Goal: Task Accomplishment & Management: Manage account settings

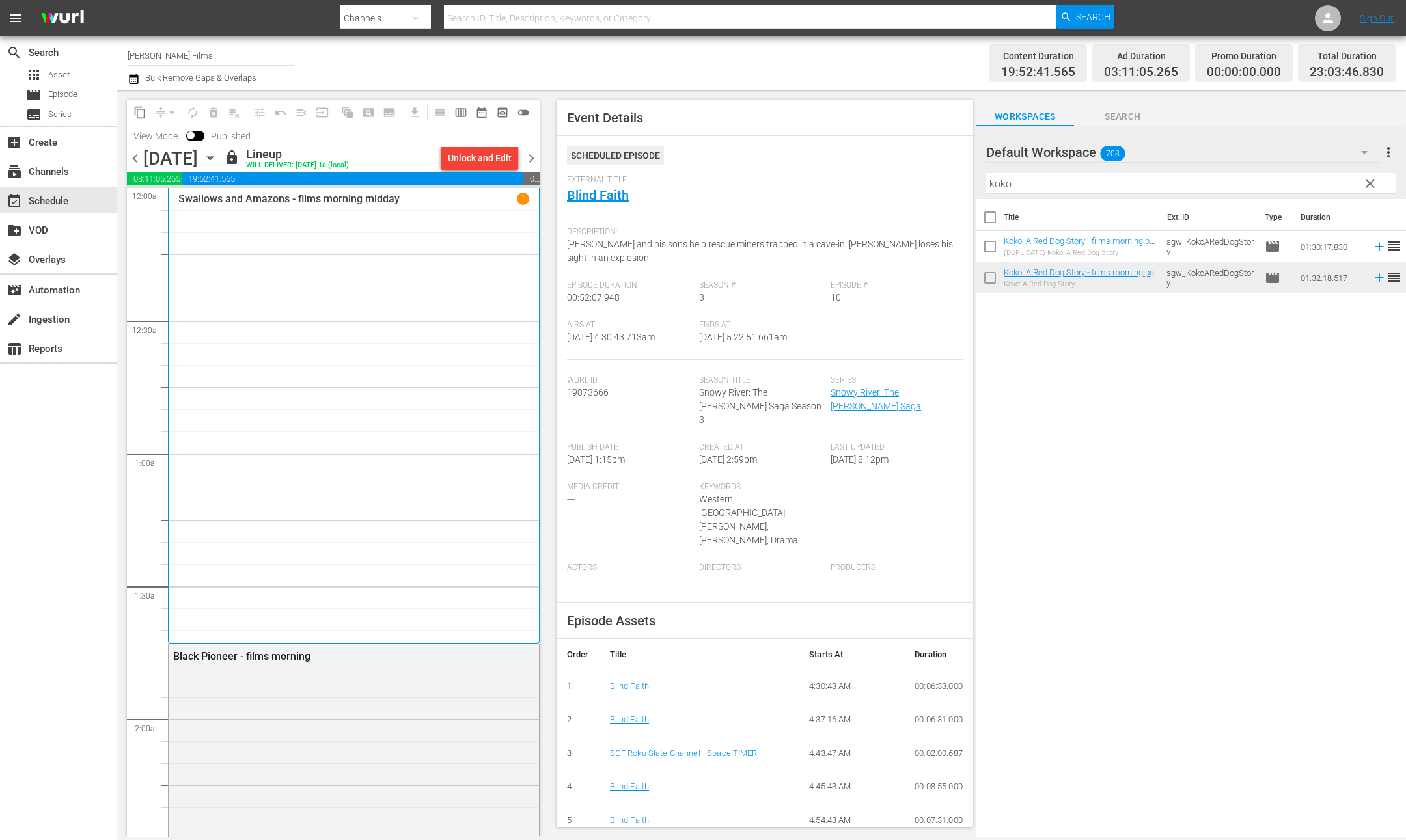
click at [534, 158] on span "chevron_right" at bounding box center [532, 159] width 16 height 16
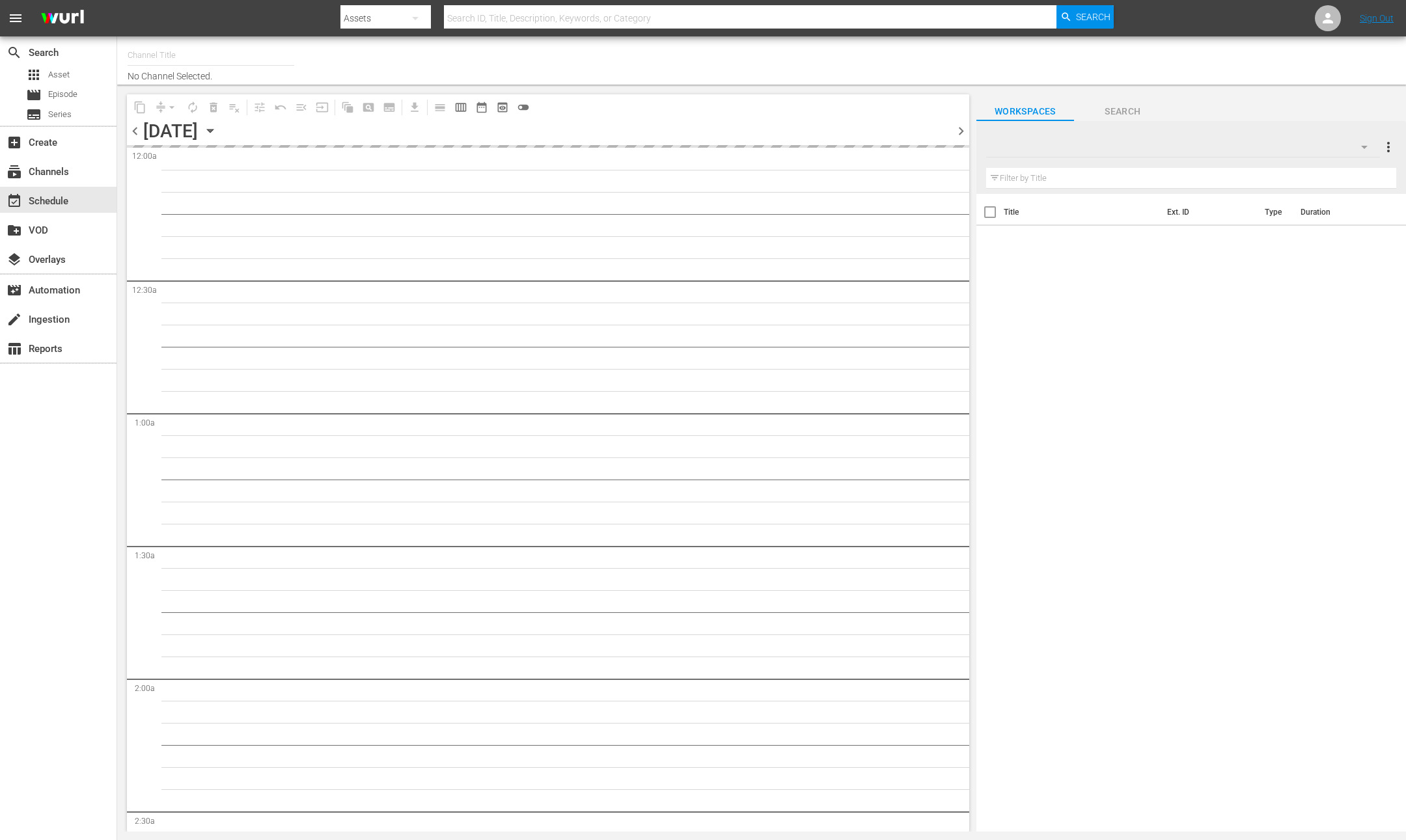
type input "Samuel Goldwyn Films (1062)"
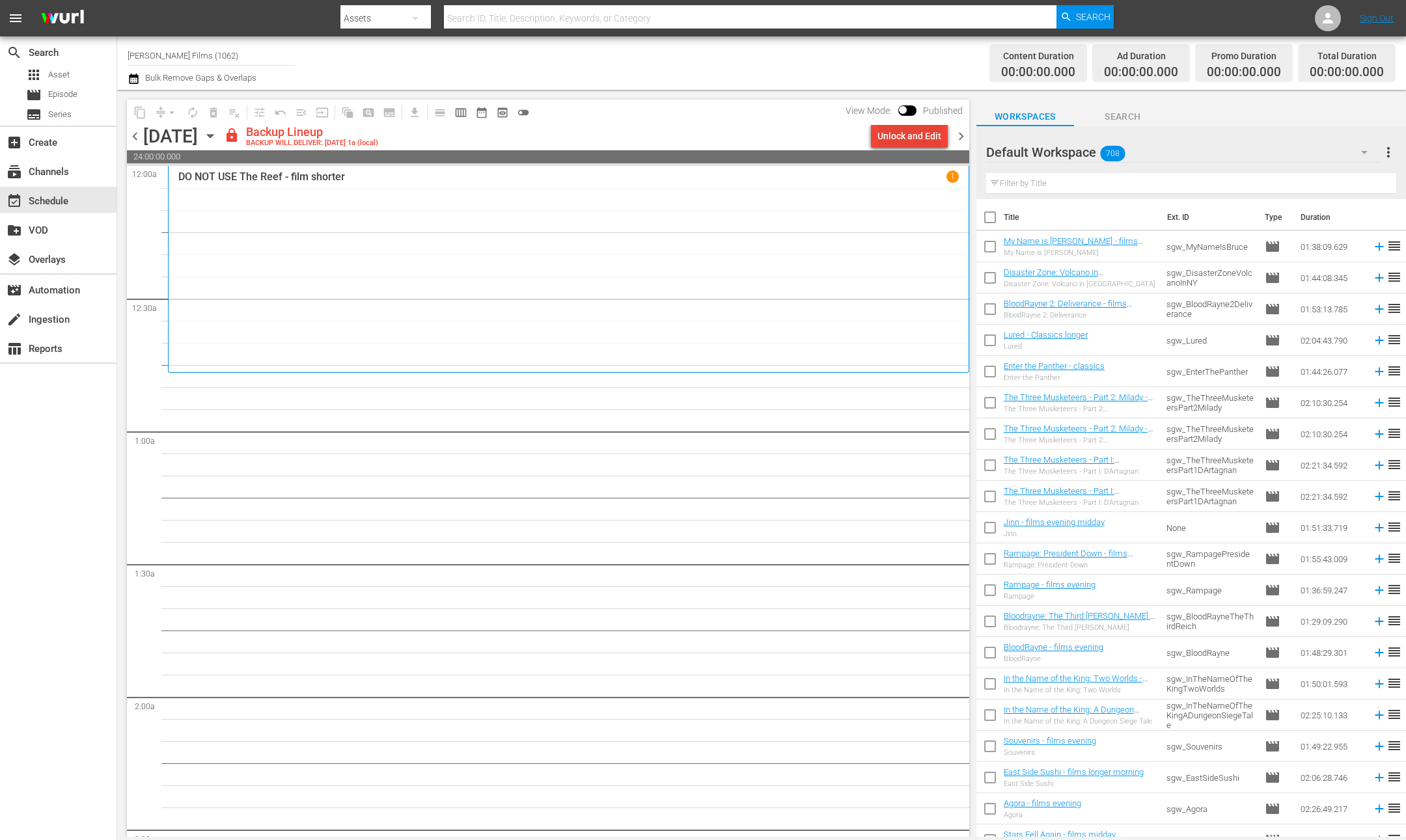
click at [892, 139] on div "Unlock and Edit" at bounding box center [910, 136] width 64 height 23
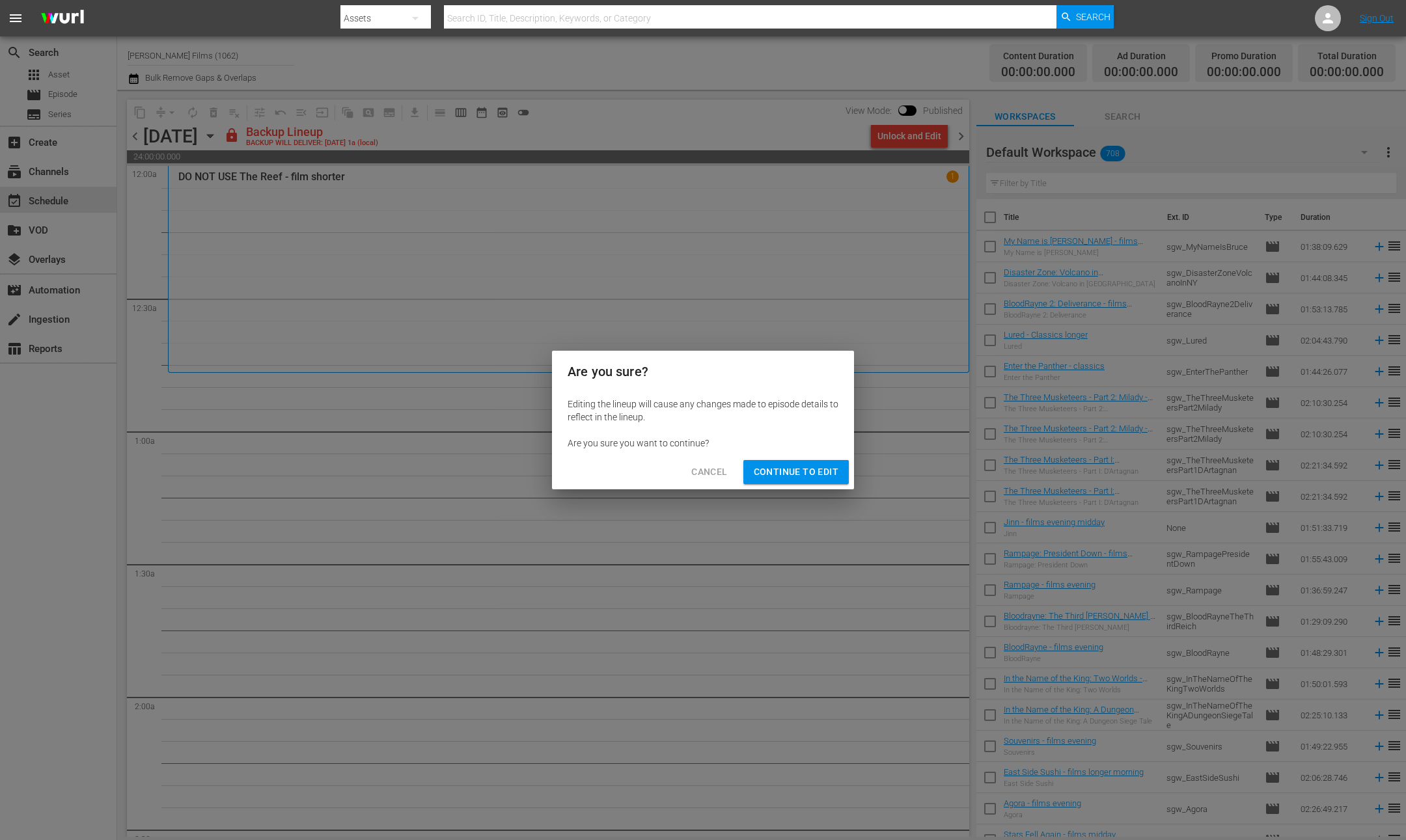
click at [793, 452] on div "Editing the lineup will cause any changes made to episode details to reflect in…" at bounding box center [703, 424] width 302 height 63
drag, startPoint x: 794, startPoint y: 467, endPoint x: 752, endPoint y: 420, distance: 63.0
click at [793, 467] on span "Continue to Edit" at bounding box center [796, 472] width 85 height 16
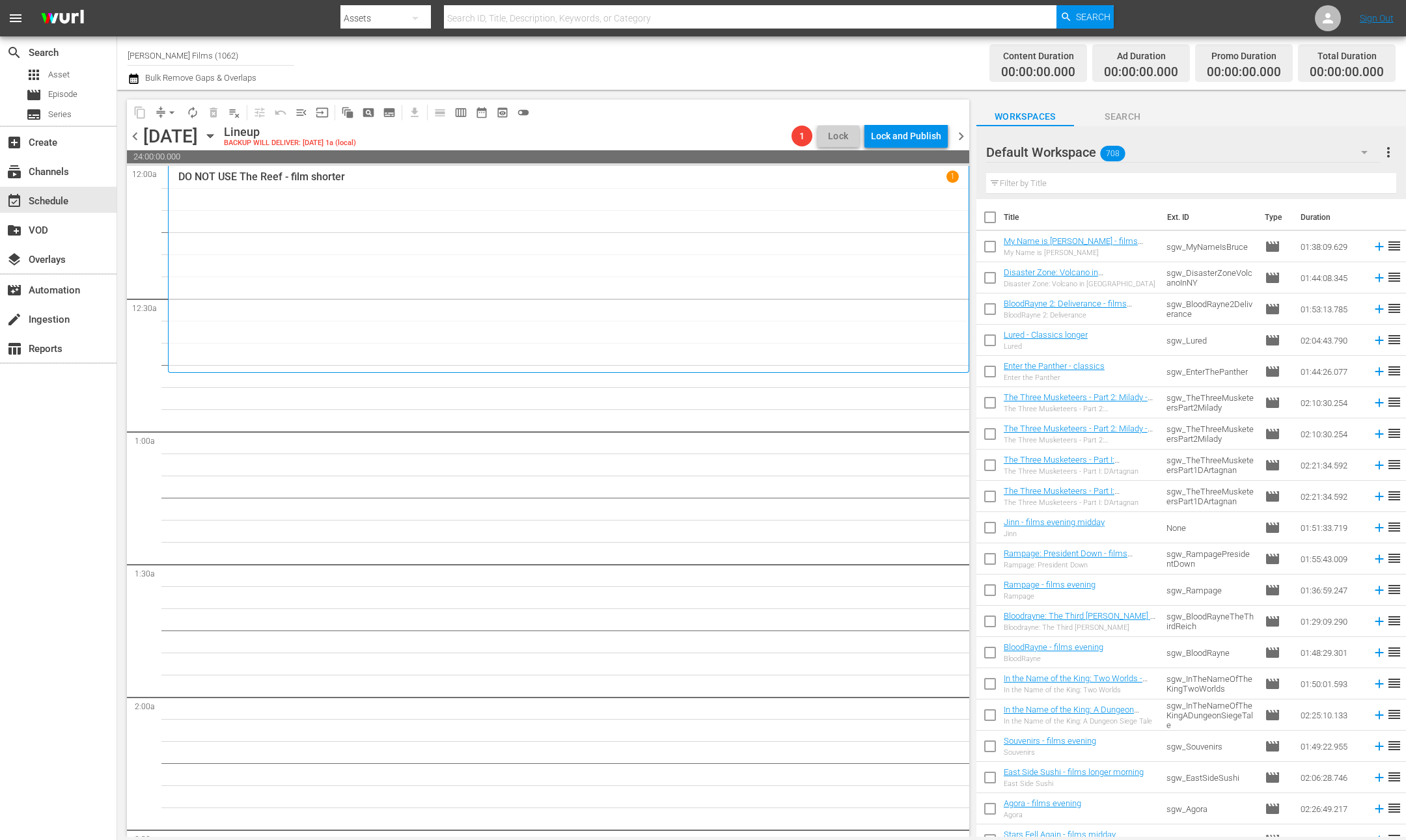
click at [136, 133] on span "chevron_left" at bounding box center [135, 137] width 16 height 16
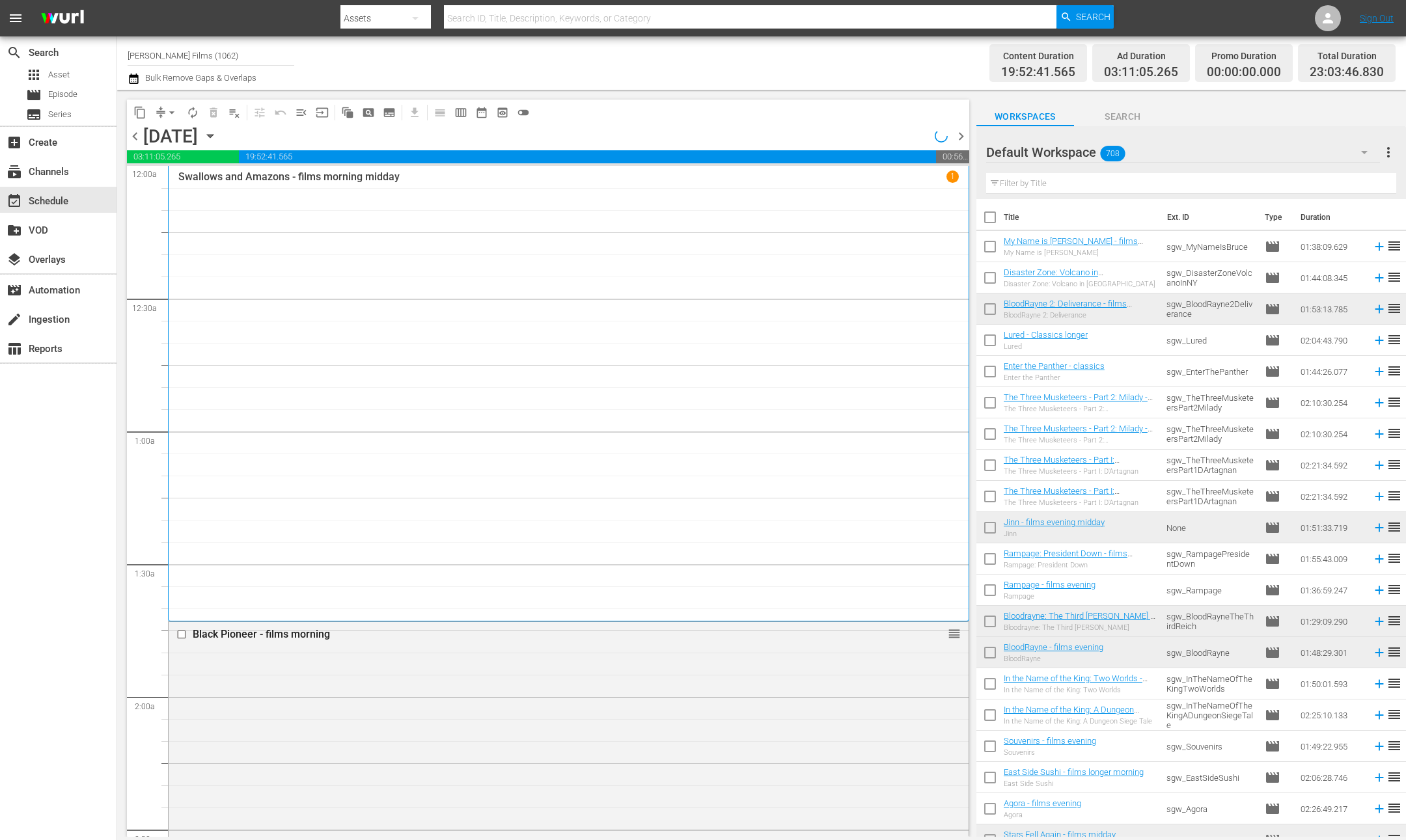
click at [217, 132] on icon "button" at bounding box center [210, 136] width 14 height 14
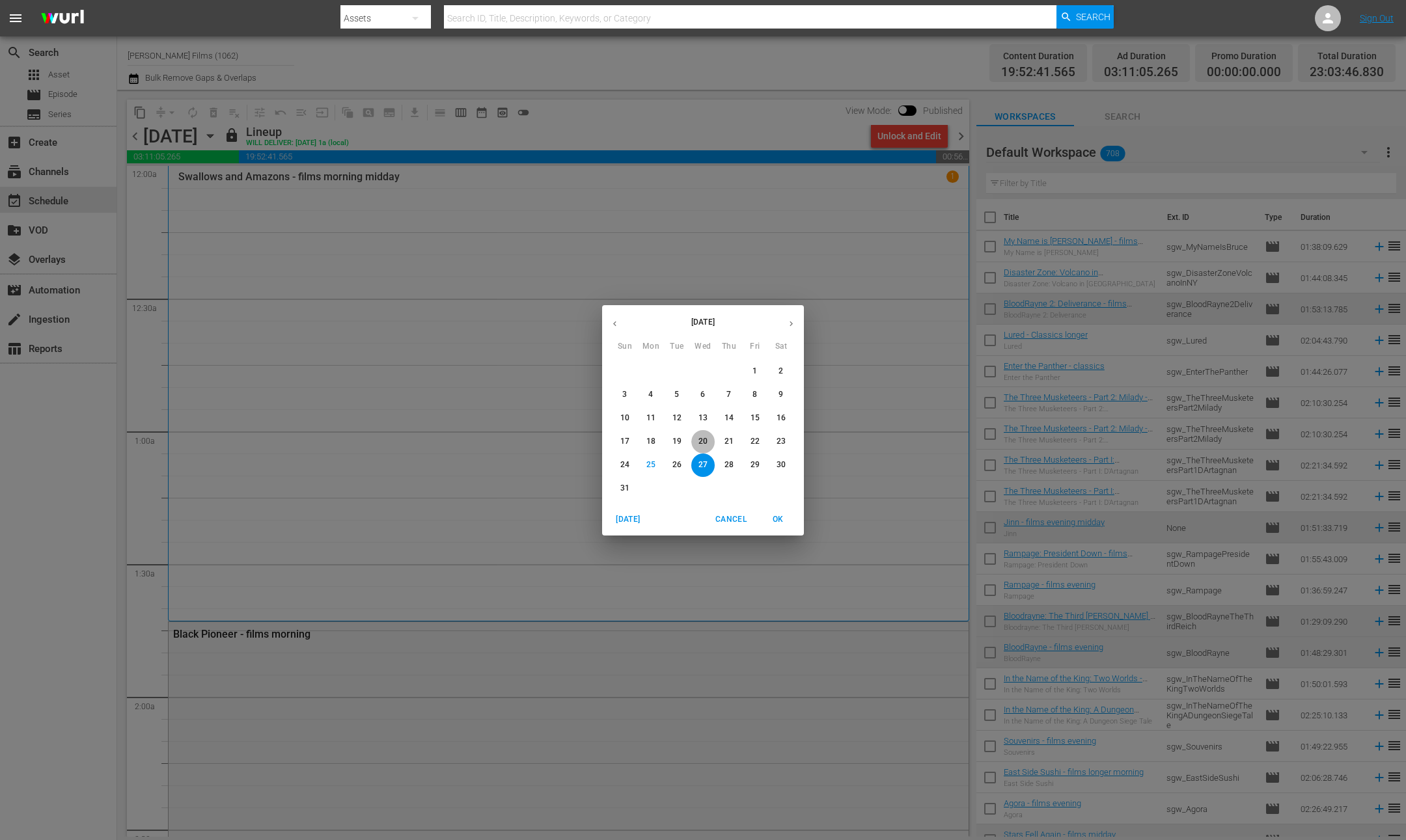
click at [703, 440] on p "20" at bounding box center [703, 441] width 9 height 11
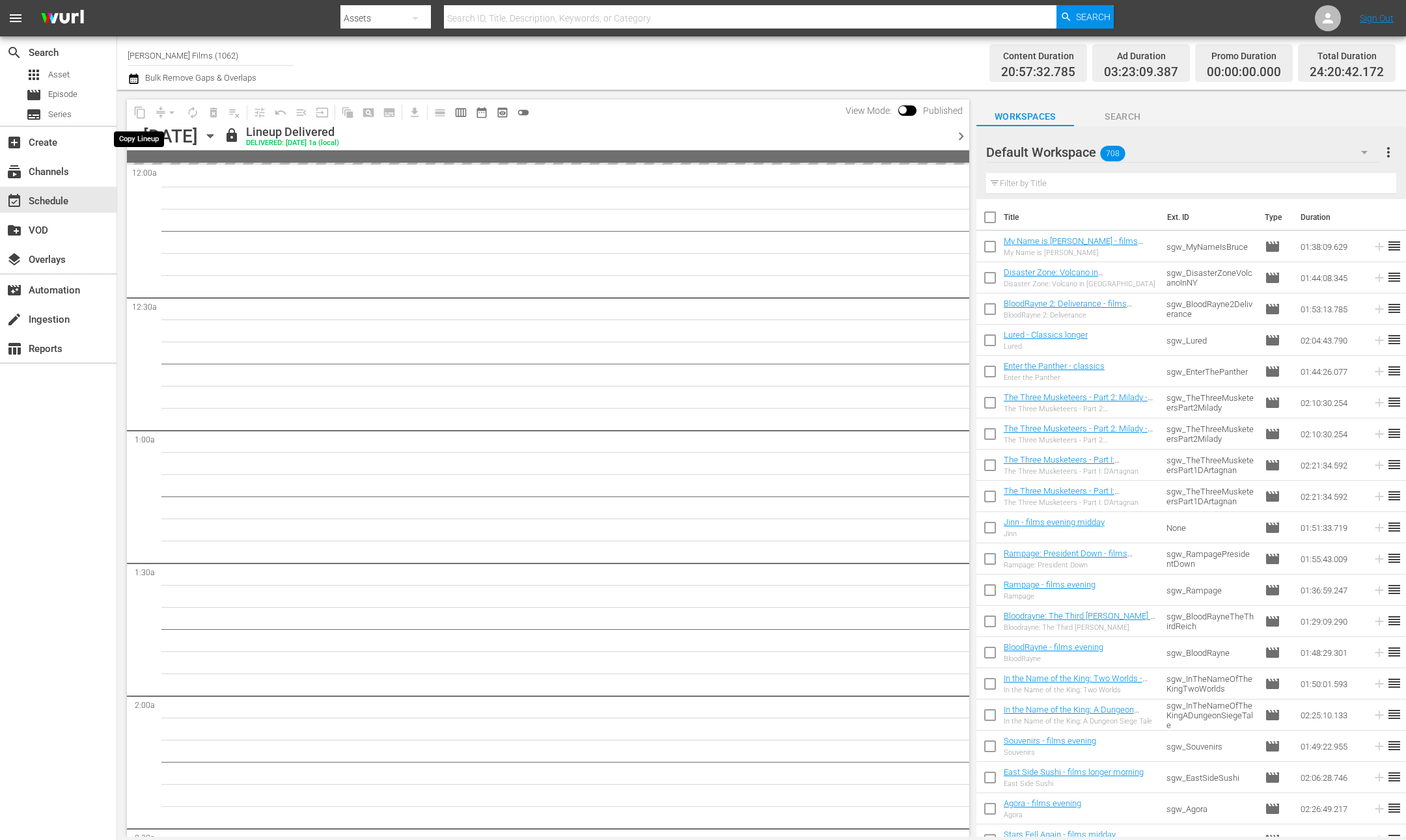
click at [139, 108] on span "content_copy" at bounding box center [140, 113] width 13 height 13
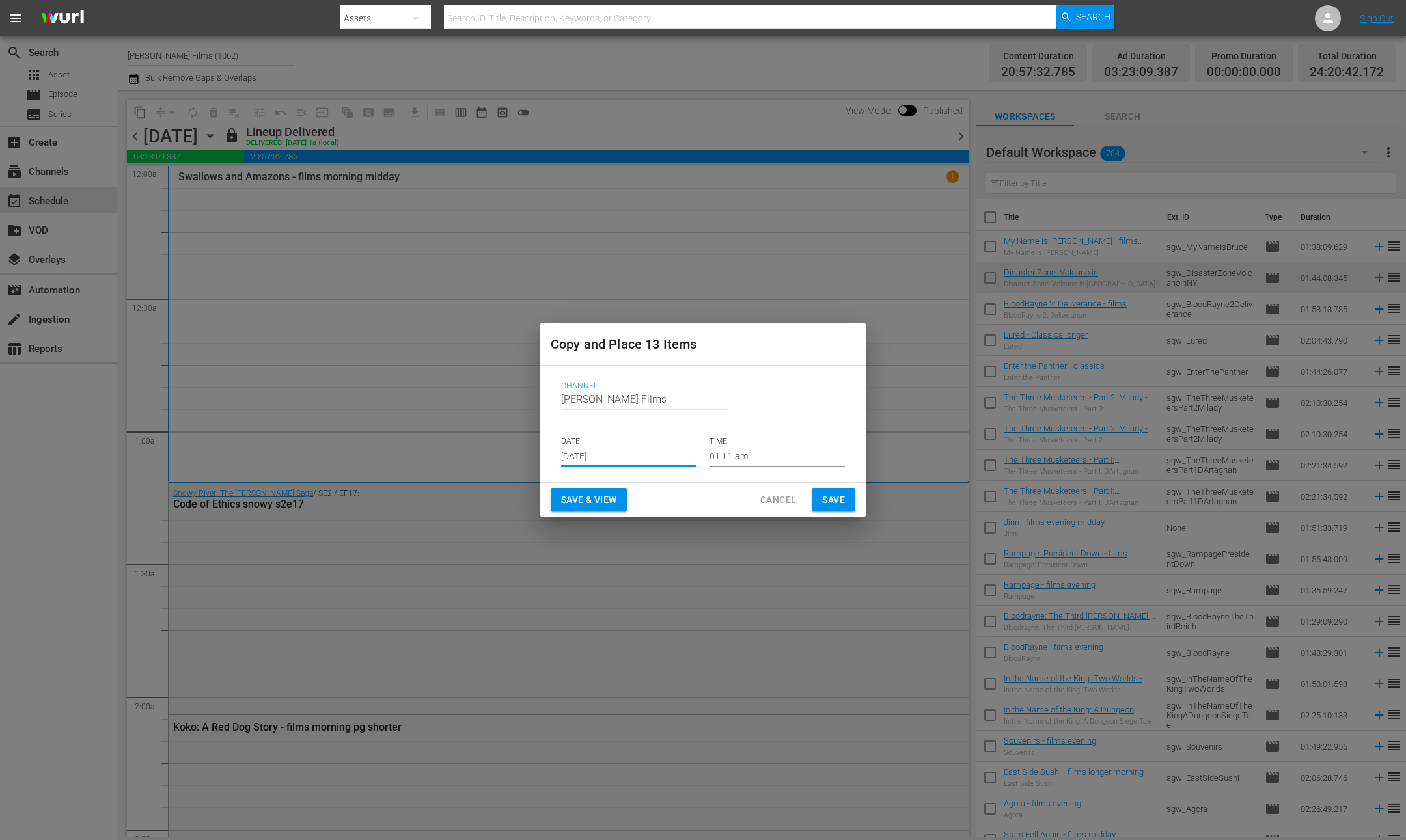
click at [665, 462] on input "Aug 27th 2025" at bounding box center [629, 457] width 136 height 20
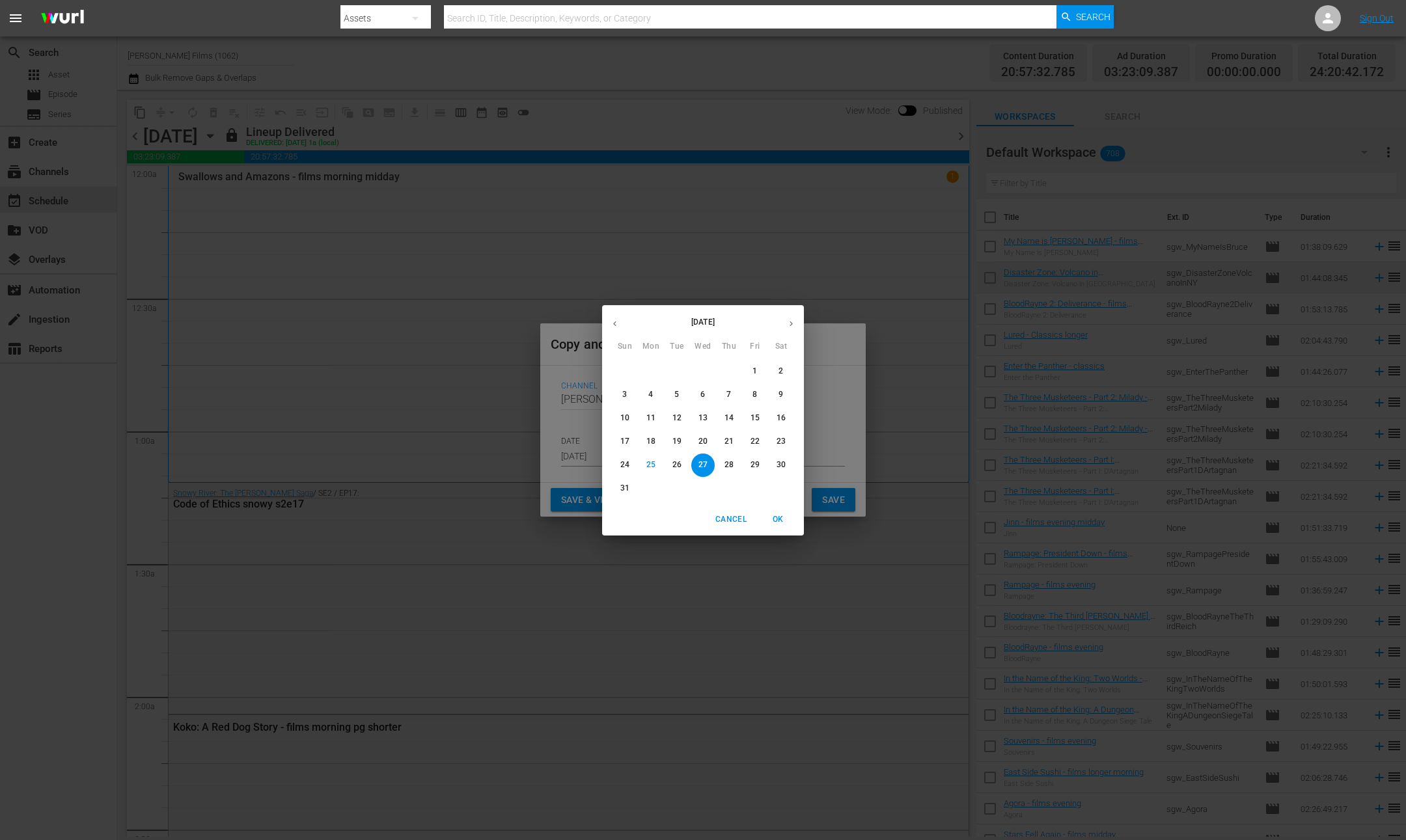
click at [733, 466] on p "28" at bounding box center [729, 464] width 9 height 11
type input "Aug 28th 2025"
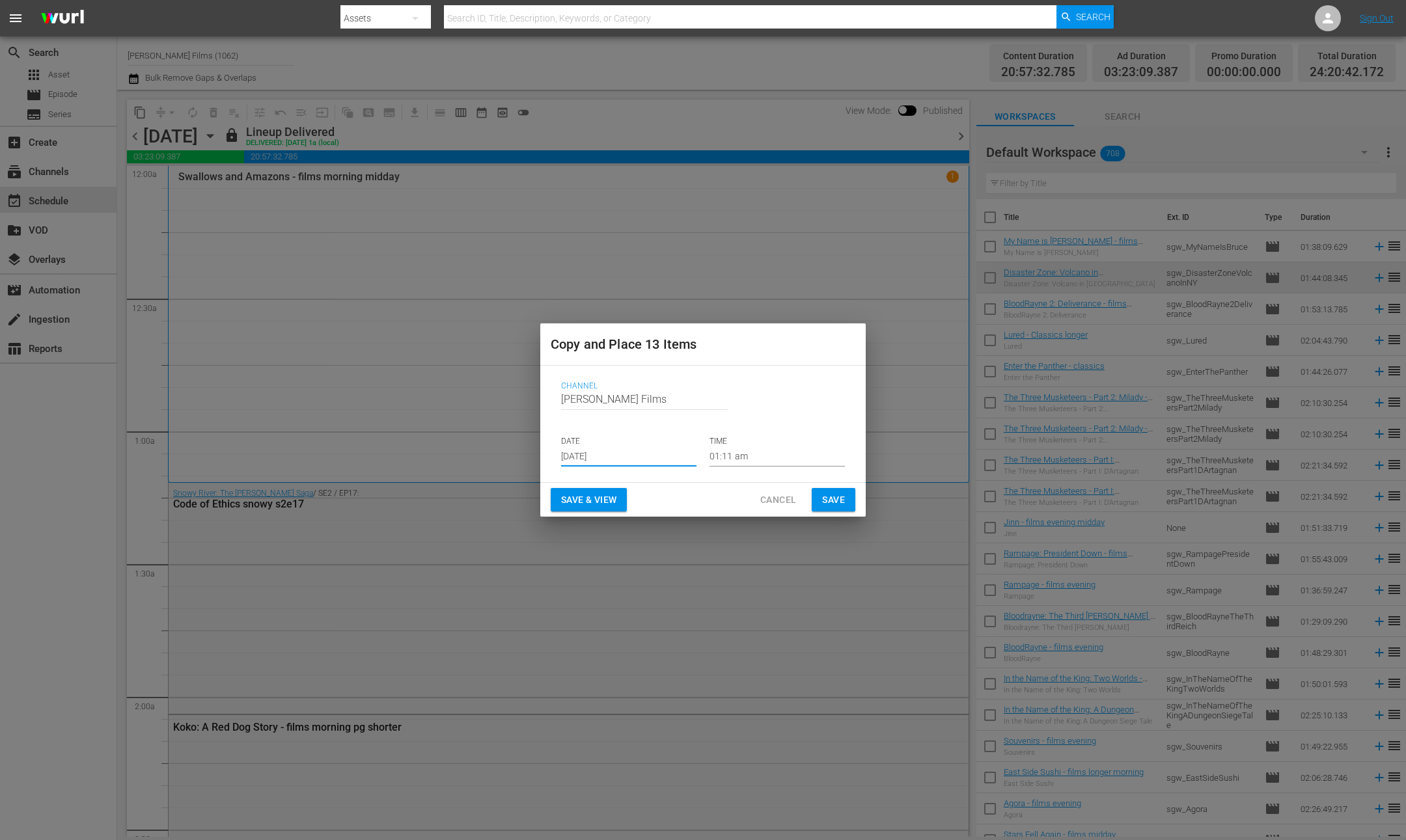
click at [833, 502] on span "Save" at bounding box center [834, 500] width 23 height 16
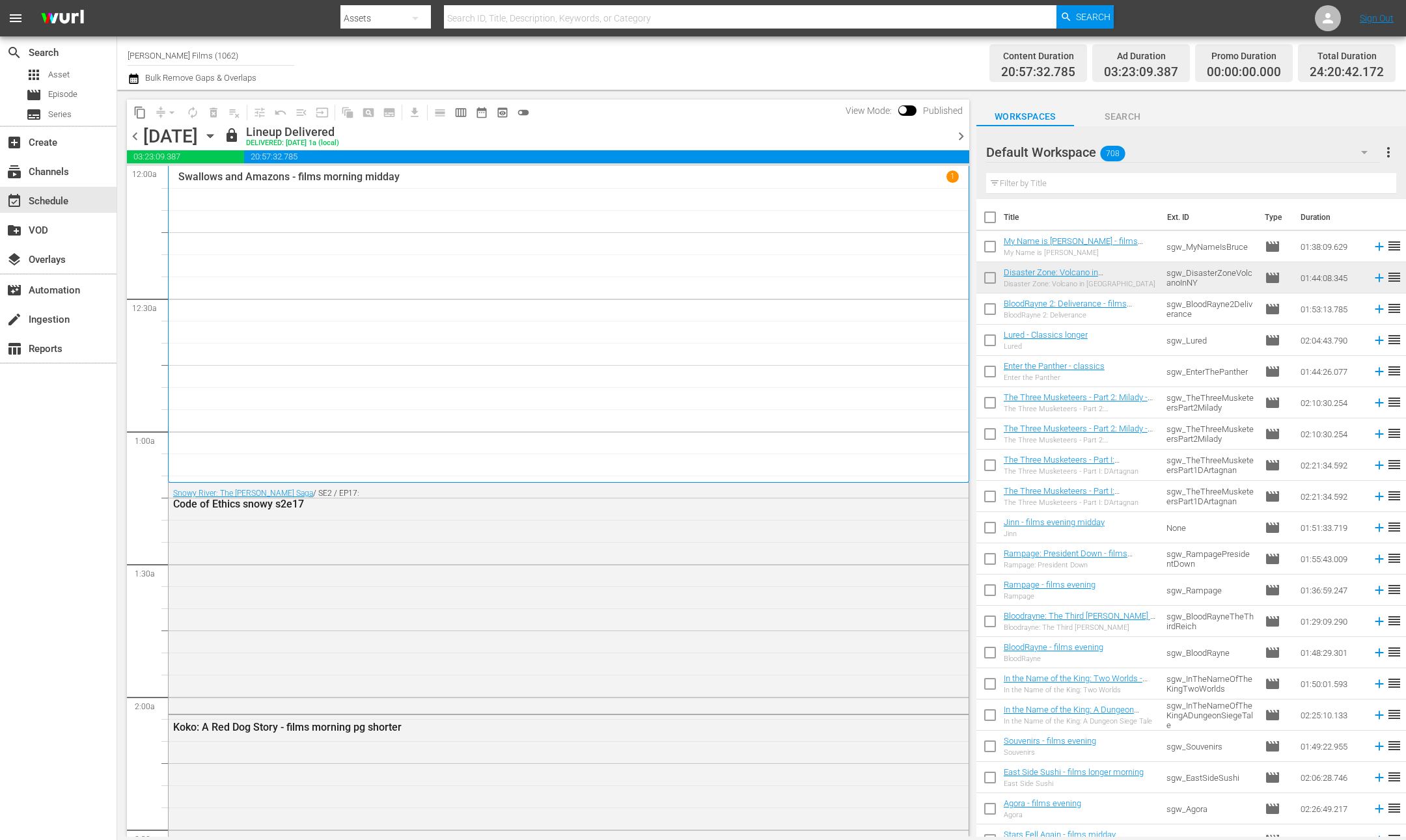
click at [217, 142] on icon "button" at bounding box center [210, 136] width 14 height 14
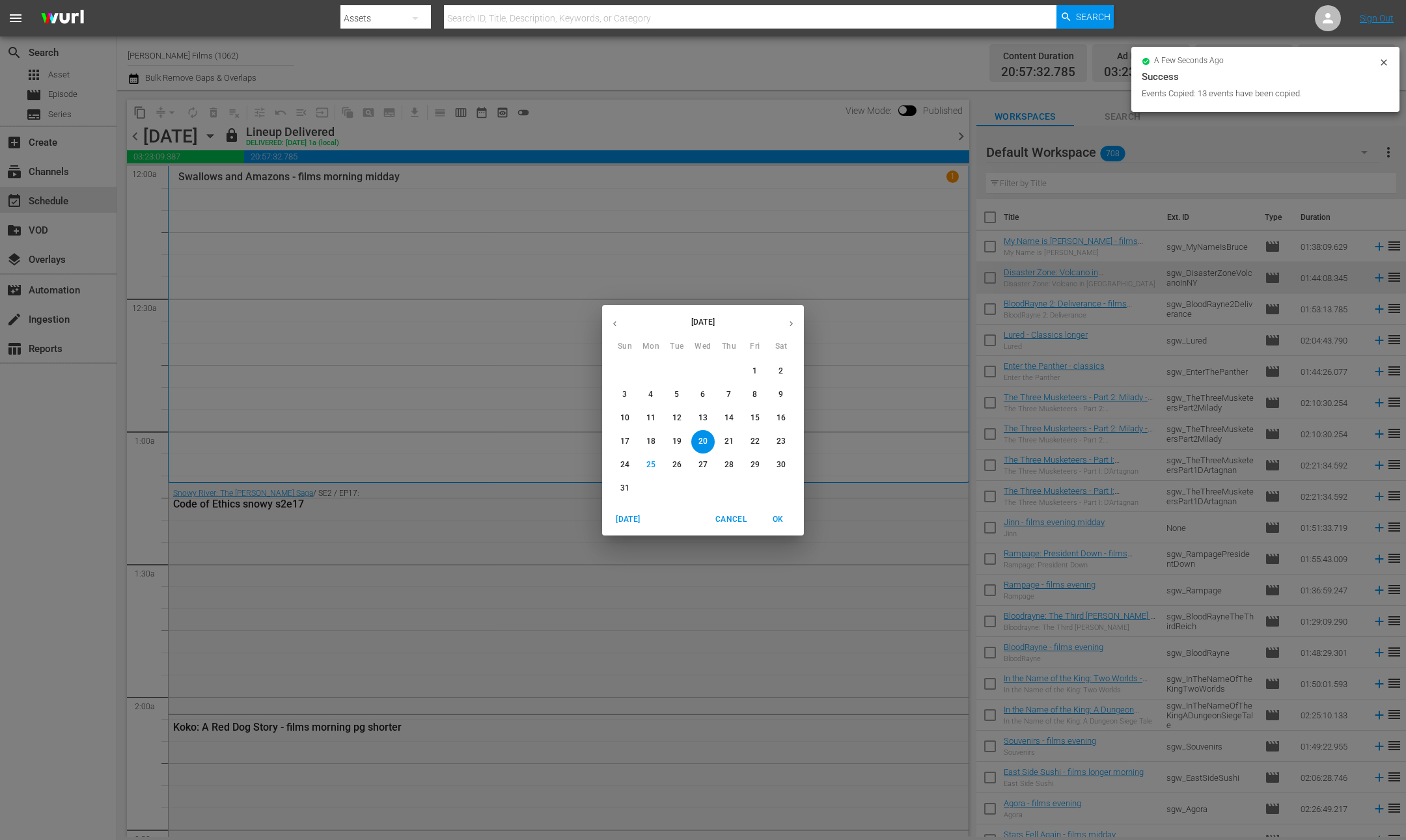
drag, startPoint x: 756, startPoint y: 466, endPoint x: 748, endPoint y: 471, distance: 9.4
click at [756, 466] on p "29" at bounding box center [755, 464] width 9 height 11
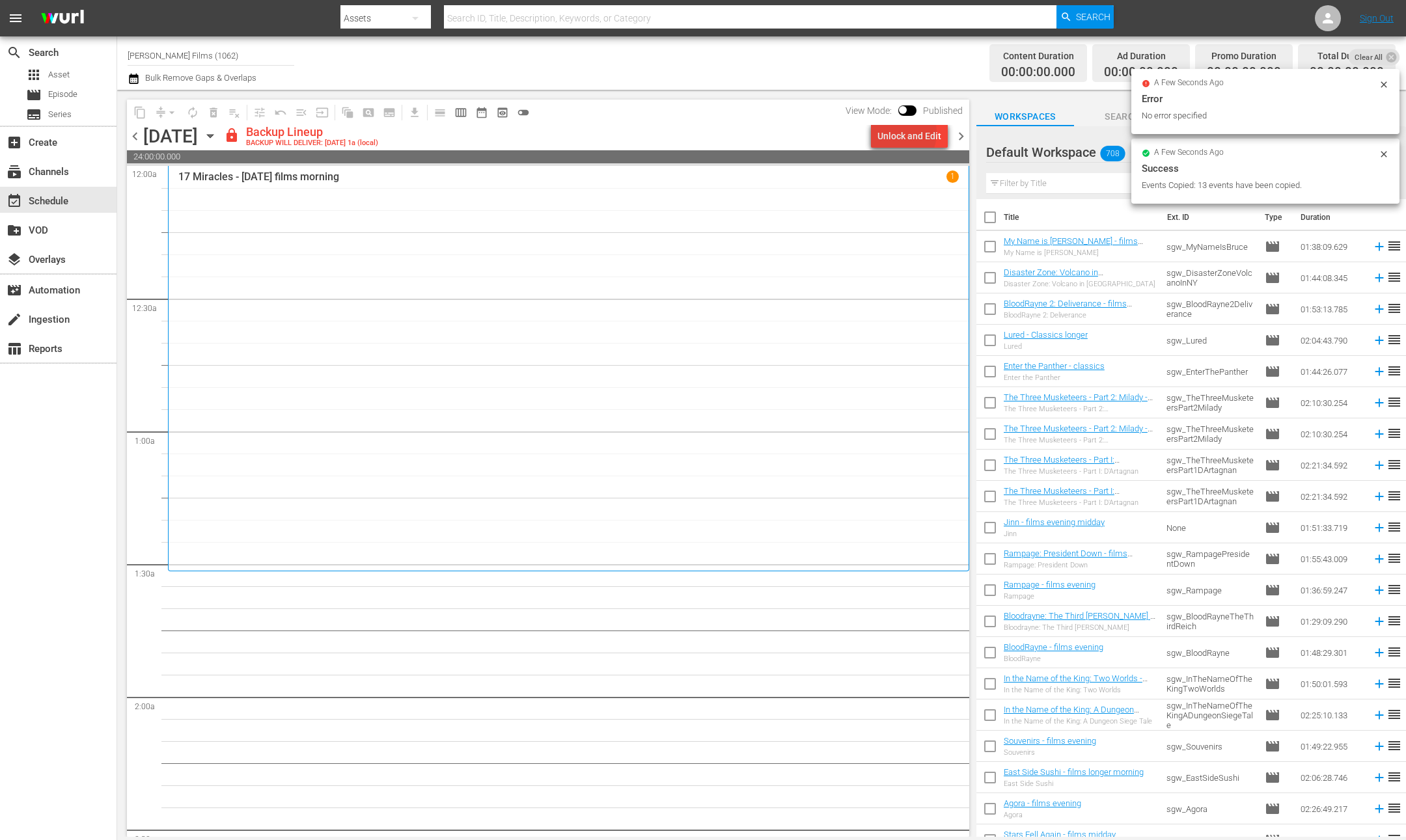
click at [899, 132] on div "Unlock and Edit" at bounding box center [910, 136] width 64 height 23
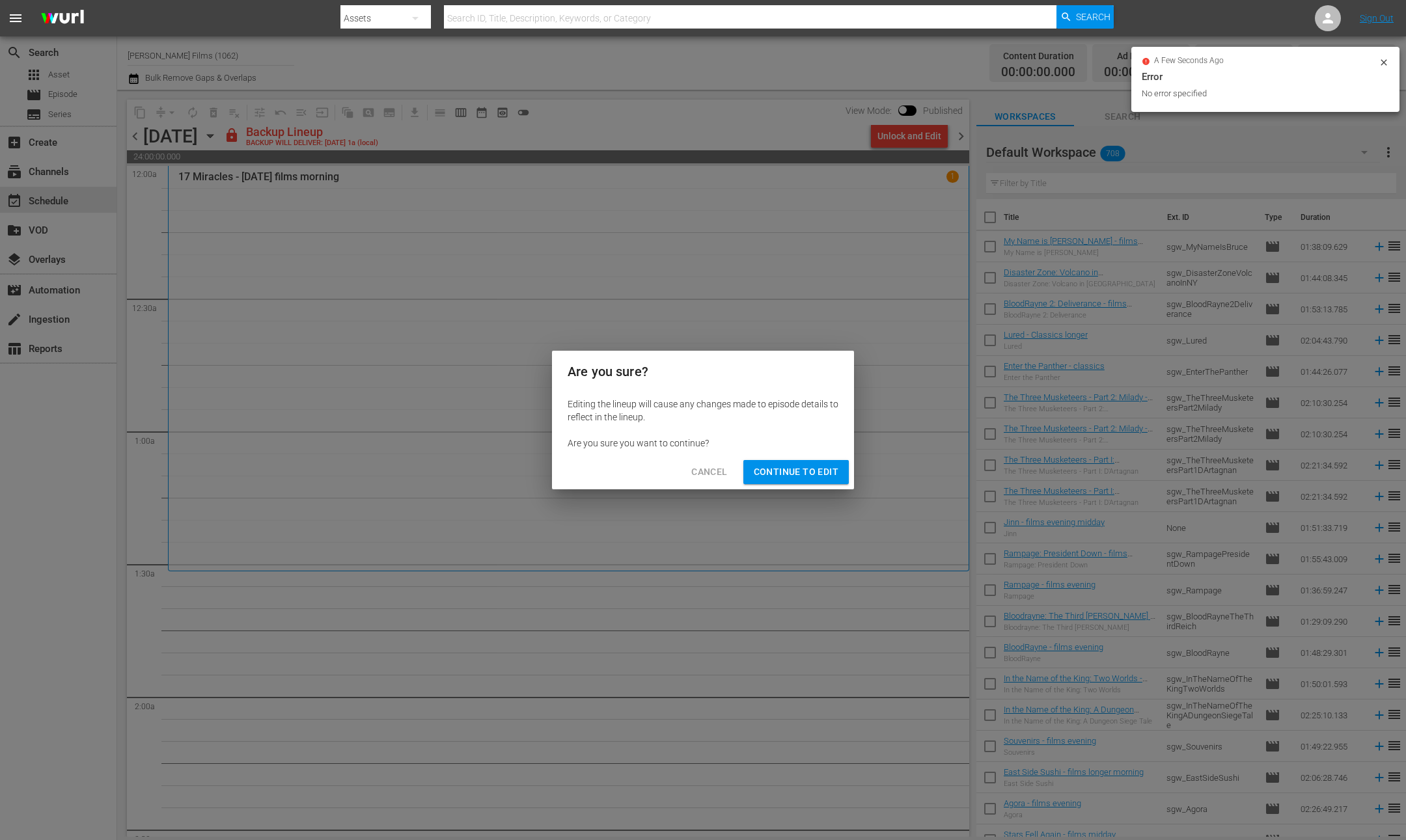
click at [821, 470] on span "Continue to Edit" at bounding box center [796, 472] width 85 height 16
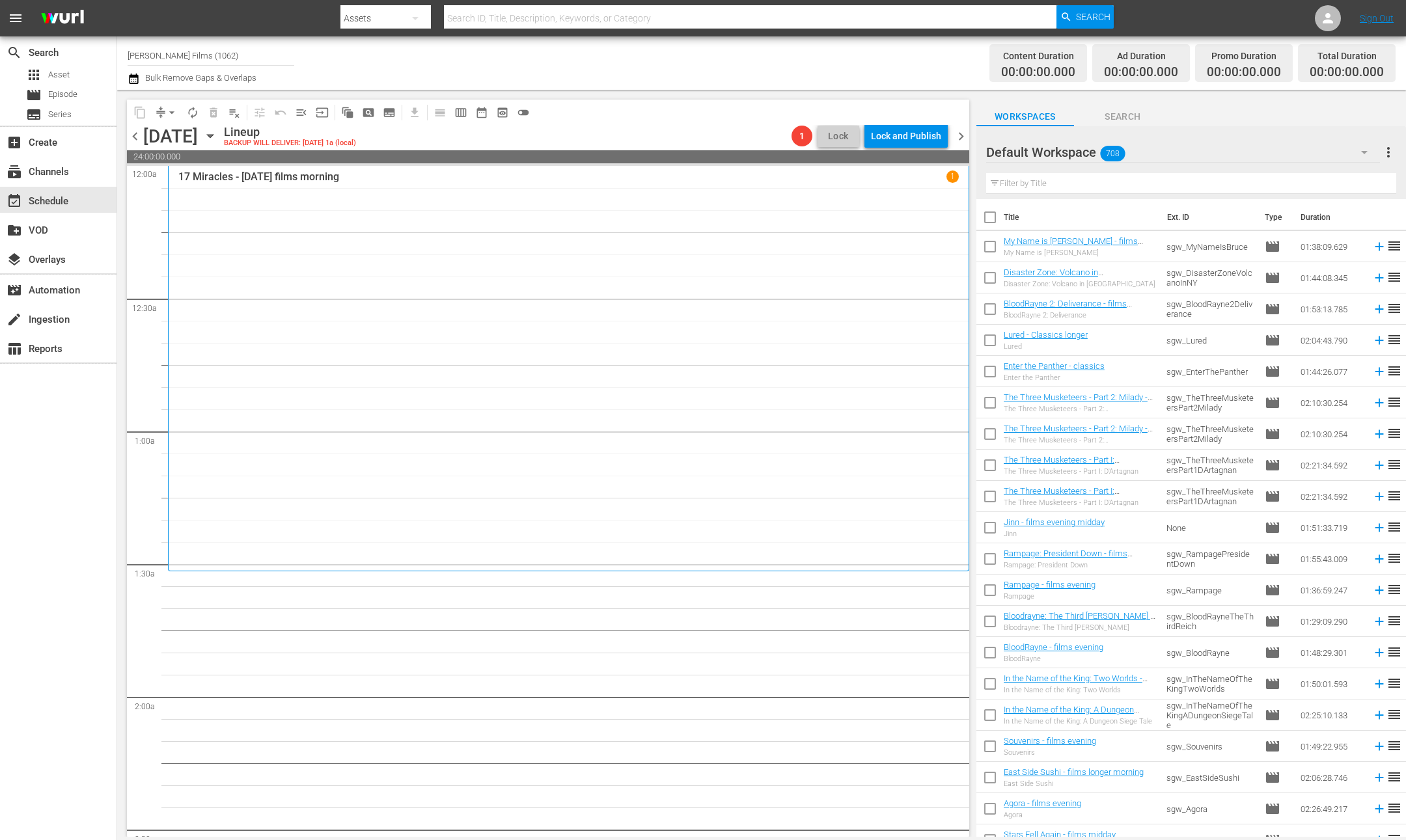
click at [963, 141] on span "chevron_right" at bounding box center [961, 137] width 16 height 16
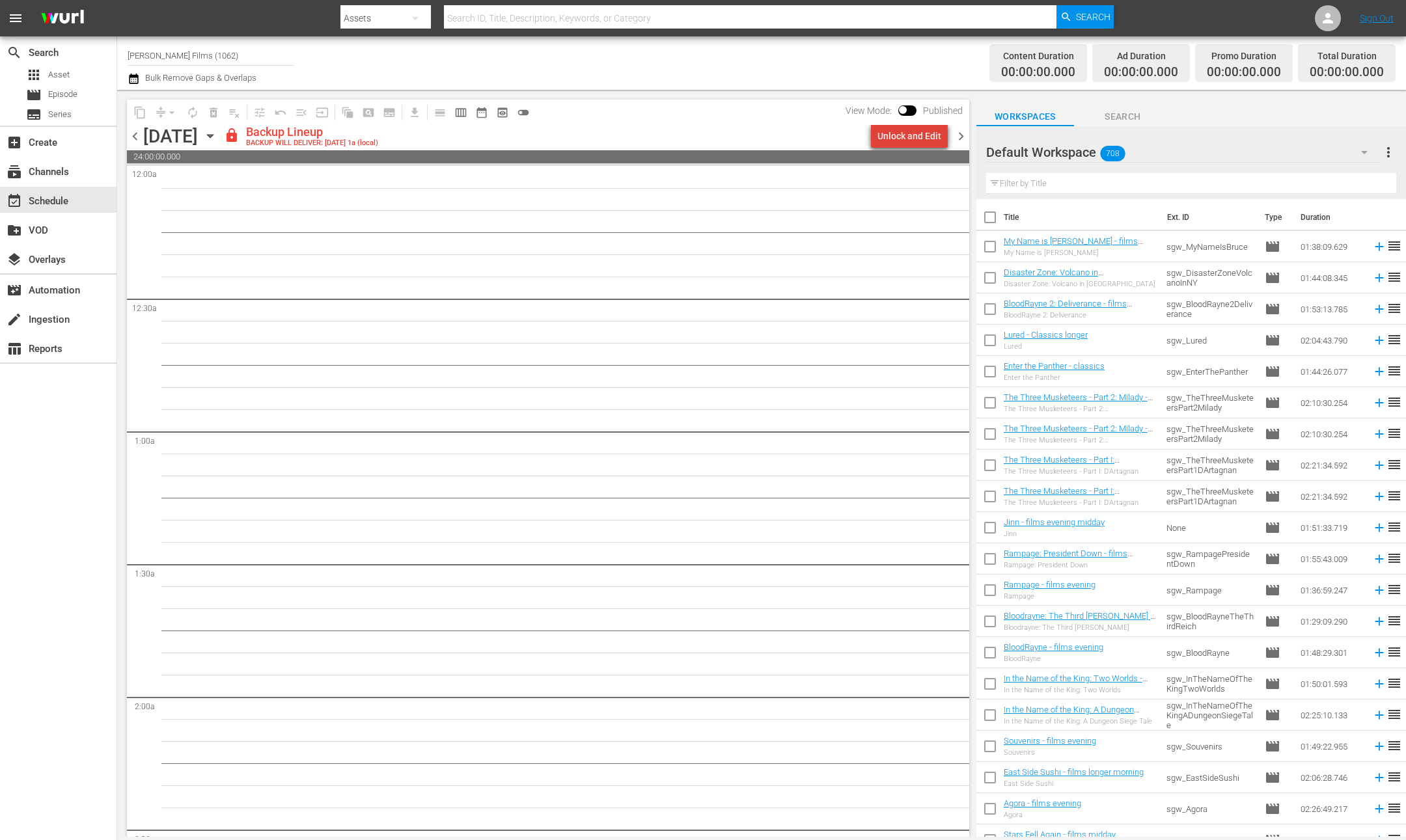
click at [915, 138] on div "Unlock and Edit" at bounding box center [910, 136] width 64 height 23
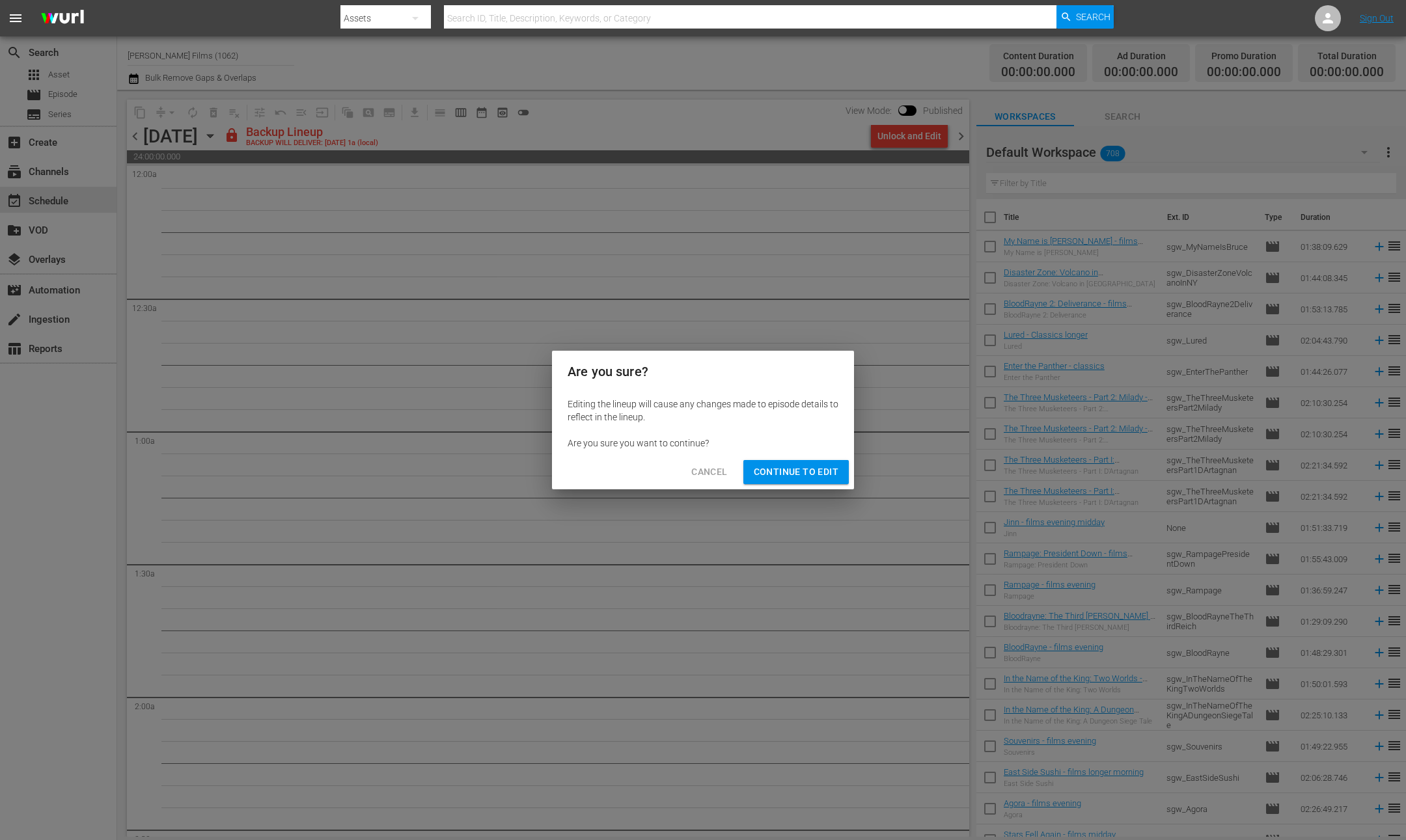
click at [827, 460] on button "Continue to Edit" at bounding box center [796, 471] width 105 height 24
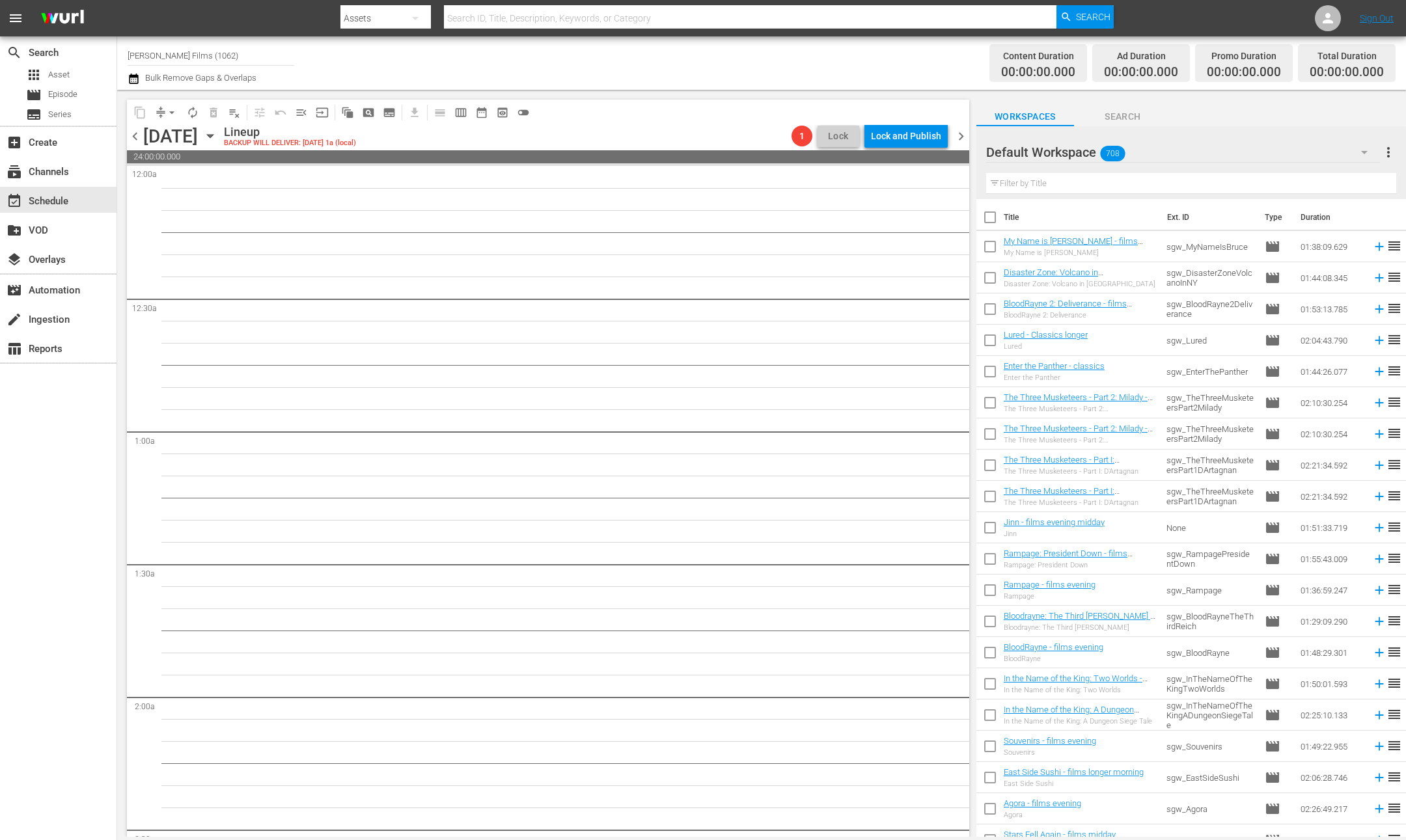
click at [961, 137] on span "chevron_right" at bounding box center [961, 137] width 16 height 16
click at [920, 138] on div "Unlock and Edit" at bounding box center [910, 136] width 64 height 23
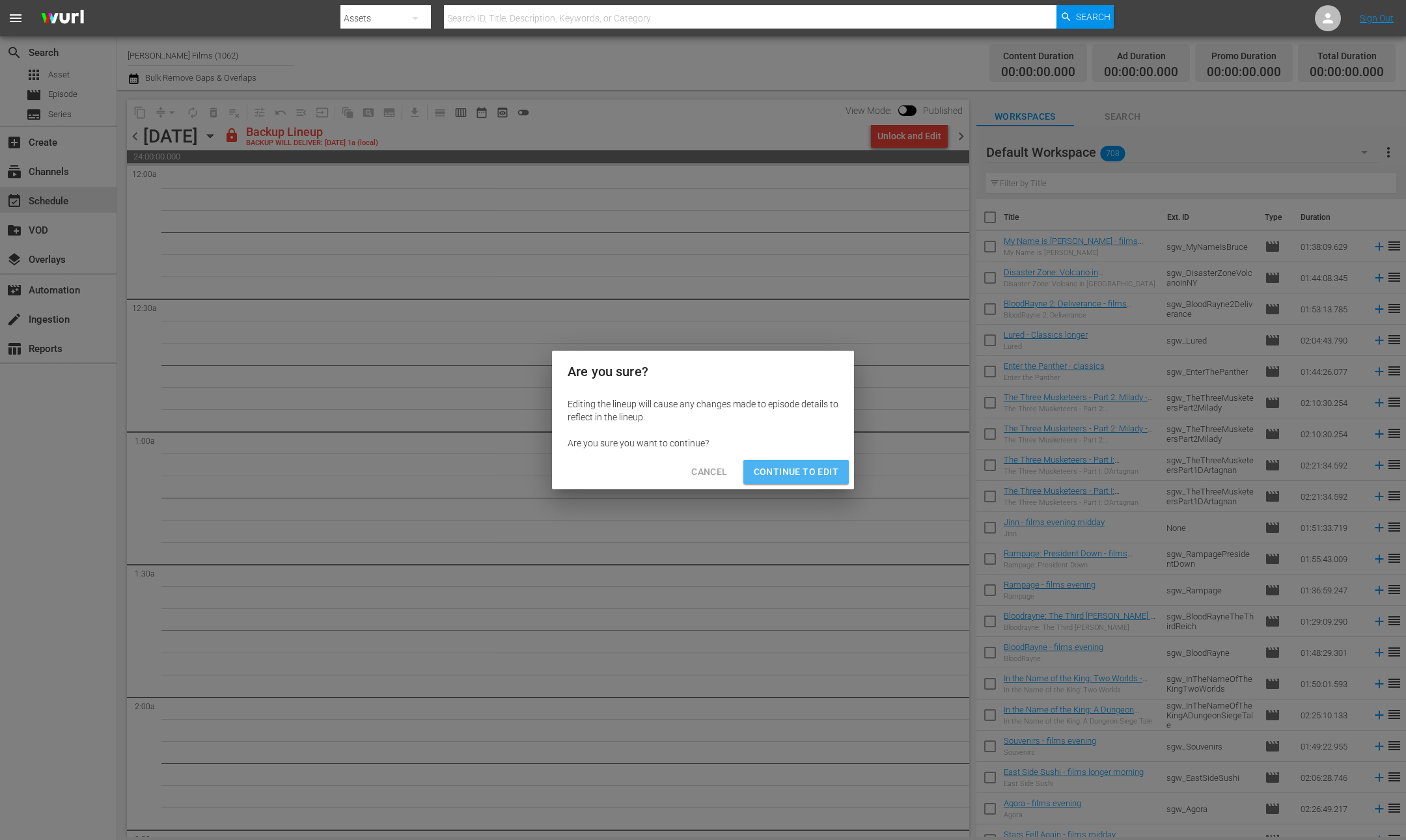
drag, startPoint x: 829, startPoint y: 475, endPoint x: 920, endPoint y: 211, distance: 279.2
click at [830, 471] on span "Continue to Edit" at bounding box center [796, 472] width 85 height 16
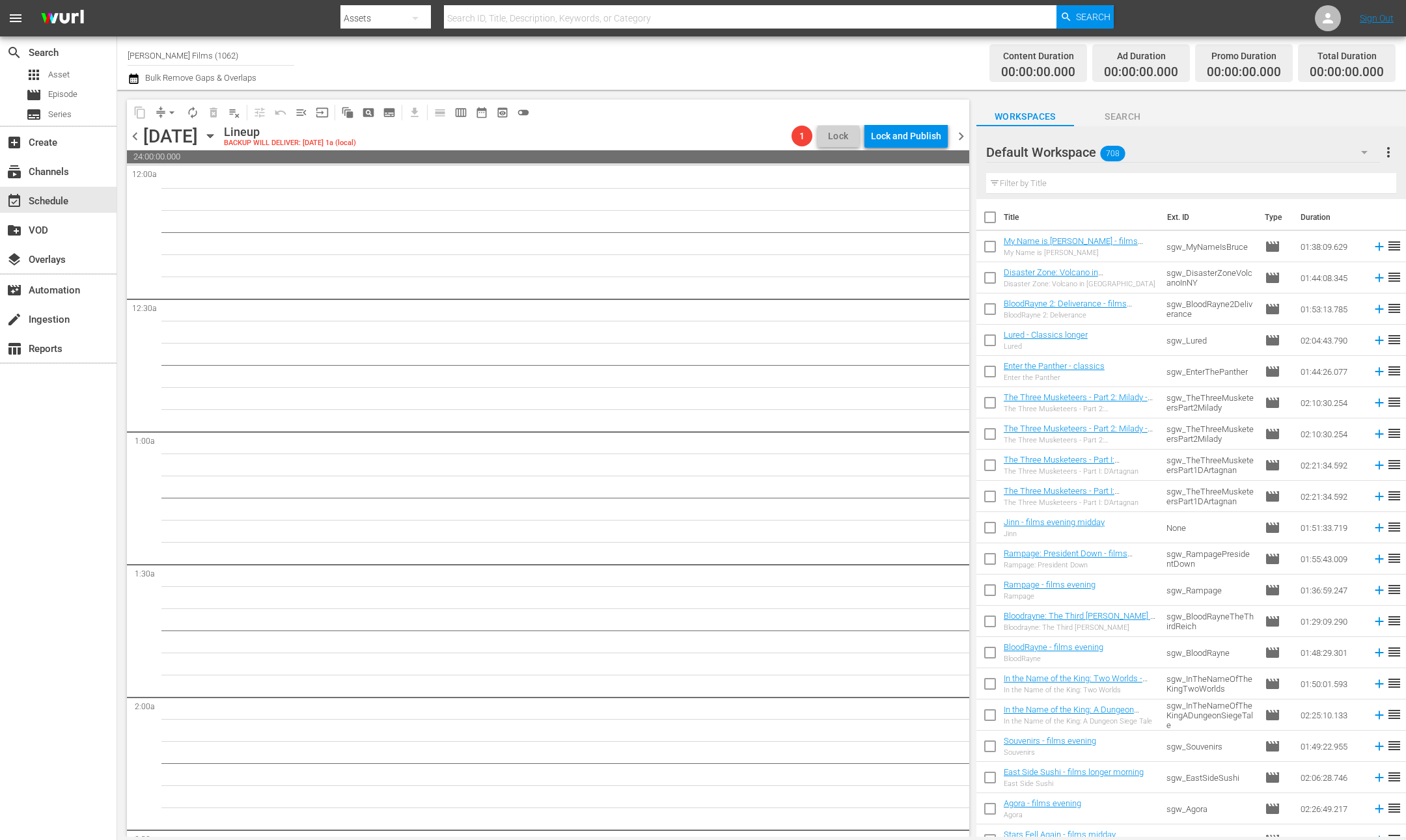
click at [966, 140] on span "chevron_right" at bounding box center [961, 137] width 16 height 16
click at [898, 142] on div "Unlock and Edit" at bounding box center [910, 136] width 64 height 23
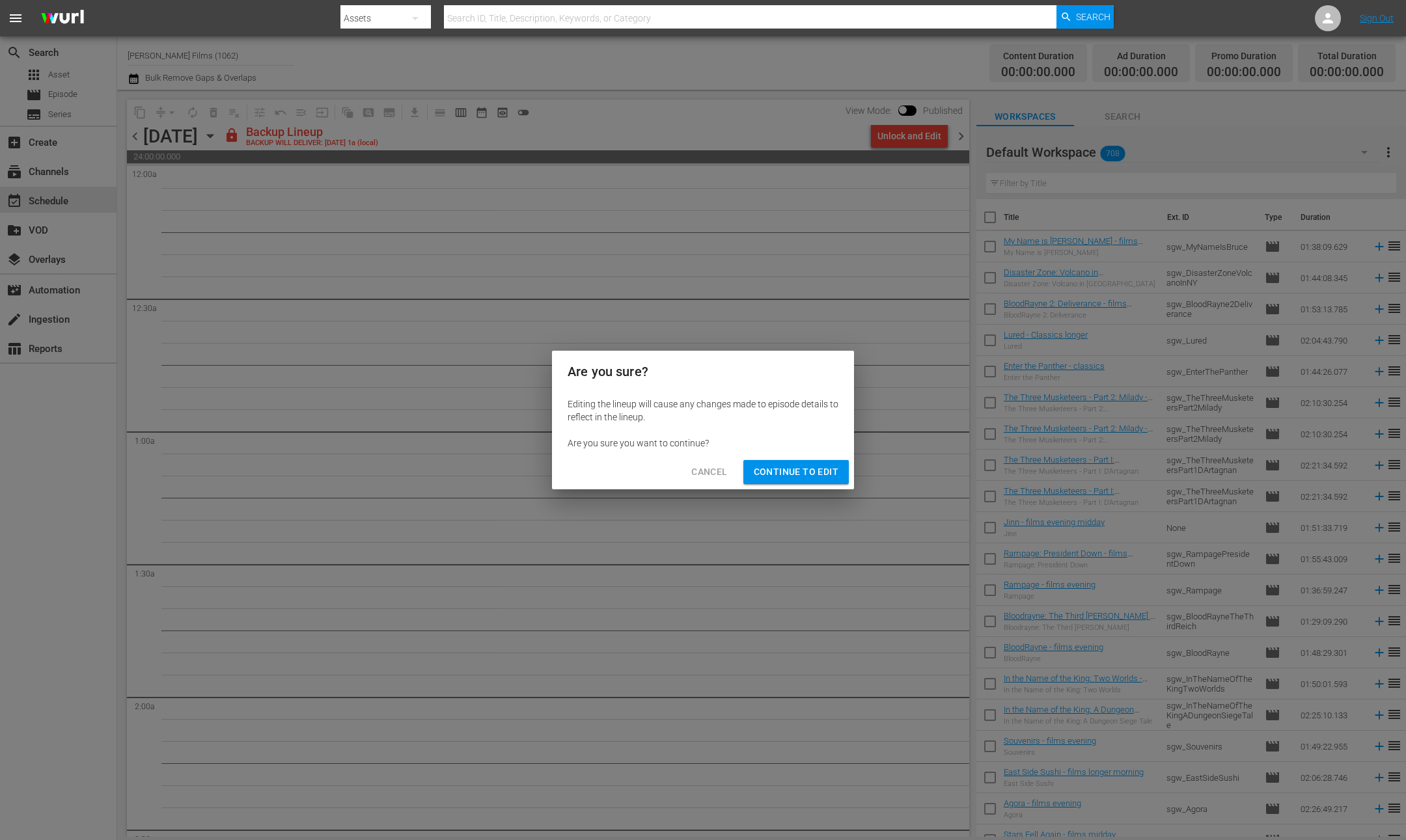
drag, startPoint x: 794, startPoint y: 456, endPoint x: 793, endPoint y: 462, distance: 6.1
click at [794, 456] on div "Cancel Continue to Edit" at bounding box center [703, 472] width 302 height 35
drag, startPoint x: 794, startPoint y: 468, endPoint x: 812, endPoint y: 434, distance: 38.5
click at [794, 466] on span "Continue to Edit" at bounding box center [796, 472] width 85 height 16
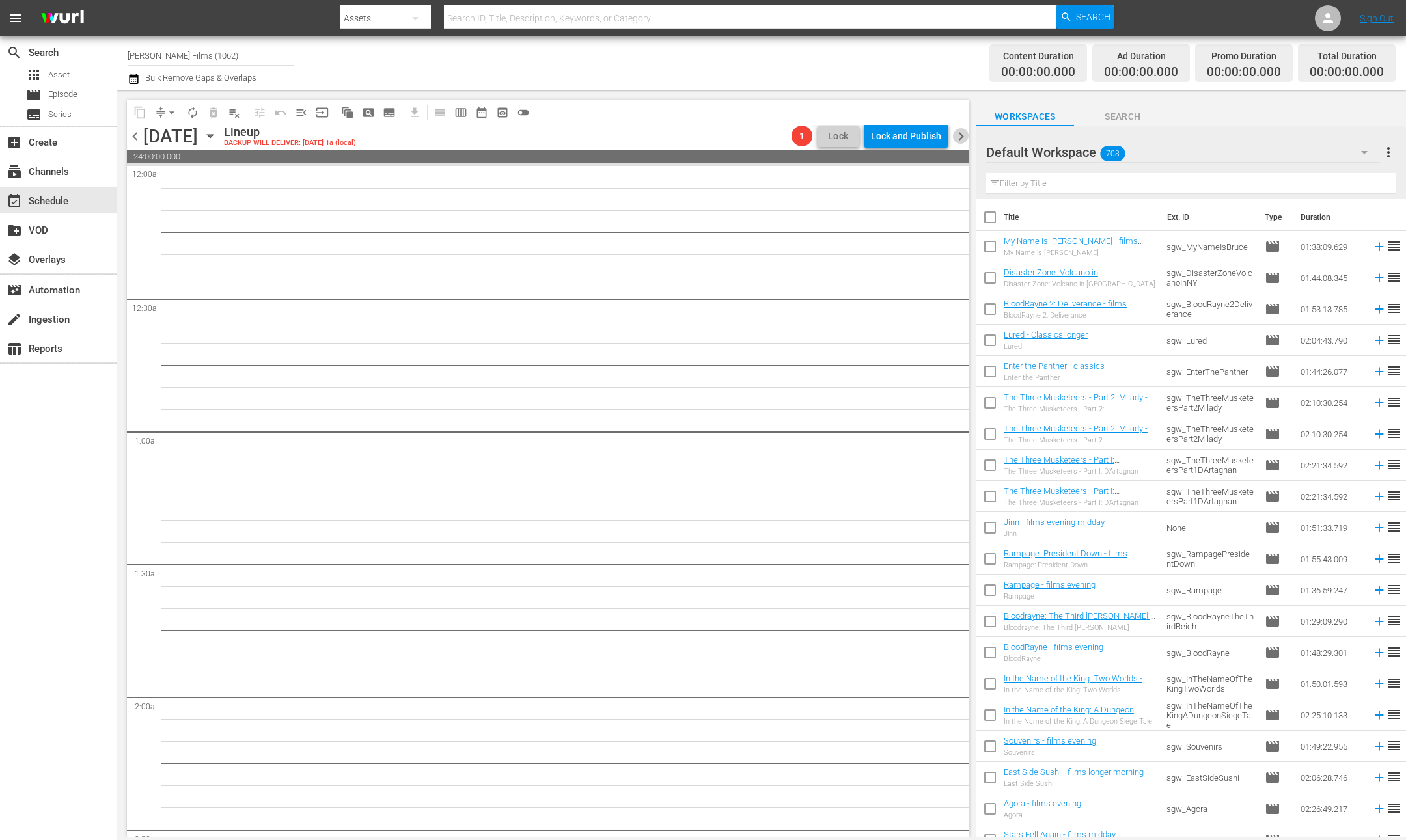
click at [966, 140] on span "chevron_right" at bounding box center [961, 137] width 16 height 16
click at [919, 137] on div "Lock and Publish" at bounding box center [906, 136] width 70 height 23
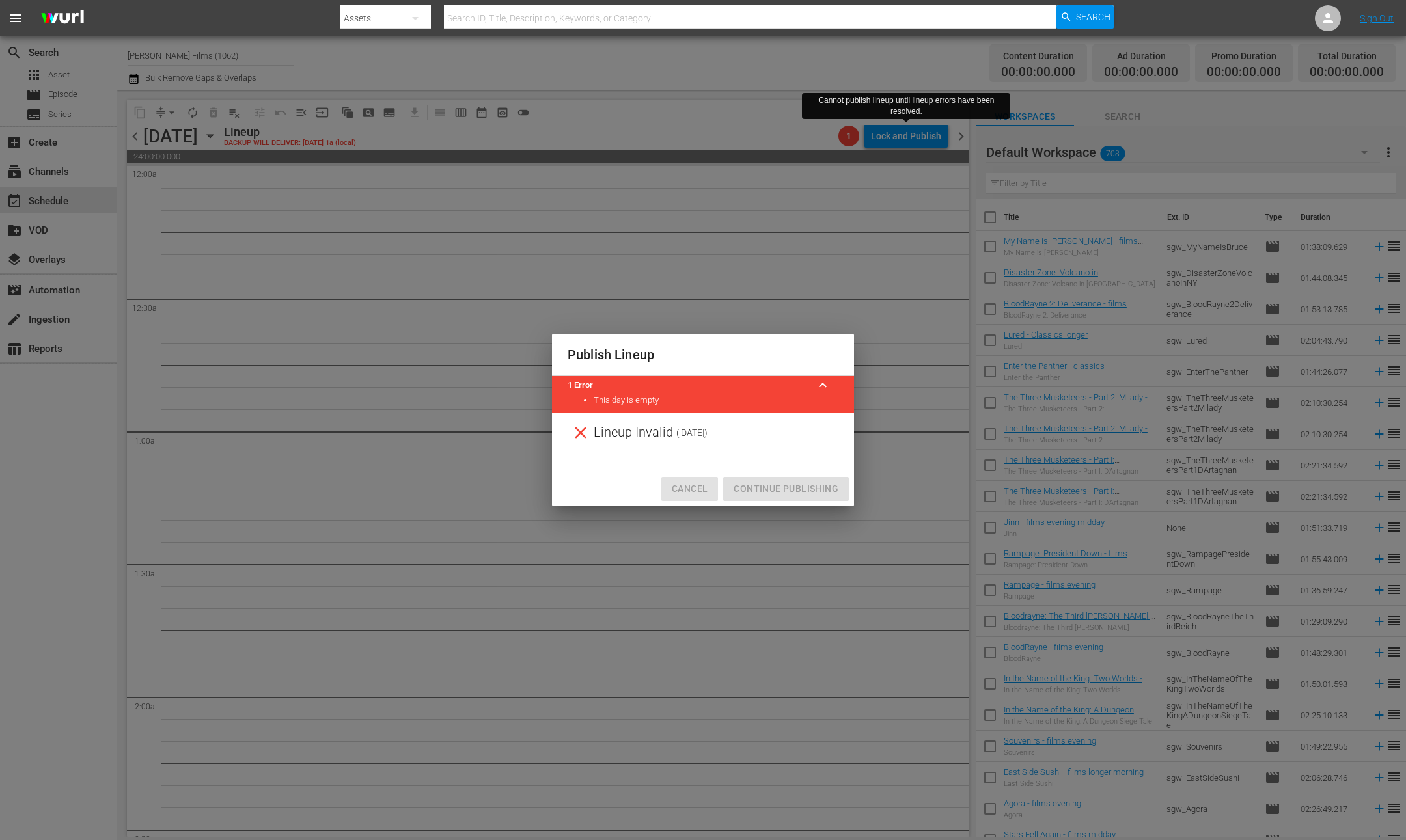
click at [683, 488] on span "Cancel" at bounding box center [690, 489] width 36 height 16
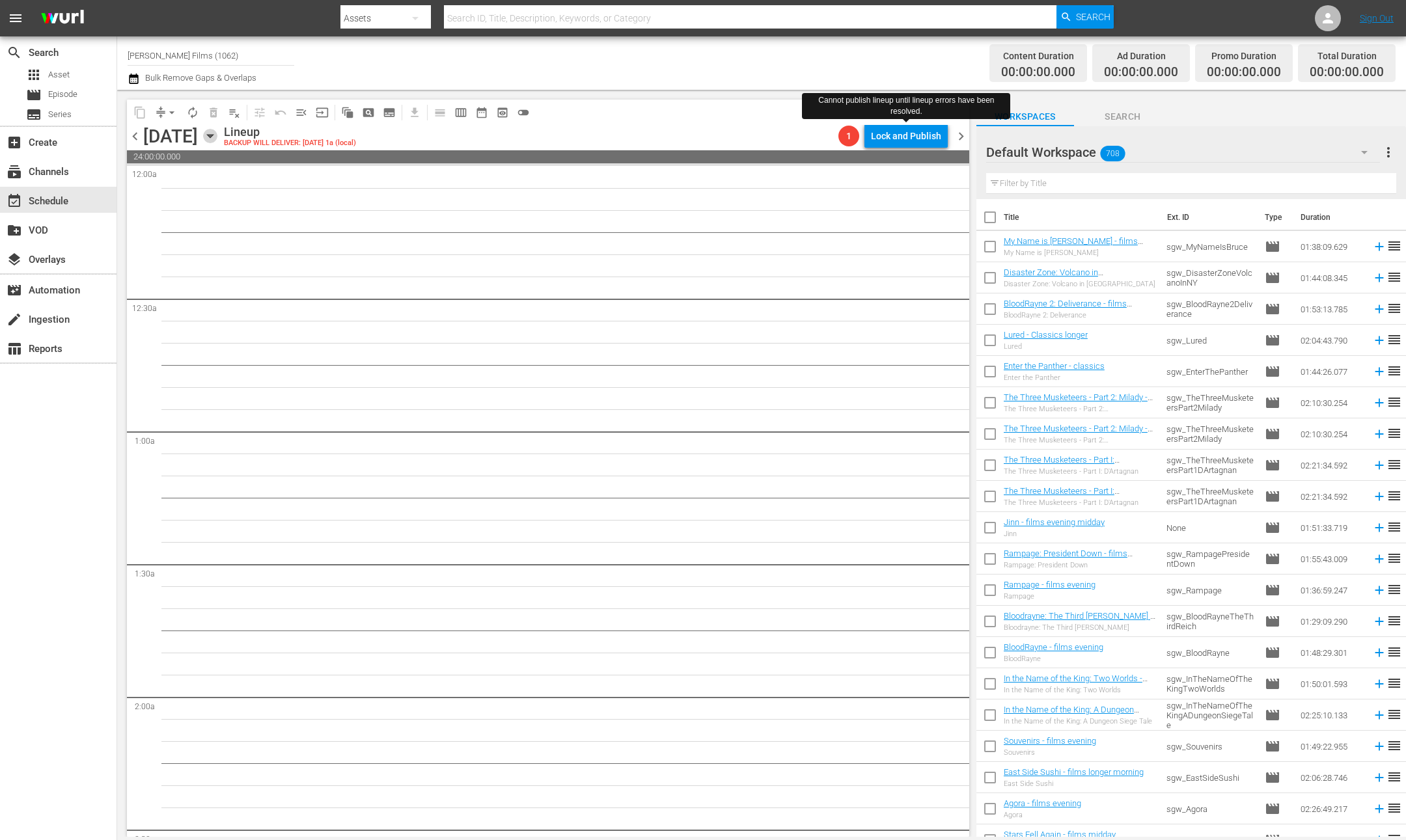
click at [217, 140] on icon "button" at bounding box center [210, 136] width 14 height 14
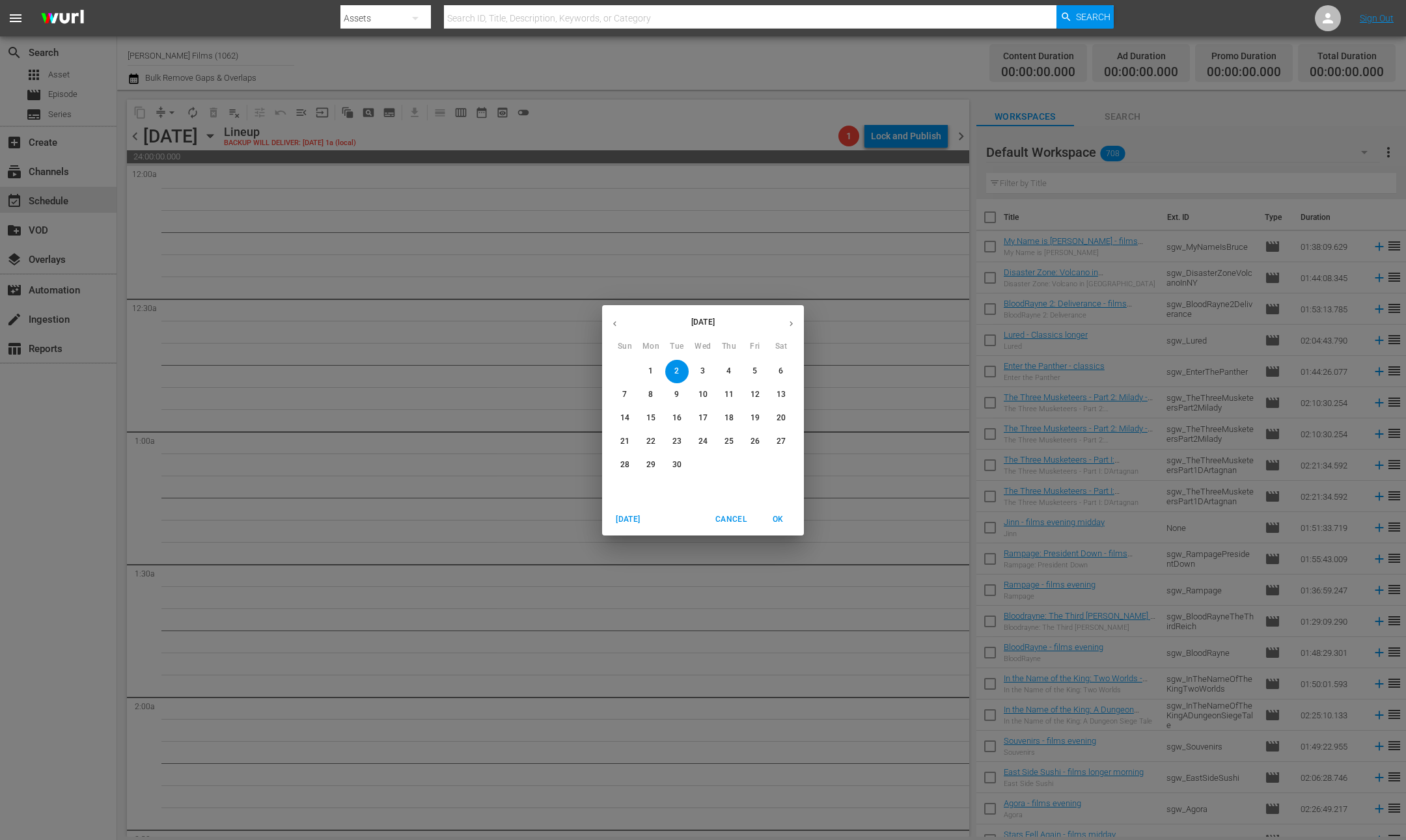
click at [760, 420] on span "19" at bounding box center [755, 417] width 23 height 11
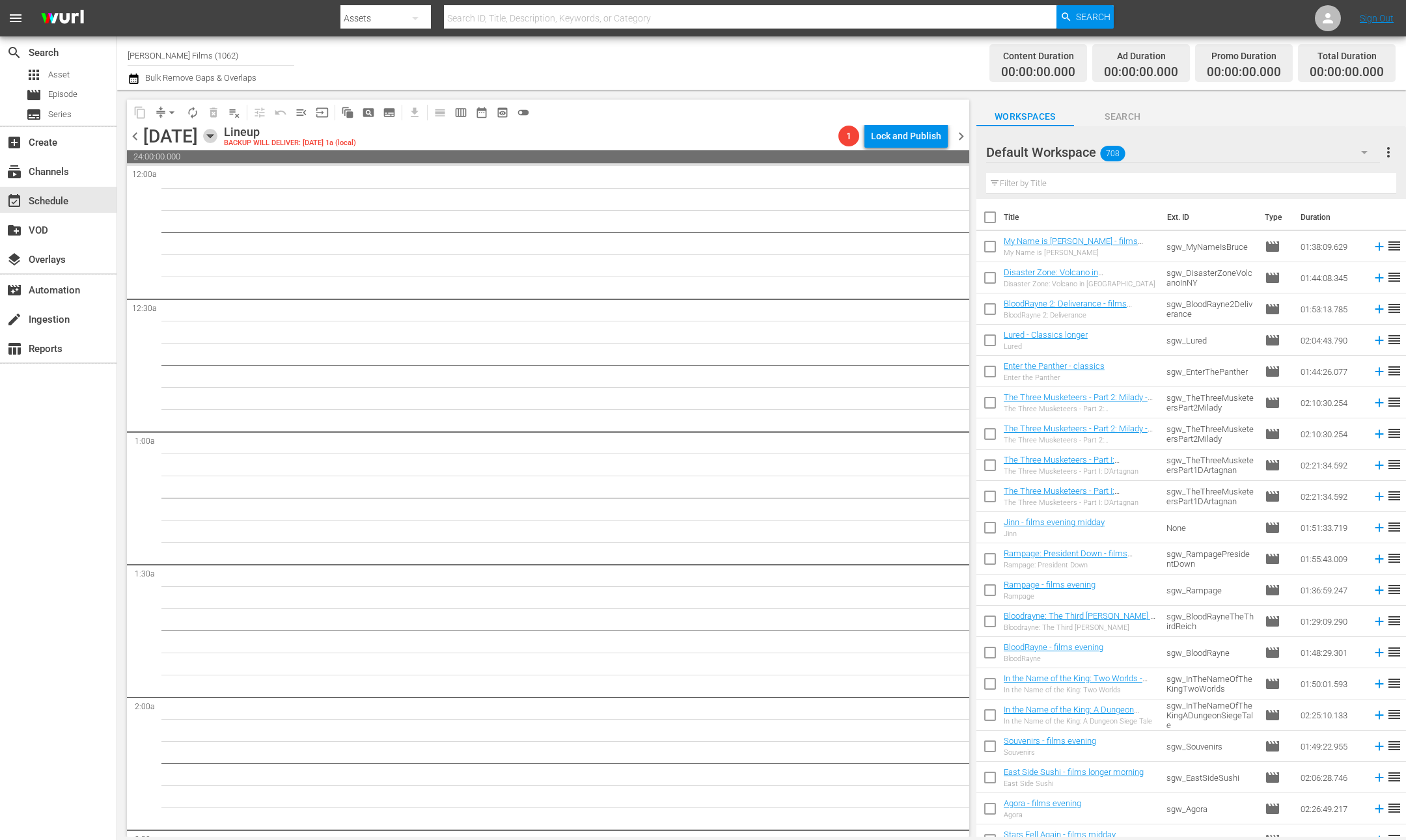
click at [213, 136] on icon "button" at bounding box center [210, 137] width 6 height 3
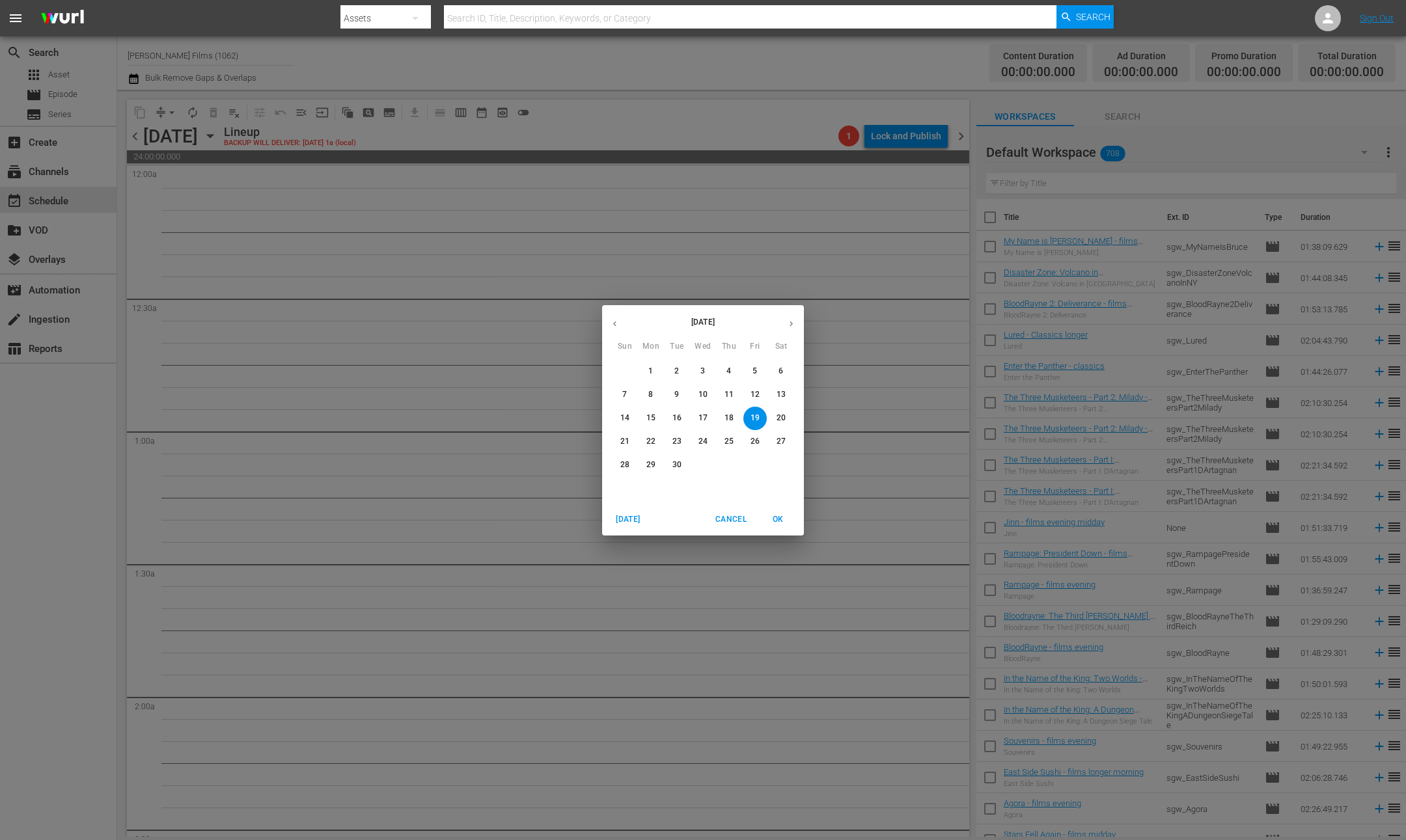
click at [756, 397] on p "12" at bounding box center [755, 394] width 9 height 11
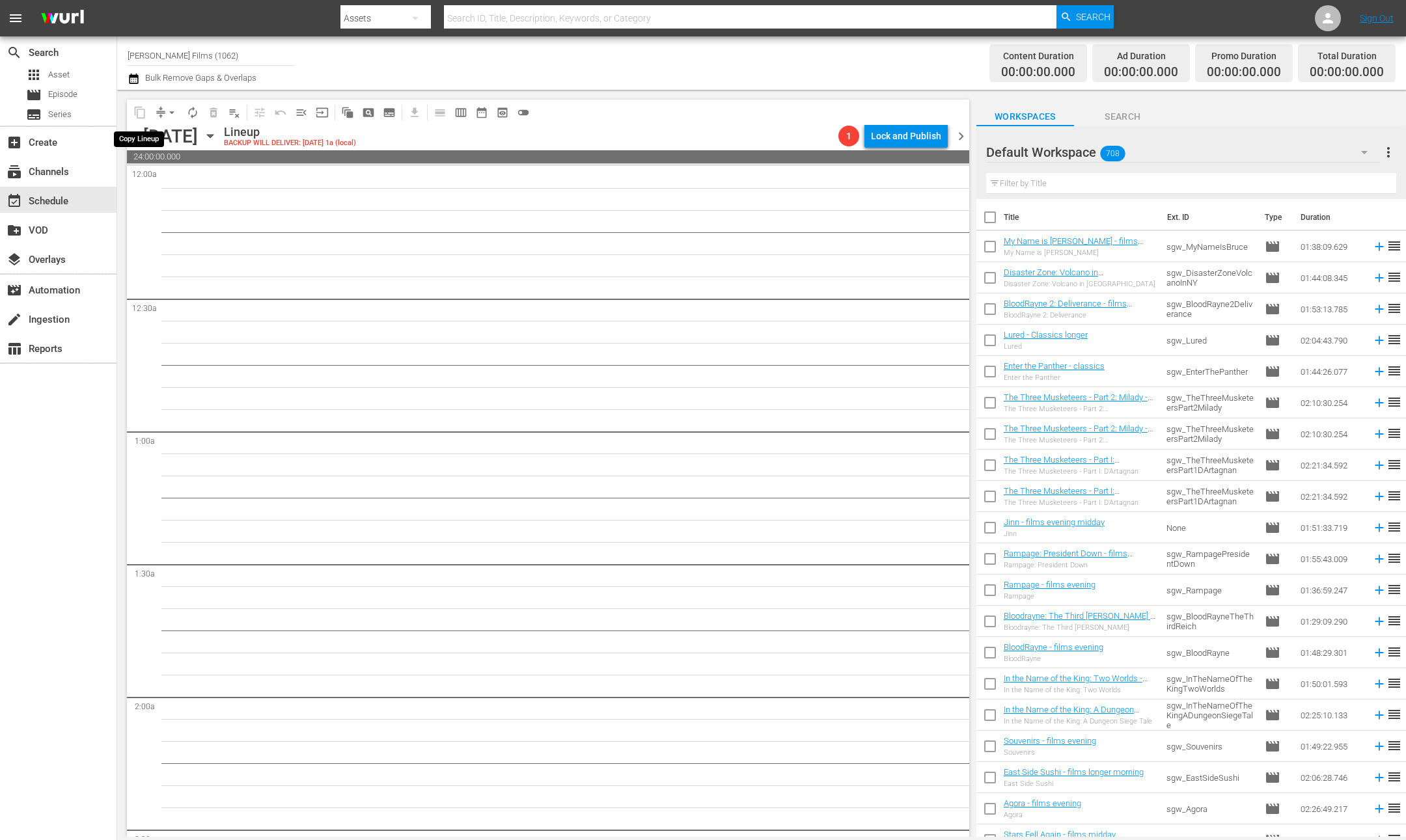
click at [136, 108] on span "content_copy" at bounding box center [139, 112] width 21 height 21
click at [217, 137] on icon "button" at bounding box center [210, 136] width 14 height 14
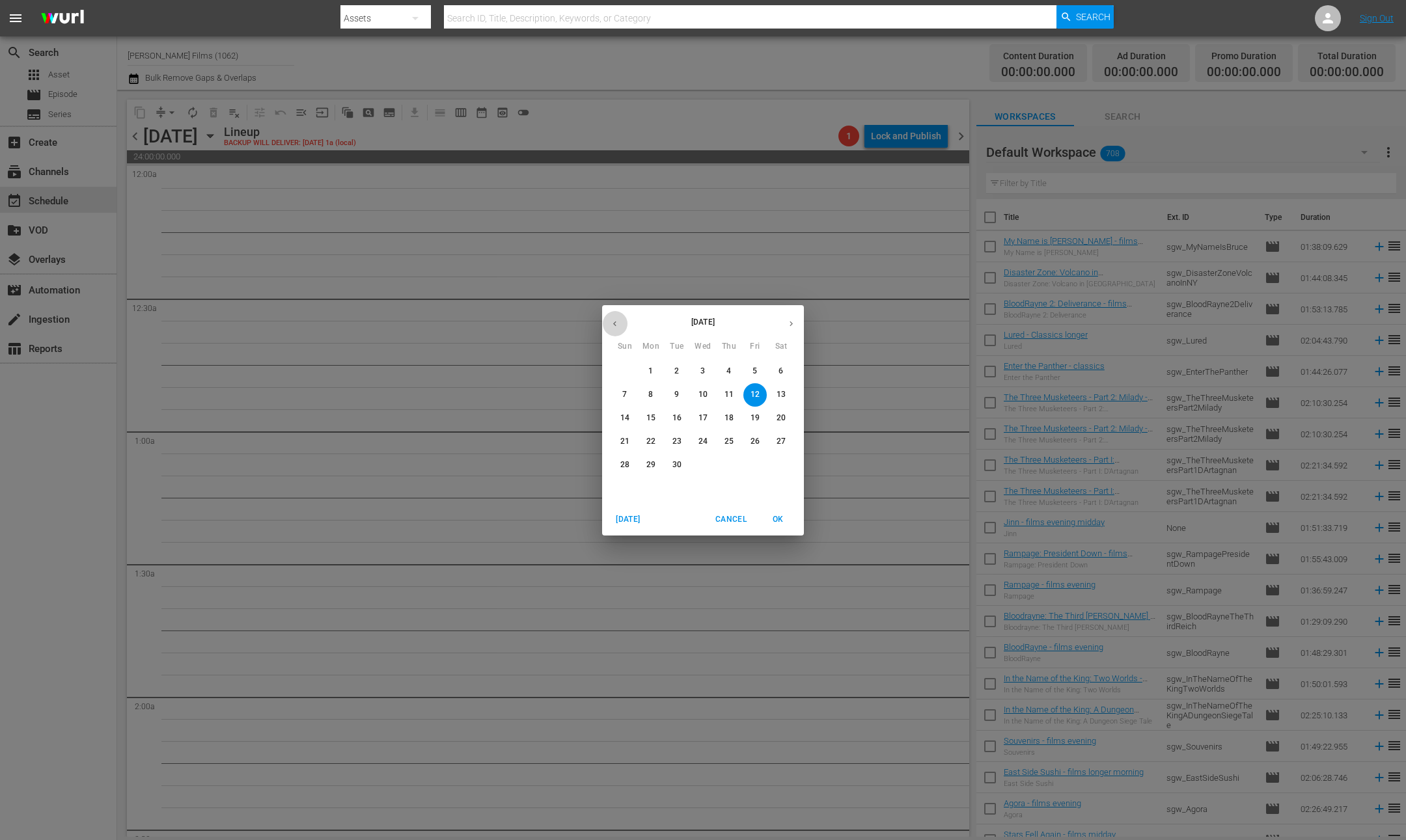
click at [616, 323] on icon "button" at bounding box center [615, 324] width 10 height 10
click at [757, 415] on p "15" at bounding box center [755, 417] width 9 height 11
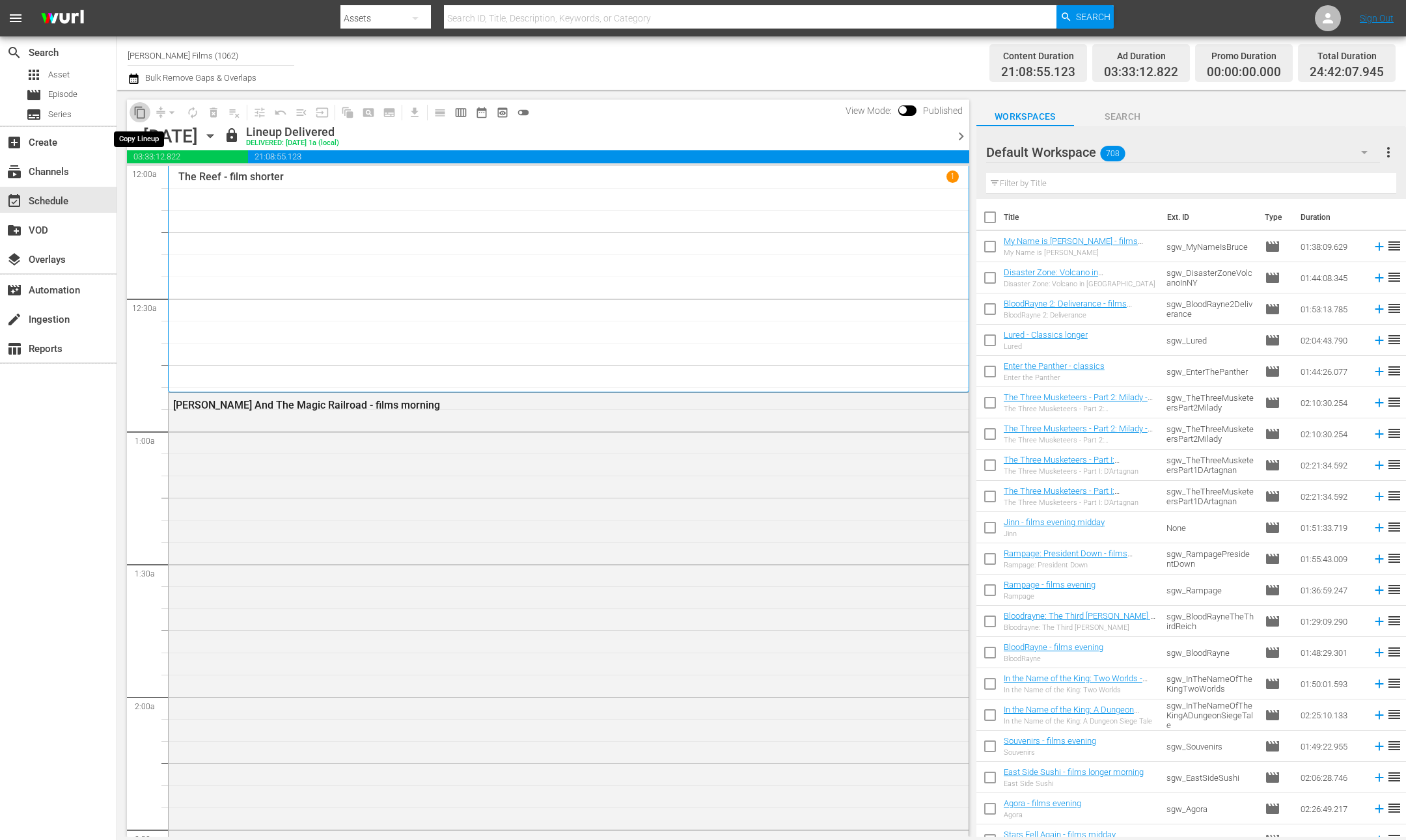
click at [141, 112] on span "content_copy" at bounding box center [140, 113] width 13 height 13
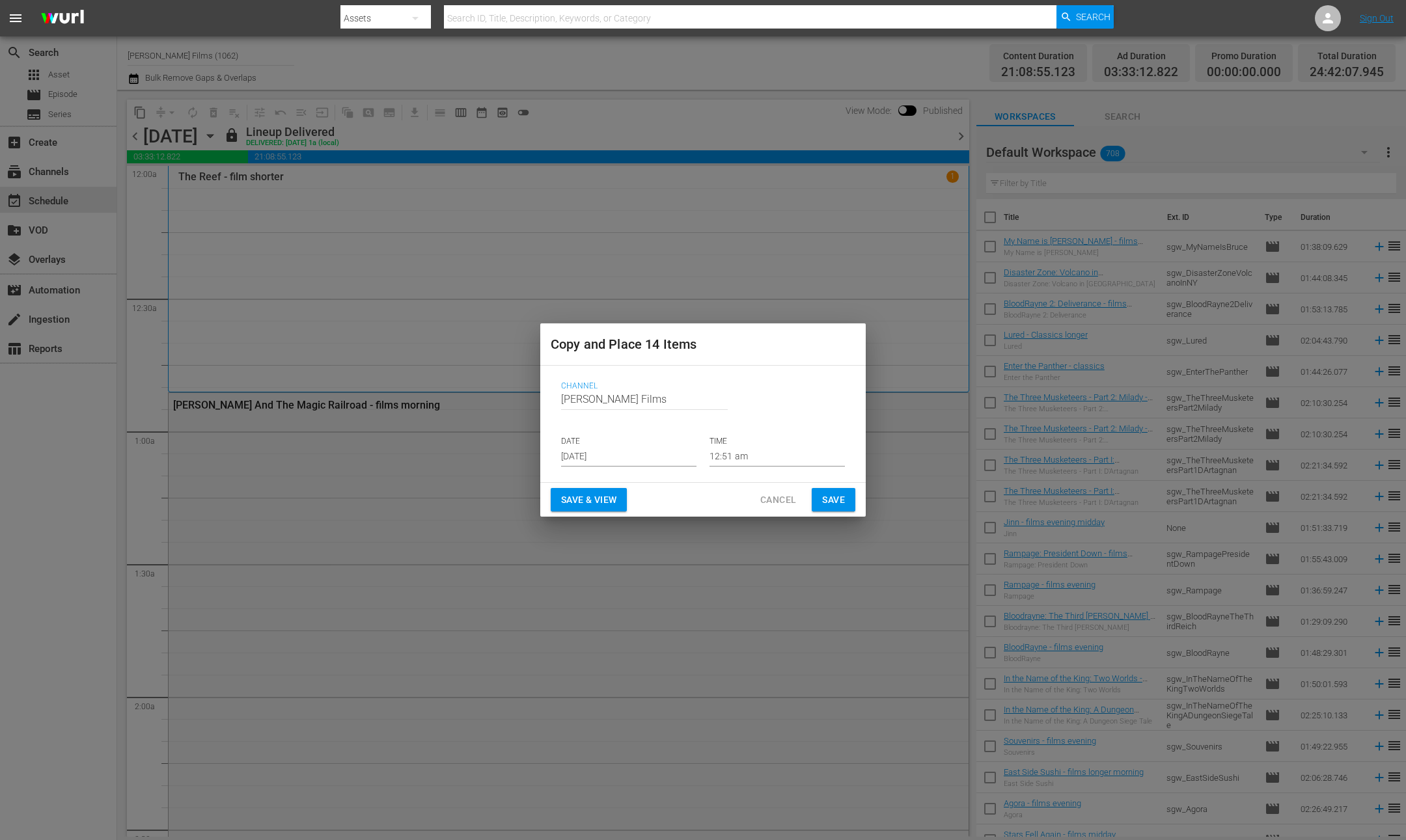
click at [666, 452] on input "Aug 27th 2025" at bounding box center [629, 457] width 136 height 20
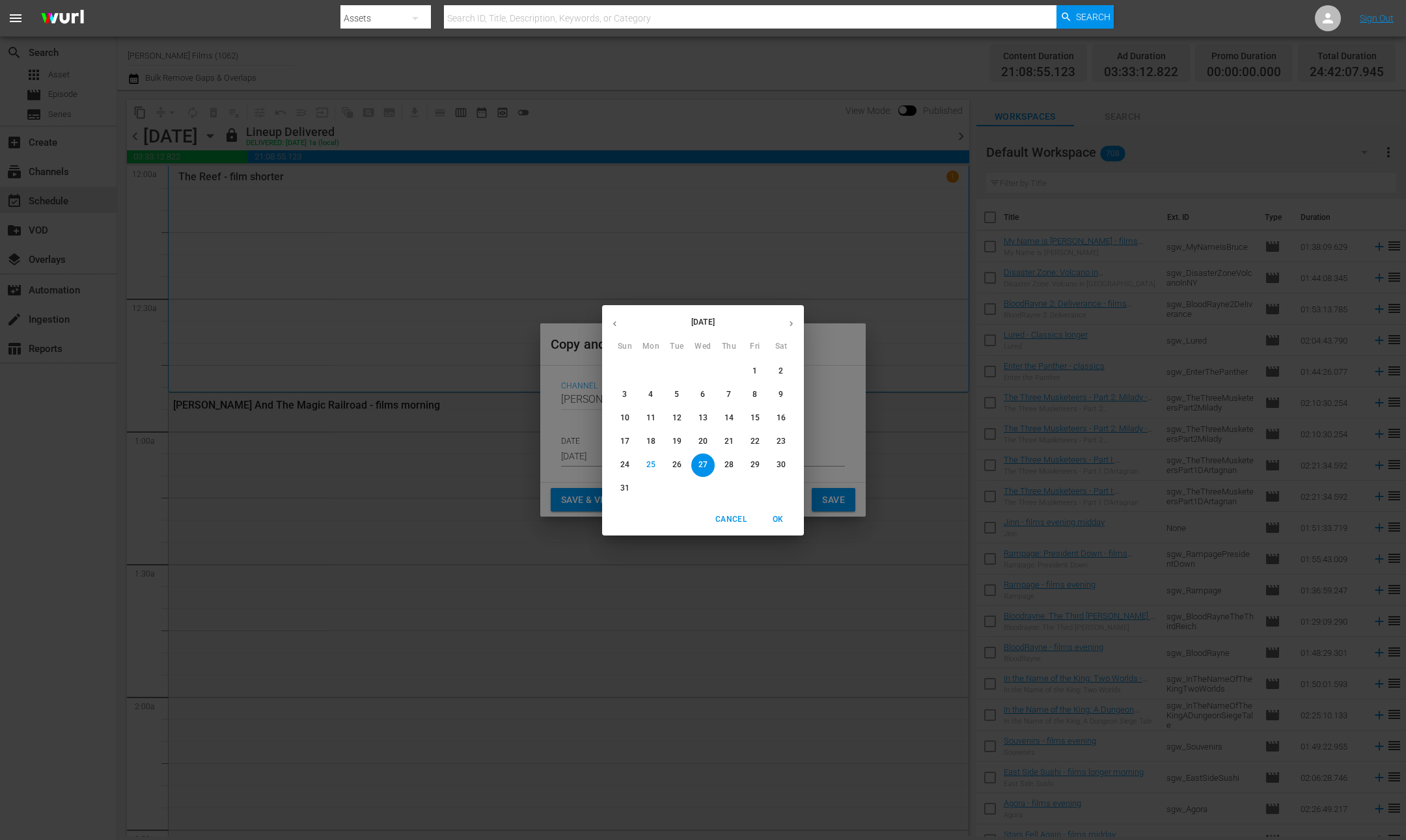
click at [757, 471] on button "29" at bounding box center [755, 465] width 23 height 23
type input "Aug 29th 2025"
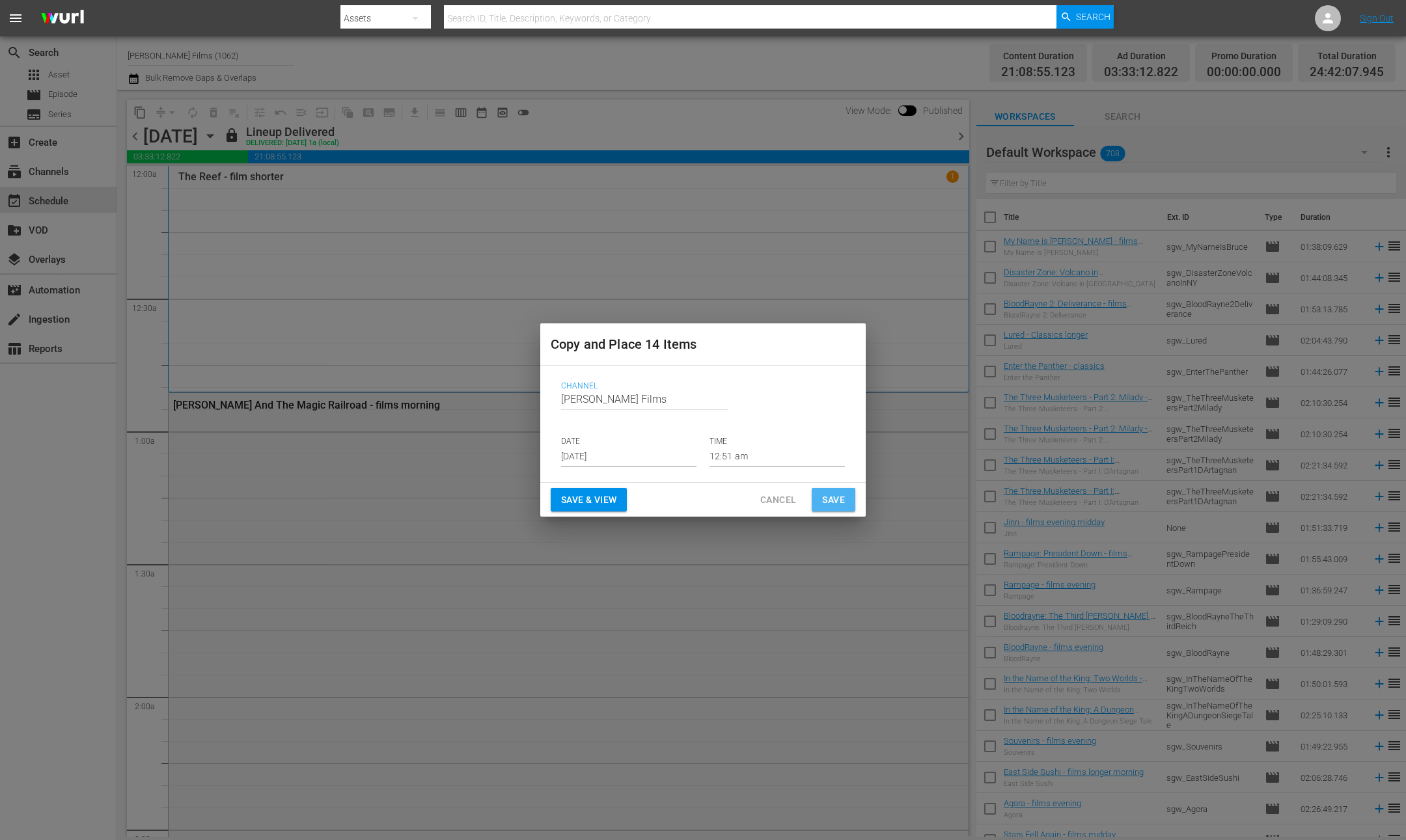
drag, startPoint x: 830, startPoint y: 501, endPoint x: 626, endPoint y: 353, distance: 252.0
click at [830, 501] on span "Save" at bounding box center [834, 500] width 23 height 16
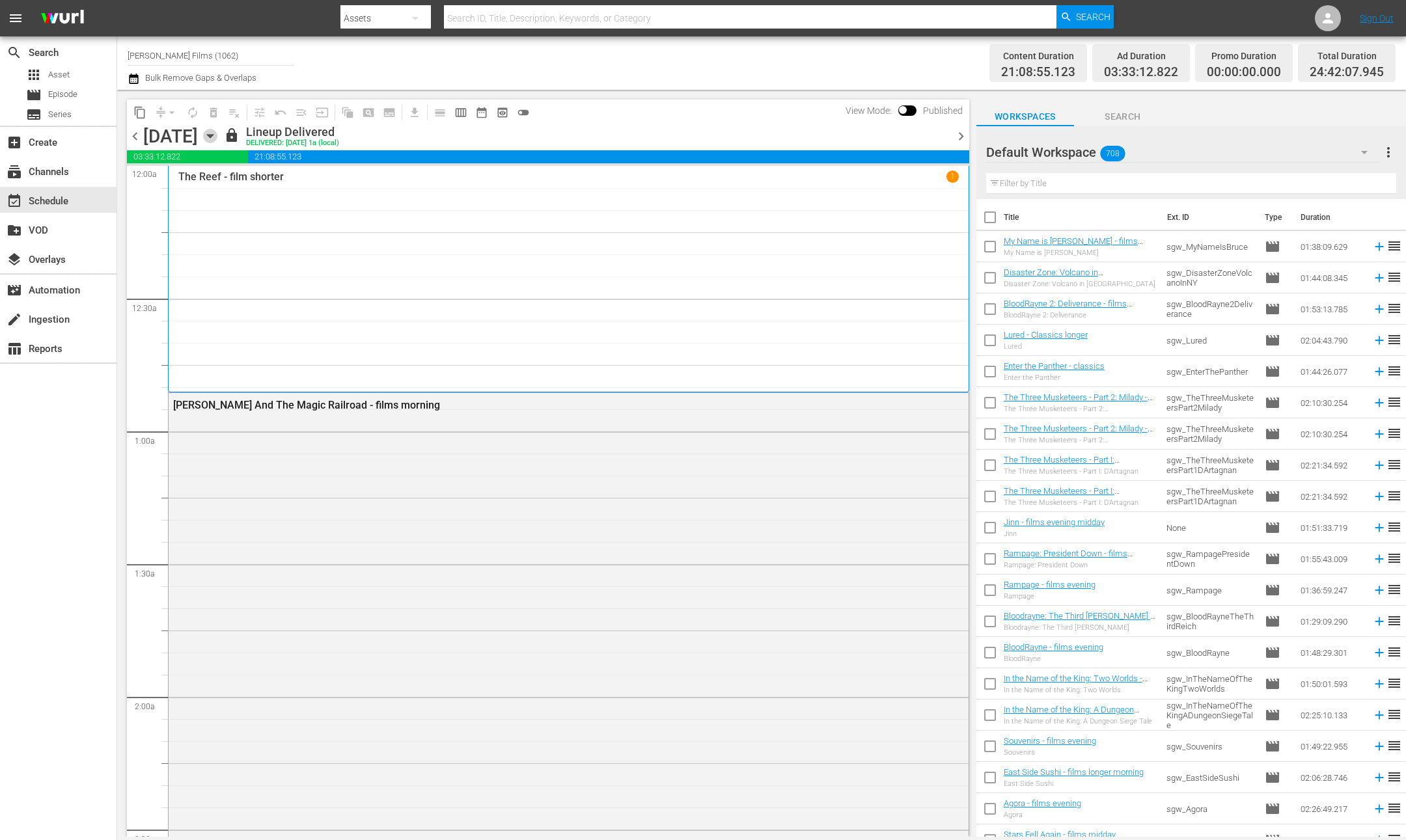
click at [217, 139] on icon "button" at bounding box center [210, 136] width 14 height 14
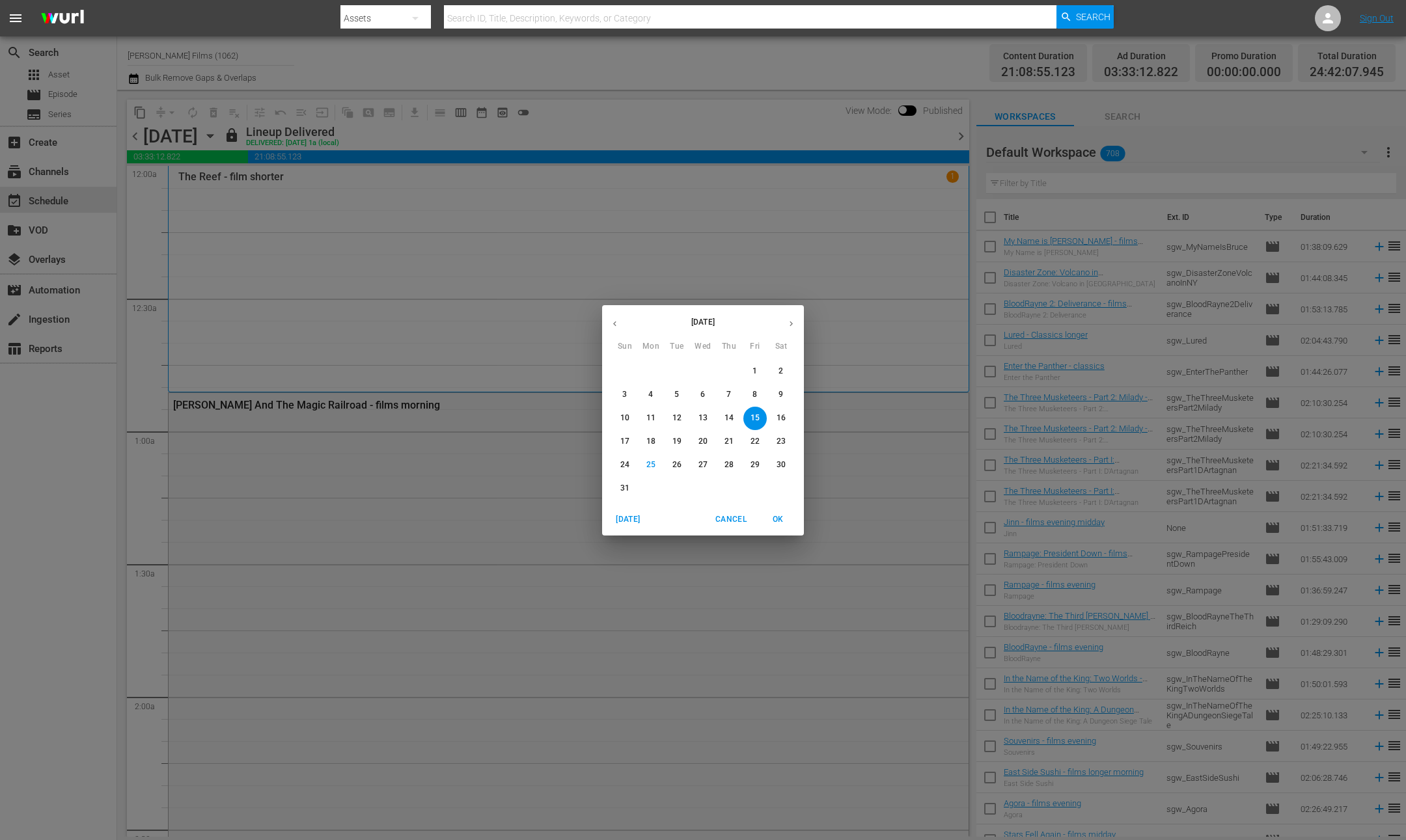
drag, startPoint x: 826, startPoint y: 340, endPoint x: 831, endPoint y: 335, distance: 7.1
click at [826, 340] on div "August 2025 Sun Mon Tue Wed Thu Fri Sat 27 28 29 30 31 1 2 3 4 5 6 7 8 9 10 11 …" at bounding box center [703, 420] width 1406 height 840
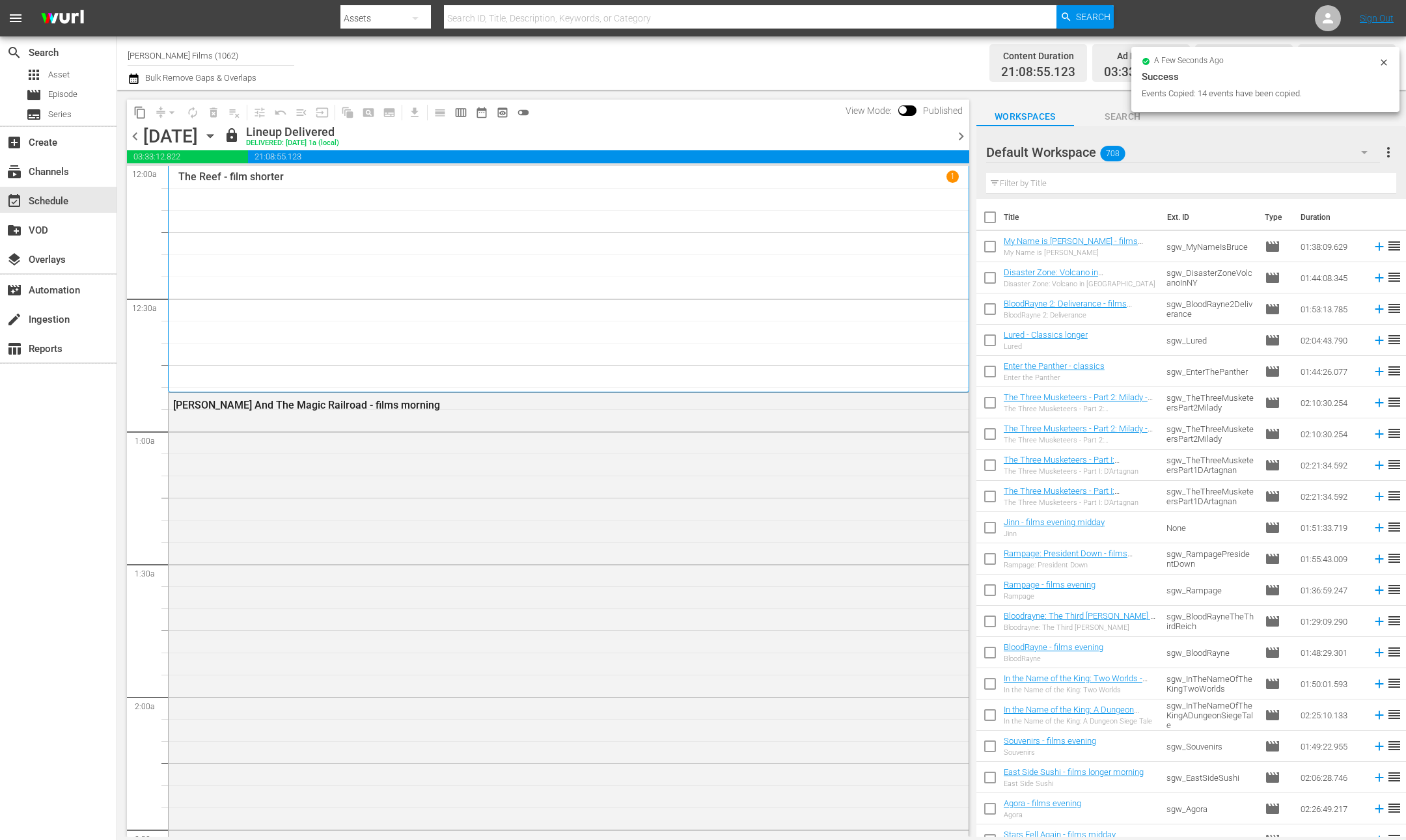
click at [957, 141] on span "chevron_right" at bounding box center [961, 137] width 16 height 16
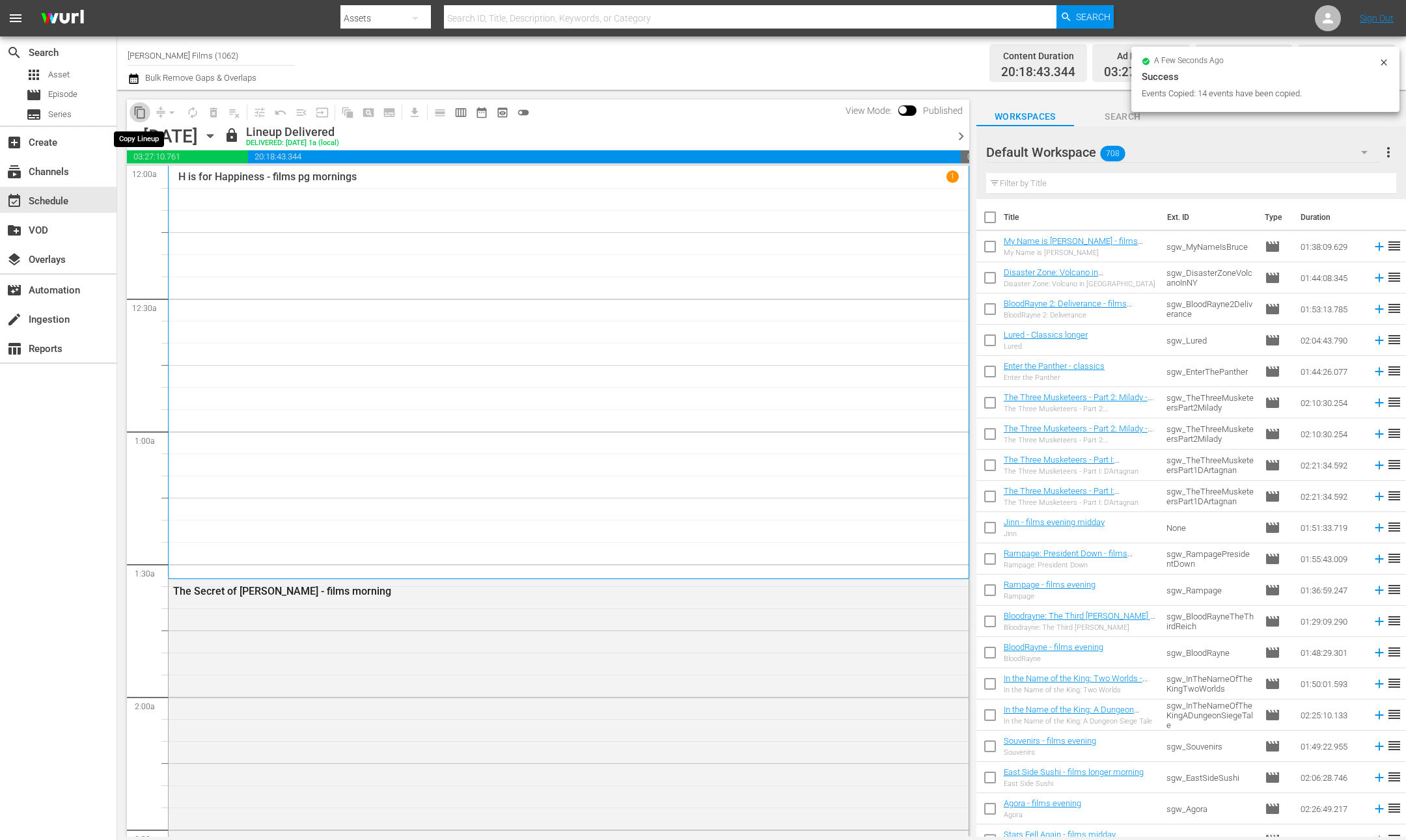
click at [138, 112] on span "content_copy" at bounding box center [140, 113] width 13 height 13
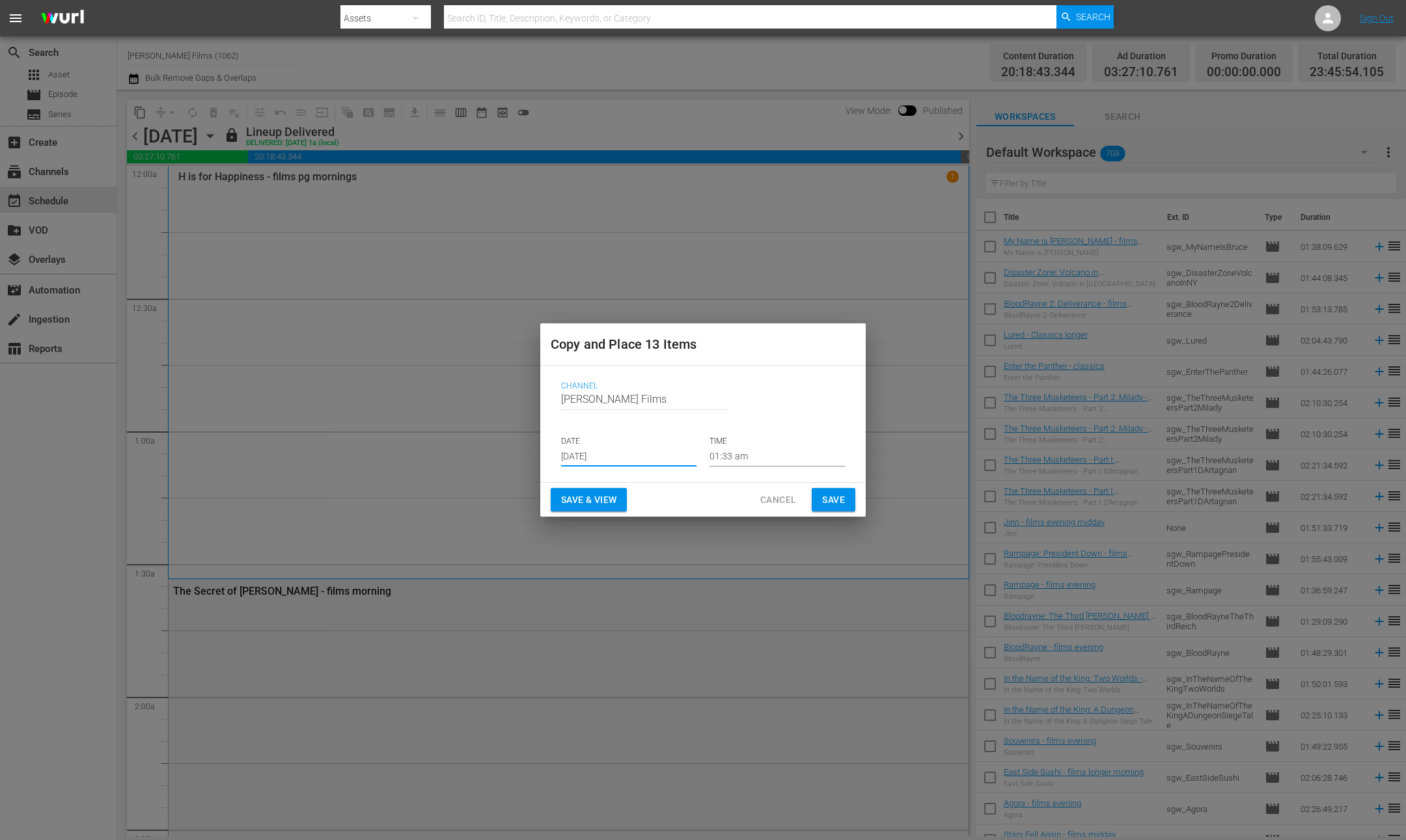
click at [654, 463] on input "Aug 27th 2025" at bounding box center [629, 457] width 136 height 20
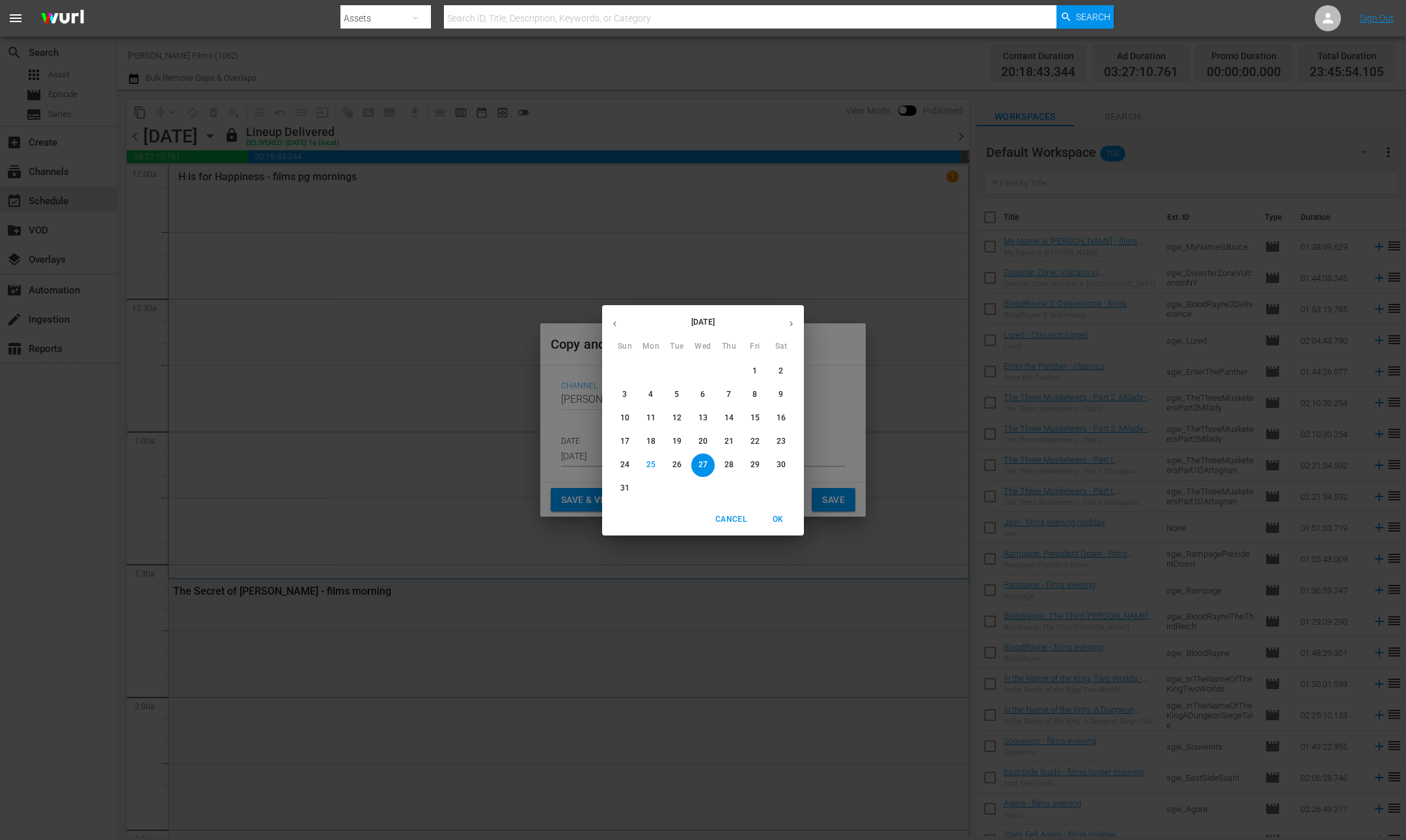
click at [779, 469] on p "30" at bounding box center [781, 464] width 9 height 11
type input "Aug 30th 2025"
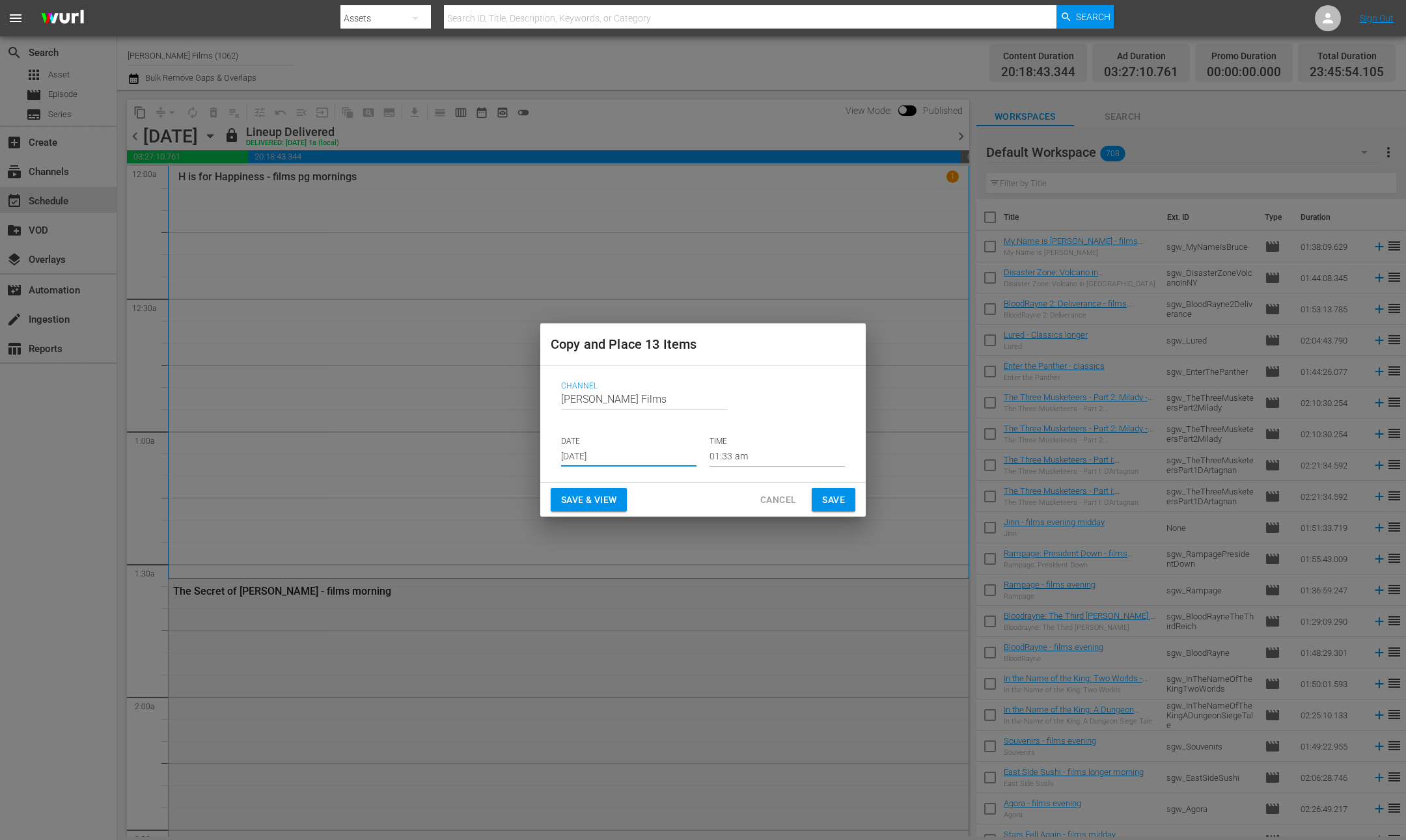
drag, startPoint x: 845, startPoint y: 507, endPoint x: 833, endPoint y: 504, distance: 12.4
click at [845, 507] on button "Save" at bounding box center [833, 499] width 44 height 24
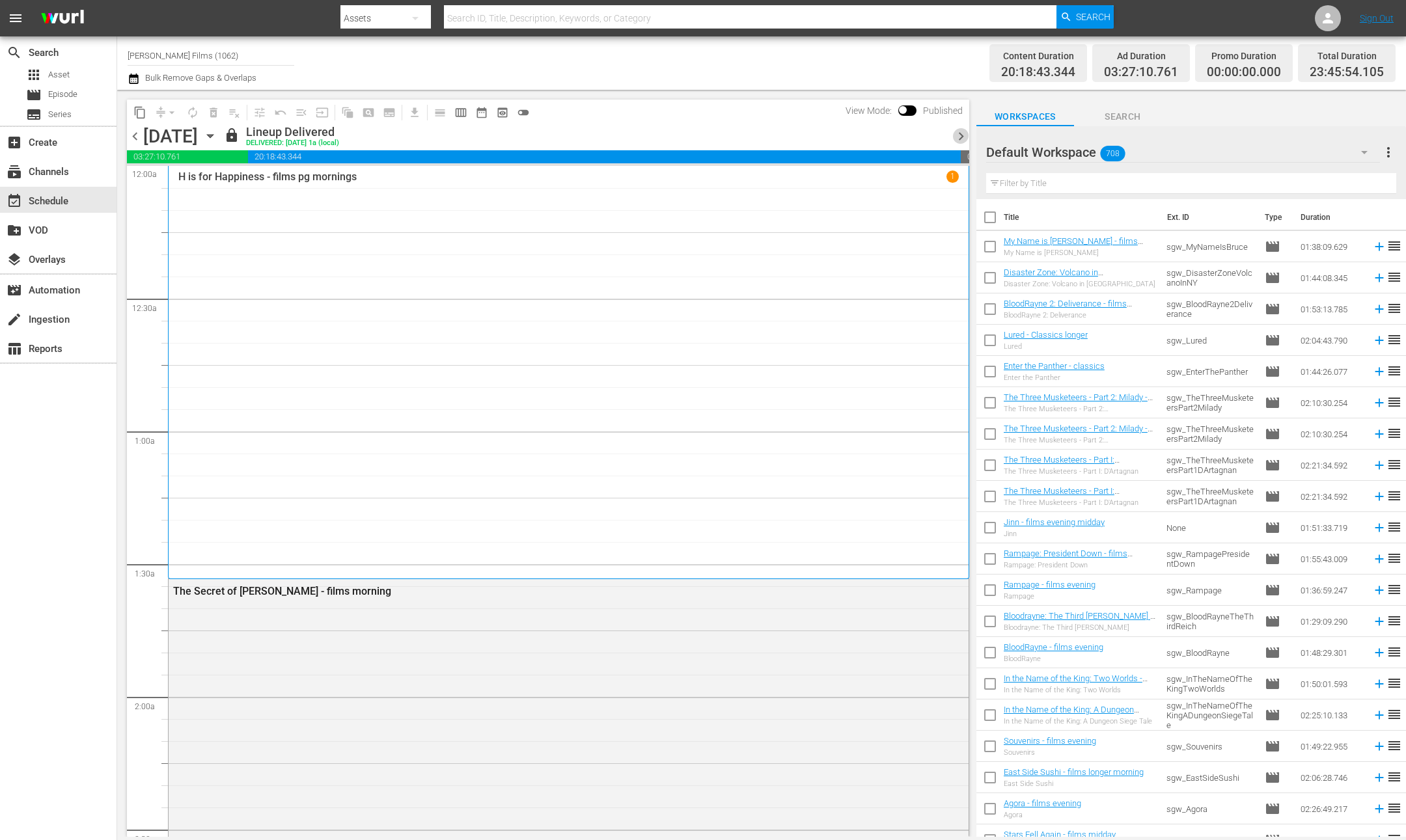
click at [968, 134] on span "chevron_right" at bounding box center [961, 137] width 16 height 16
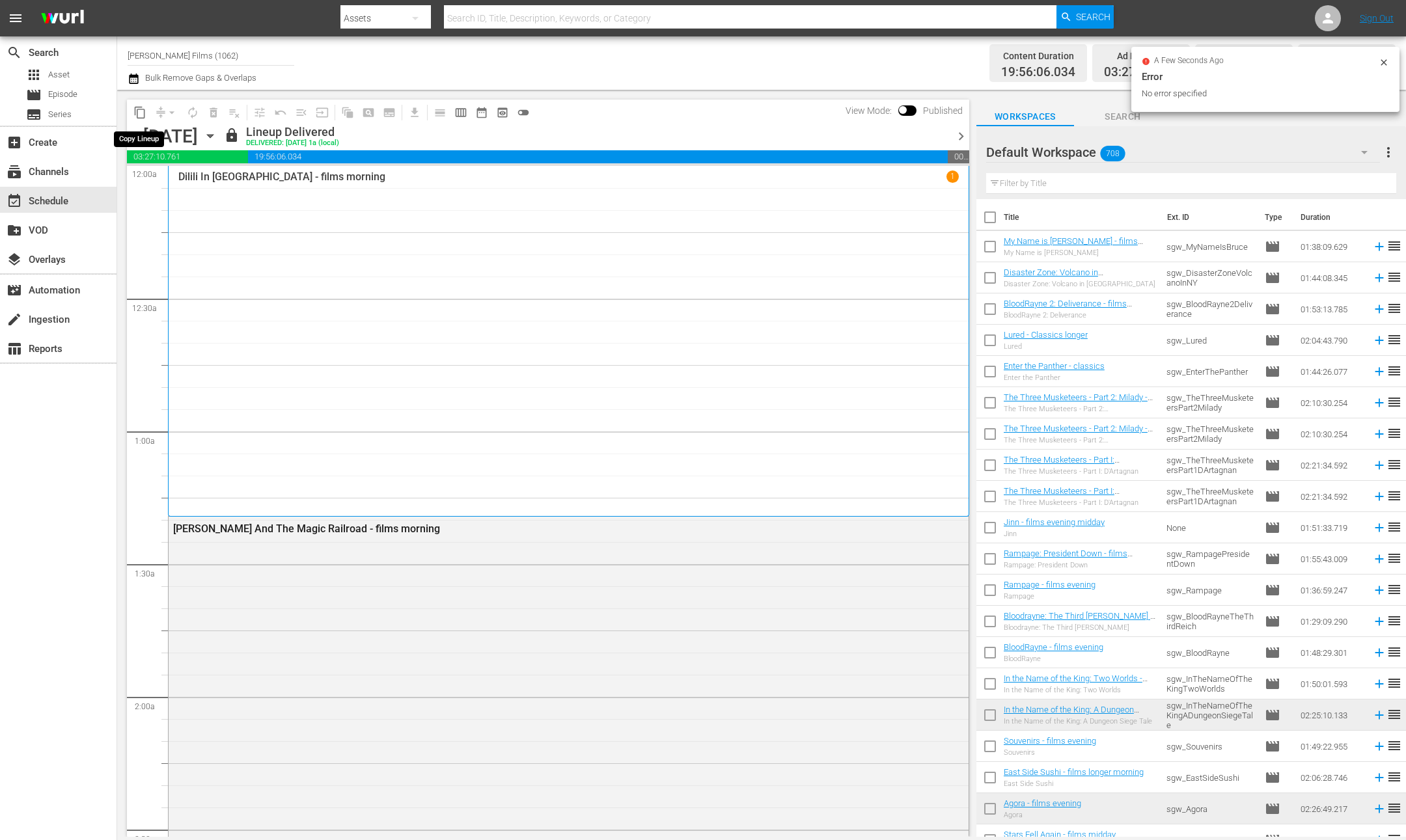
click at [143, 112] on span "content_copy" at bounding box center [140, 113] width 13 height 13
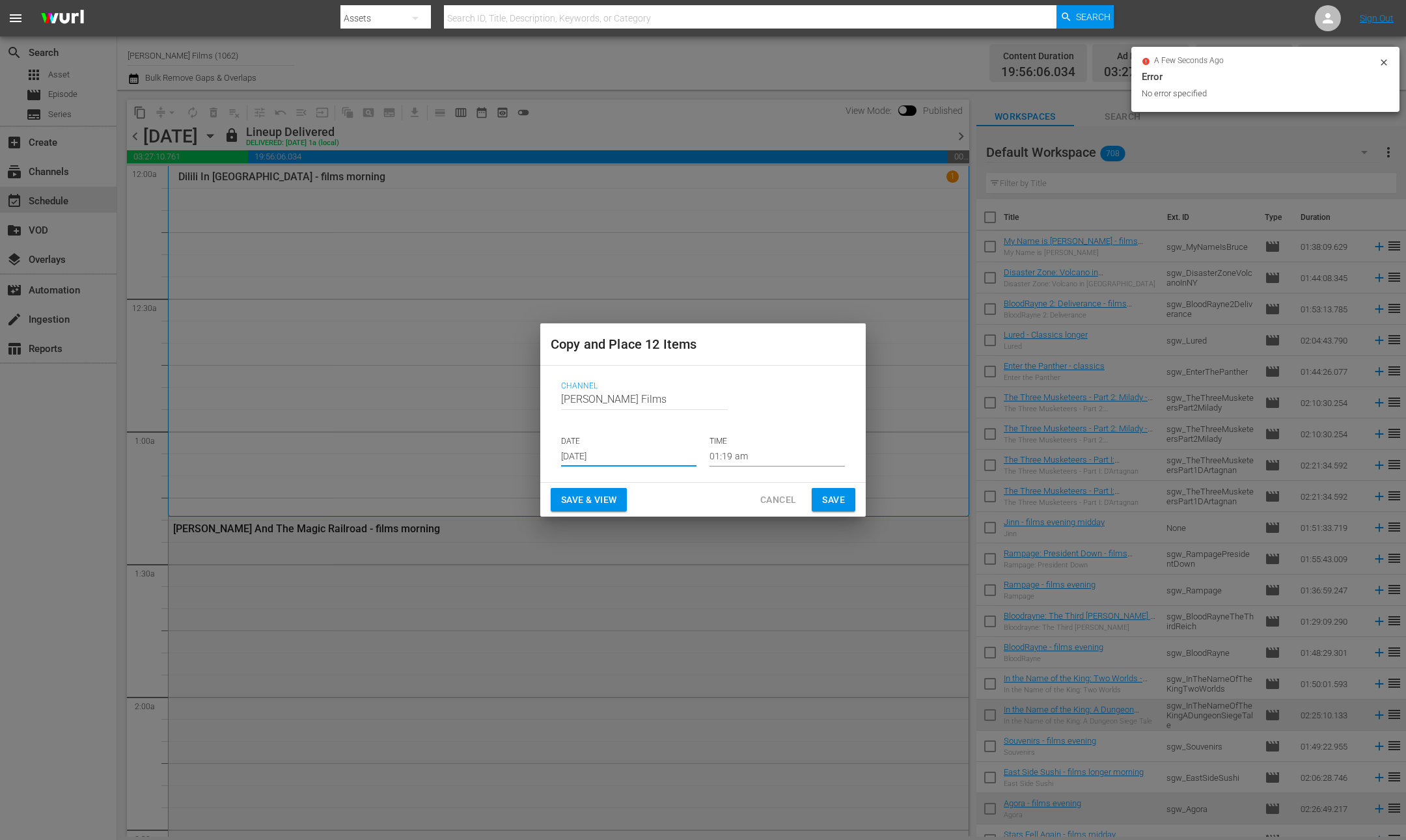
click at [624, 456] on input "Aug 27th 2025" at bounding box center [629, 457] width 136 height 20
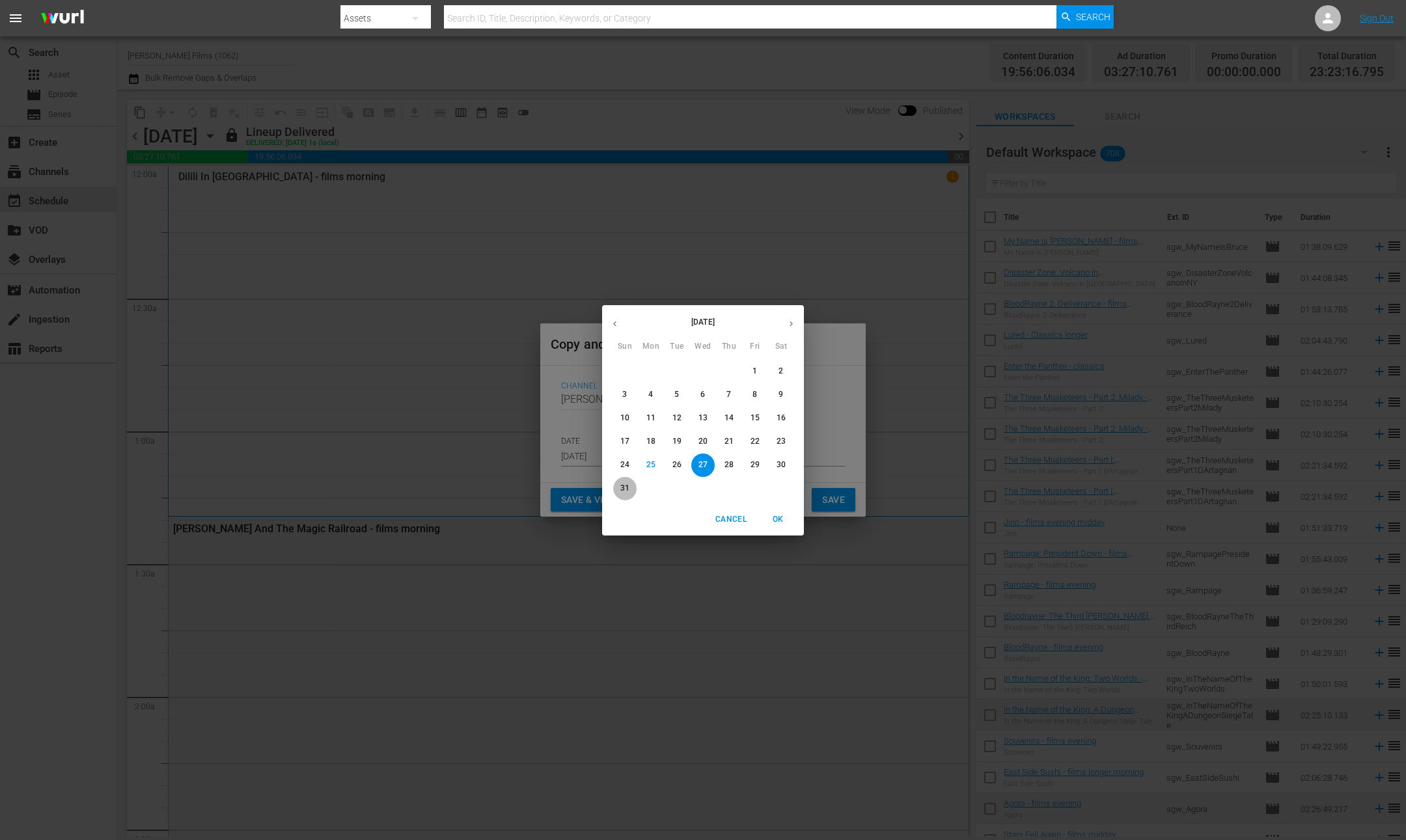
click at [627, 492] on p "31" at bounding box center [625, 488] width 9 height 11
type input "Aug 31st 2025"
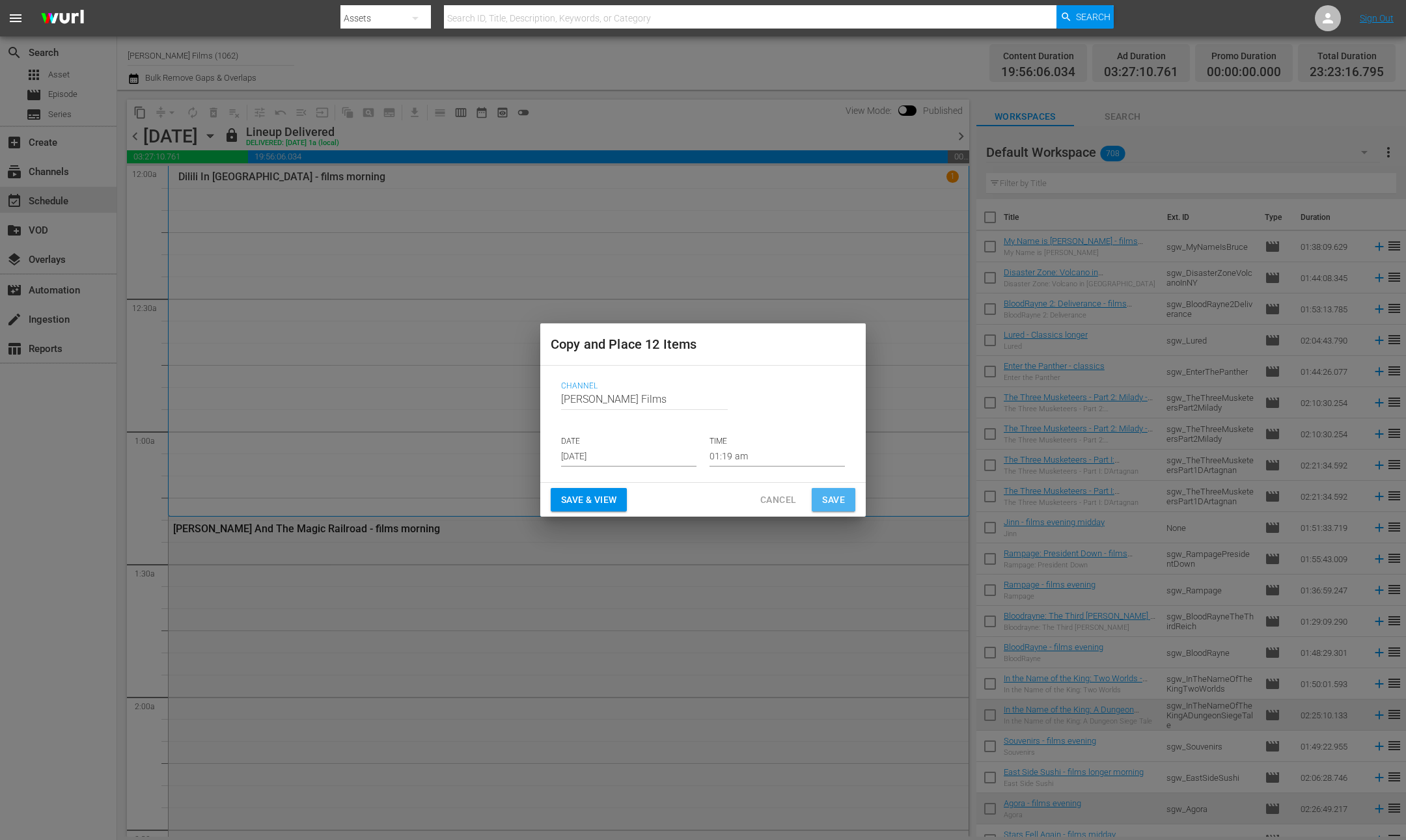
click at [834, 494] on span "Save" at bounding box center [834, 500] width 23 height 16
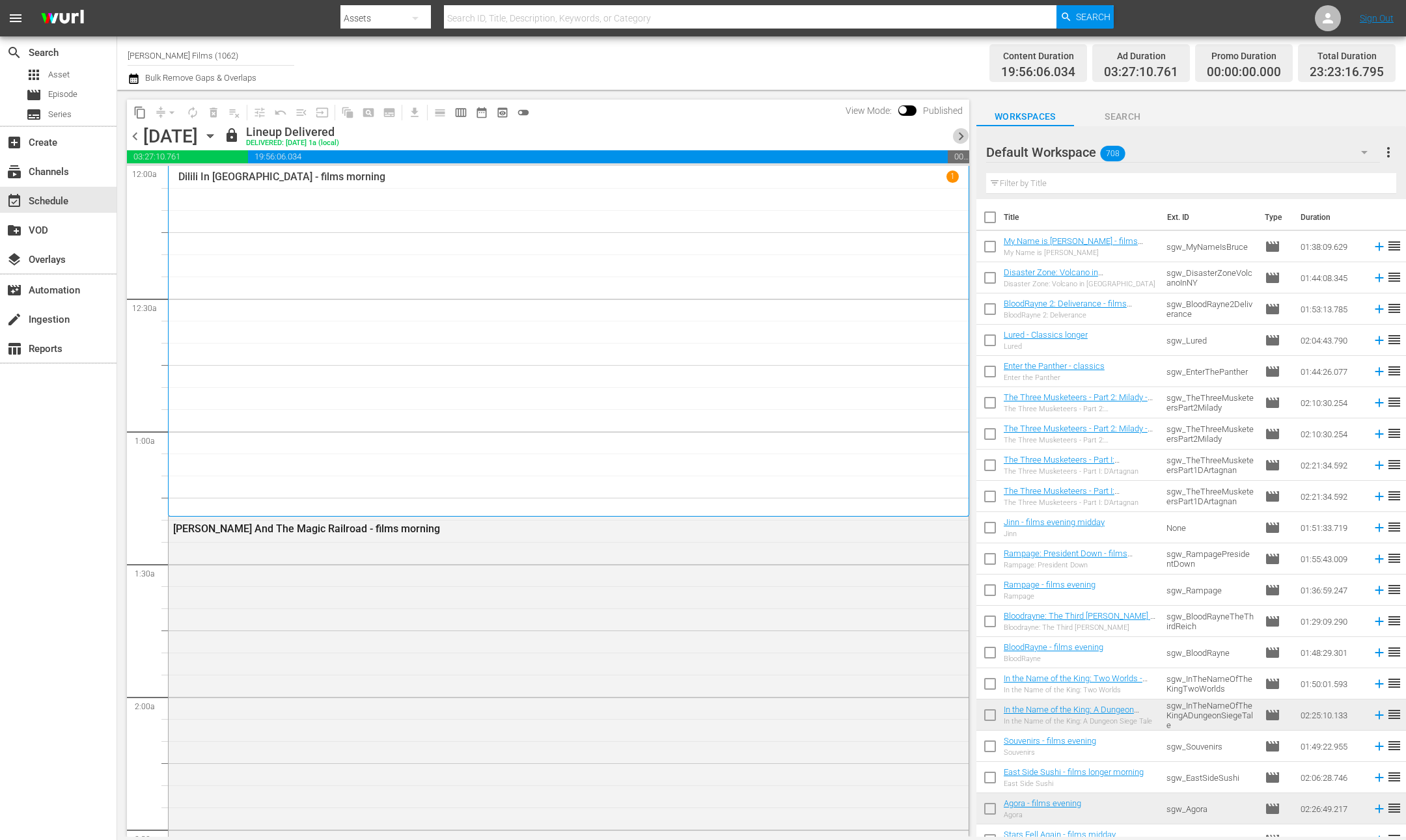
click at [961, 136] on span "chevron_right" at bounding box center [961, 137] width 16 height 16
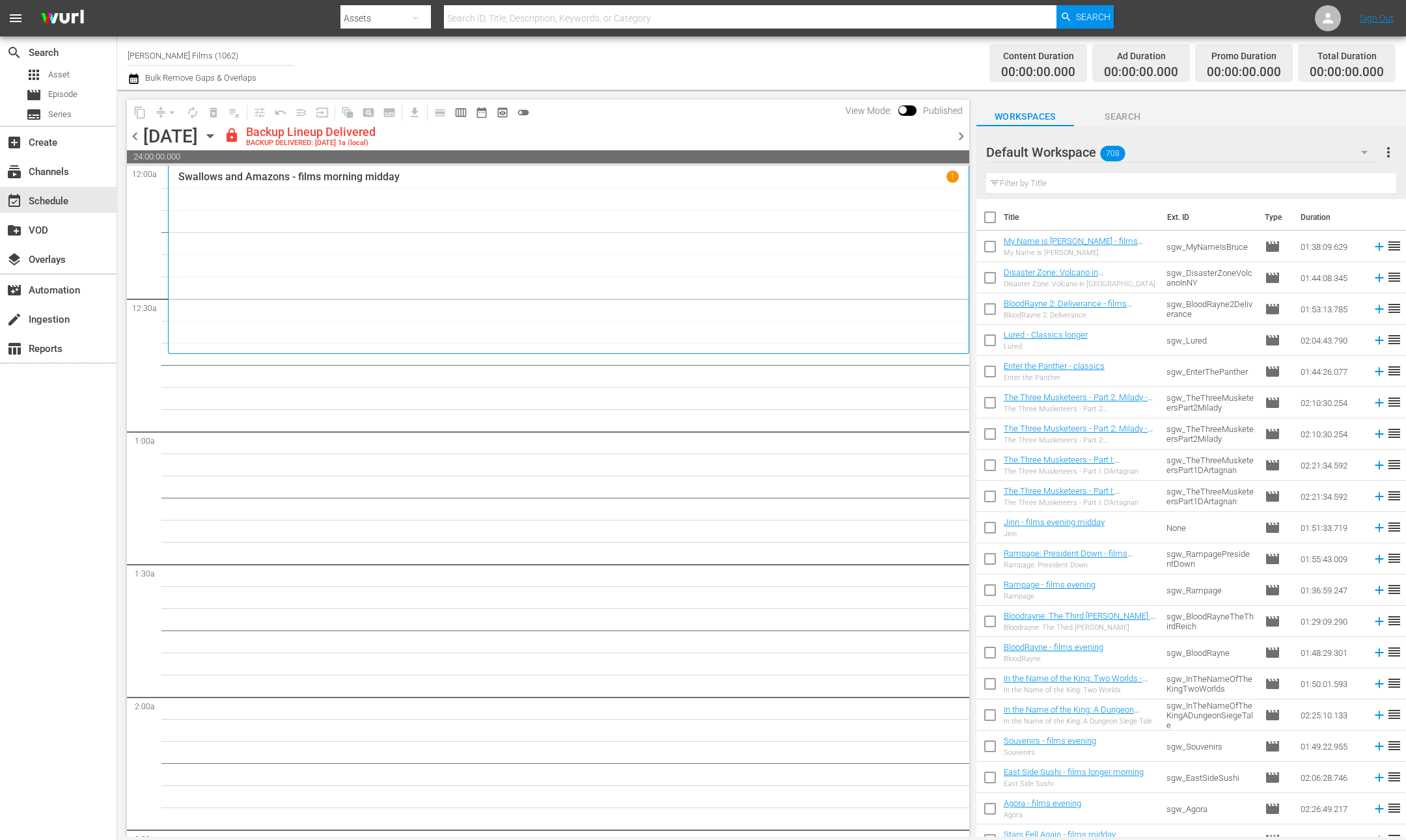
click at [217, 139] on icon "button" at bounding box center [210, 136] width 14 height 14
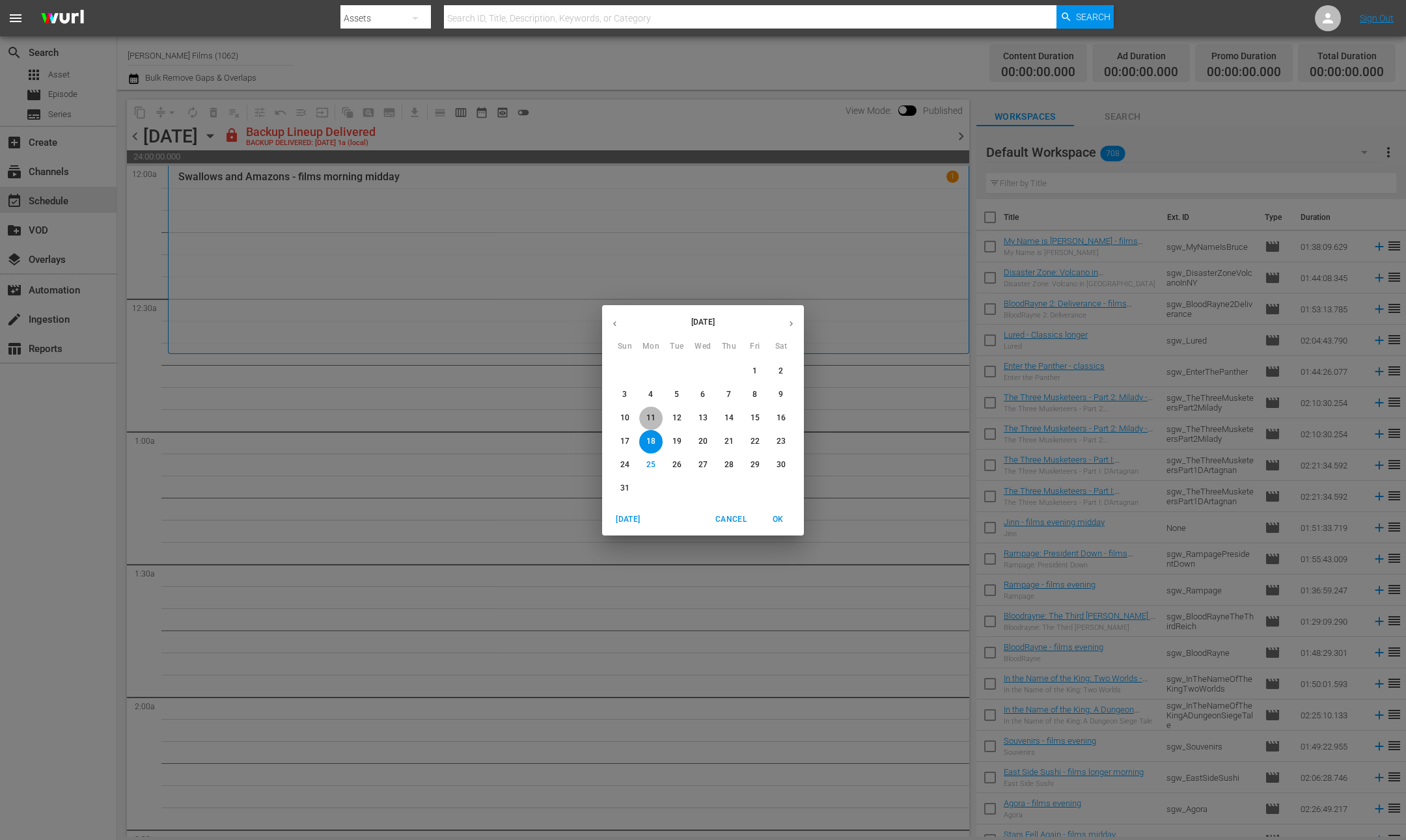
click at [657, 422] on span "11" at bounding box center [651, 417] width 23 height 11
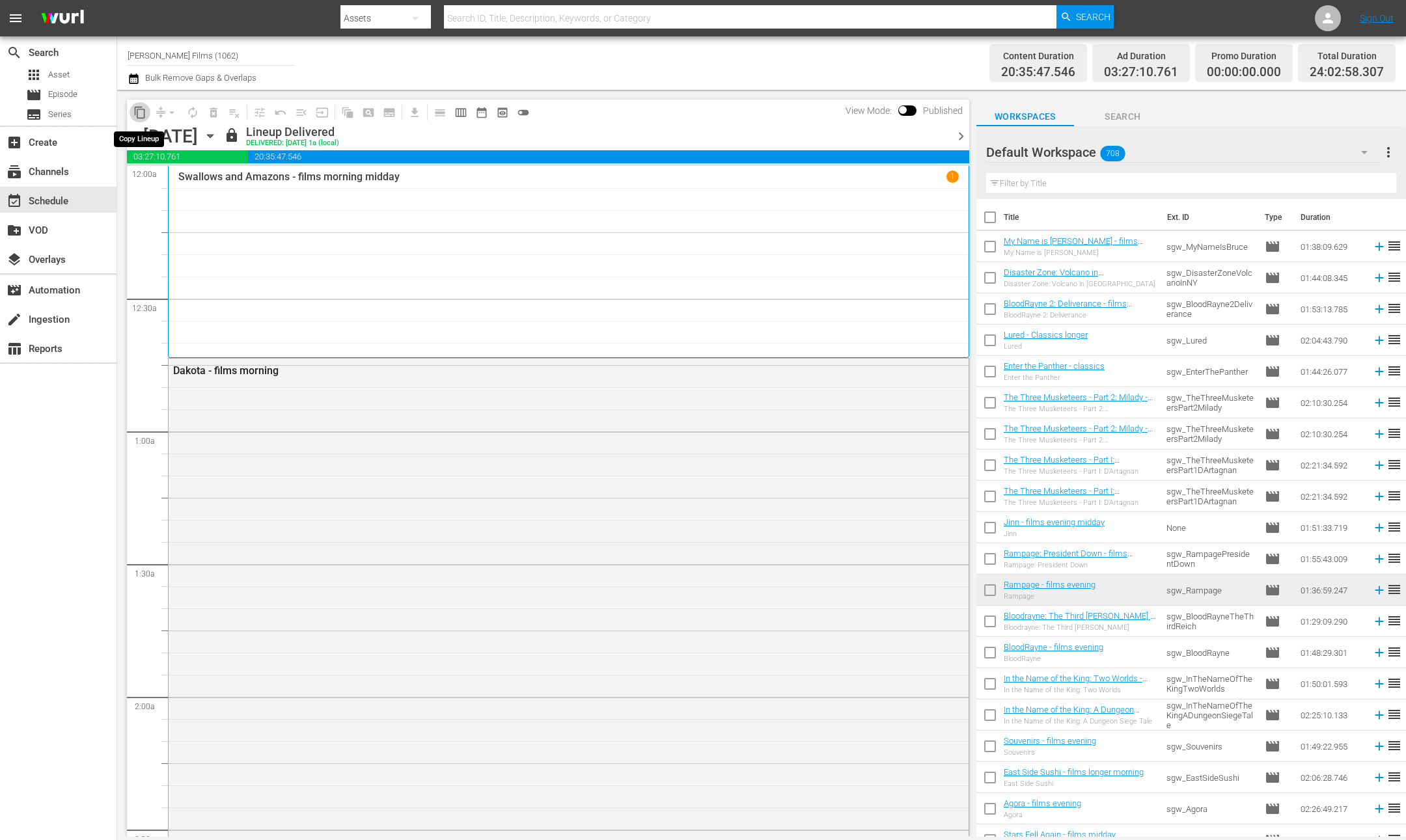
click at [142, 112] on span "content_copy" at bounding box center [140, 113] width 13 height 13
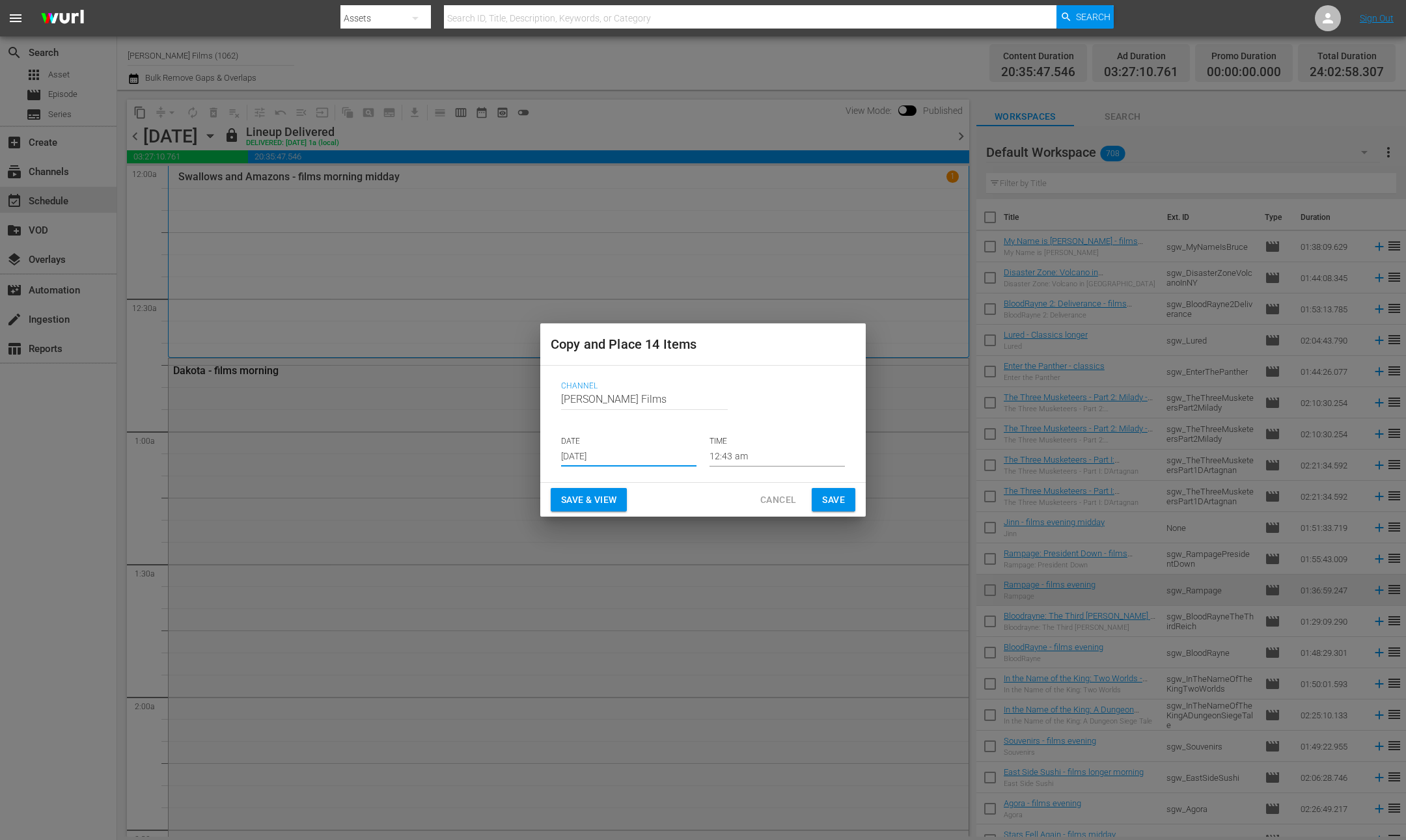
click at [603, 459] on input "Aug 27th 2025" at bounding box center [629, 457] width 136 height 20
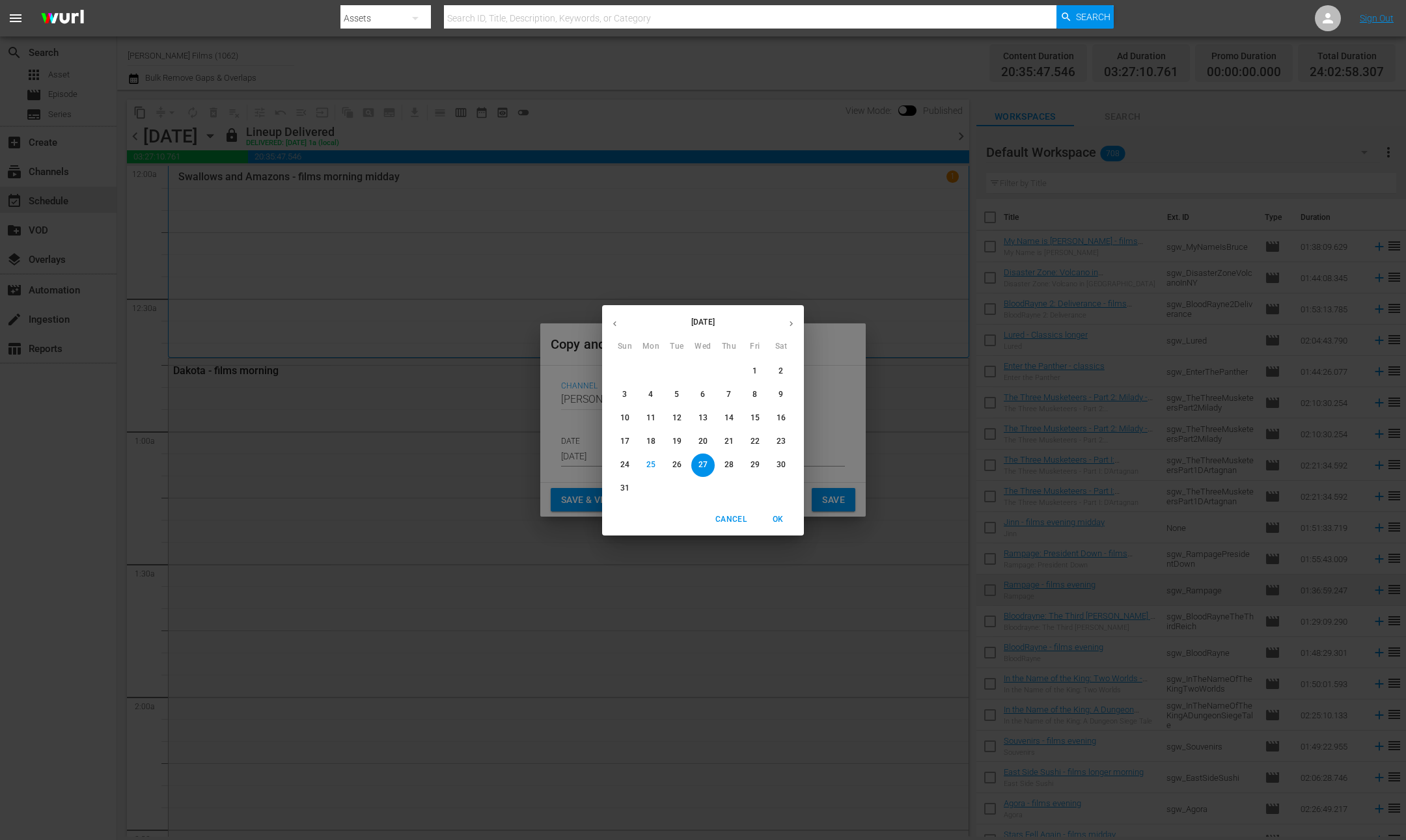
click at [796, 323] on button "button" at bounding box center [791, 323] width 26 height 26
click at [652, 372] on p "1" at bounding box center [651, 370] width 5 height 11
type input "Sep 1st 2025"
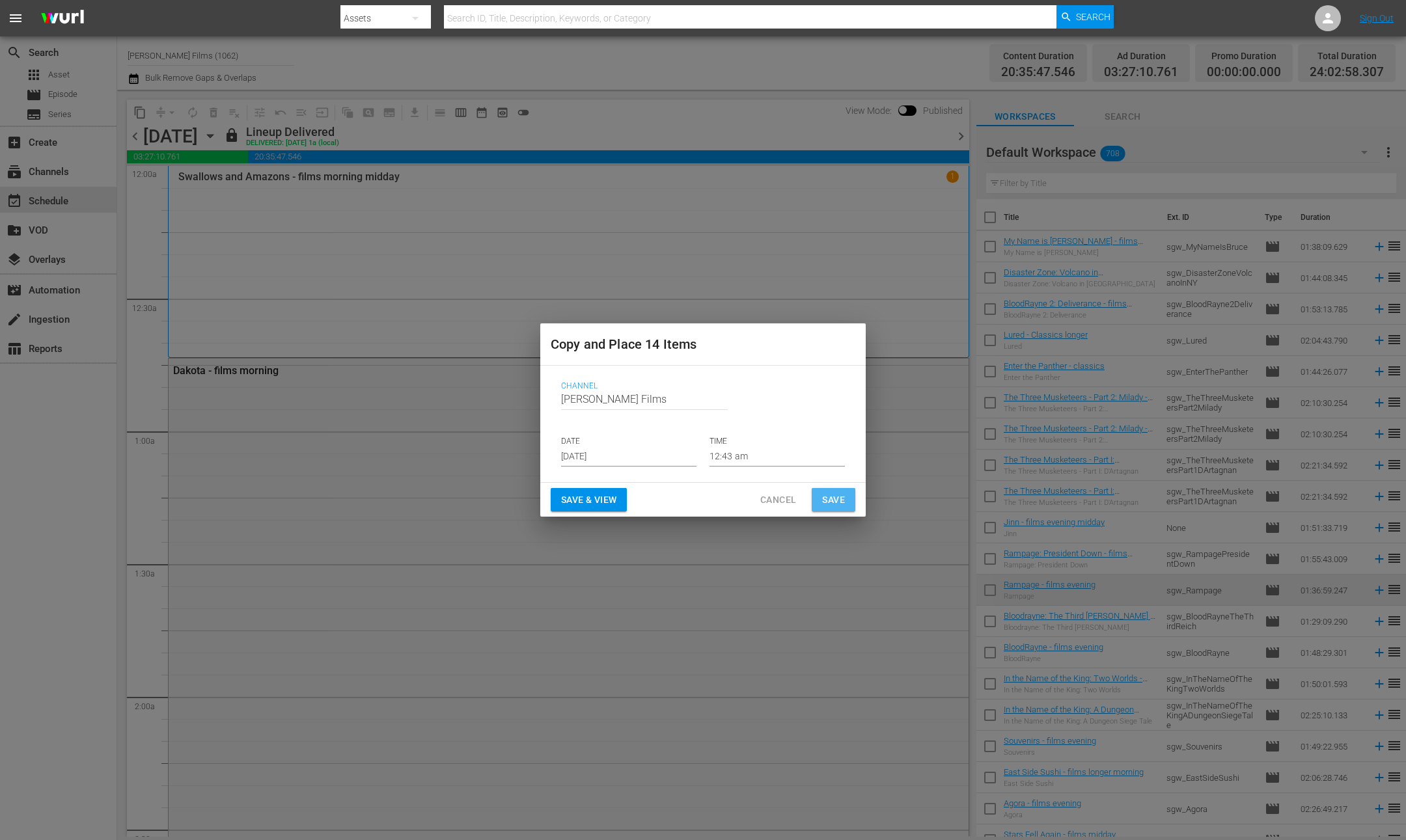
click at [848, 496] on button "Save" at bounding box center [833, 499] width 44 height 24
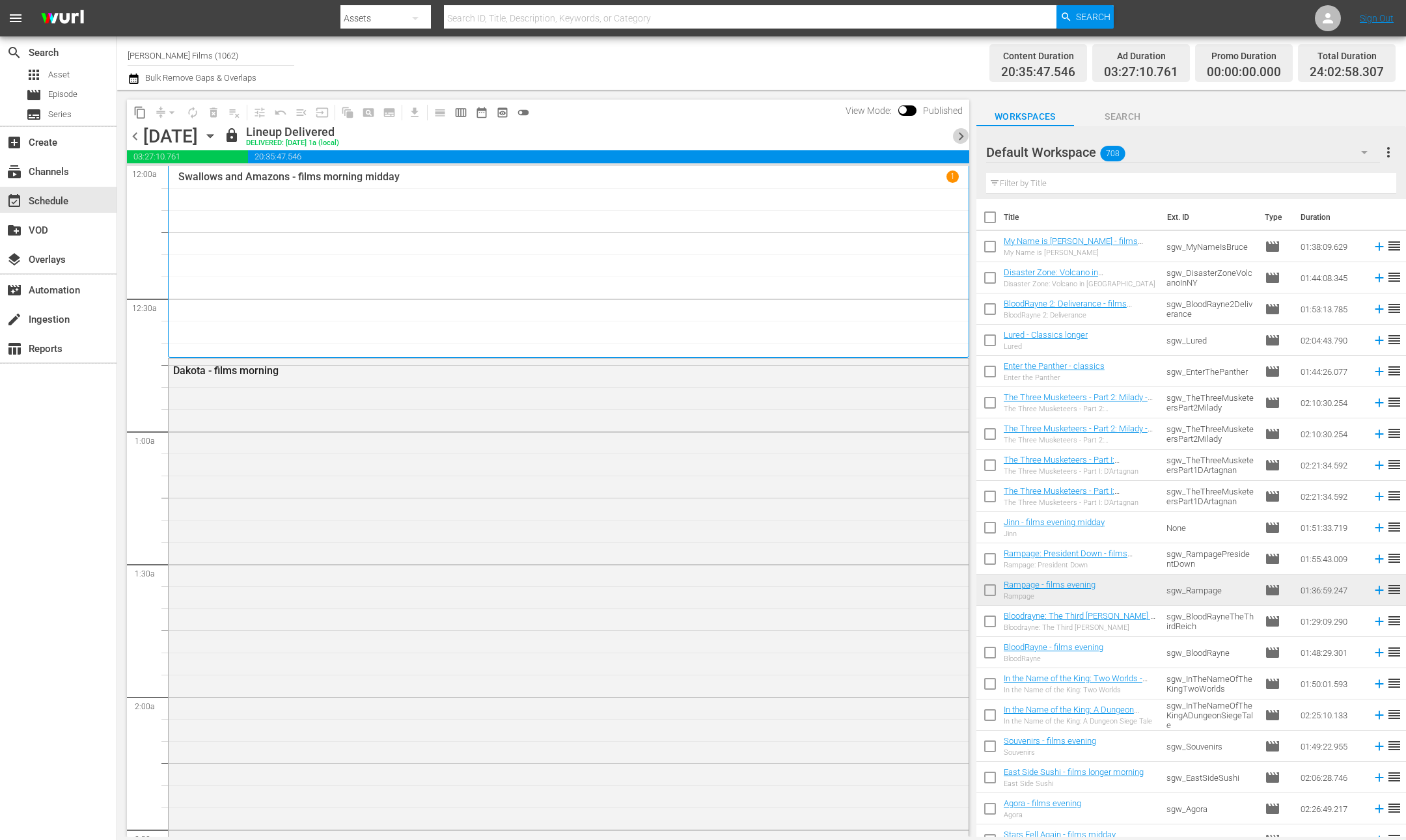
click at [961, 130] on span "chevron_right" at bounding box center [961, 137] width 16 height 16
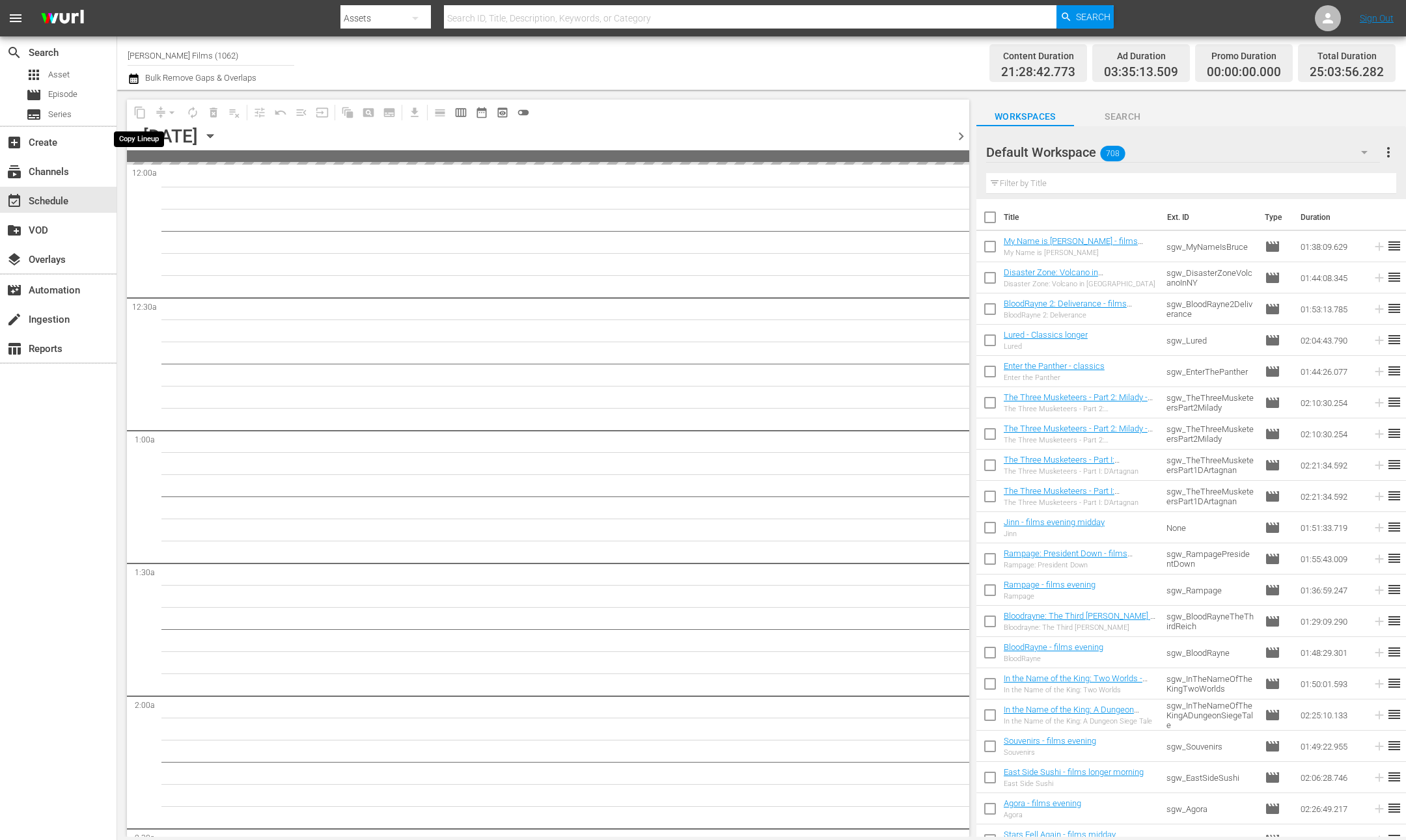
click at [146, 113] on span "content_copy" at bounding box center [139, 112] width 21 height 21
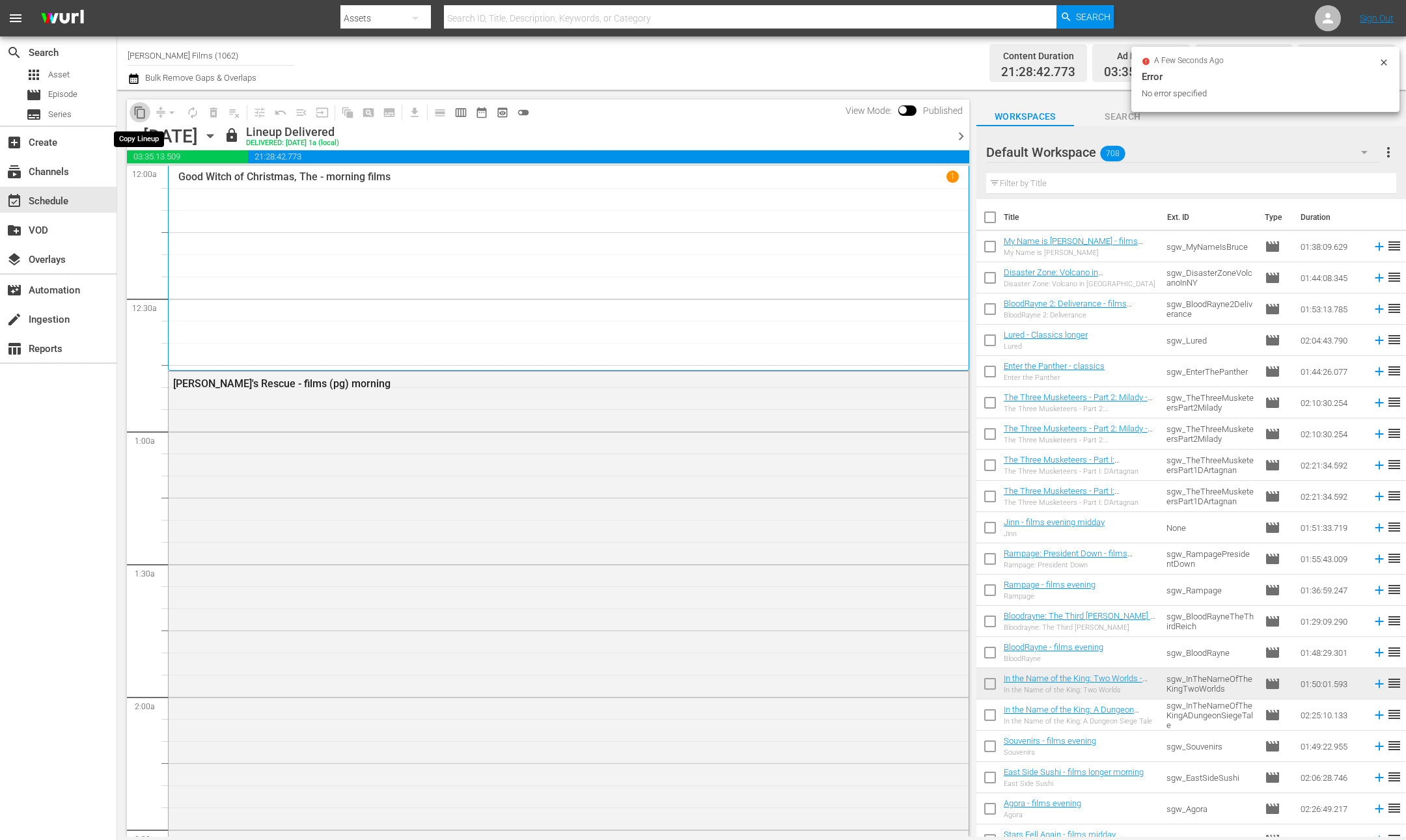
click at [139, 111] on span "content_copy" at bounding box center [140, 113] width 13 height 13
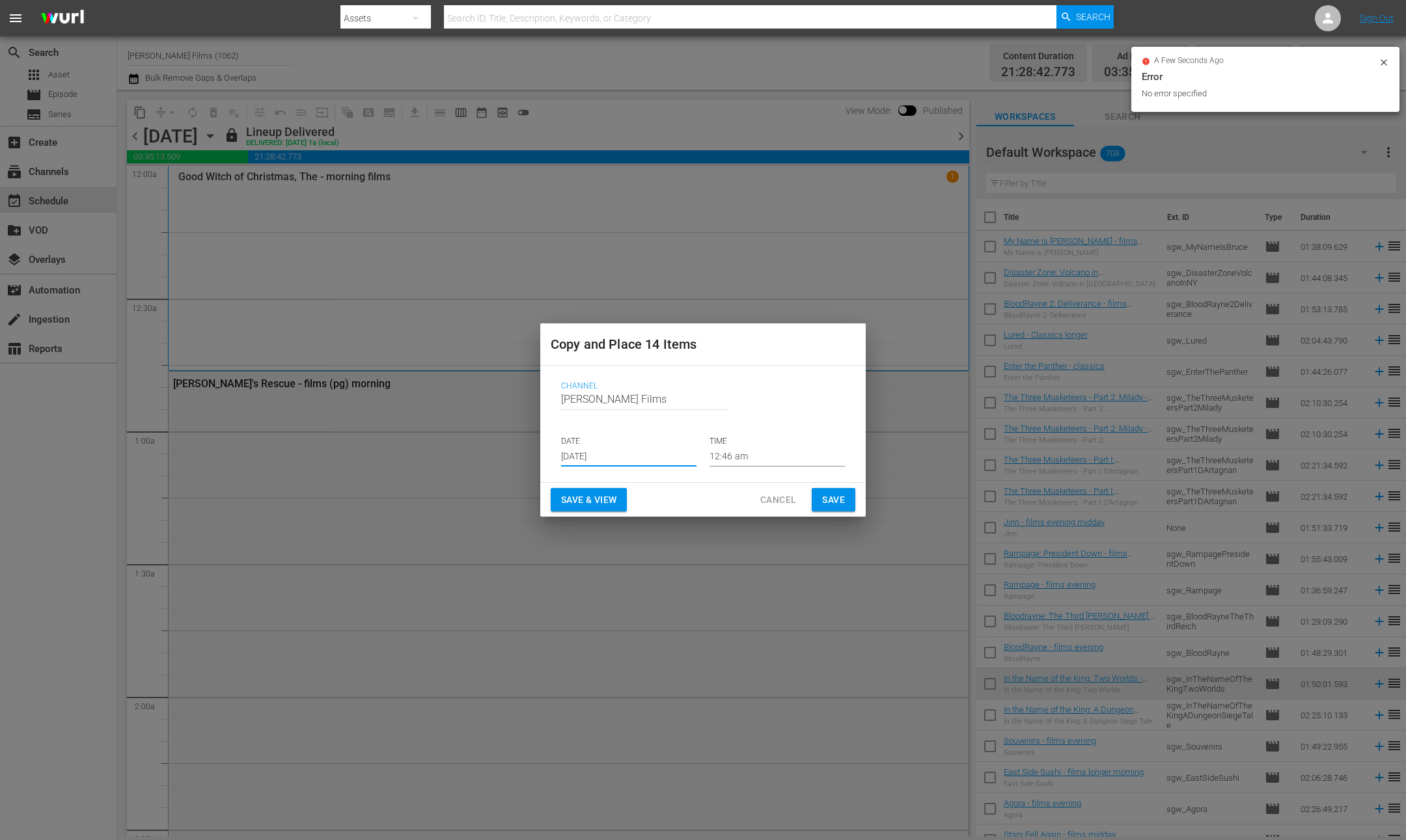
click at [664, 460] on input "Aug 27th 2025" at bounding box center [629, 457] width 136 height 20
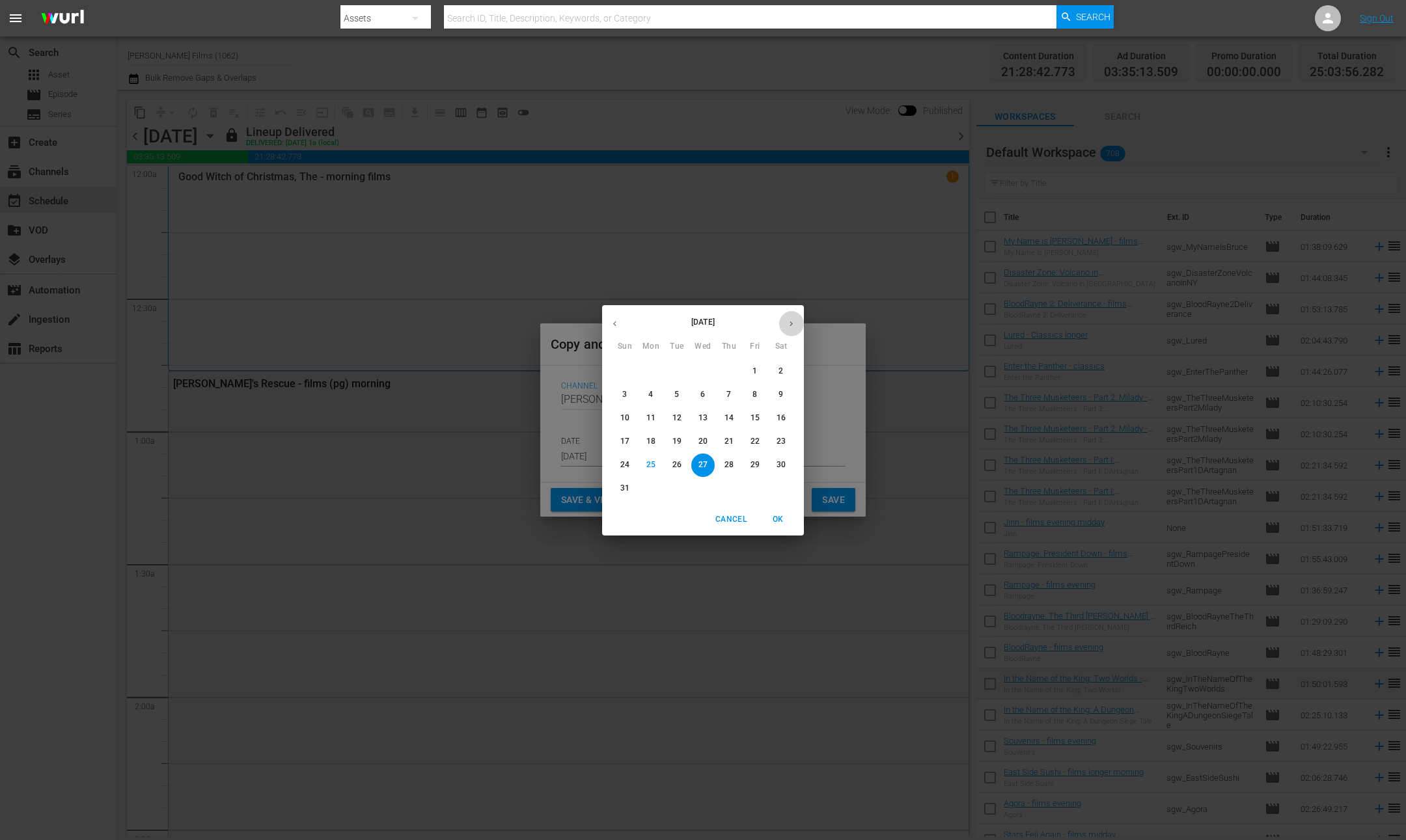
click at [788, 325] on icon "button" at bounding box center [791, 324] width 10 height 10
click at [679, 374] on span "2" at bounding box center [677, 370] width 23 height 11
type input "Sep 2nd 2025"
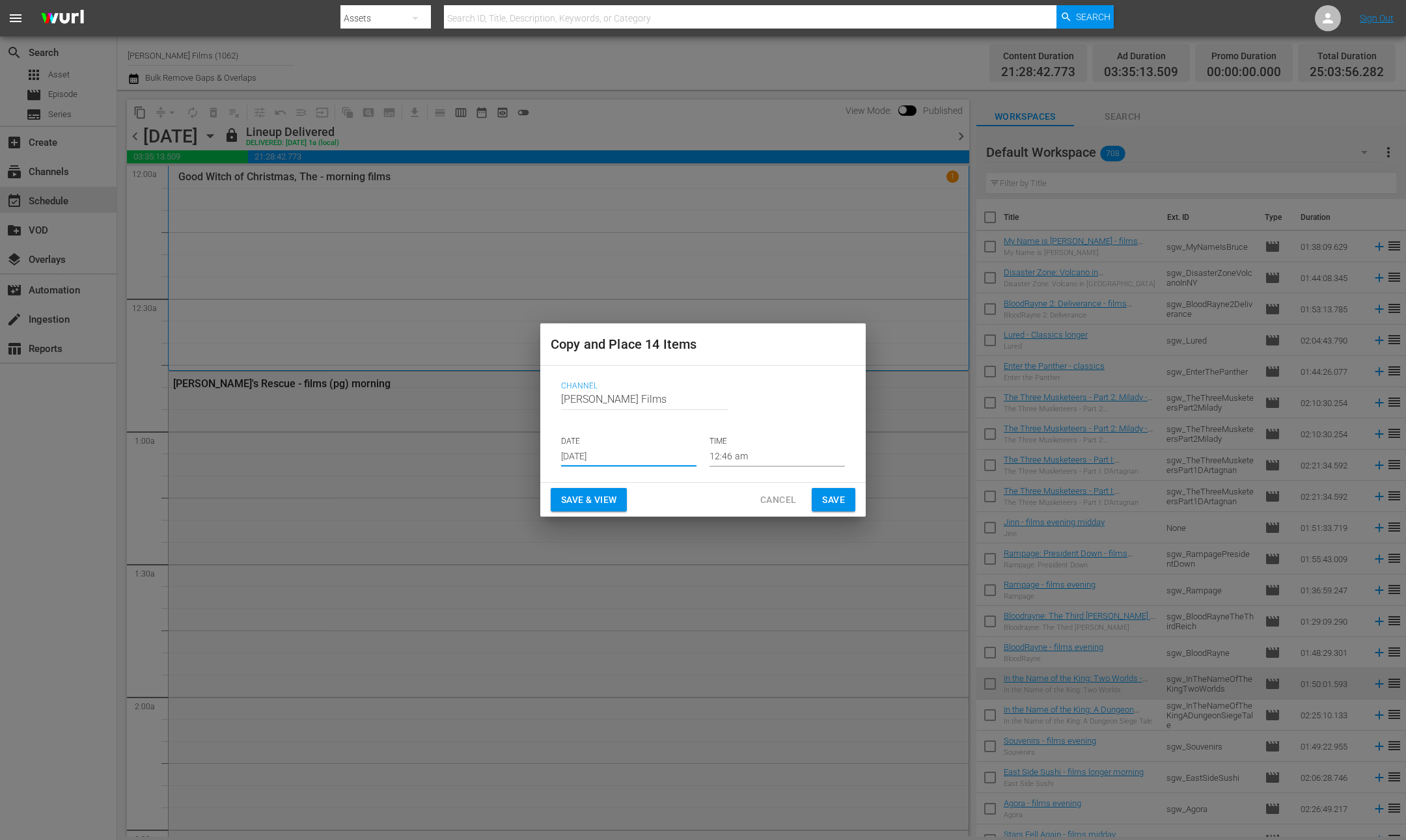
click at [822, 500] on span "Save" at bounding box center [834, 500] width 23 height 16
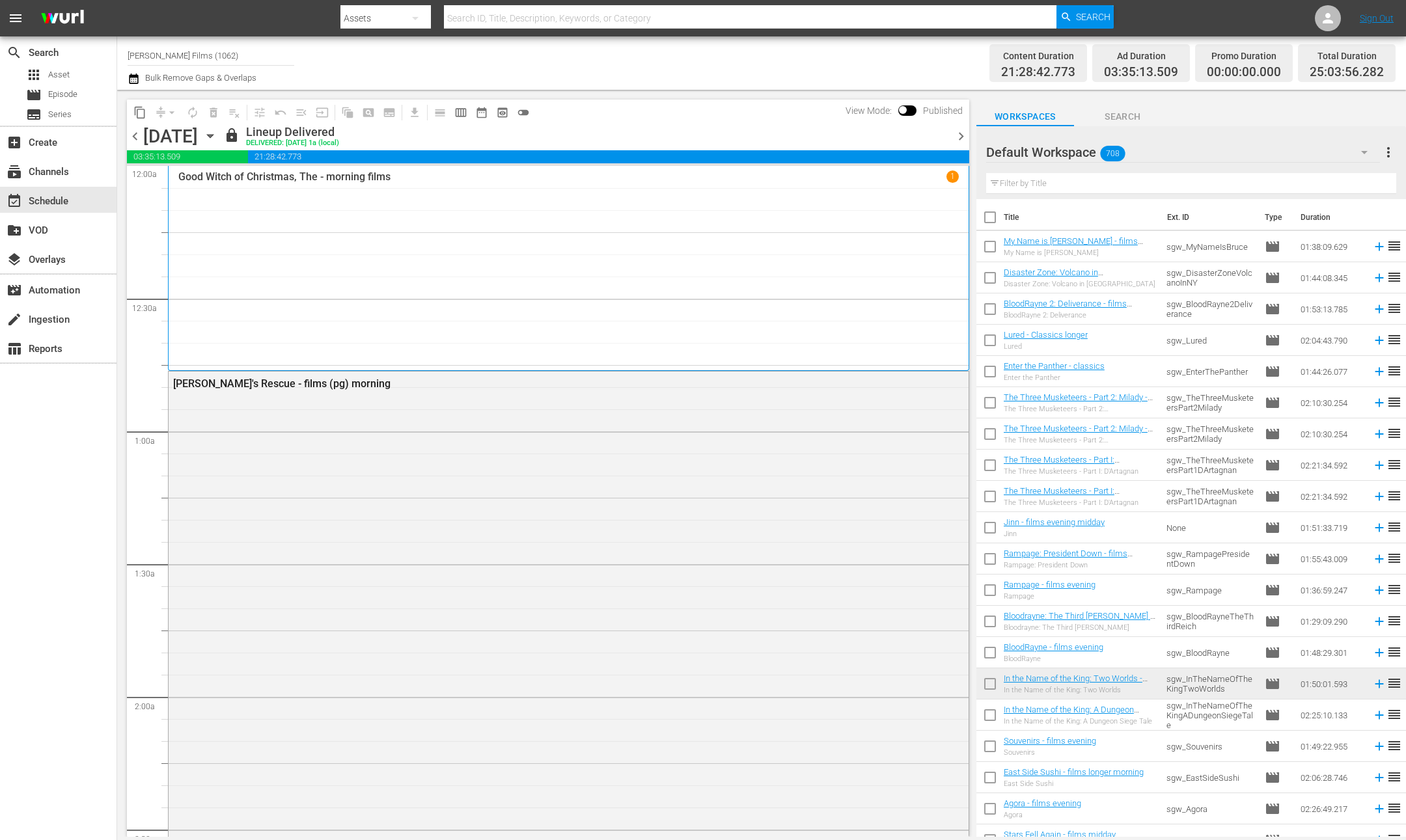
click at [957, 139] on span "chevron_right" at bounding box center [961, 137] width 16 height 16
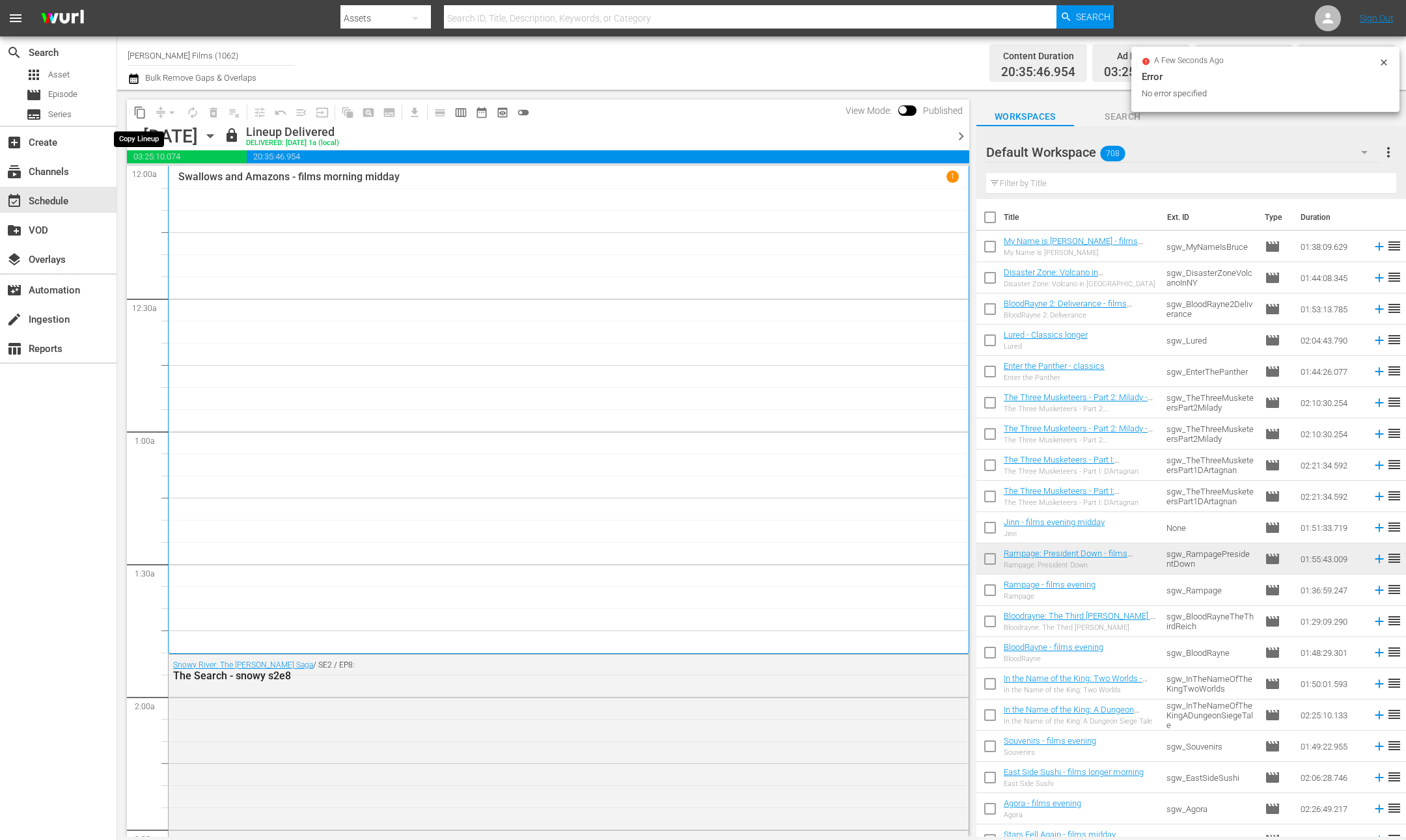
click at [136, 113] on span "content_copy" at bounding box center [140, 113] width 13 height 13
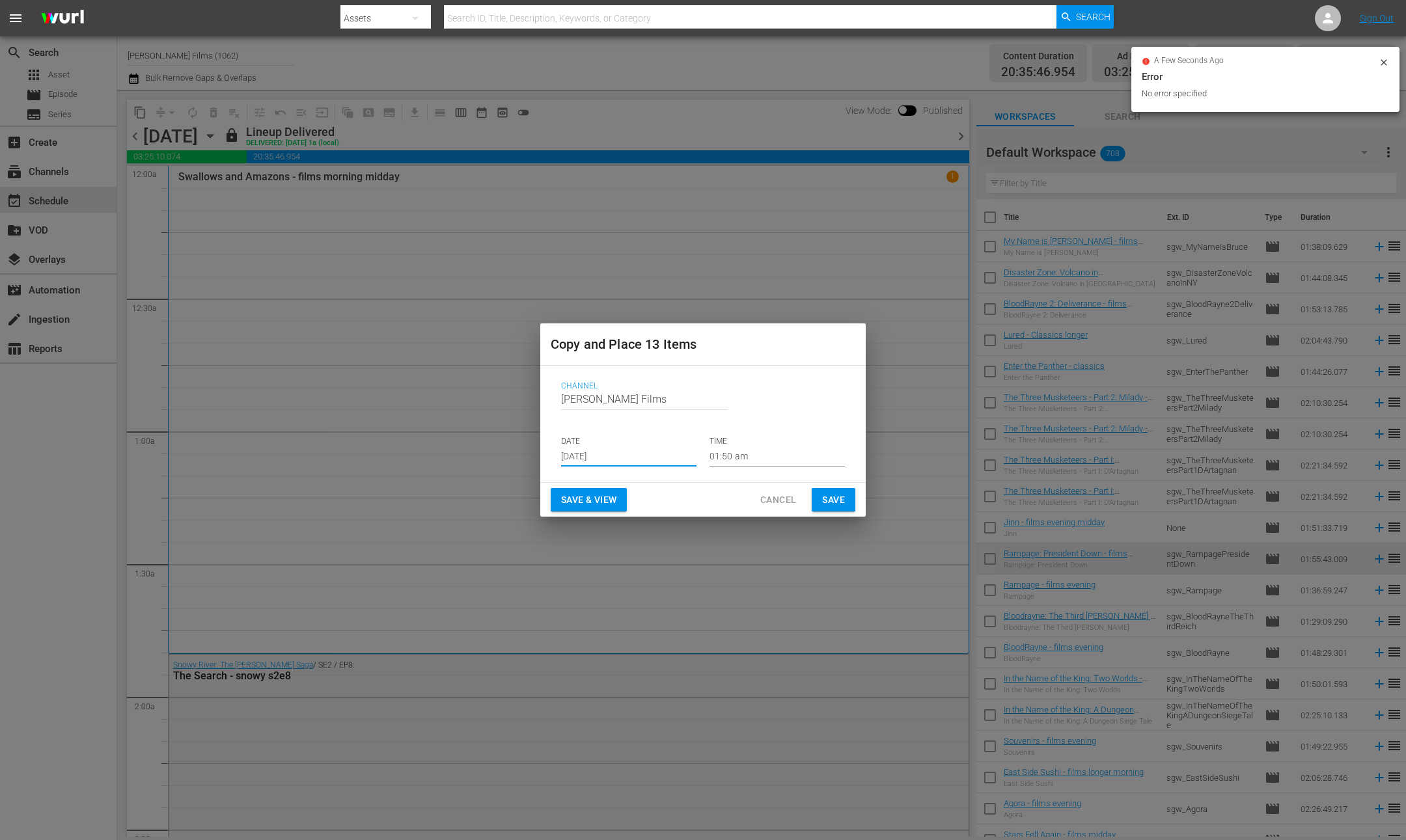
click at [656, 456] on input "Aug 27th 2025" at bounding box center [629, 457] width 136 height 20
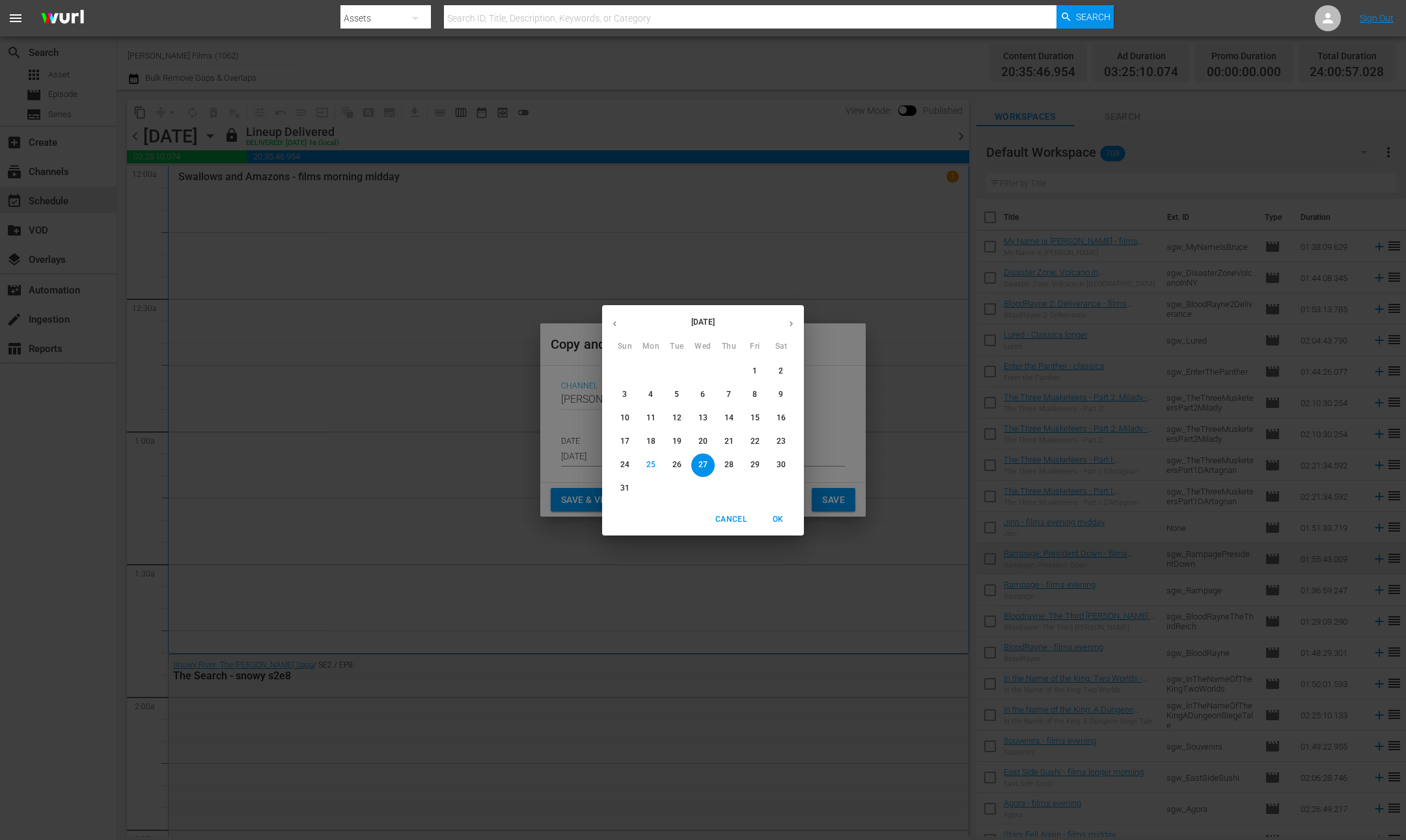
click at [789, 323] on icon "button" at bounding box center [791, 324] width 10 height 10
click at [704, 369] on p "3" at bounding box center [703, 370] width 5 height 11
type input "Sep 3rd 2025"
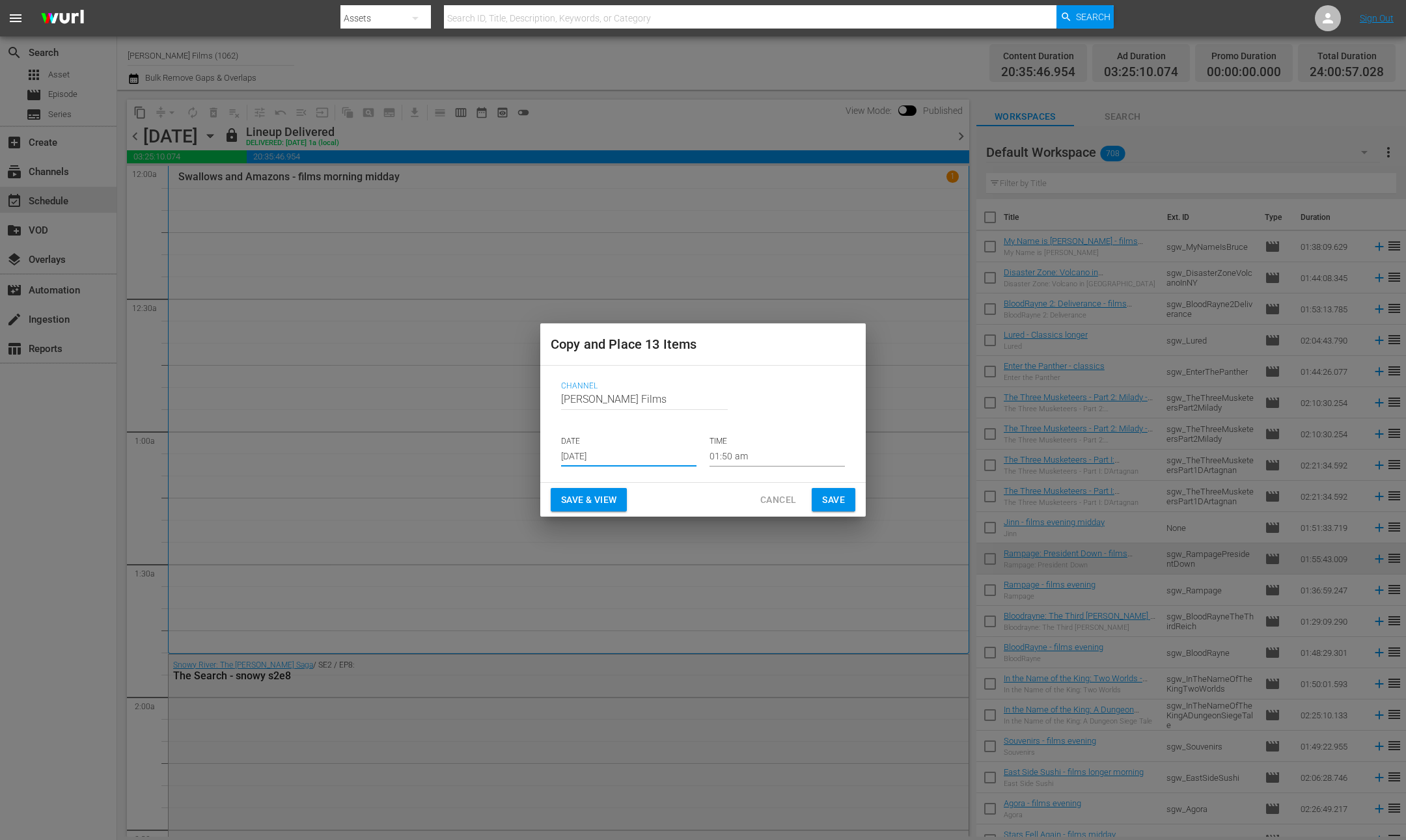
drag, startPoint x: 826, startPoint y: 497, endPoint x: 696, endPoint y: 263, distance: 267.7
click at [826, 497] on span "Save" at bounding box center [834, 500] width 23 height 16
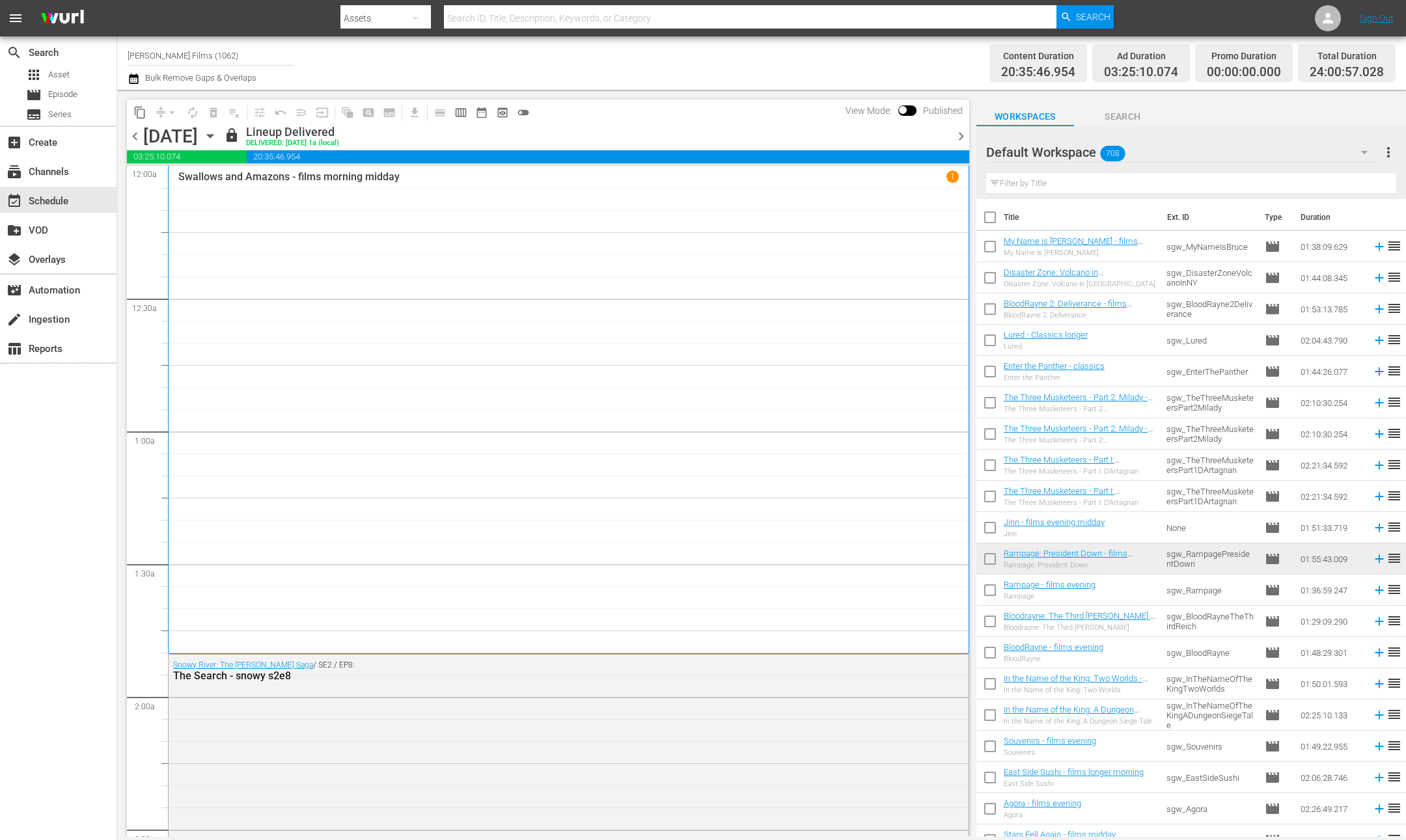
click at [217, 136] on icon "button" at bounding box center [210, 136] width 14 height 14
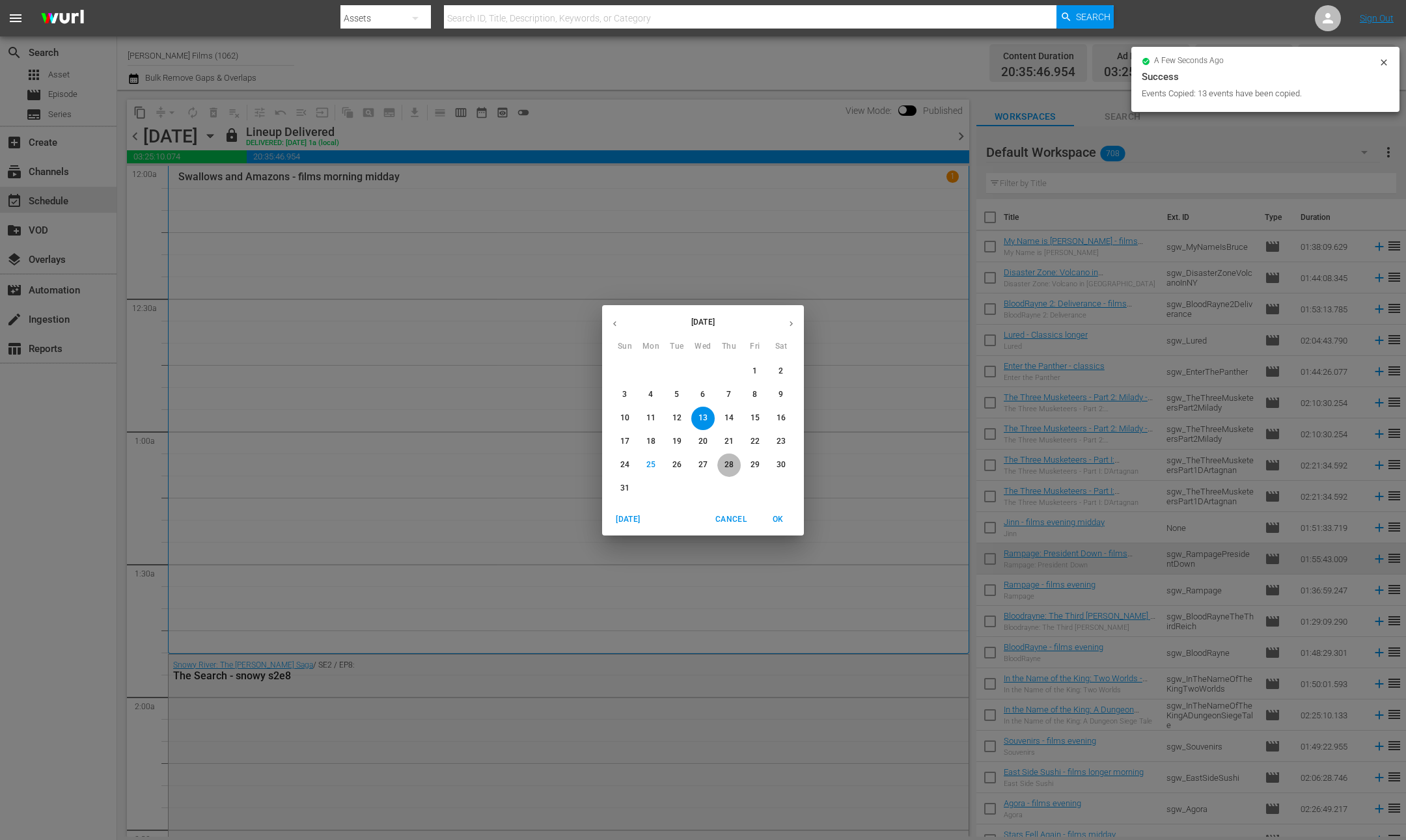
click at [734, 462] on span "28" at bounding box center [729, 464] width 23 height 11
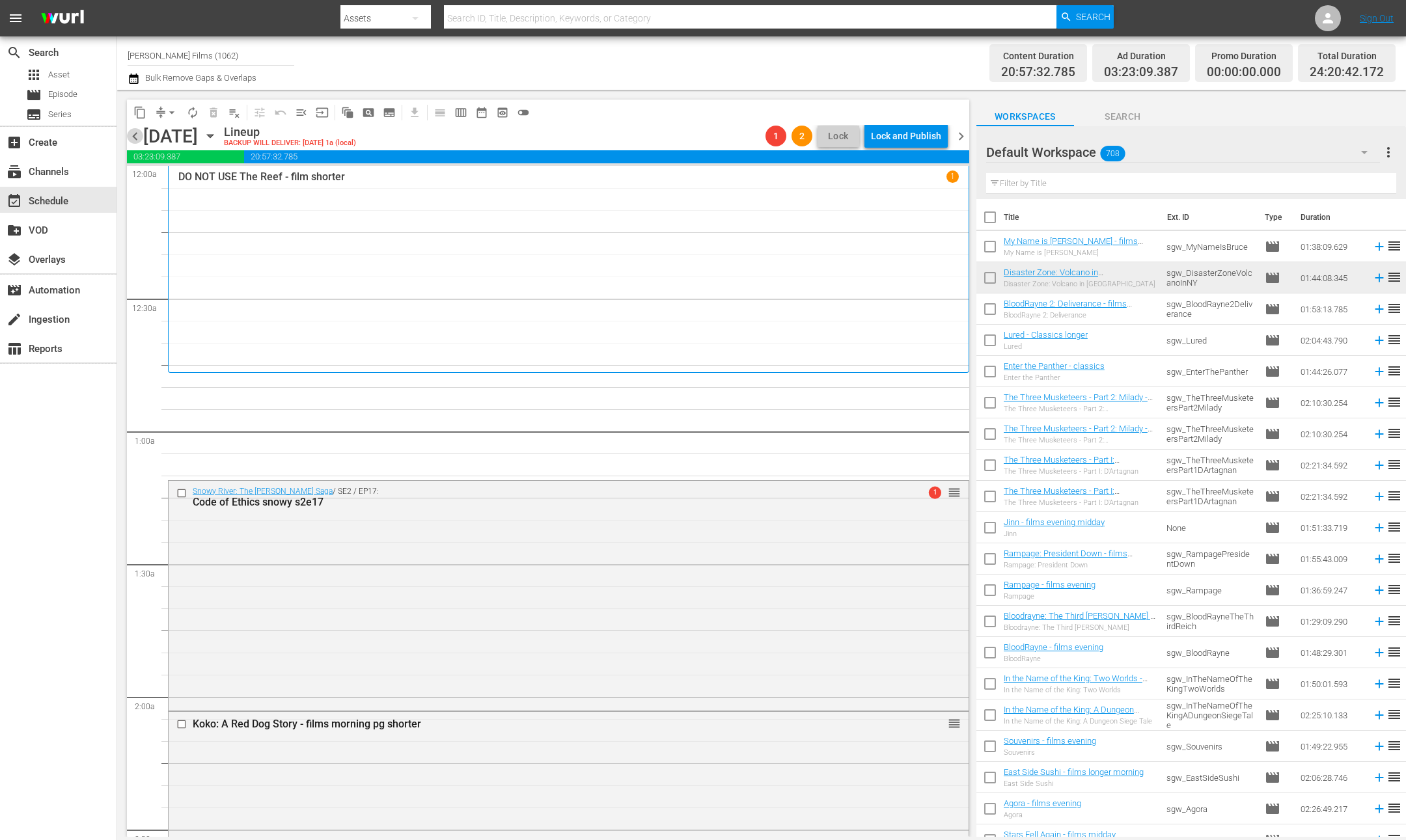
click at [136, 139] on span "chevron_left" at bounding box center [135, 137] width 16 height 16
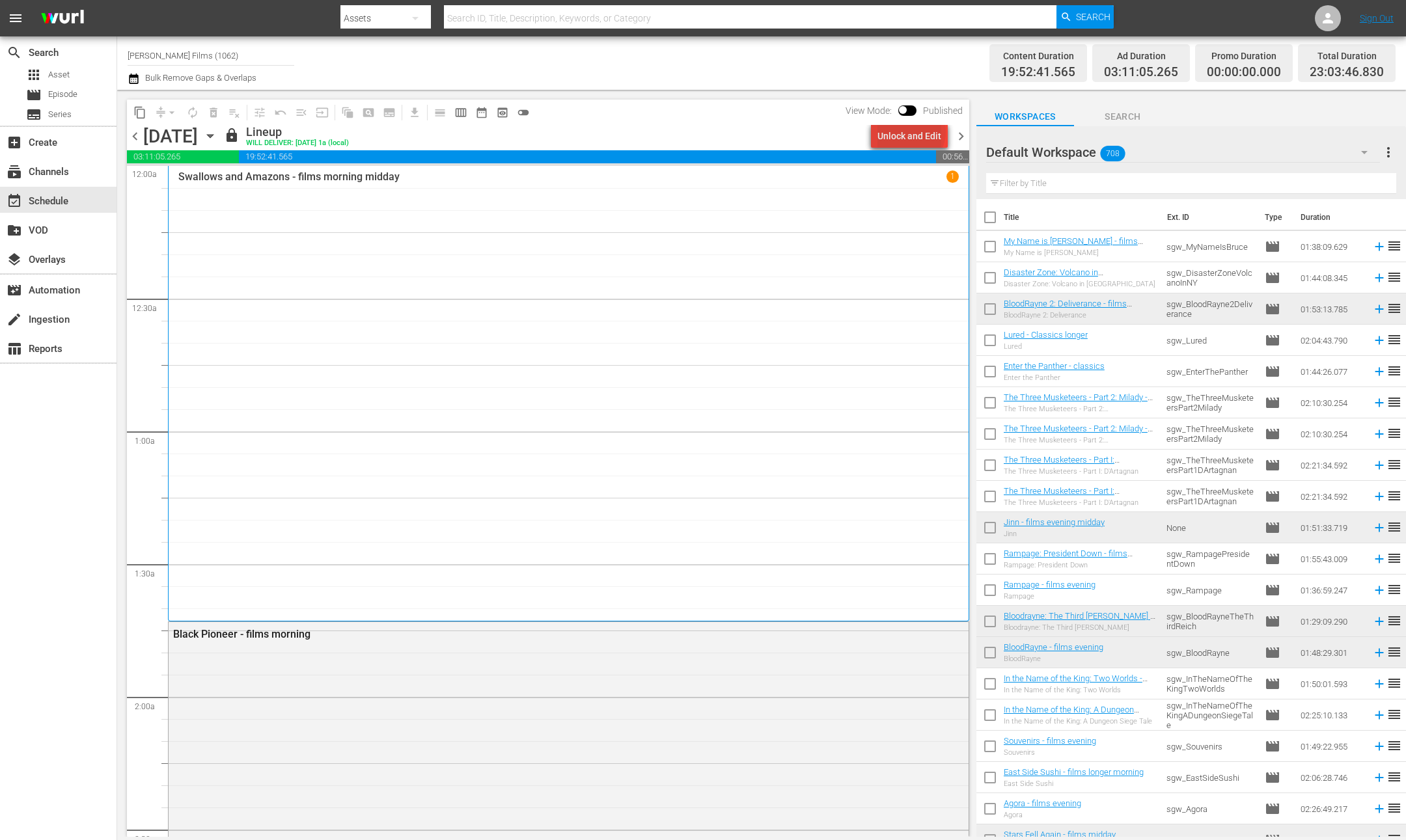
click at [914, 132] on div "Unlock and Edit" at bounding box center [910, 136] width 64 height 23
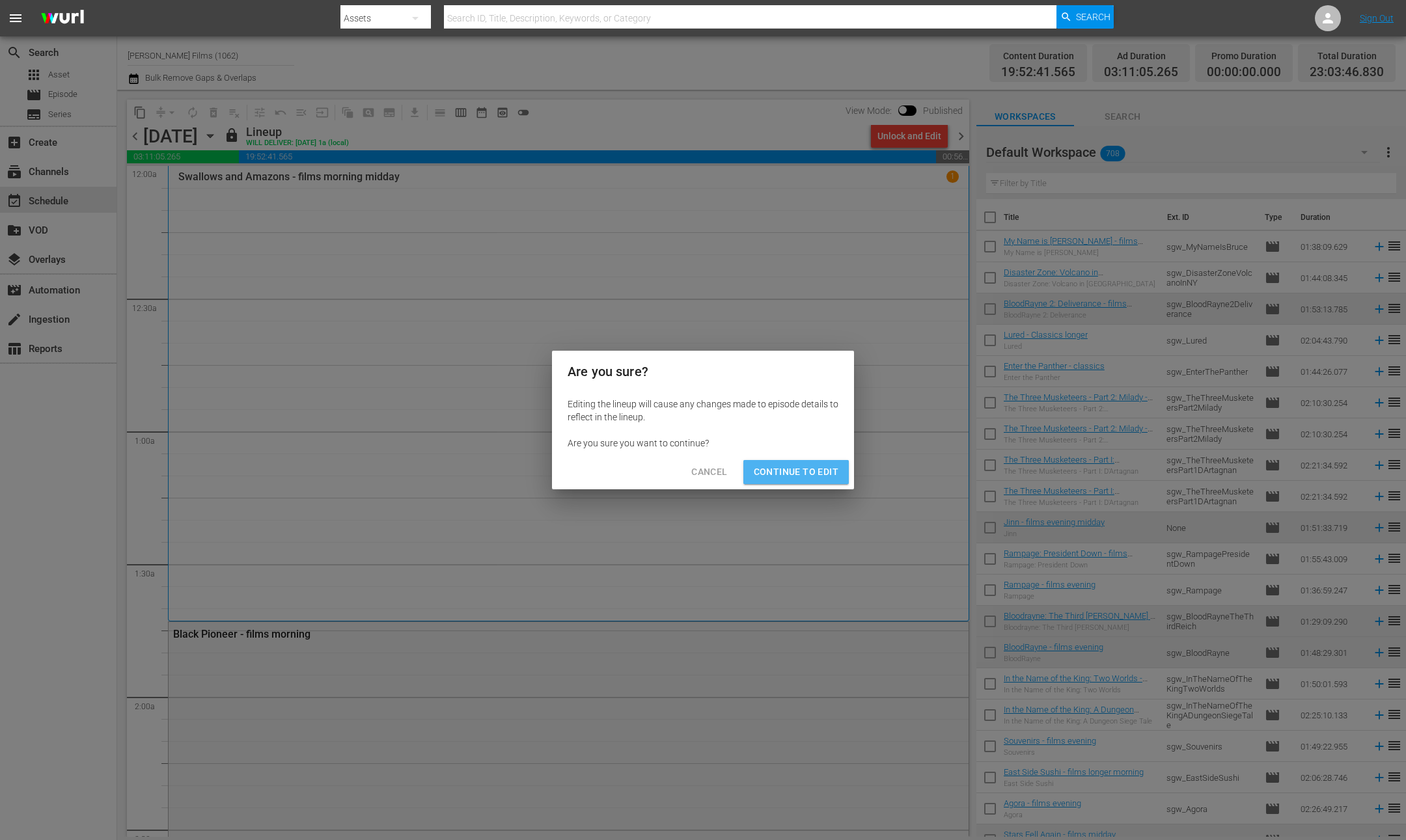
click at [826, 466] on span "Continue to Edit" at bounding box center [796, 472] width 85 height 16
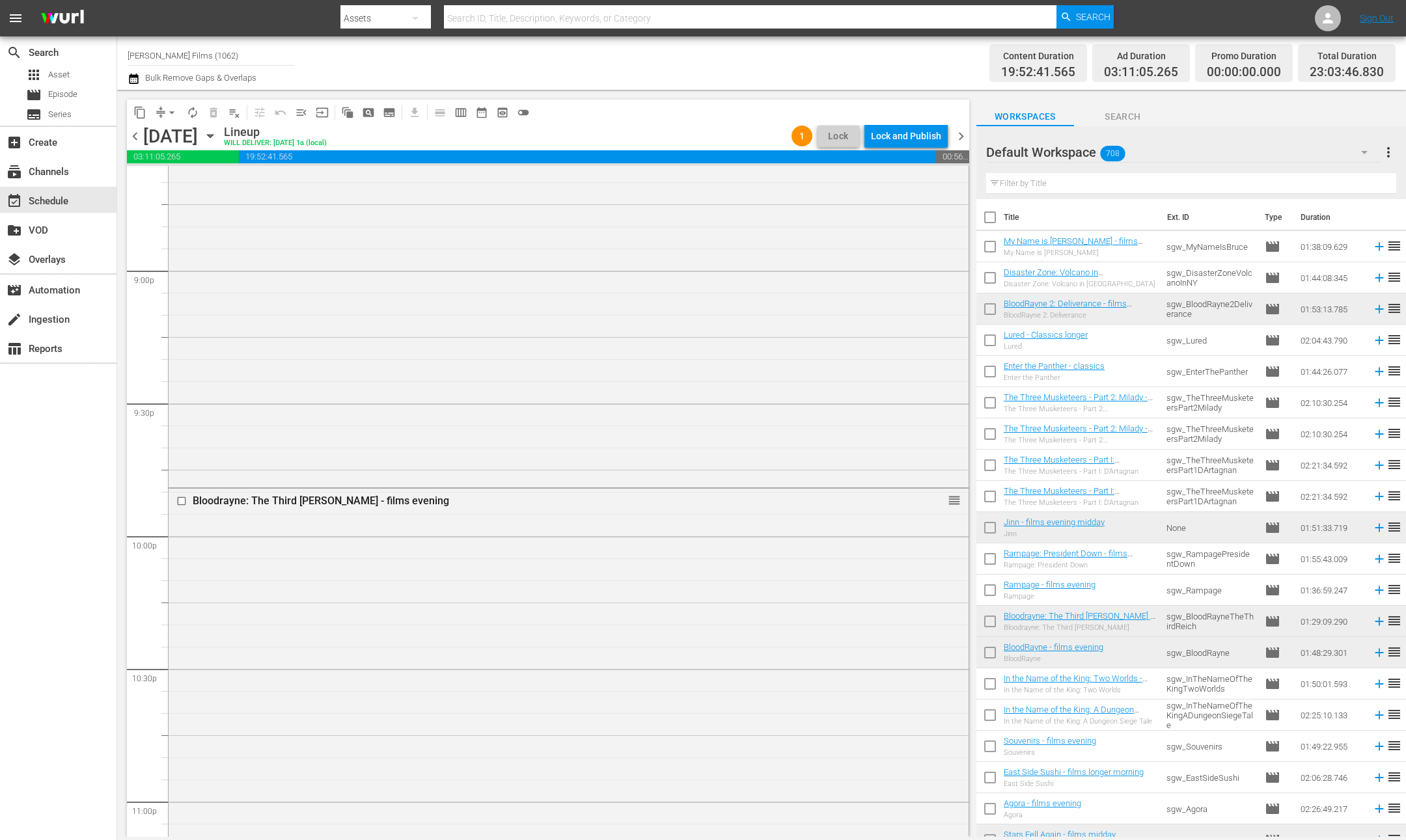
scroll to position [5907, 0]
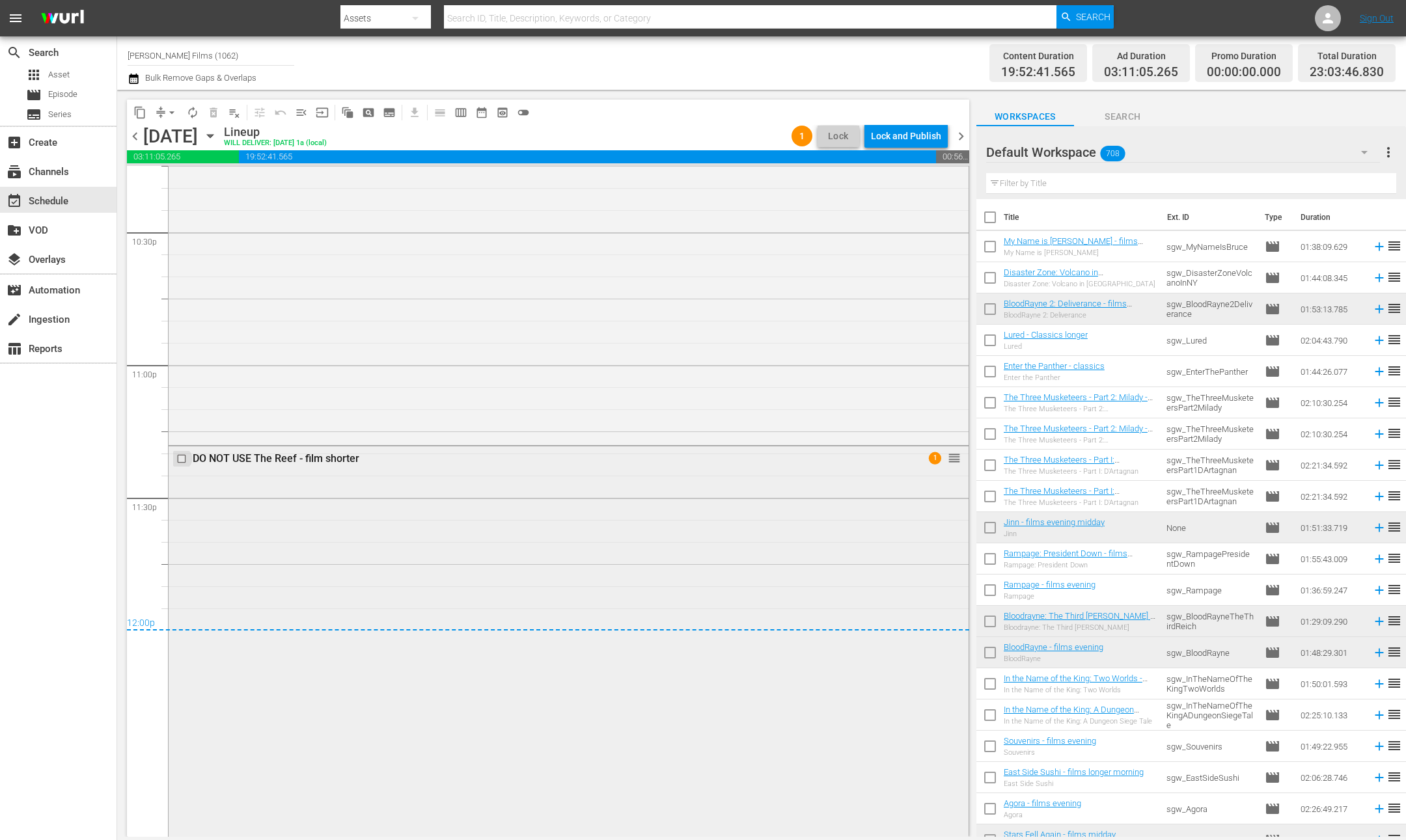
click at [181, 458] on input "checkbox" at bounding box center [183, 457] width 14 height 11
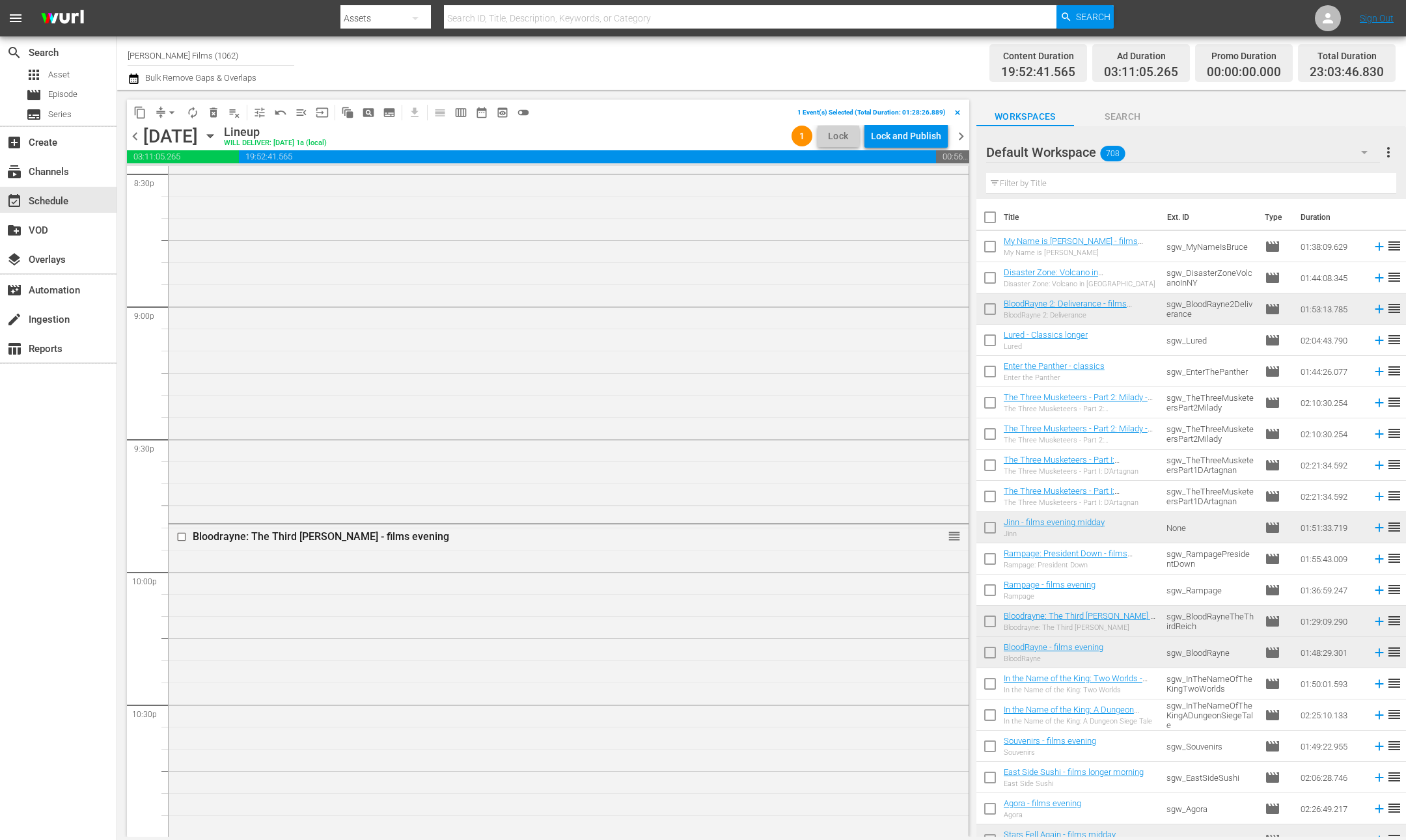
scroll to position [5432, 0]
click at [212, 114] on span "delete_forever_outlined" at bounding box center [214, 113] width 13 height 13
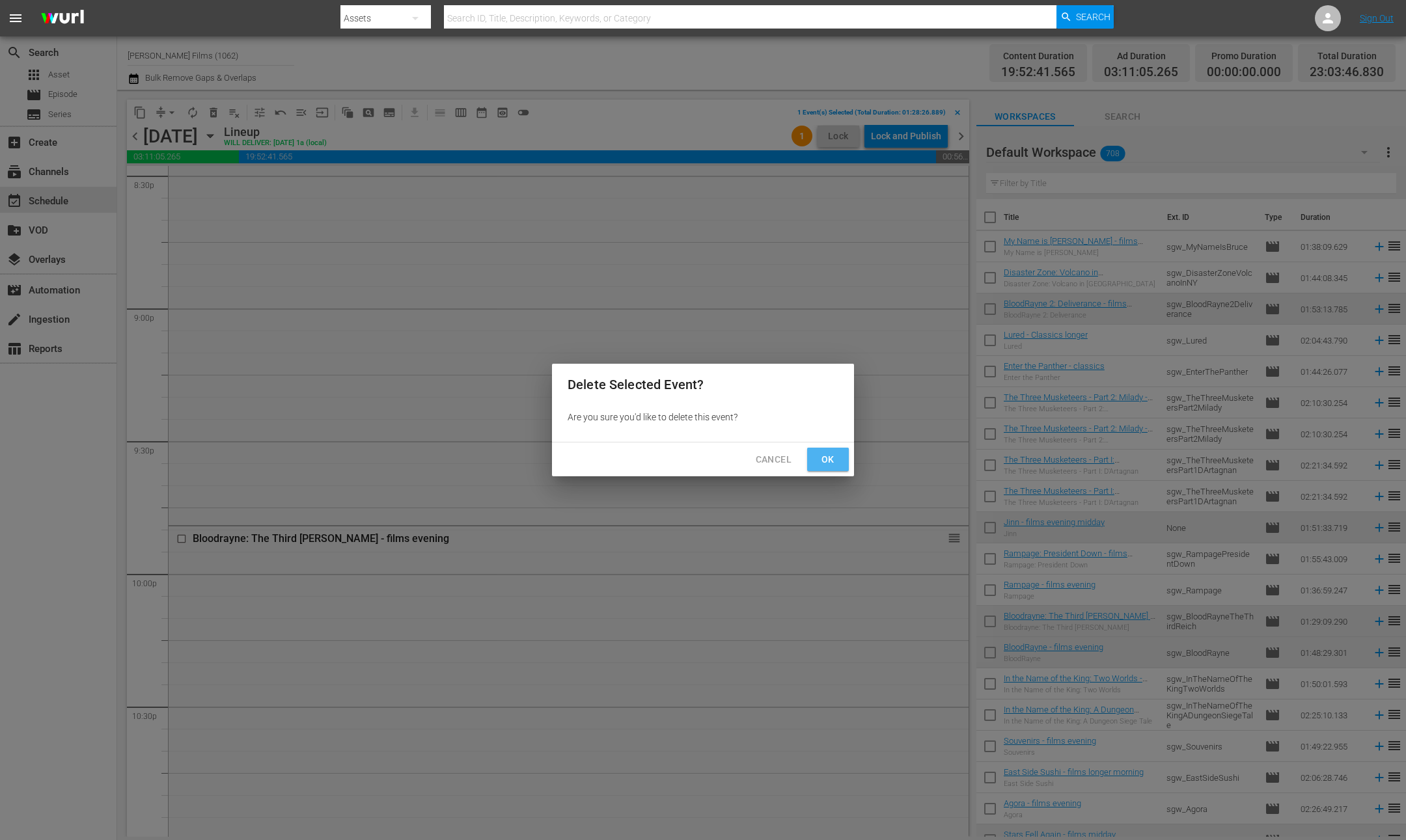
drag, startPoint x: 826, startPoint y: 456, endPoint x: 819, endPoint y: 464, distance: 10.6
click at [825, 457] on span "Ok" at bounding box center [827, 460] width 21 height 16
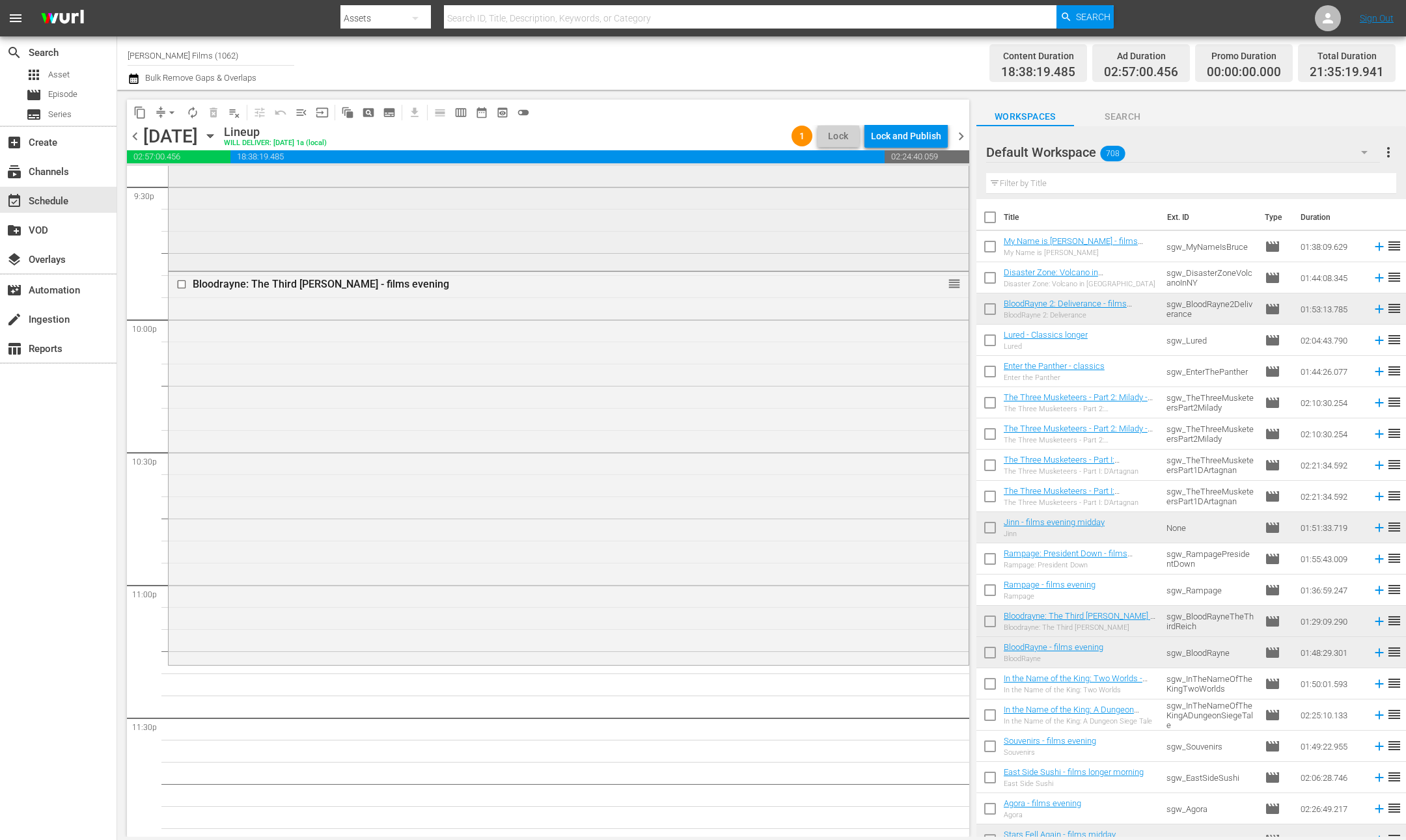
scroll to position [5700, 0]
click at [1123, 185] on input "text" at bounding box center [1191, 183] width 410 height 21
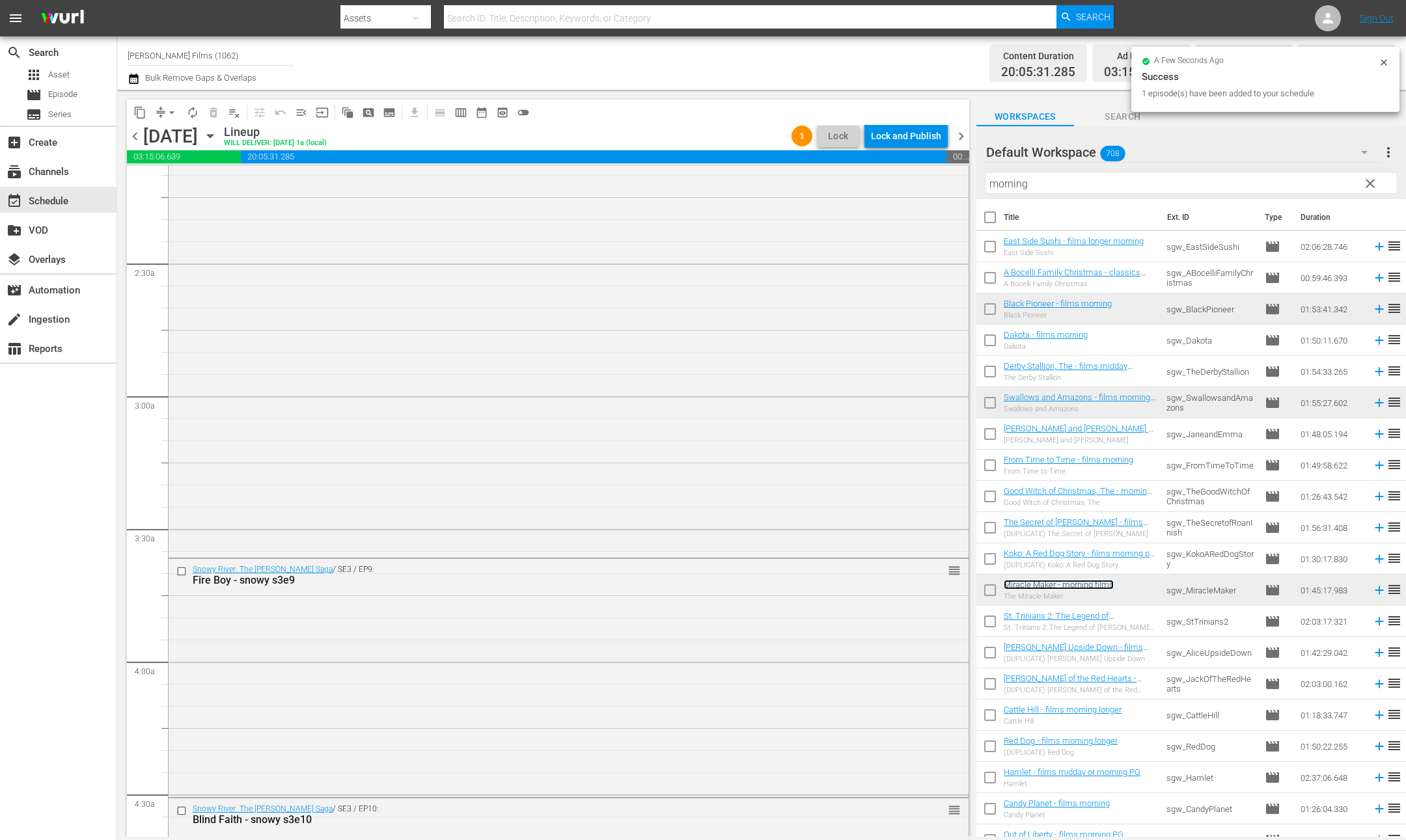
scroll to position [621, 0]
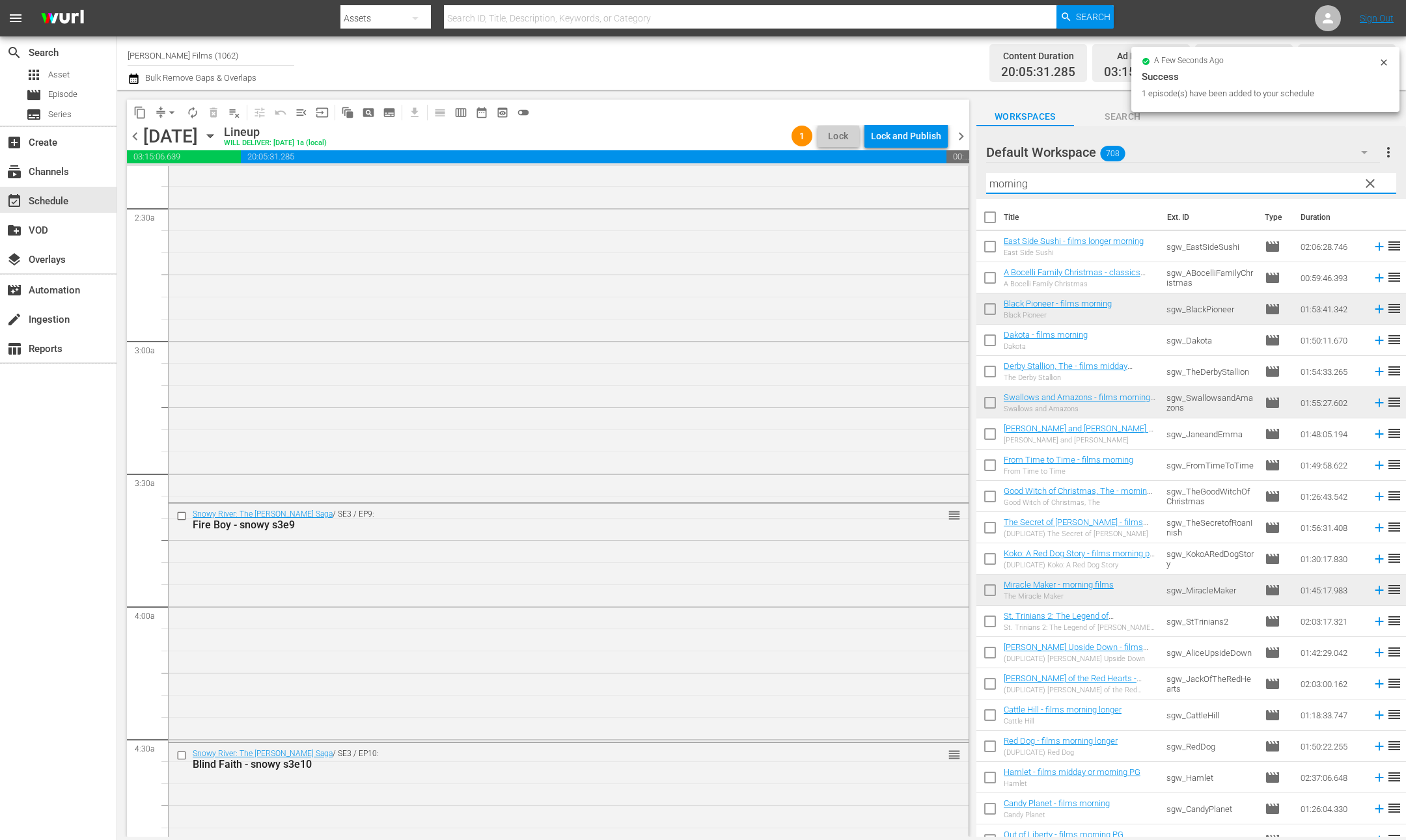
click at [1056, 183] on input "morning" at bounding box center [1191, 183] width 410 height 21
drag, startPoint x: 1056, startPoint y: 183, endPoint x: 770, endPoint y: 139, distance: 289.4
click at [771, 142] on div "content_copy compress arrow_drop_down autorenew_outlined delete_forever_outline…" at bounding box center [761, 463] width 1289 height 747
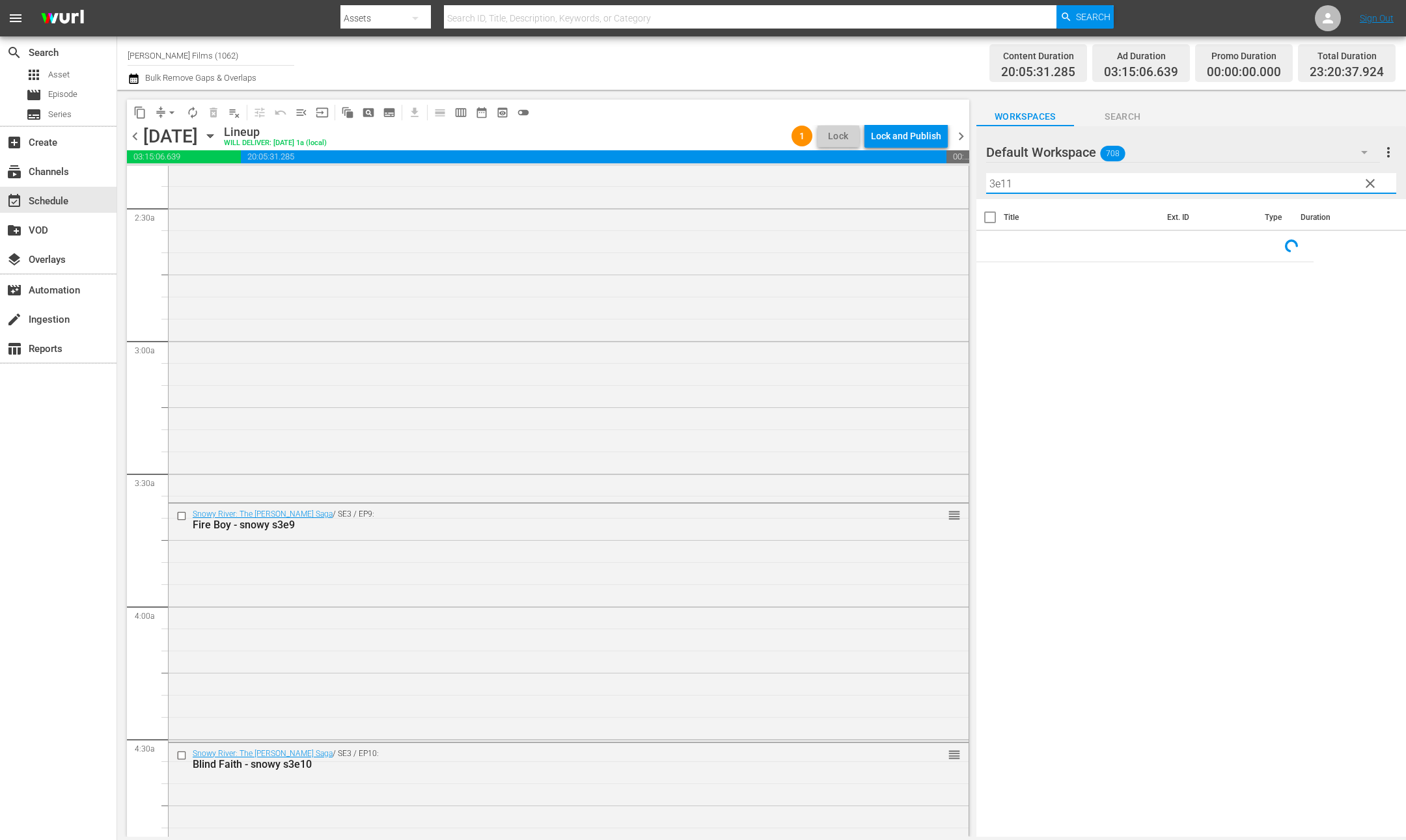
type input "3e11"
click at [958, 132] on span "chevron_right" at bounding box center [961, 137] width 16 height 16
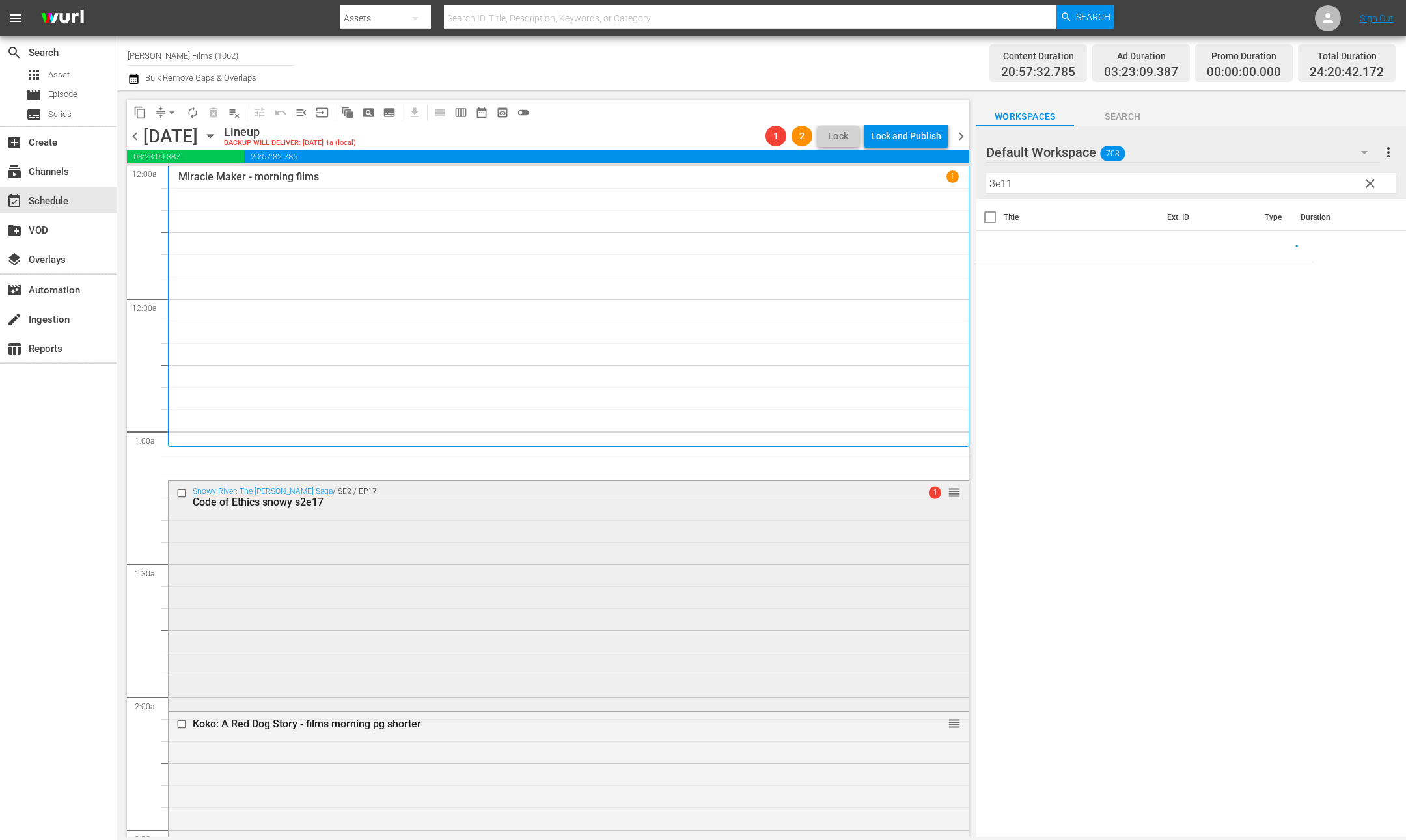
click at [184, 490] on input "checkbox" at bounding box center [183, 492] width 14 height 11
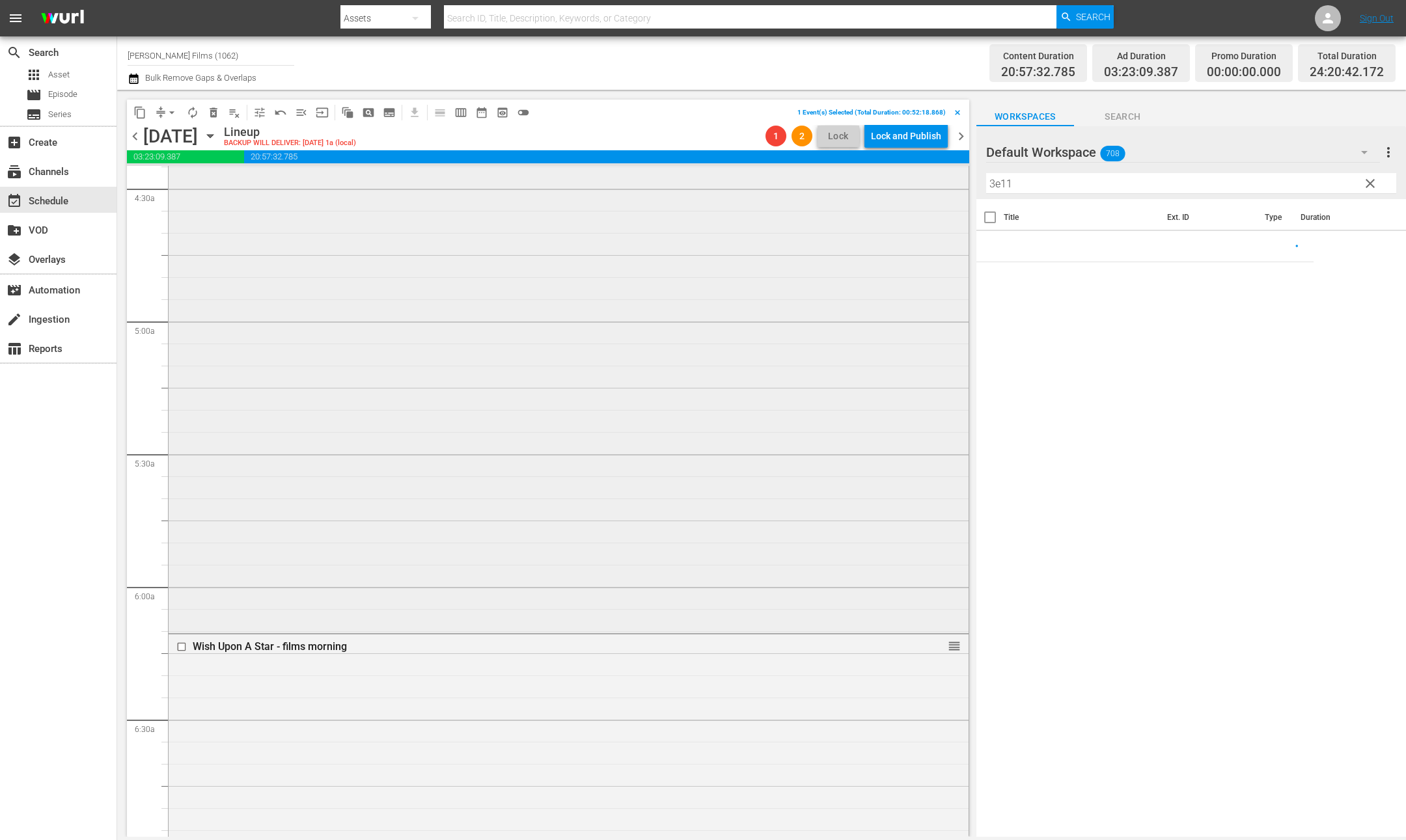
scroll to position [1241, 0]
click at [140, 135] on span "chevron_left" at bounding box center [135, 137] width 16 height 16
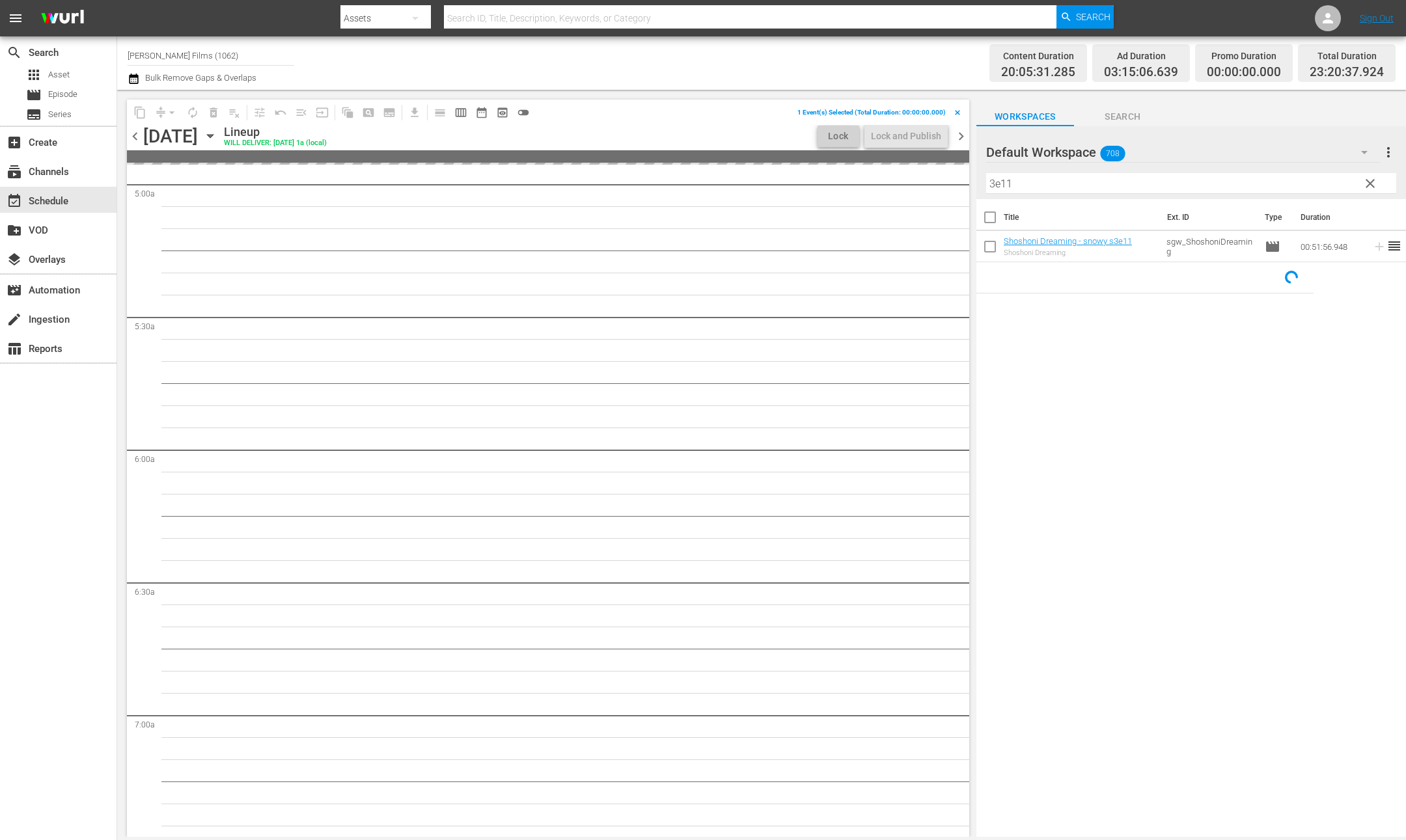
scroll to position [1263, 0]
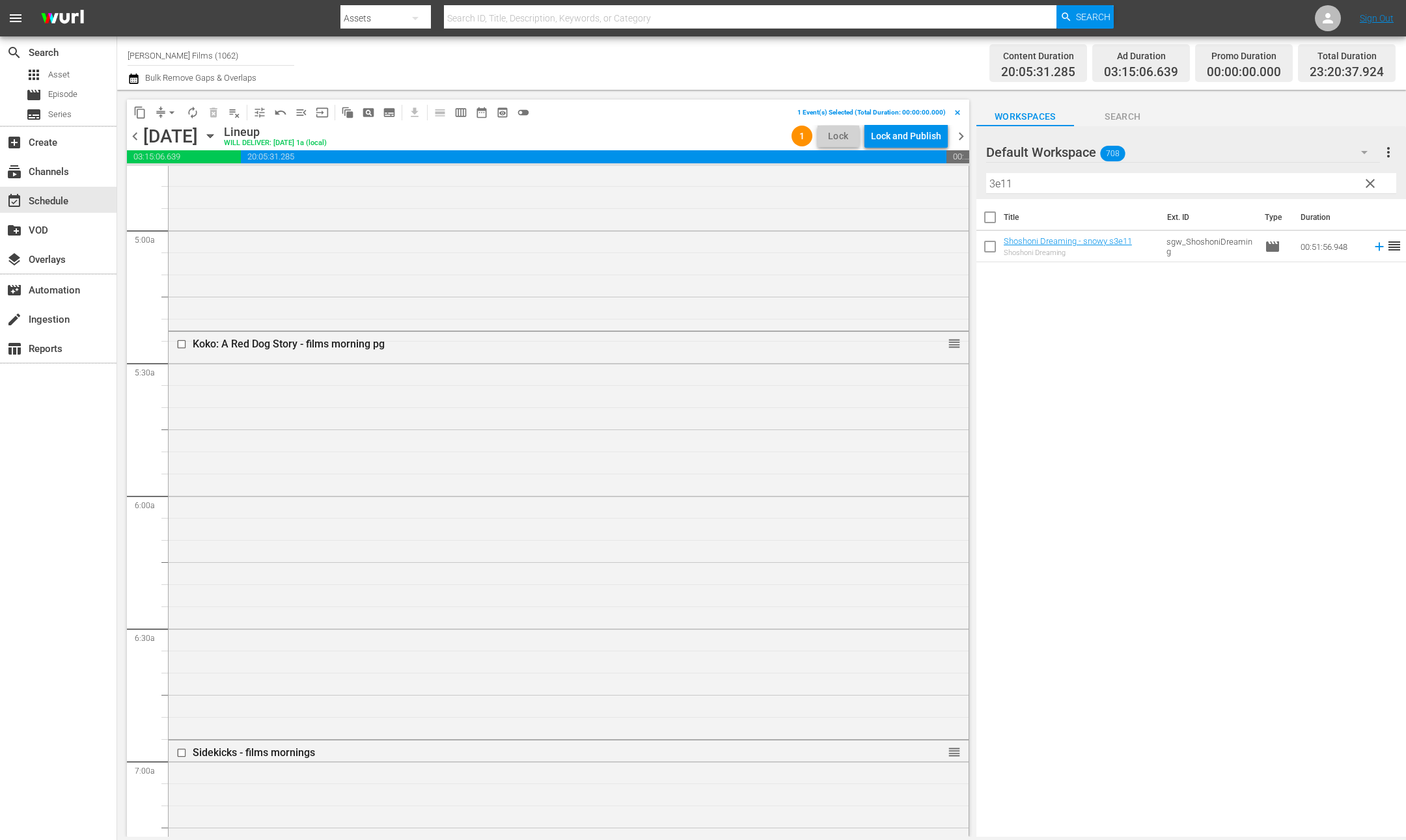
click at [968, 138] on span "chevron_right" at bounding box center [961, 137] width 16 height 16
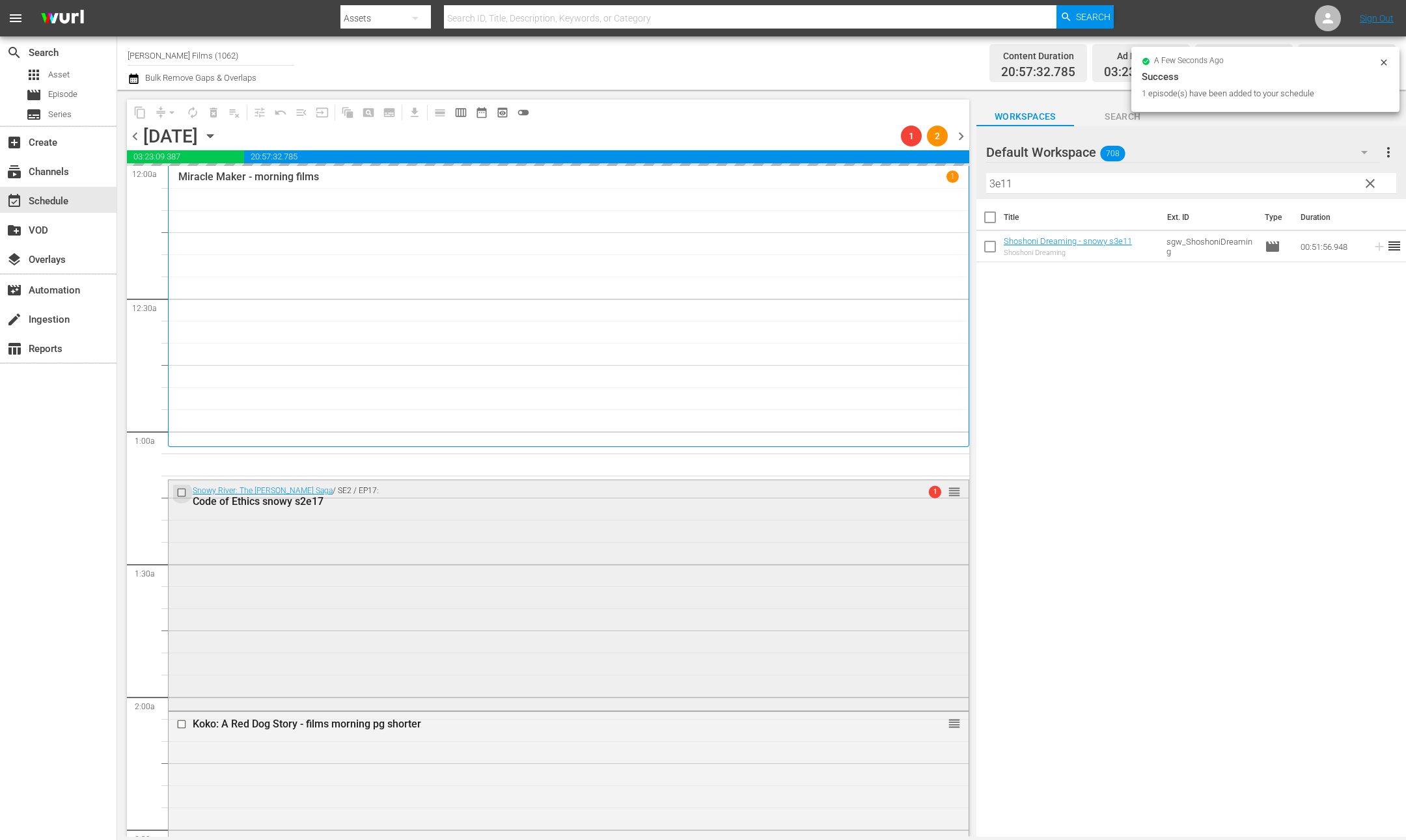
click at [182, 493] on input "checkbox" at bounding box center [183, 492] width 14 height 11
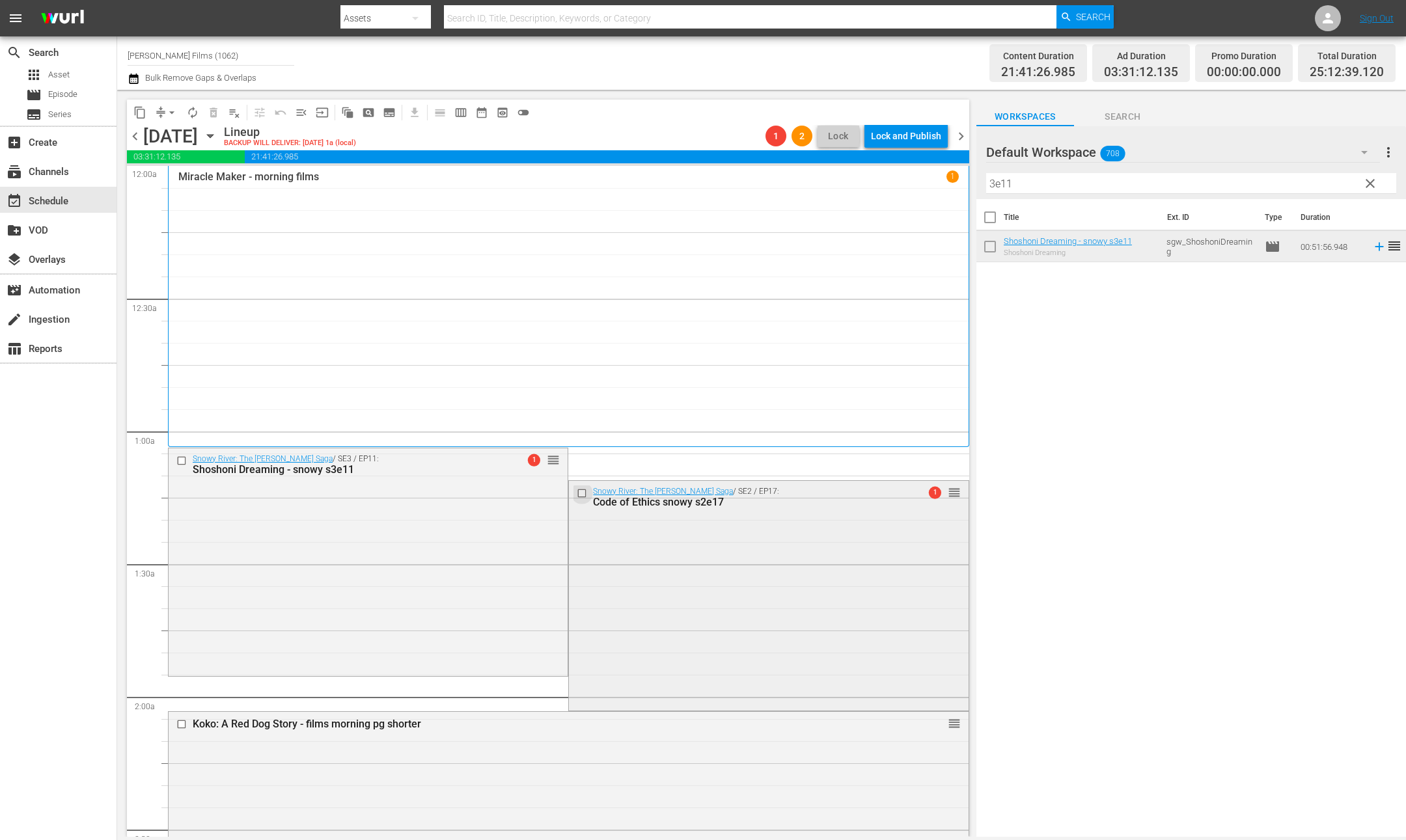
click at [582, 490] on input "checkbox" at bounding box center [584, 492] width 14 height 11
click at [215, 114] on span "delete_forever_outlined" at bounding box center [214, 113] width 13 height 13
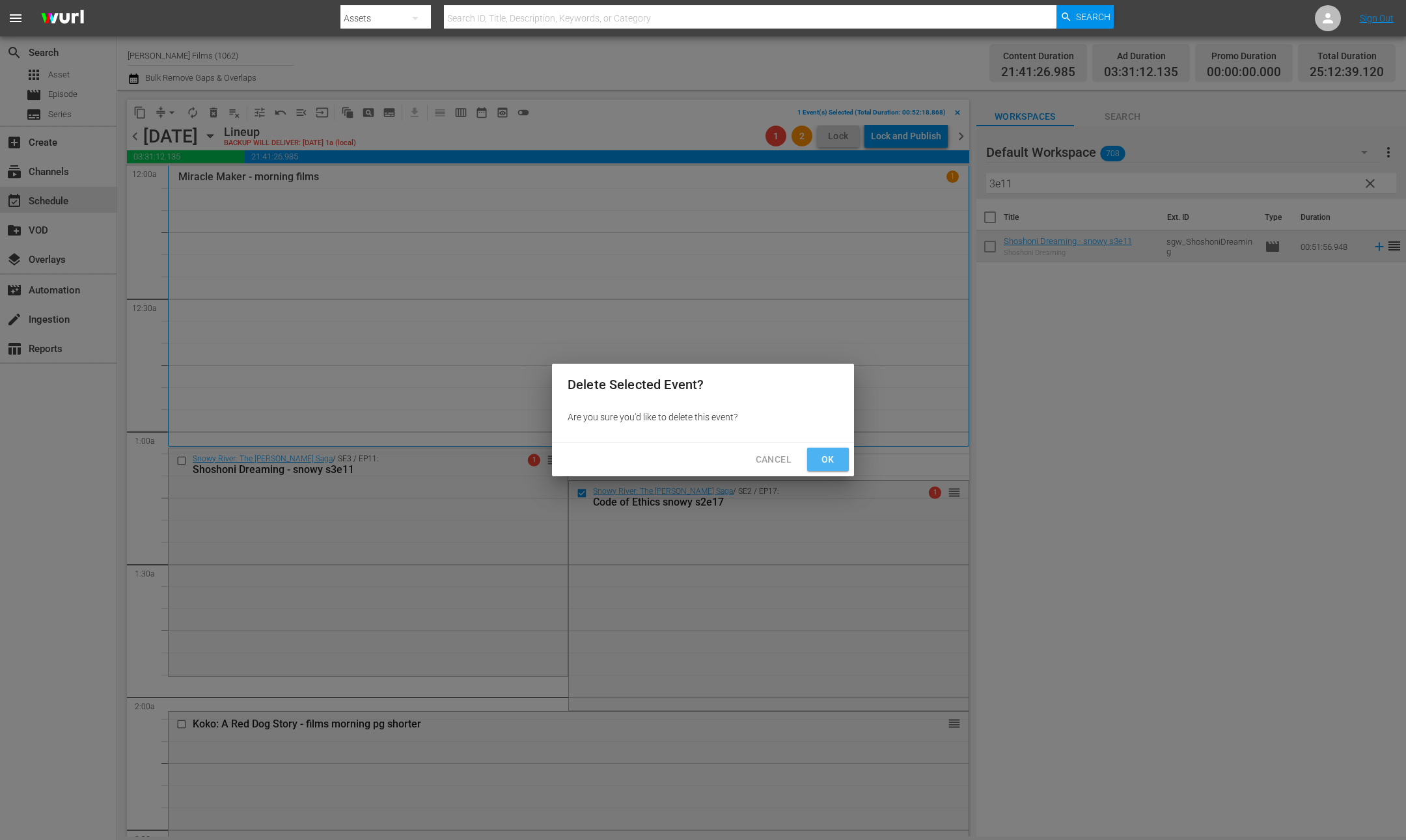
click at [825, 456] on span "Ok" at bounding box center [827, 460] width 21 height 16
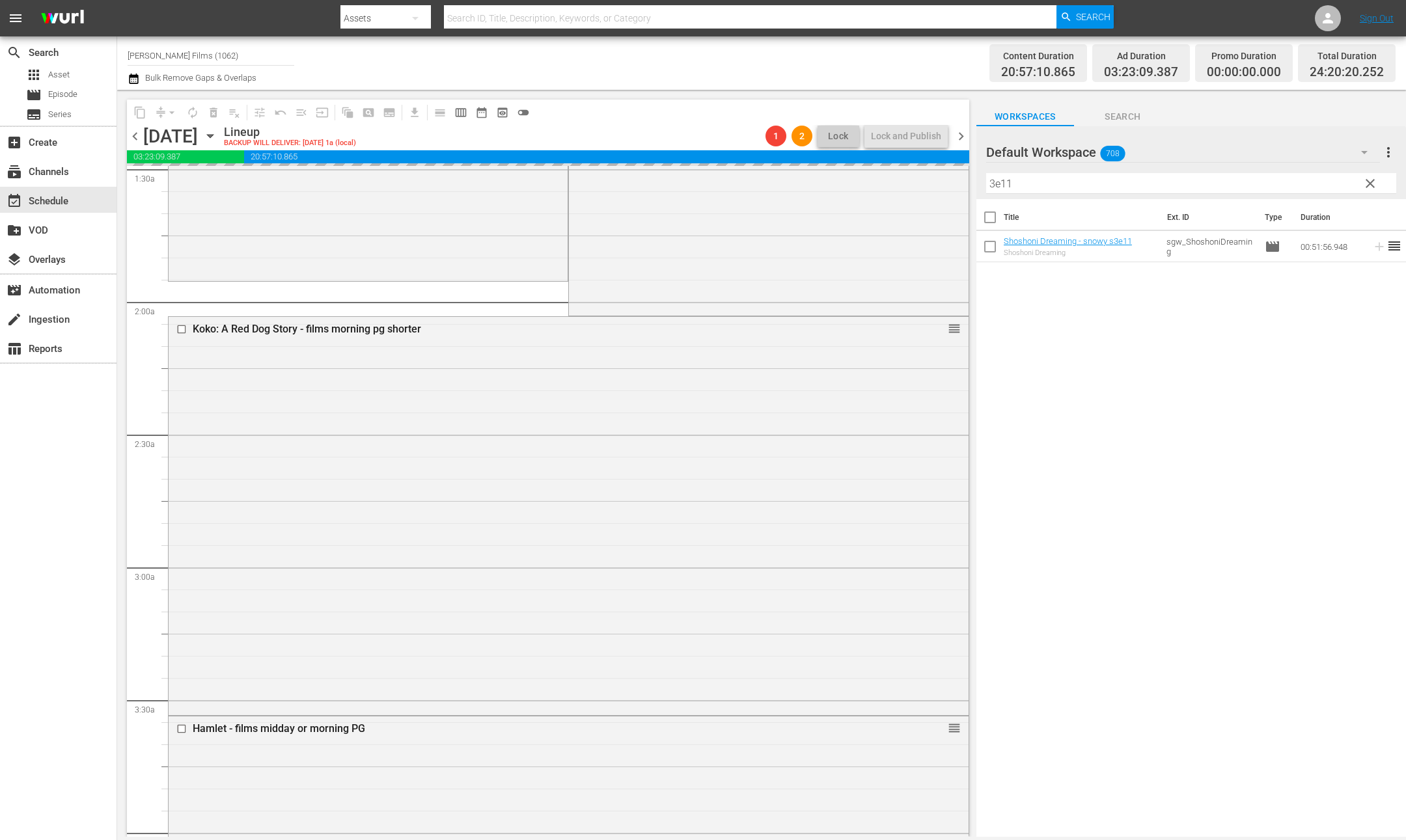
scroll to position [351, 0]
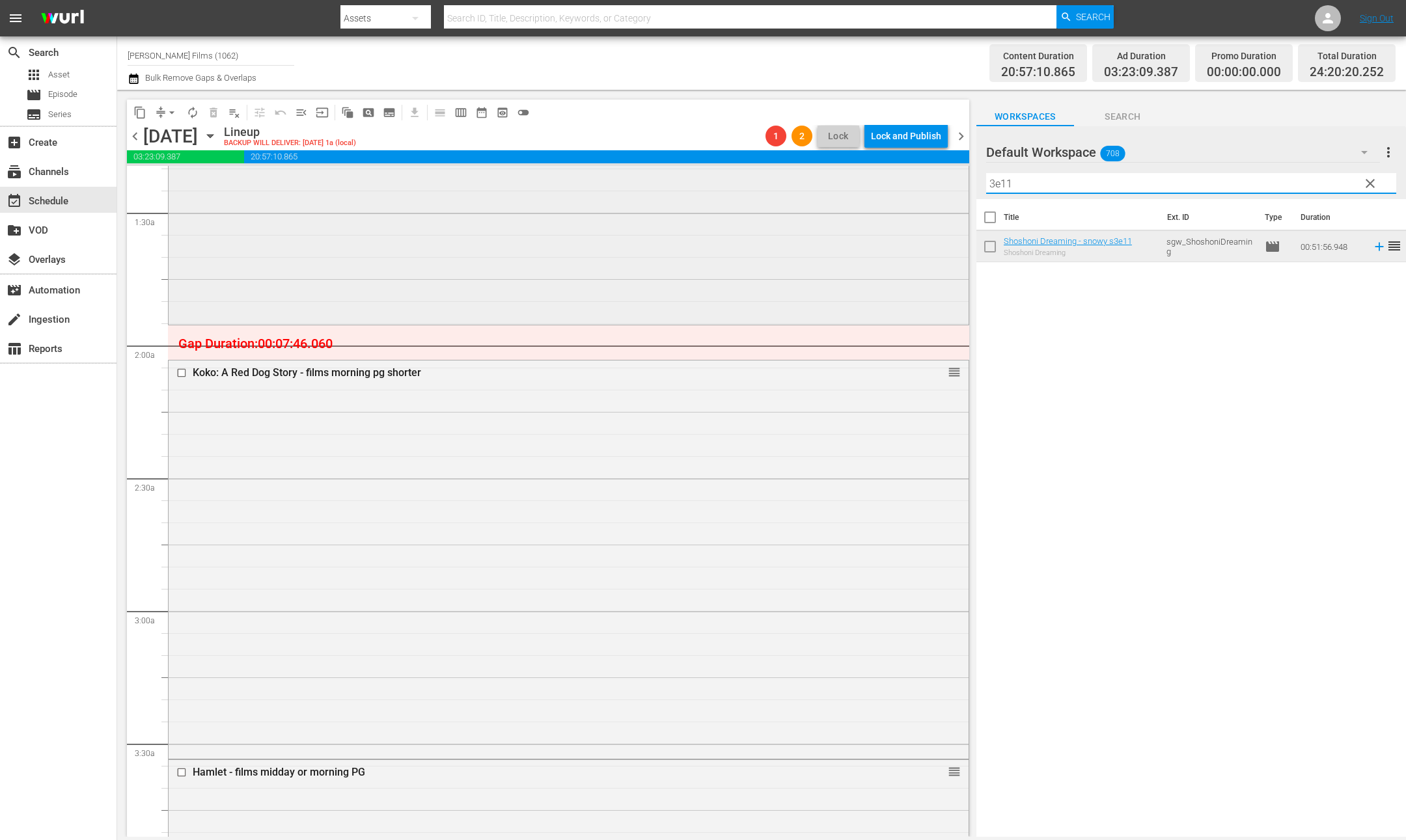
drag, startPoint x: 1048, startPoint y: 191, endPoint x: 854, endPoint y: 165, distance: 195.7
click at [854, 165] on div "content_copy compress arrow_drop_down autorenew_outlined delete_forever_outline…" at bounding box center [761, 463] width 1289 height 747
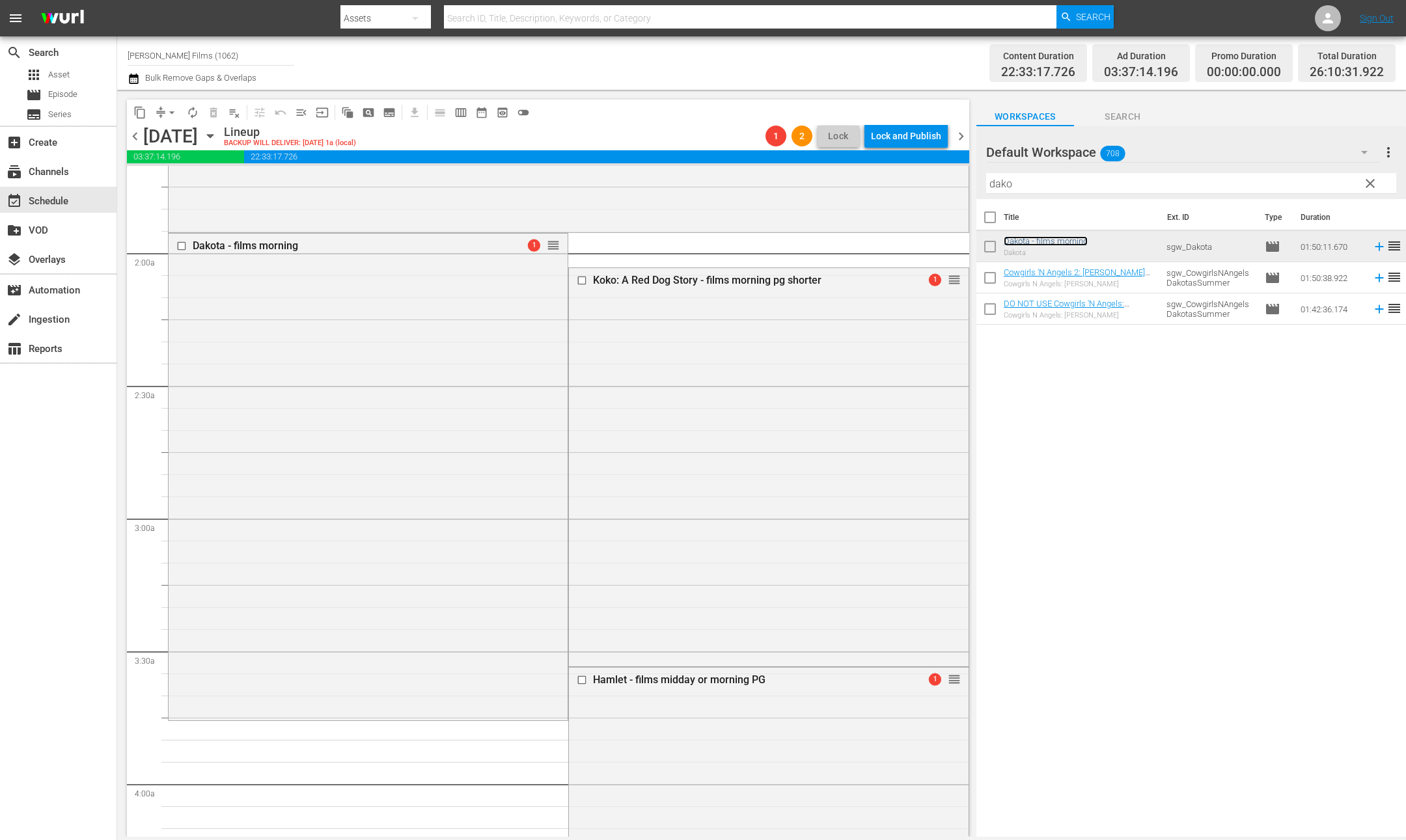
scroll to position [367, 0]
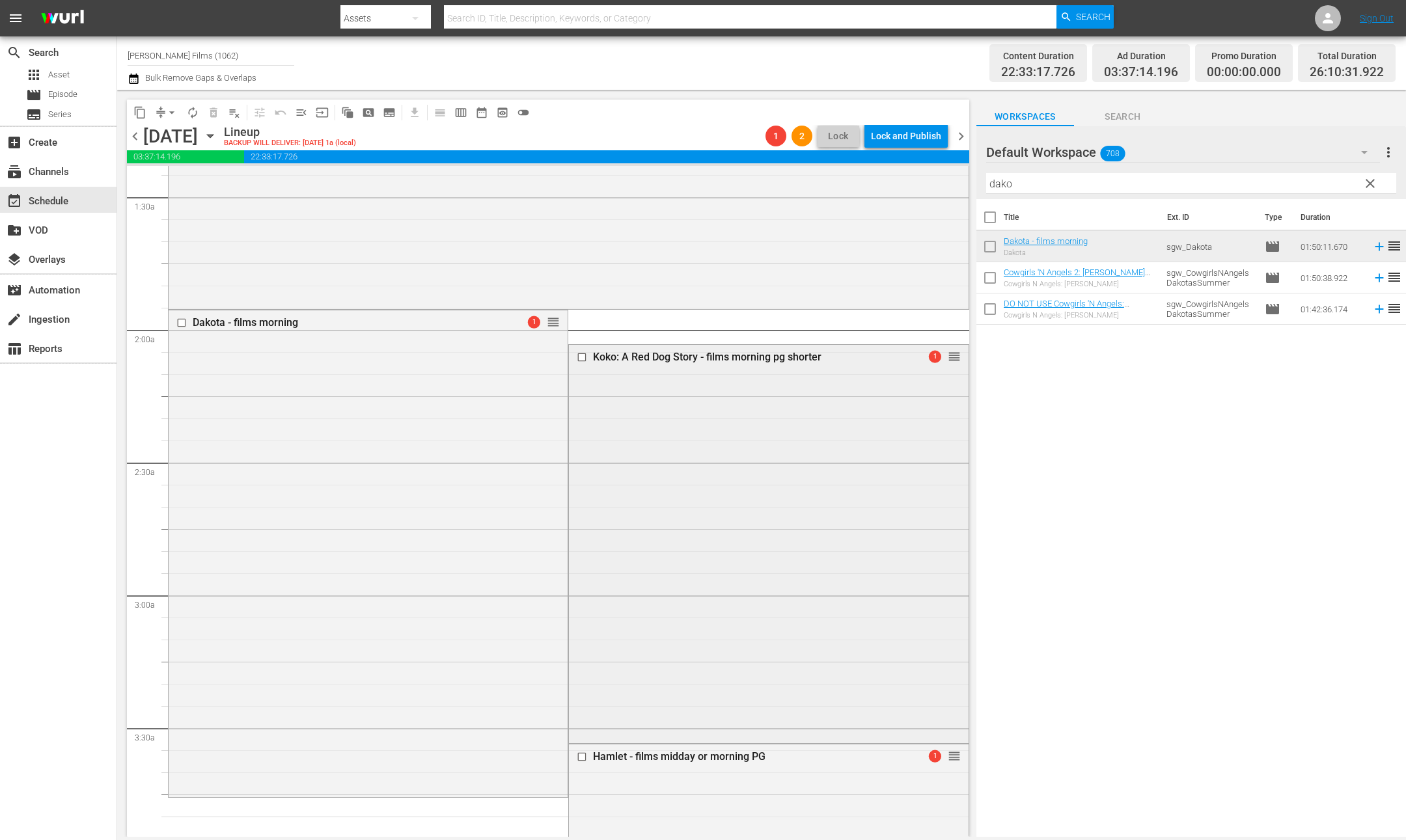
click at [585, 360] on input "checkbox" at bounding box center [584, 357] width 14 height 11
click at [213, 113] on span "delete_forever_outlined" at bounding box center [214, 113] width 13 height 13
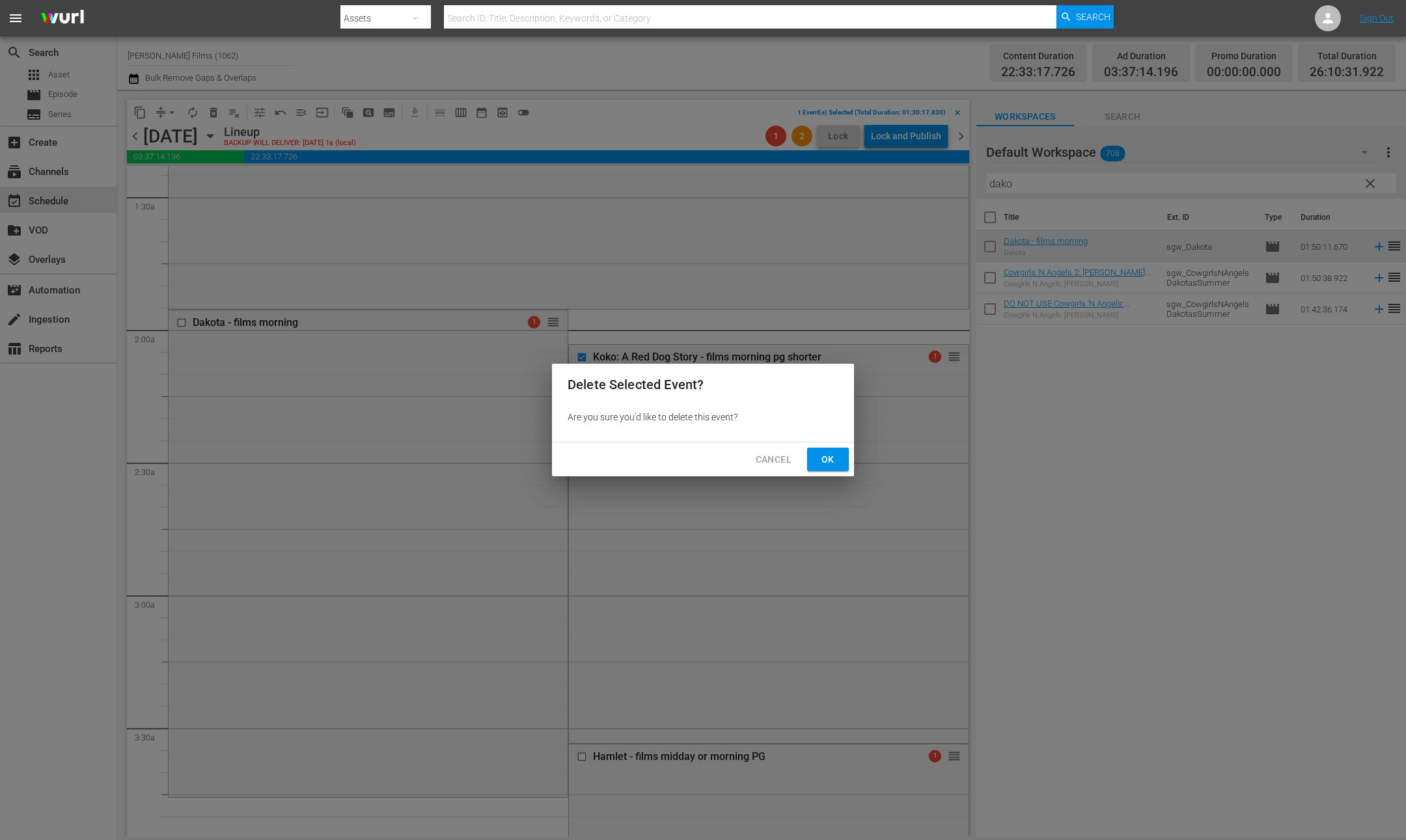
drag, startPoint x: 812, startPoint y: 448, endPoint x: 818, endPoint y: 452, distance: 7.2
click at [813, 448] on button "Ok" at bounding box center [828, 459] width 42 height 24
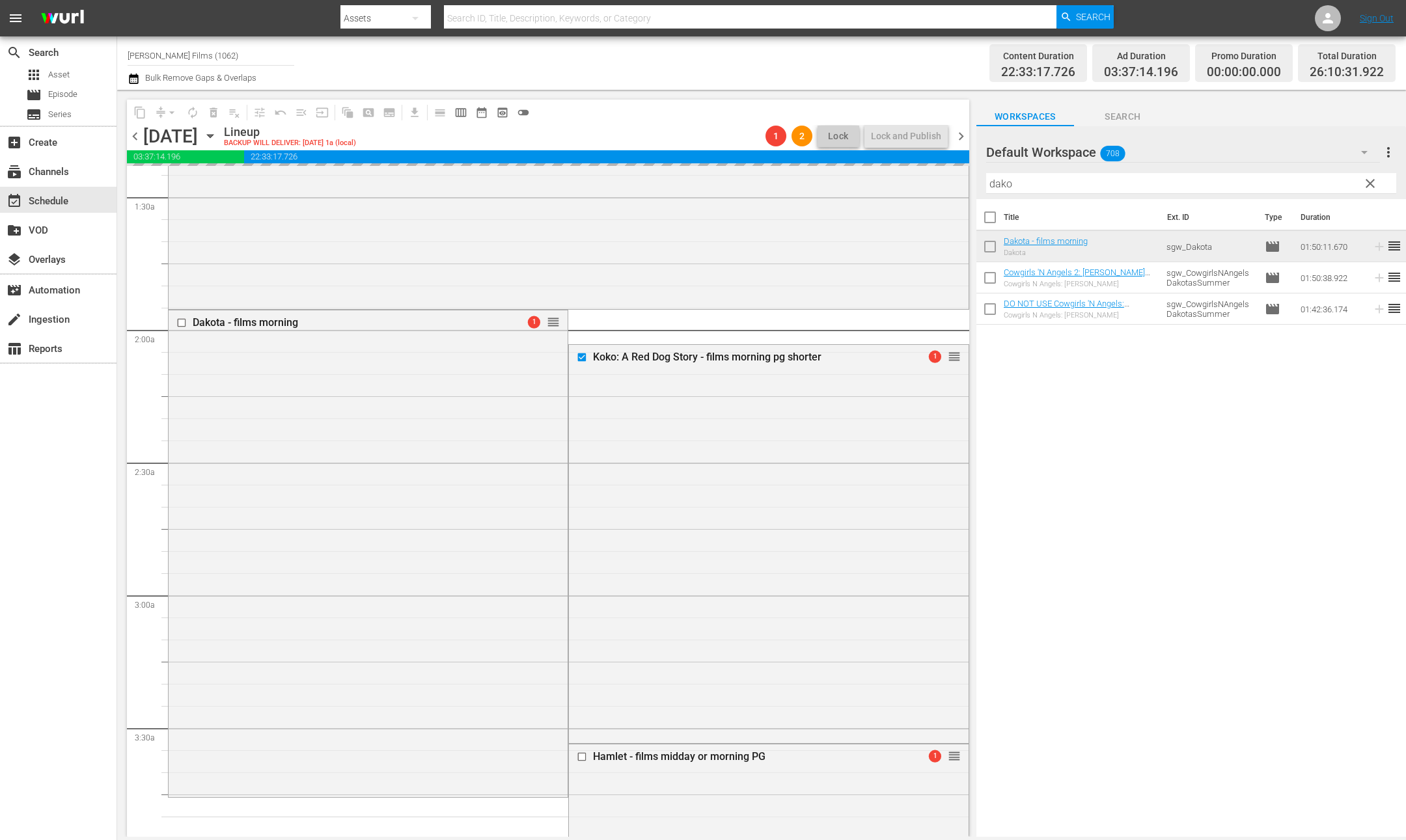
drag, startPoint x: 826, startPoint y: 459, endPoint x: 789, endPoint y: 453, distance: 37.5
click at [826, 459] on div "Koko: A Red Dog Story - films morning pg shorter 1 reorder" at bounding box center [768, 542] width 399 height 396
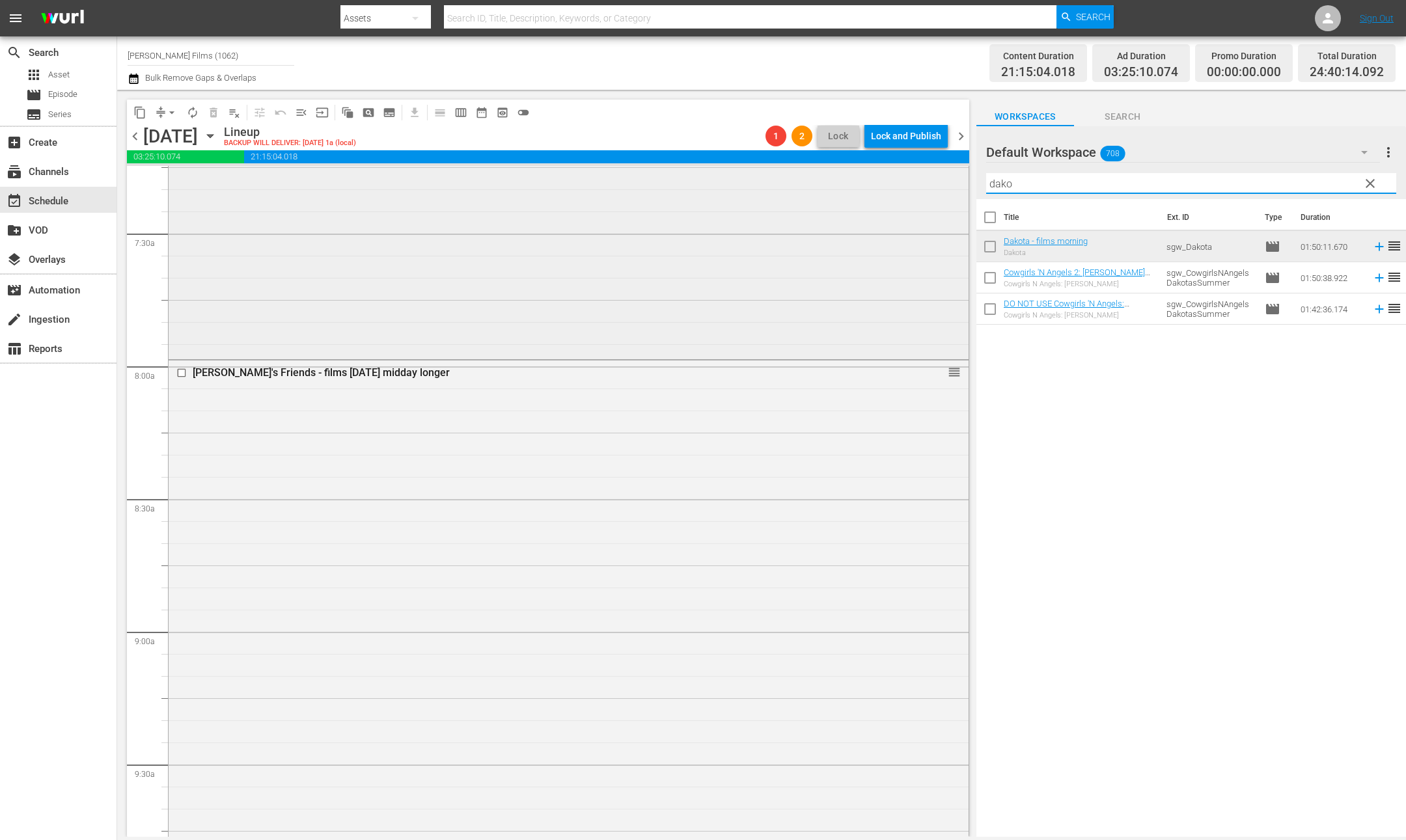
scroll to position [1925, 0]
drag, startPoint x: 1082, startPoint y: 185, endPoint x: 795, endPoint y: 169, distance: 287.4
click at [795, 169] on div "content_copy compress arrow_drop_down autorenew_outlined delete_forever_outline…" at bounding box center [761, 463] width 1289 height 747
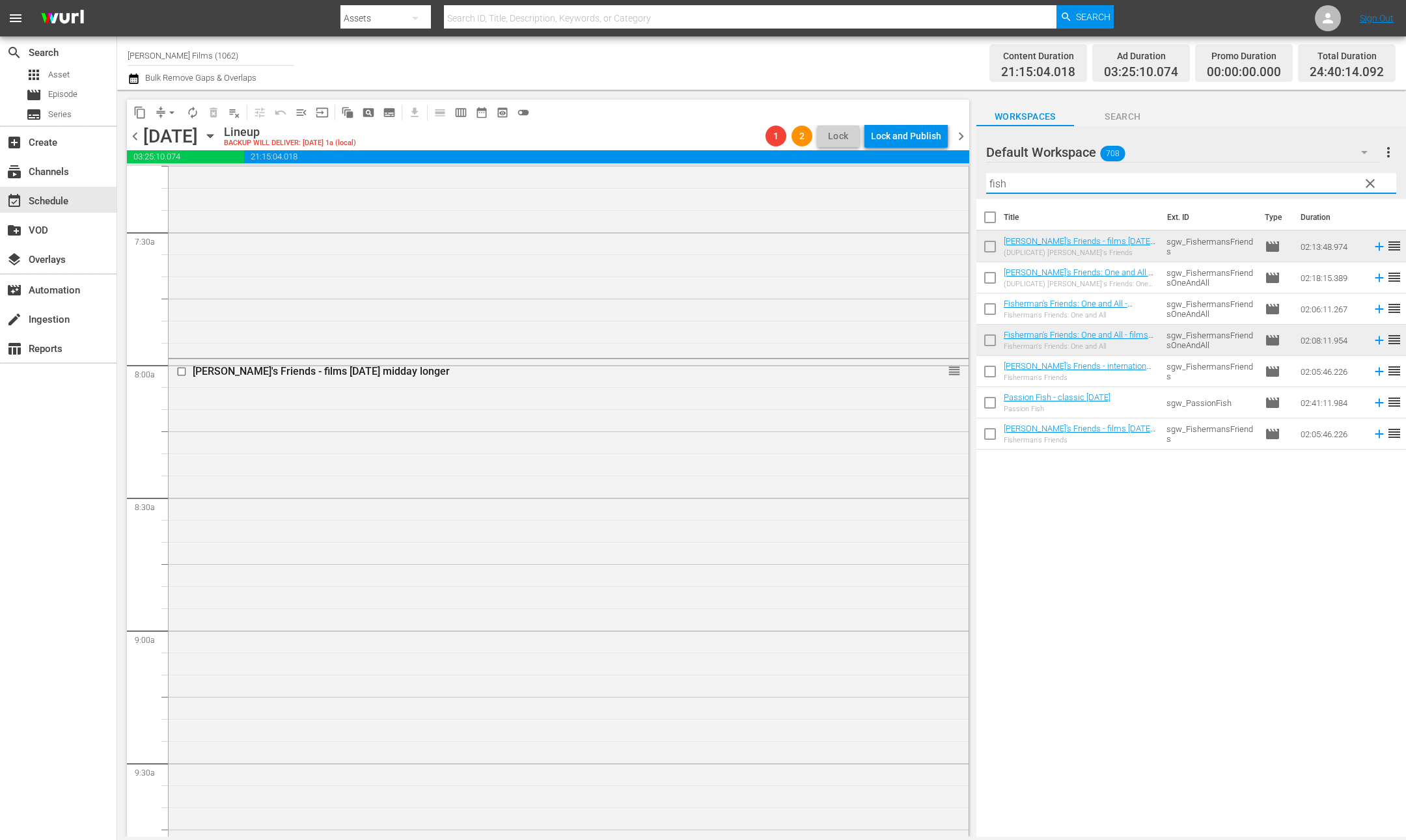
click at [1148, 528] on div "Title Ext. ID Type Duration Fisherman's Friends - films march 22 midday longer …" at bounding box center [1191, 518] width 430 height 639
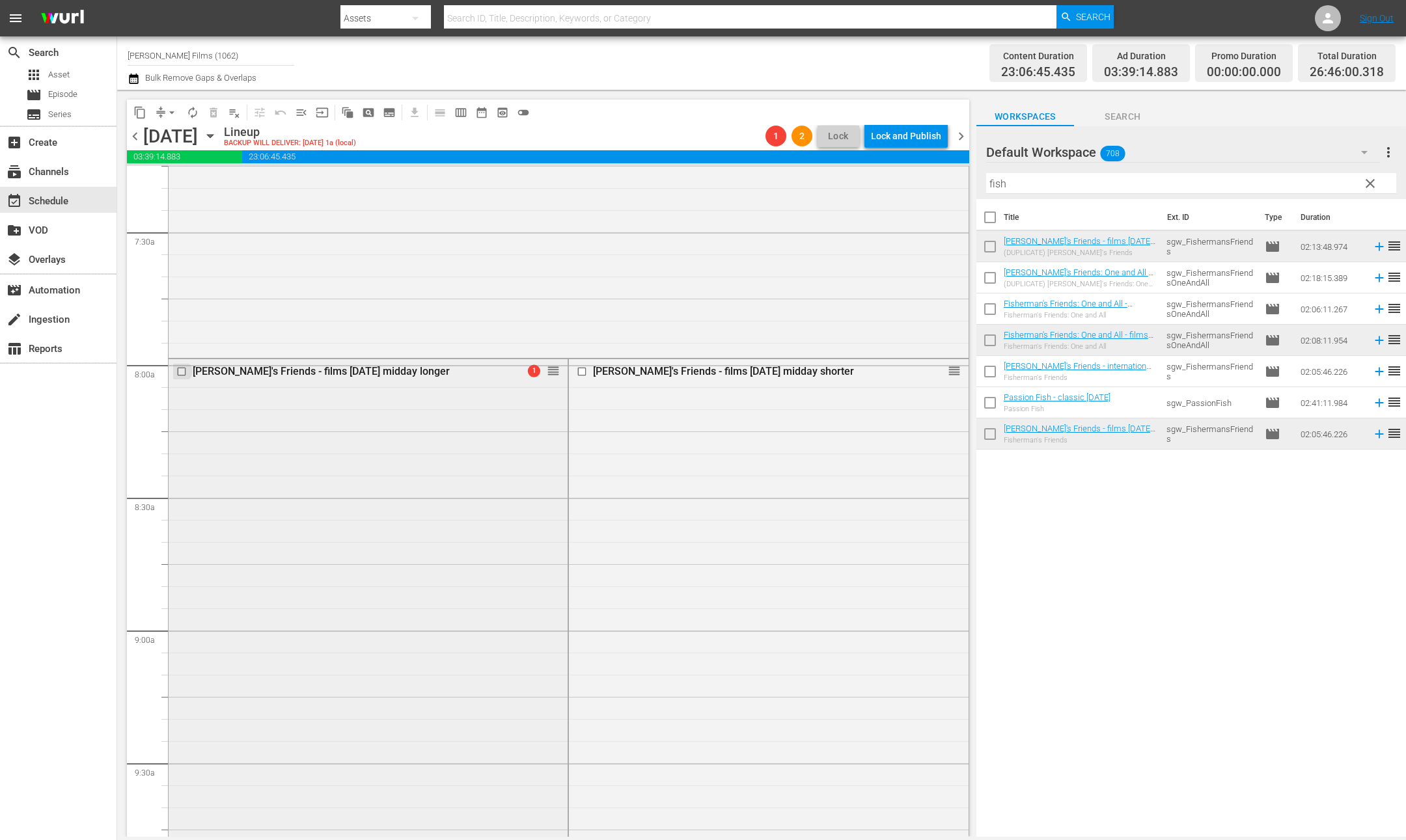
click at [182, 369] on input "checkbox" at bounding box center [183, 370] width 14 height 11
click at [216, 110] on span "delete_forever_outlined" at bounding box center [214, 113] width 13 height 13
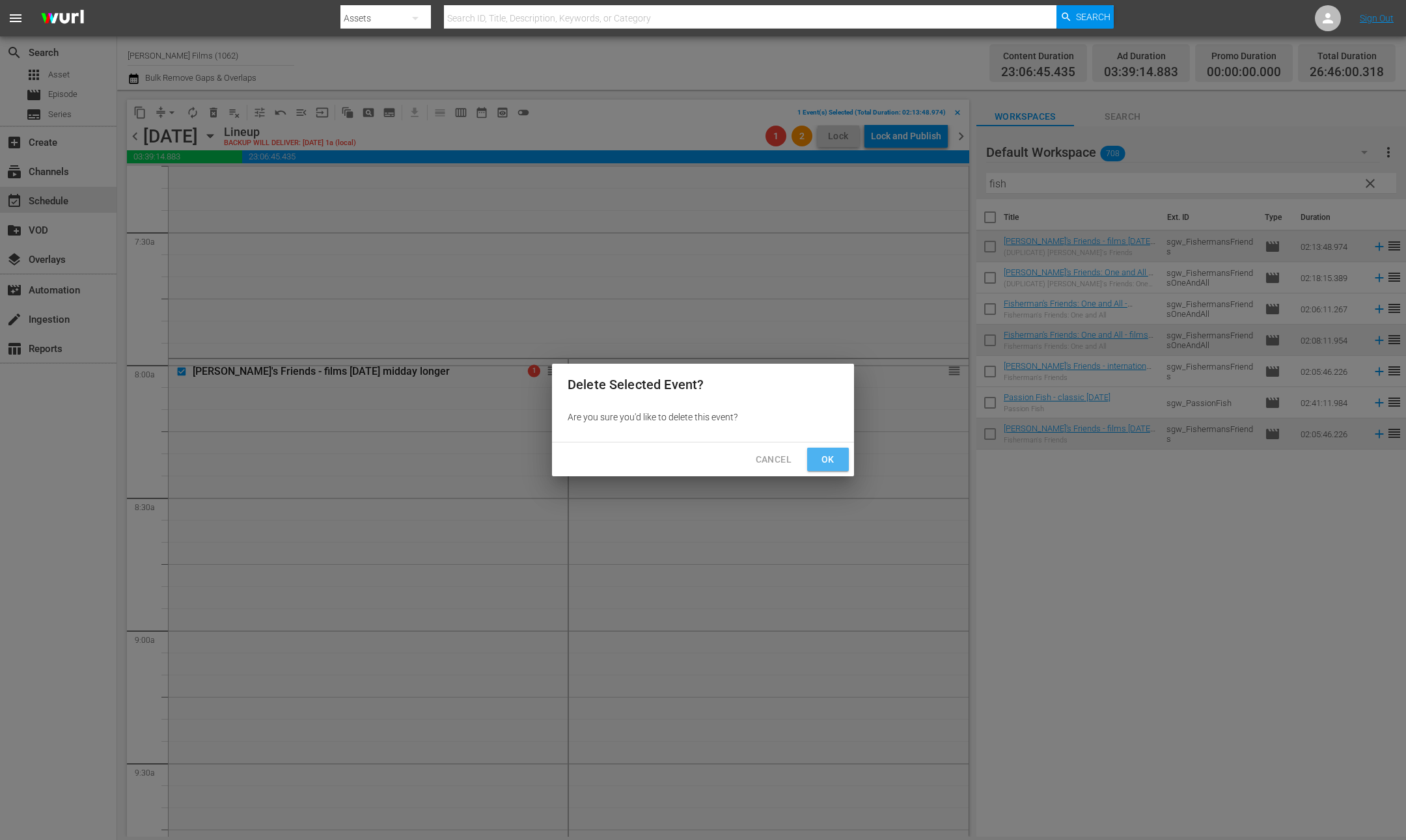
click at [846, 462] on button "Ok" at bounding box center [828, 459] width 42 height 24
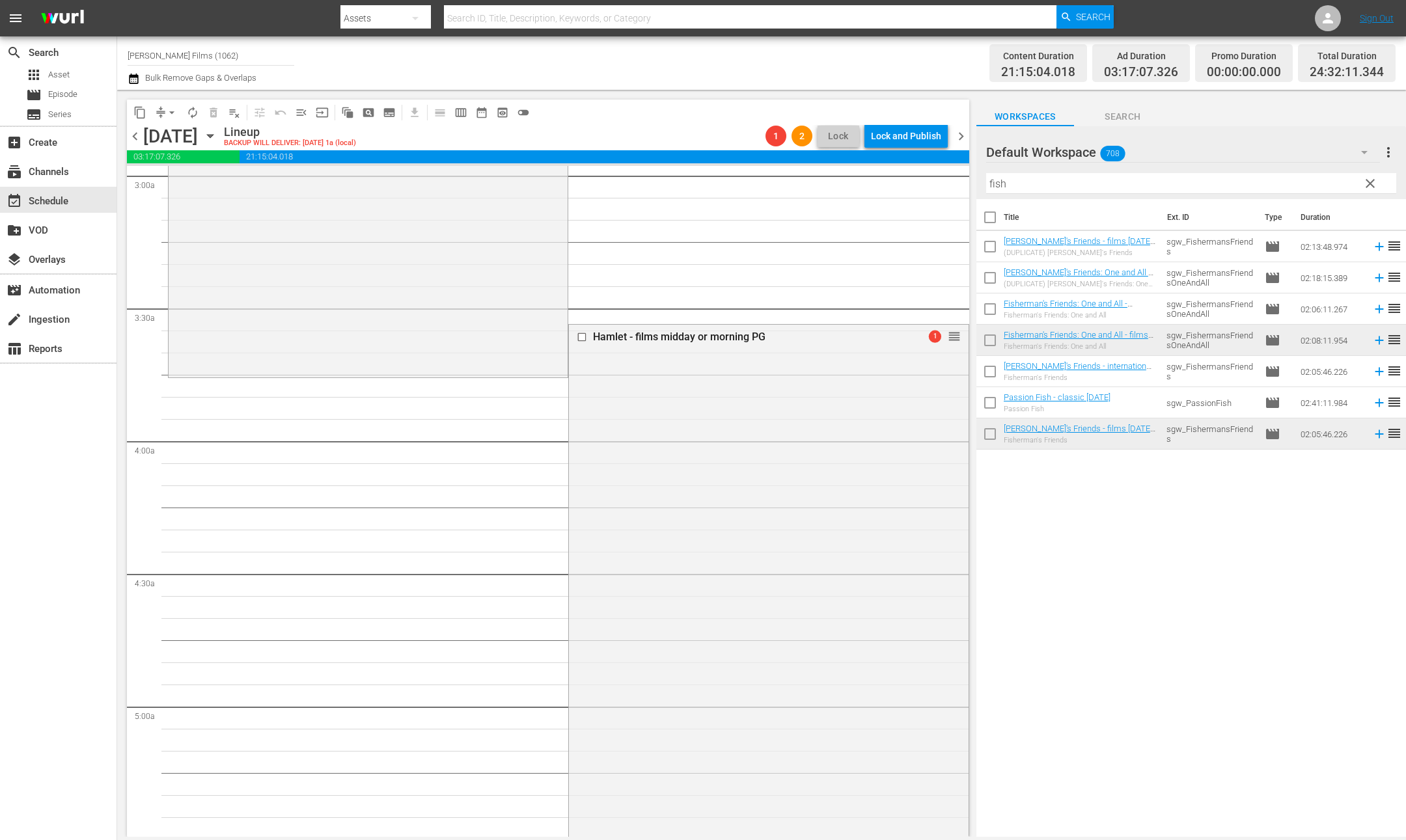
scroll to position [777, 0]
drag, startPoint x: 952, startPoint y: 345, endPoint x: 943, endPoint y: 399, distance: 54.7
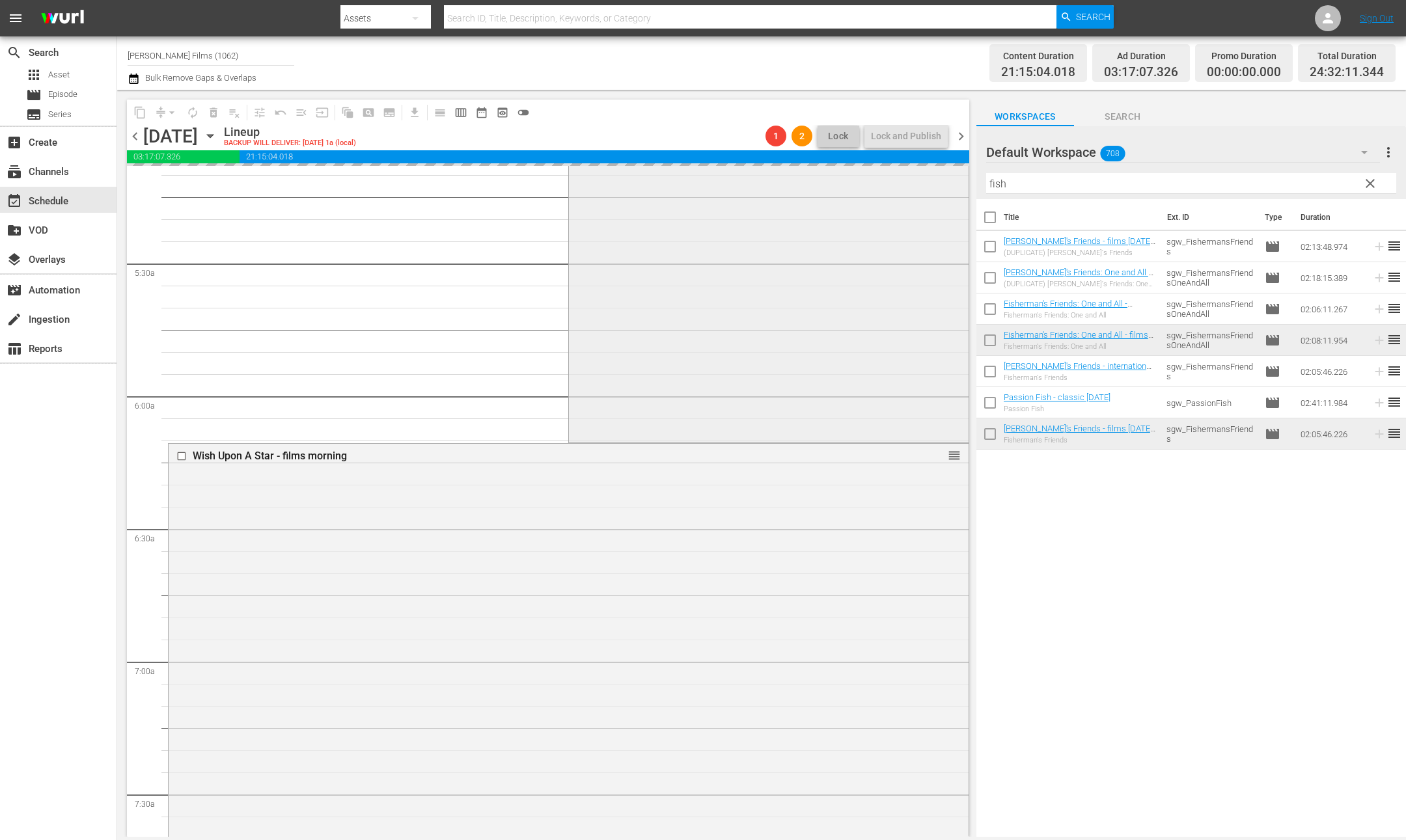
scroll to position [1381, 0]
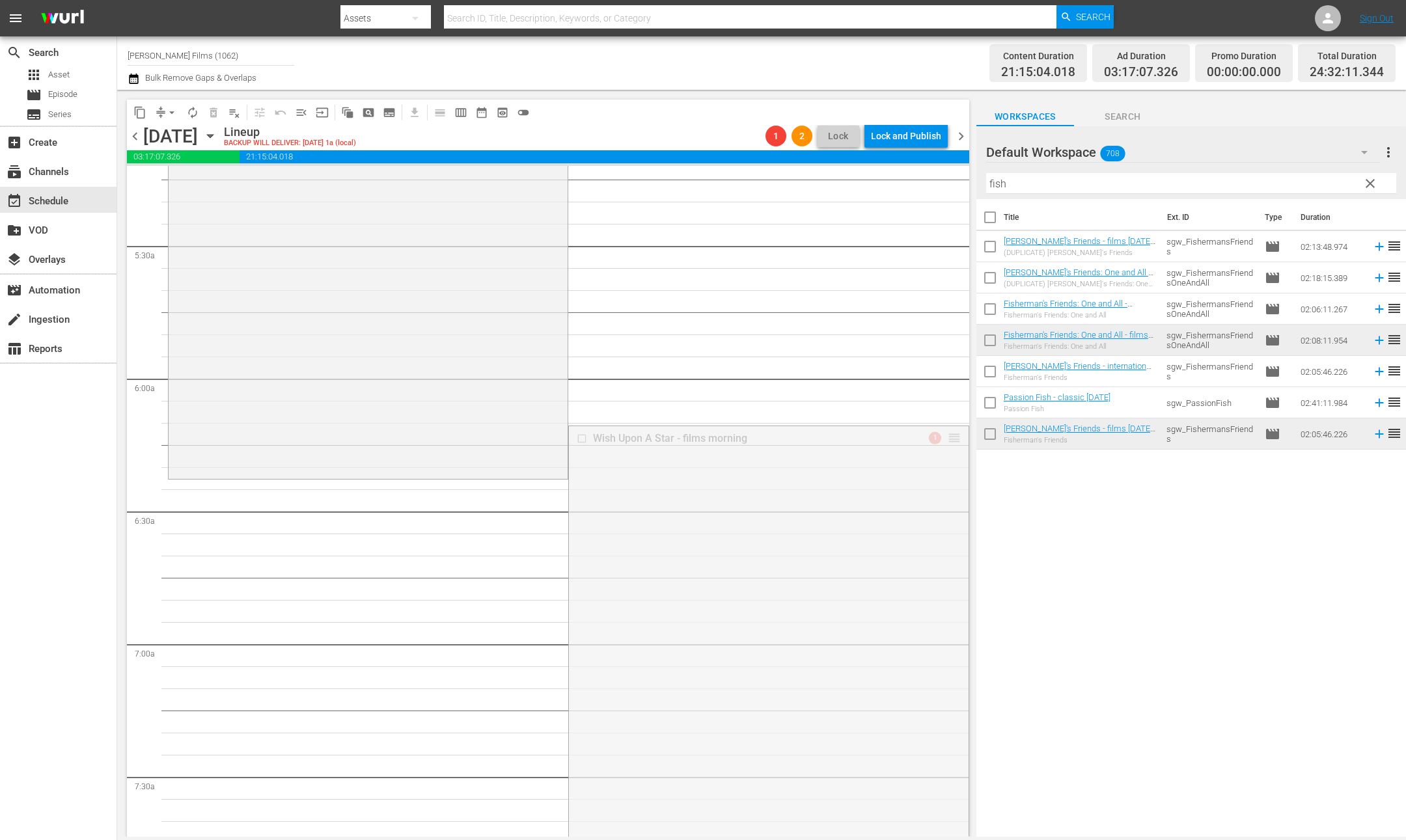
drag, startPoint x: 954, startPoint y: 437, endPoint x: 1023, endPoint y: 318, distance: 137.6
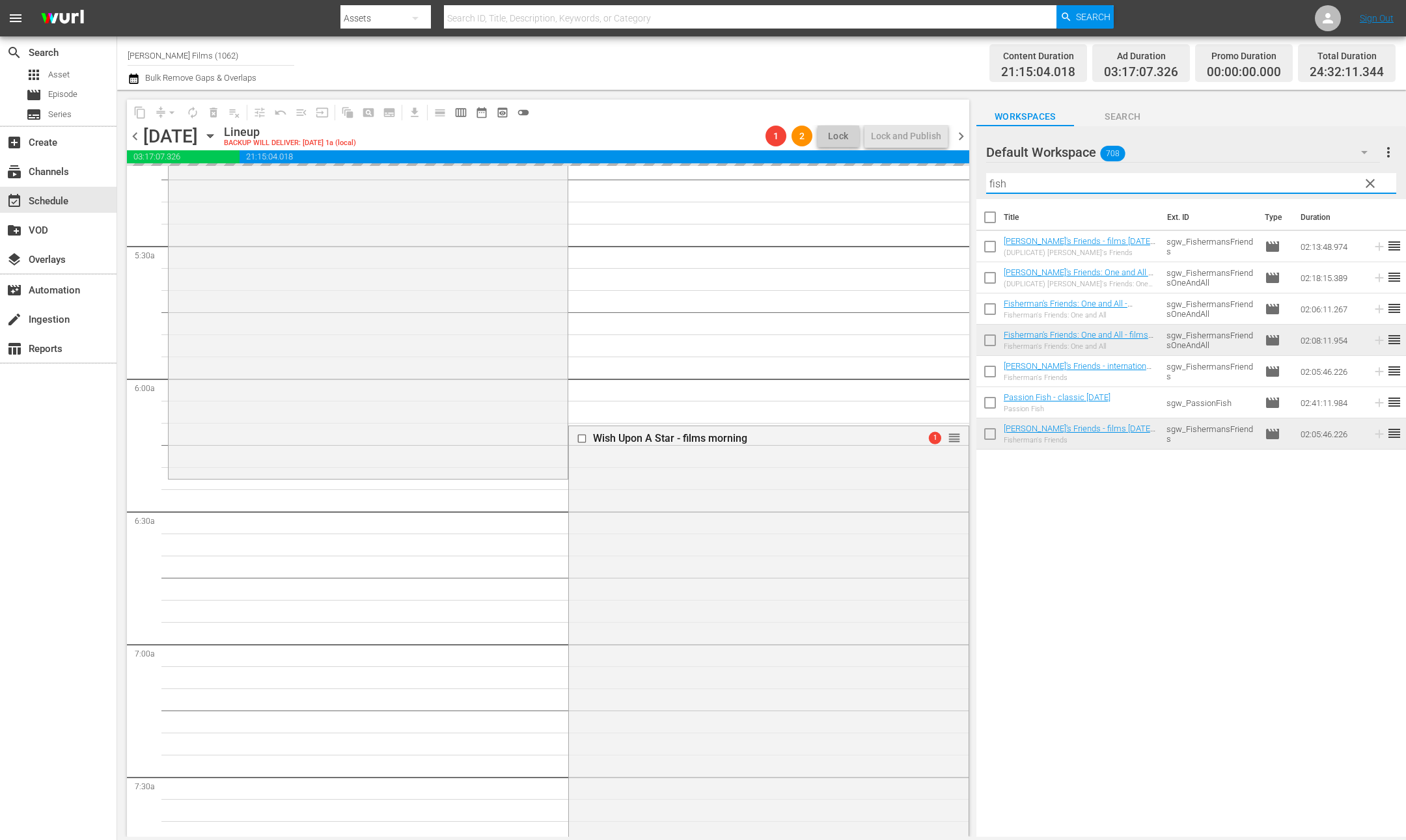
drag, startPoint x: 1069, startPoint y: 185, endPoint x: 803, endPoint y: 174, distance: 266.2
click at [804, 174] on div "content_copy compress arrow_drop_down autorenew_outlined delete_forever_outline…" at bounding box center [761, 463] width 1289 height 747
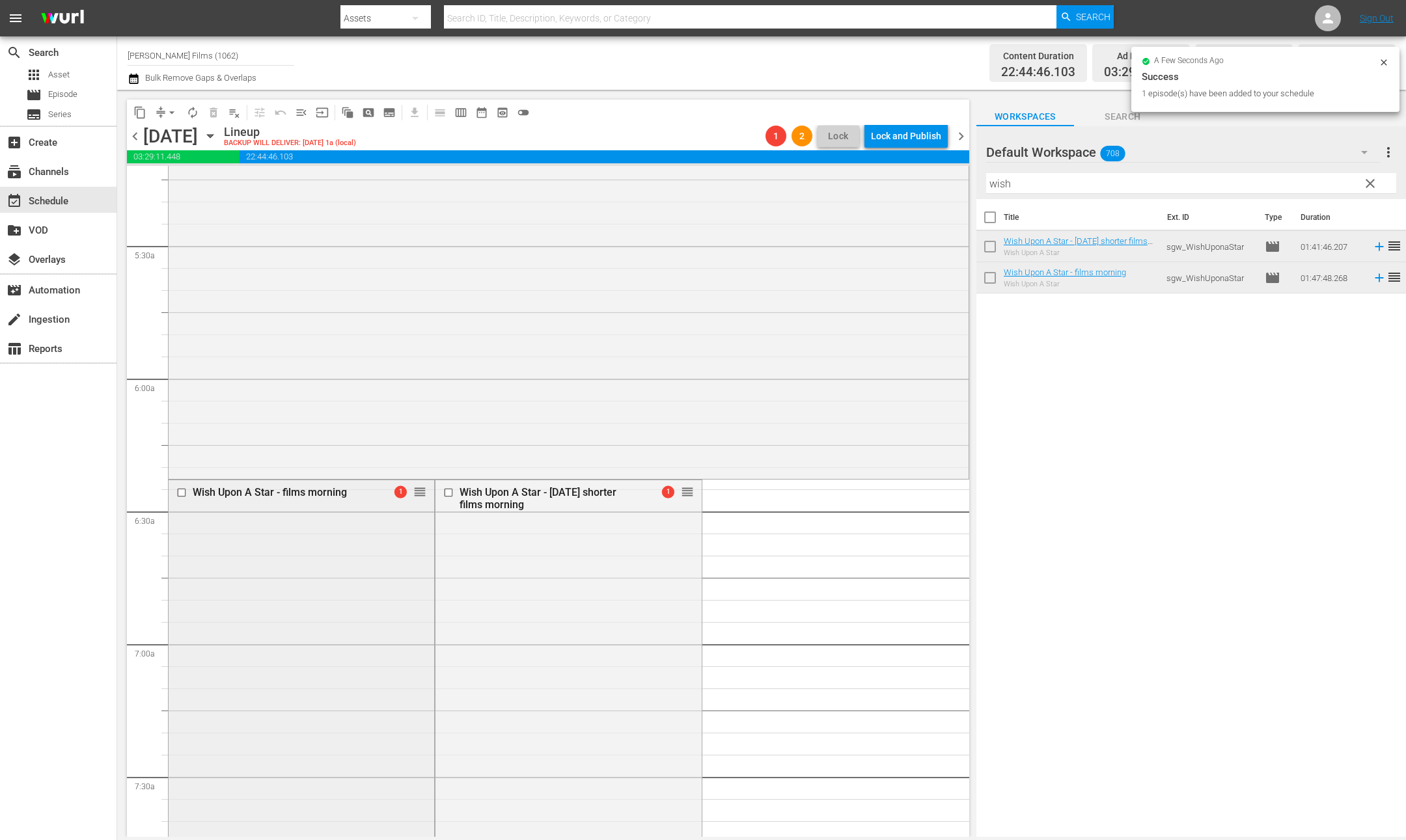
click at [182, 491] on input "checkbox" at bounding box center [183, 492] width 14 height 11
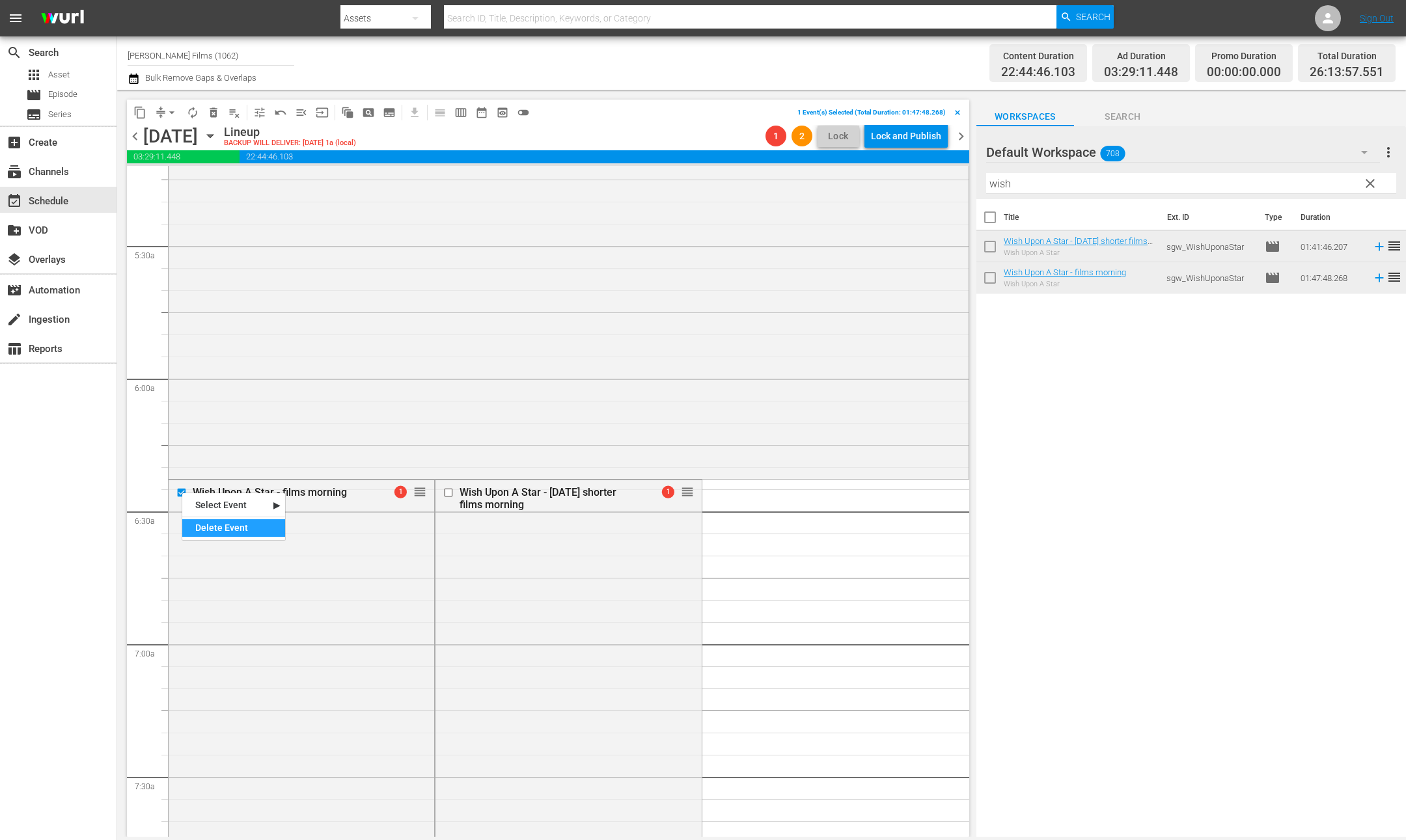
click at [216, 531] on div "Delete Event" at bounding box center [233, 527] width 103 height 17
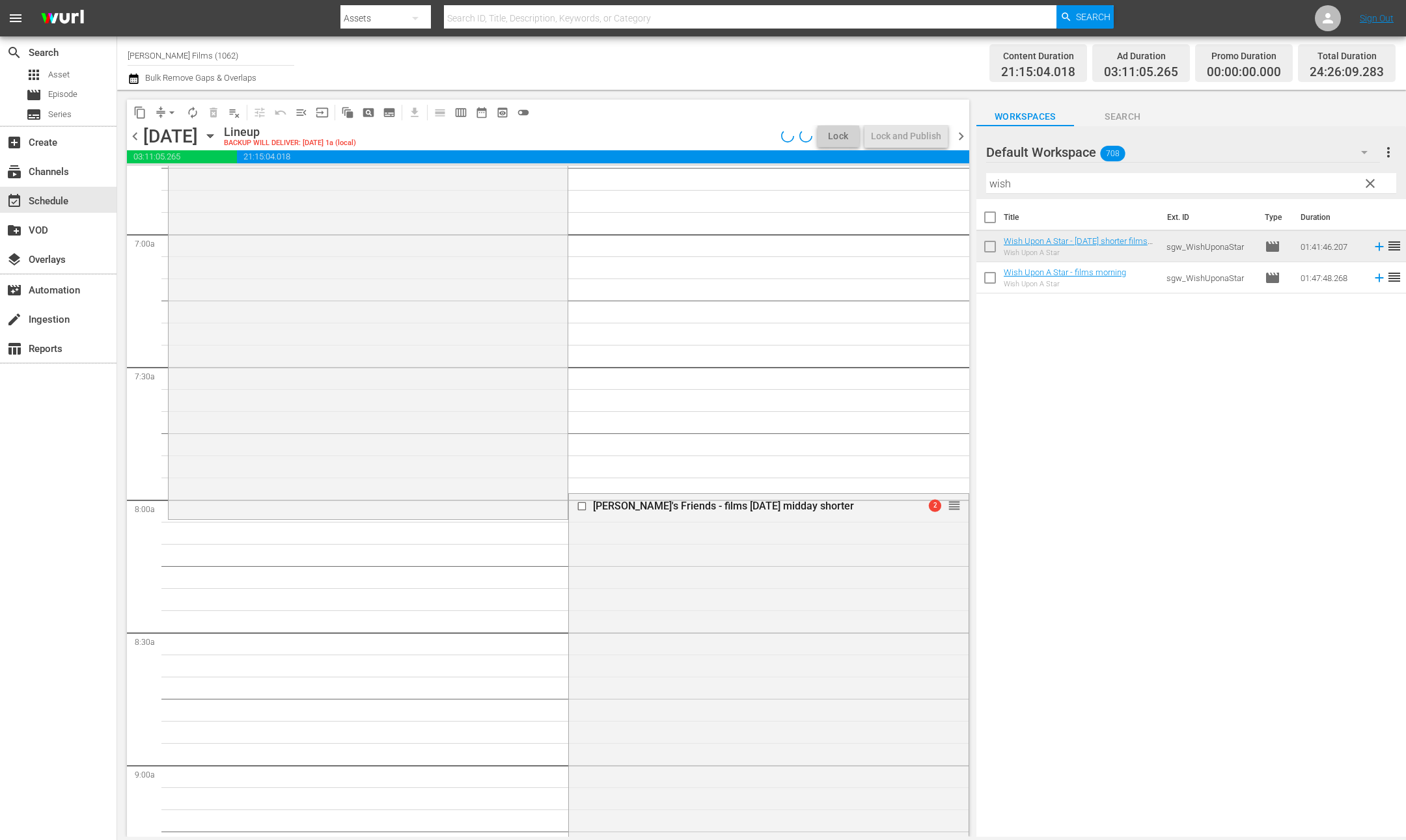
scroll to position [1927, 0]
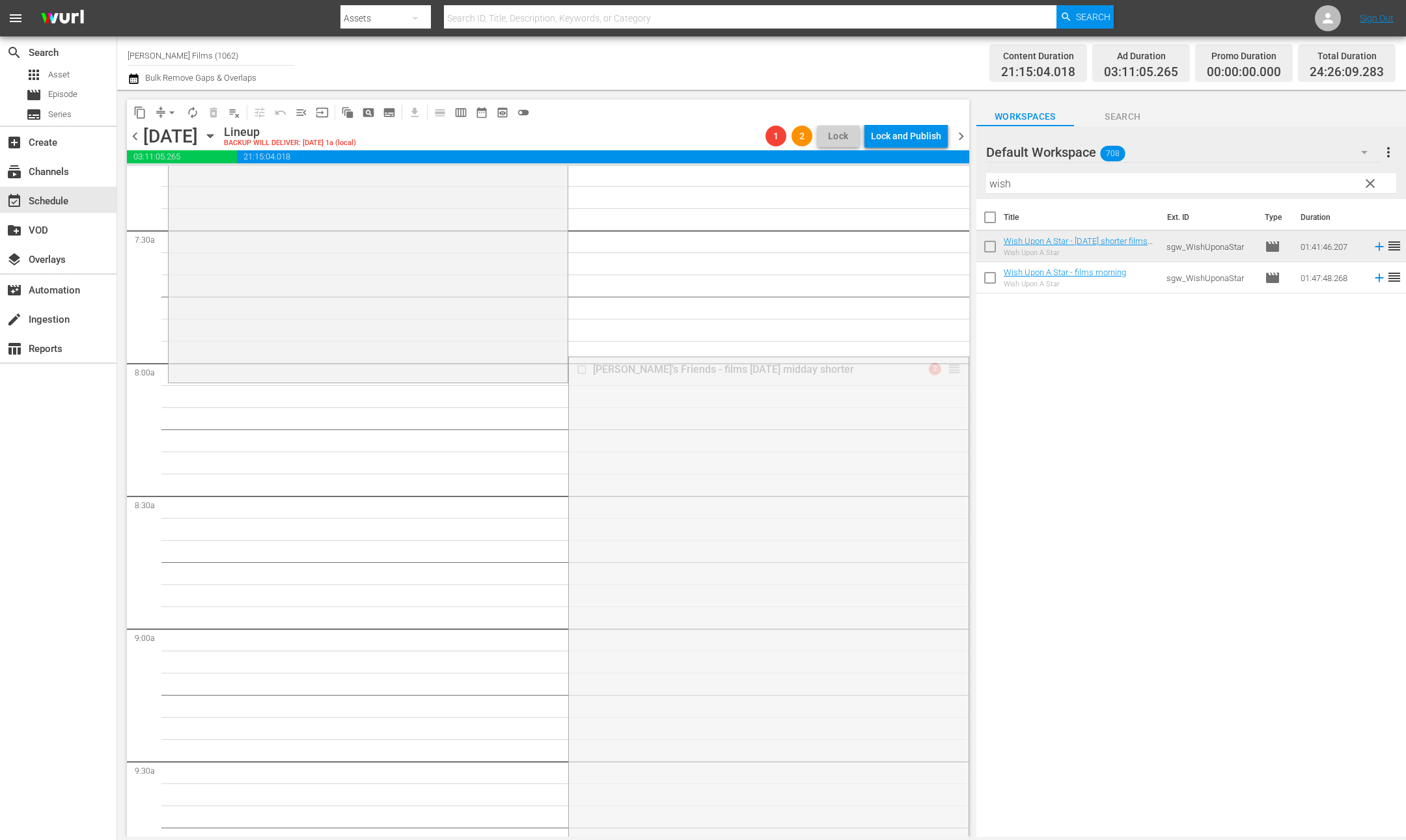
drag, startPoint x: 957, startPoint y: 369, endPoint x: 952, endPoint y: 388, distance: 19.6
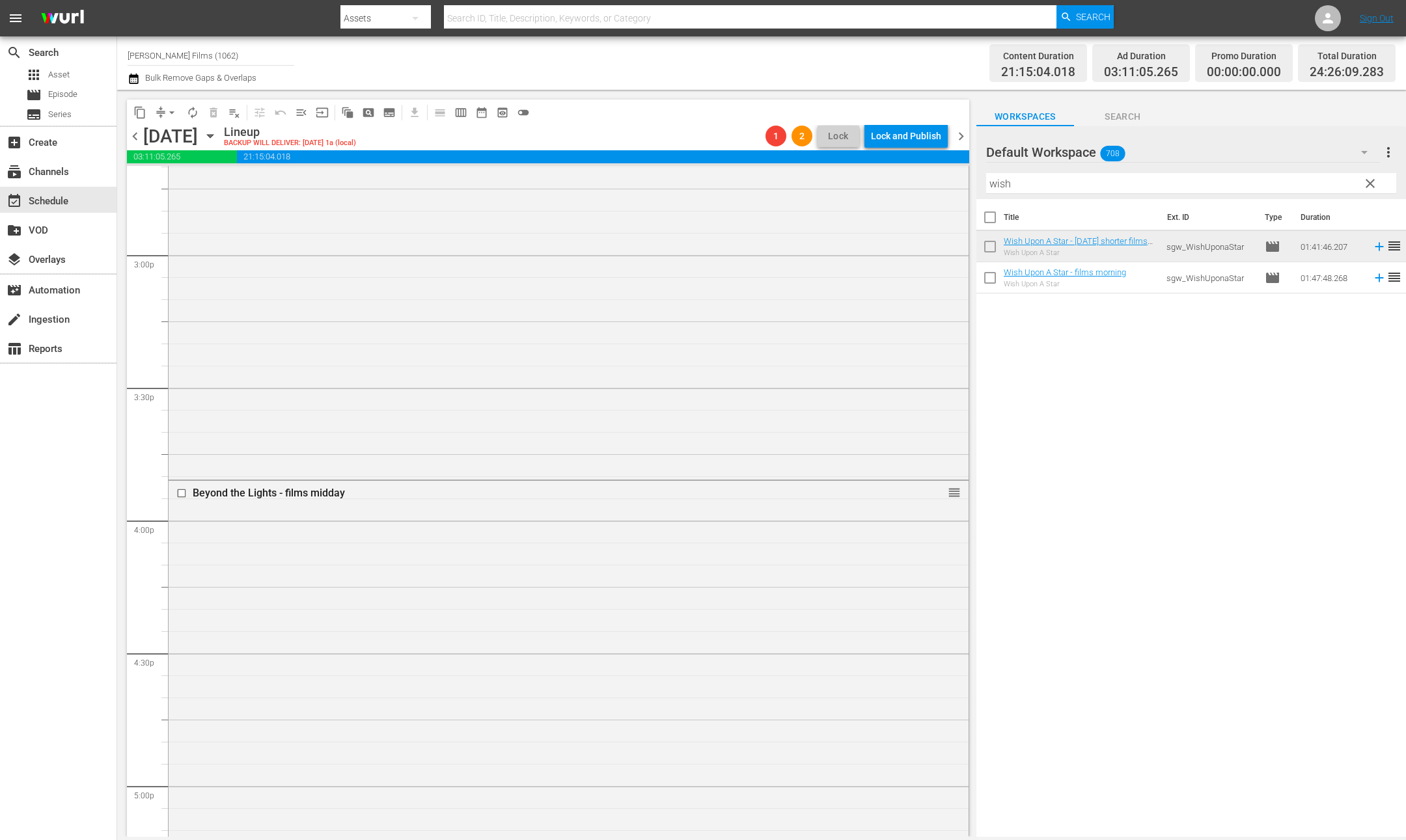
scroll to position [4013, 0]
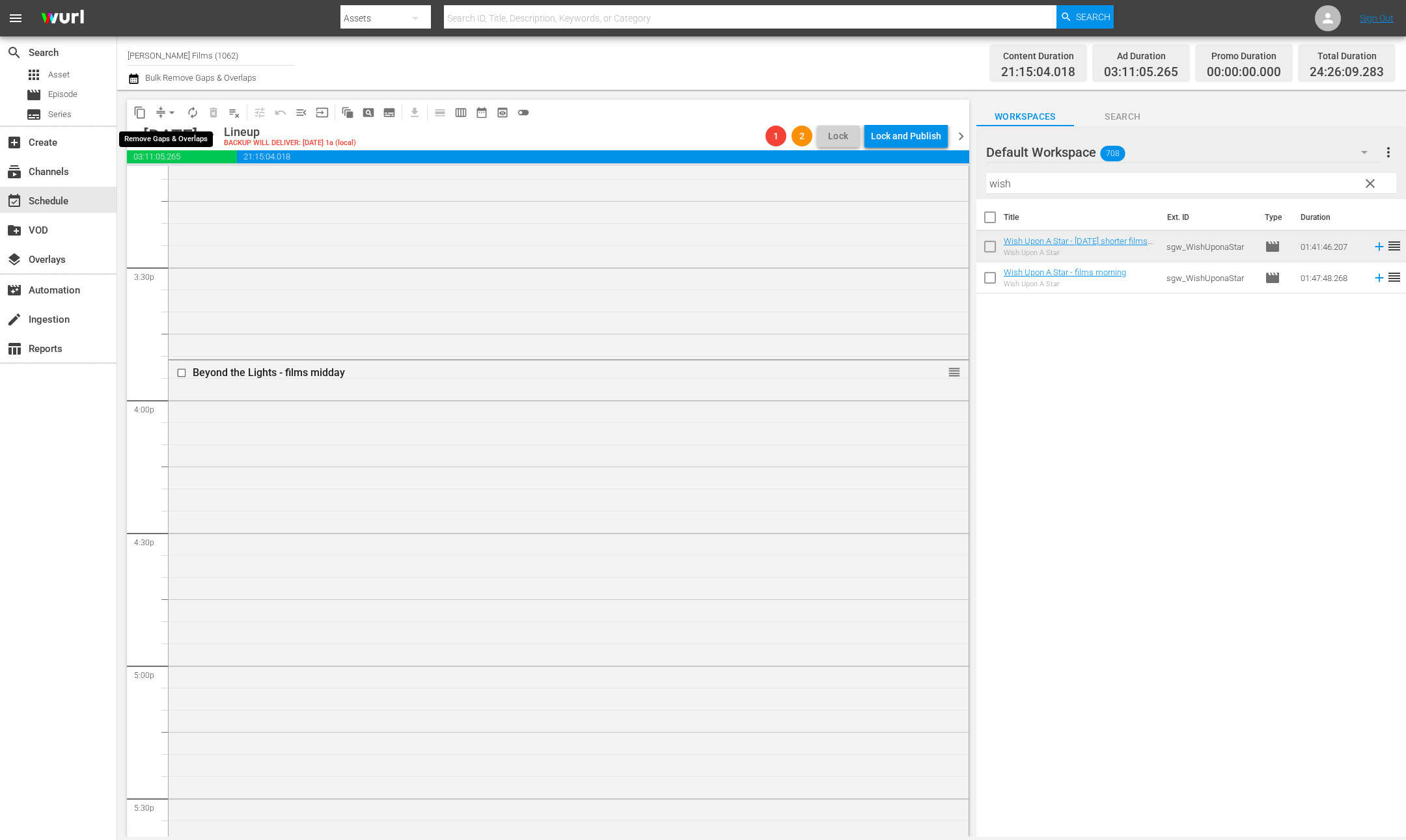
click at [165, 110] on span "arrow_drop_down" at bounding box center [172, 113] width 13 height 13
click at [207, 179] on li "Align to End of Previous Day" at bounding box center [173, 181] width 137 height 21
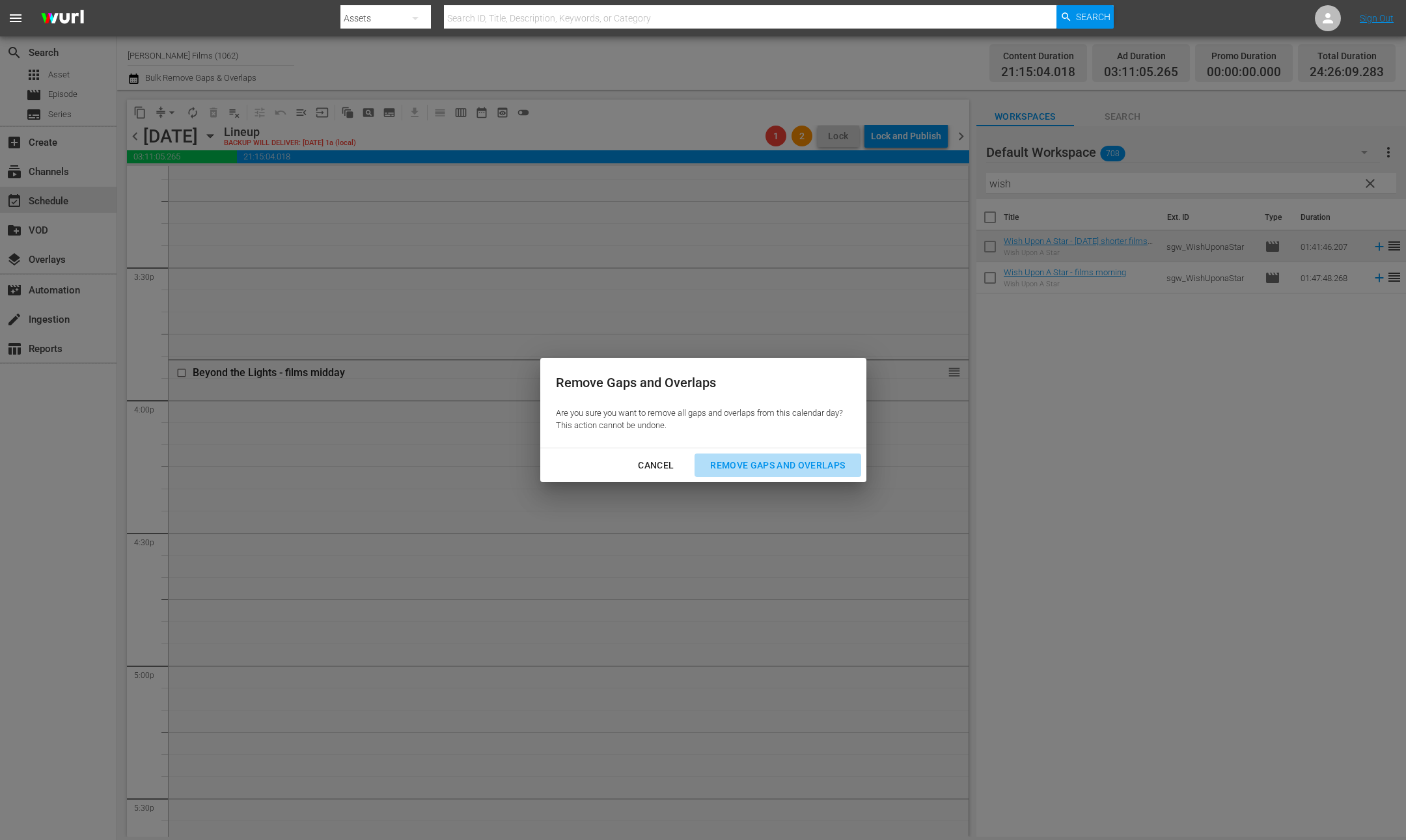
click at [837, 463] on div "Remove Gaps and Overlaps" at bounding box center [777, 466] width 156 height 16
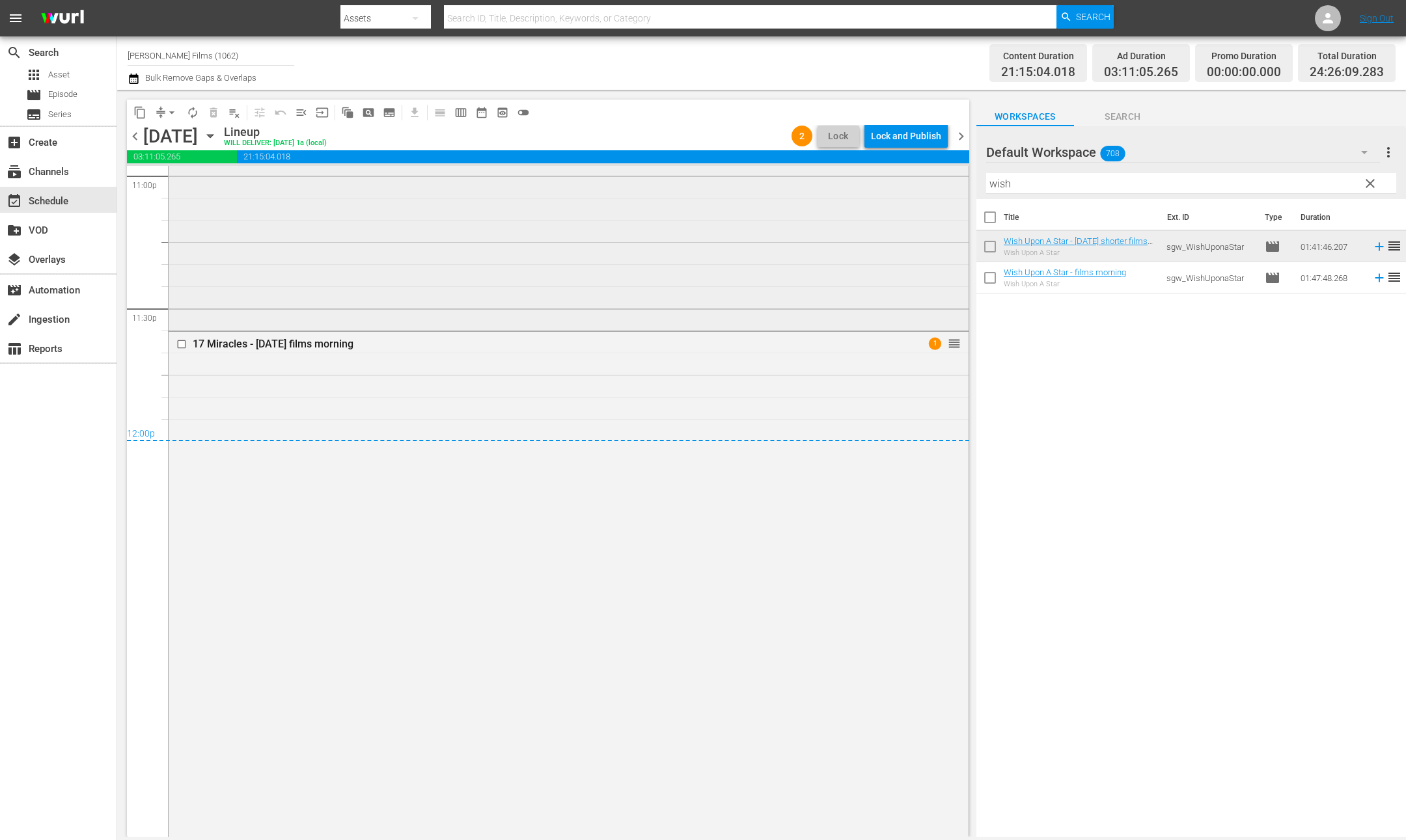
scroll to position [6095, 0]
click at [897, 134] on div "Lock and Publish" at bounding box center [906, 136] width 70 height 23
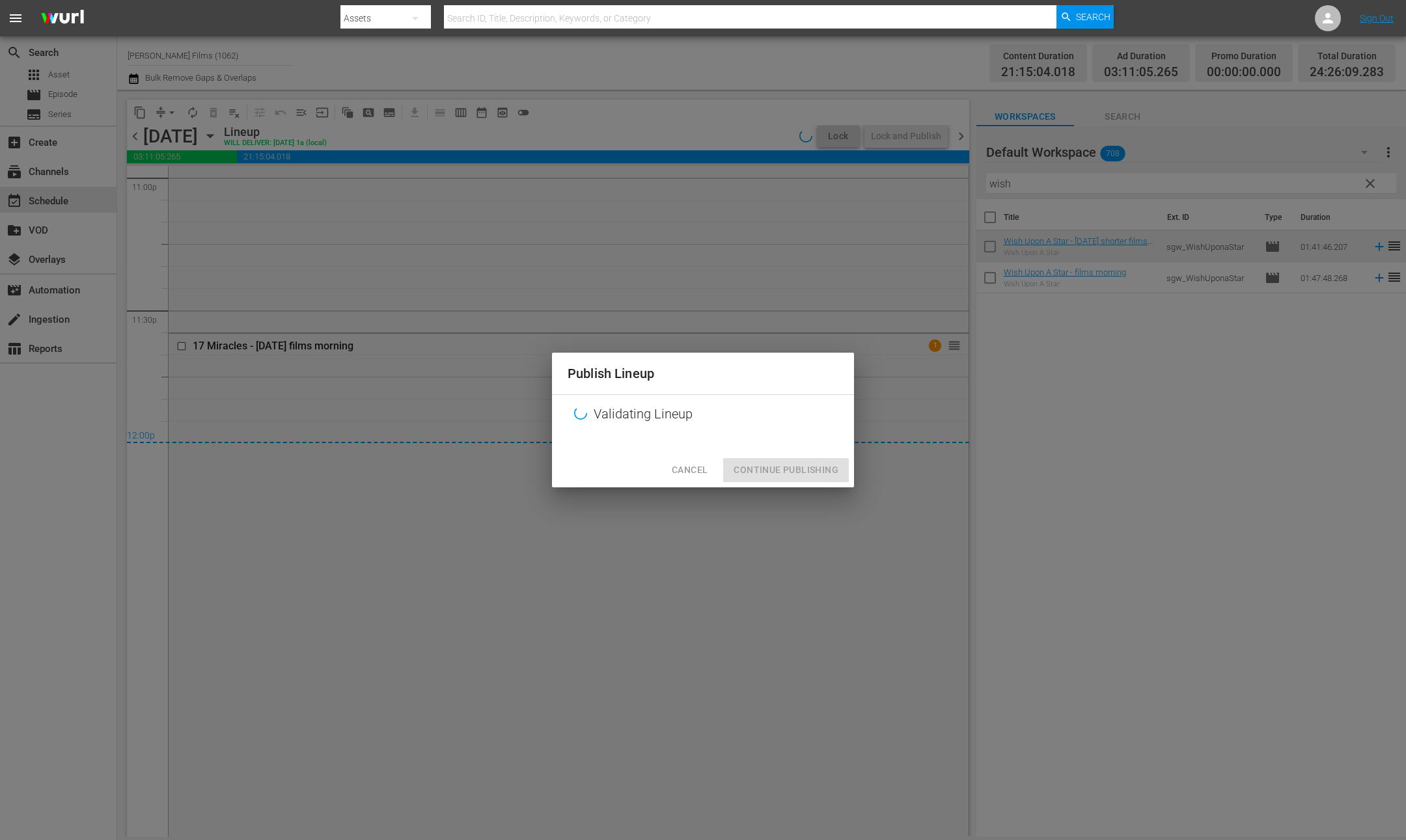
click at [830, 475] on div "Cancel Continue Publishing" at bounding box center [703, 470] width 302 height 35
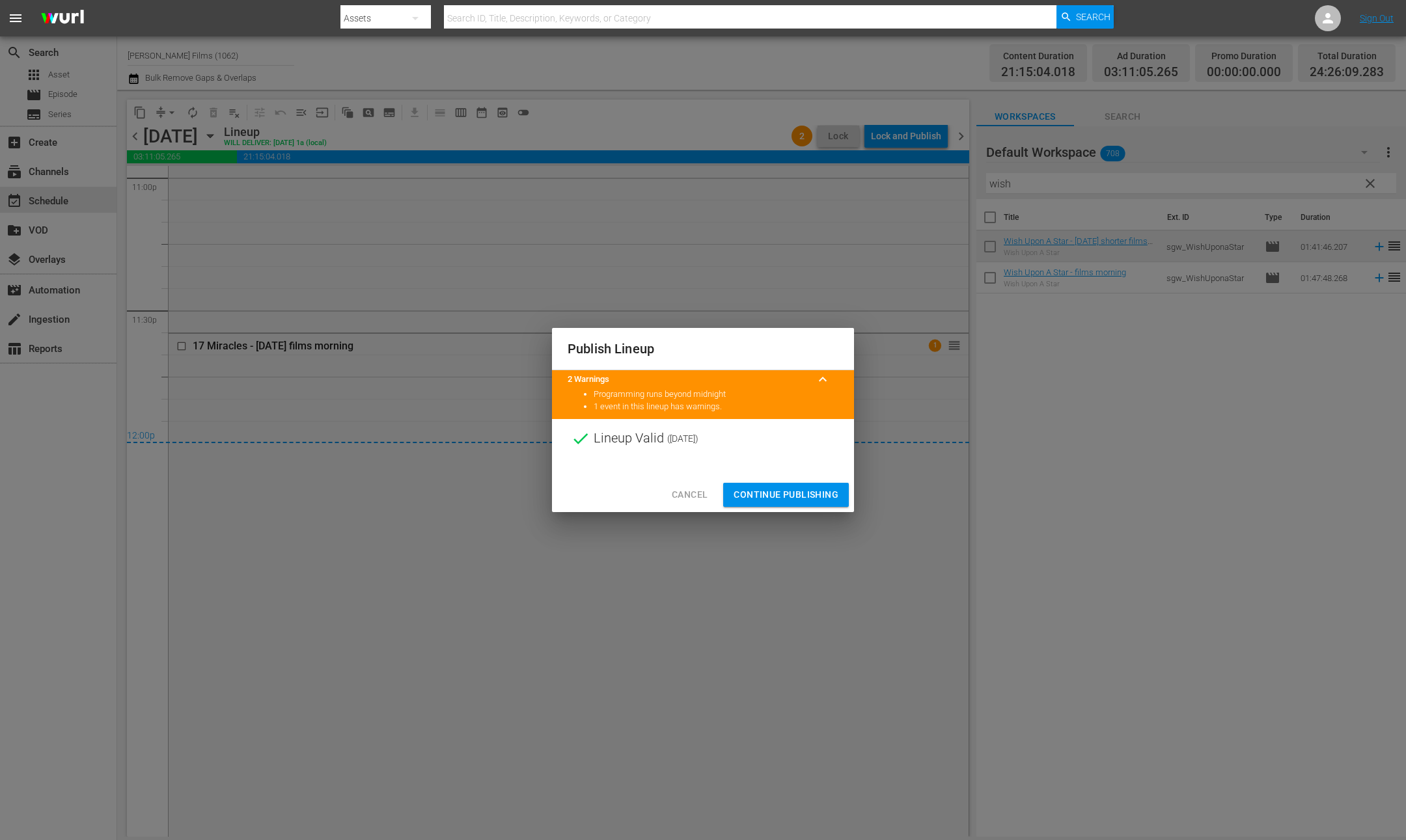
click at [774, 487] on span "Continue Publishing" at bounding box center [785, 495] width 105 height 16
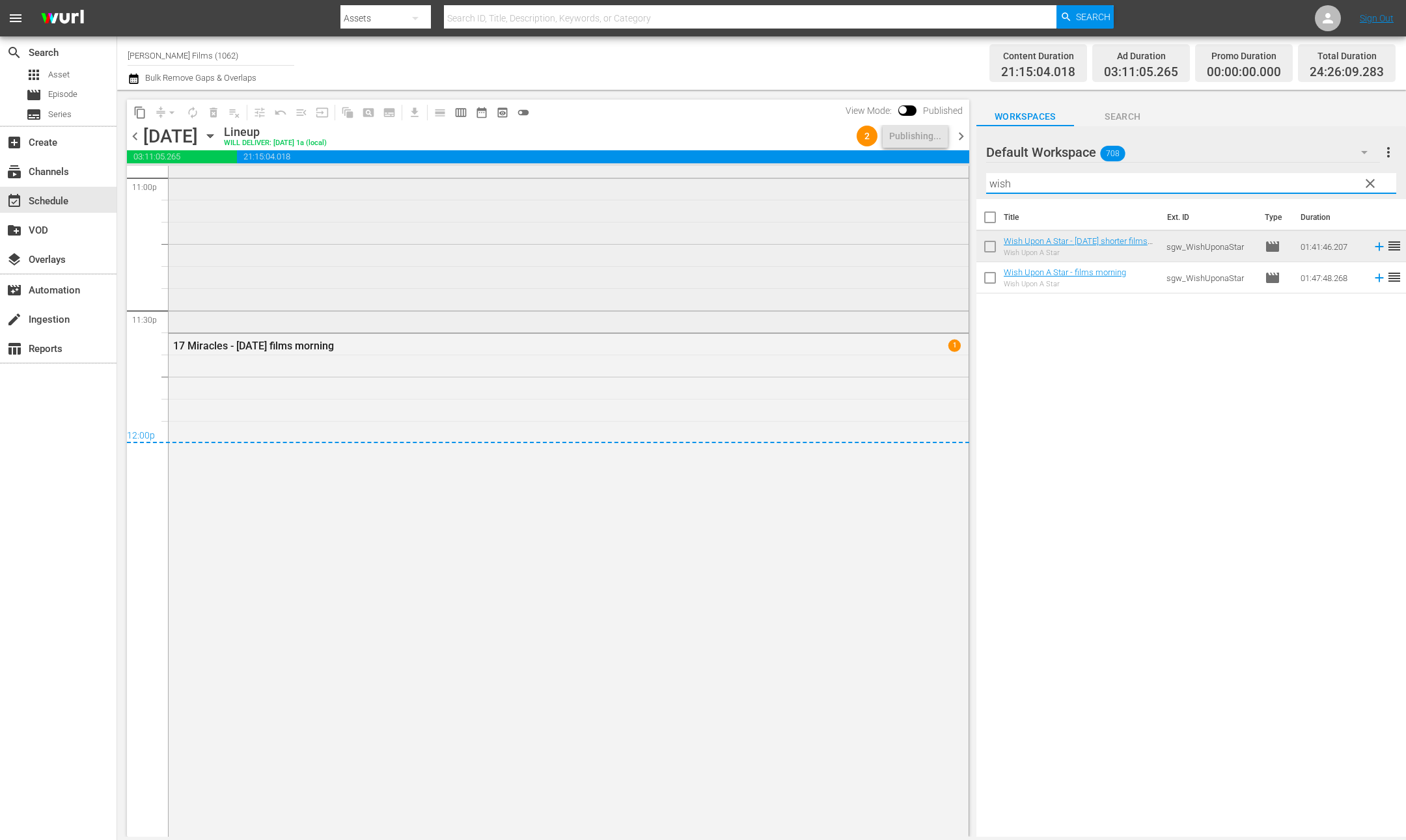
drag, startPoint x: 1020, startPoint y: 185, endPoint x: 889, endPoint y: 180, distance: 131.1
click at [889, 180] on div "content_copy compress arrow_drop_down autorenew_outlined delete_forever_outline…" at bounding box center [761, 463] width 1289 height 747
paste input "3e11"
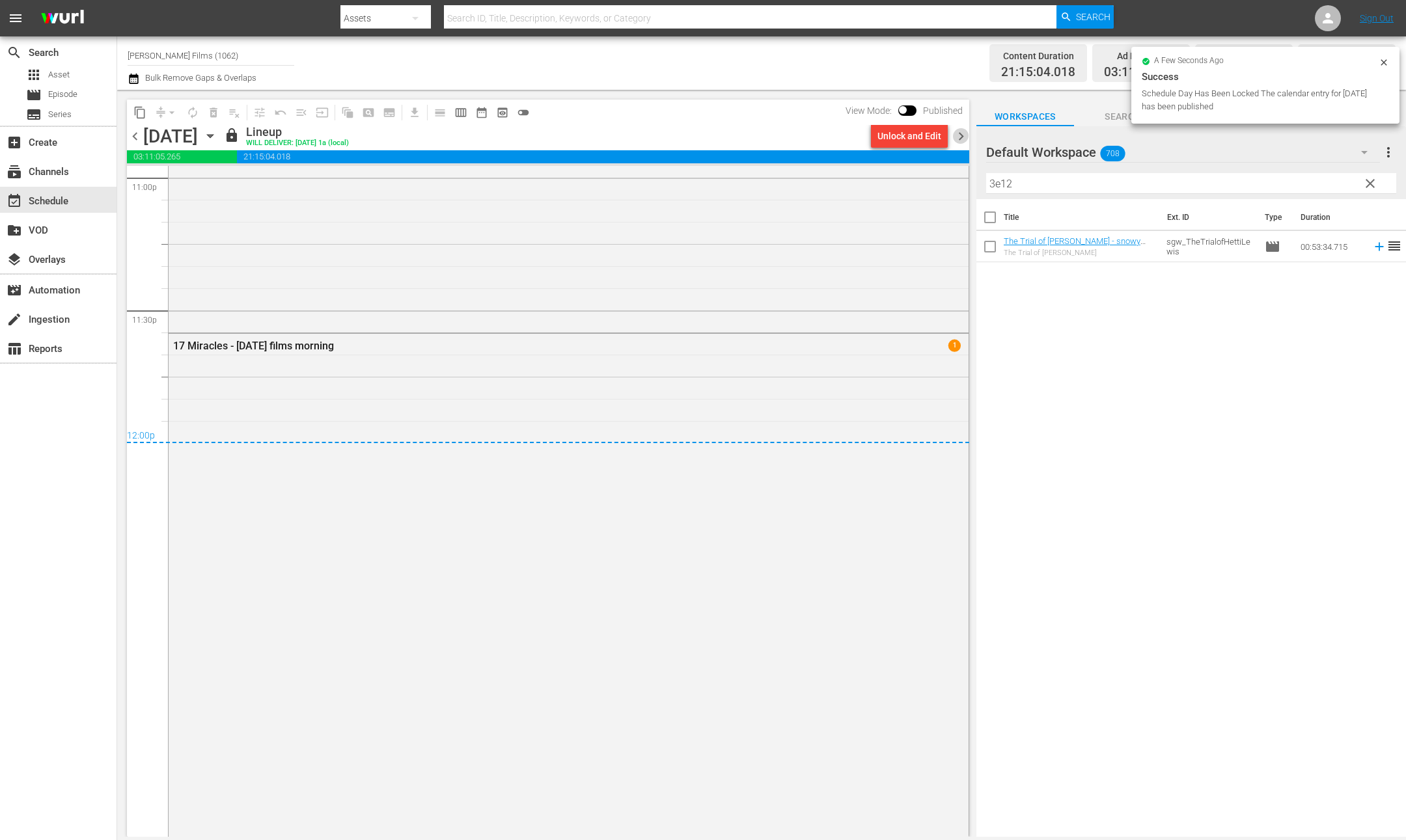
click at [962, 135] on span "chevron_right" at bounding box center [961, 137] width 16 height 16
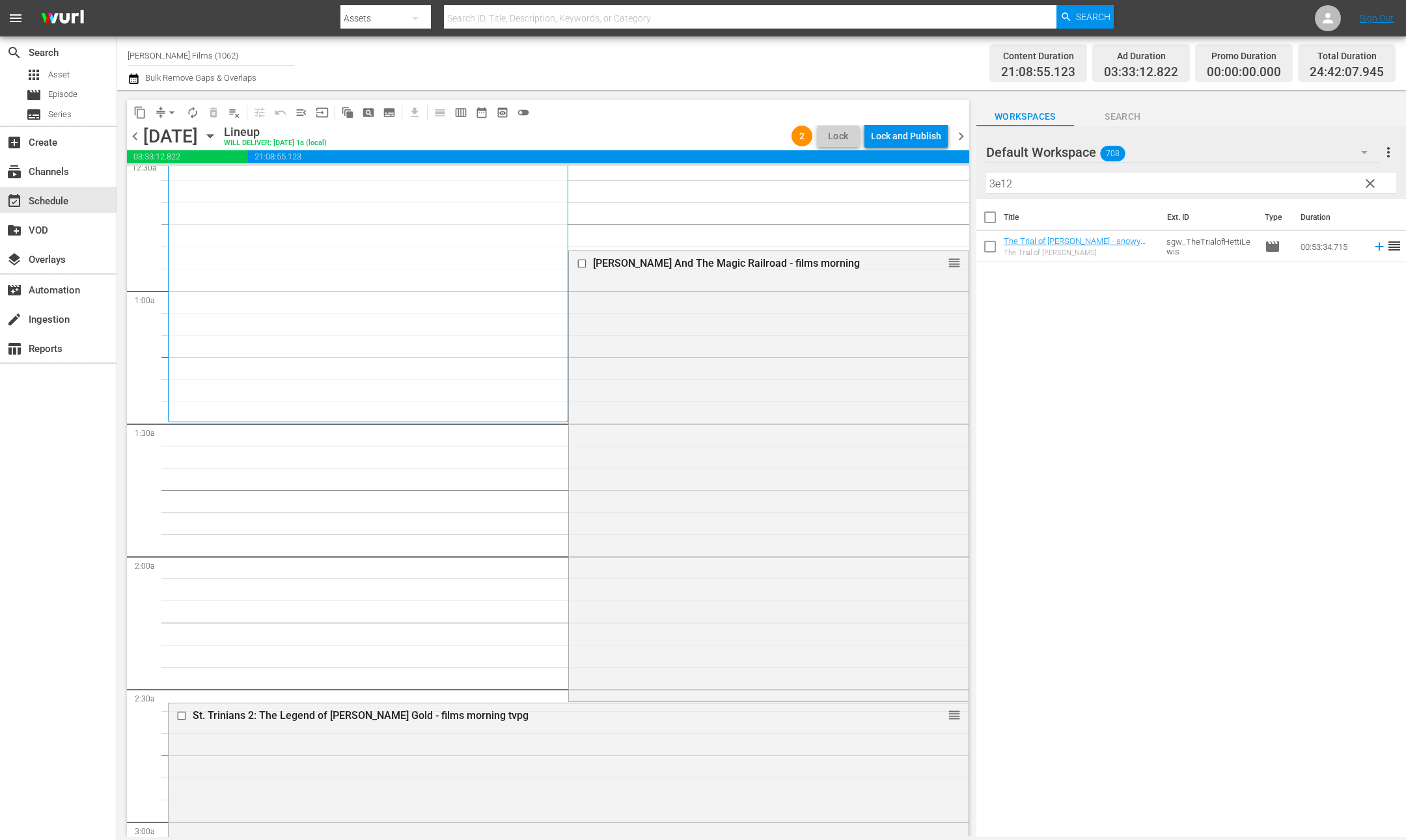
scroll to position [169, 0]
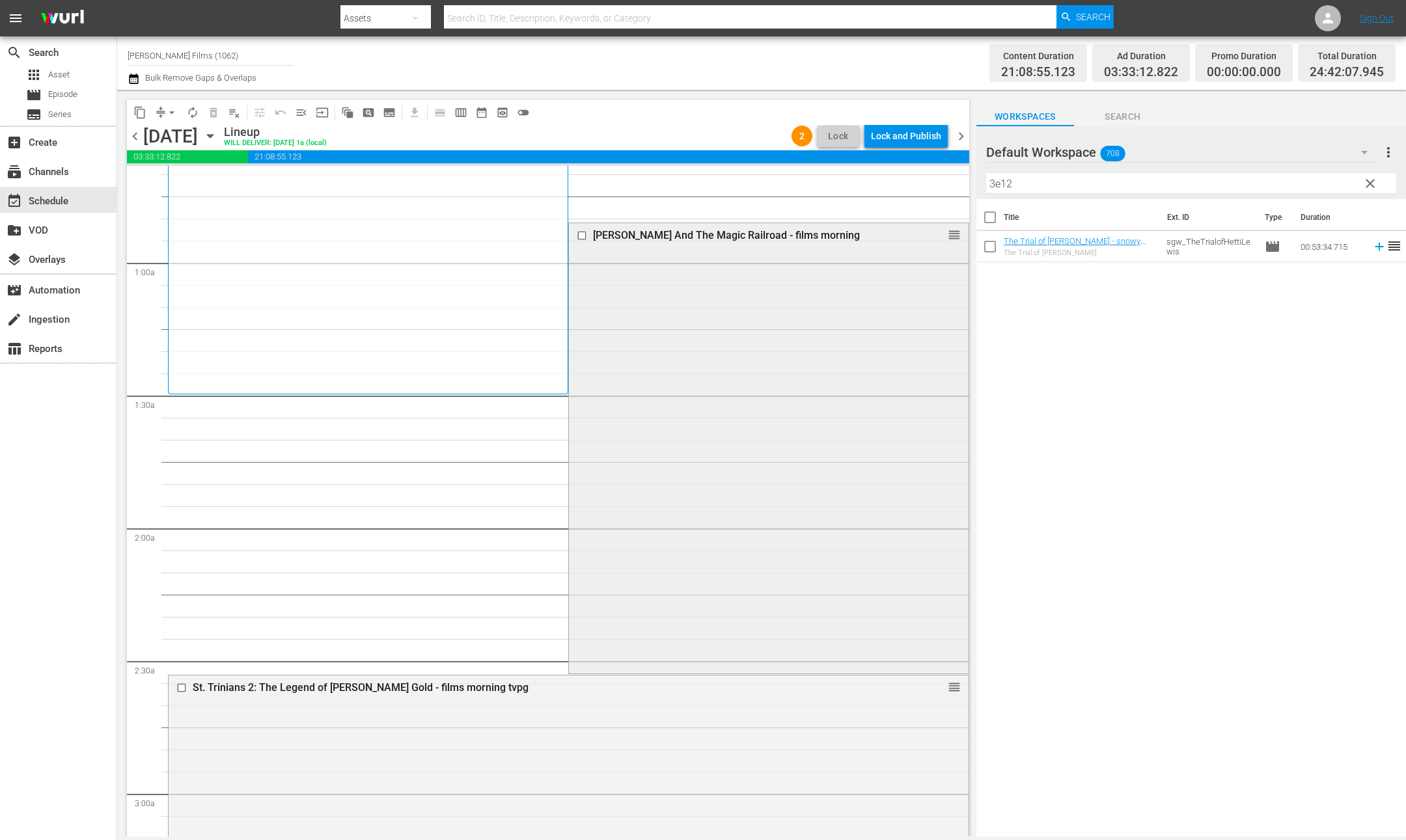
click at [582, 235] on input "checkbox" at bounding box center [584, 235] width 14 height 11
click at [208, 109] on span "delete_forever_outlined" at bounding box center [214, 113] width 13 height 13
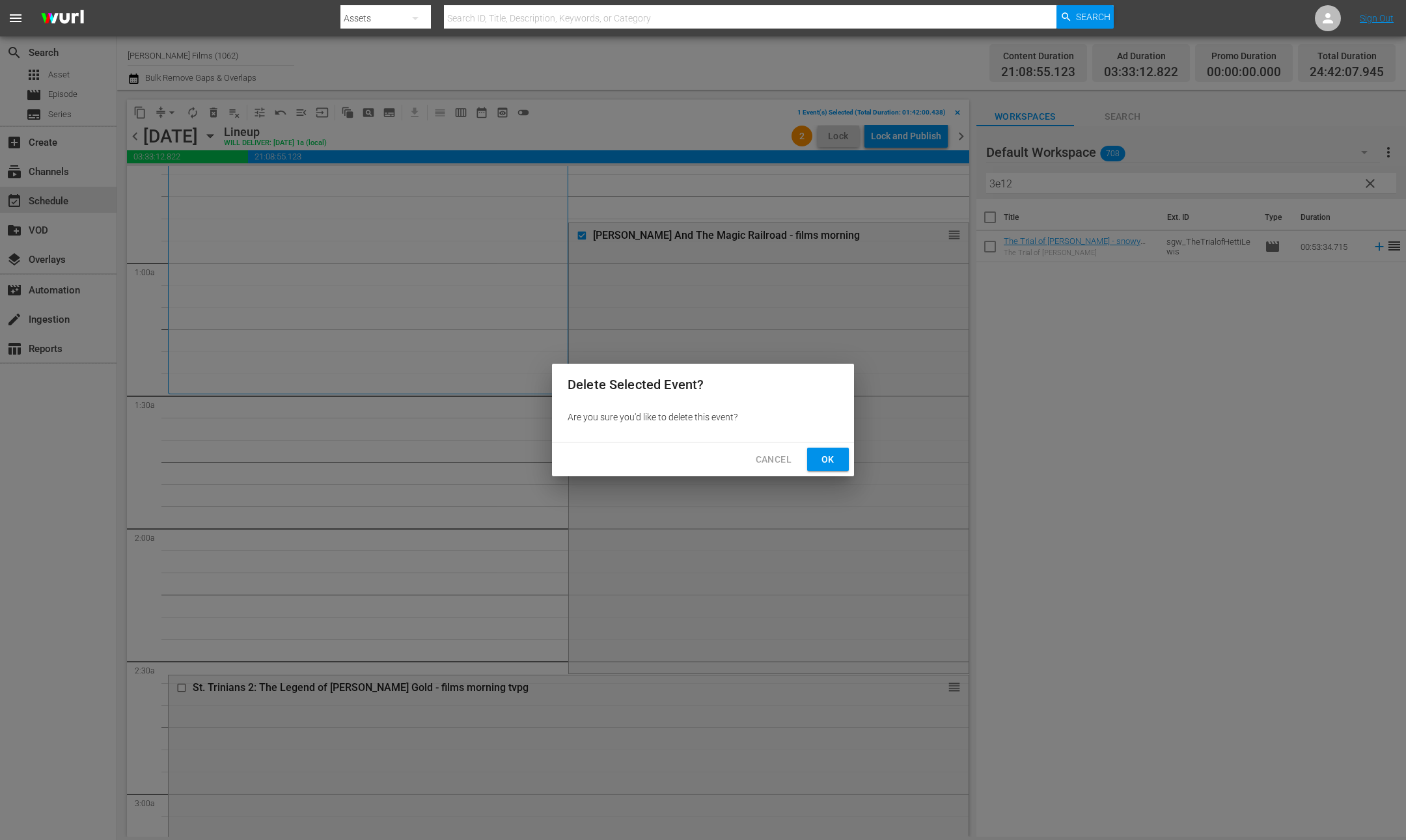
click at [833, 462] on span "Ok" at bounding box center [827, 460] width 21 height 16
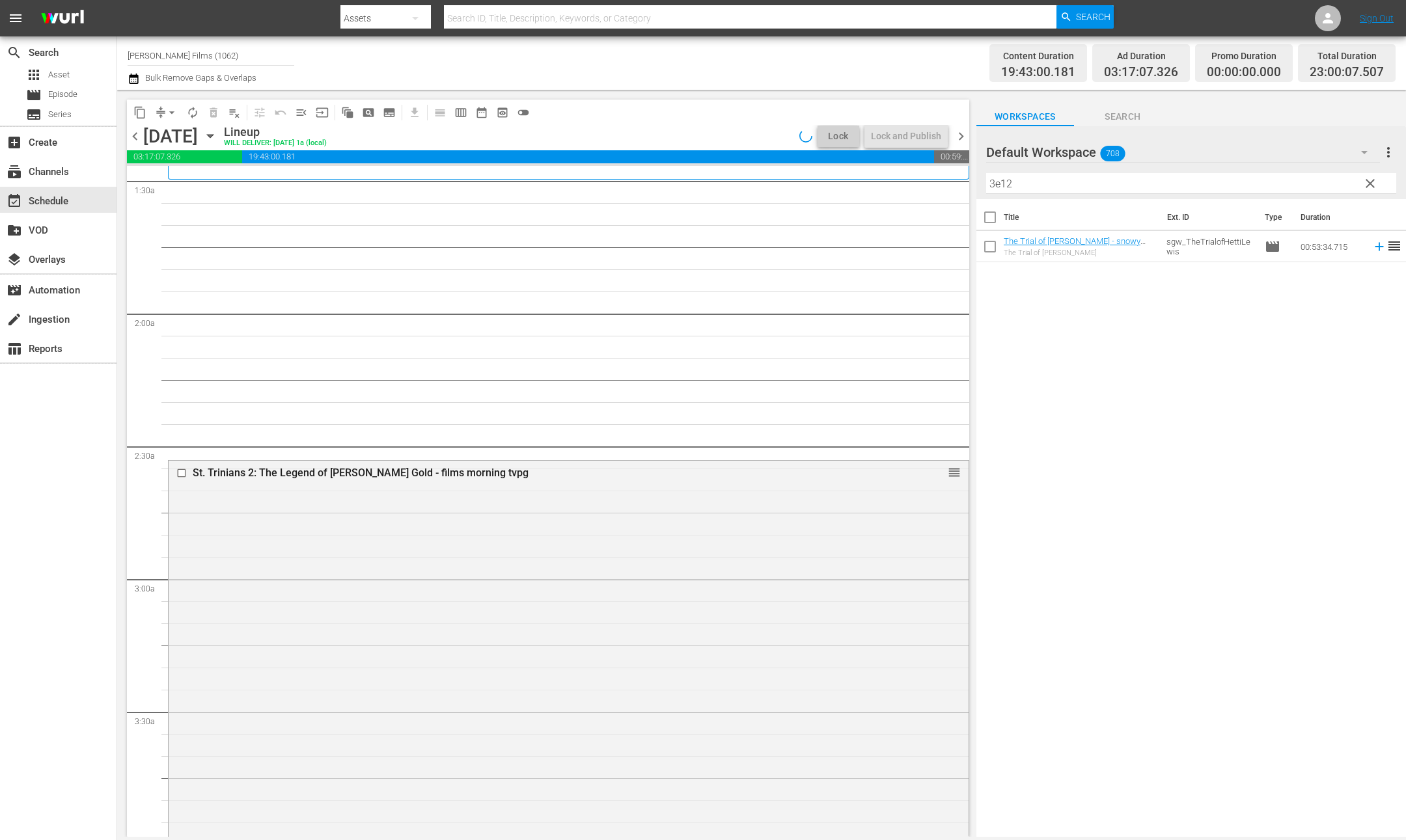
scroll to position [166, 0]
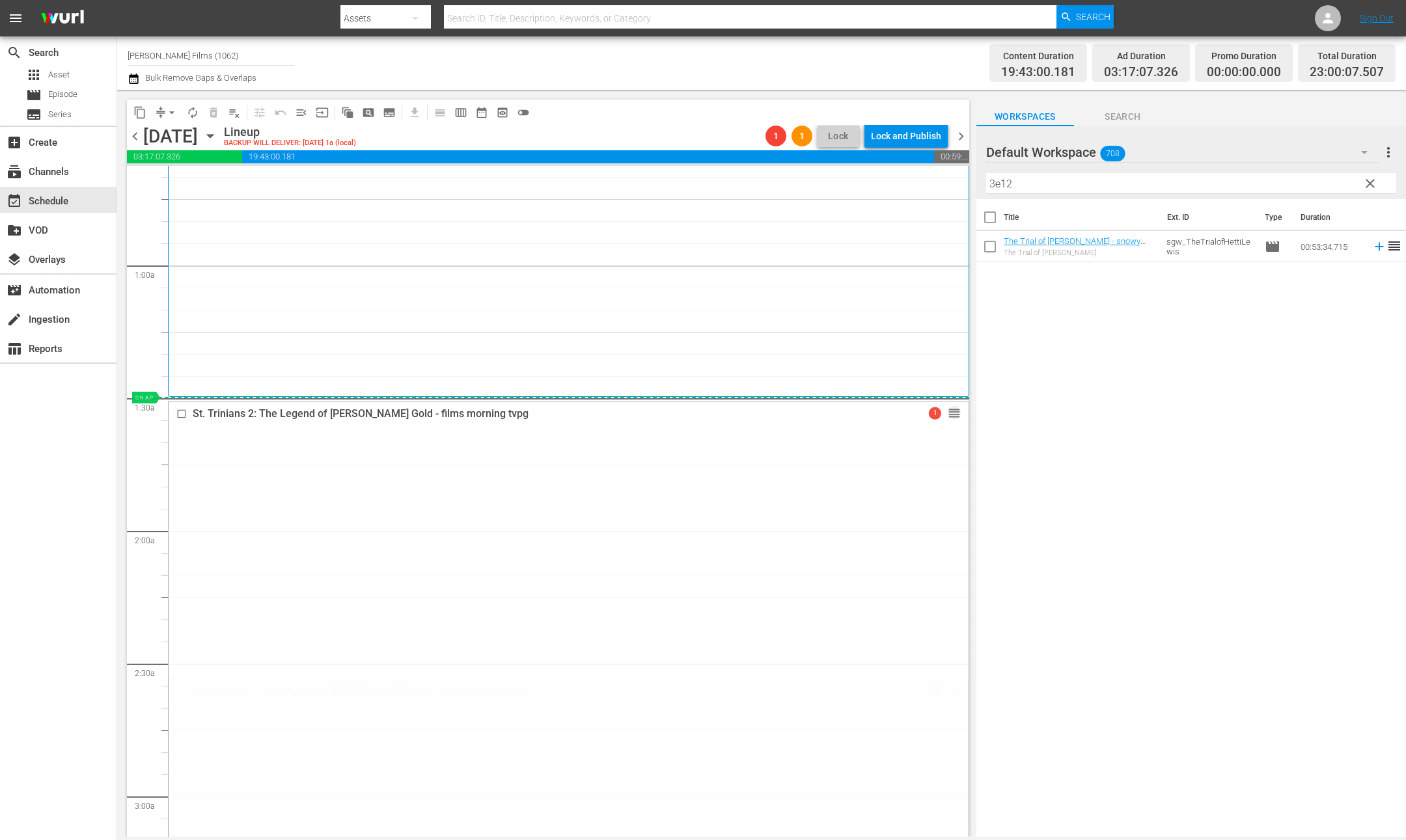
drag, startPoint x: 954, startPoint y: 686, endPoint x: 926, endPoint y: 406, distance: 281.4
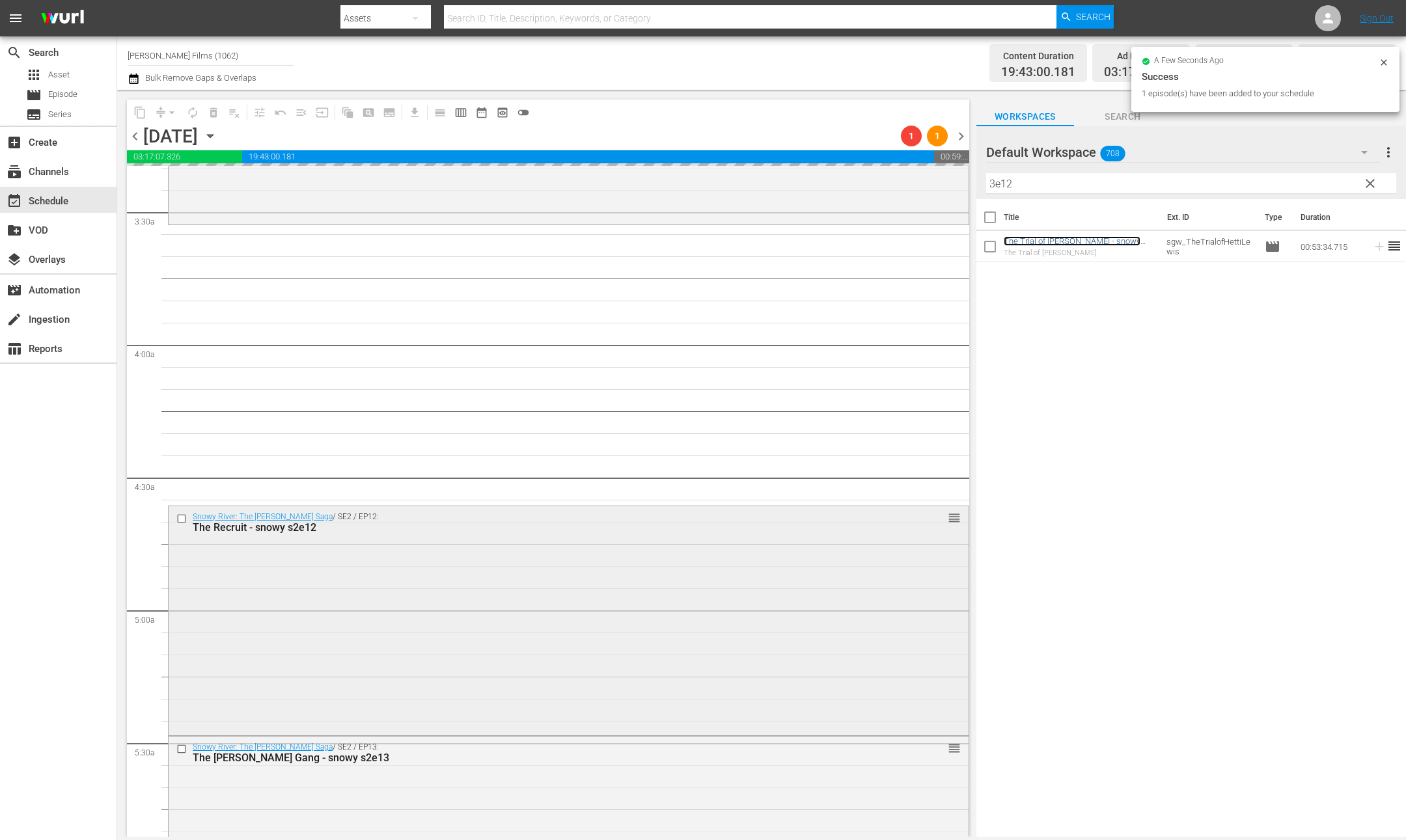
scroll to position [1204, 0]
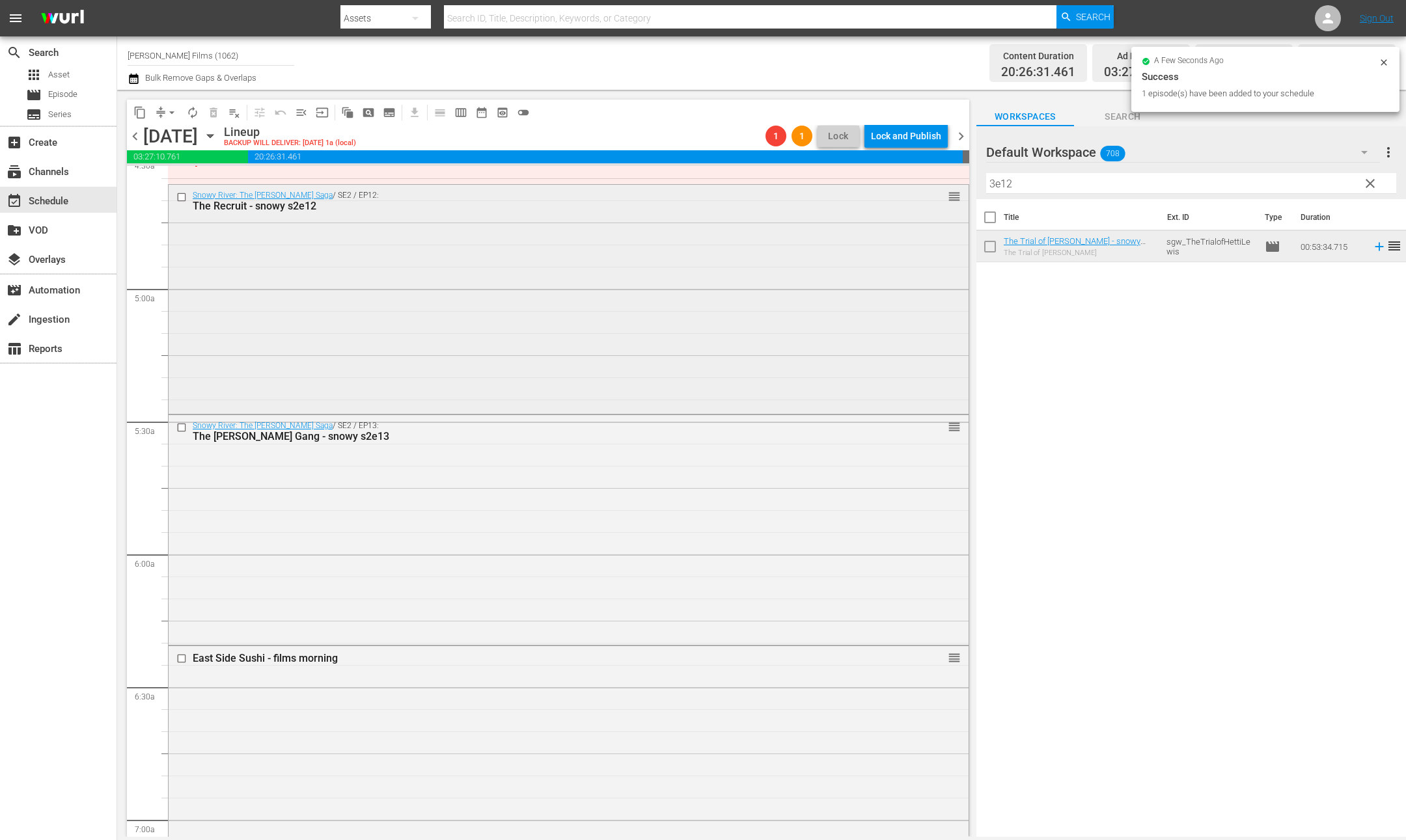
click at [182, 195] on input "checkbox" at bounding box center [183, 197] width 14 height 11
click at [181, 427] on input "checkbox" at bounding box center [183, 427] width 14 height 11
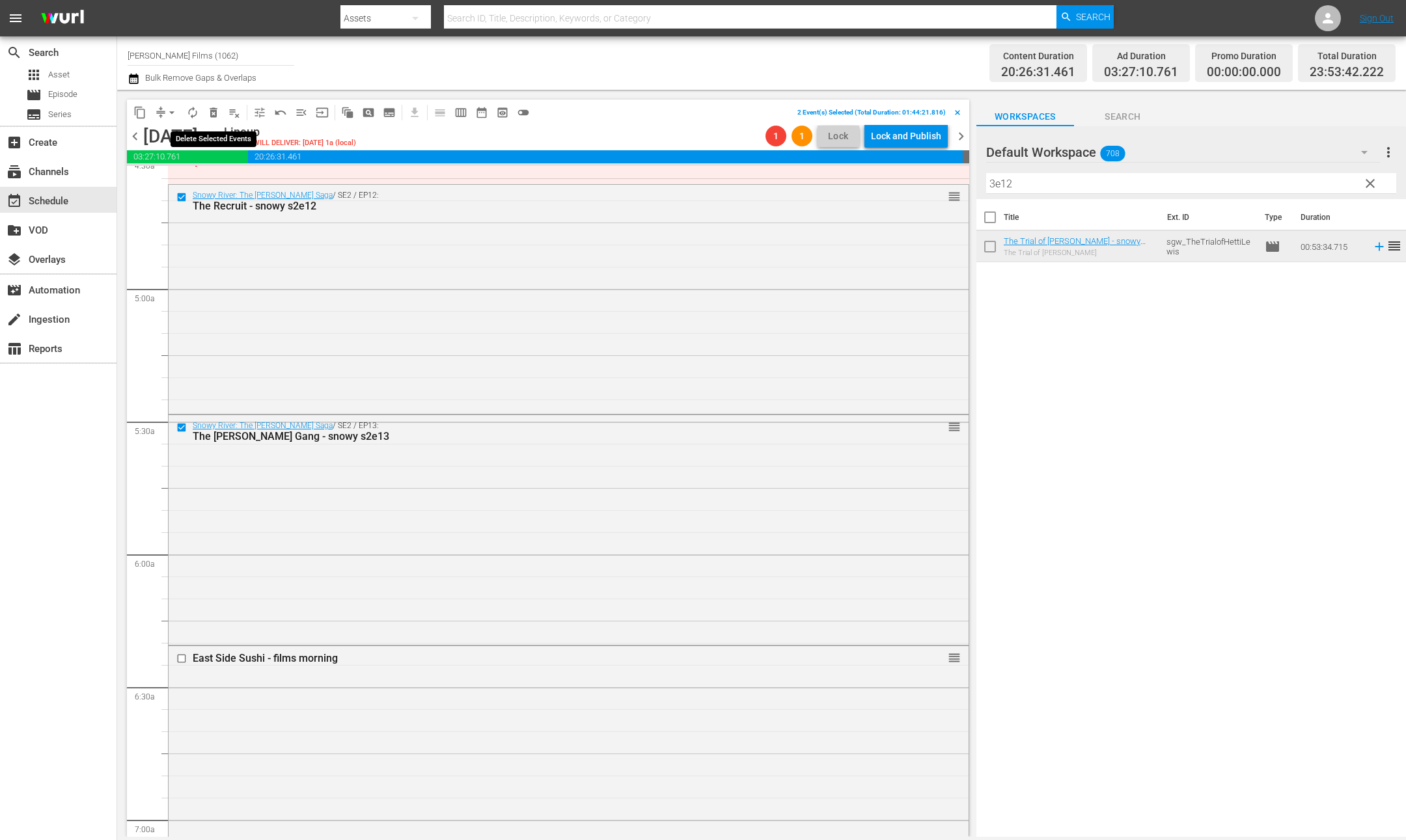
click at [212, 115] on span "delete_forever_outlined" at bounding box center [214, 113] width 13 height 13
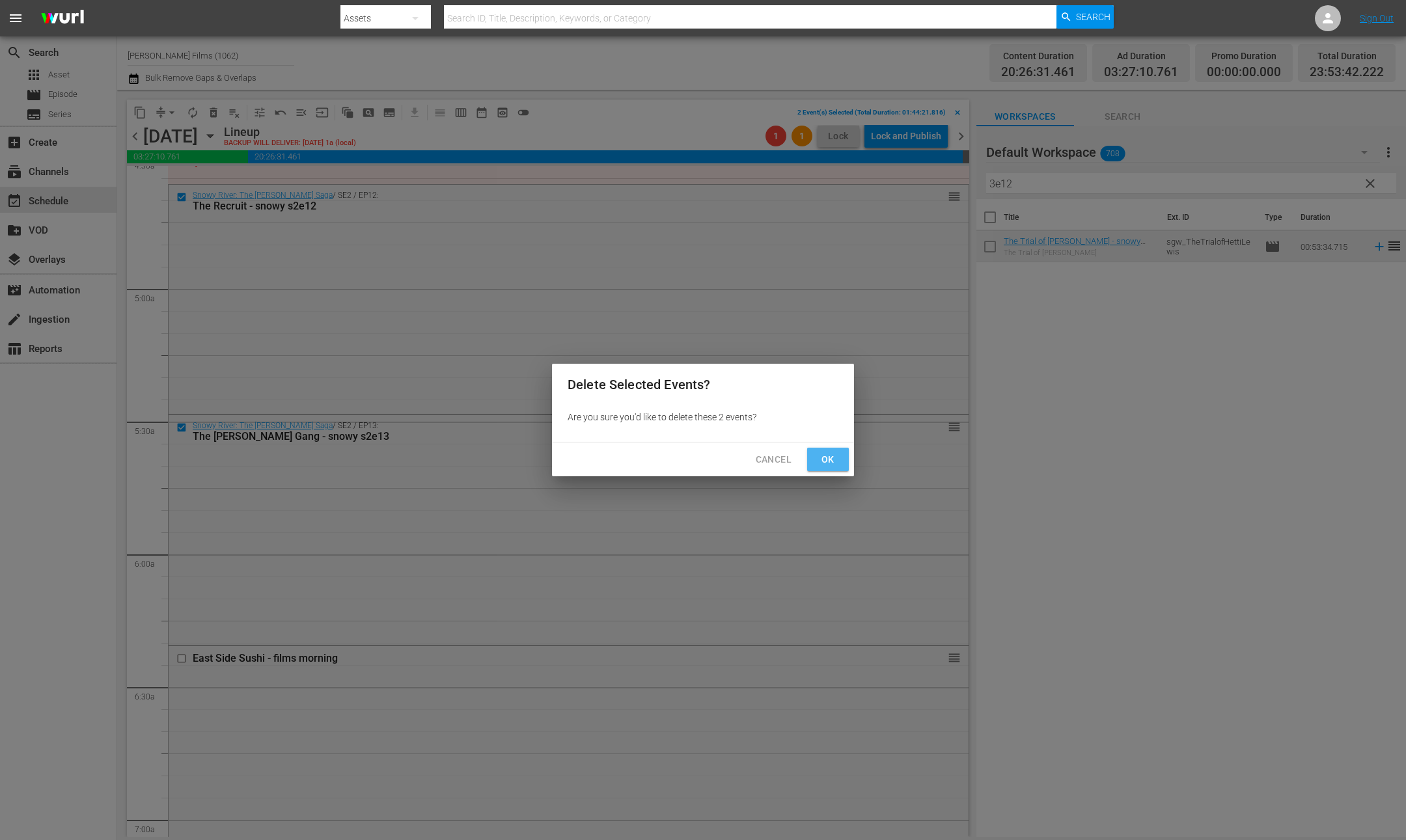
click at [828, 458] on span "Ok" at bounding box center [827, 460] width 21 height 16
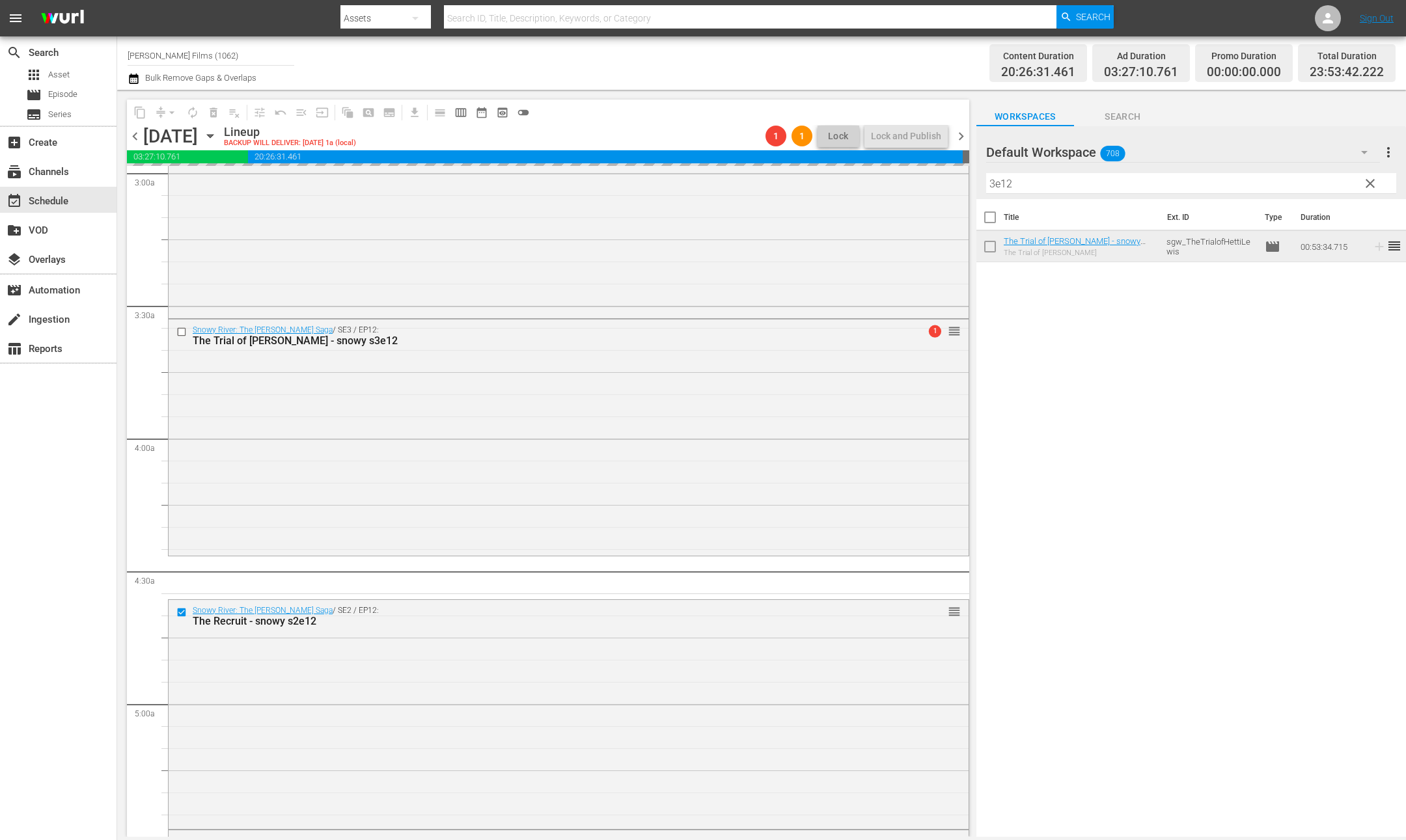
scroll to position [660, 0]
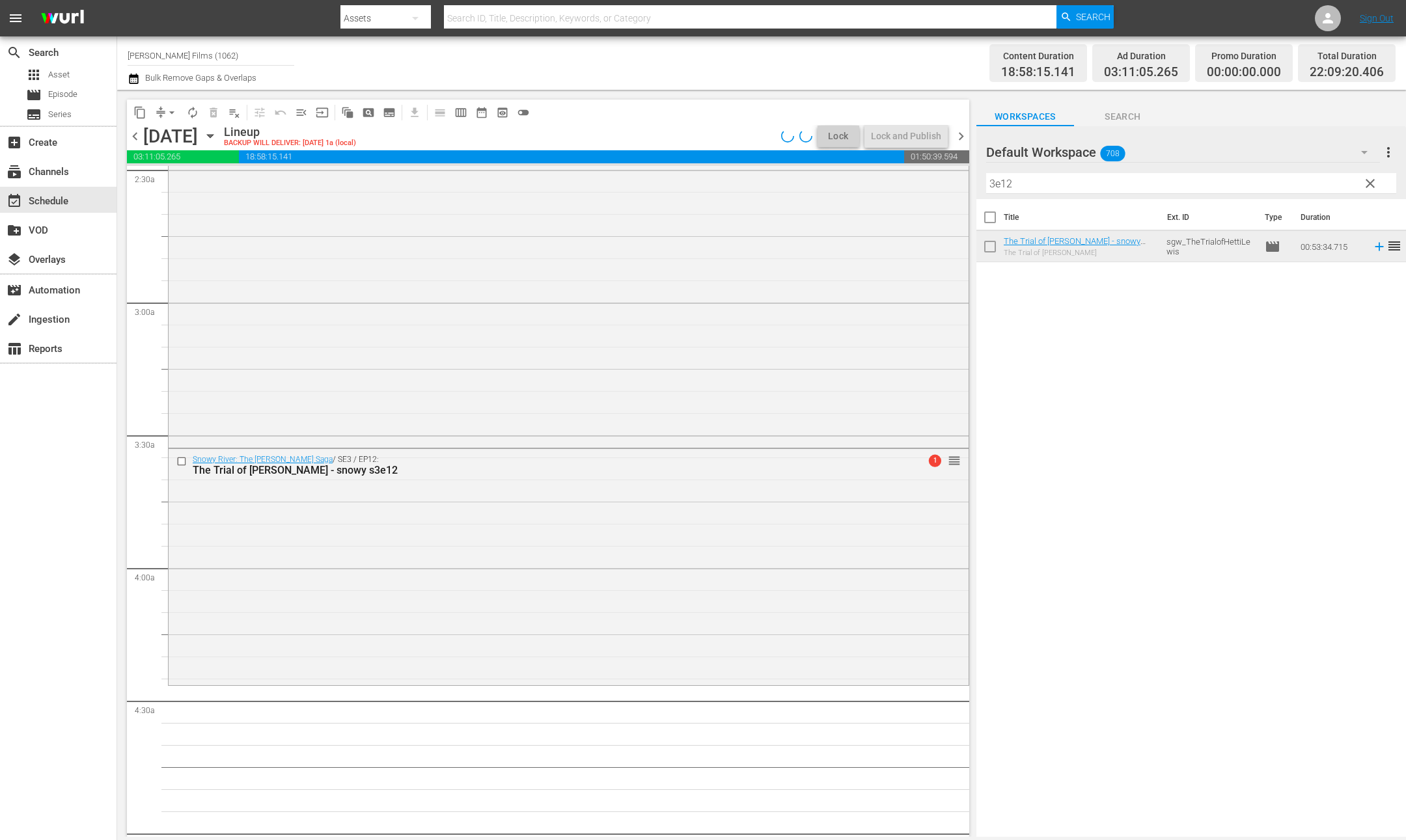
click at [1044, 183] on input "3e12" at bounding box center [1191, 183] width 410 height 21
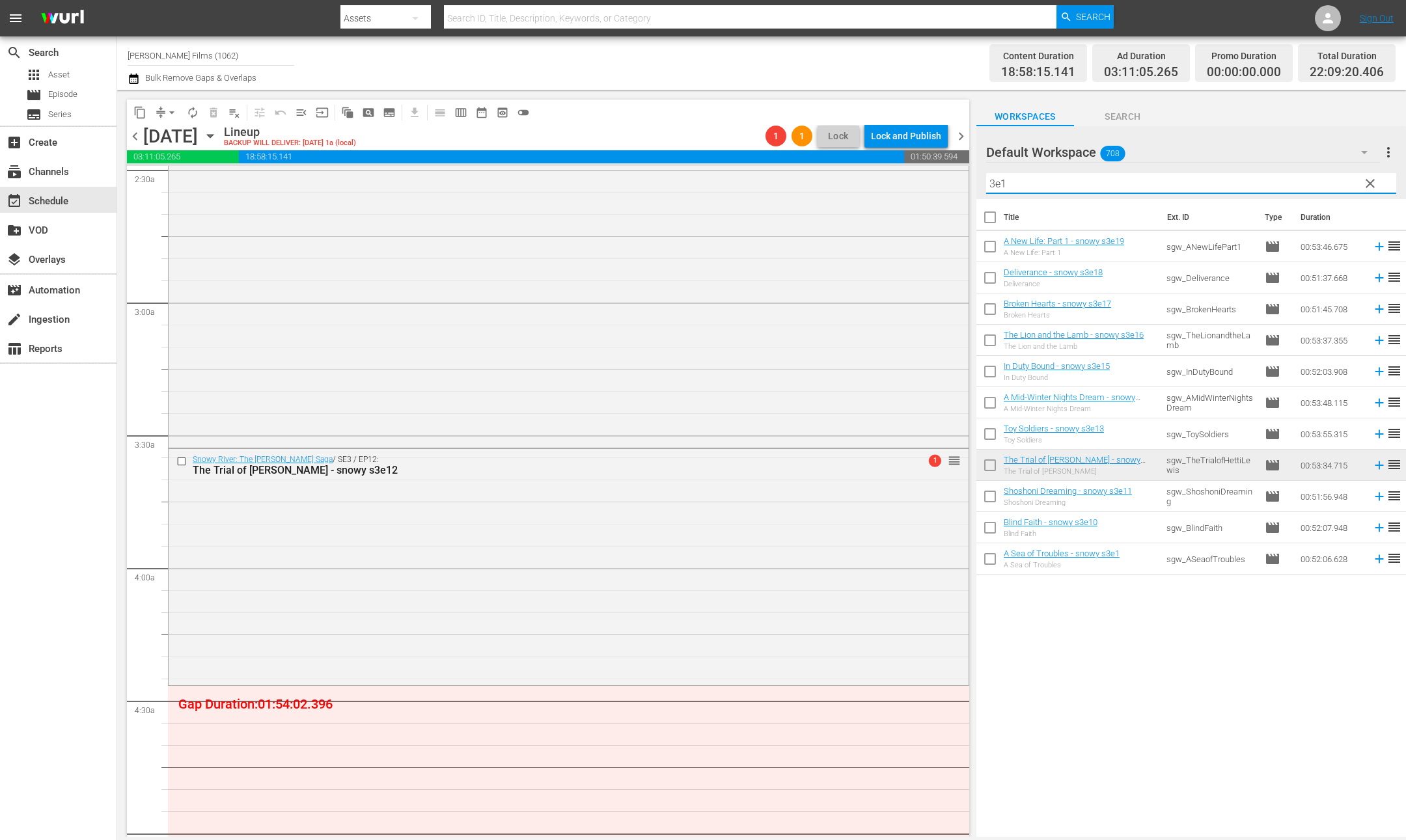
type input "3e13"
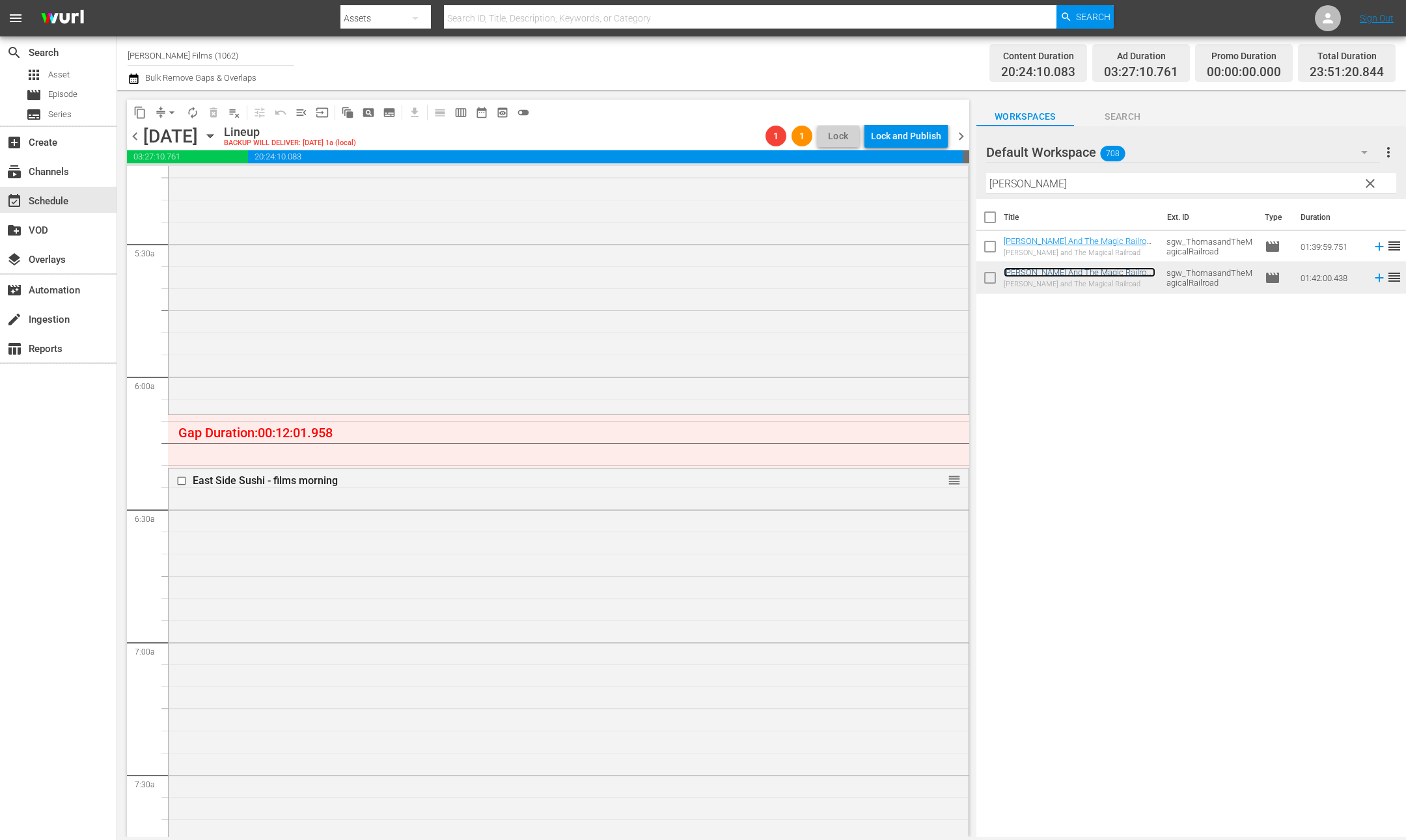
scroll to position [1367, 0]
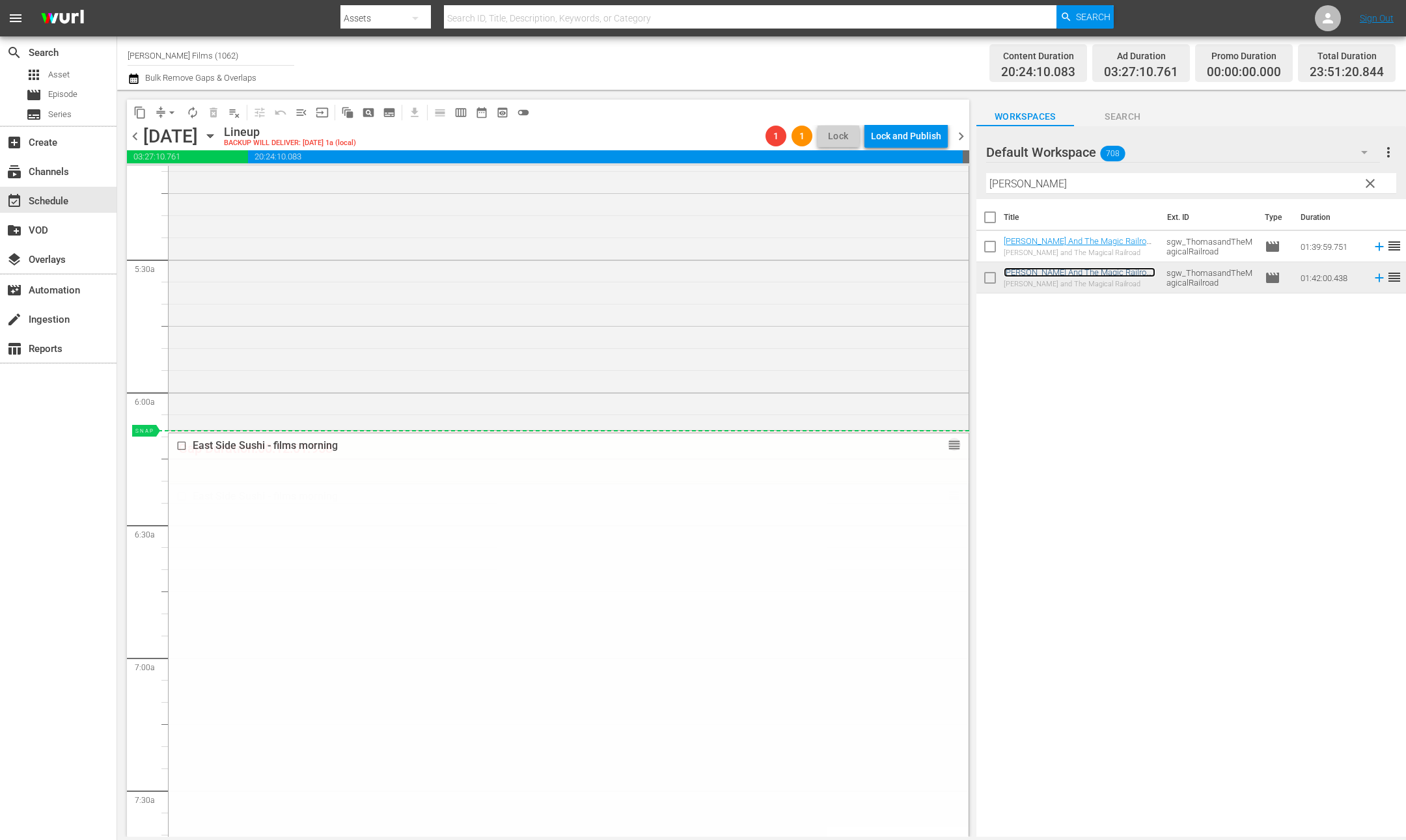
drag, startPoint x: 952, startPoint y: 492, endPoint x: 952, endPoint y: 433, distance: 59.0
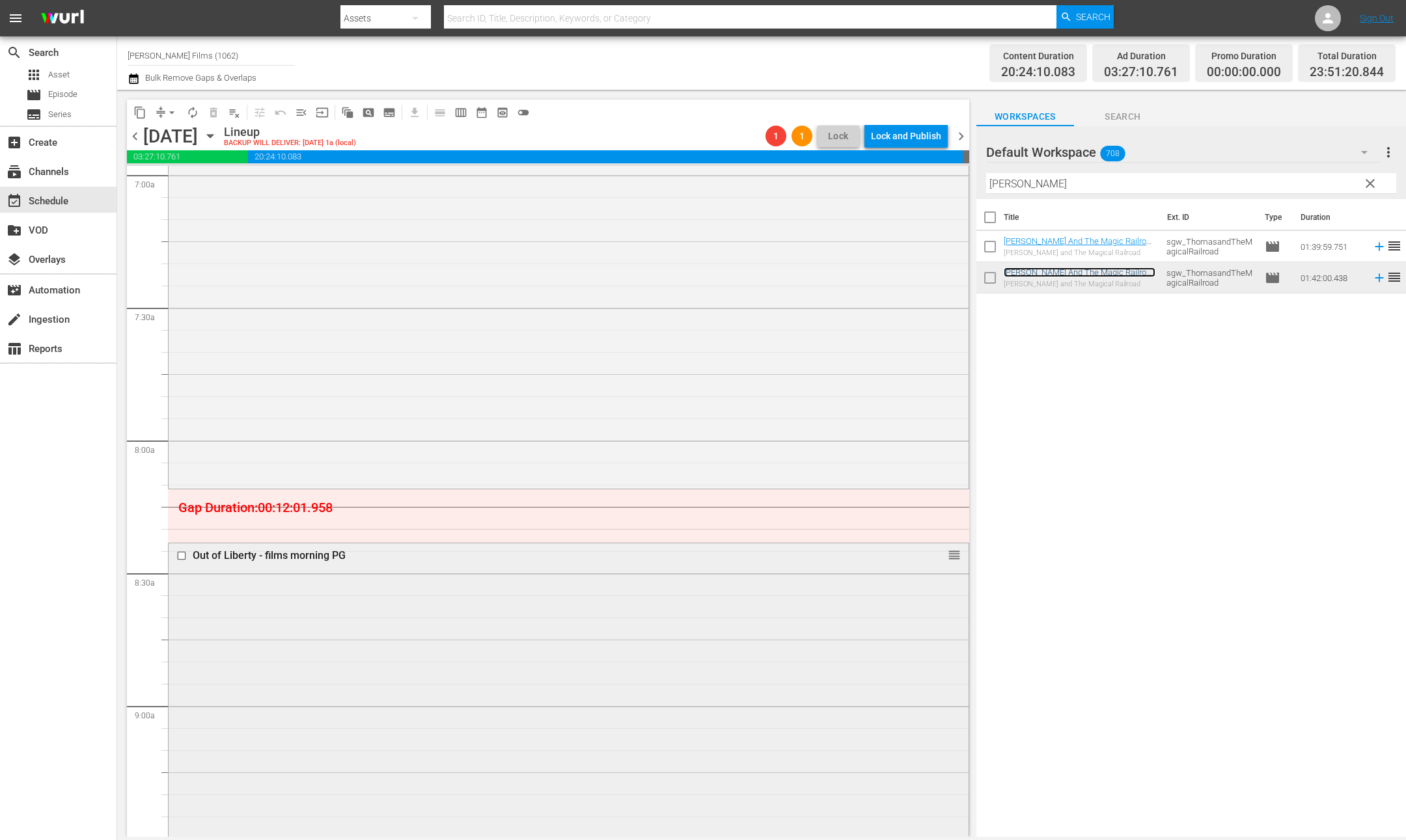
scroll to position [1844, 0]
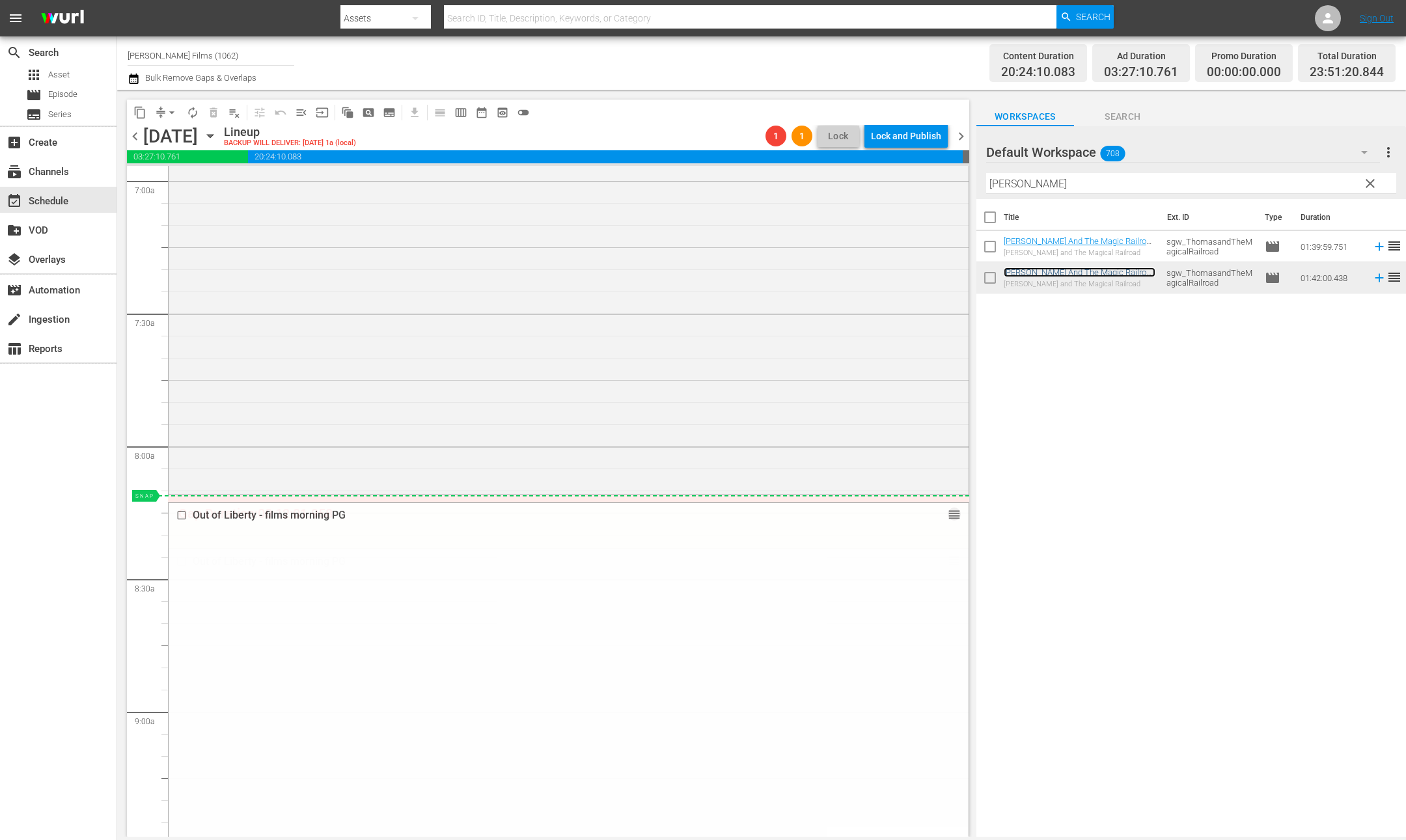
drag, startPoint x: 952, startPoint y: 560, endPoint x: 914, endPoint y: 509, distance: 63.6
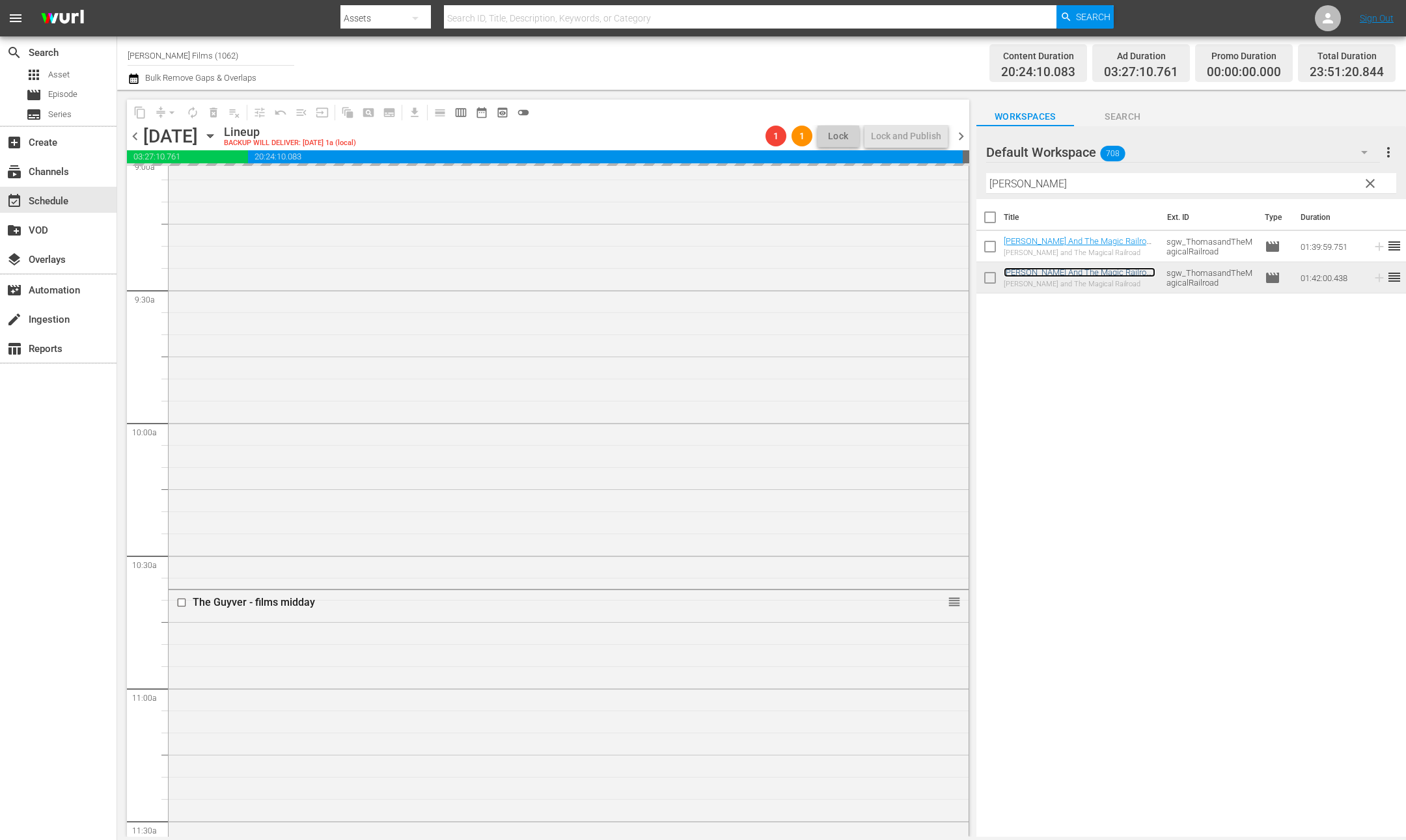
scroll to position [2410, 0]
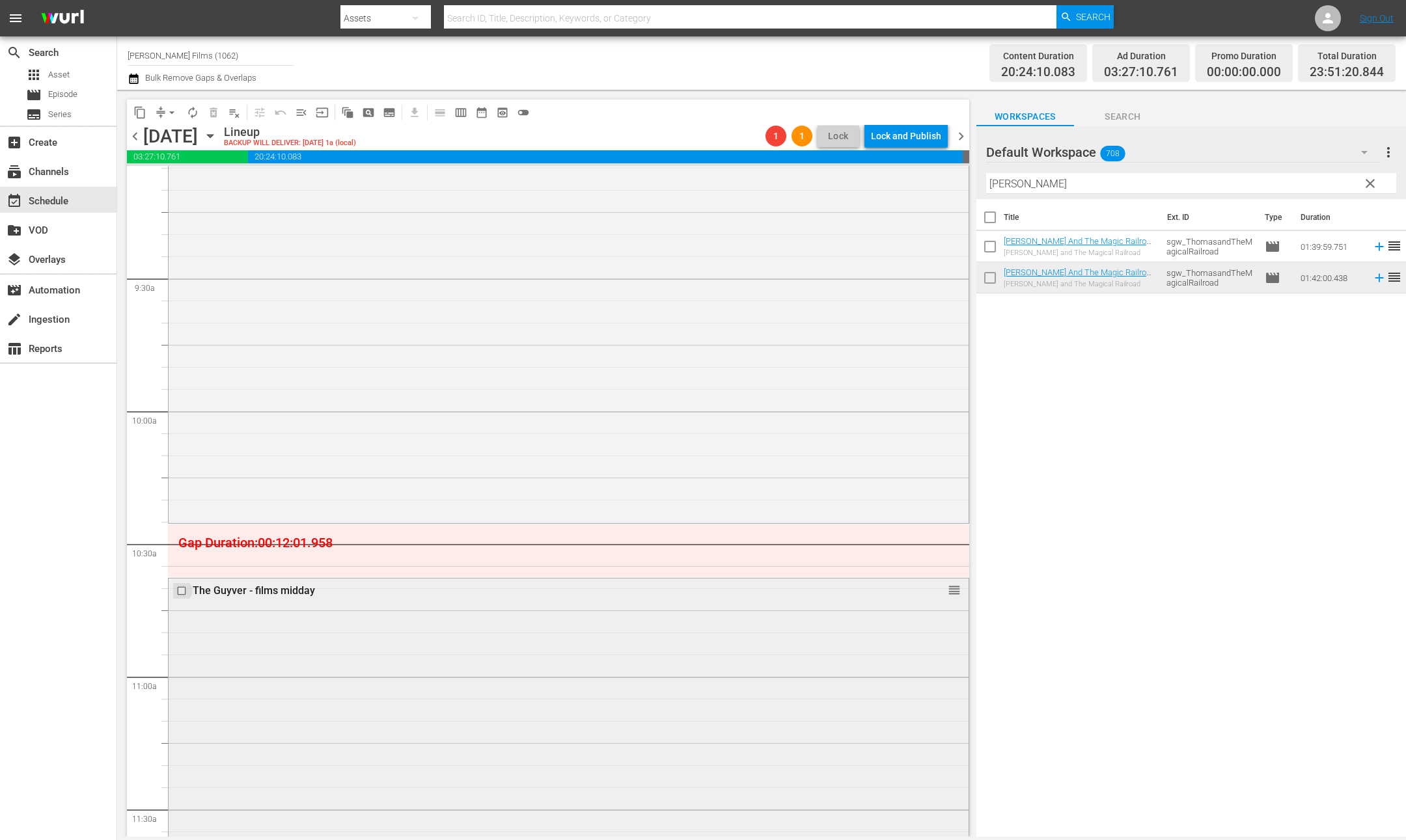
click at [182, 589] on input "checkbox" at bounding box center [183, 590] width 14 height 11
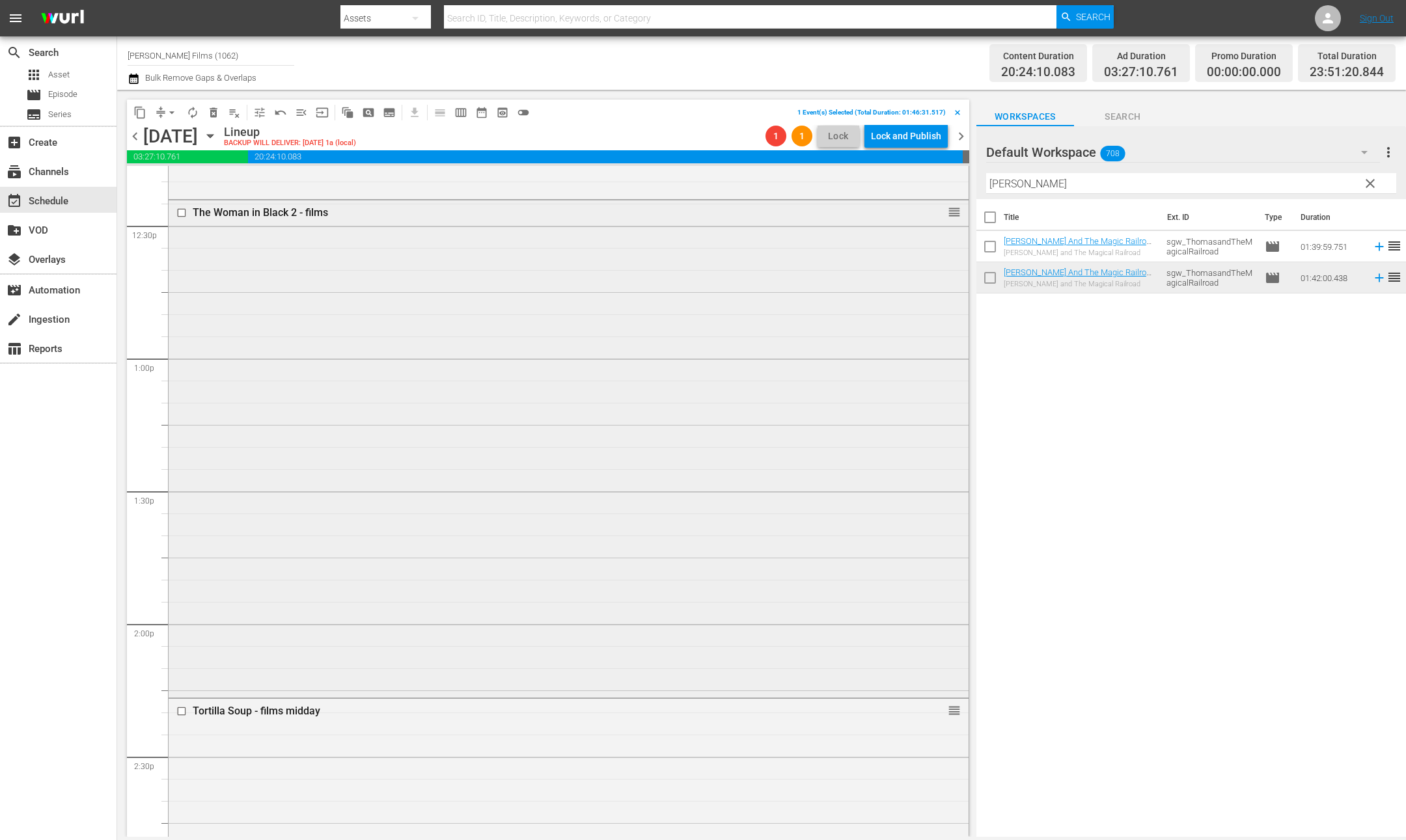
scroll to position [3264, 0]
click at [181, 708] on input "checkbox" at bounding box center [183, 706] width 14 height 11
click at [204, 114] on button "delete_forever_outlined" at bounding box center [213, 112] width 21 height 21
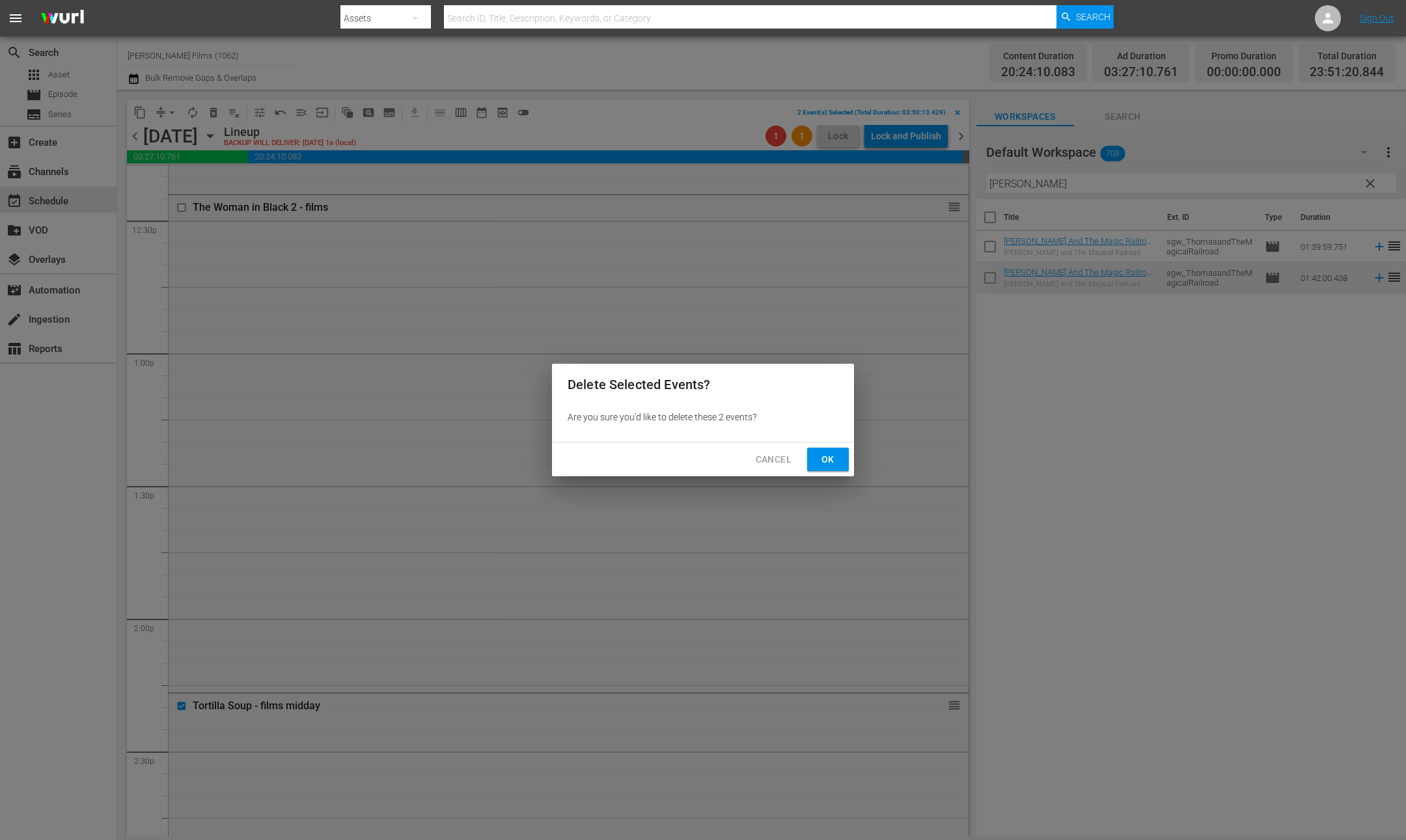
click at [209, 113] on div "Delete Selected Events? Are you sure you'd like to delete these 2 events? Cance…" at bounding box center [703, 420] width 1406 height 840
drag, startPoint x: 812, startPoint y: 454, endPoint x: 726, endPoint y: 422, distance: 91.8
click at [812, 454] on button "Ok" at bounding box center [828, 459] width 42 height 24
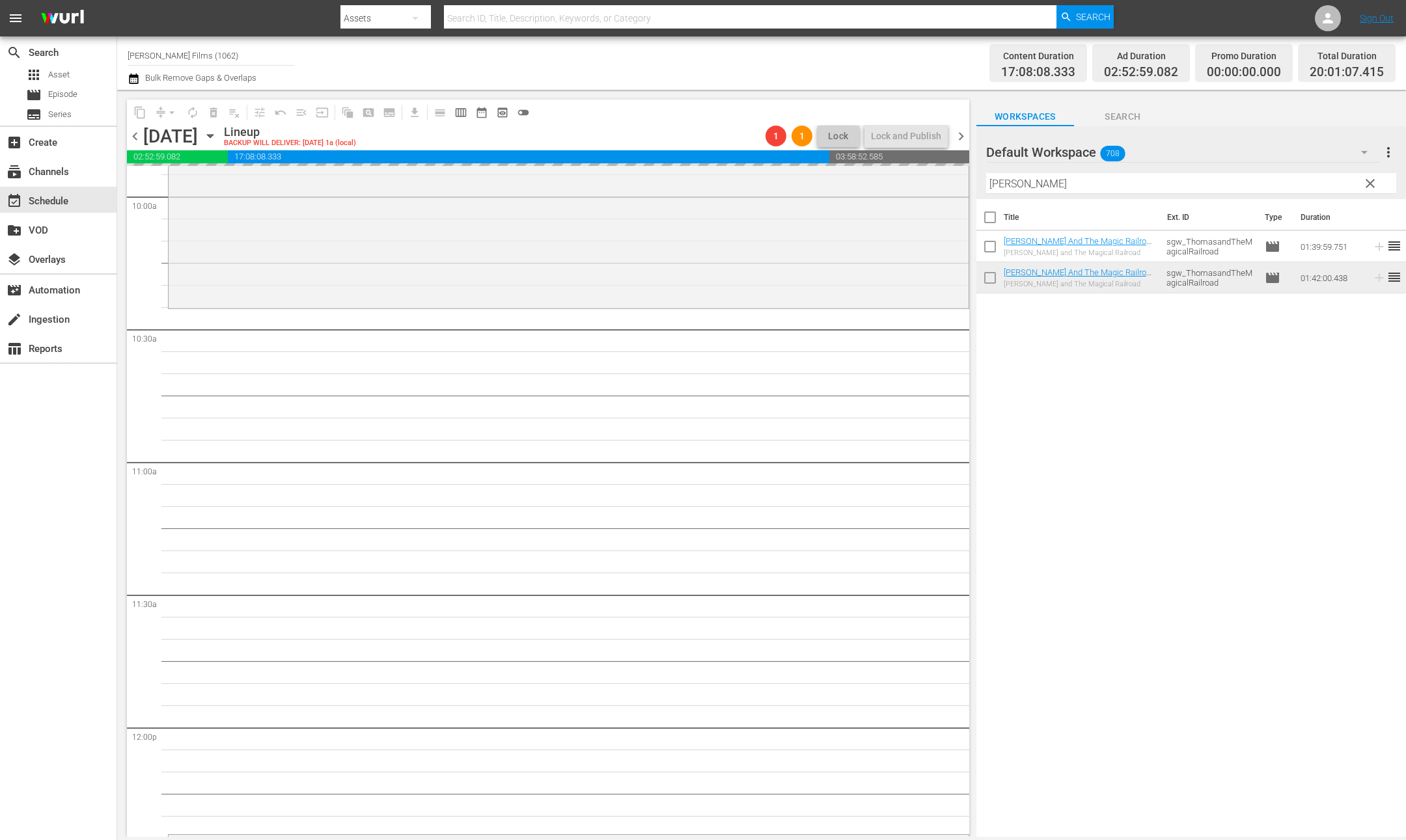
scroll to position [2579, 0]
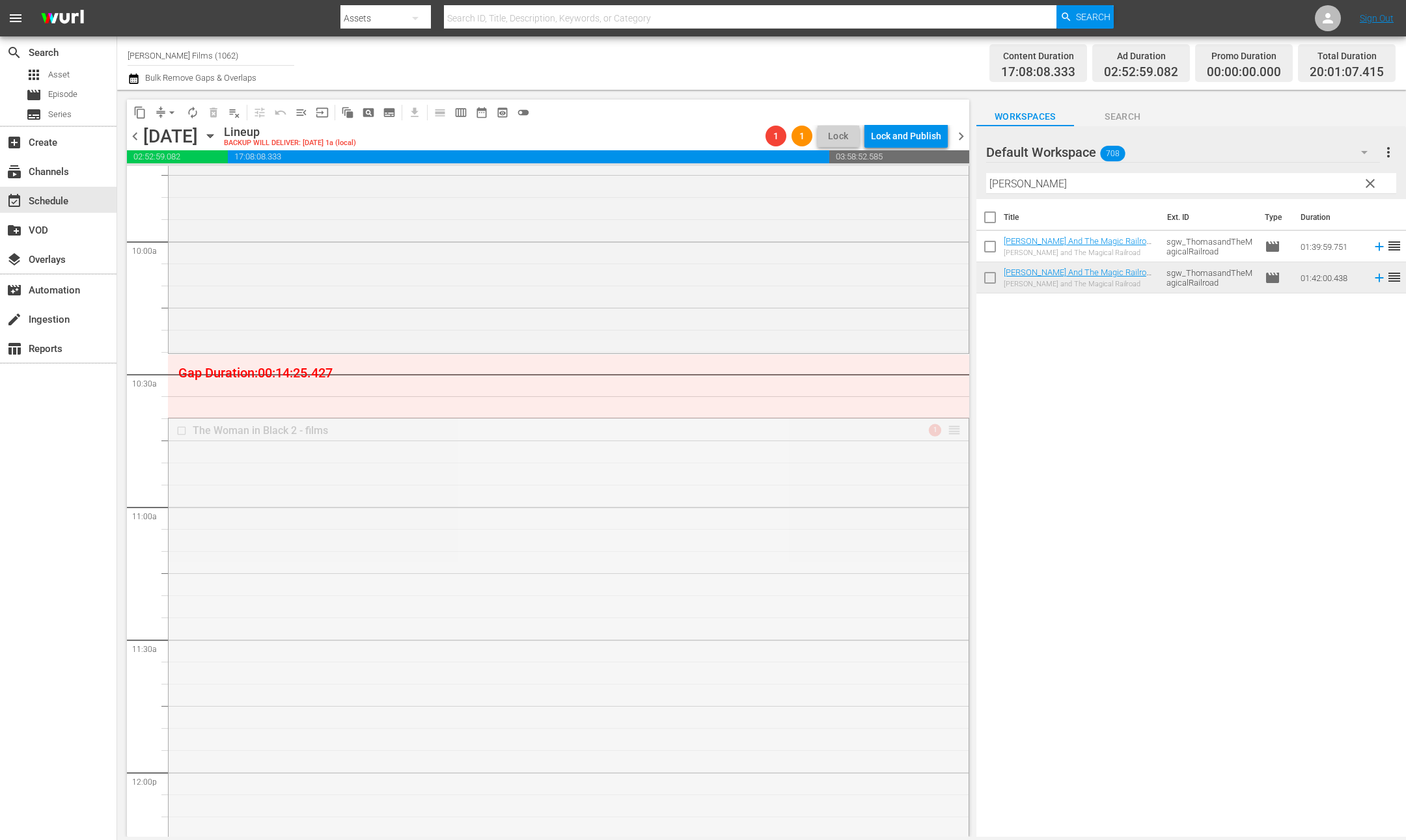
drag, startPoint x: 955, startPoint y: 428, endPoint x: 946, endPoint y: 363, distance: 65.6
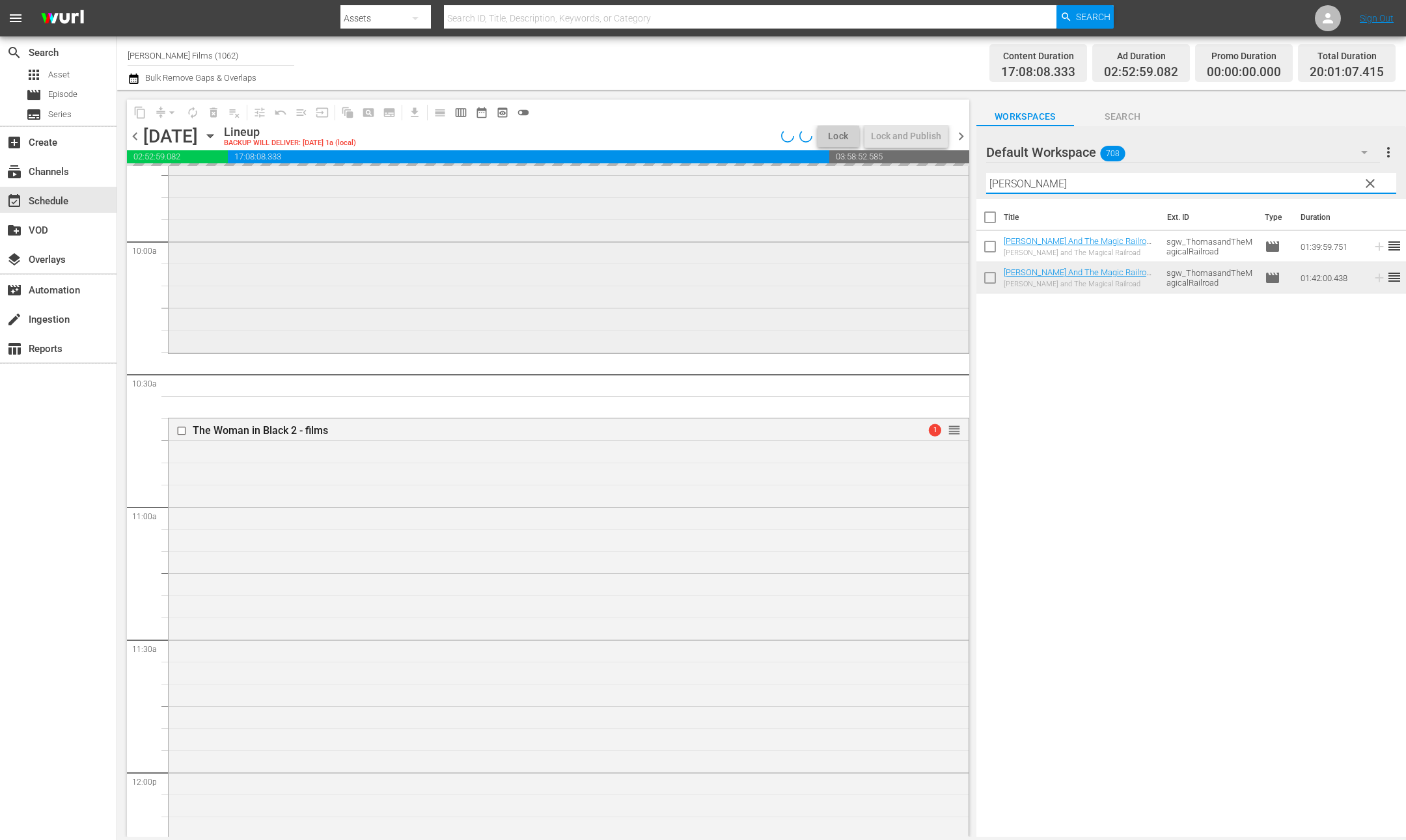
drag, startPoint x: 1027, startPoint y: 179, endPoint x: 782, endPoint y: 169, distance: 245.2
click at [782, 169] on div "content_copy compress arrow_drop_down autorenew_outlined delete_forever_outline…" at bounding box center [761, 463] width 1289 height 747
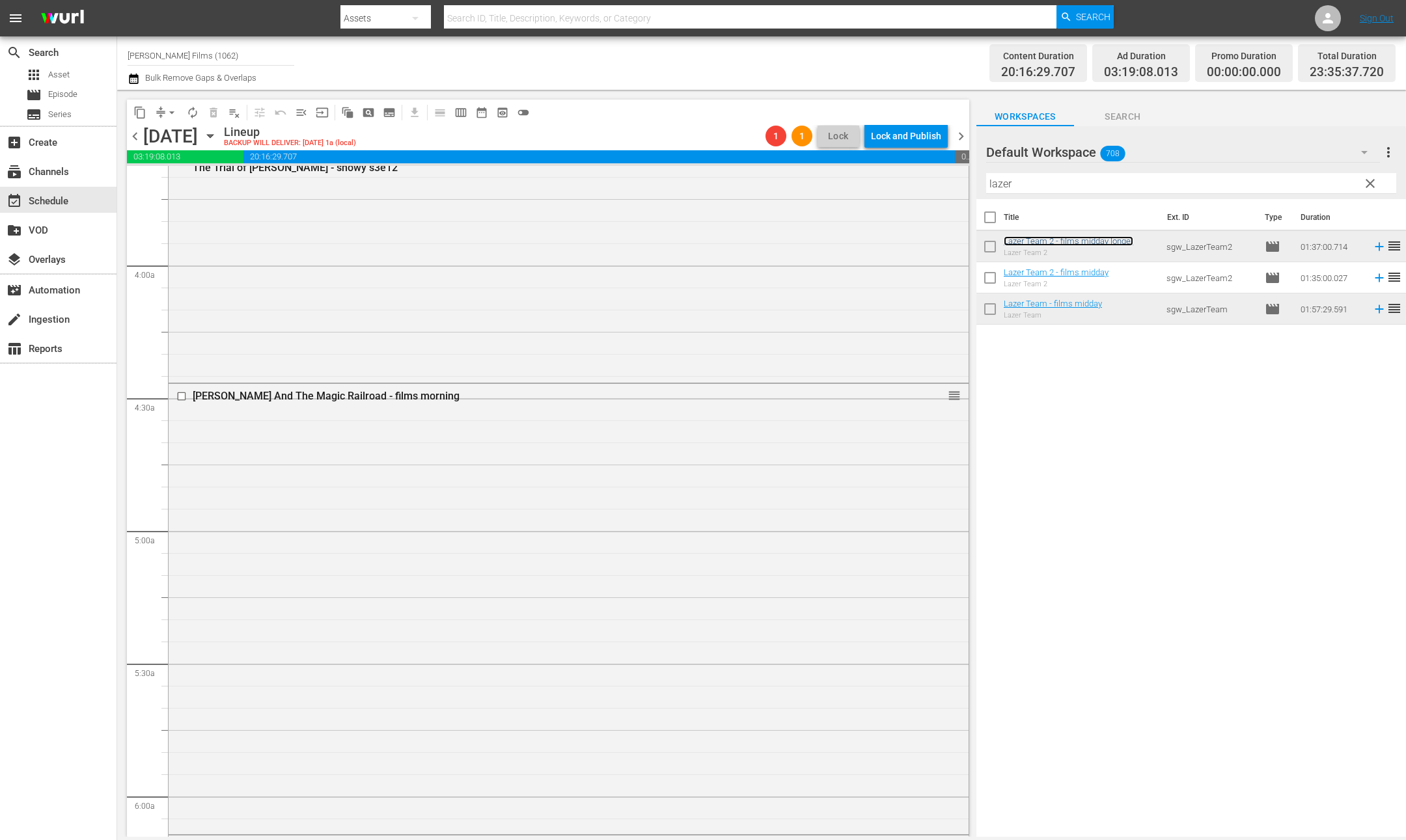
scroll to position [958, 0]
drag, startPoint x: 1057, startPoint y: 180, endPoint x: 906, endPoint y: 180, distance: 151.0
click at [906, 180] on div "content_copy compress arrow_drop_down autorenew_outlined delete_forever_outline…" at bounding box center [761, 463] width 1289 height 747
type input "e"
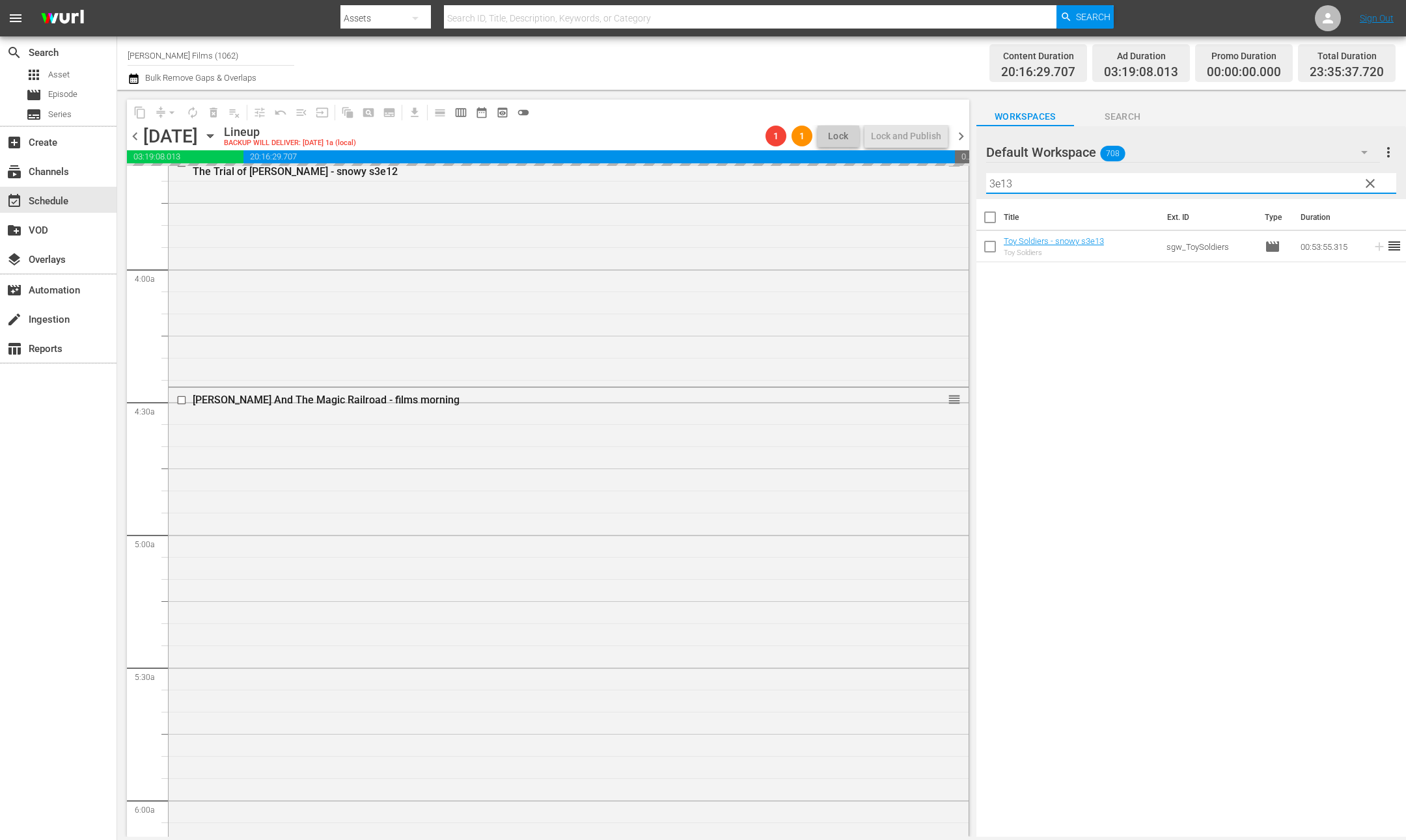
click at [1041, 184] on input "3e13" at bounding box center [1191, 183] width 410 height 21
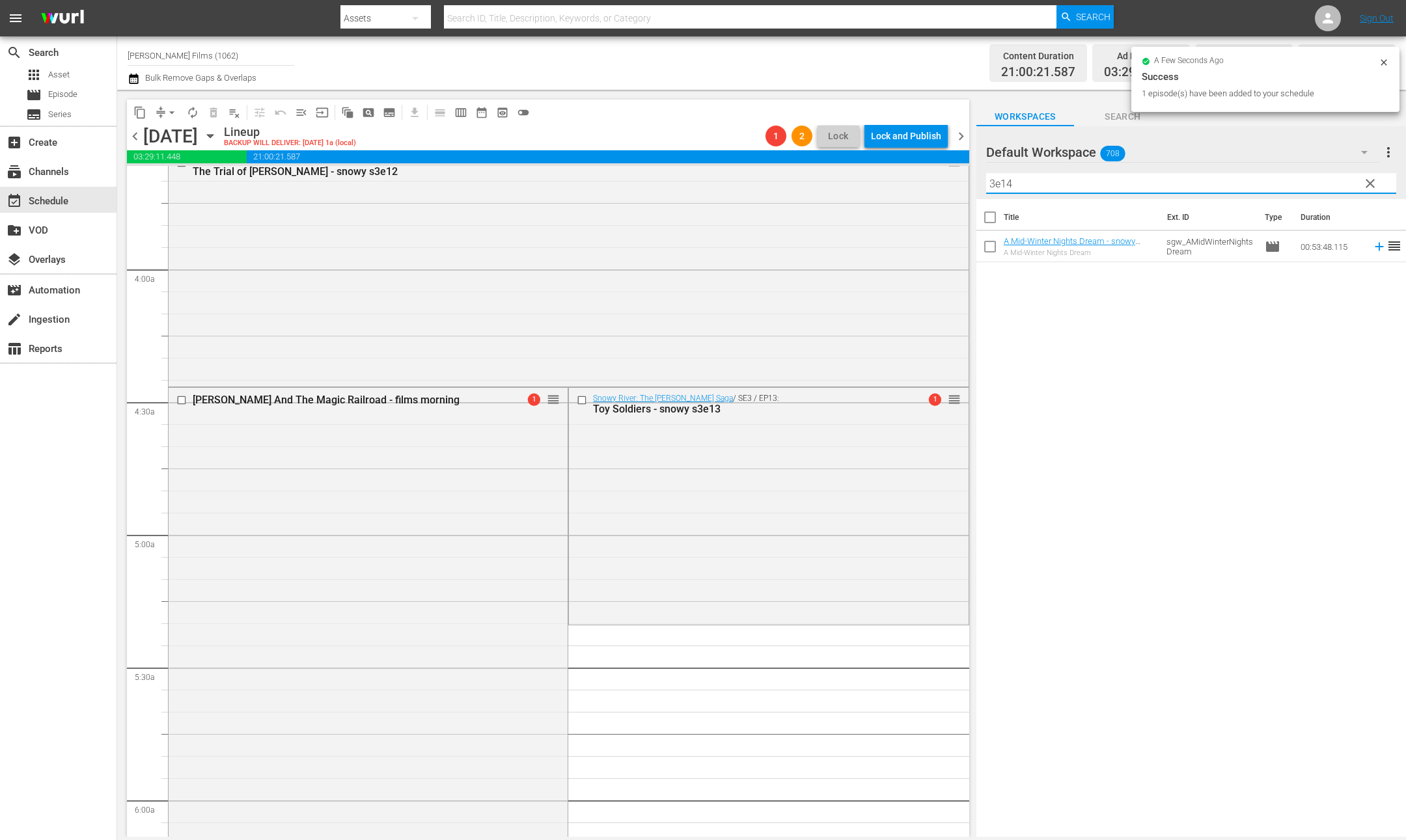
type input "3e14"
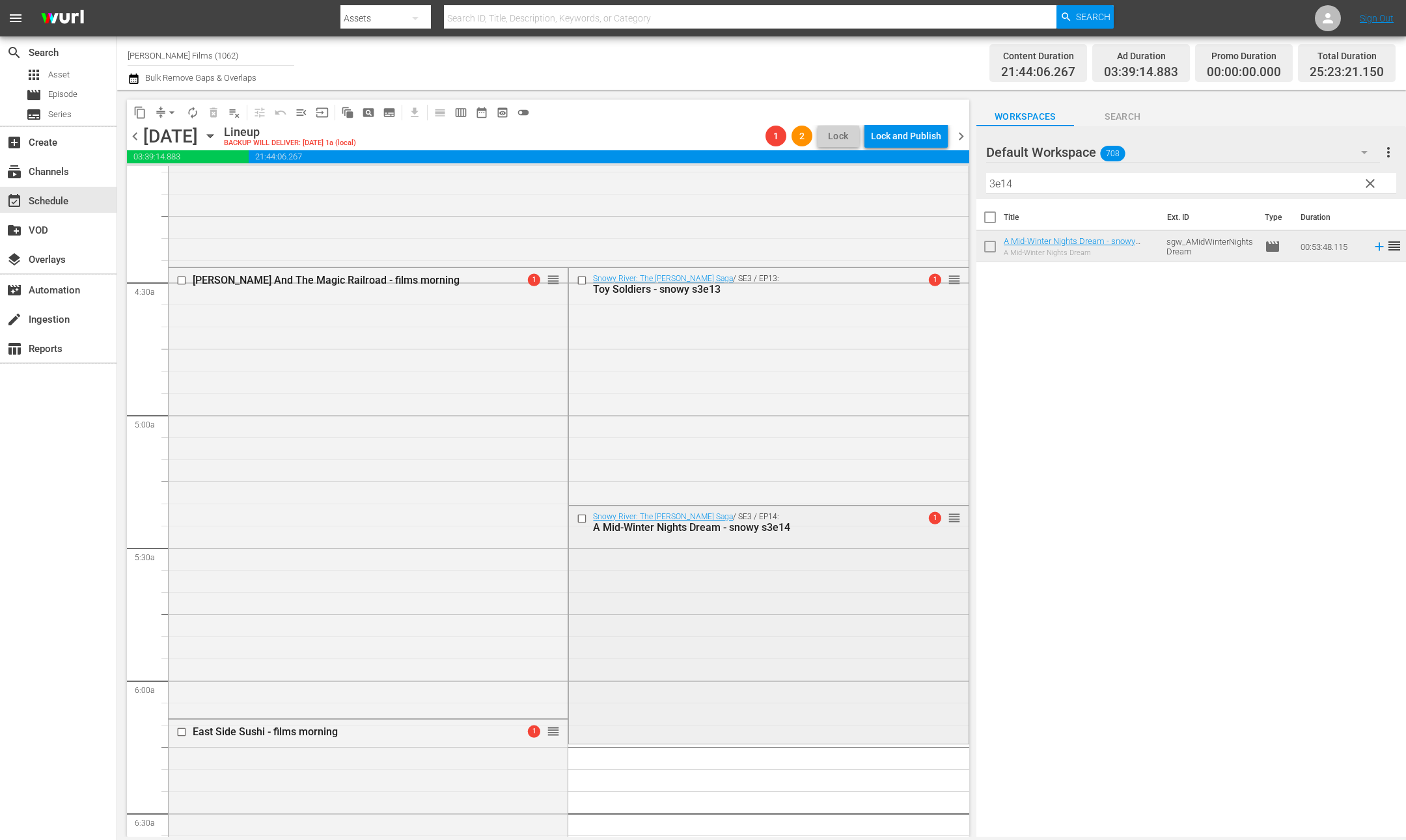
scroll to position [947, 0]
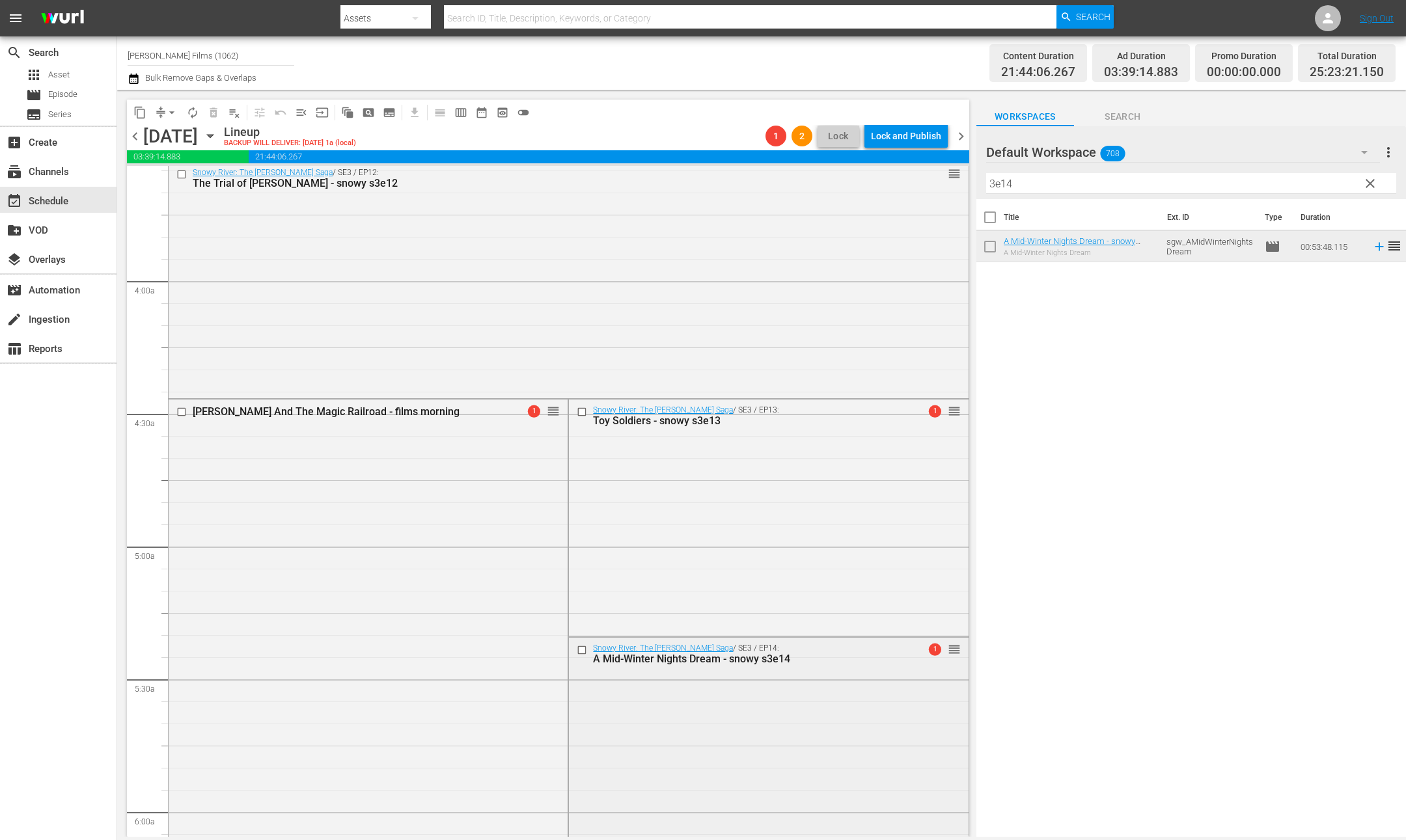
click at [583, 649] on input "checkbox" at bounding box center [584, 650] width 14 height 11
click at [213, 113] on span "delete_forever_outlined" at bounding box center [214, 113] width 13 height 13
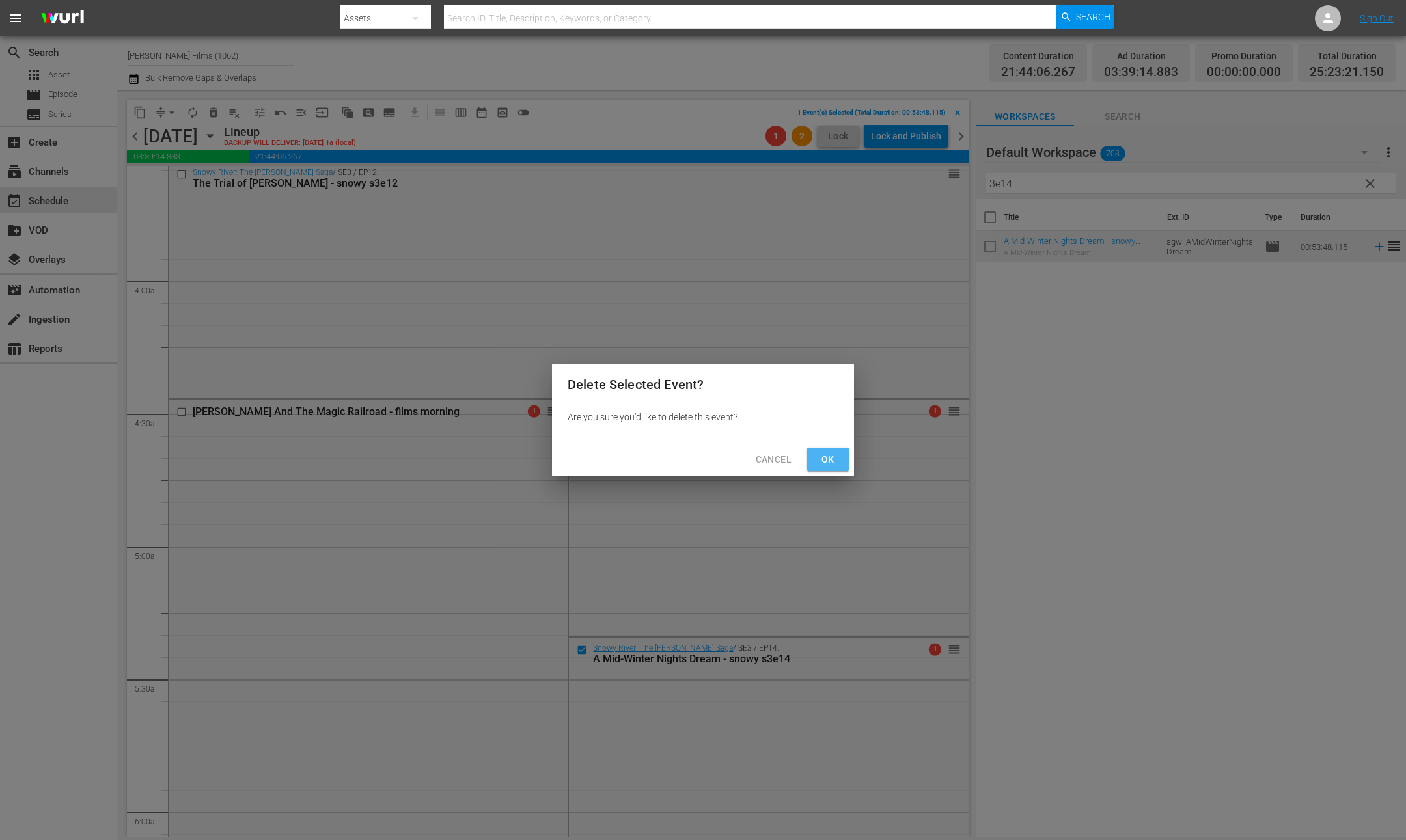
click at [831, 463] on span "Ok" at bounding box center [827, 460] width 21 height 16
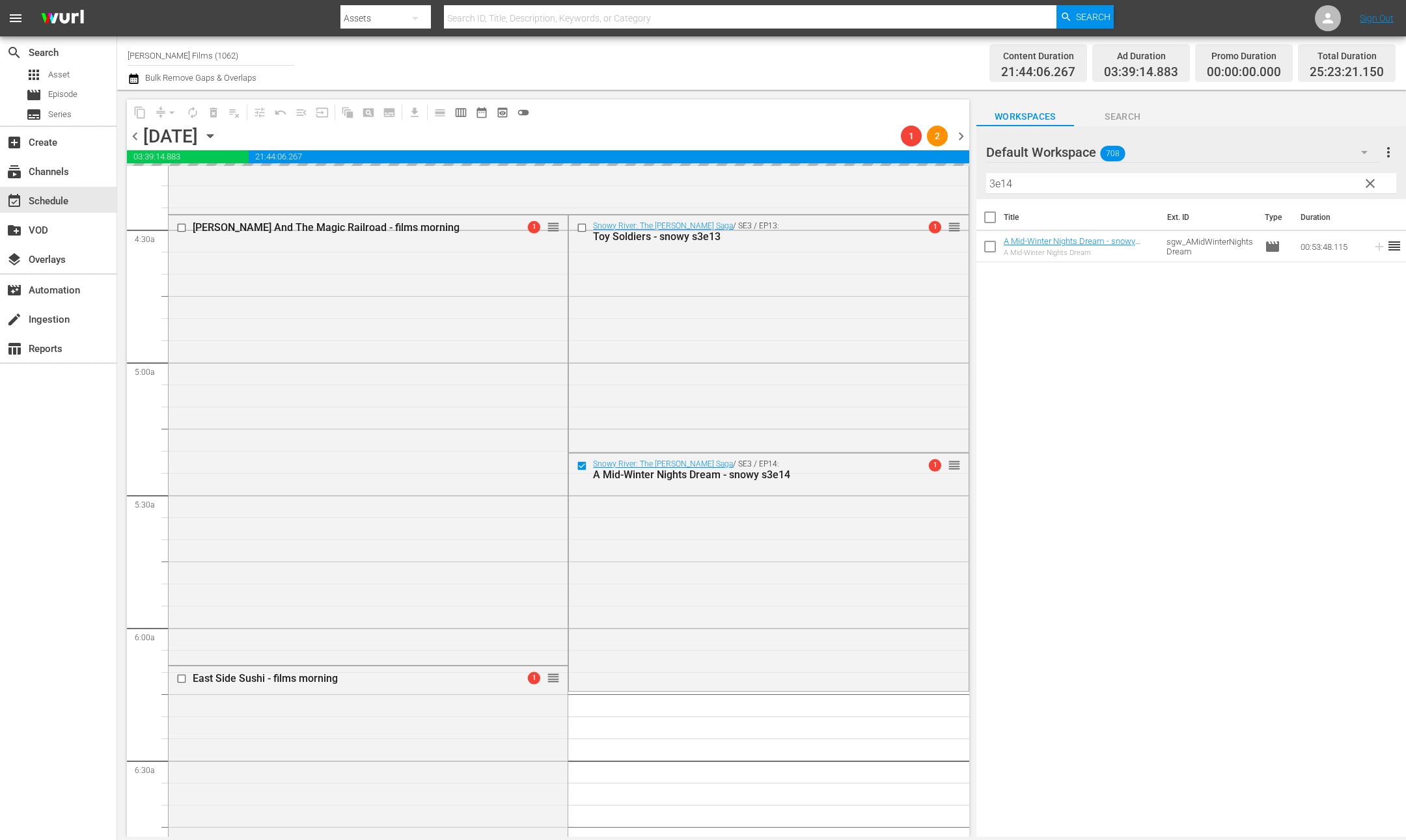
scroll to position [1147, 0]
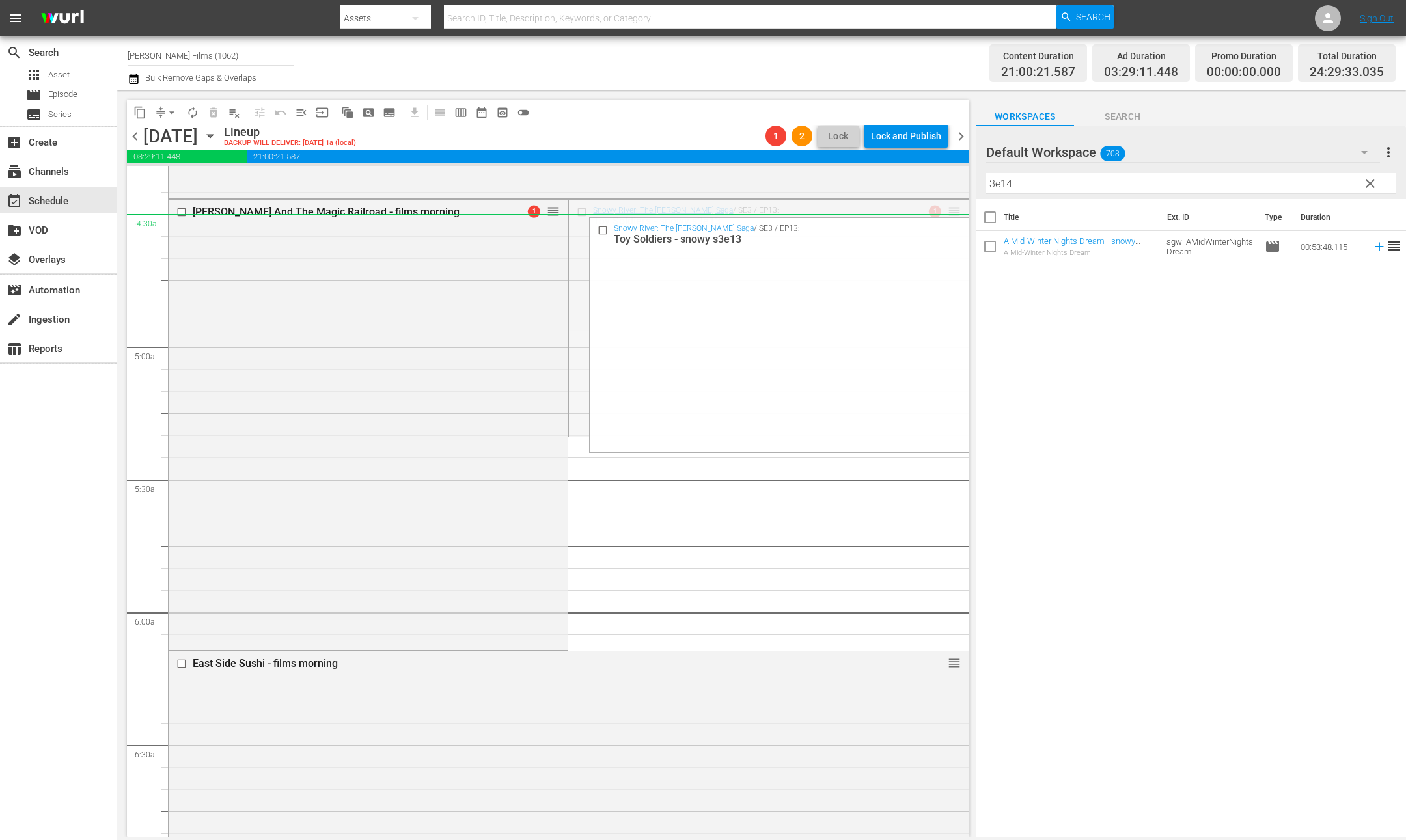
drag, startPoint x: 955, startPoint y: 206, endPoint x: 953, endPoint y: 213, distance: 7.3
drag, startPoint x: 952, startPoint y: 225, endPoint x: 936, endPoint y: 207, distance: 24.1
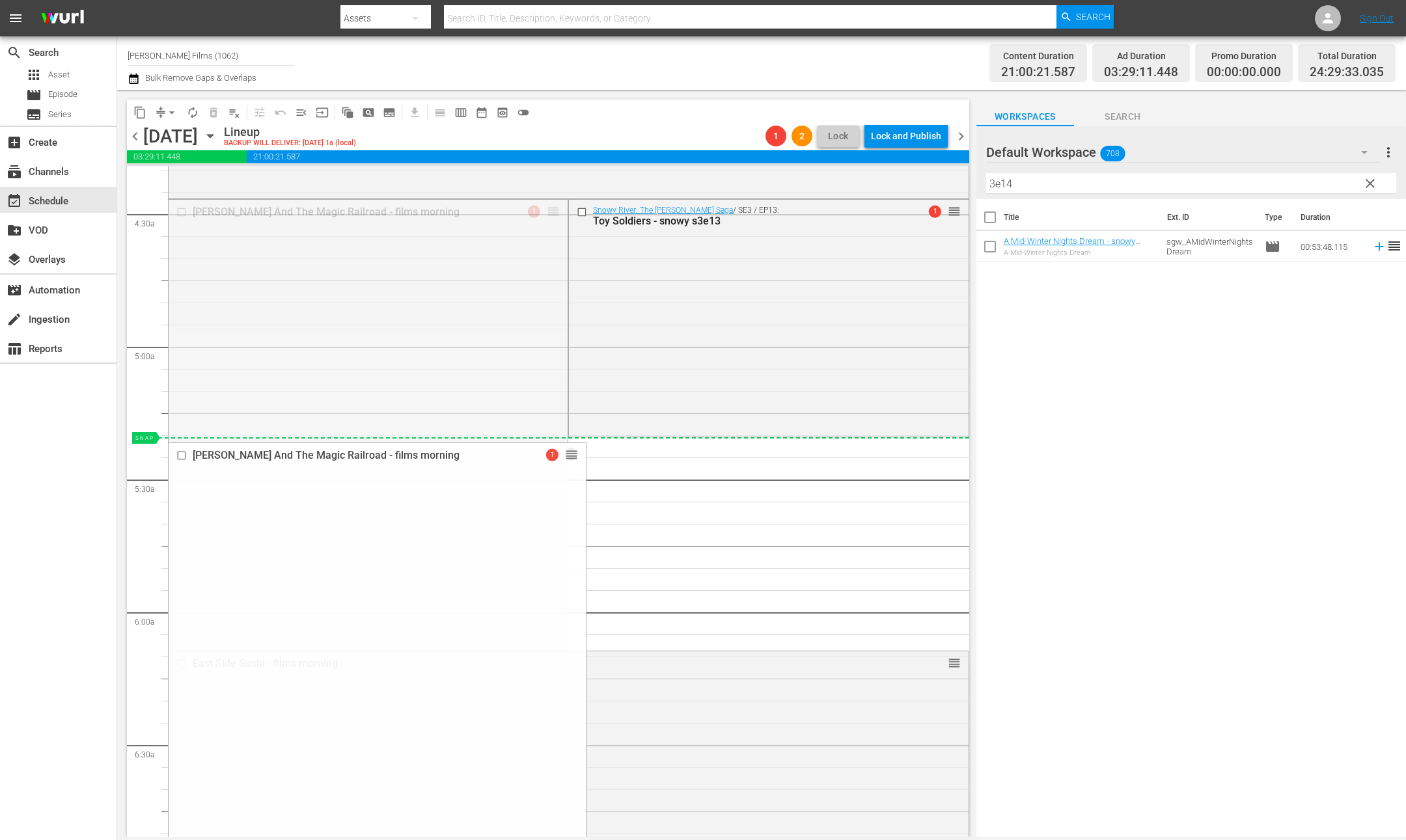
drag, startPoint x: 550, startPoint y: 210, endPoint x: 705, endPoint y: 447, distance: 283.2
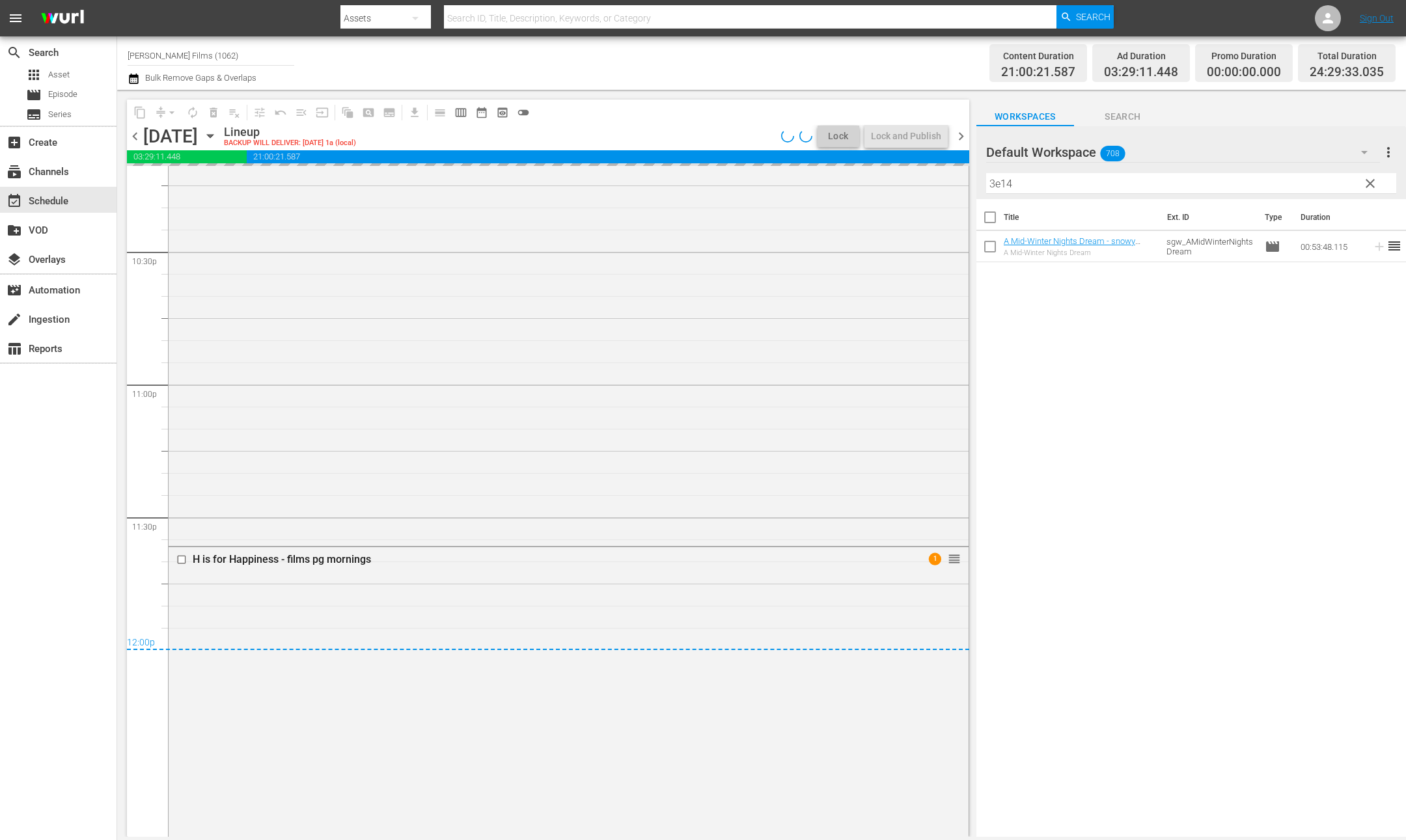
scroll to position [6112, 0]
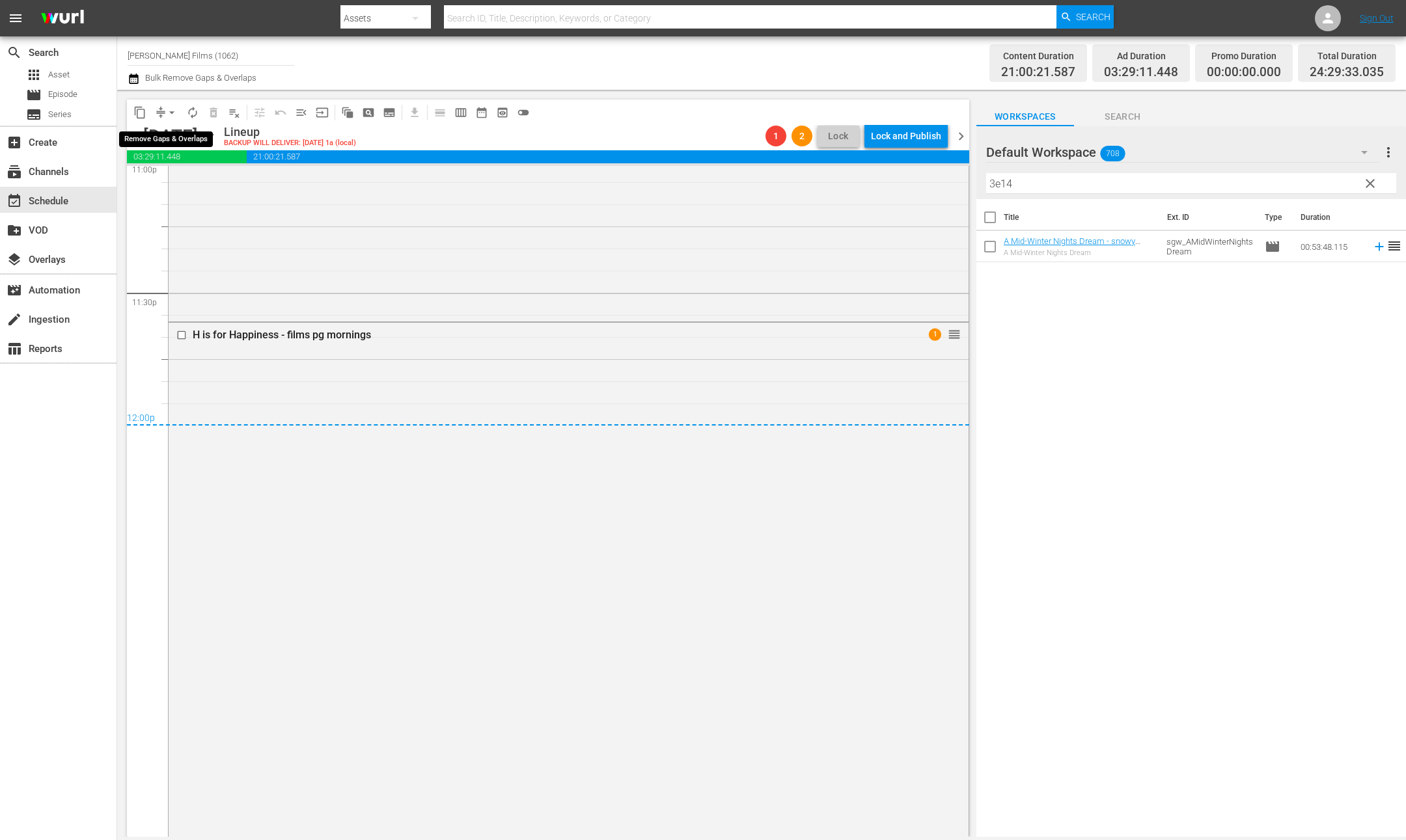
click at [173, 112] on span "arrow_drop_down" at bounding box center [172, 113] width 13 height 13
click at [178, 181] on li "Align to End of Previous Day" at bounding box center [173, 181] width 137 height 21
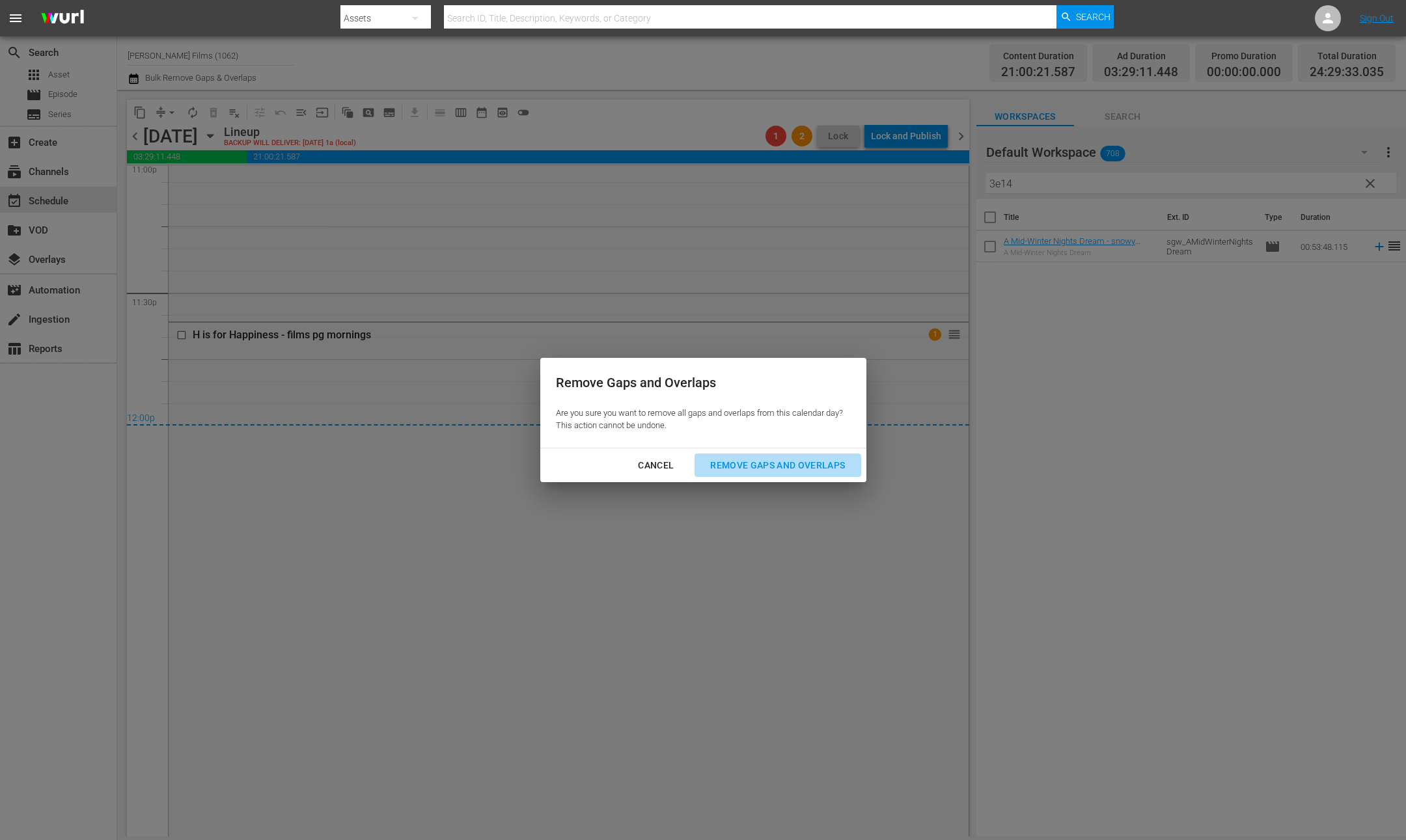
drag, startPoint x: 751, startPoint y: 471, endPoint x: 739, endPoint y: 470, distance: 12.0
click at [751, 471] on div "Remove Gaps and Overlaps" at bounding box center [777, 466] width 156 height 16
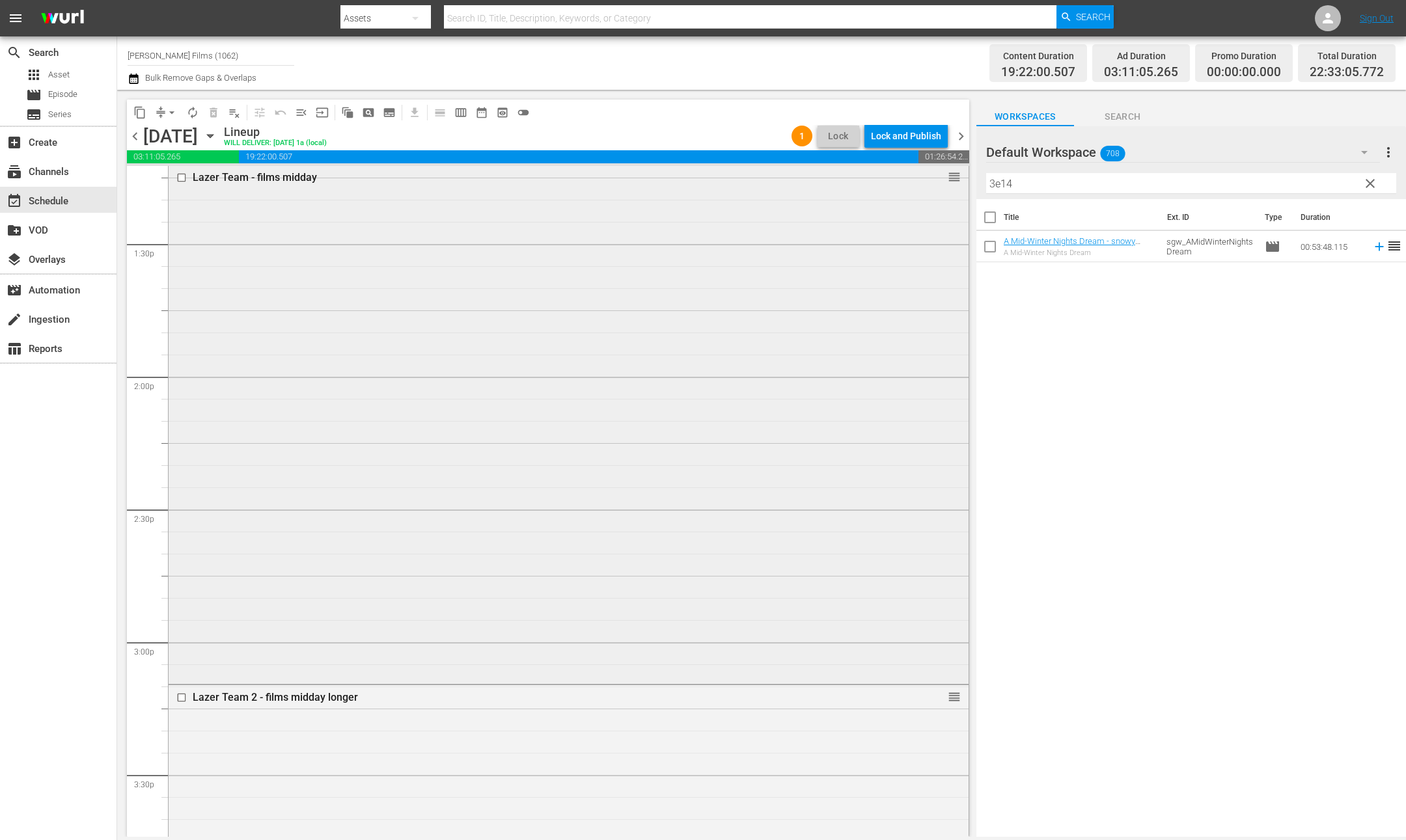
scroll to position [3590, 0]
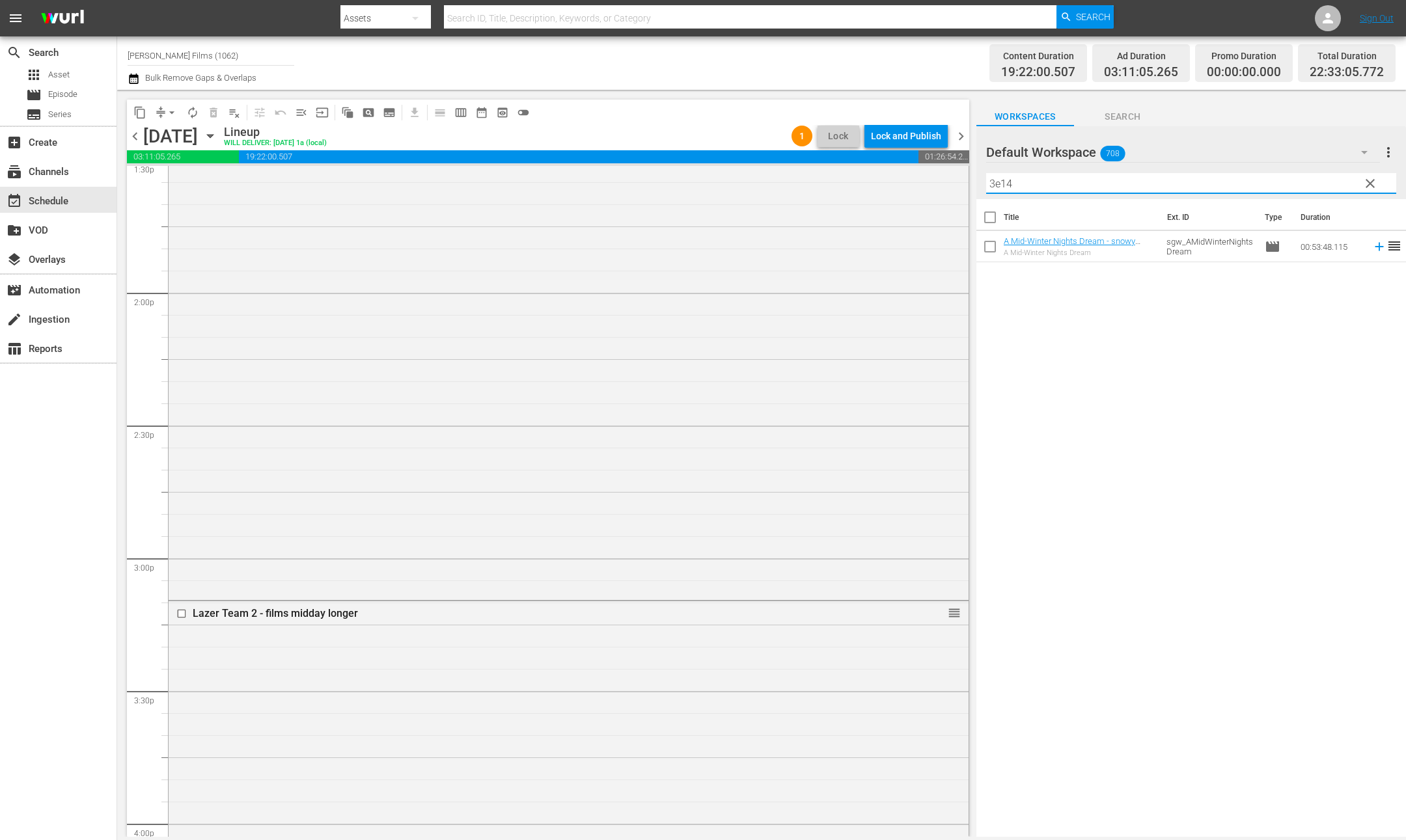
drag, startPoint x: 1068, startPoint y: 179, endPoint x: 887, endPoint y: 162, distance: 181.8
click at [887, 162] on div "content_copy compress arrow_drop_down autorenew_outlined delete_forever_outline…" at bounding box center [761, 463] width 1289 height 747
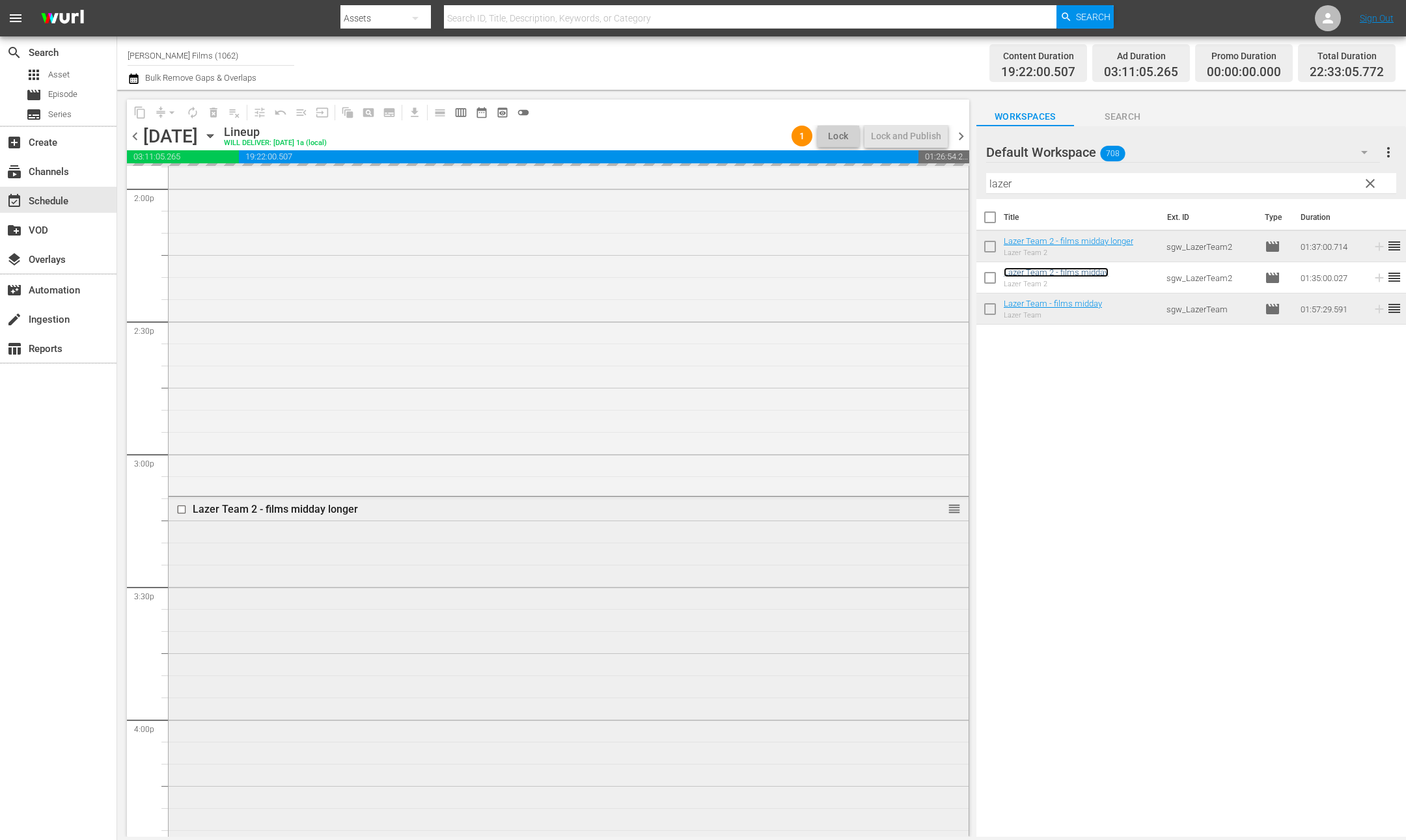
scroll to position [3746, 0]
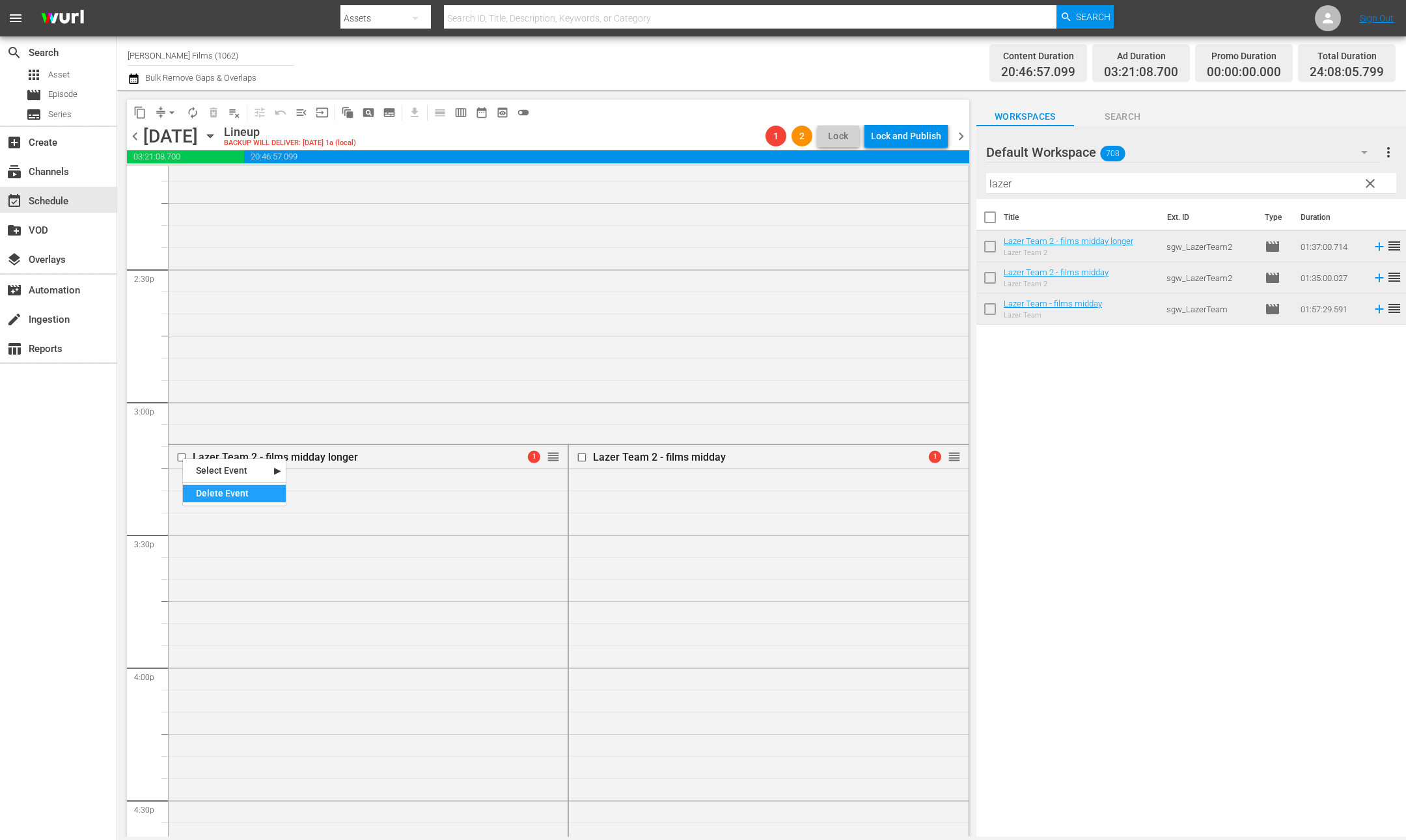
click at [213, 495] on div "Delete Event" at bounding box center [234, 493] width 103 height 17
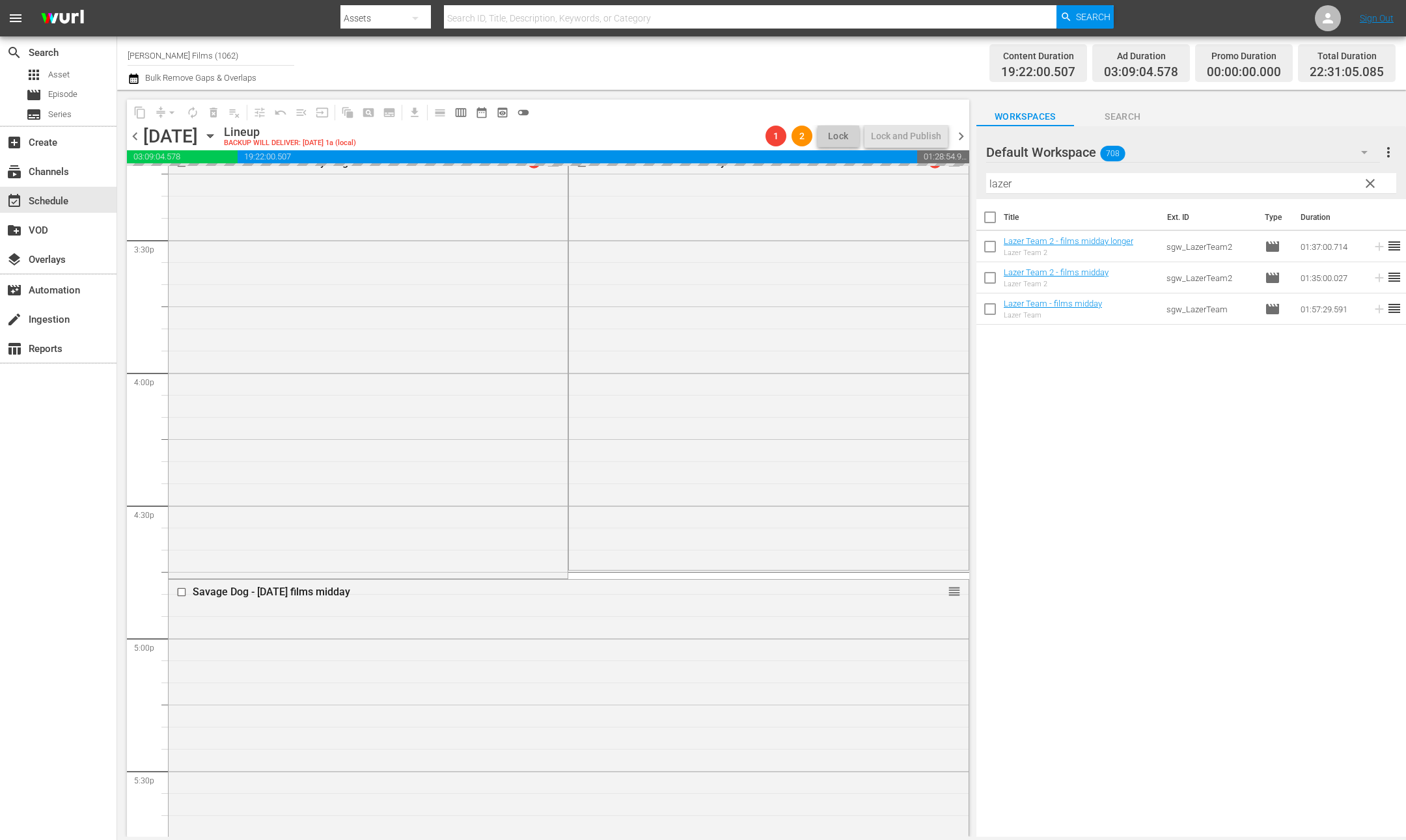
scroll to position [4131, 0]
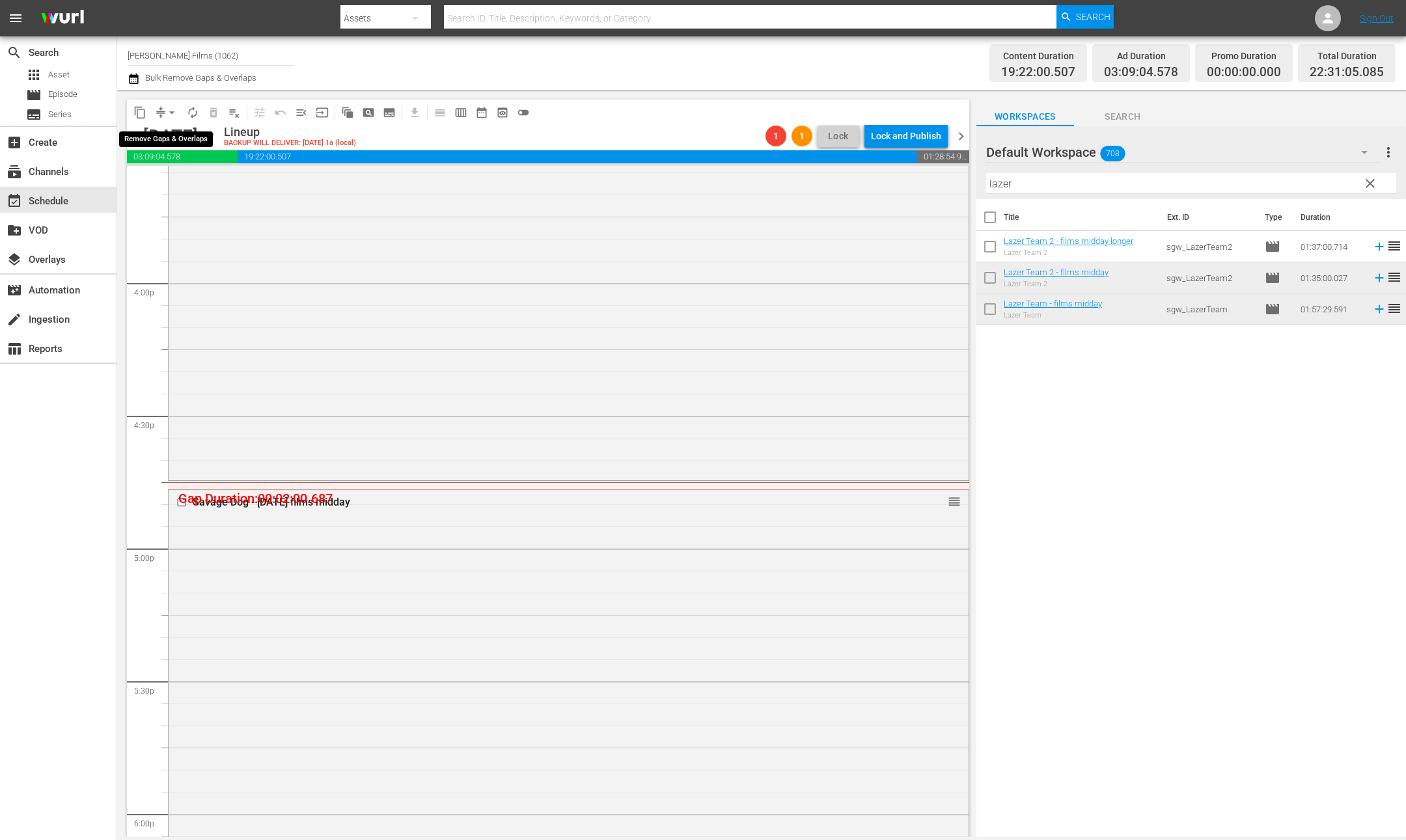
click at [169, 114] on span "arrow_drop_down" at bounding box center [172, 113] width 13 height 13
click at [193, 176] on li "Align to End of Previous Day" at bounding box center [173, 181] width 137 height 21
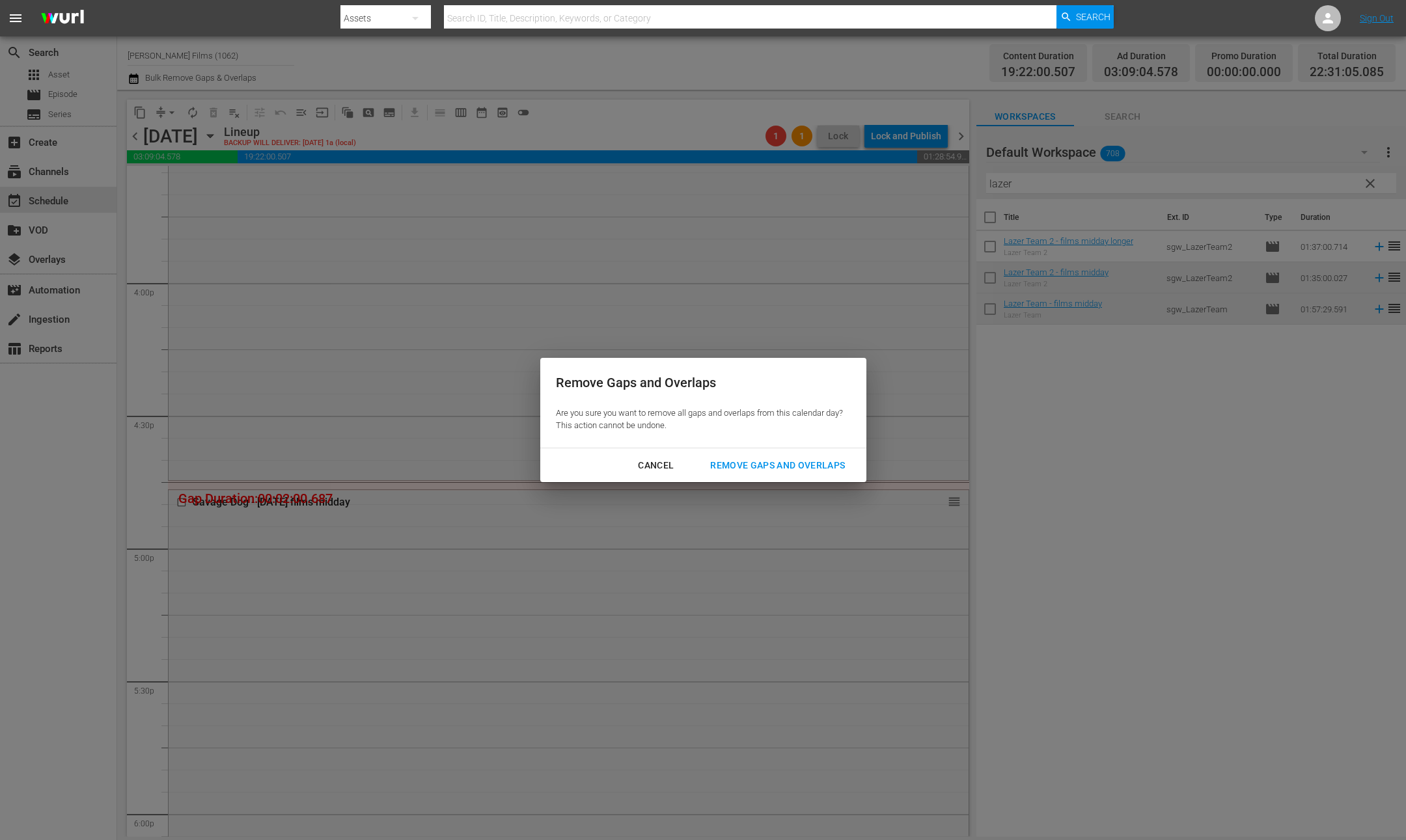
click at [842, 458] on div "Remove Gaps and Overlaps" at bounding box center [777, 466] width 156 height 16
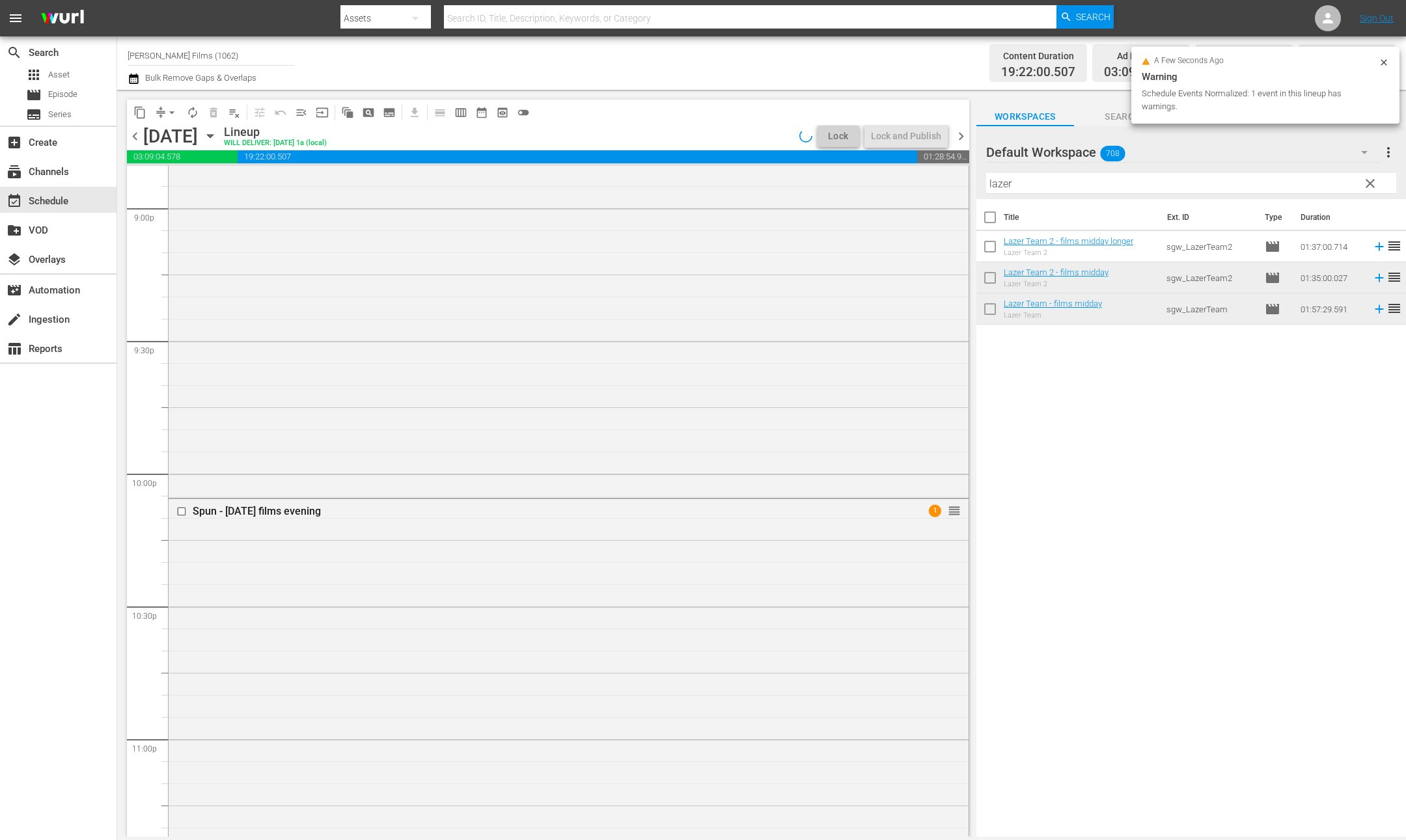
scroll to position [5704, 0]
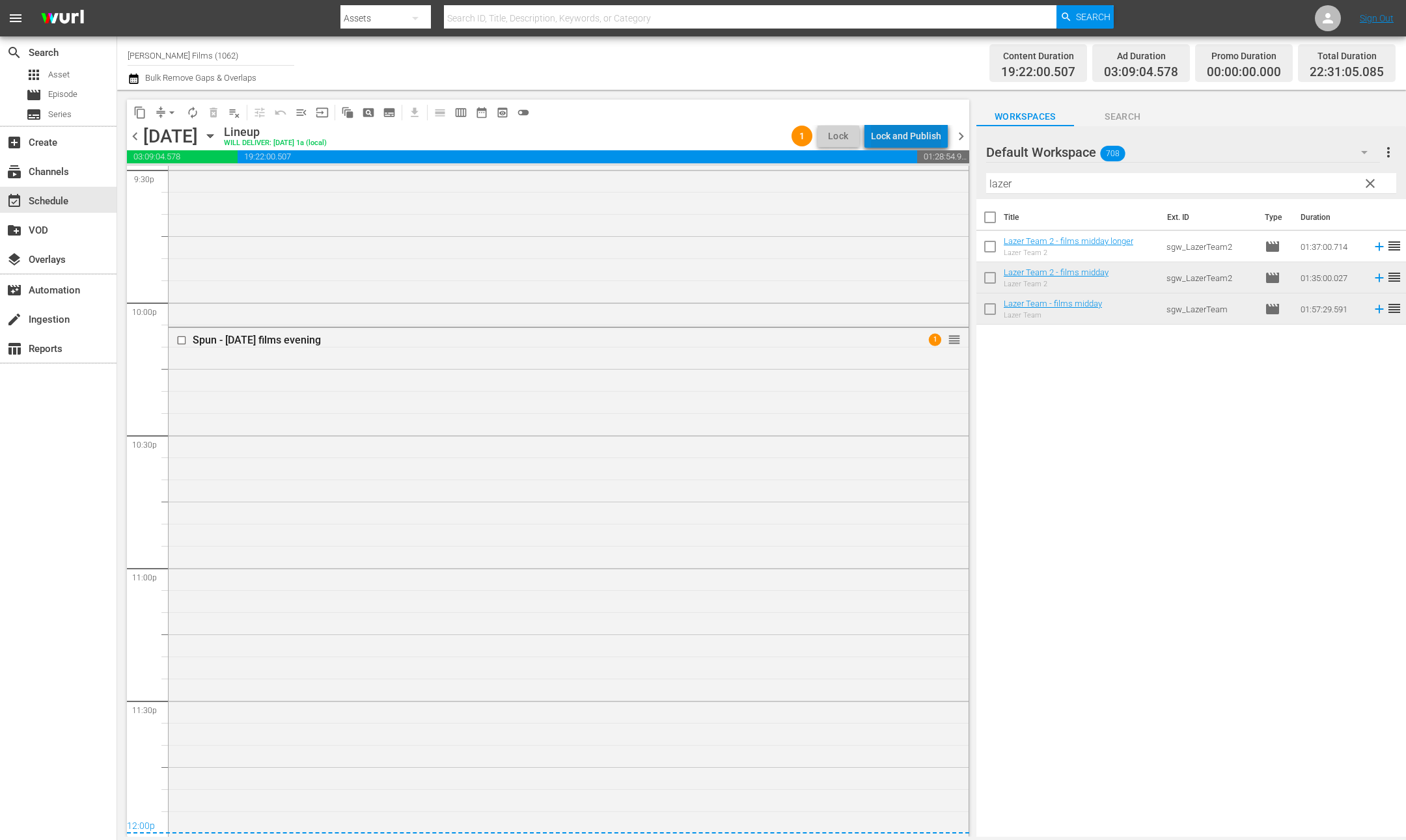
click at [933, 132] on div "Lock and Publish" at bounding box center [906, 136] width 70 height 23
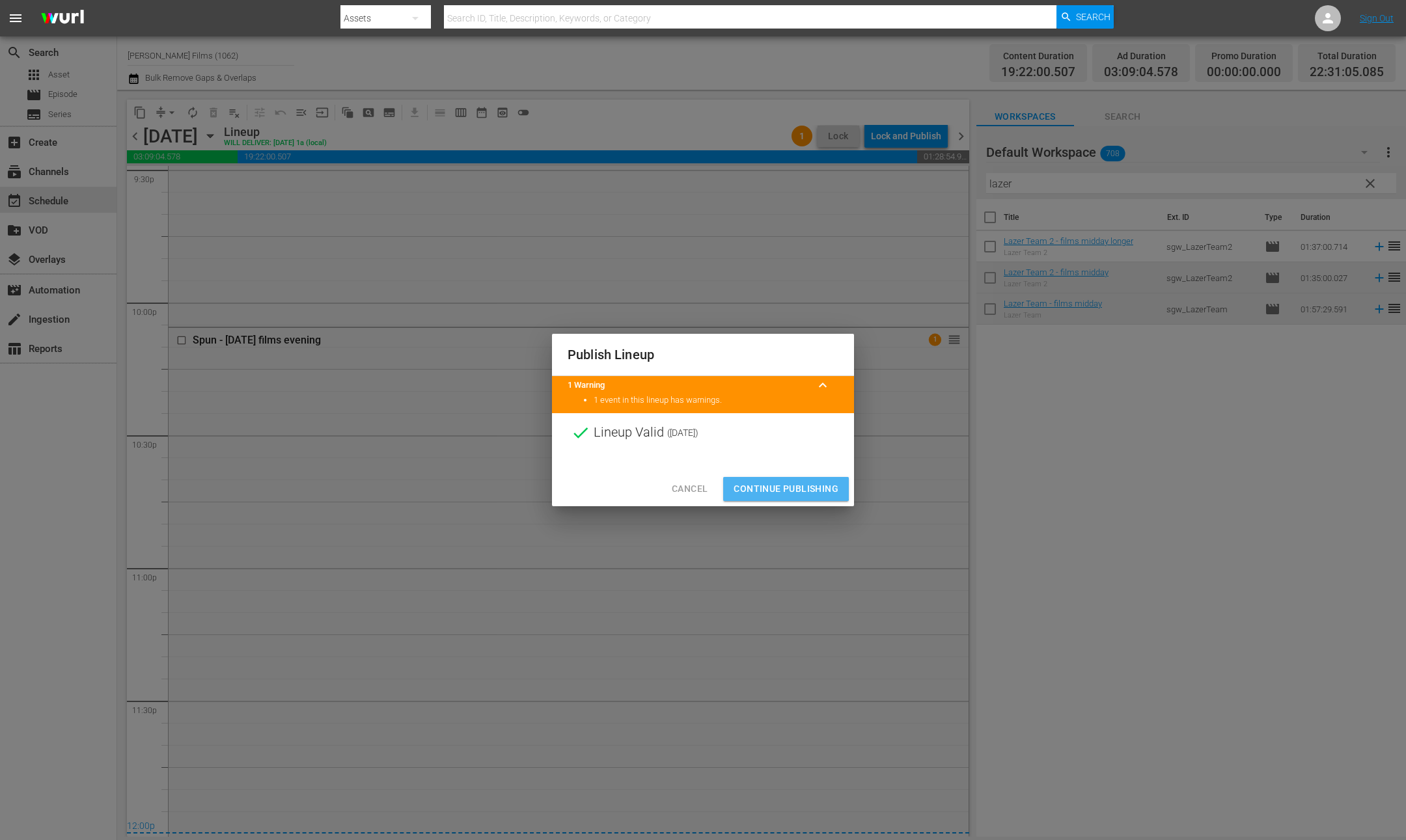
drag, startPoint x: 776, startPoint y: 485, endPoint x: 803, endPoint y: 392, distance: 96.8
click at [776, 485] on span "Continue Publishing" at bounding box center [785, 489] width 105 height 16
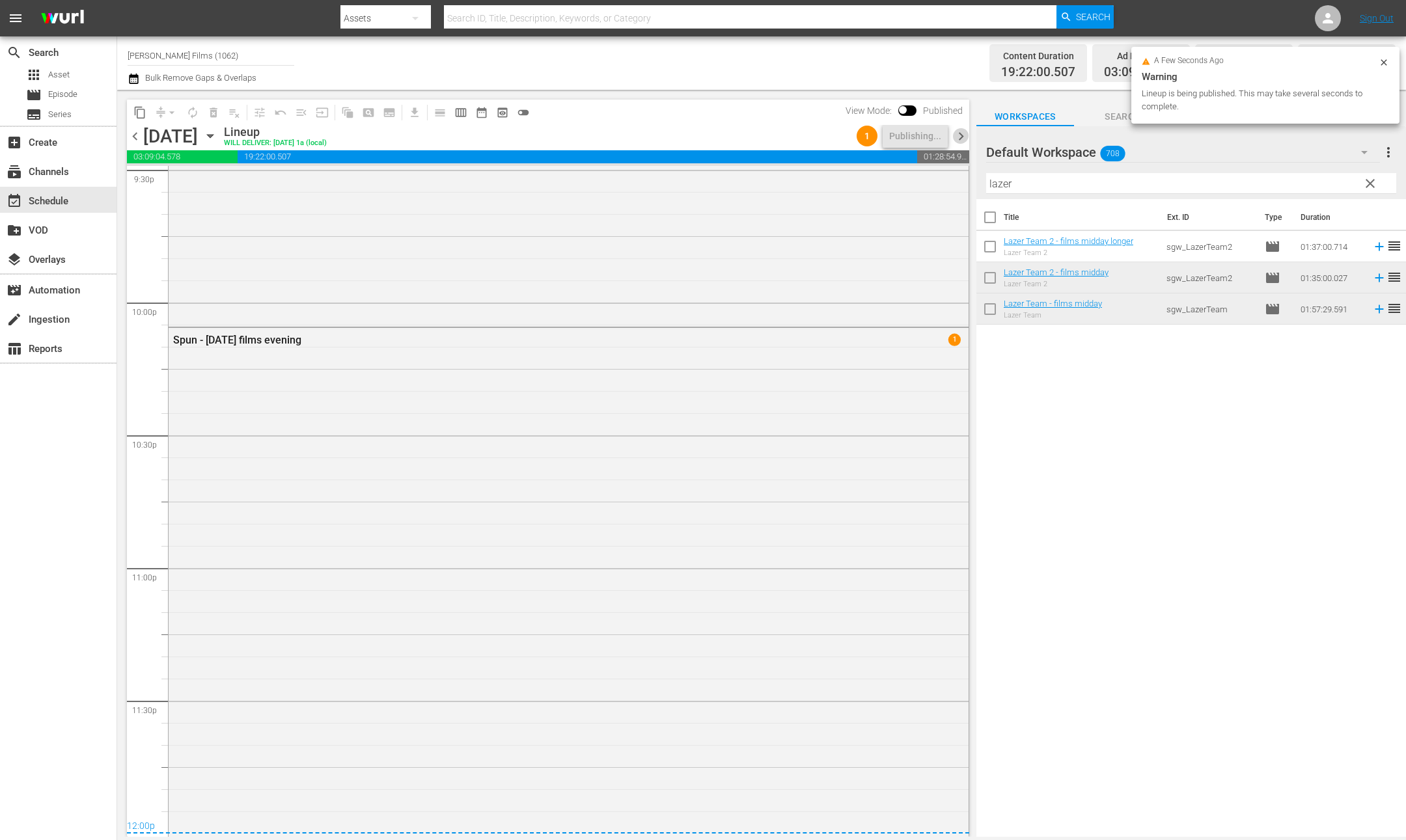
click at [957, 138] on span "chevron_right" at bounding box center [961, 137] width 16 height 16
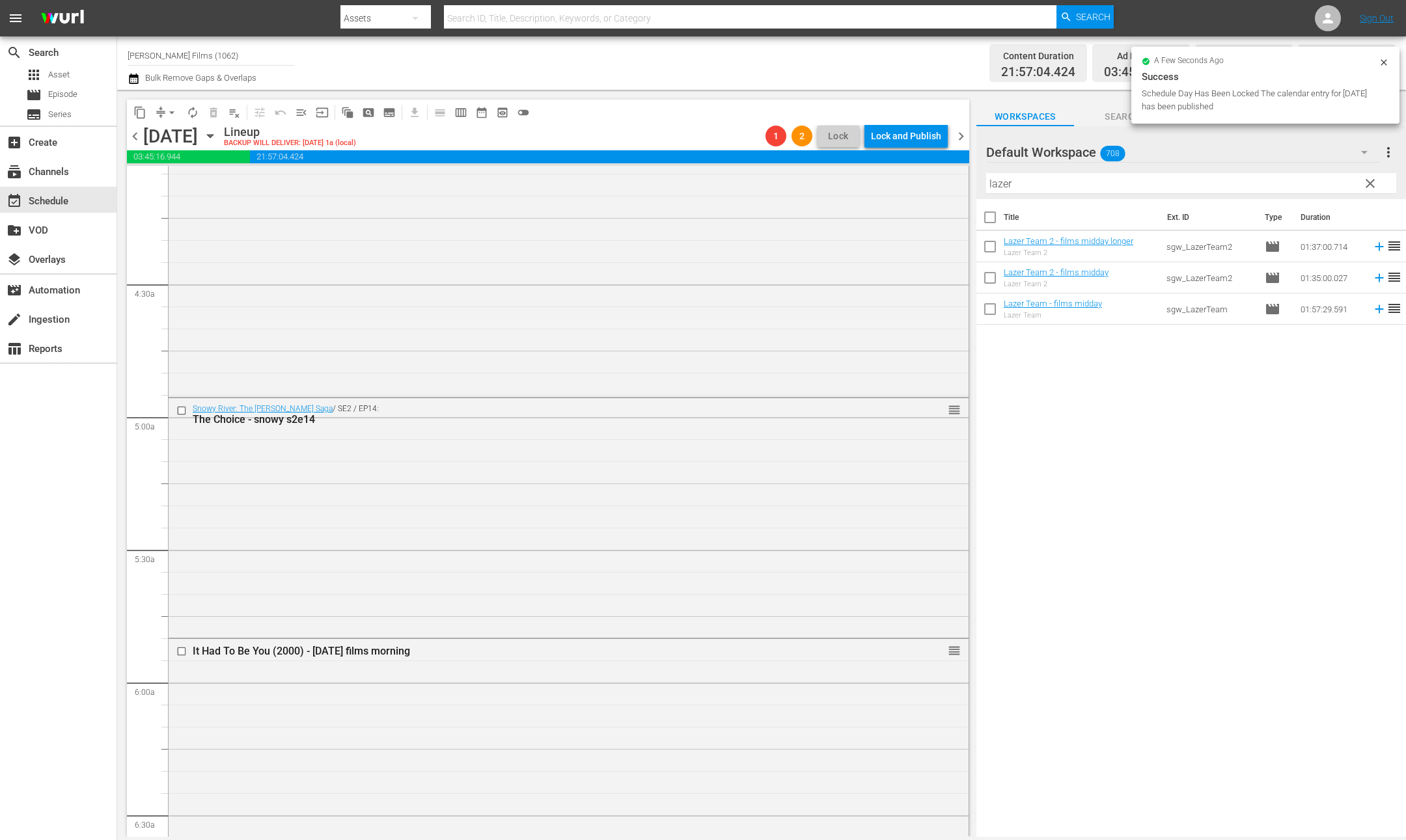
scroll to position [1109, 0]
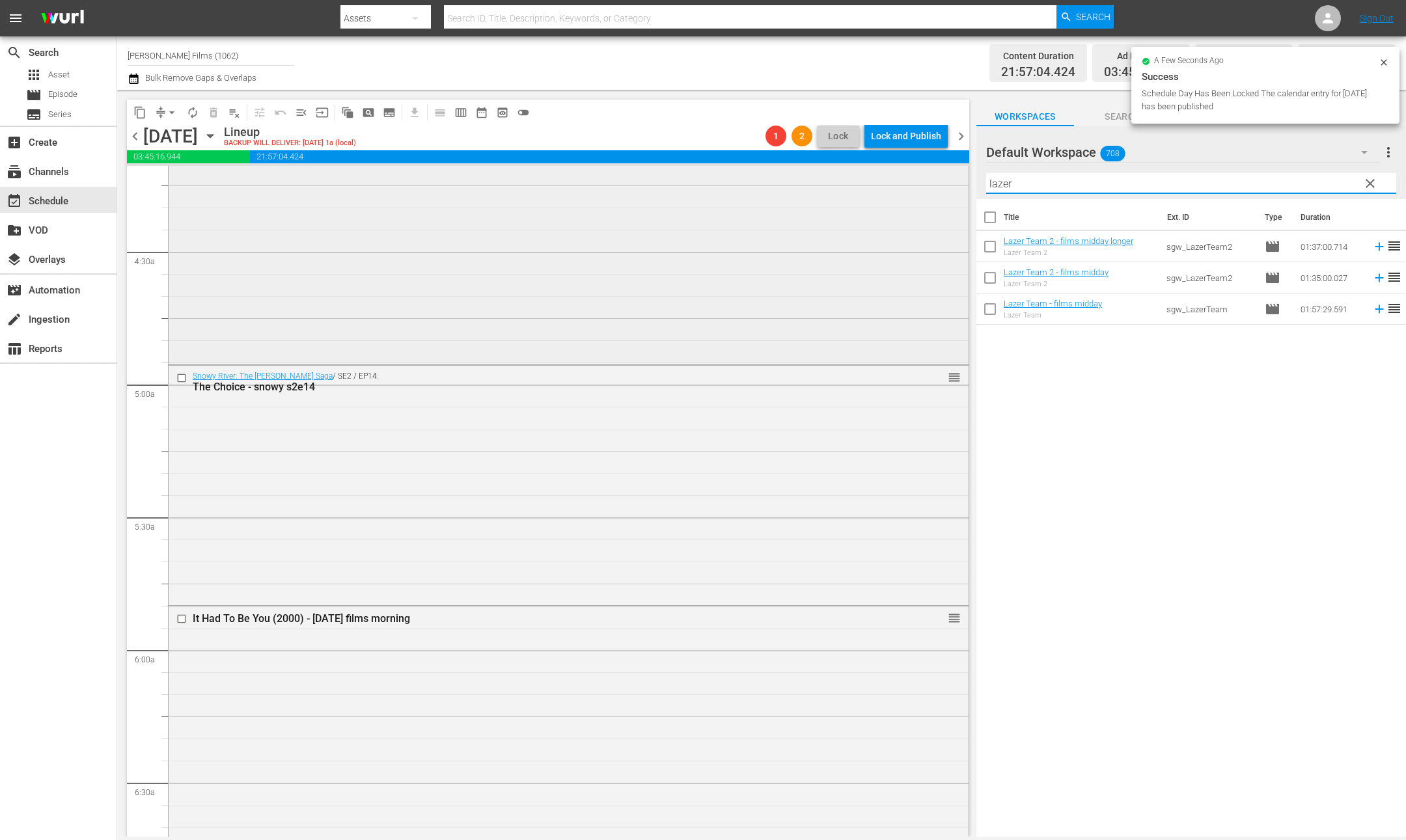
click at [952, 179] on div "content_copy compress arrow_drop_down autorenew_outlined delete_forever_outline…" at bounding box center [761, 463] width 1289 height 747
paste input "3e14"
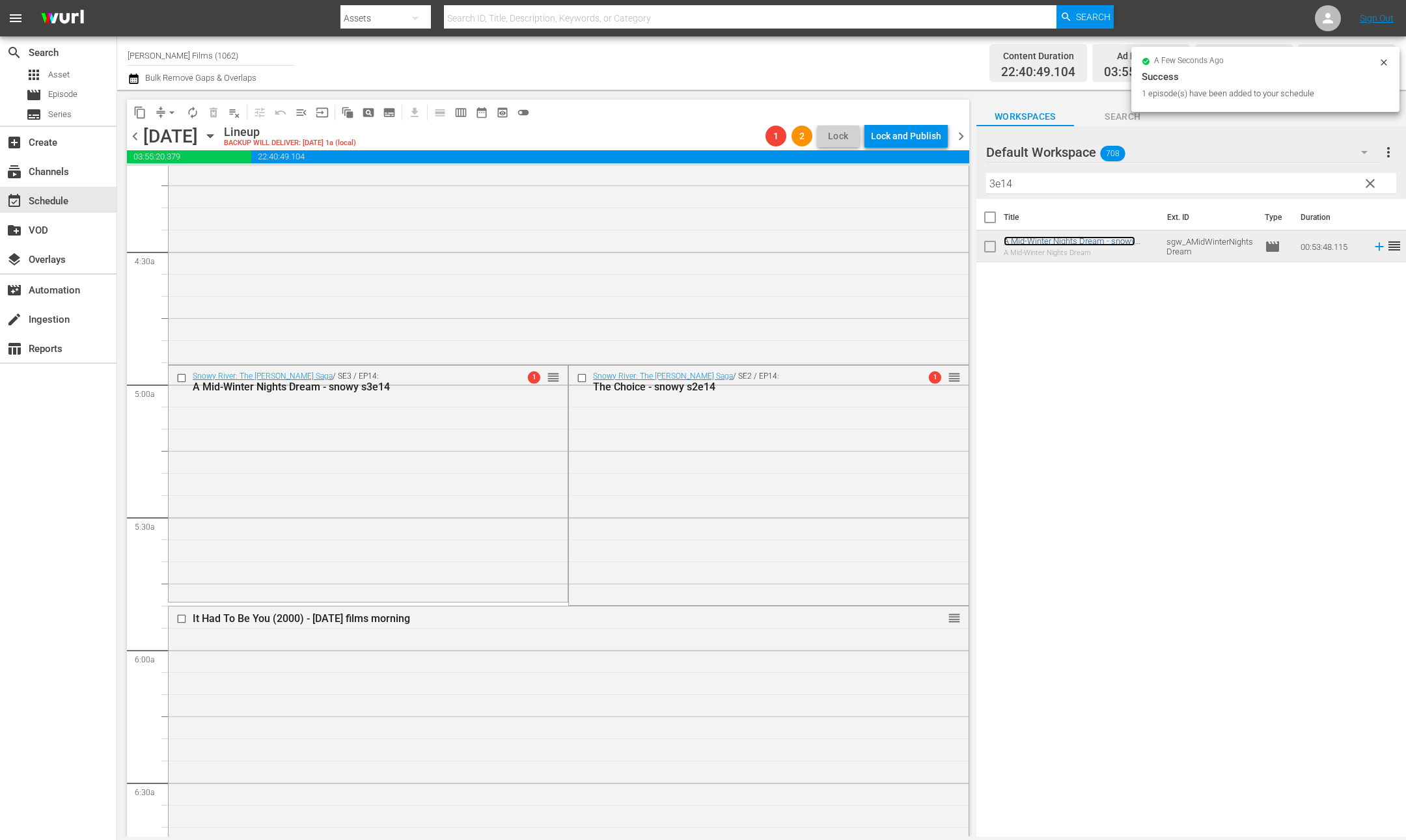
scroll to position [1086, 0]
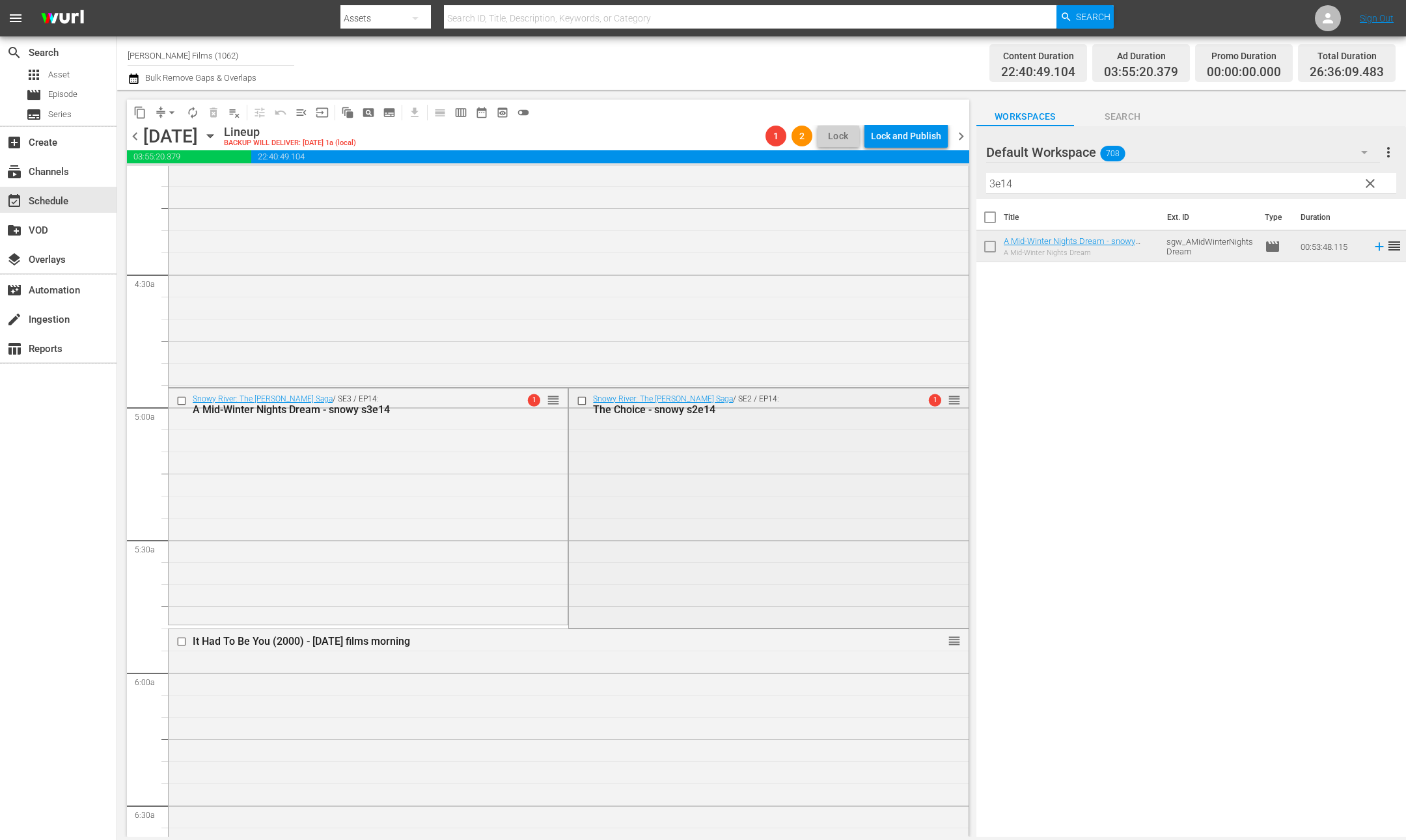
click at [581, 400] on input "checkbox" at bounding box center [584, 401] width 14 height 11
click at [212, 110] on span "delete_forever_outlined" at bounding box center [214, 113] width 13 height 13
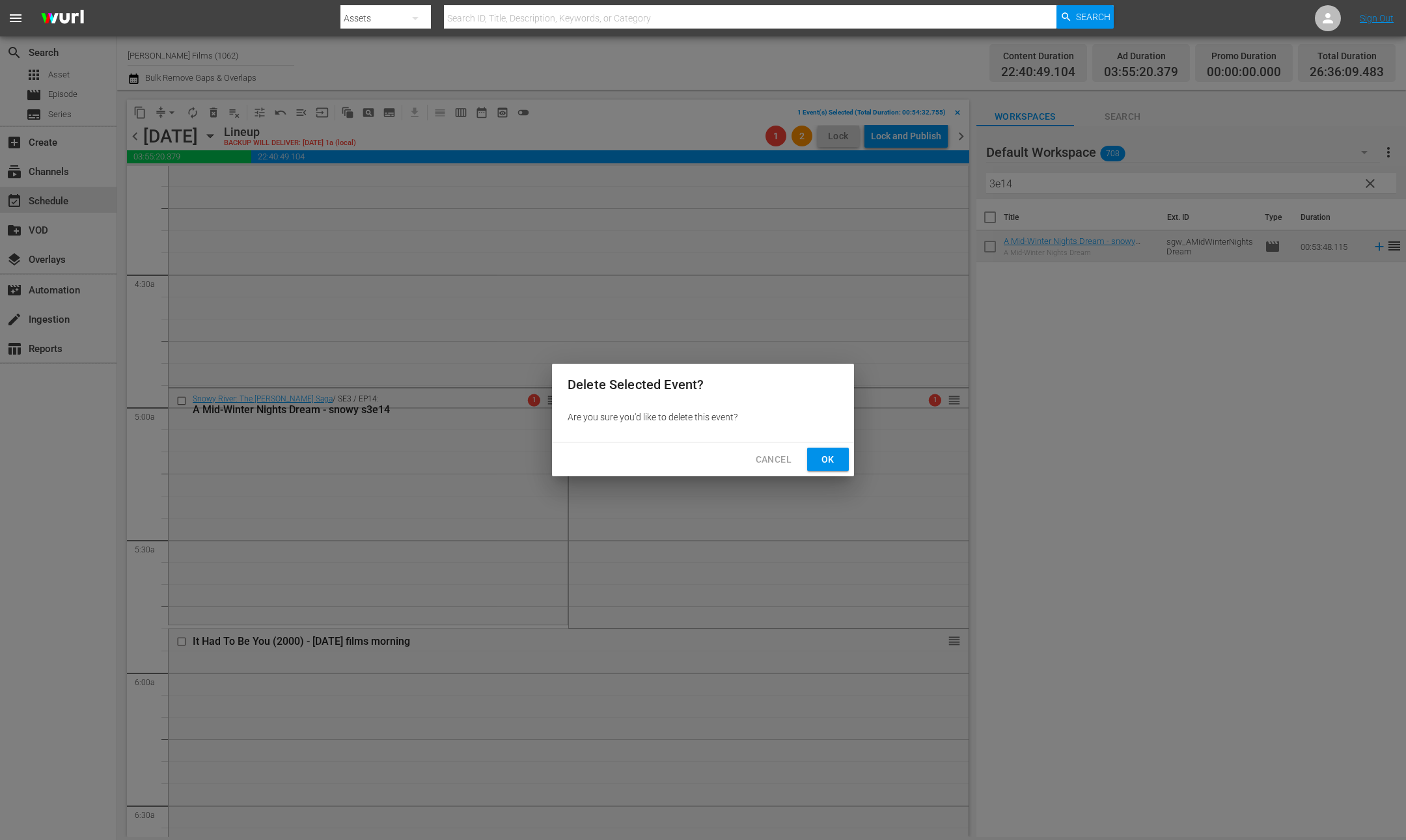
click at [833, 456] on span "Ok" at bounding box center [827, 460] width 21 height 16
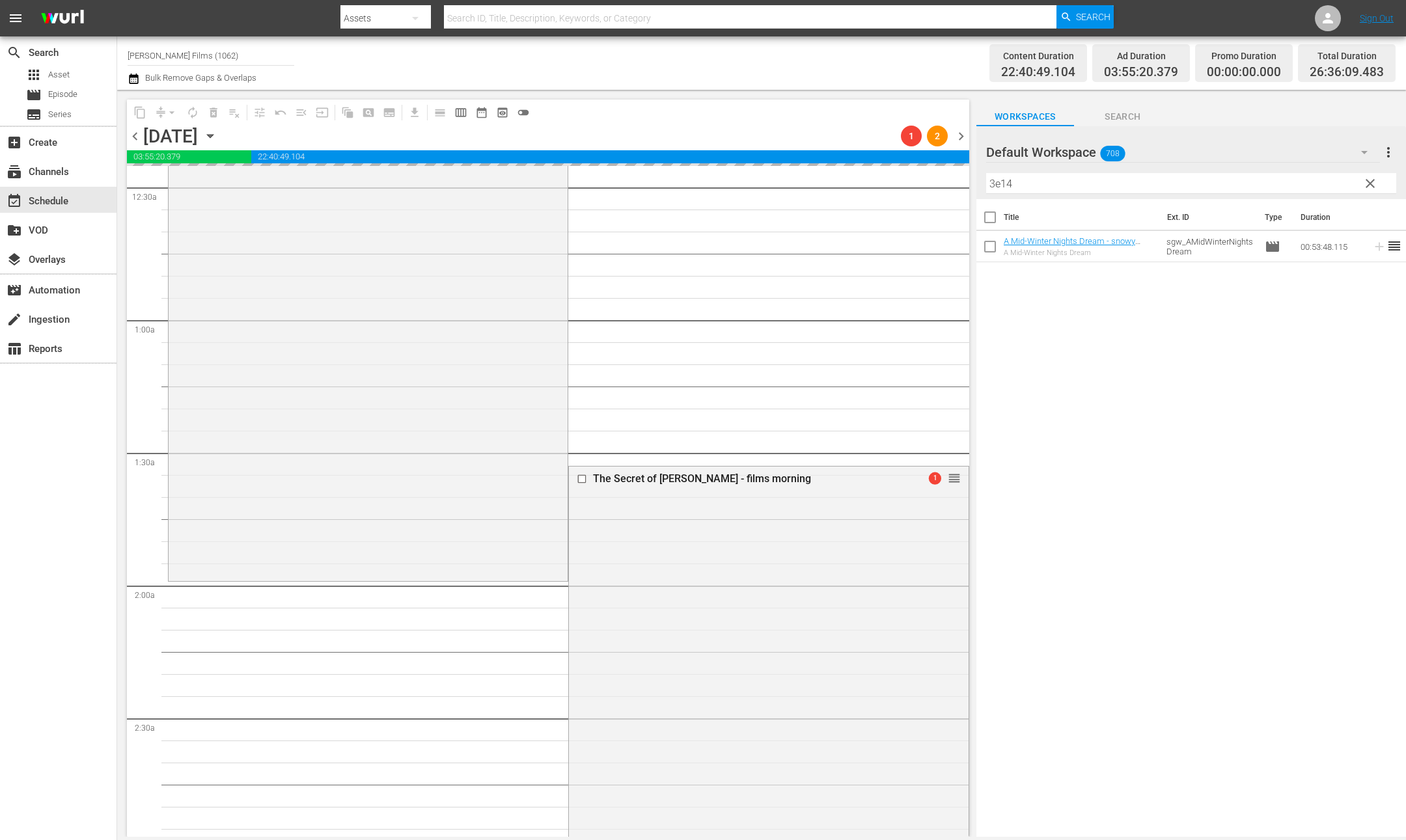
scroll to position [0, 0]
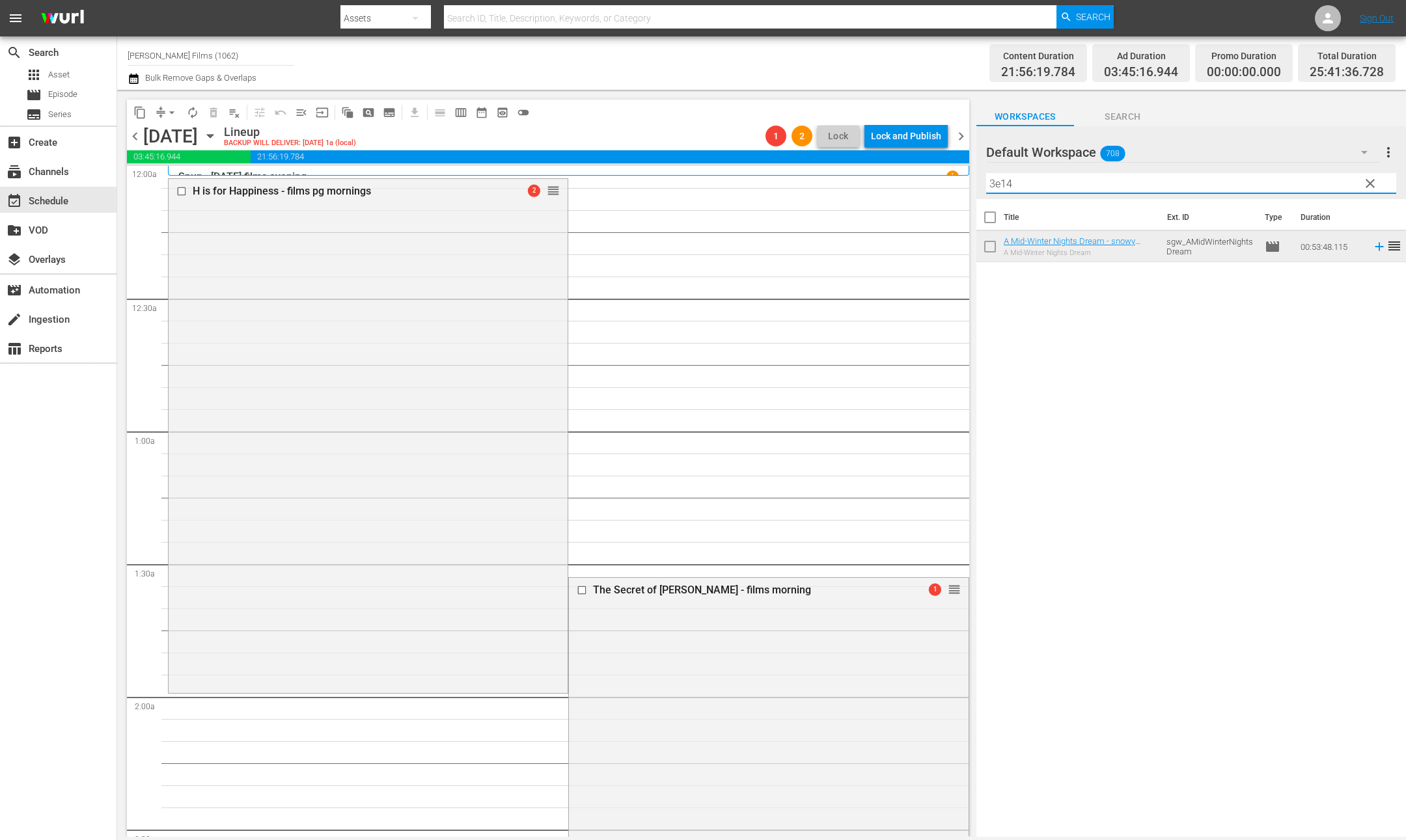
drag, startPoint x: 1064, startPoint y: 182, endPoint x: 869, endPoint y: 177, distance: 195.1
click at [871, 178] on div "content_copy compress arrow_drop_down autorenew_outlined delete_forever_outline…" at bounding box center [761, 463] width 1289 height 747
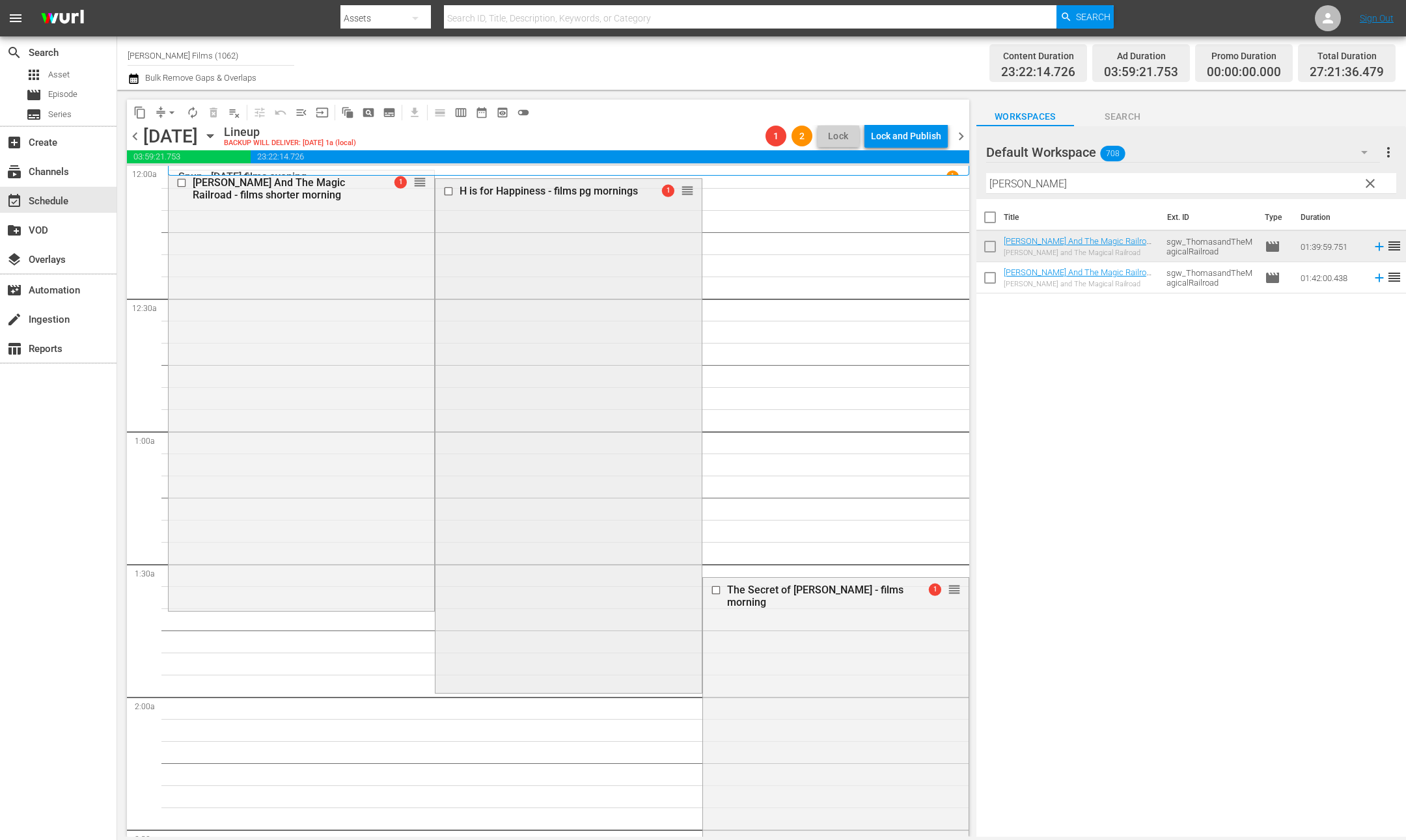
click at [451, 189] on input "checkbox" at bounding box center [450, 191] width 14 height 11
click at [216, 110] on span "delete_forever_outlined" at bounding box center [214, 113] width 13 height 13
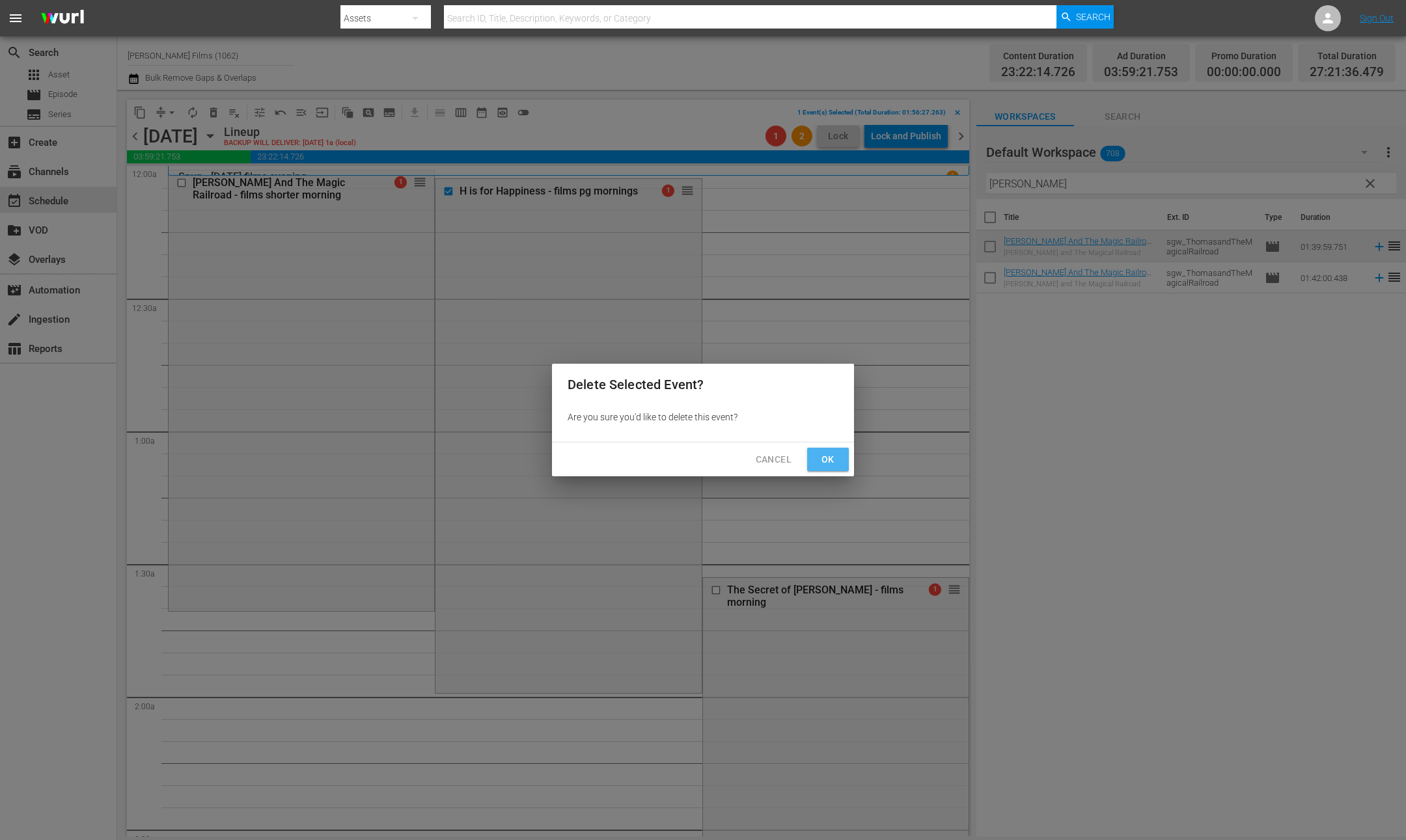
click at [836, 464] on span "Ok" at bounding box center [827, 460] width 21 height 16
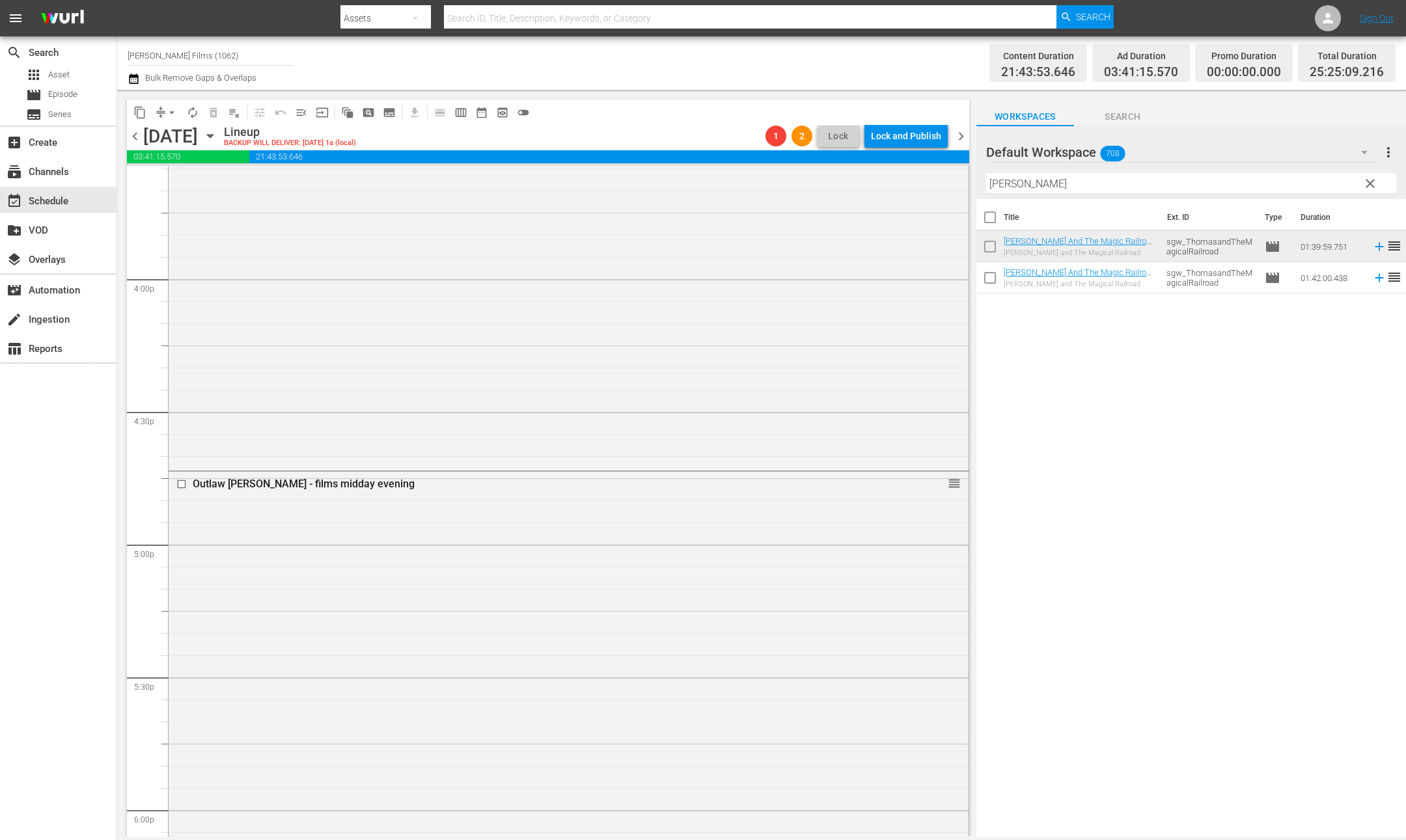
scroll to position [4139, 0]
click at [176, 114] on span "arrow_drop_down" at bounding box center [172, 113] width 13 height 13
click at [198, 175] on li "Align to End of Previous Day" at bounding box center [173, 181] width 137 height 21
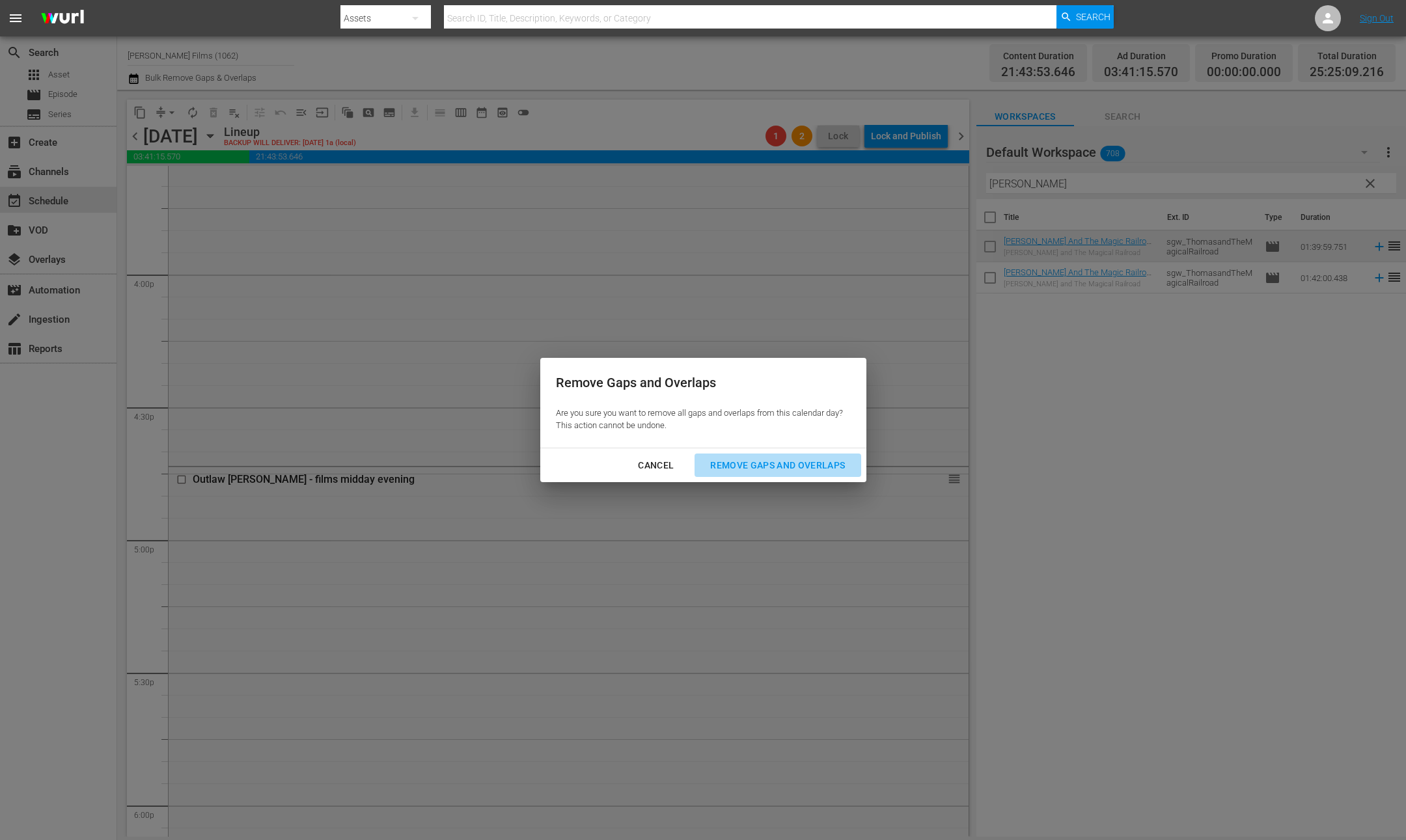
drag, startPoint x: 792, startPoint y: 467, endPoint x: 758, endPoint y: 394, distance: 80.5
click at [792, 467] on div "Remove Gaps and Overlaps" at bounding box center [777, 466] width 156 height 16
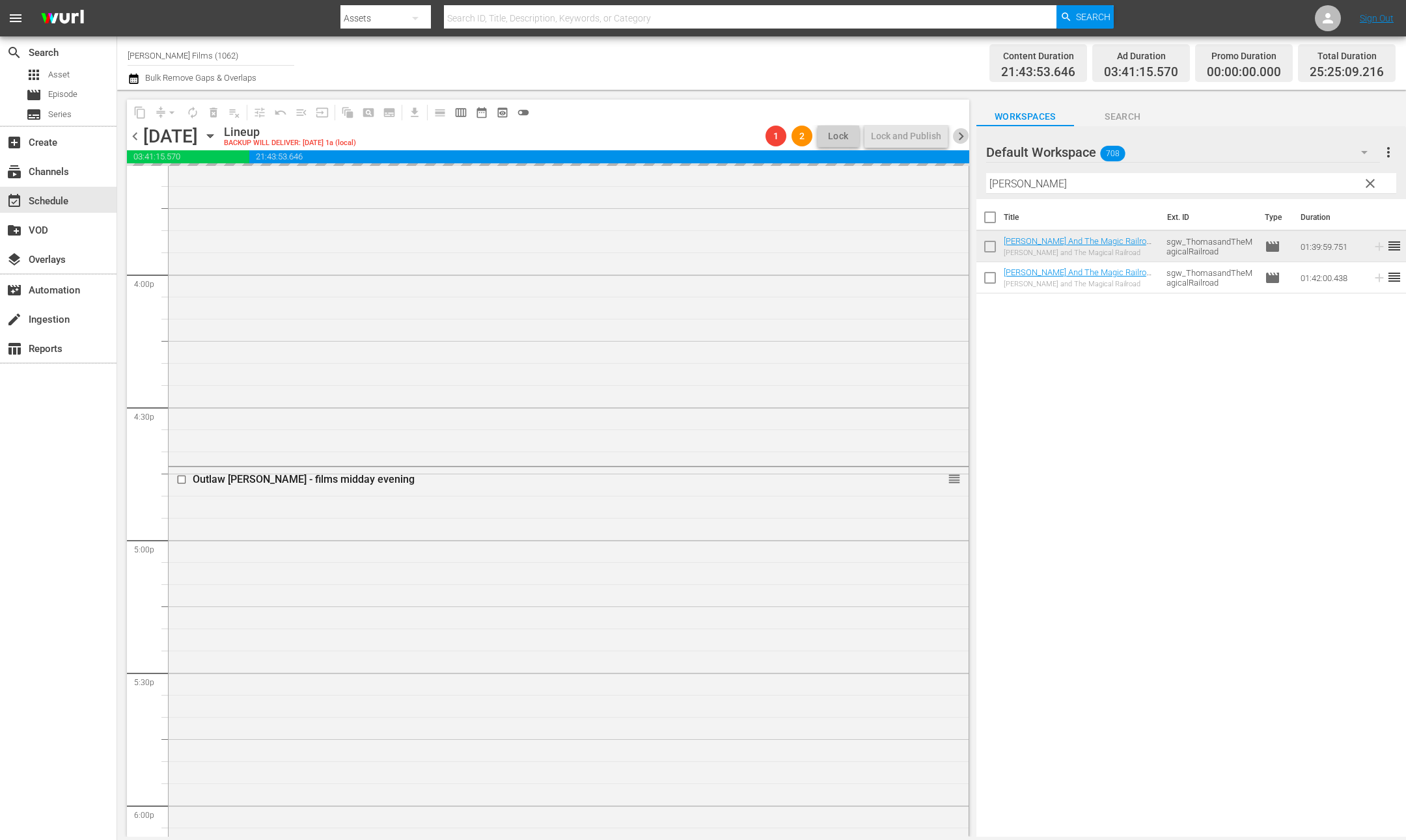
click at [961, 137] on span "chevron_right" at bounding box center [961, 137] width 16 height 16
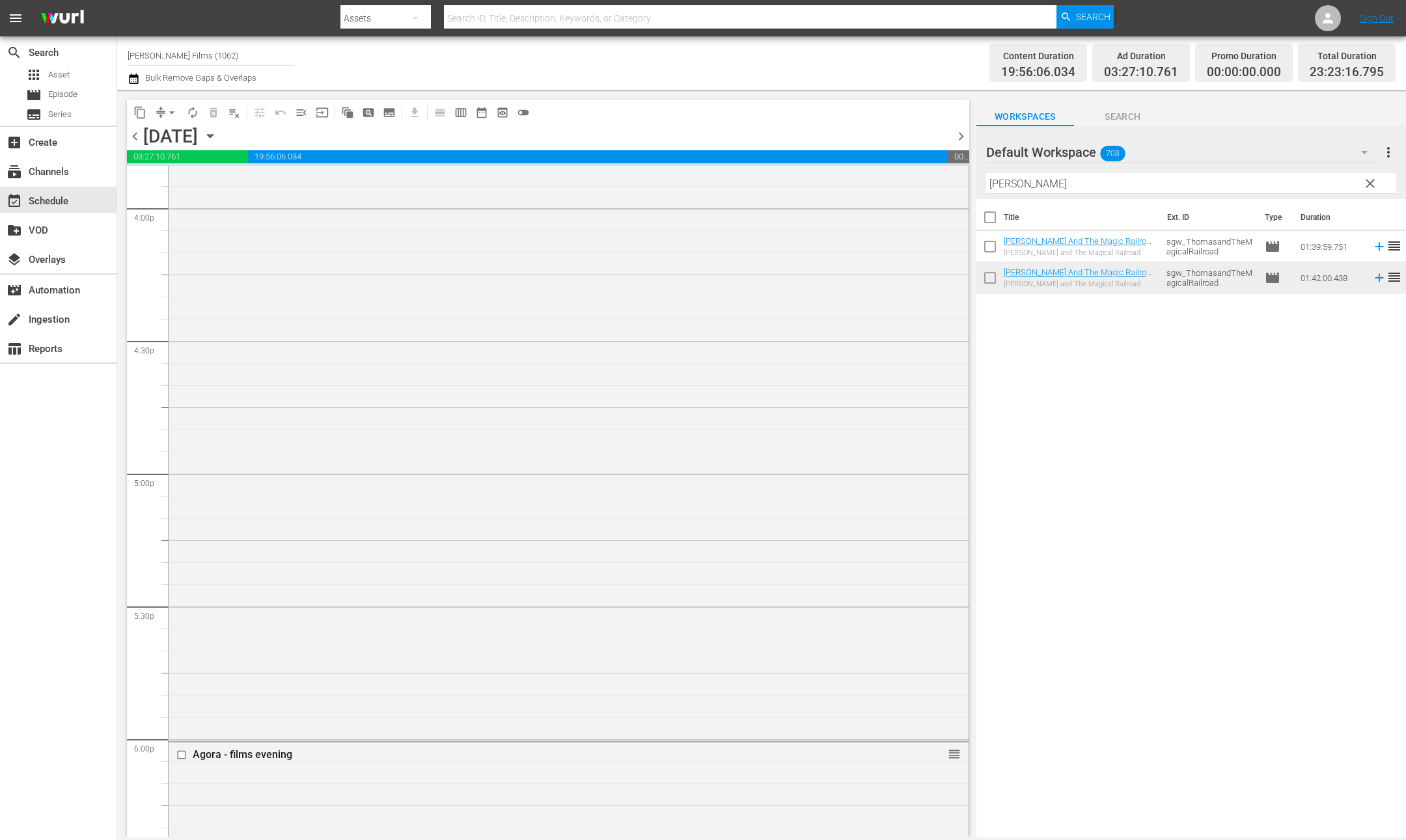
scroll to position [4072, 0]
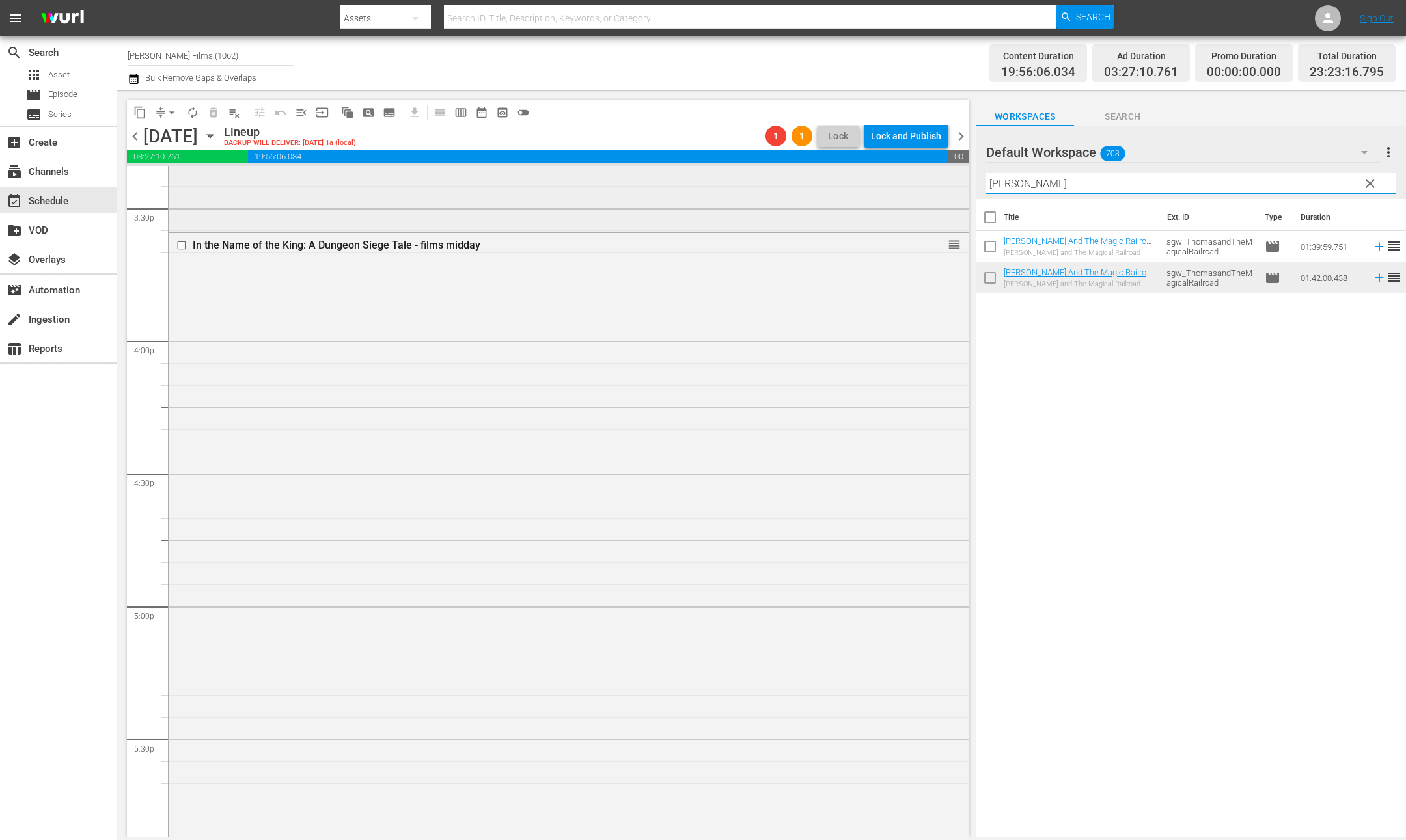
drag, startPoint x: 1031, startPoint y: 184, endPoint x: 733, endPoint y: 165, distance: 298.6
click at [733, 165] on div "content_copy compress arrow_drop_down autorenew_outlined delete_forever_outline…" at bounding box center [761, 463] width 1289 height 747
paste input "3e14"
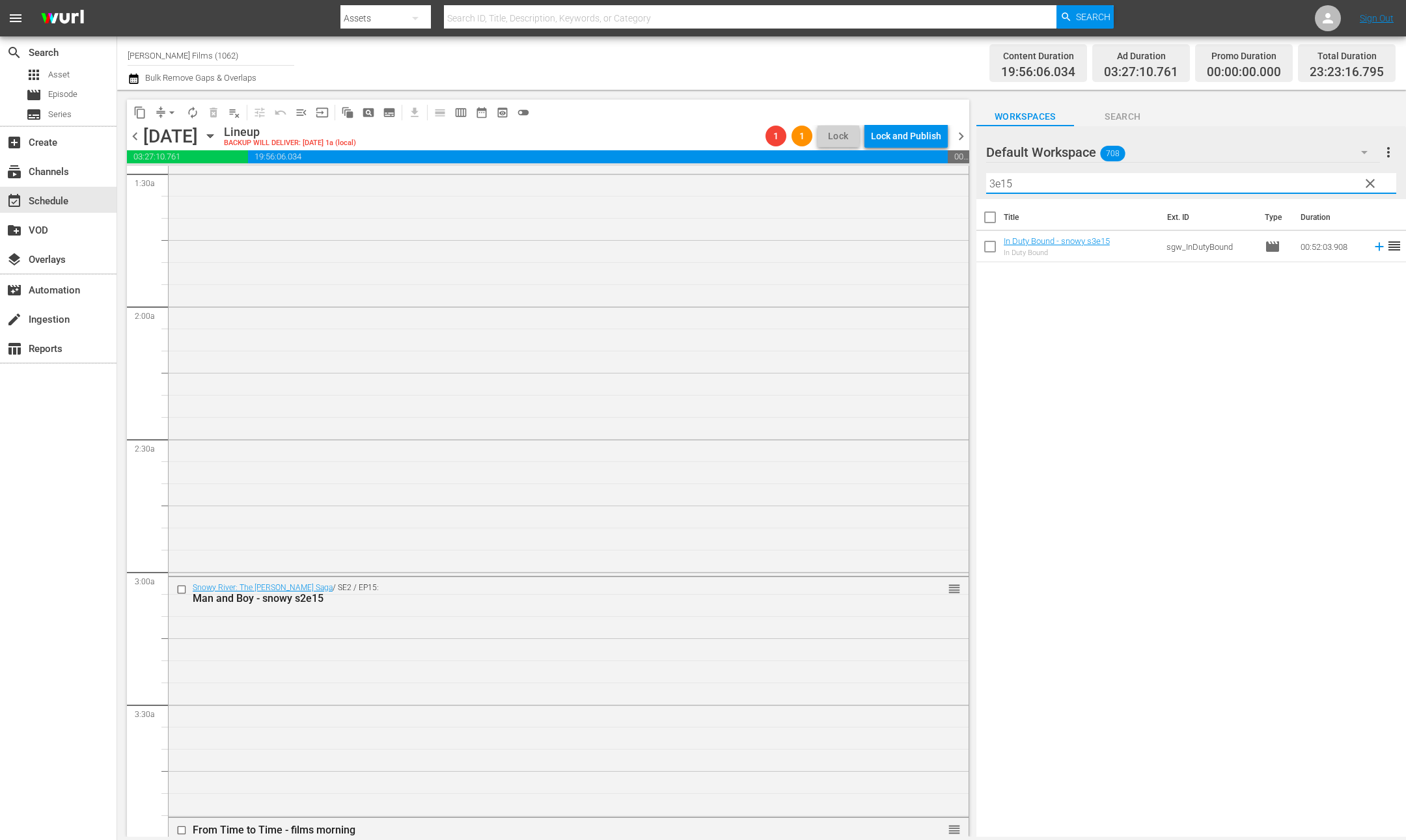
scroll to position [543, 0]
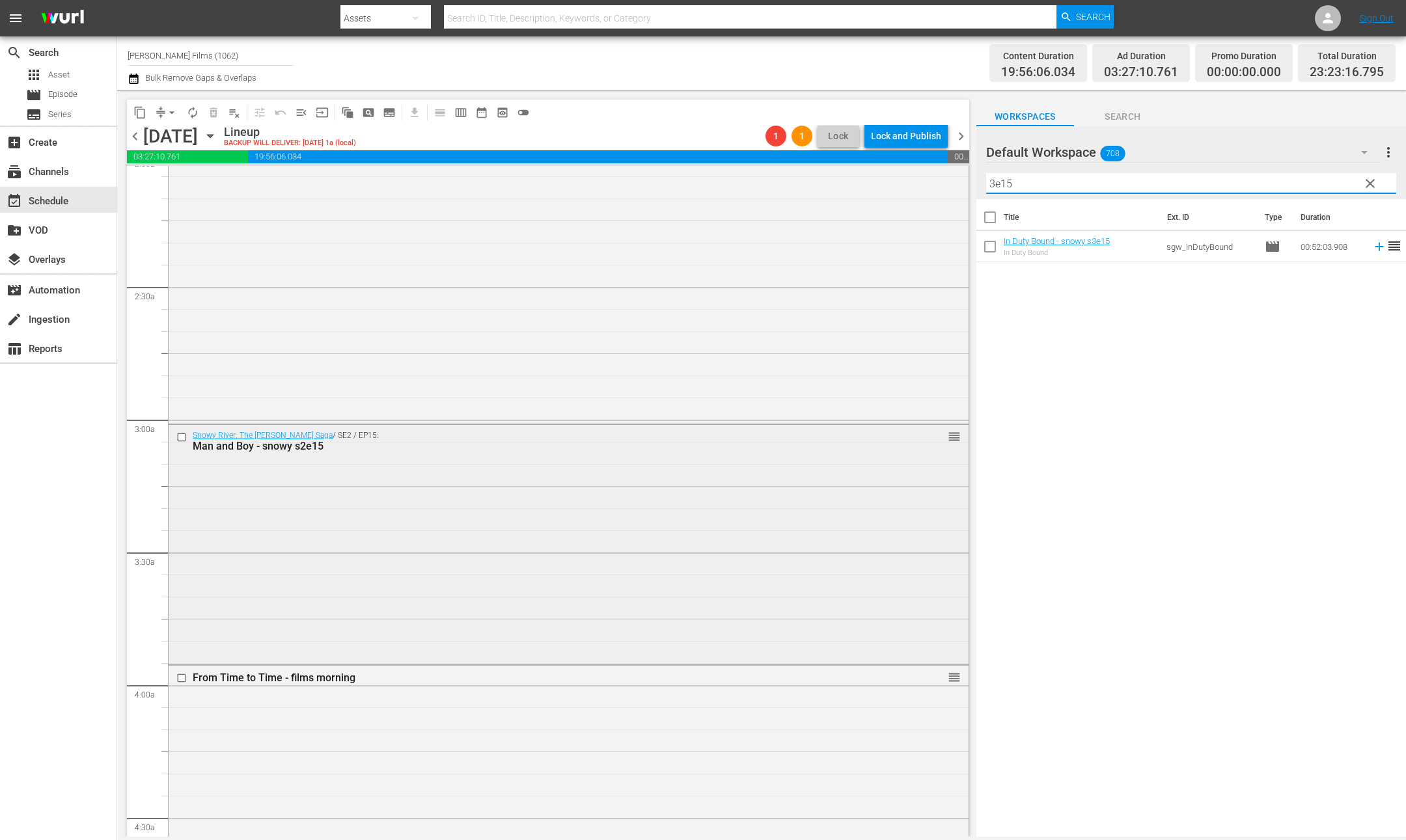
click at [182, 437] on input "checkbox" at bounding box center [183, 436] width 14 height 11
click at [218, 109] on span "delete_forever_outlined" at bounding box center [214, 113] width 13 height 13
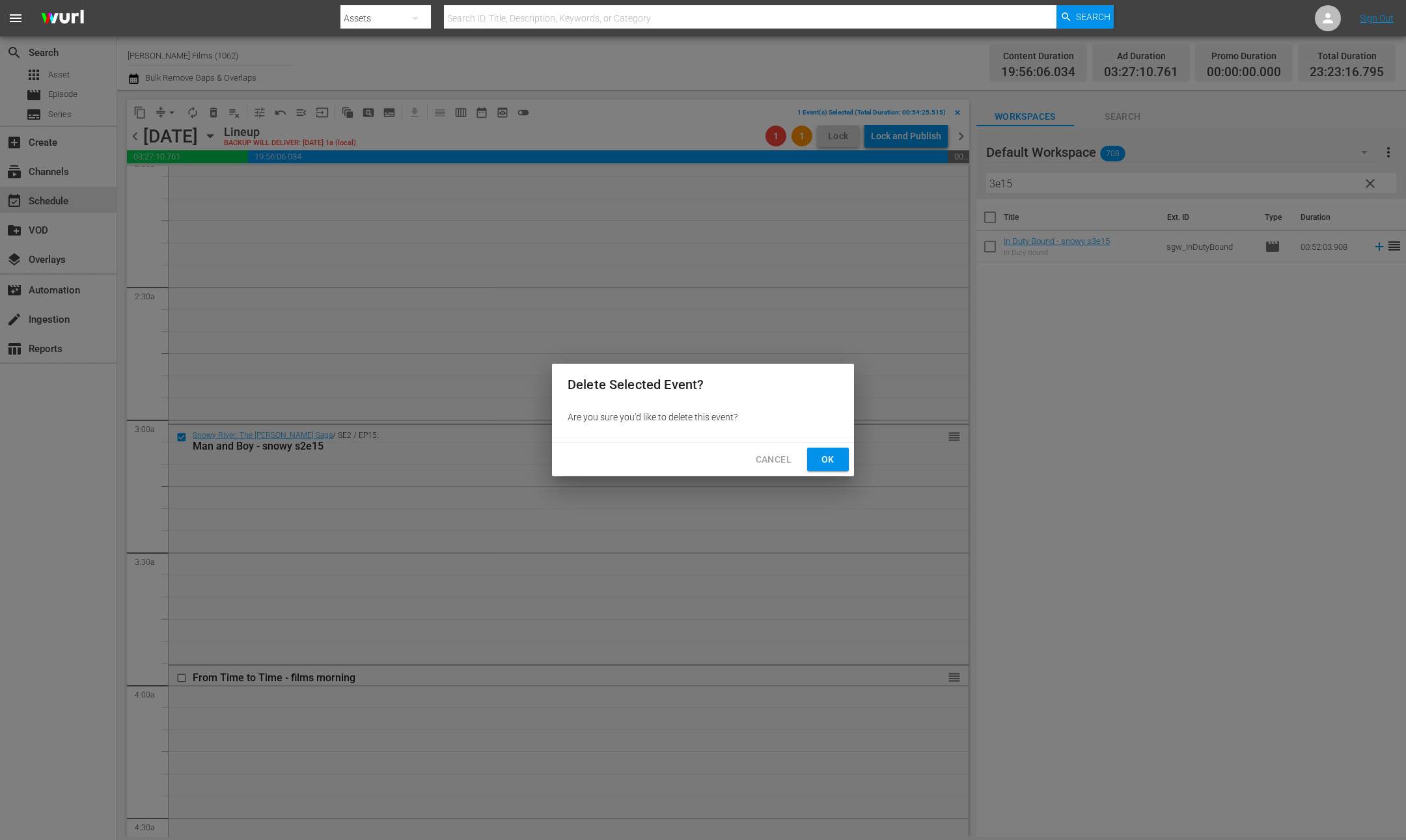
click at [826, 452] on span "Ok" at bounding box center [827, 460] width 21 height 16
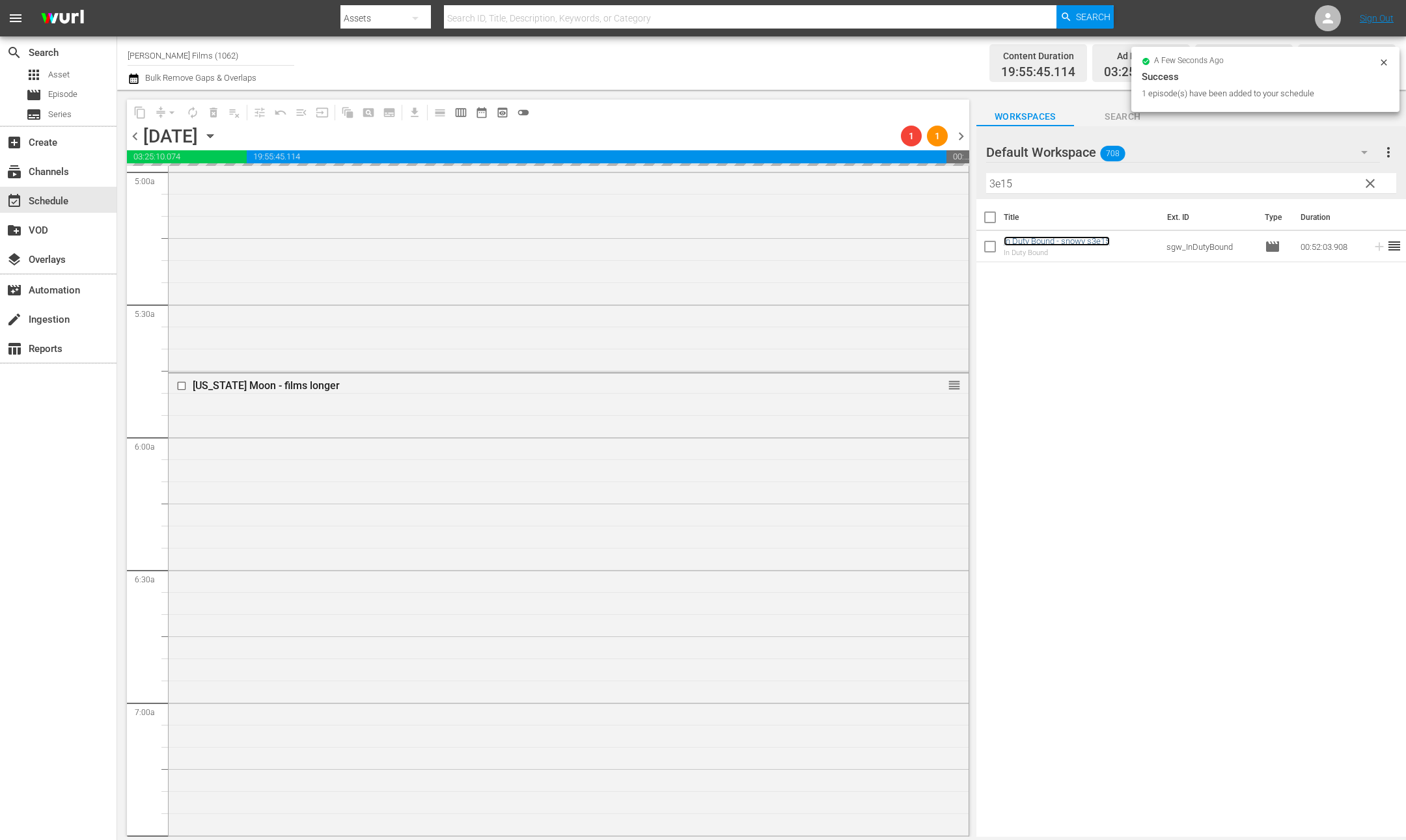
scroll to position [1432, 0]
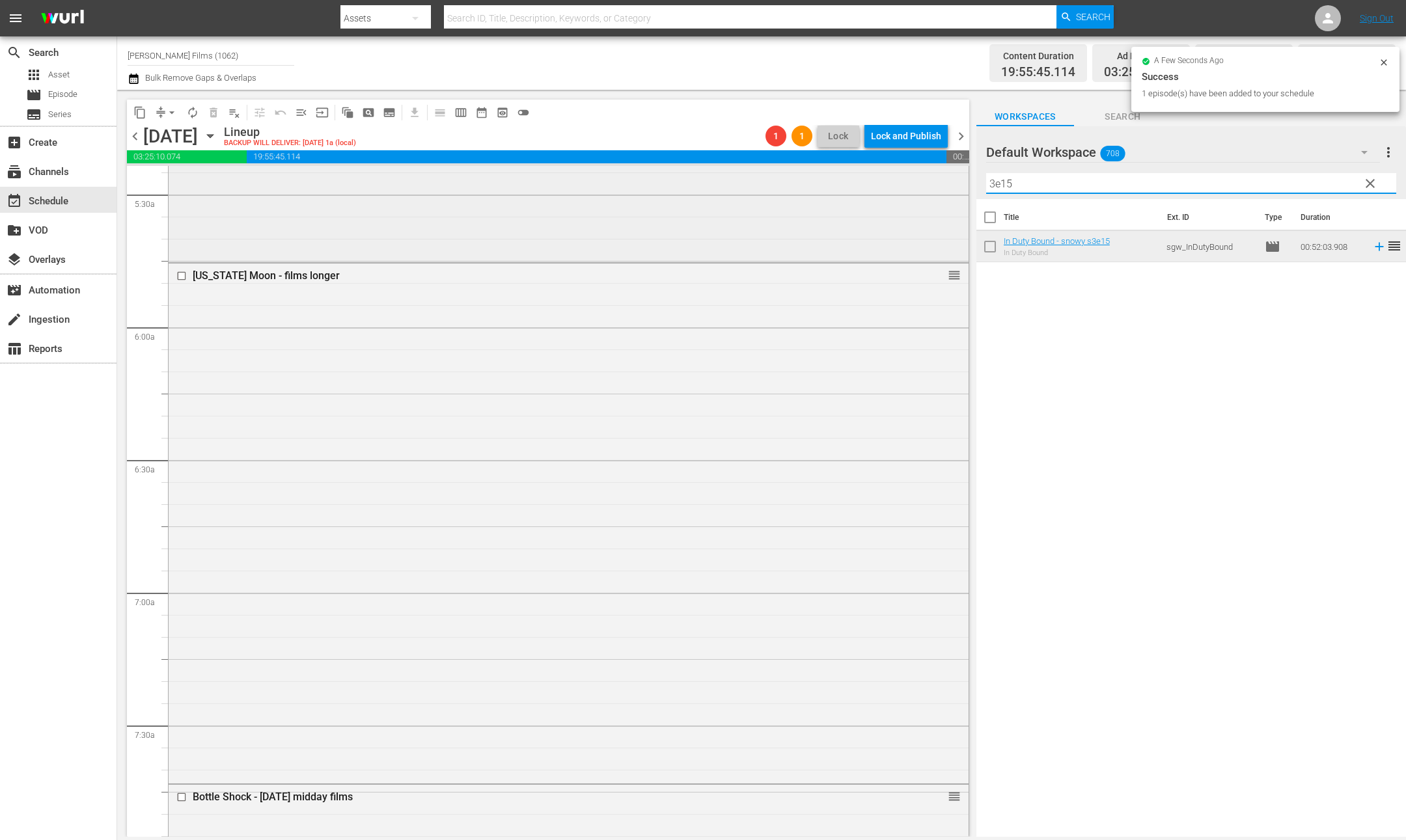
drag, startPoint x: 1032, startPoint y: 187, endPoint x: 869, endPoint y: 175, distance: 163.4
click at [869, 175] on div "content_copy compress arrow_drop_down autorenew_outlined delete_forever_outline…" at bounding box center [761, 463] width 1289 height 747
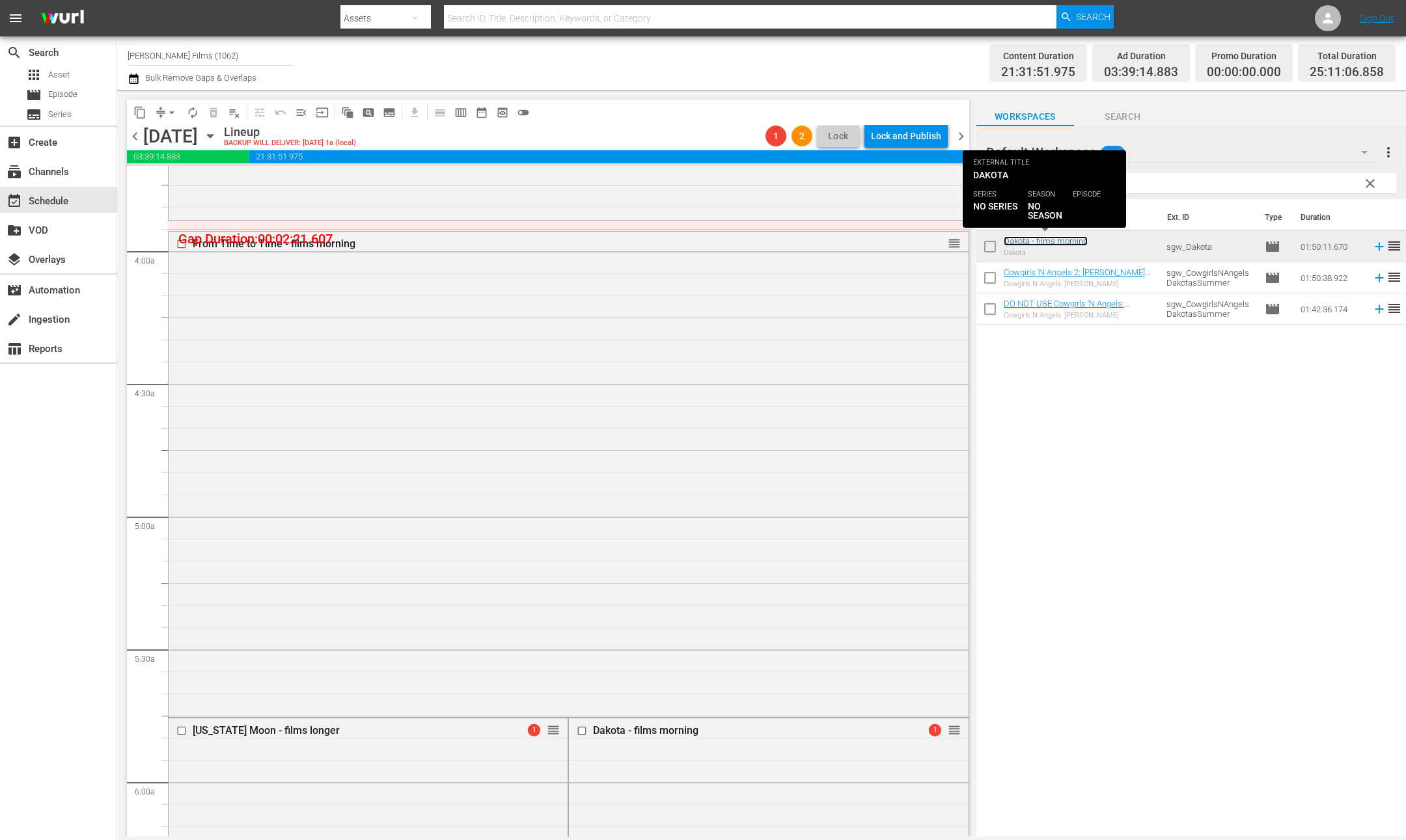
scroll to position [957, 0]
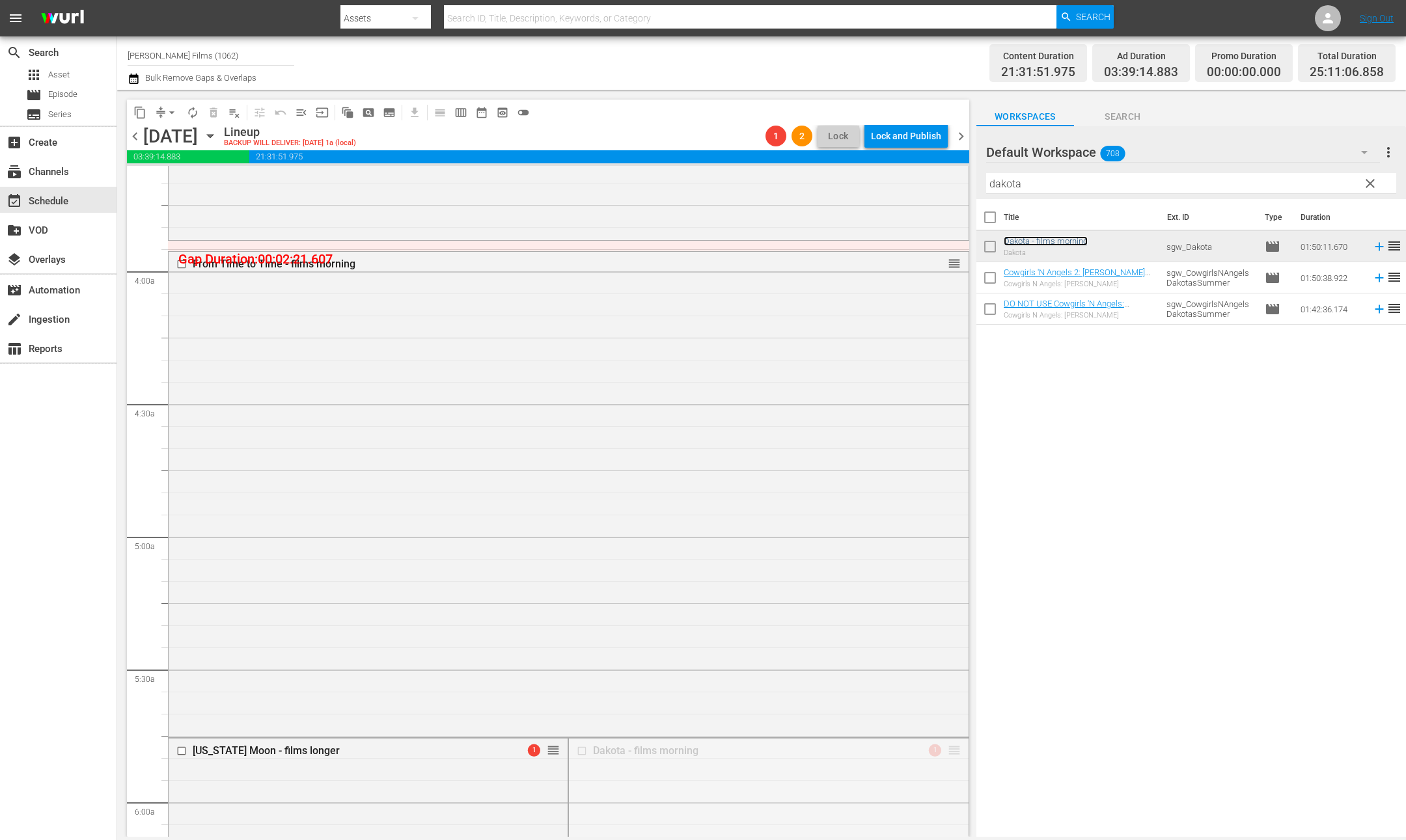
drag, startPoint x: 957, startPoint y: 749, endPoint x: 735, endPoint y: 242, distance: 553.5
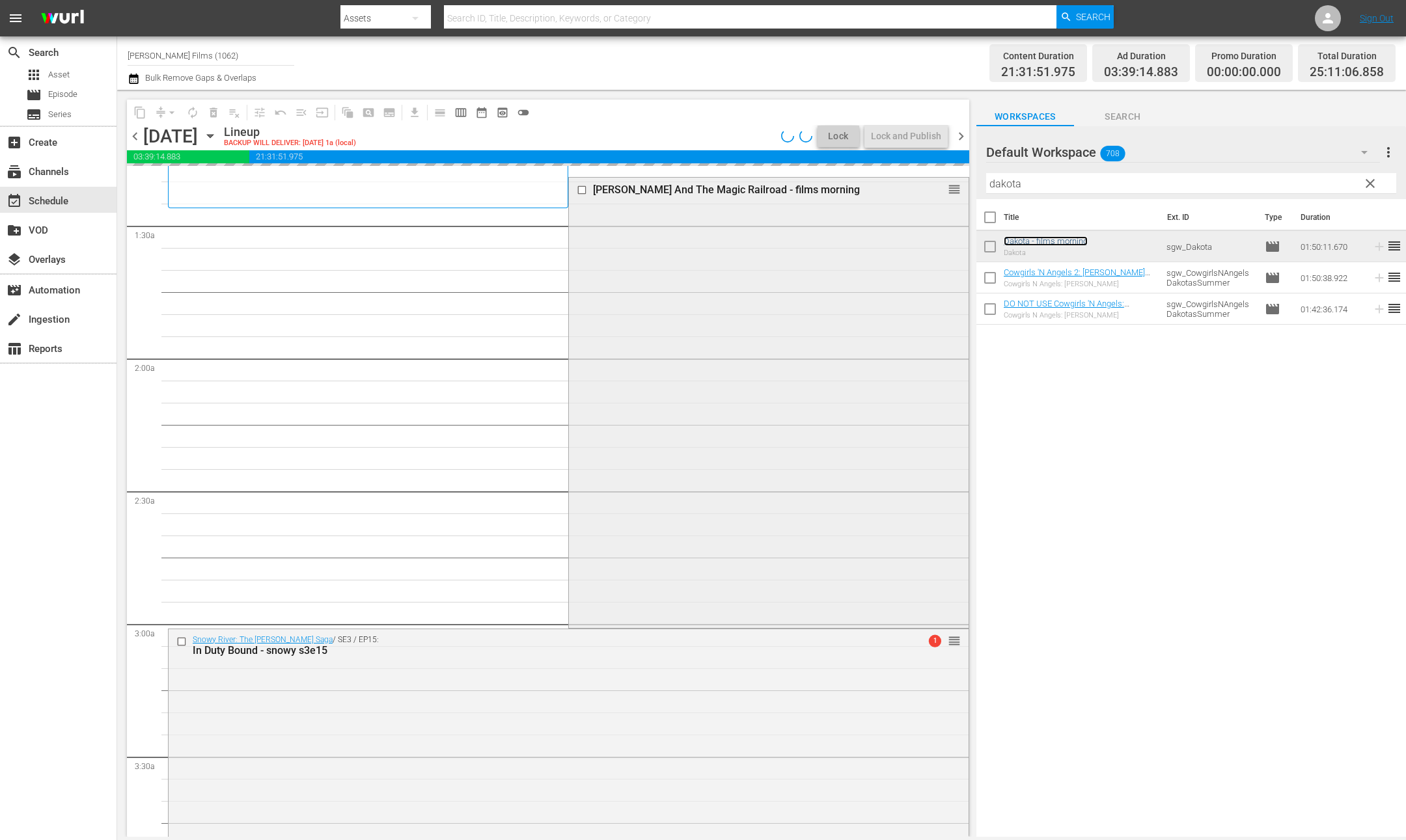
scroll to position [272, 0]
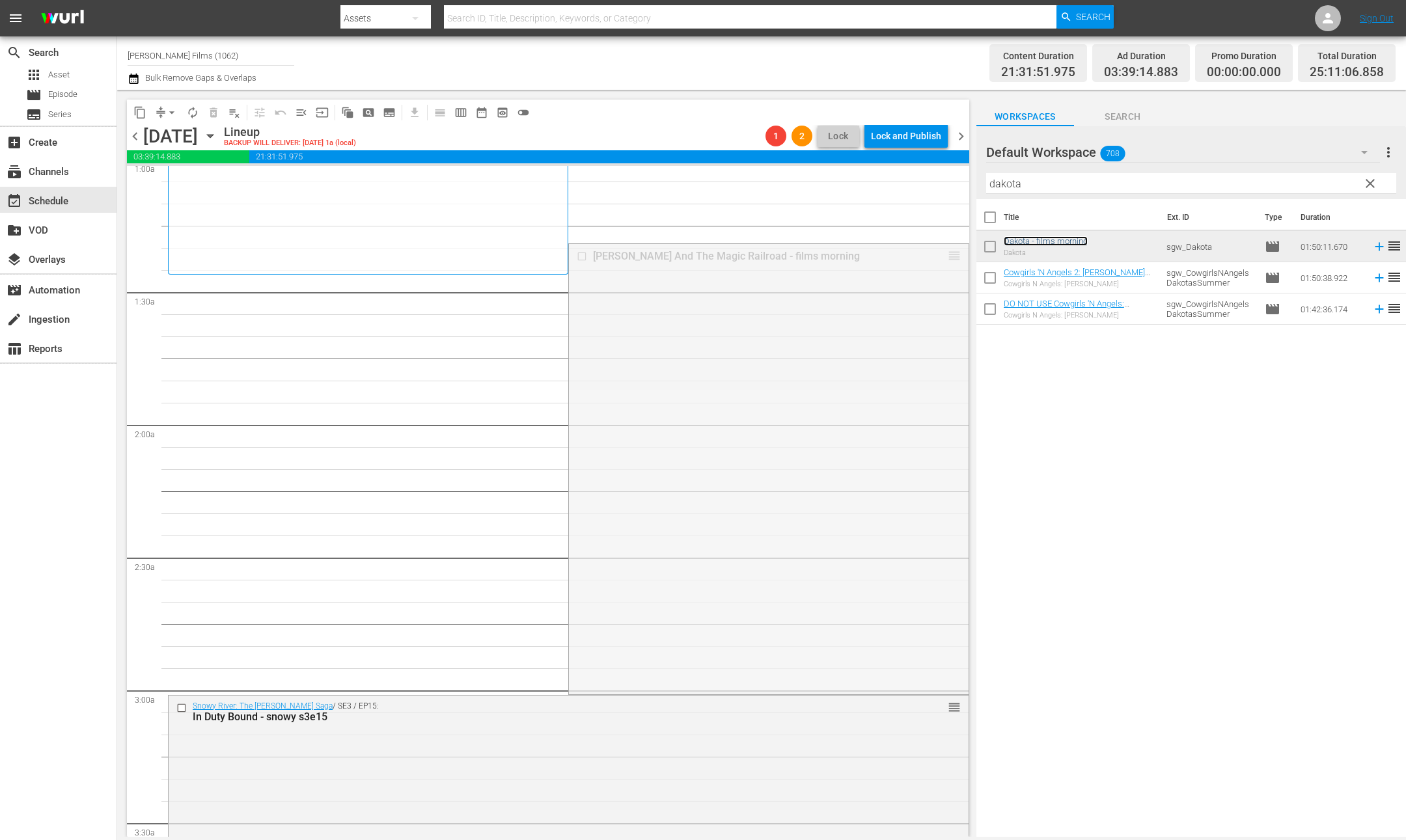
drag, startPoint x: 952, startPoint y: 253, endPoint x: 949, endPoint y: 278, distance: 25.2
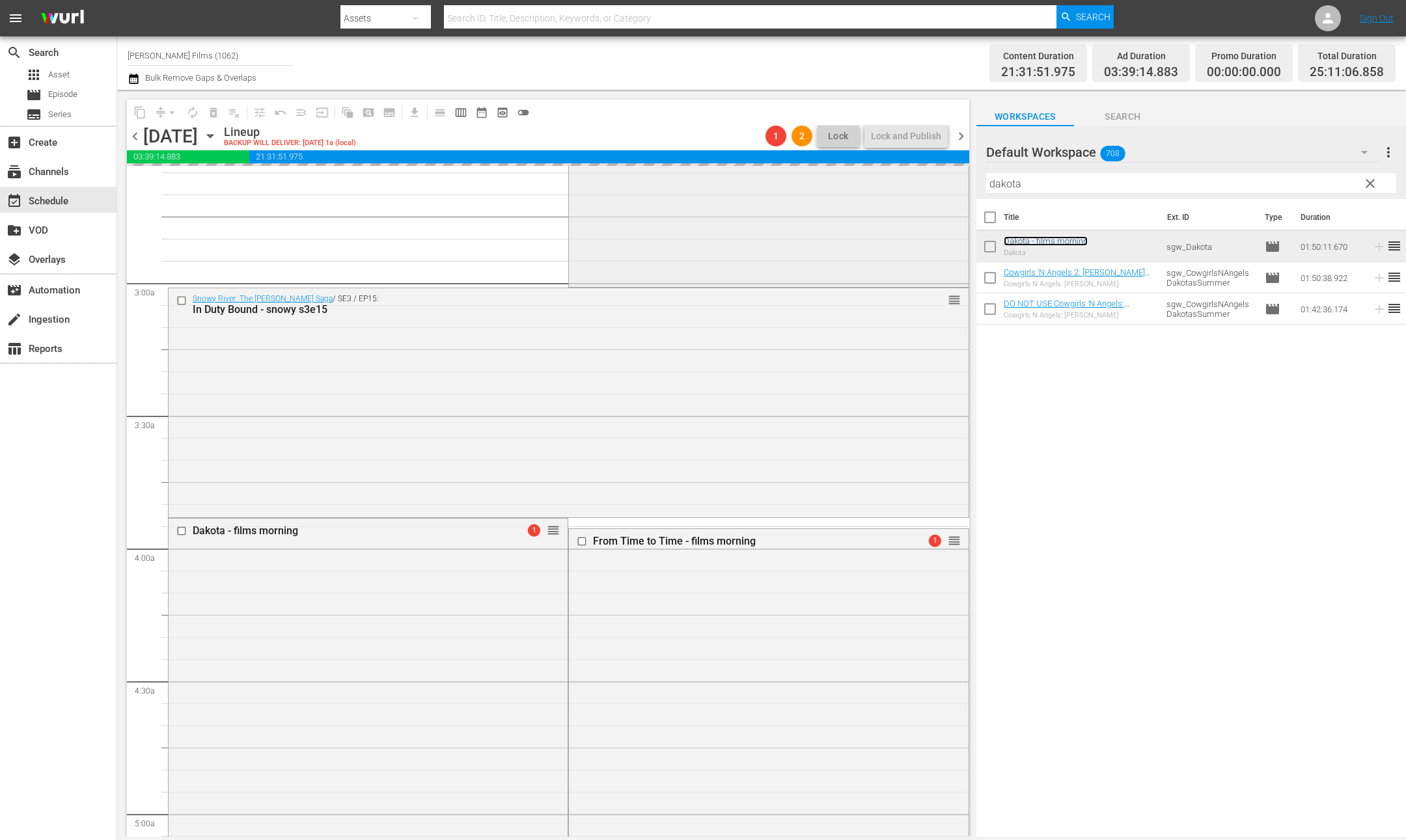
scroll to position [715, 0]
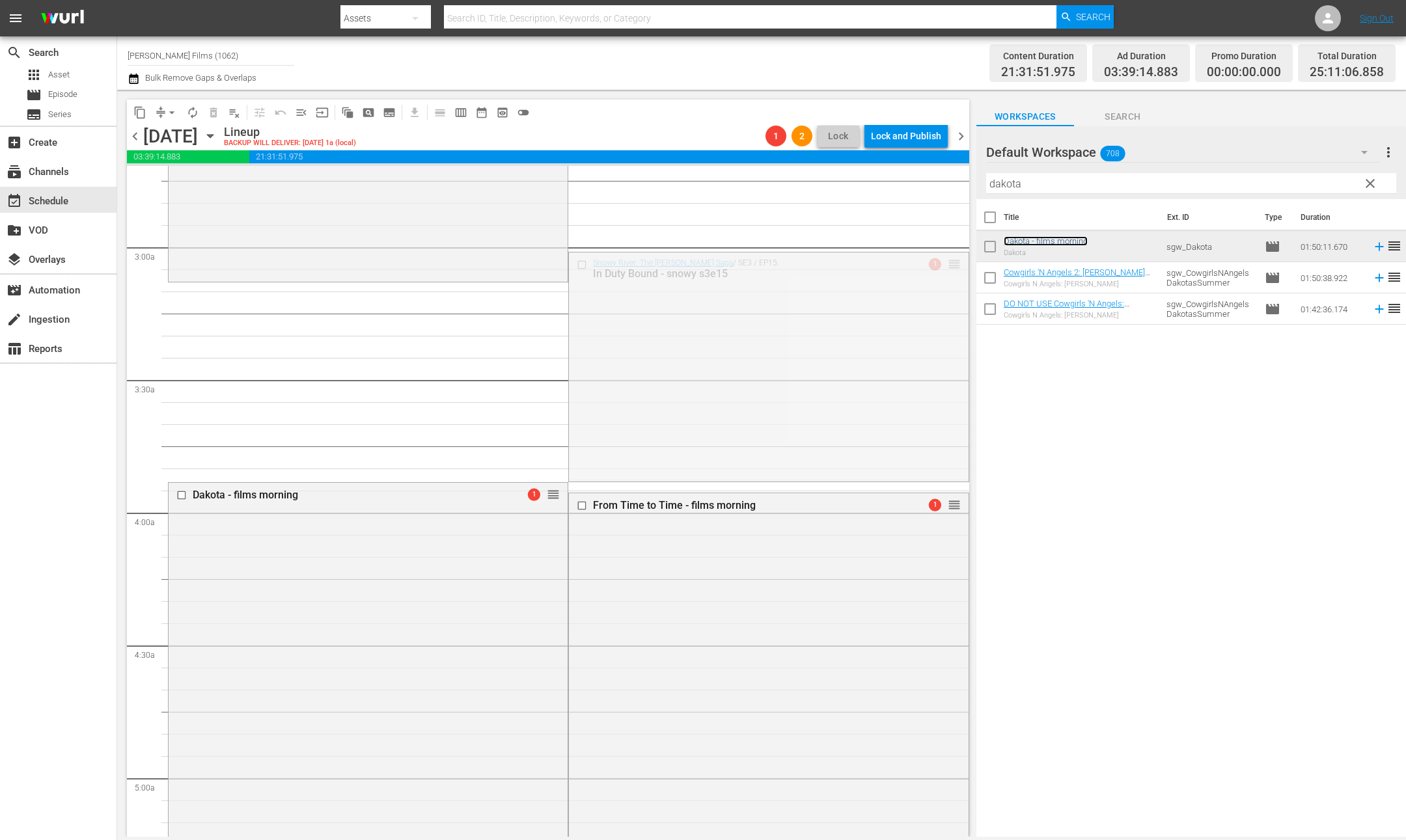
drag, startPoint x: 952, startPoint y: 260, endPoint x: 952, endPoint y: 288, distance: 28.0
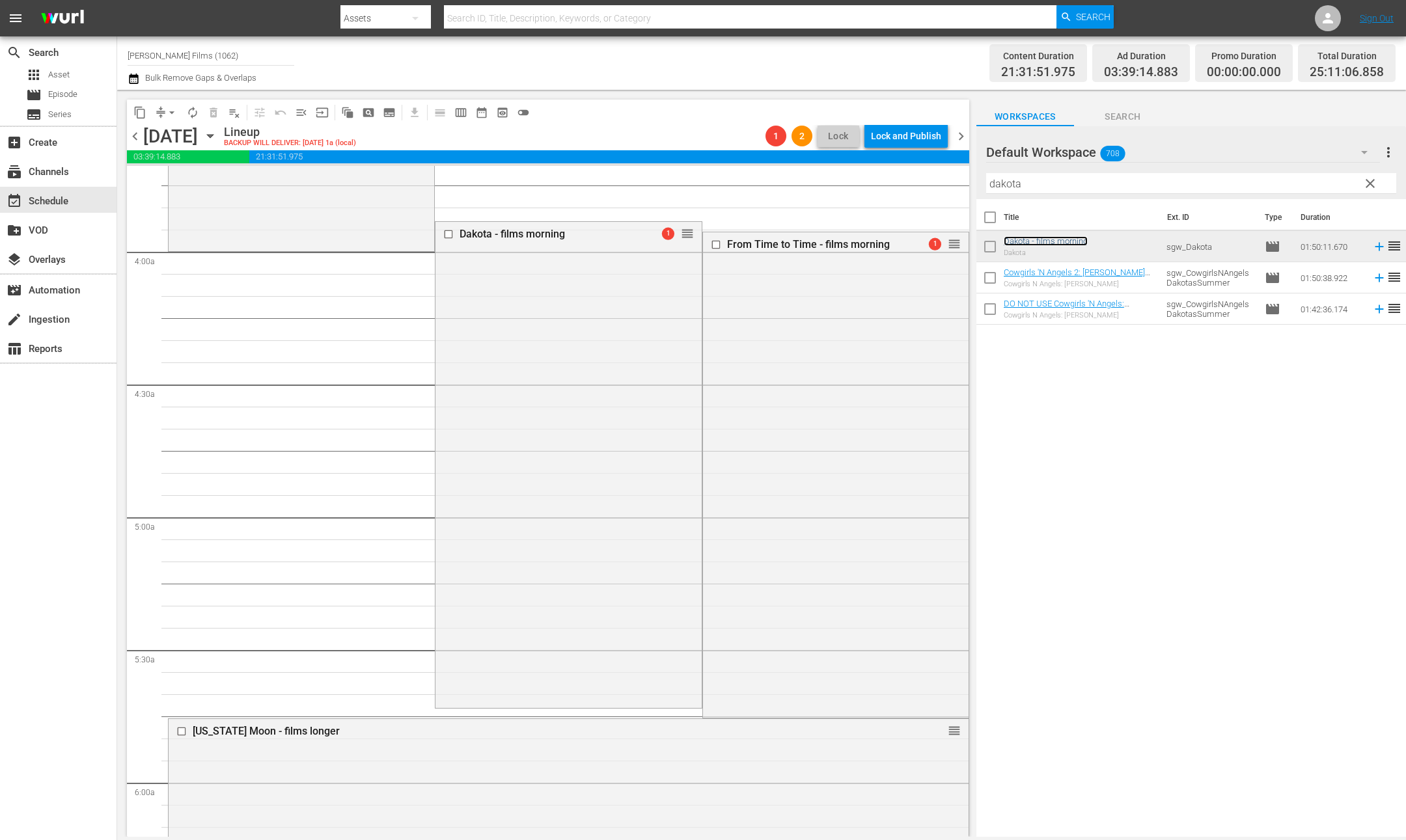
scroll to position [961, 0]
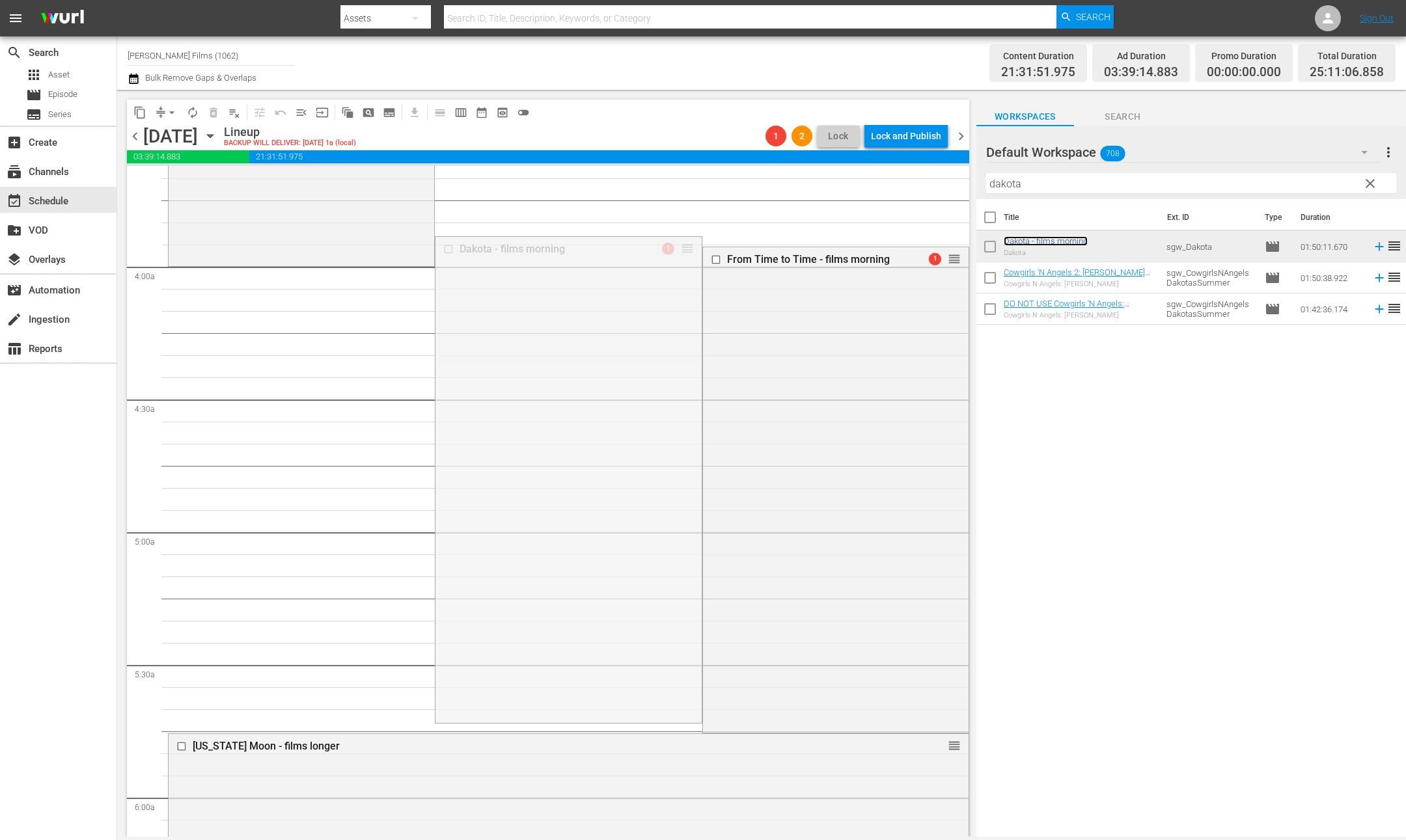
drag, startPoint x: 682, startPoint y: 242, endPoint x: 670, endPoint y: 274, distance: 34.2
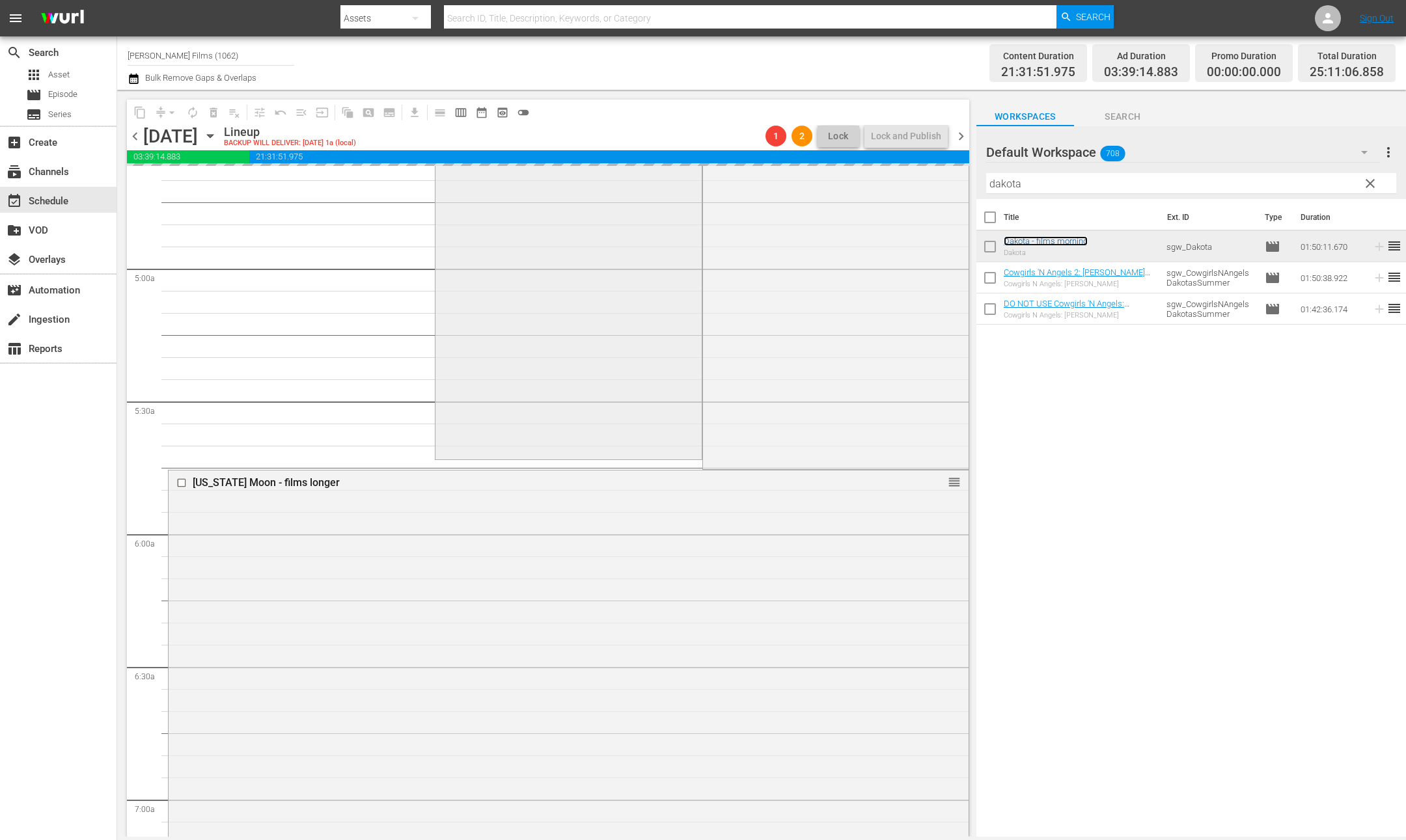
scroll to position [1244, 0]
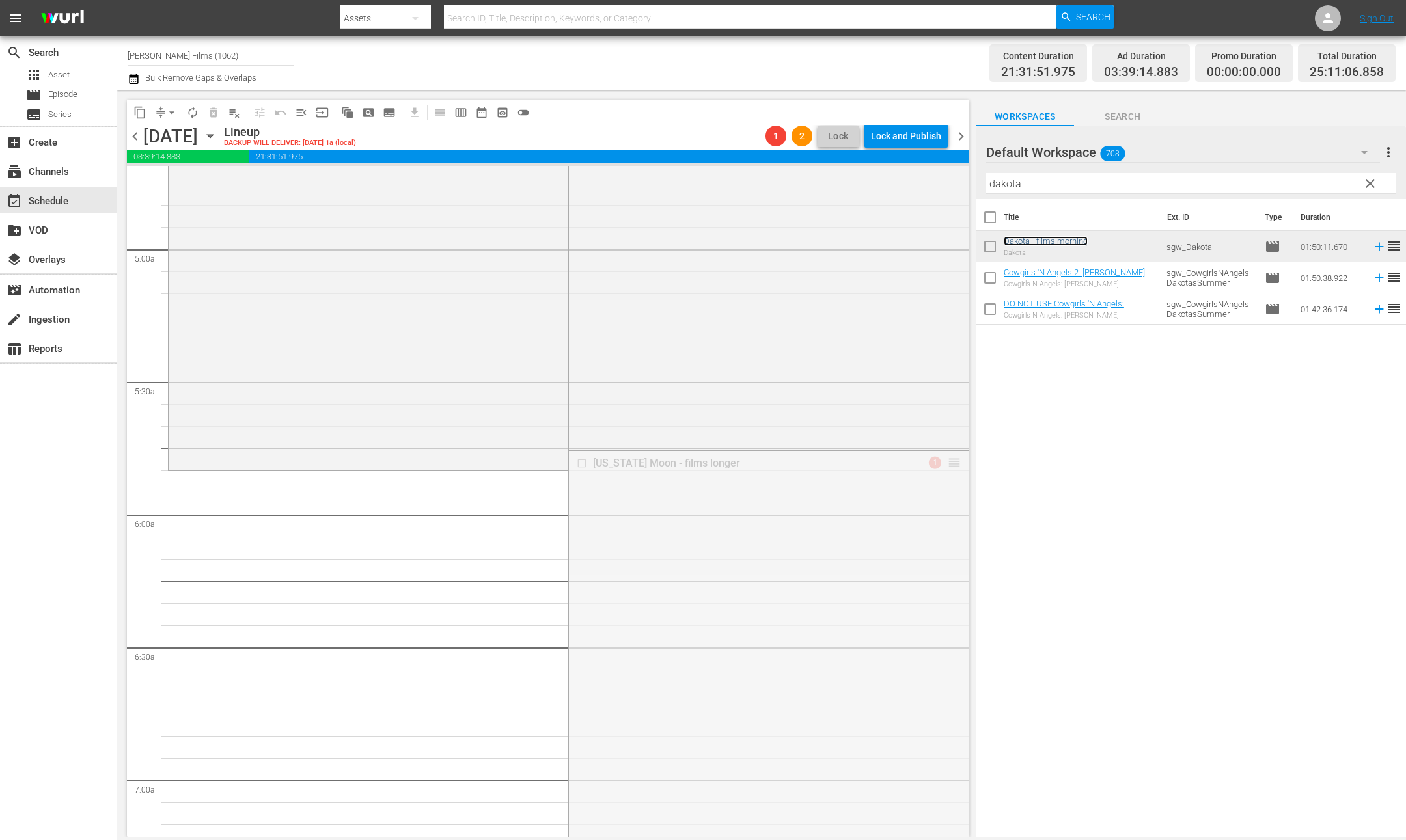
drag, startPoint x: 953, startPoint y: 462, endPoint x: 952, endPoint y: 480, distance: 18.0
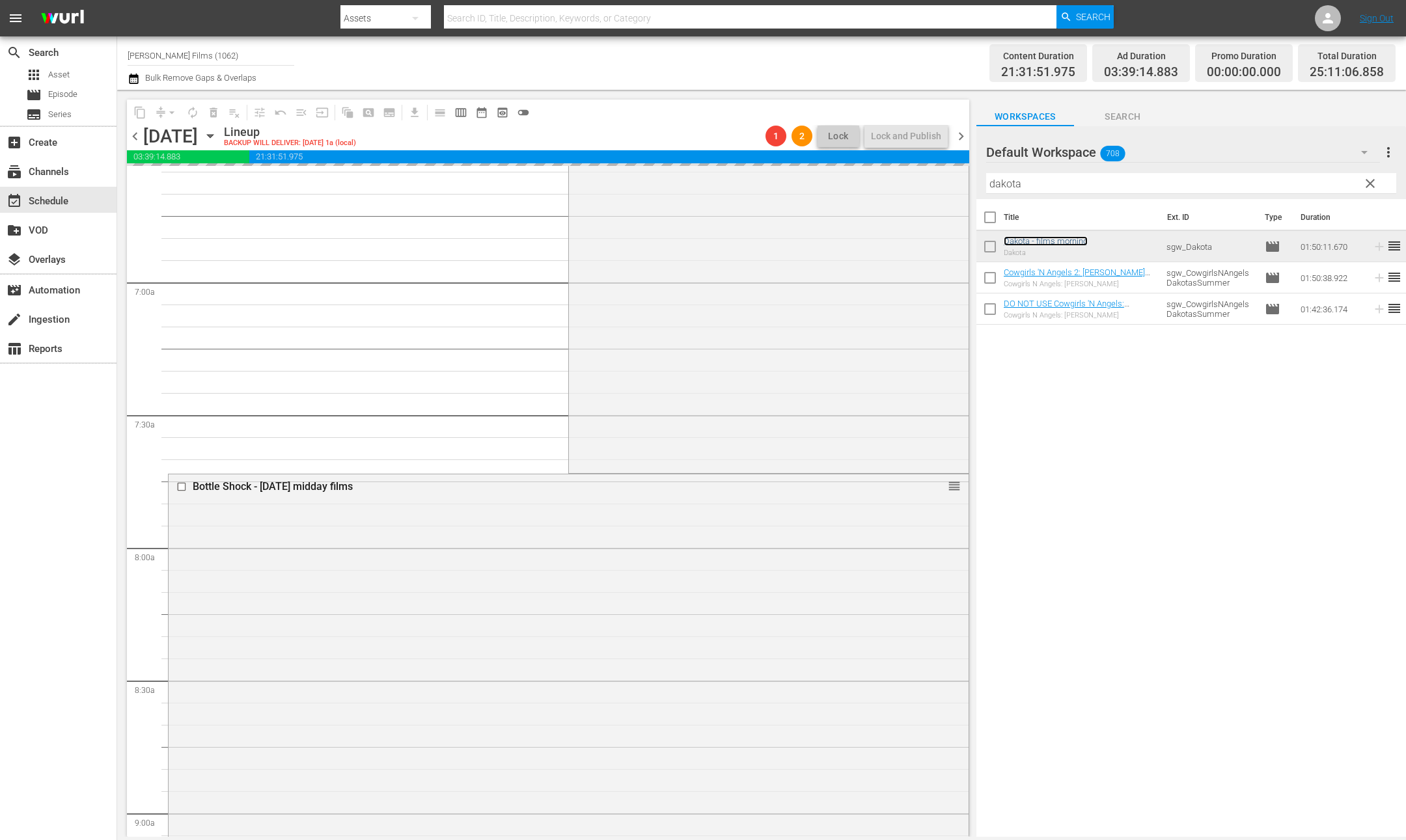
scroll to position [1751, 0]
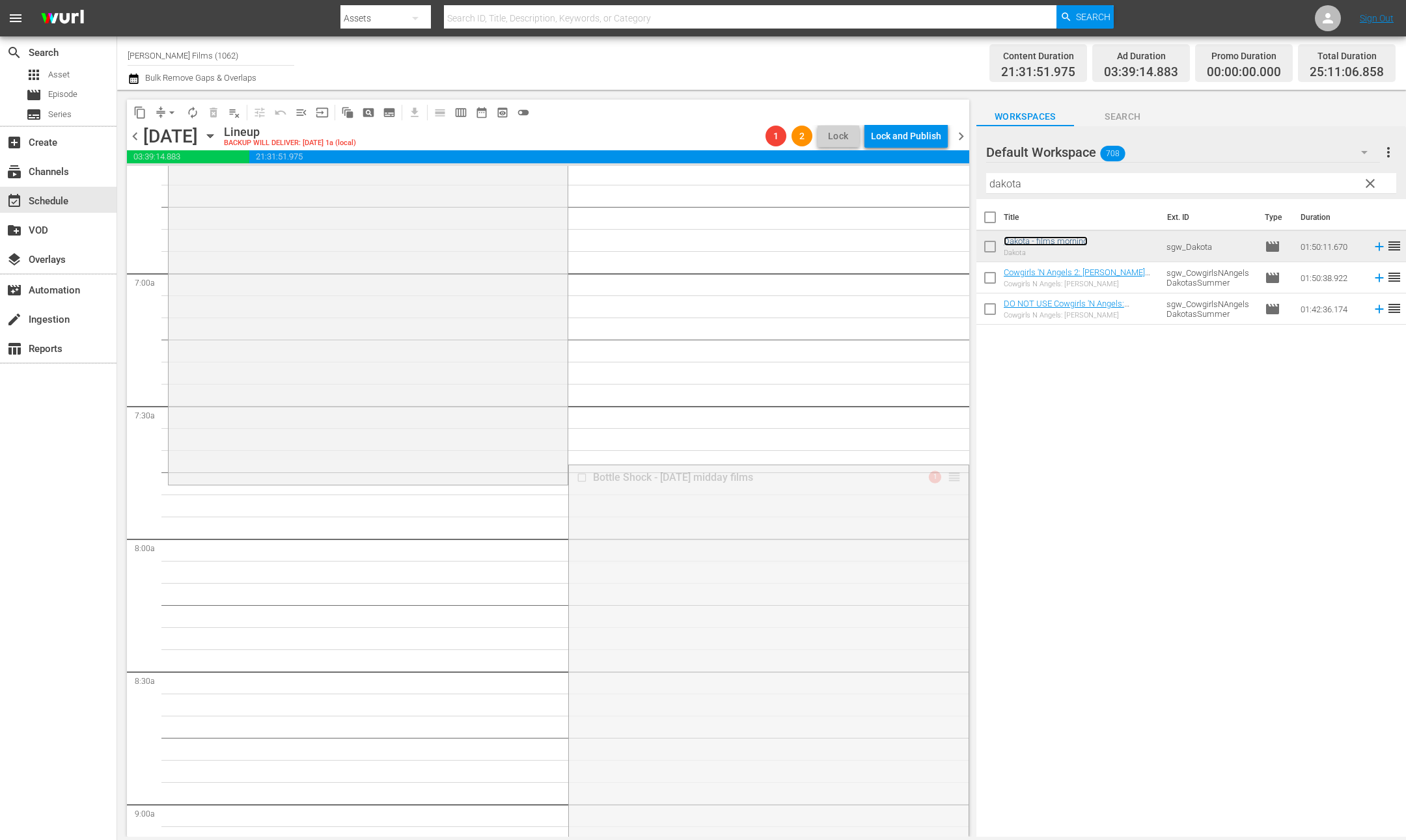
drag, startPoint x: 956, startPoint y: 476, endPoint x: 955, endPoint y: 487, distance: 11.0
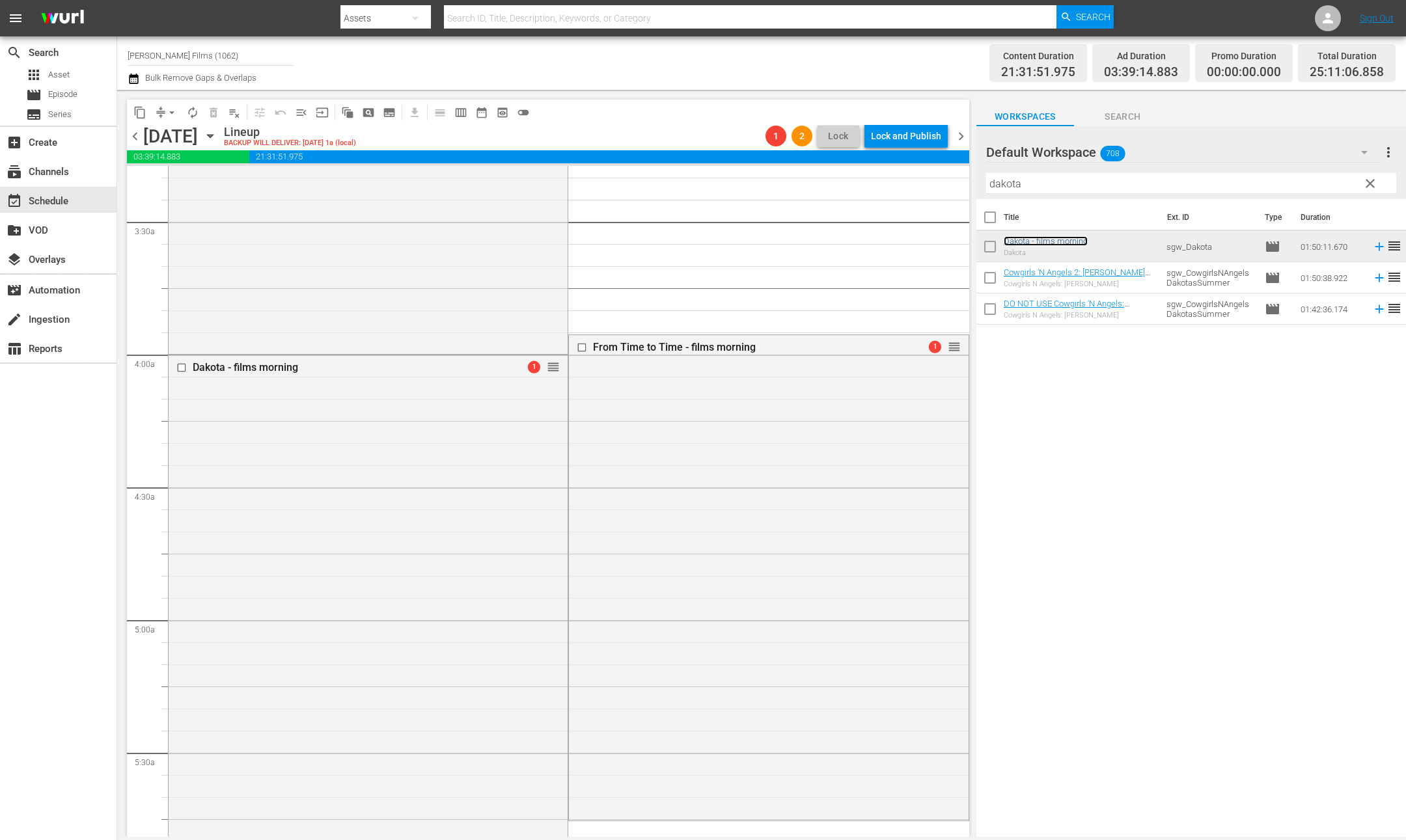
scroll to position [802, 0]
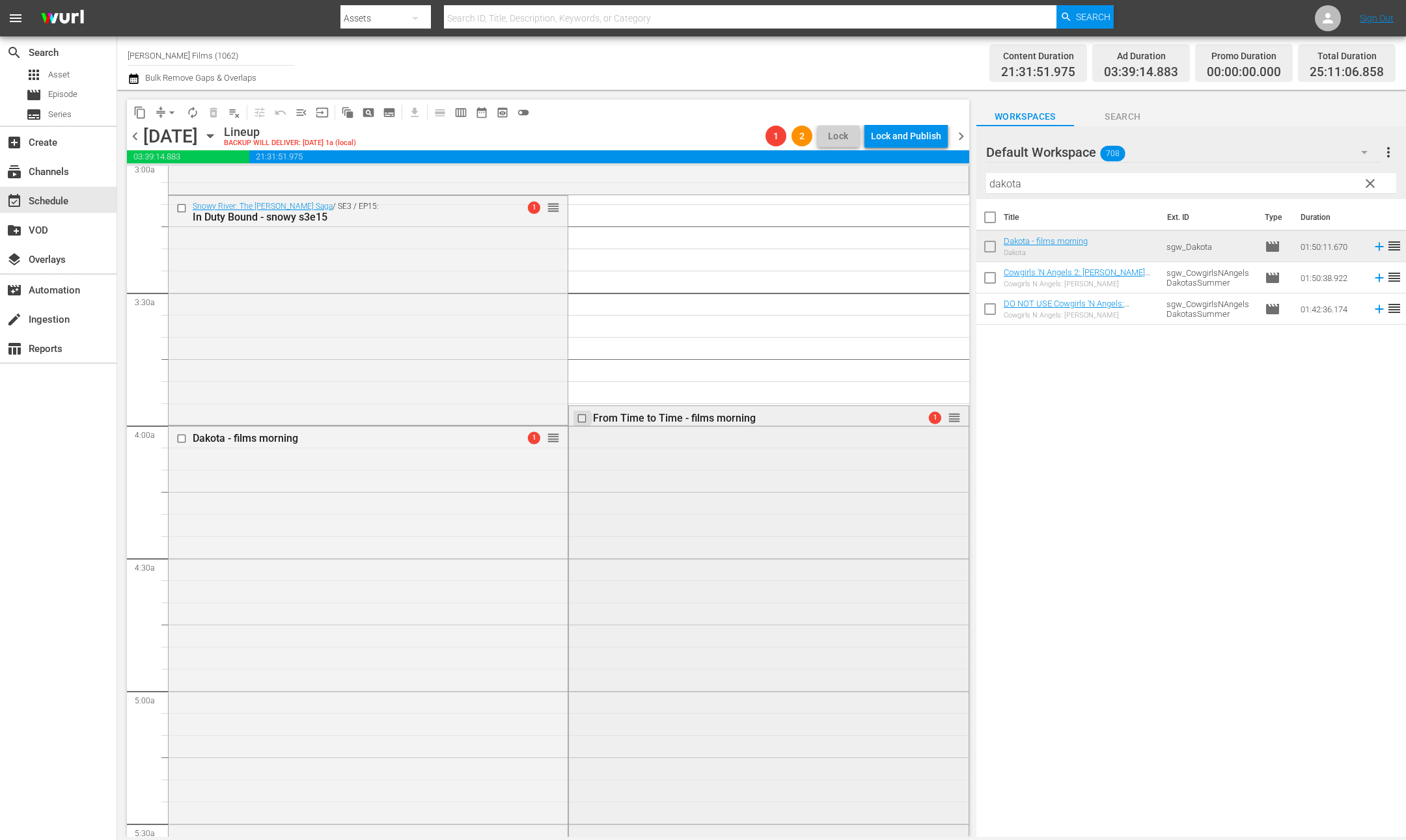
click at [583, 419] on input "checkbox" at bounding box center [584, 417] width 14 height 11
click at [216, 115] on span "delete_forever_outlined" at bounding box center [214, 113] width 13 height 13
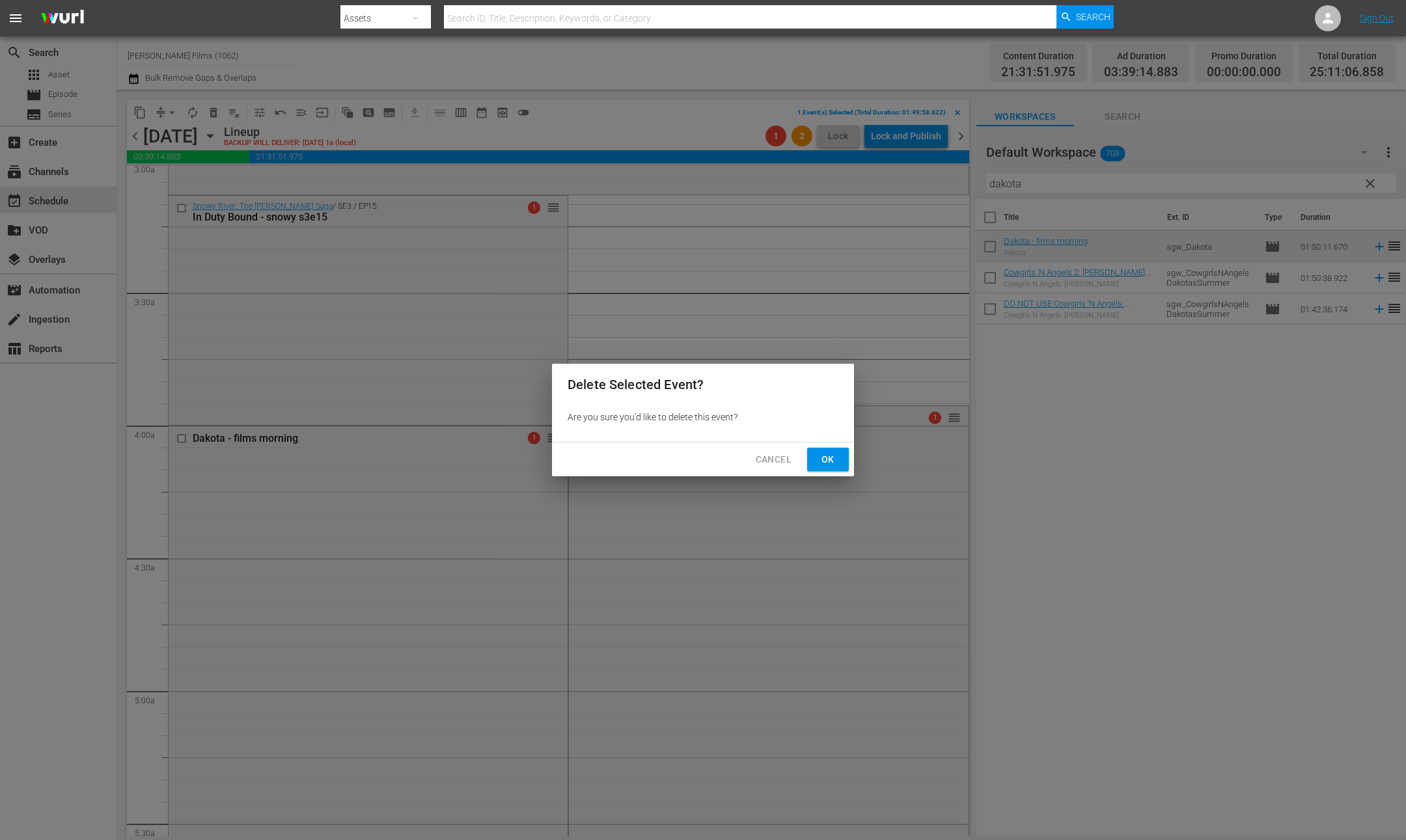
click at [830, 460] on span "Ok" at bounding box center [827, 460] width 21 height 16
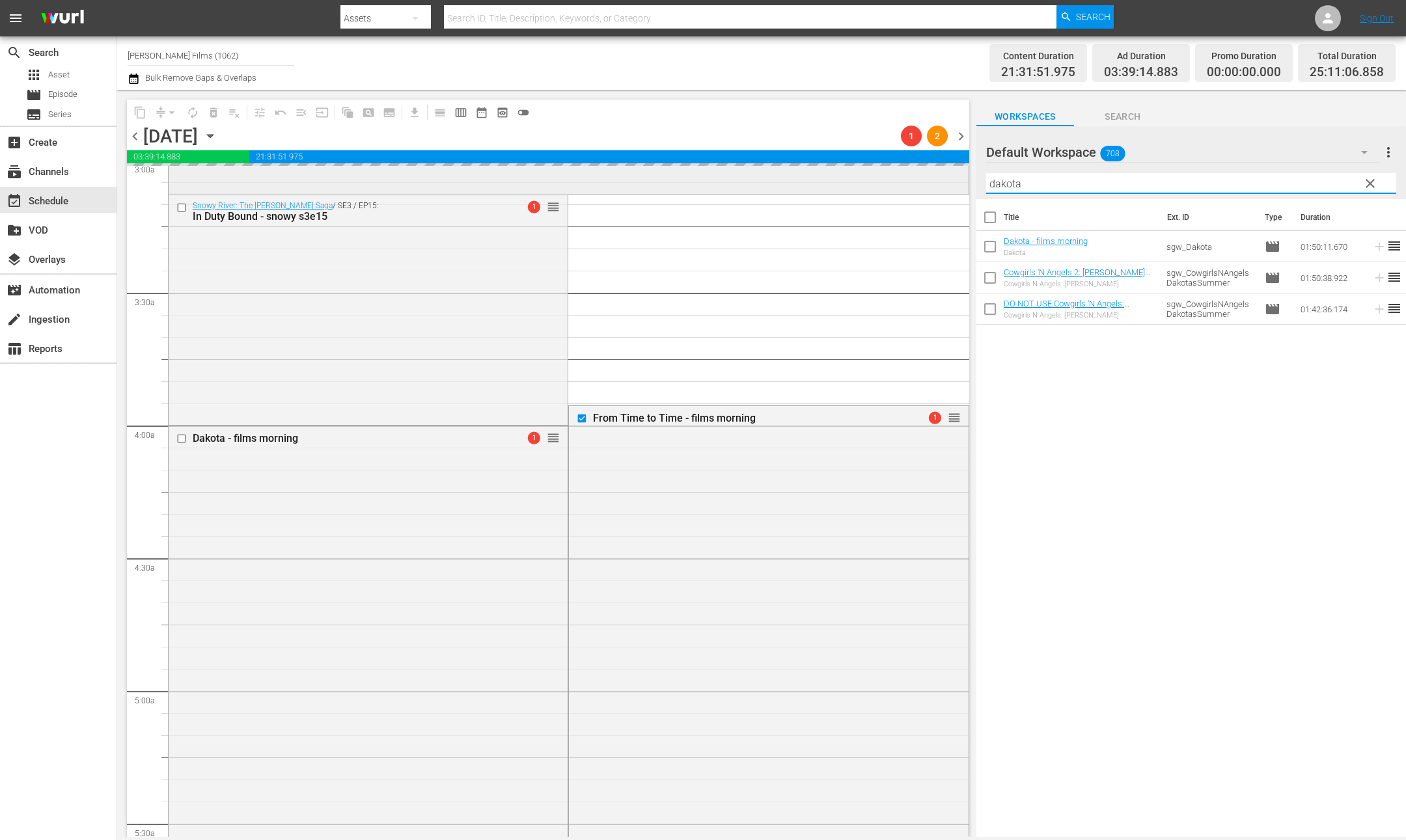
drag, startPoint x: 1029, startPoint y: 182, endPoint x: 889, endPoint y: 169, distance: 140.6
click at [889, 169] on div "content_copy compress arrow_drop_down autorenew_outlined delete_forever_outline…" at bounding box center [761, 463] width 1289 height 747
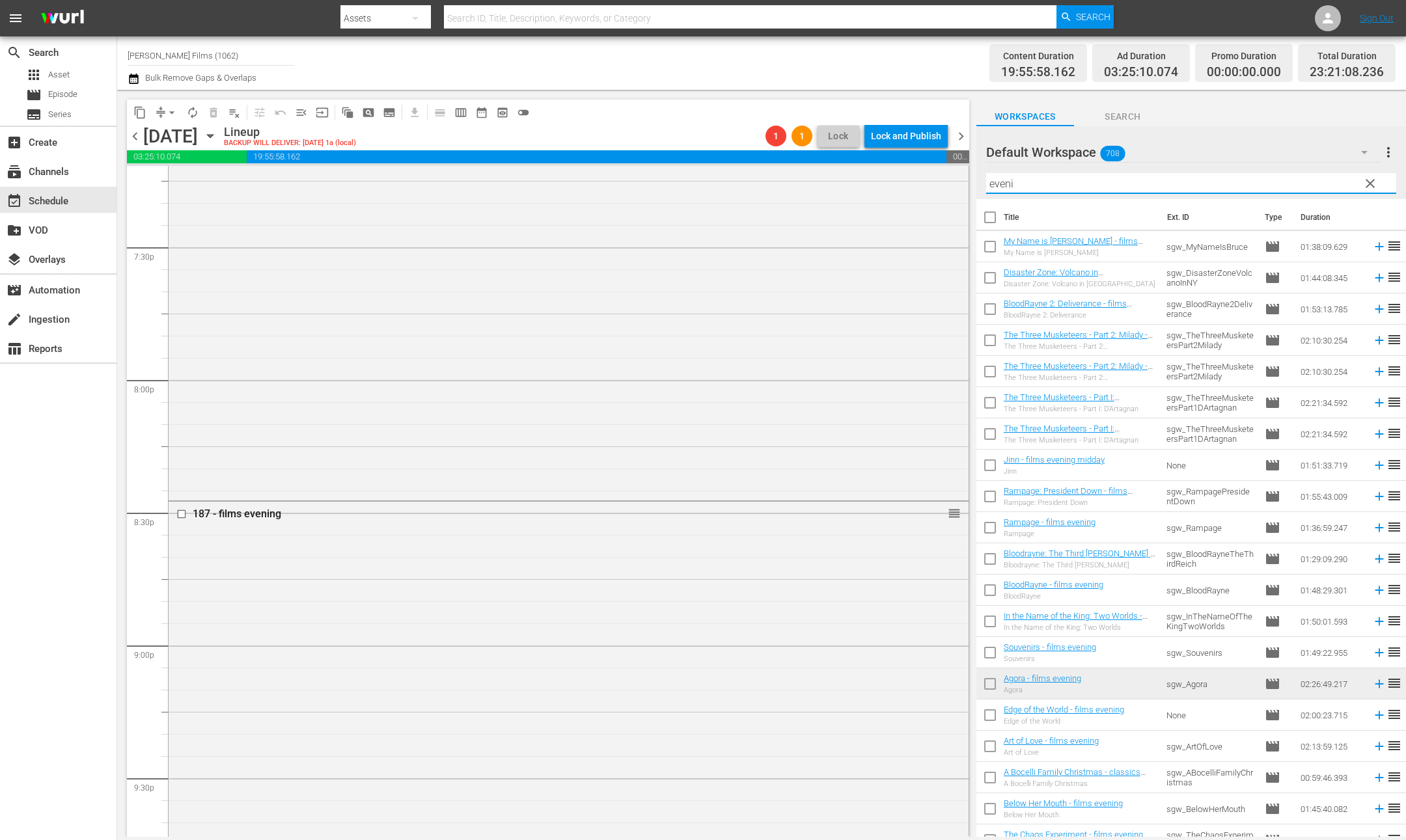
scroll to position [5111, 0]
click at [184, 496] on input "checkbox" at bounding box center [183, 499] width 14 height 11
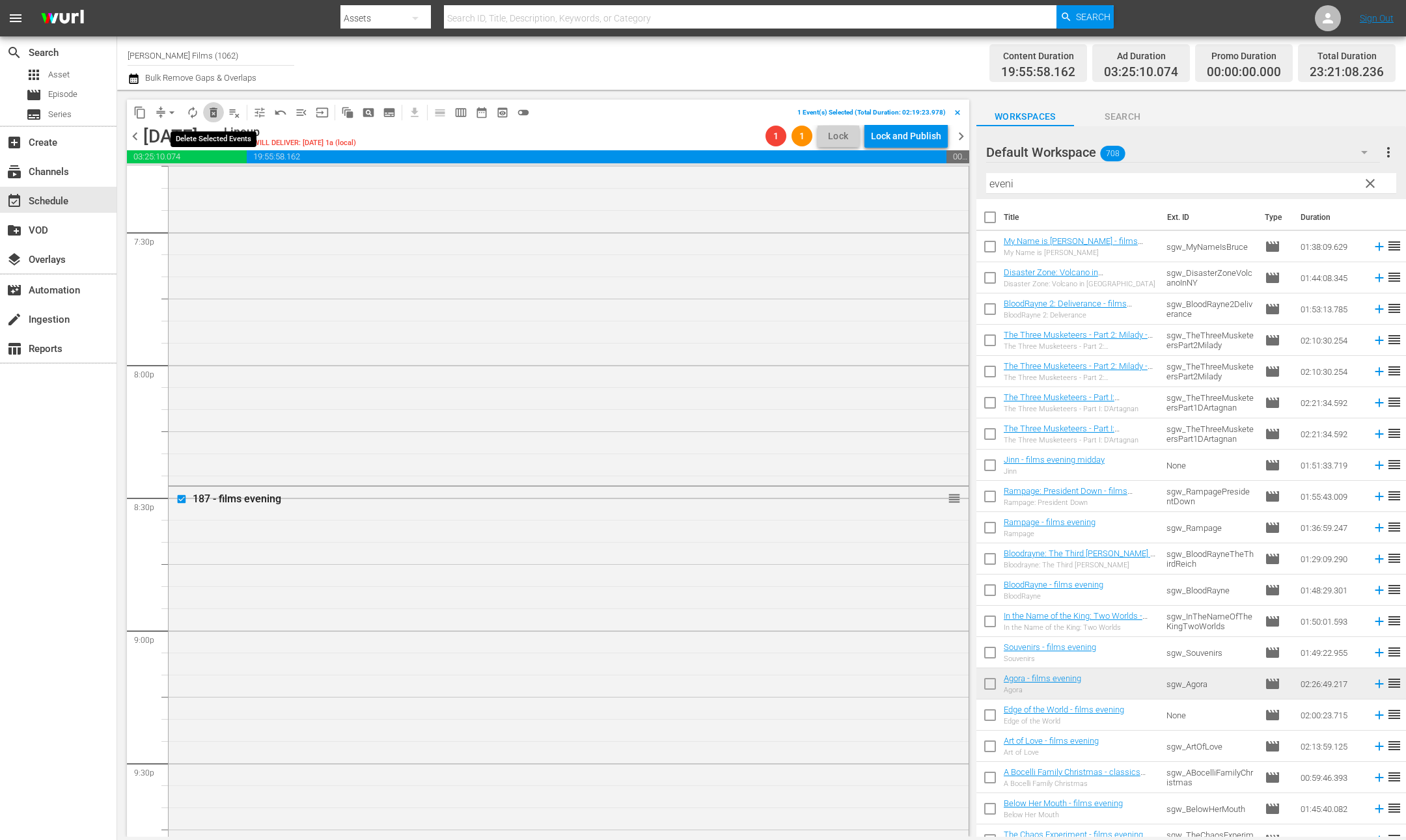
click at [216, 110] on span "delete_forever_outlined" at bounding box center [214, 113] width 13 height 13
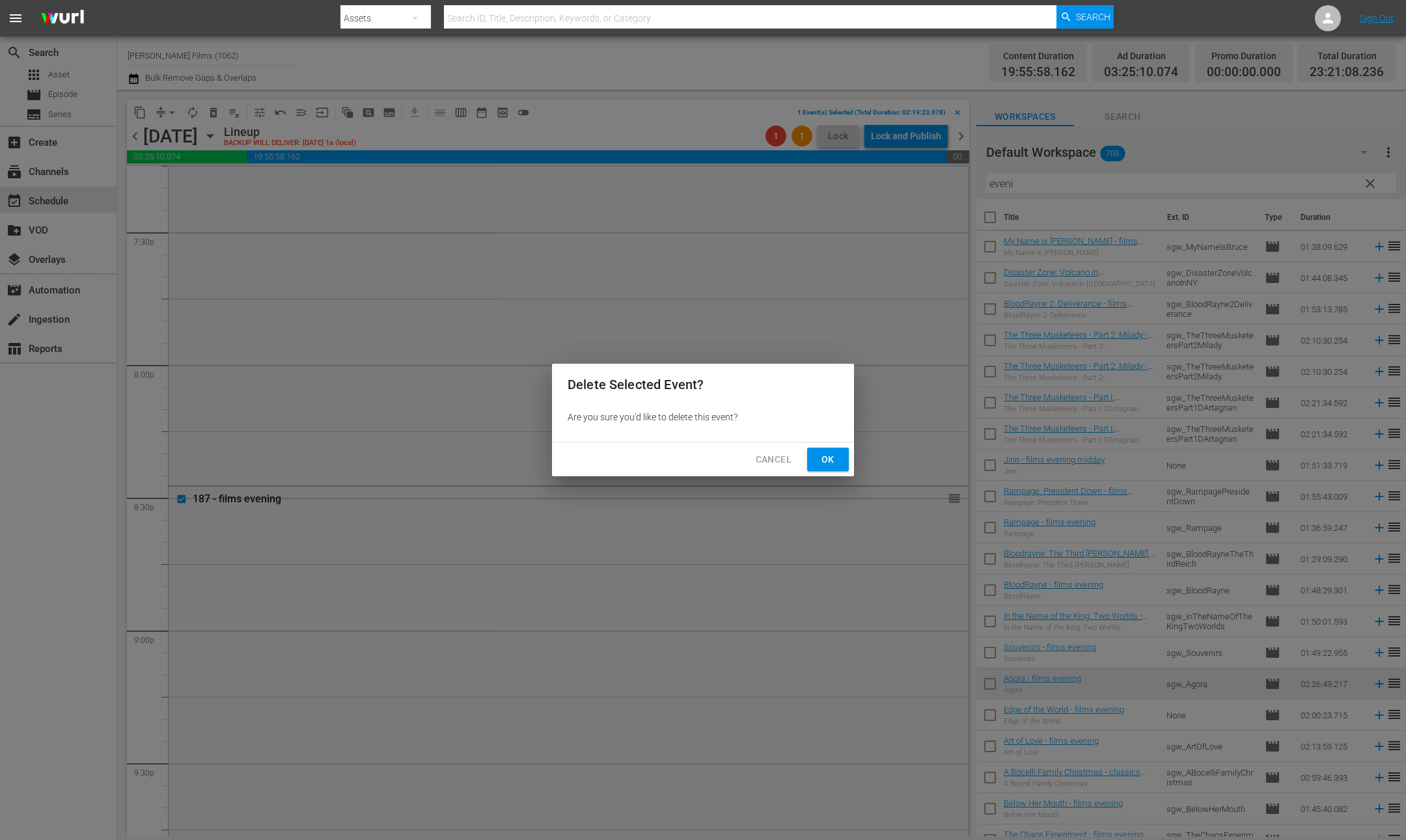
click at [828, 464] on span "Ok" at bounding box center [827, 460] width 21 height 16
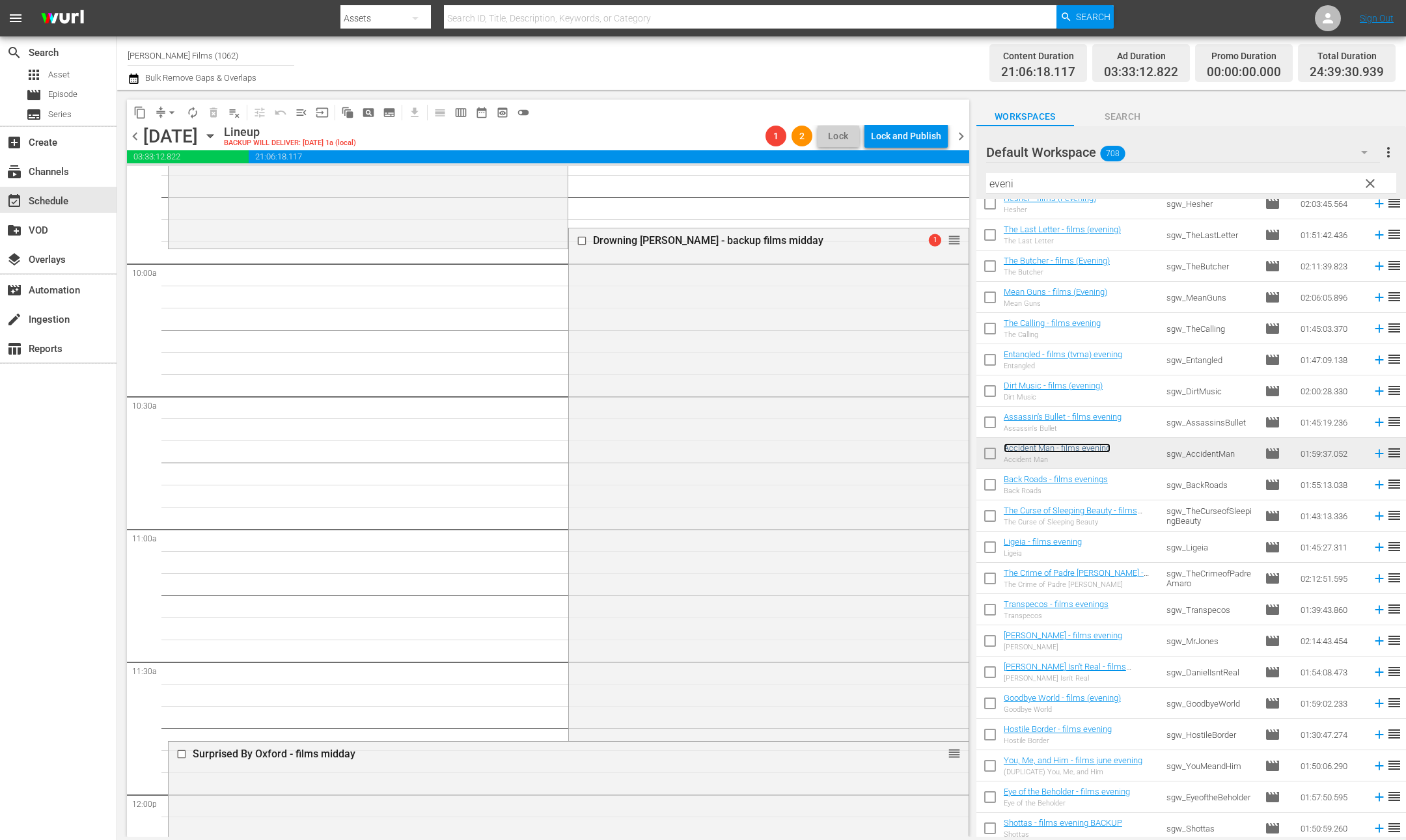
scroll to position [2490, 0]
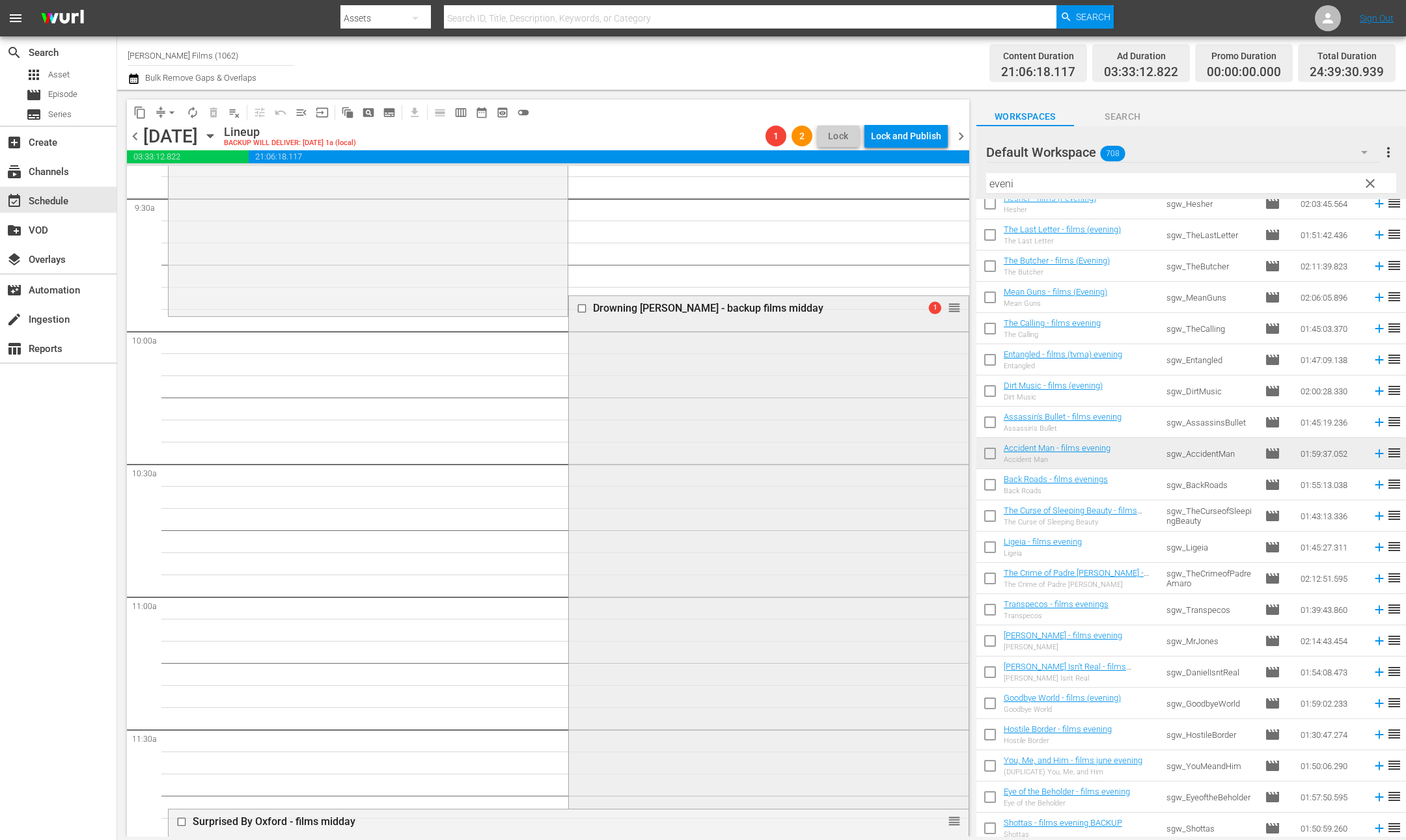
click at [827, 373] on div "Drowning Mona - backup films midday 1 reorder" at bounding box center [768, 550] width 399 height 509
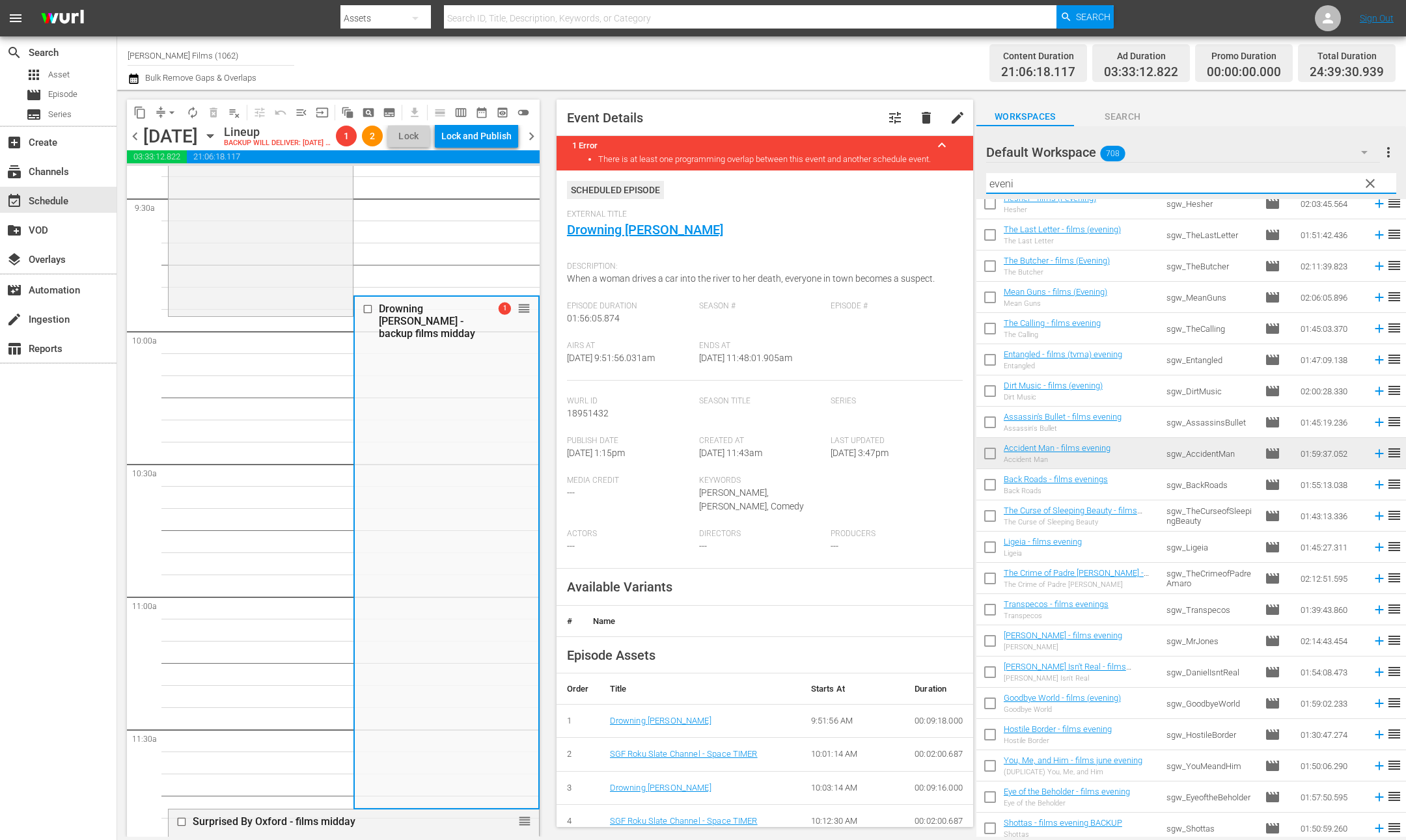
drag, startPoint x: 1085, startPoint y: 180, endPoint x: 696, endPoint y: 169, distance: 389.2
click at [696, 169] on div "content_copy compress arrow_drop_down autorenew_outlined delete_forever_outline…" at bounding box center [761, 463] width 1289 height 747
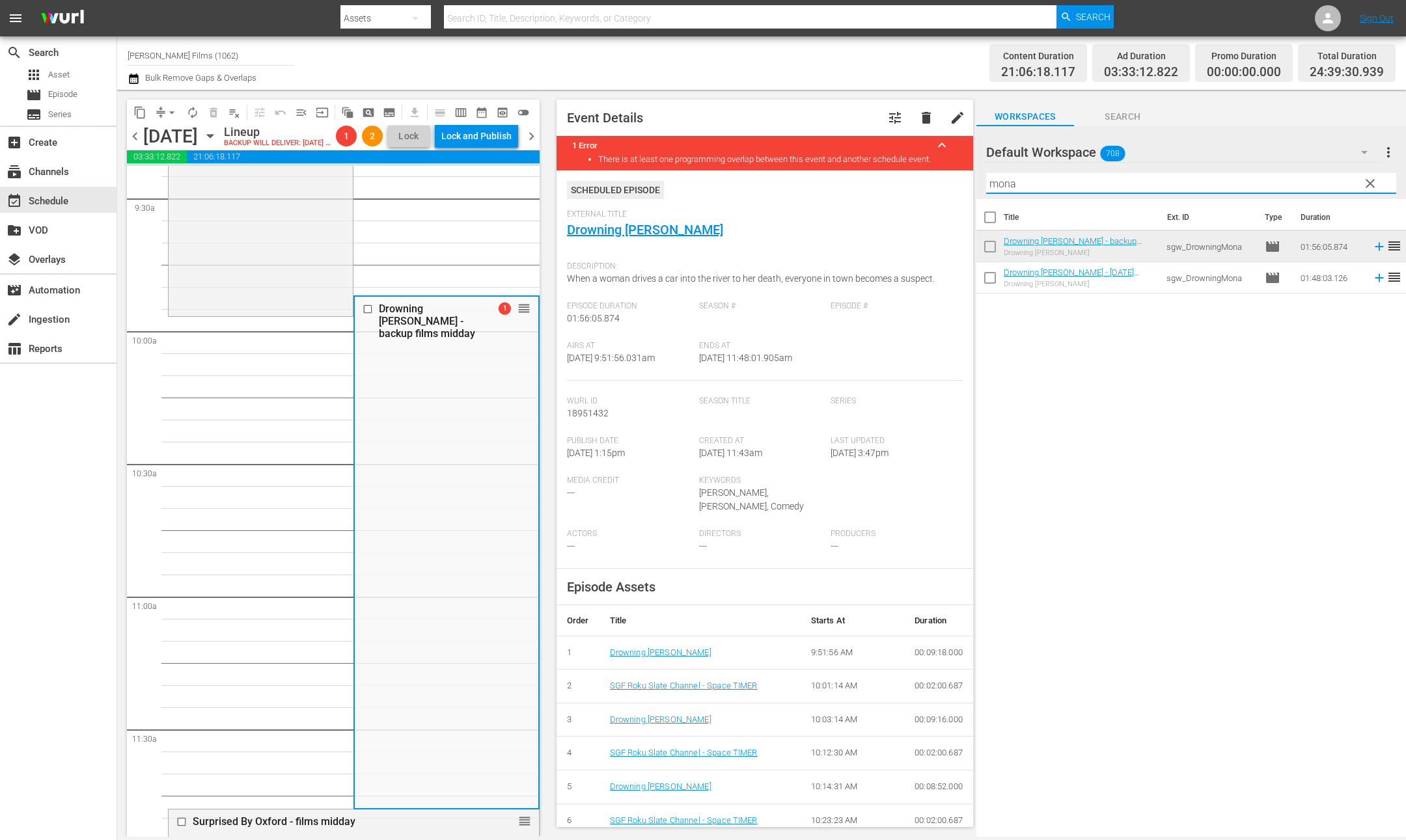
scroll to position [0, 0]
type input "mona"
drag, startPoint x: 369, startPoint y: 329, endPoint x: 364, endPoint y: 313, distance: 16.8
click at [369, 315] on input "checkbox" at bounding box center [370, 309] width 14 height 11
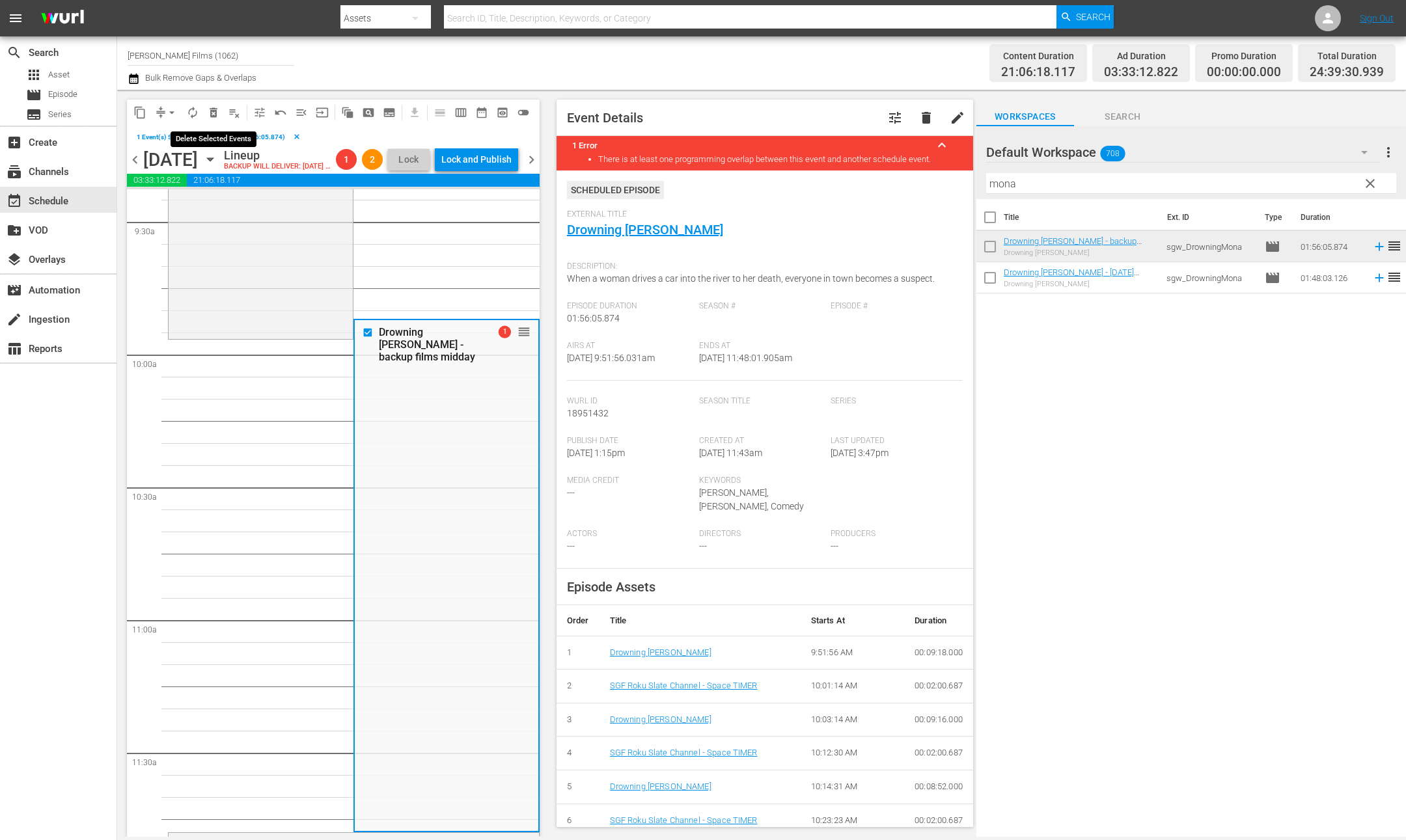
click at [215, 114] on span "delete_forever_outlined" at bounding box center [214, 113] width 13 height 13
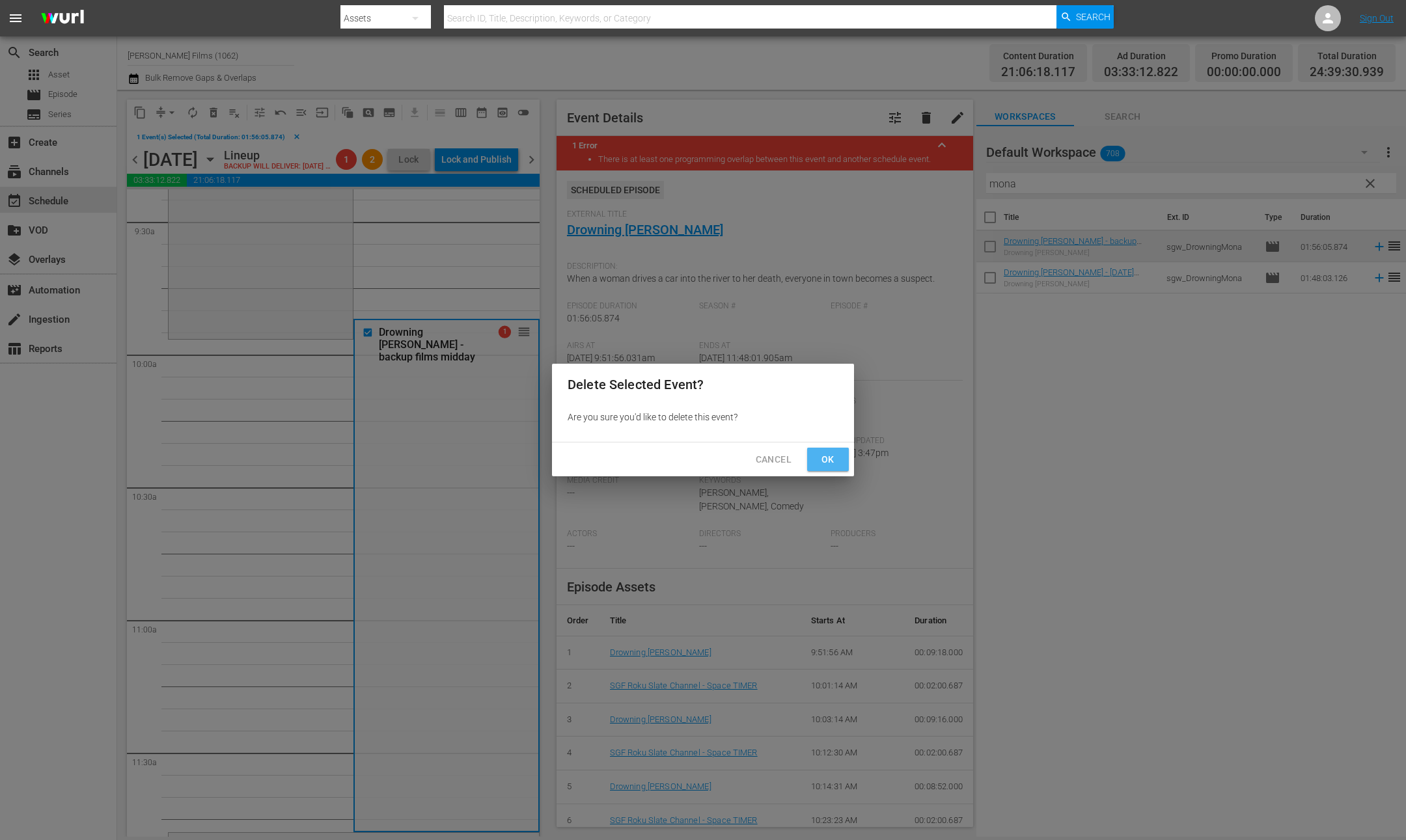
drag, startPoint x: 815, startPoint y: 464, endPoint x: 1020, endPoint y: 358, distance: 230.8
click at [816, 463] on button "Ok" at bounding box center [828, 459] width 42 height 24
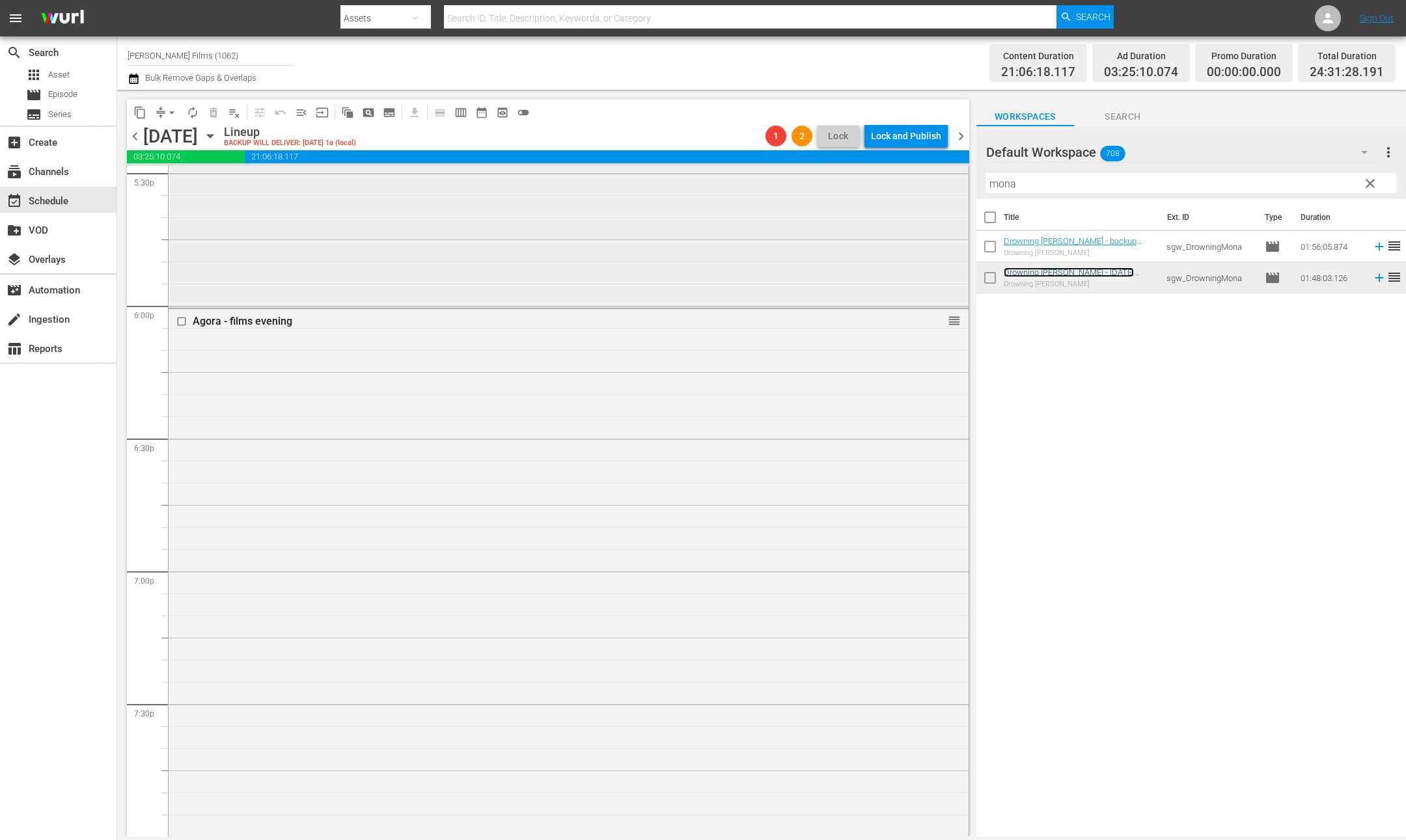
scroll to position [4636, 0]
click at [164, 113] on button "arrow_drop_down" at bounding box center [171, 112] width 21 height 21
click at [195, 171] on li "Align to End of Previous Day" at bounding box center [173, 181] width 137 height 21
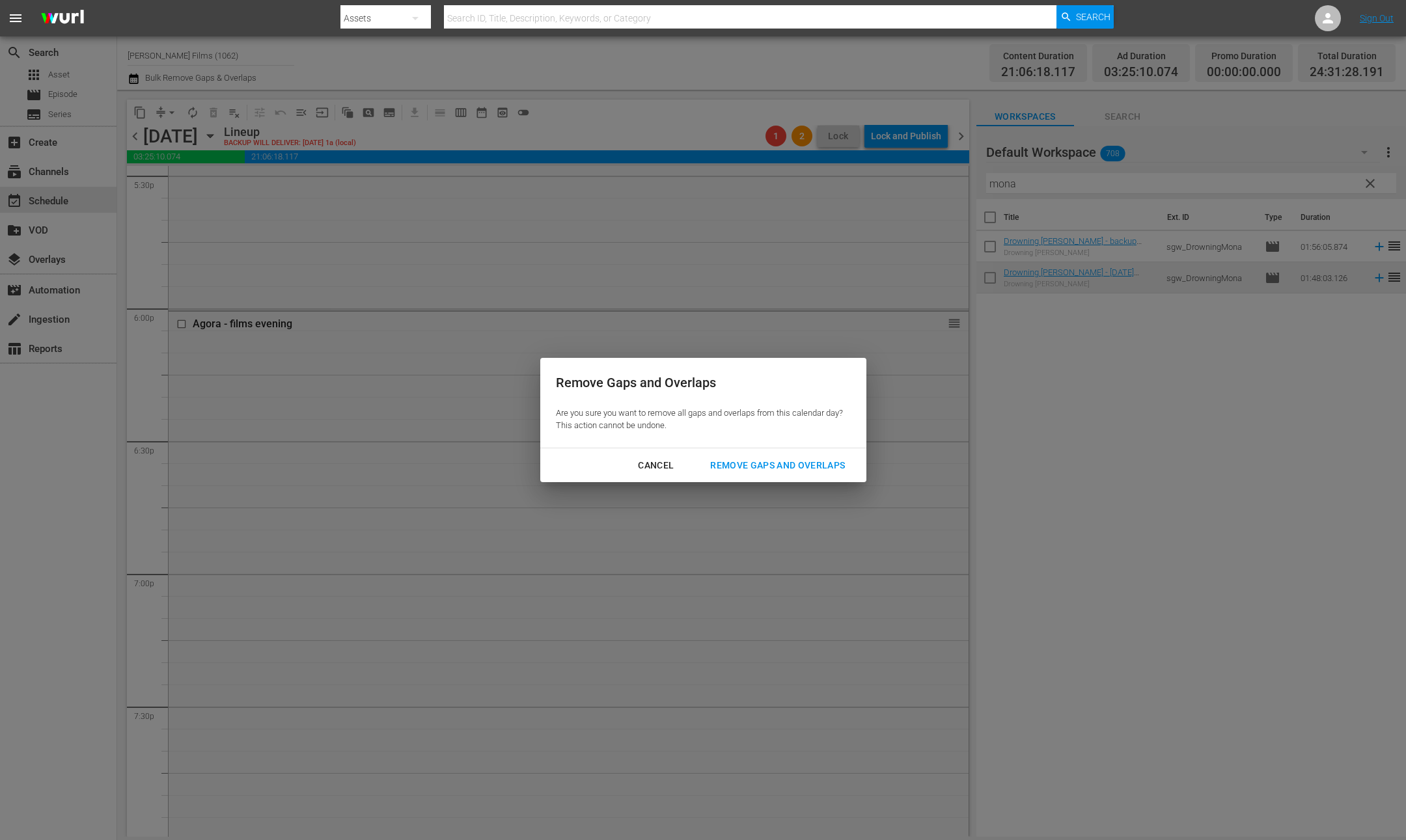
drag, startPoint x: 805, startPoint y: 466, endPoint x: 763, endPoint y: 471, distance: 42.3
click at [805, 466] on div "Remove Gaps and Overlaps" at bounding box center [777, 466] width 156 height 16
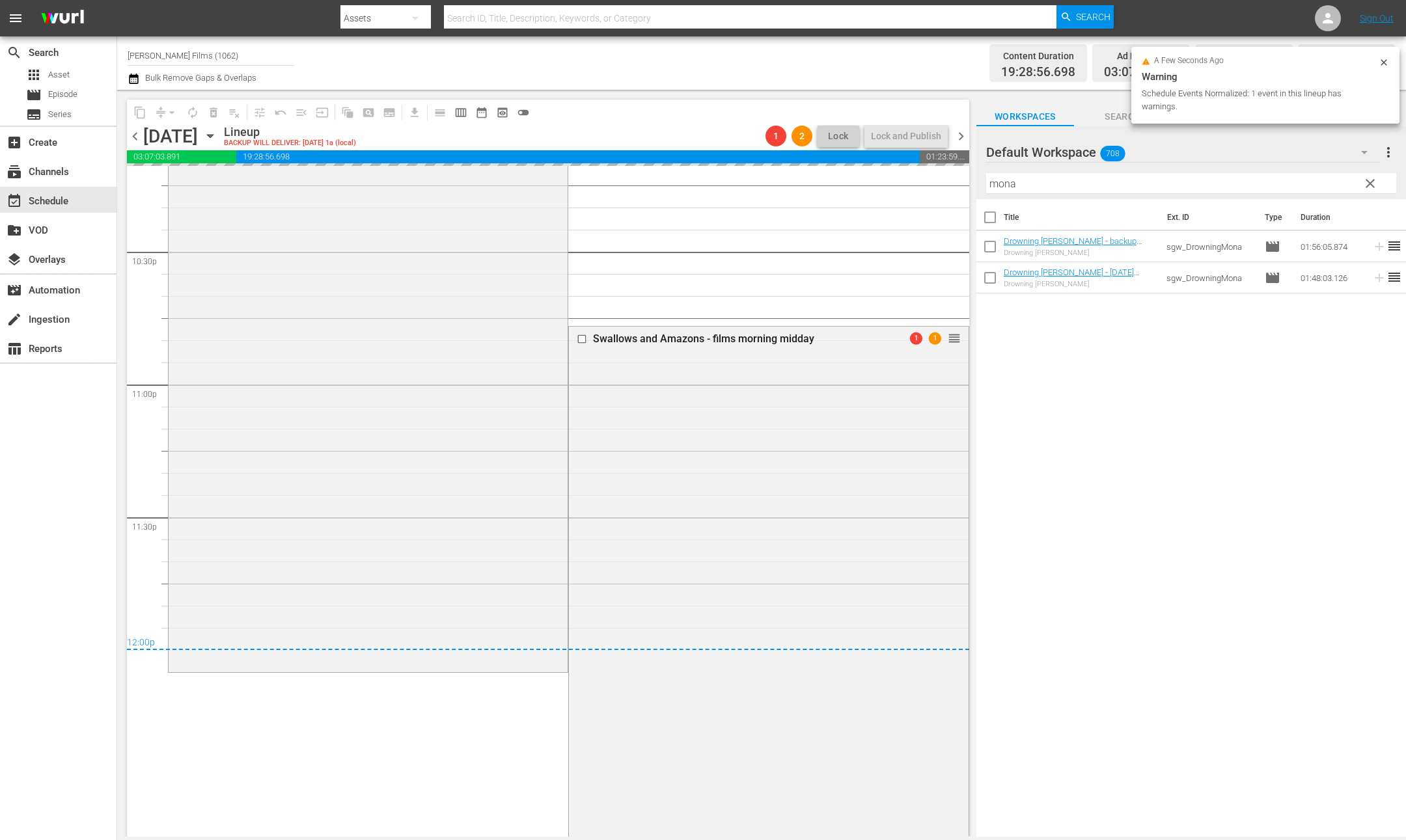
scroll to position [5709, 0]
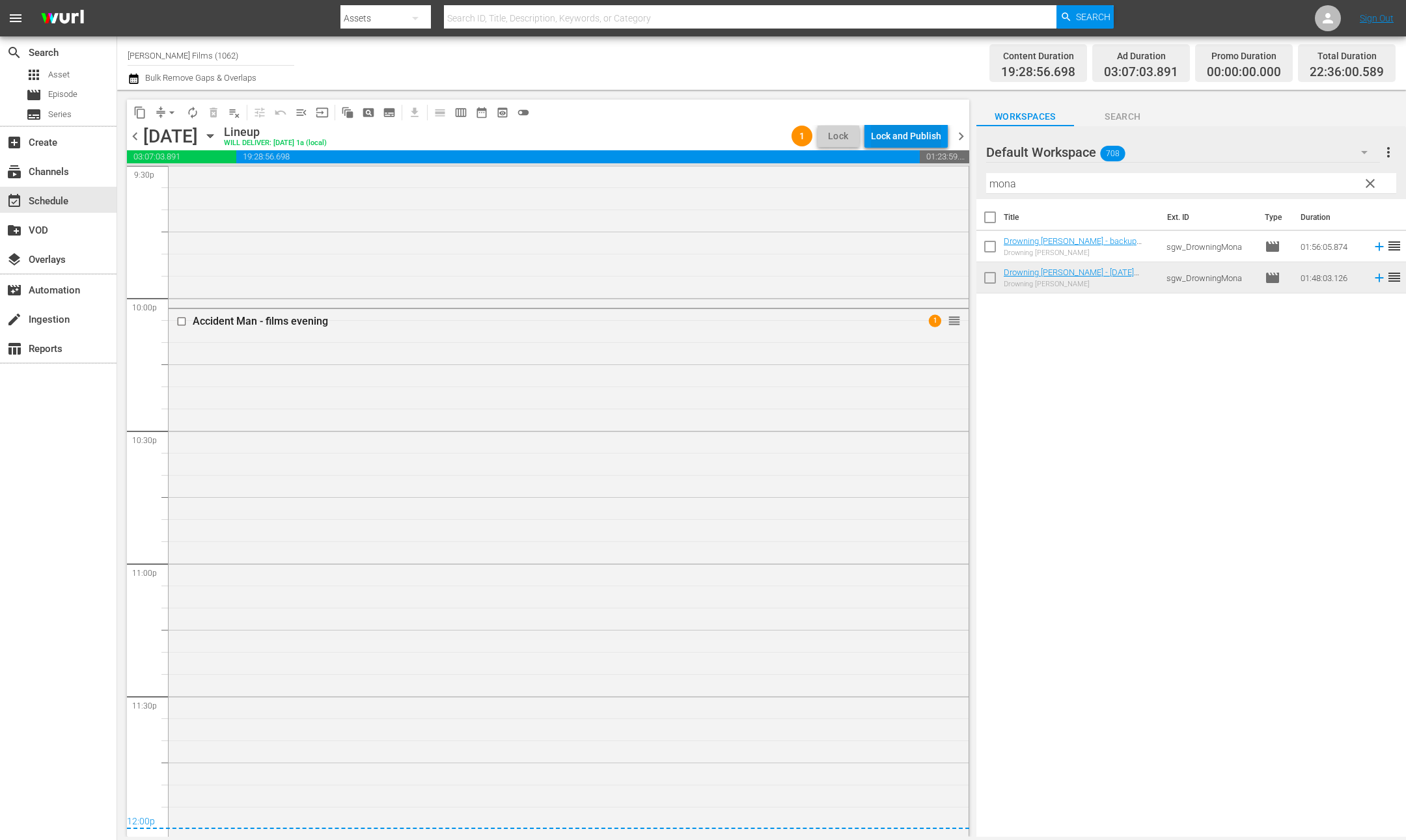
click at [905, 138] on div "Lock and Publish" at bounding box center [906, 136] width 70 height 23
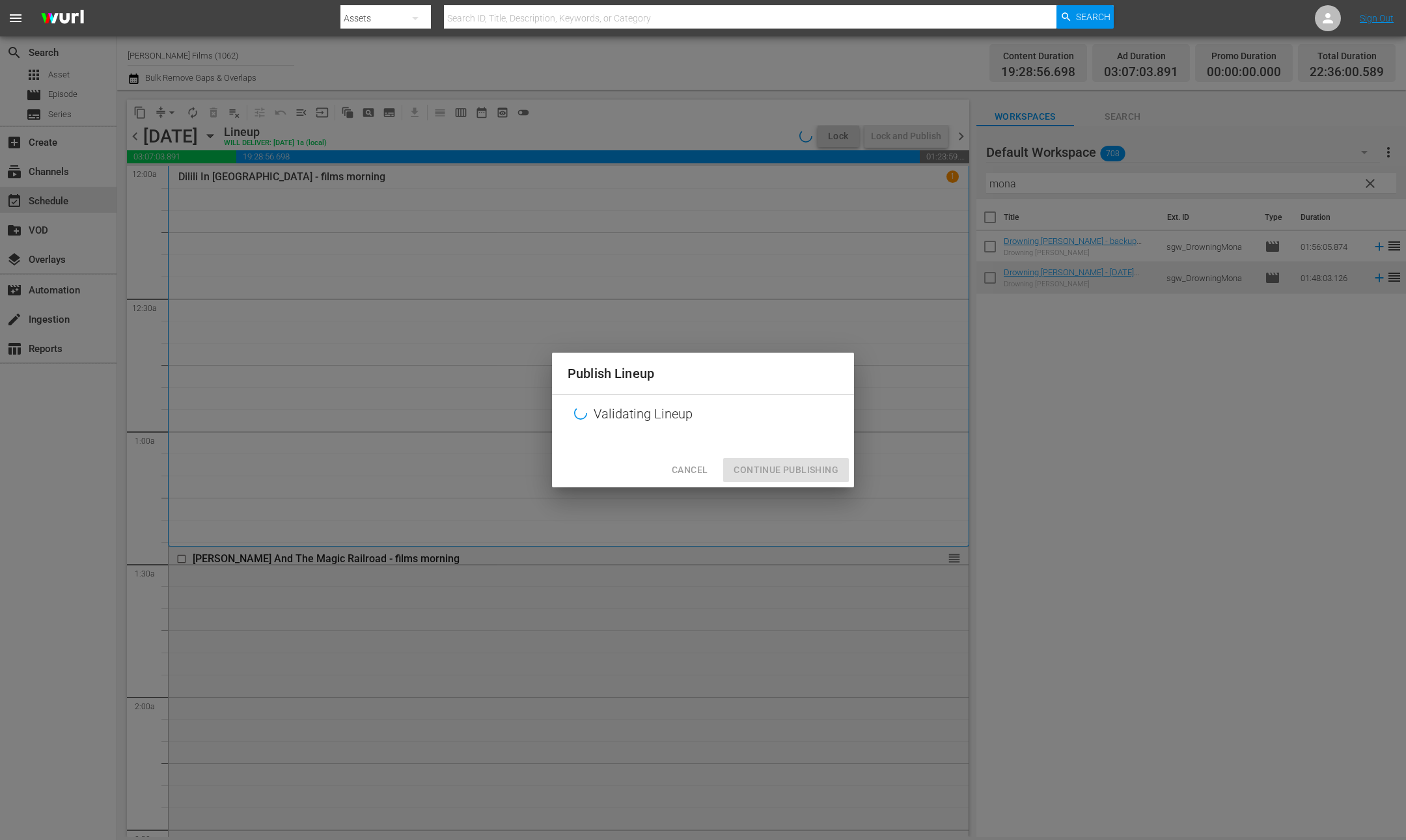
scroll to position [5709, 0]
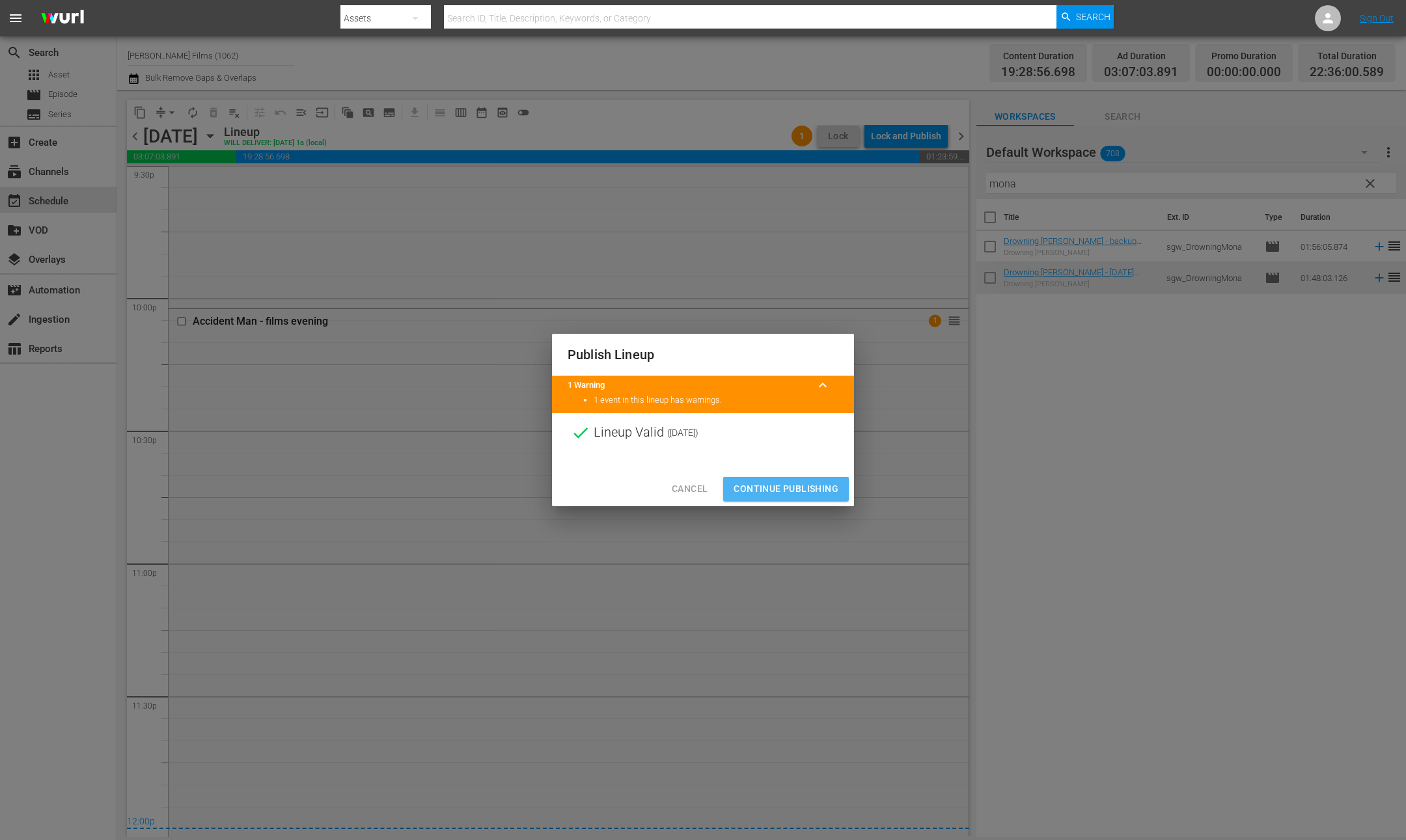
click at [771, 483] on span "Continue Publishing" at bounding box center [785, 489] width 105 height 16
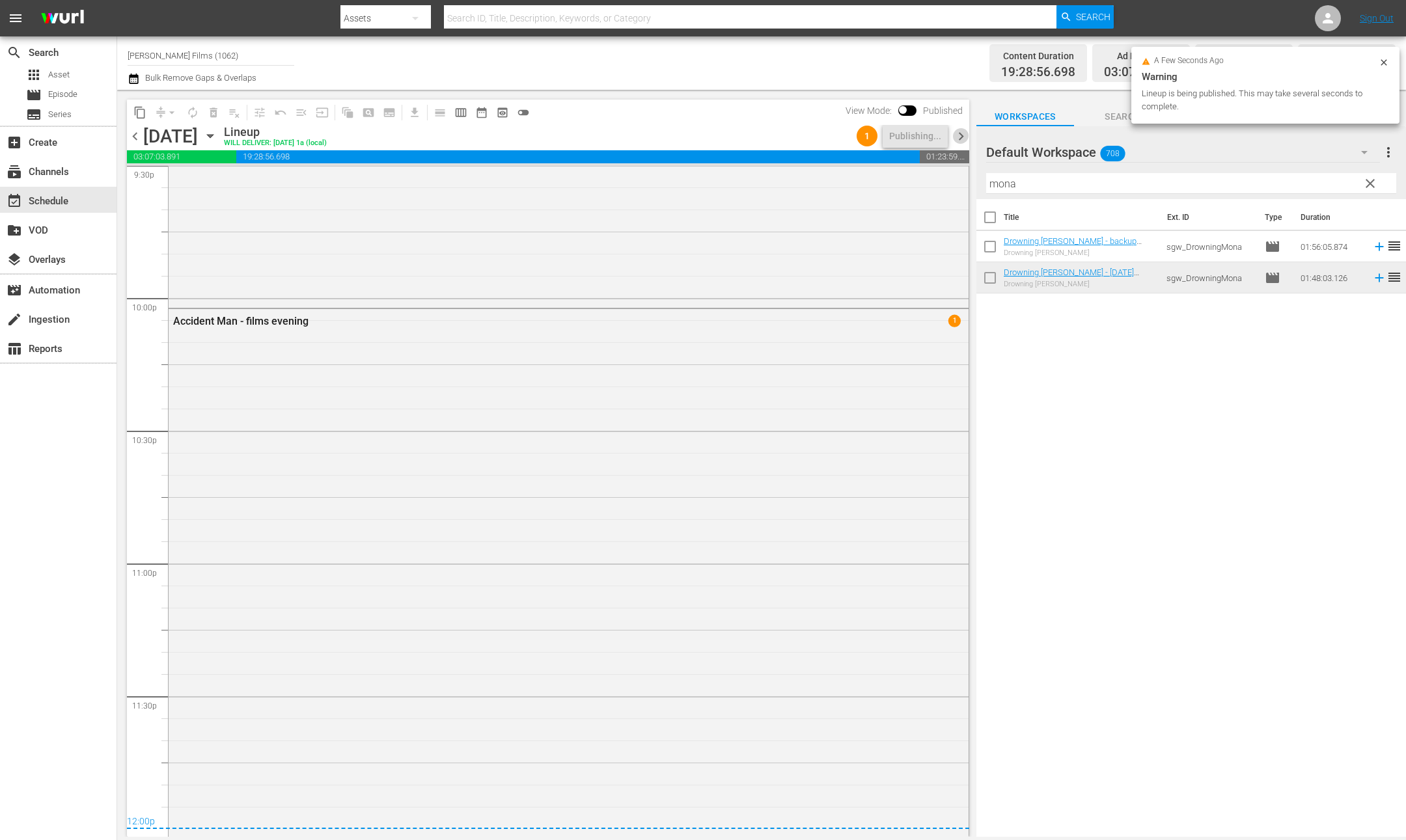
click at [960, 136] on span "chevron_right" at bounding box center [961, 137] width 16 height 16
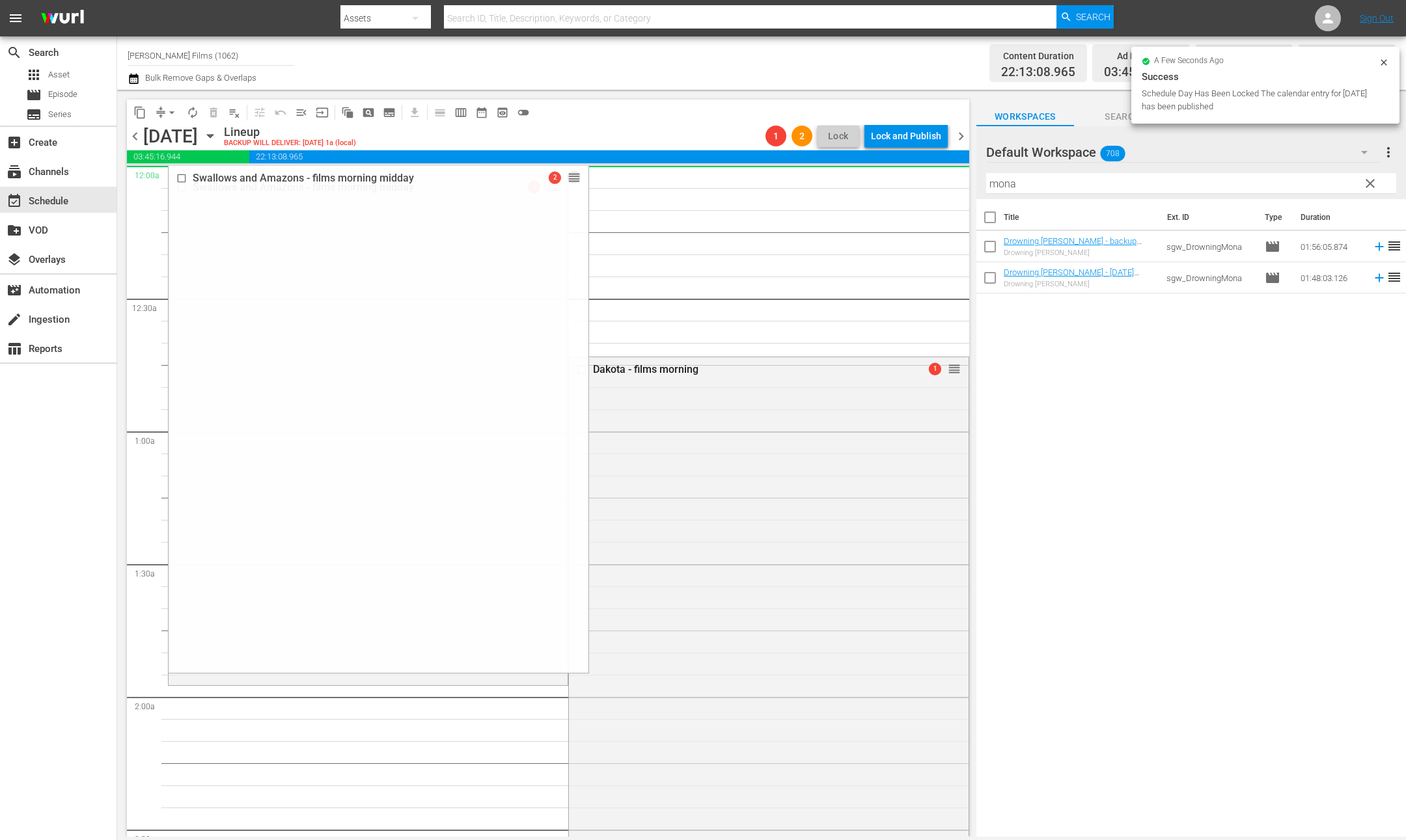
drag, startPoint x: 552, startPoint y: 186, endPoint x: 550, endPoint y: 171, distance: 15.1
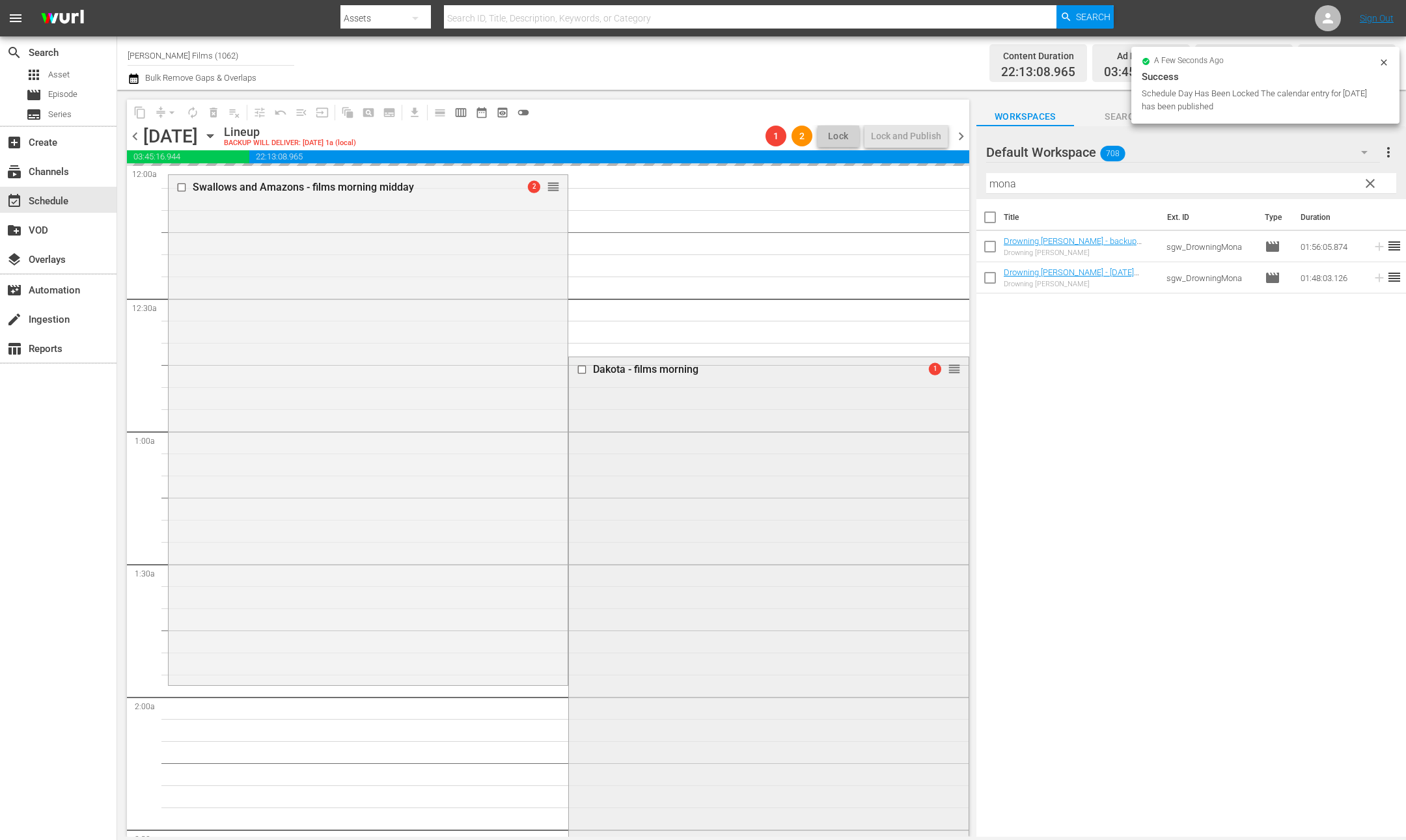
click at [586, 369] on input "checkbox" at bounding box center [584, 369] width 14 height 11
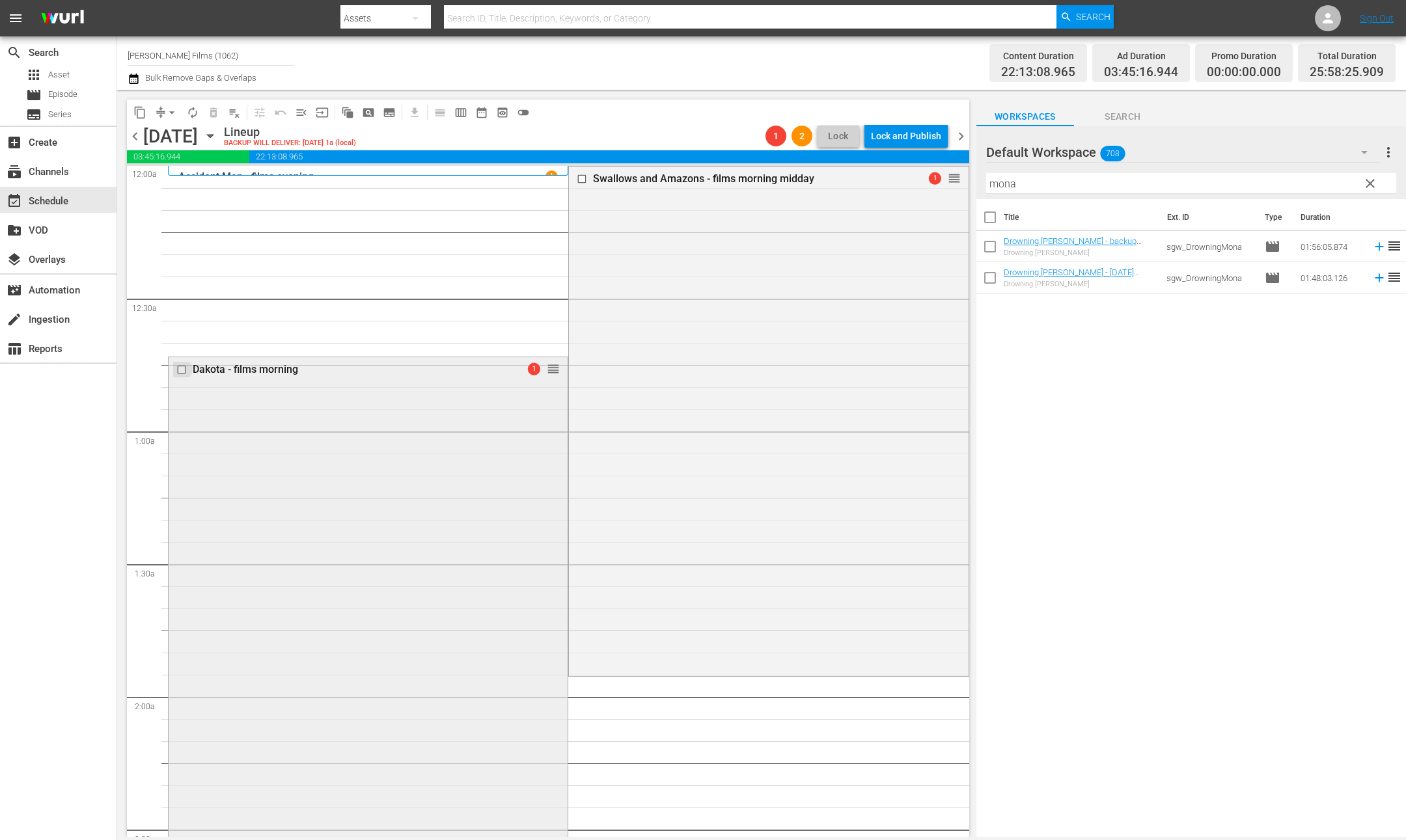
click at [186, 371] on input "checkbox" at bounding box center [183, 369] width 14 height 11
click at [213, 108] on span "delete_forever_outlined" at bounding box center [214, 113] width 13 height 13
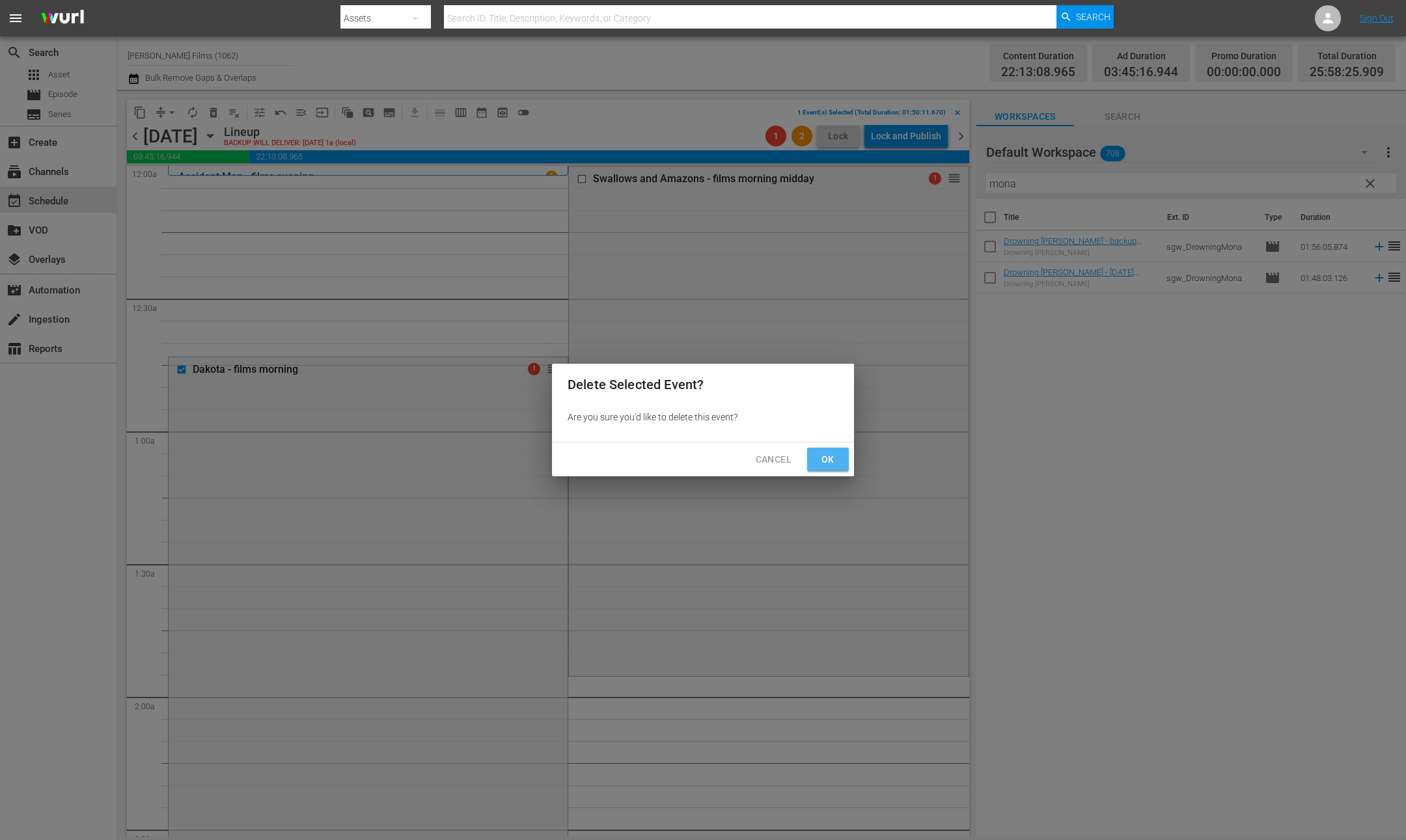
click at [833, 459] on span "Ok" at bounding box center [827, 460] width 21 height 16
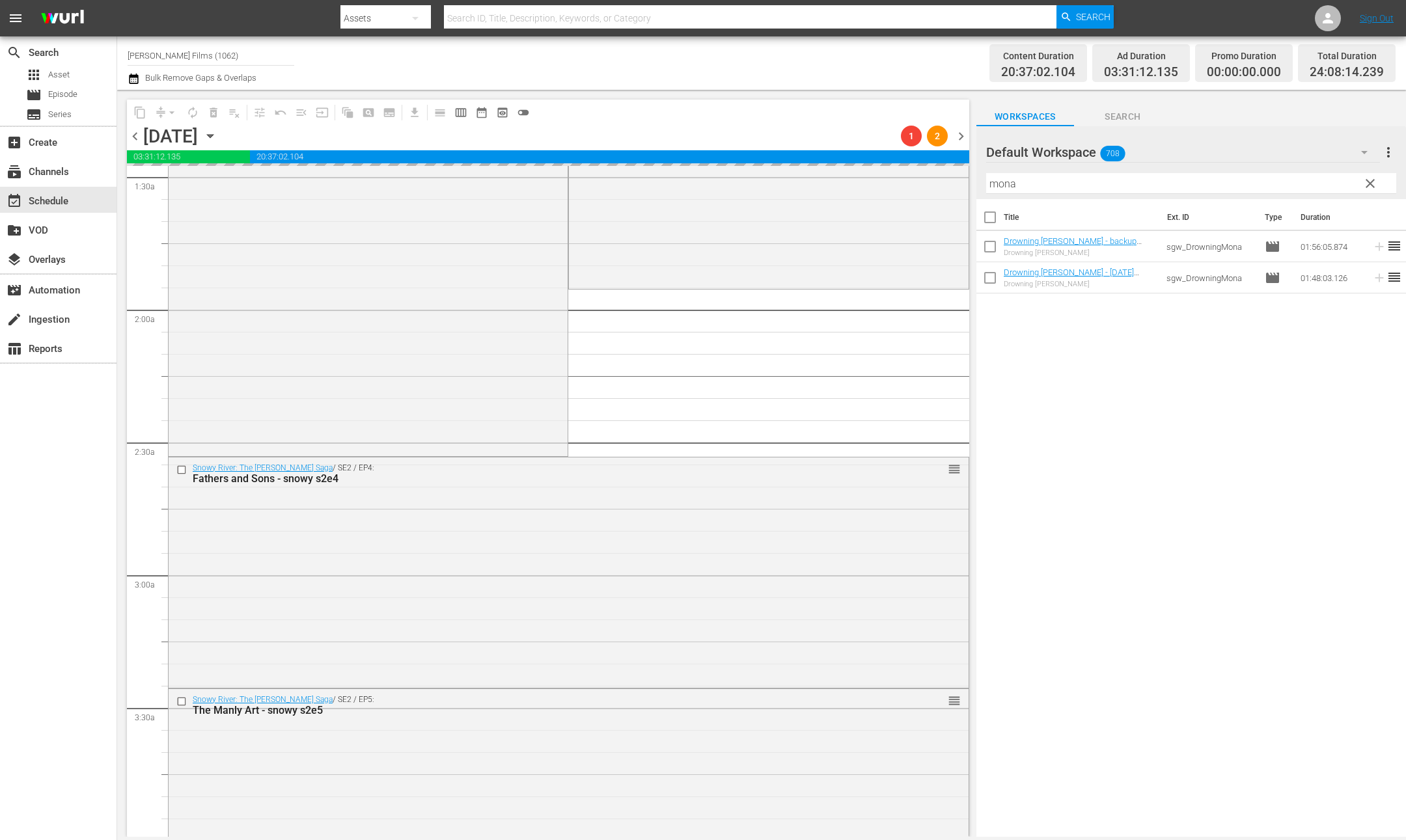
scroll to position [478, 0]
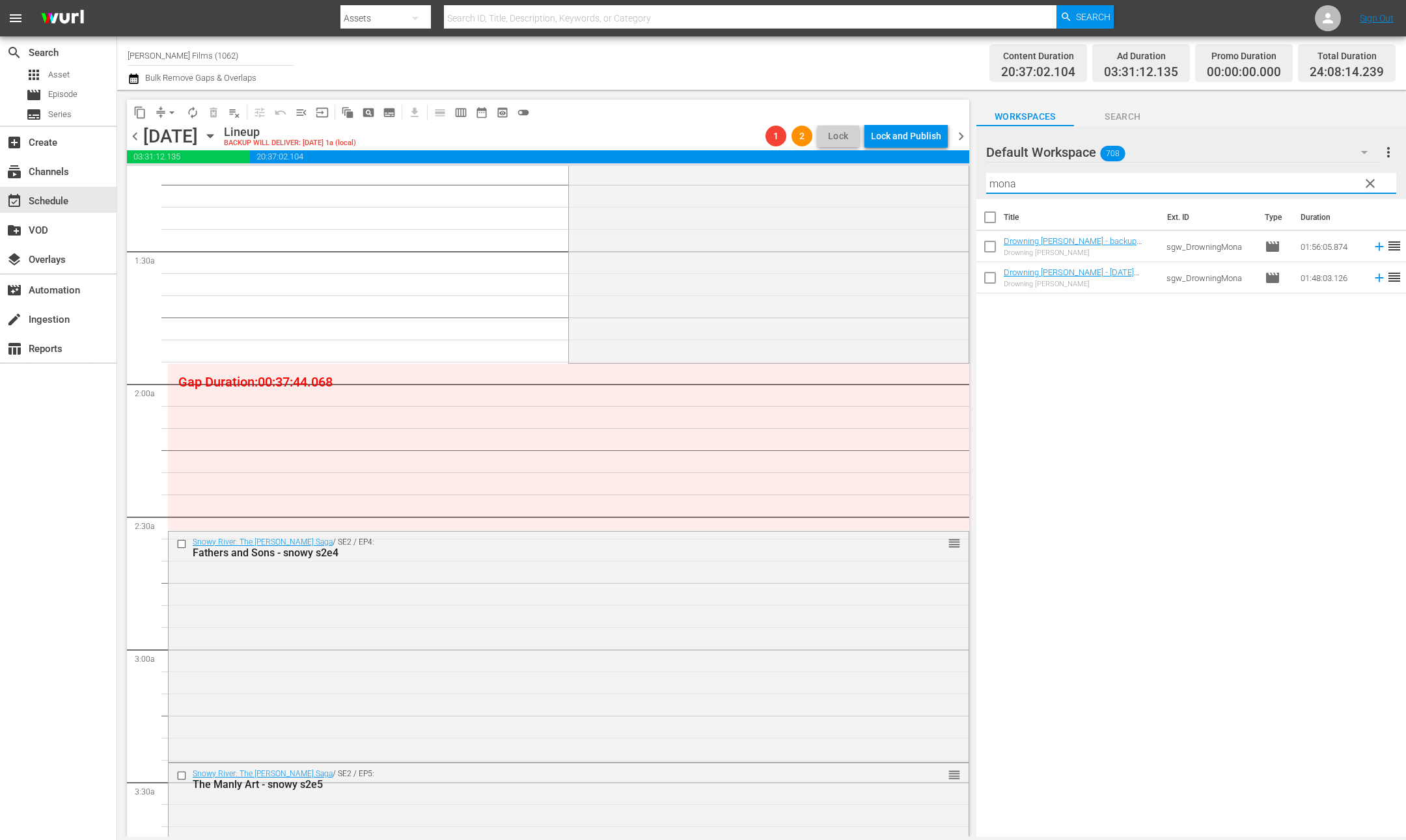
drag, startPoint x: 1066, startPoint y: 182, endPoint x: 831, endPoint y: 164, distance: 235.7
click at [831, 164] on div "content_copy compress arrow_drop_down autorenew_outlined delete_forever_outline…" at bounding box center [761, 463] width 1289 height 747
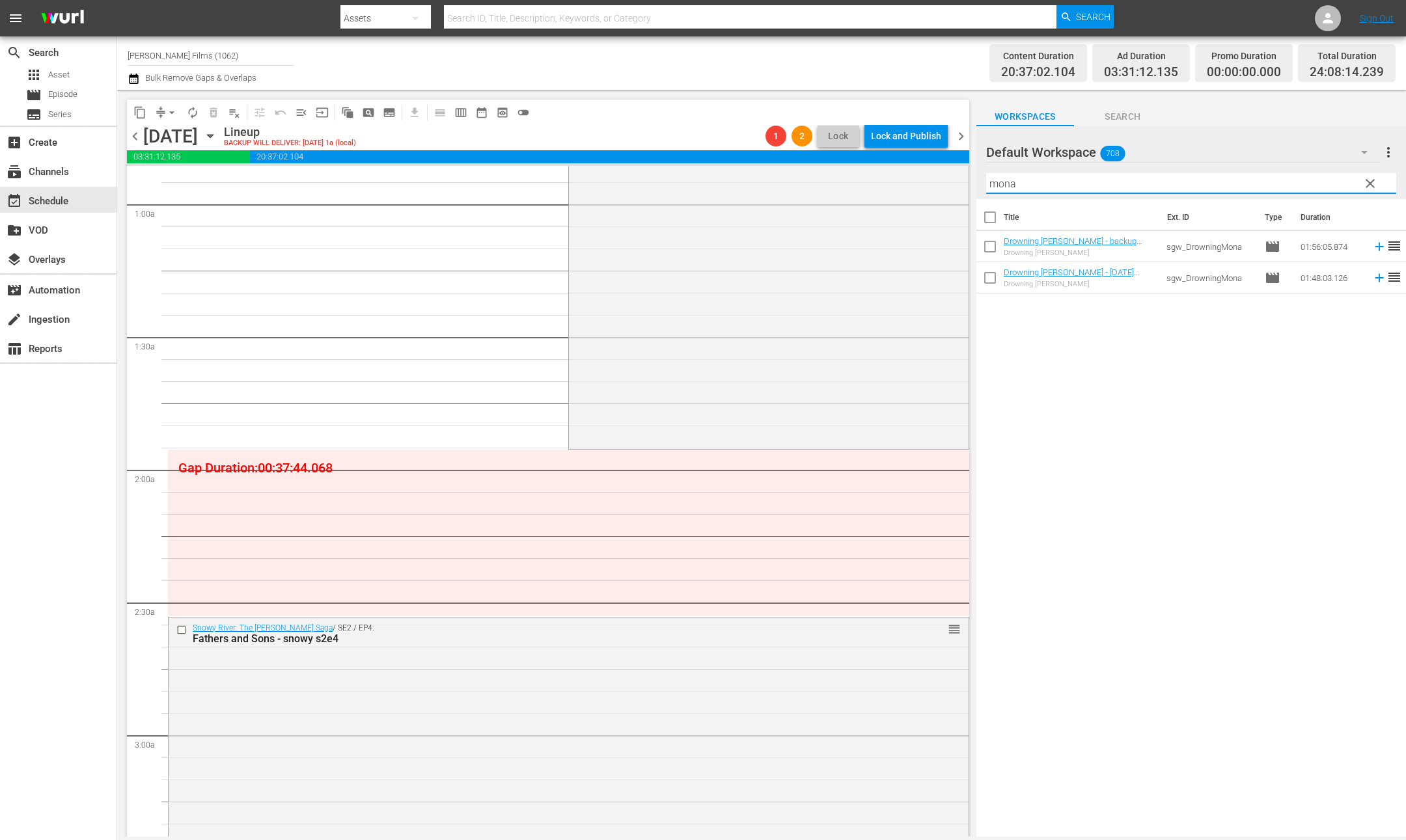
paste input "3e14"
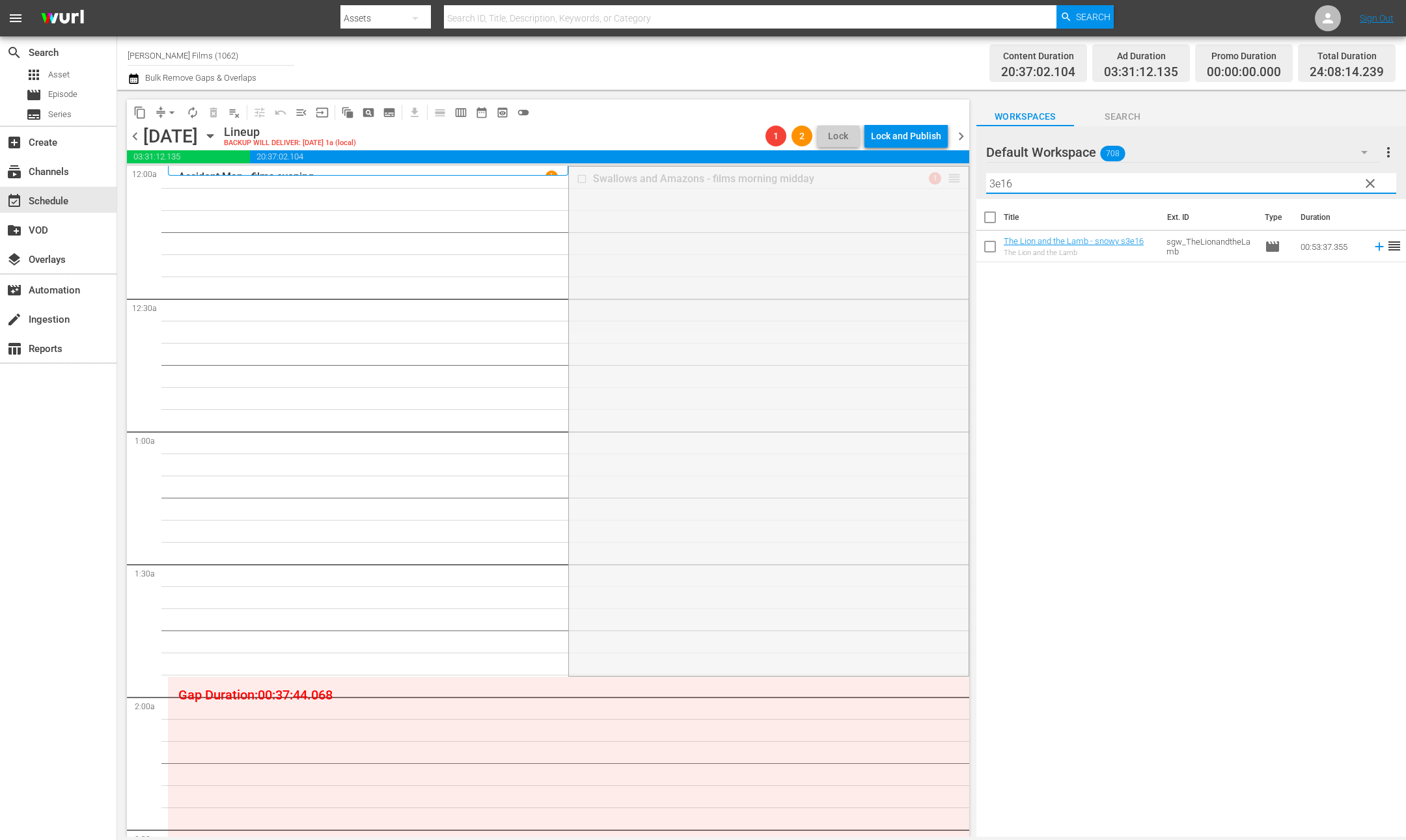
drag, startPoint x: 950, startPoint y: 174, endPoint x: 948, endPoint y: 181, distance: 7.3
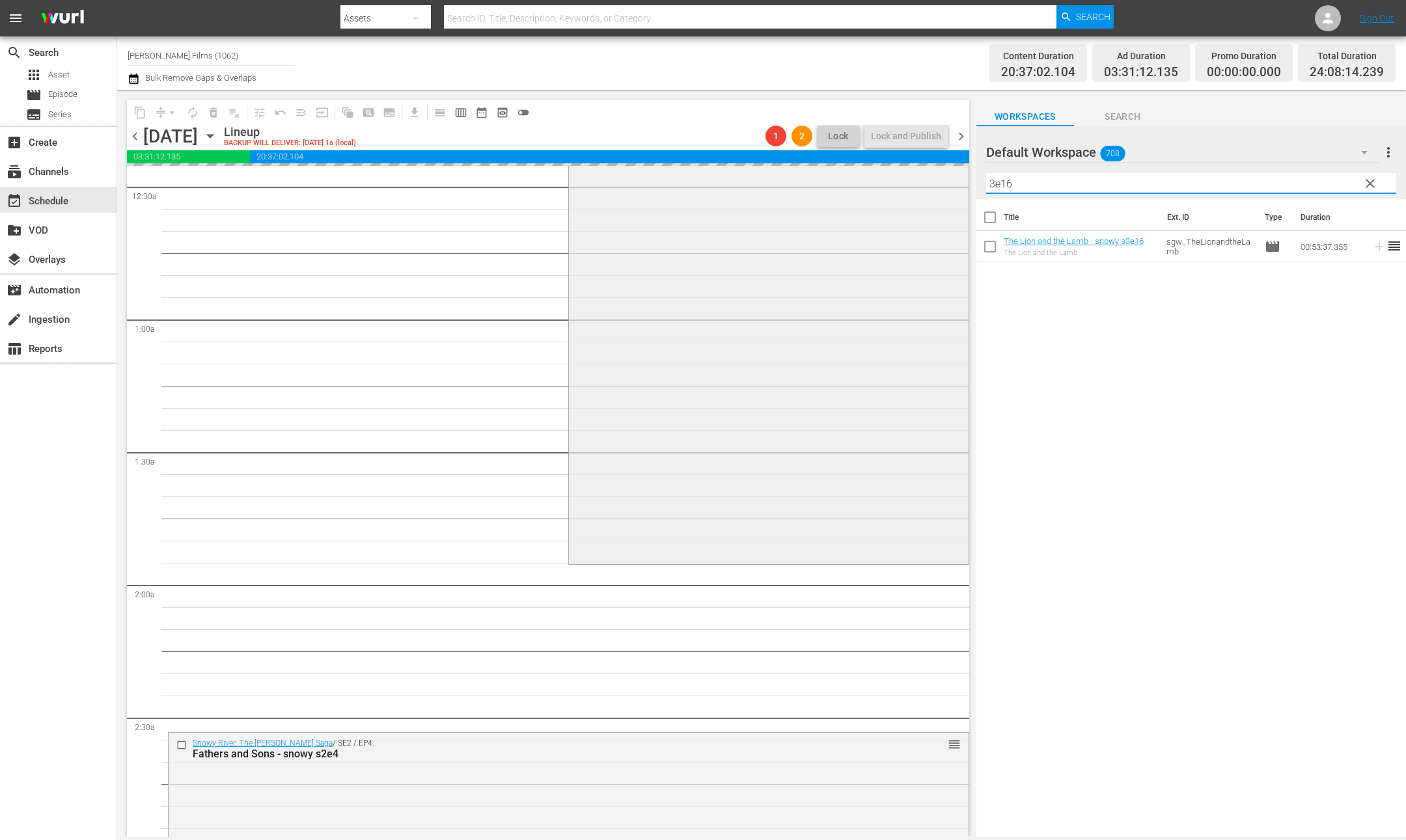
scroll to position [262, 0]
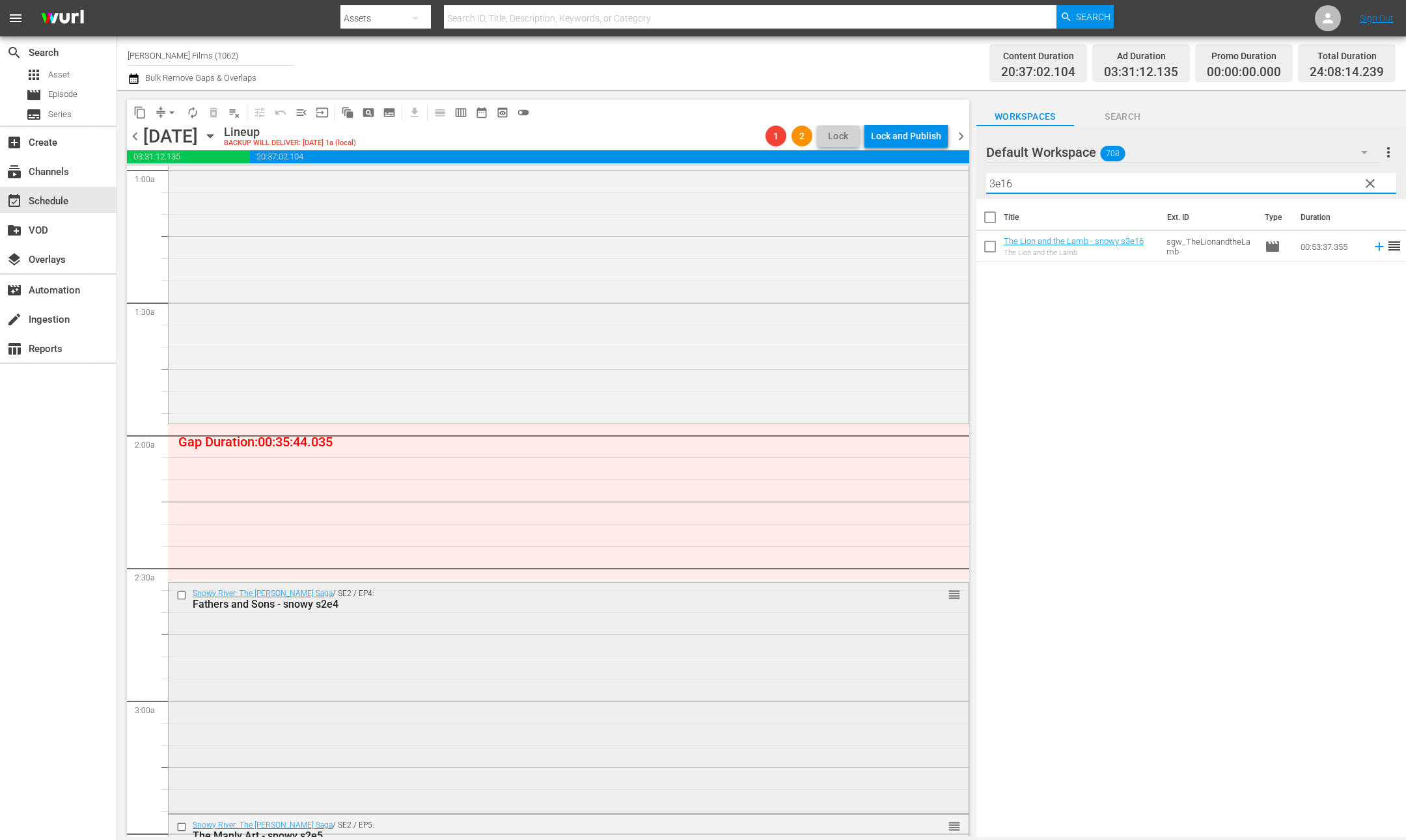
click at [182, 596] on input "checkbox" at bounding box center [183, 595] width 14 height 11
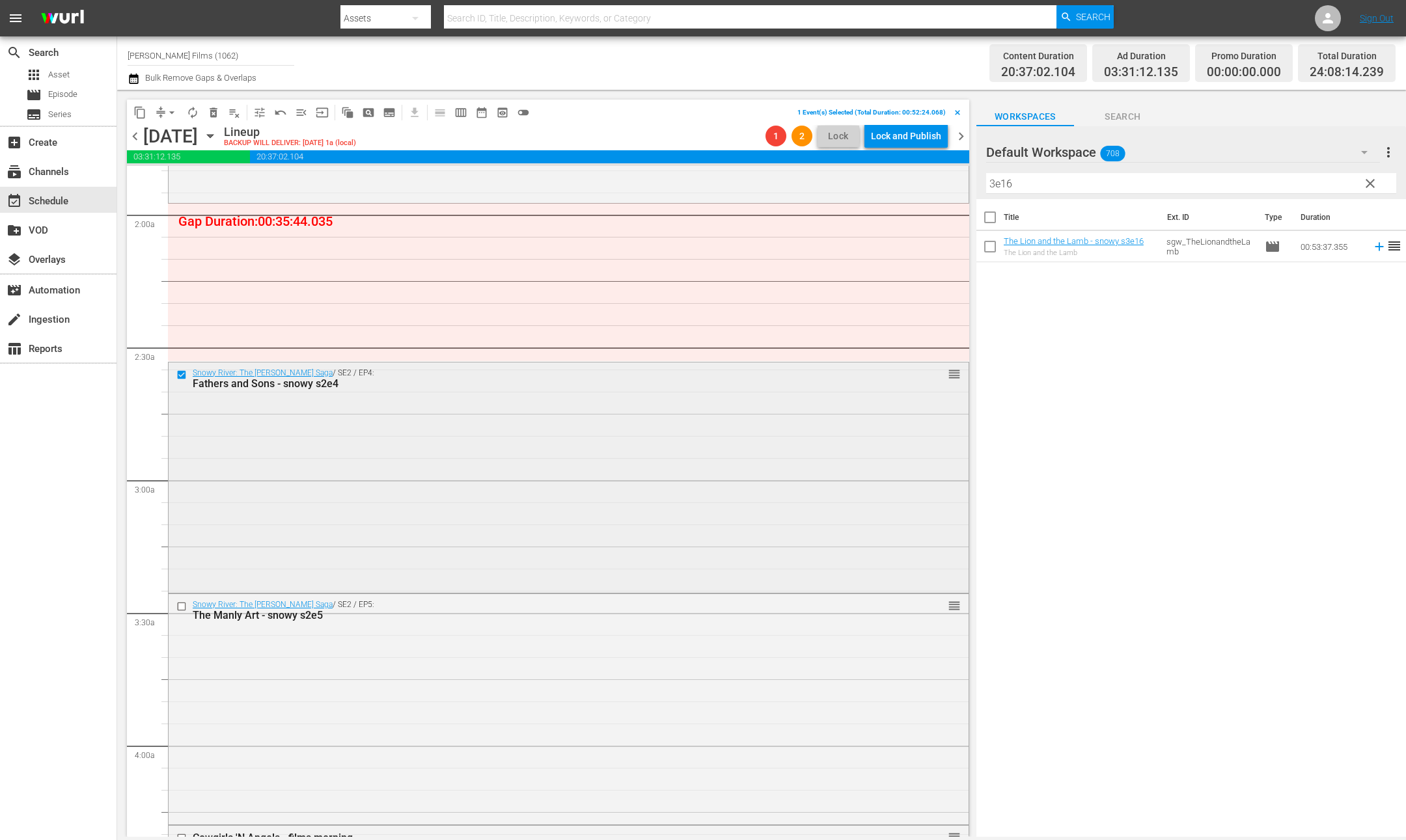
scroll to position [555, 0]
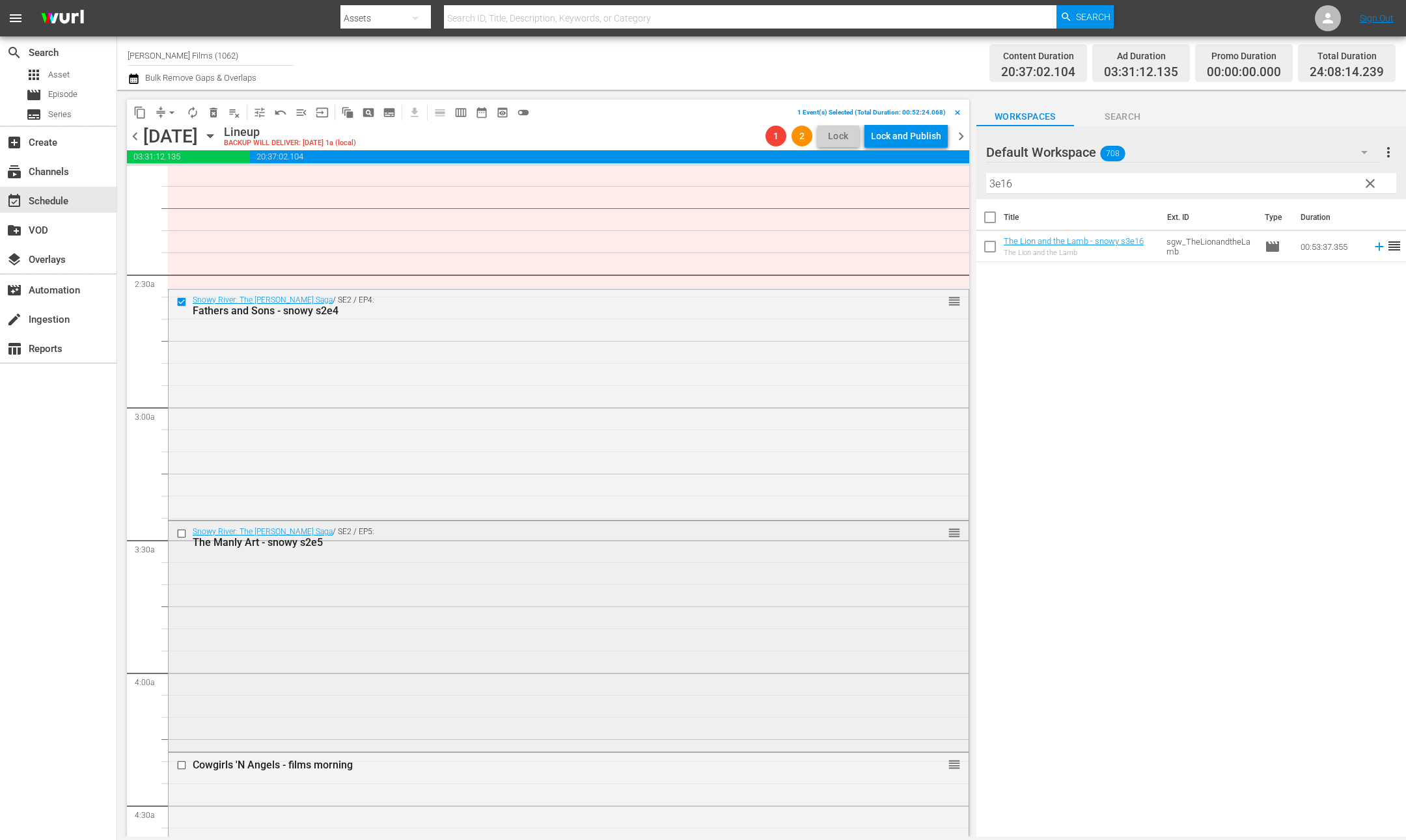
click at [183, 532] on input "checkbox" at bounding box center [183, 533] width 14 height 11
click at [212, 115] on span "delete_forever_outlined" at bounding box center [214, 113] width 13 height 13
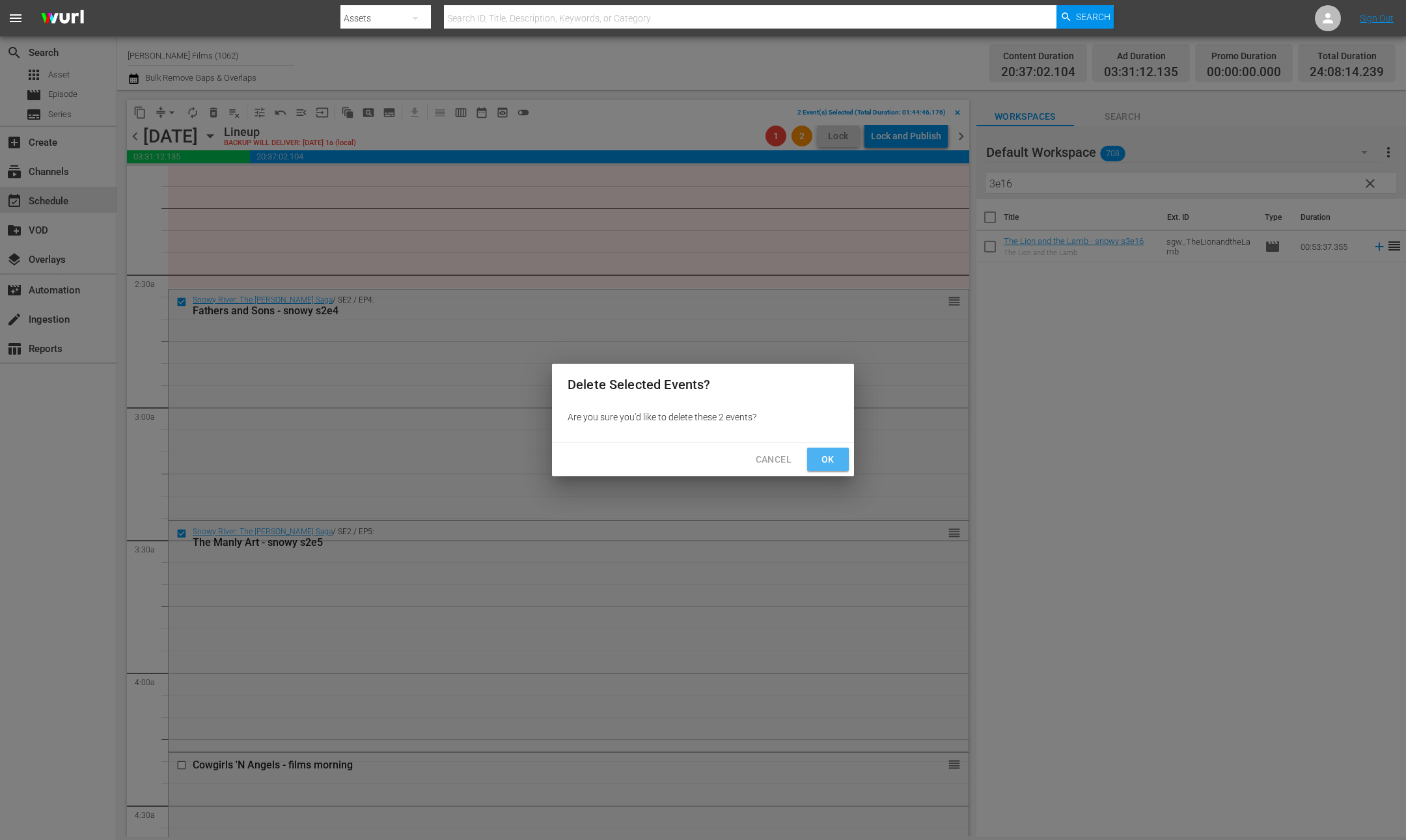
drag, startPoint x: 831, startPoint y: 460, endPoint x: 824, endPoint y: 452, distance: 10.6
click at [831, 460] on span "Ok" at bounding box center [827, 460] width 21 height 16
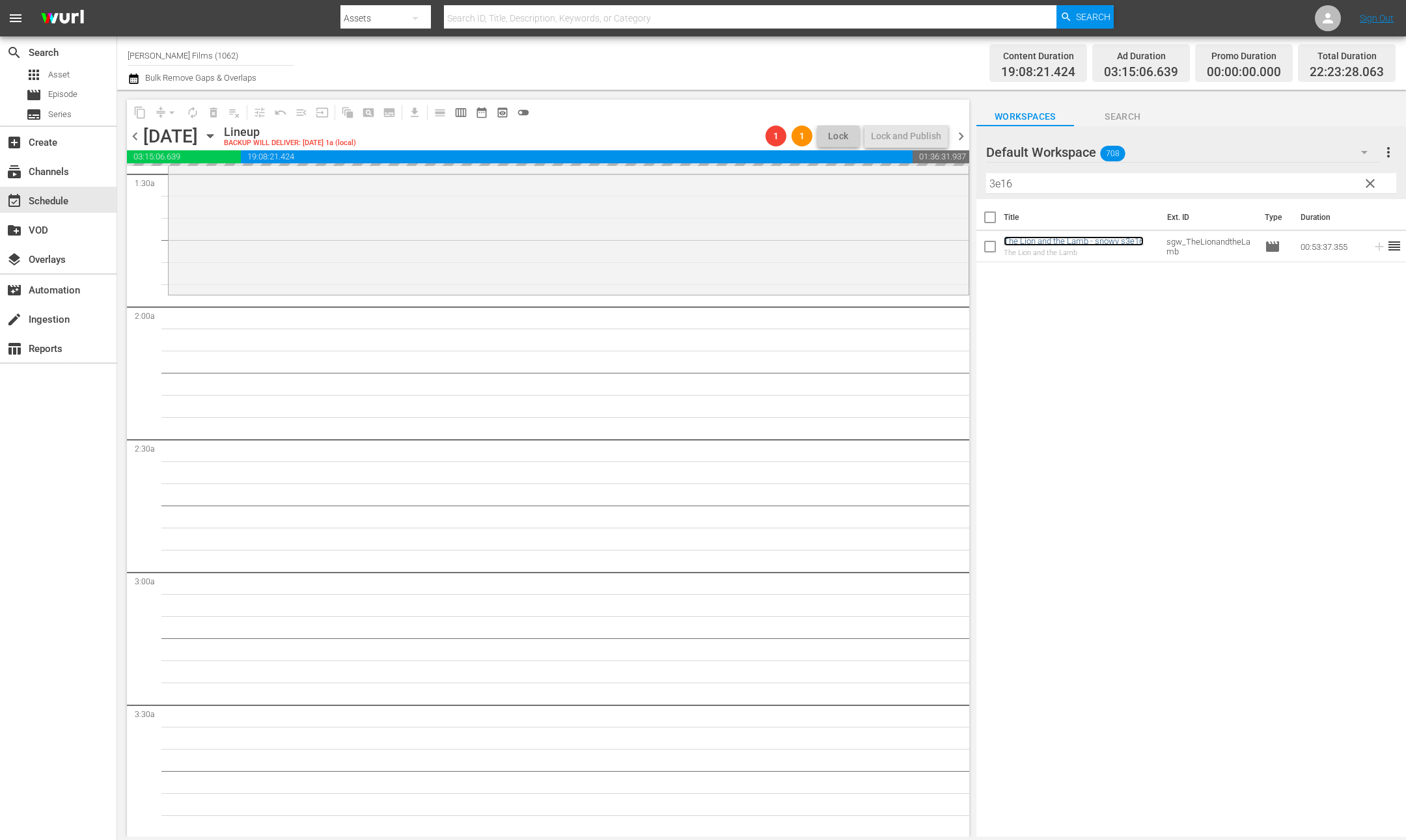
scroll to position [586, 0]
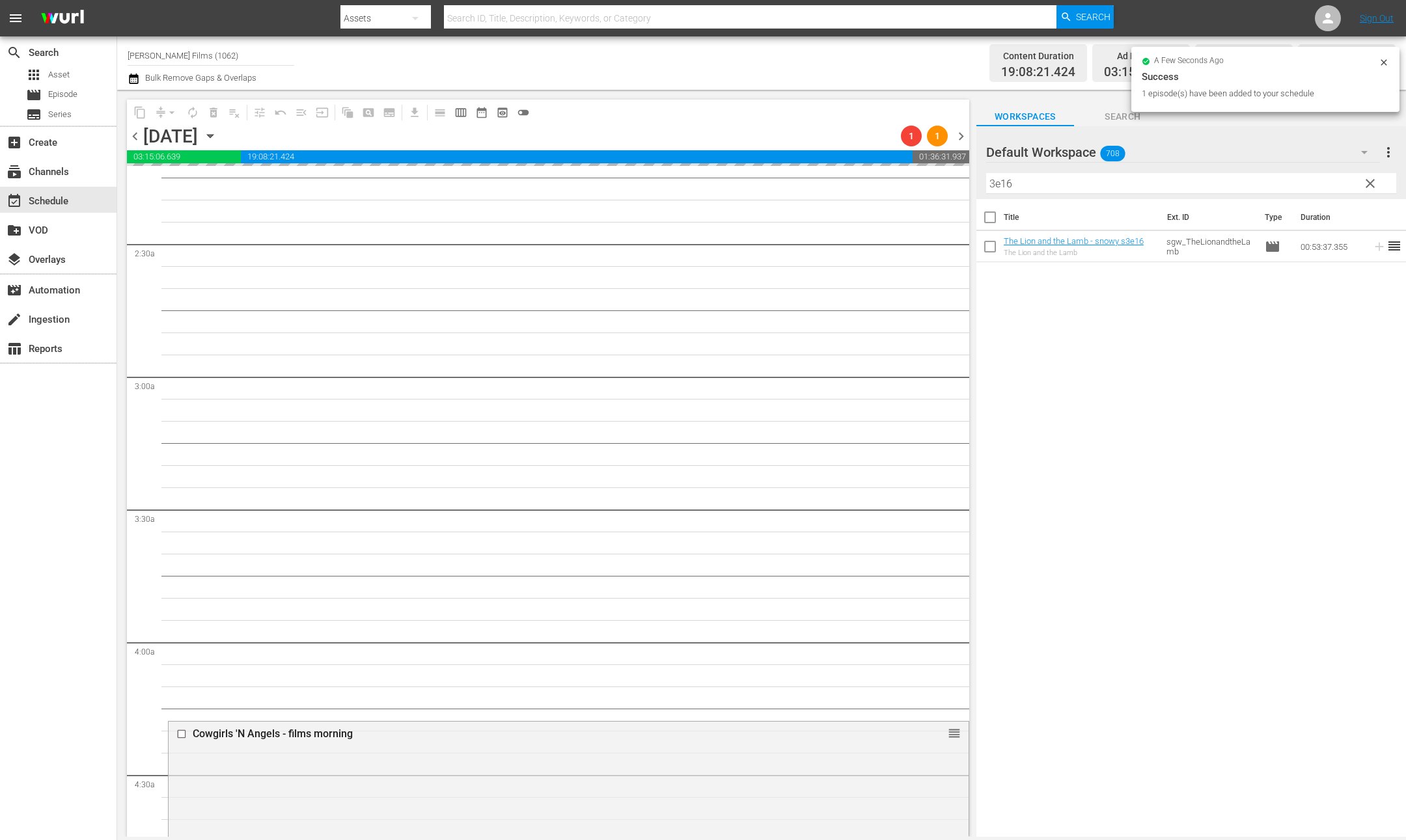
click at [1050, 175] on input "3e16" at bounding box center [1191, 183] width 410 height 21
click at [1046, 188] on input "3e16" at bounding box center [1191, 183] width 410 height 21
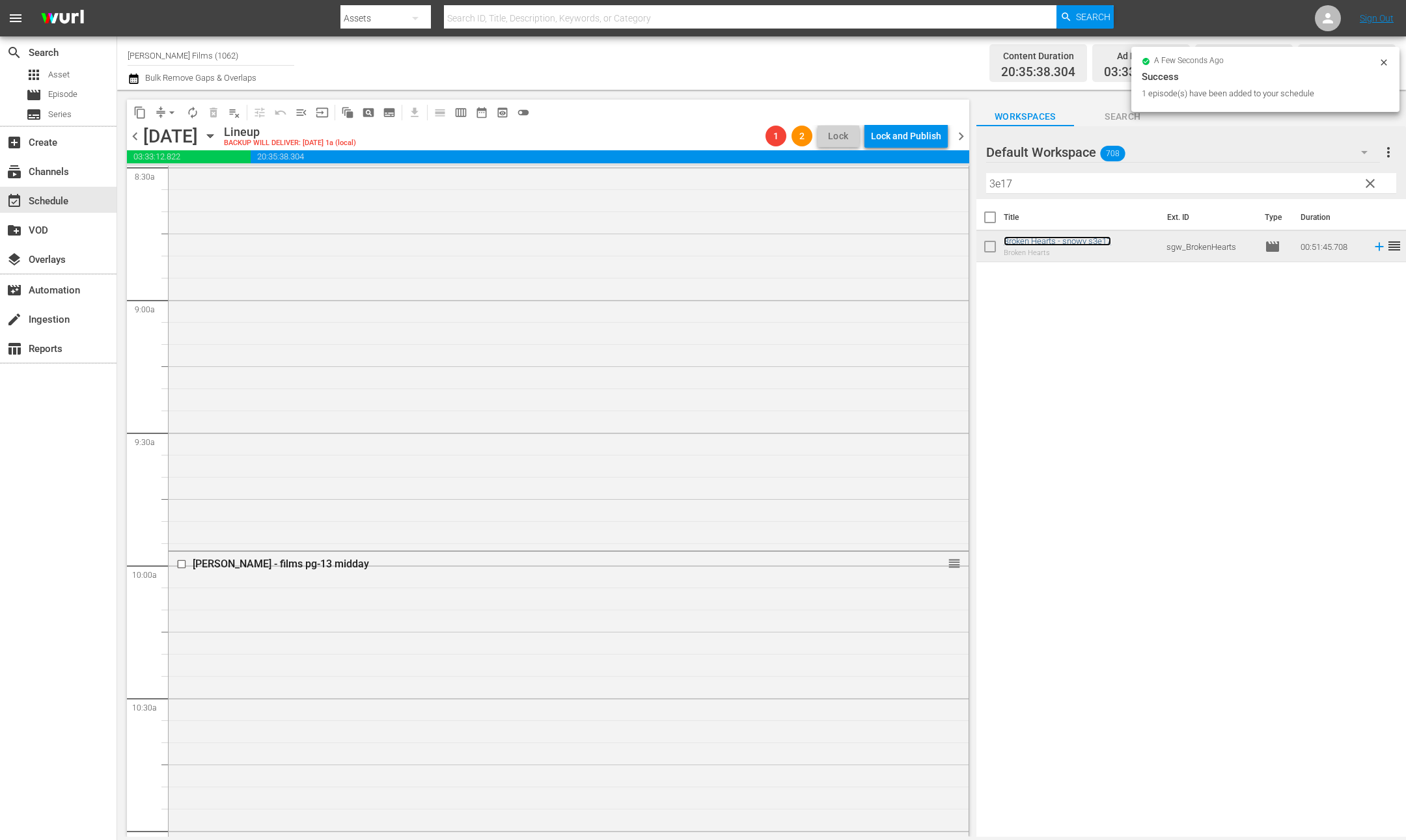
scroll to position [2267, 0]
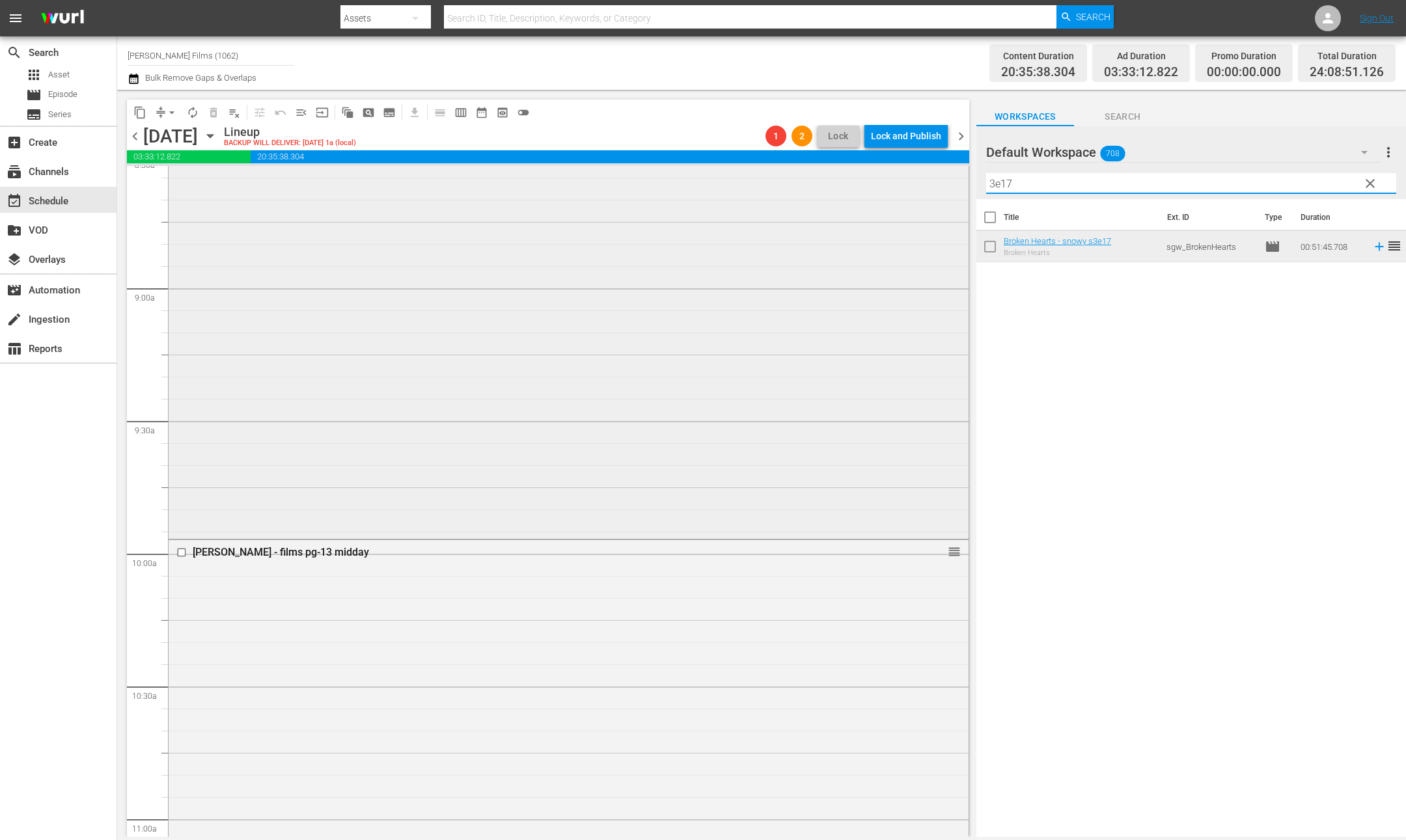
drag, startPoint x: 1036, startPoint y: 188, endPoint x: 899, endPoint y: 177, distance: 137.4
click at [901, 178] on div "content_copy compress arrow_drop_down autorenew_outlined delete_forever_outline…" at bounding box center [761, 463] width 1289 height 747
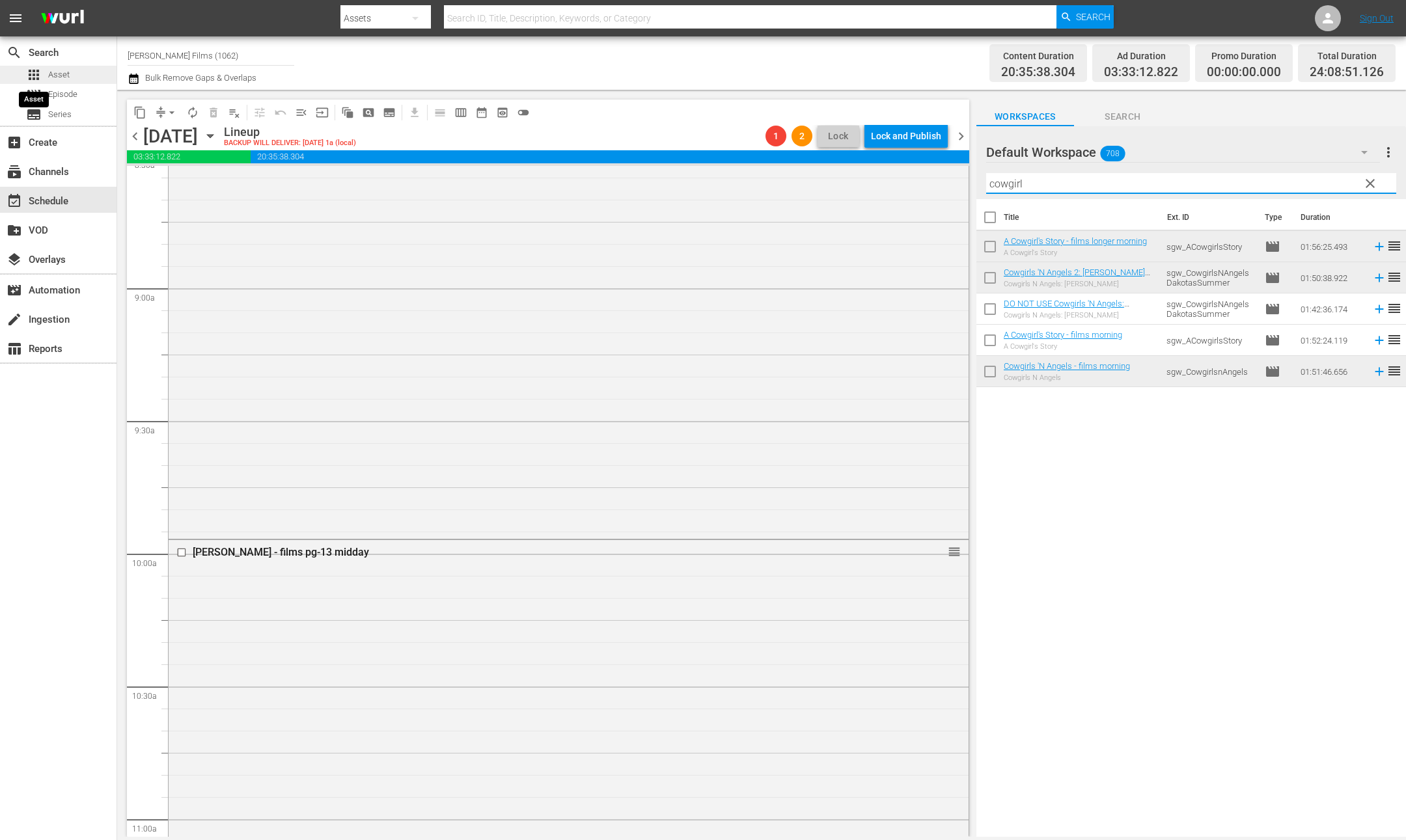
type input "cowgirl"
click at [40, 69] on span "apps" at bounding box center [34, 74] width 16 height 16
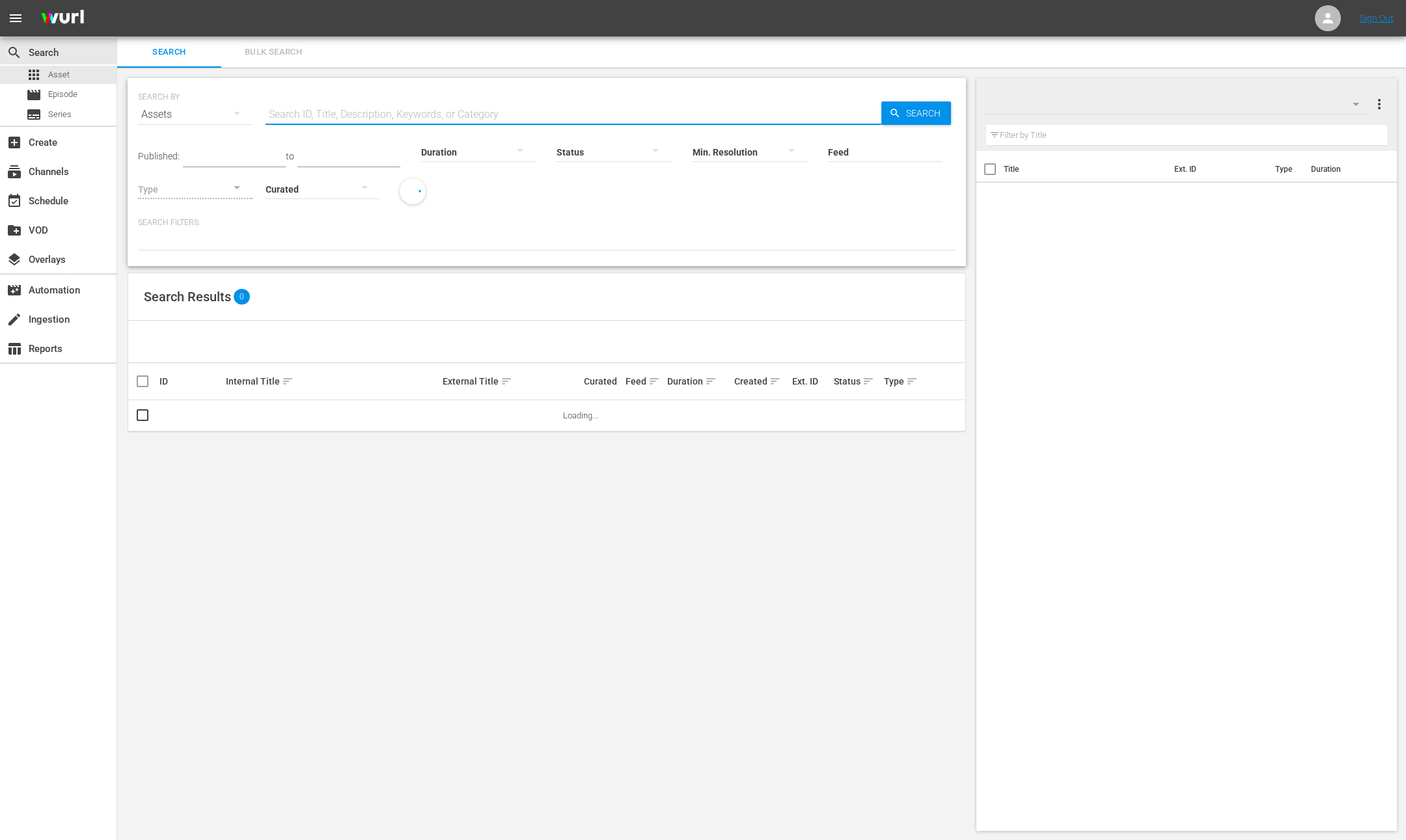
click at [403, 114] on input "text" at bounding box center [574, 114] width 616 height 31
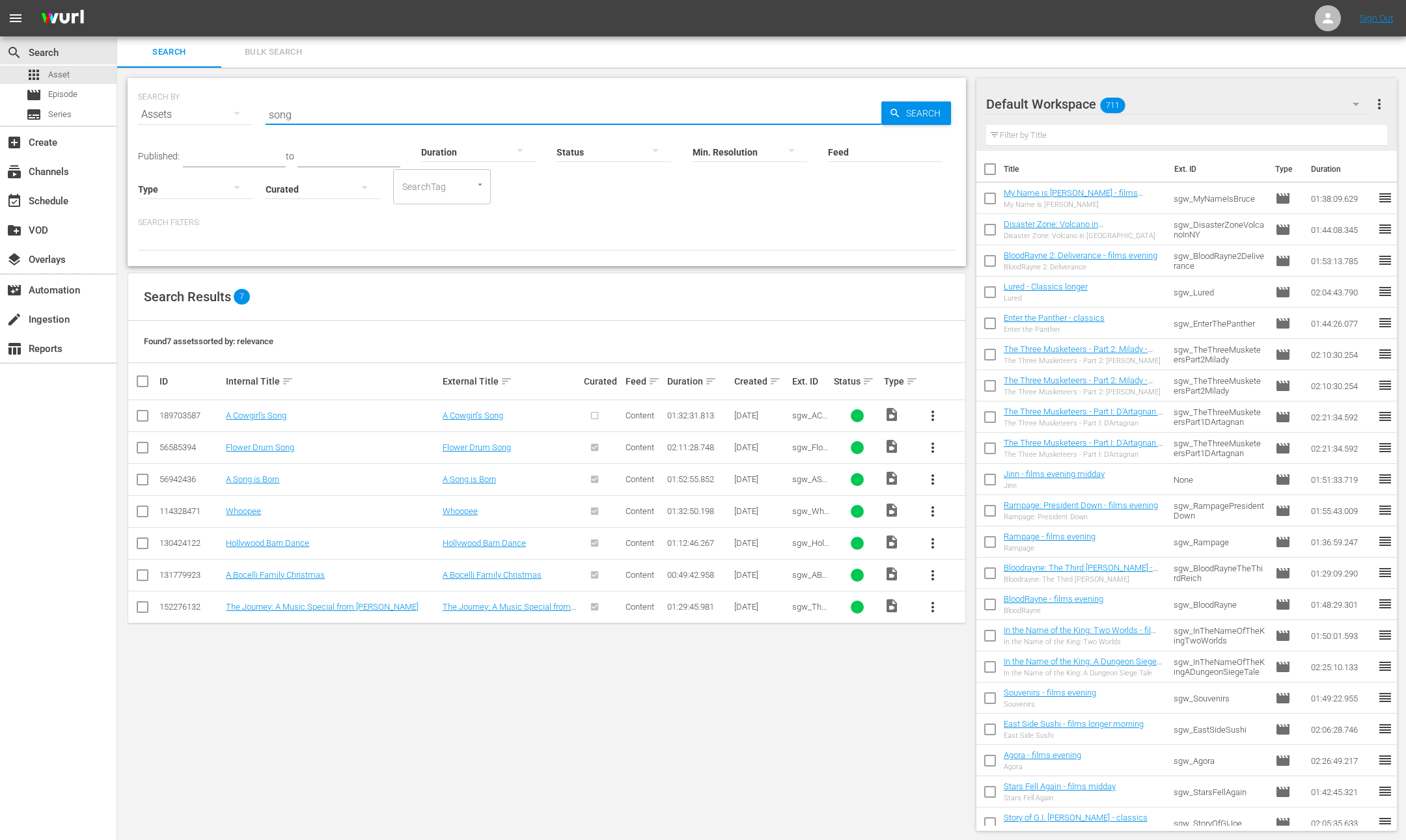
type input "song"
click at [930, 416] on span "more_vert" at bounding box center [933, 415] width 16 height 16
click at [989, 517] on div "Episode" at bounding box center [1003, 515] width 89 height 31
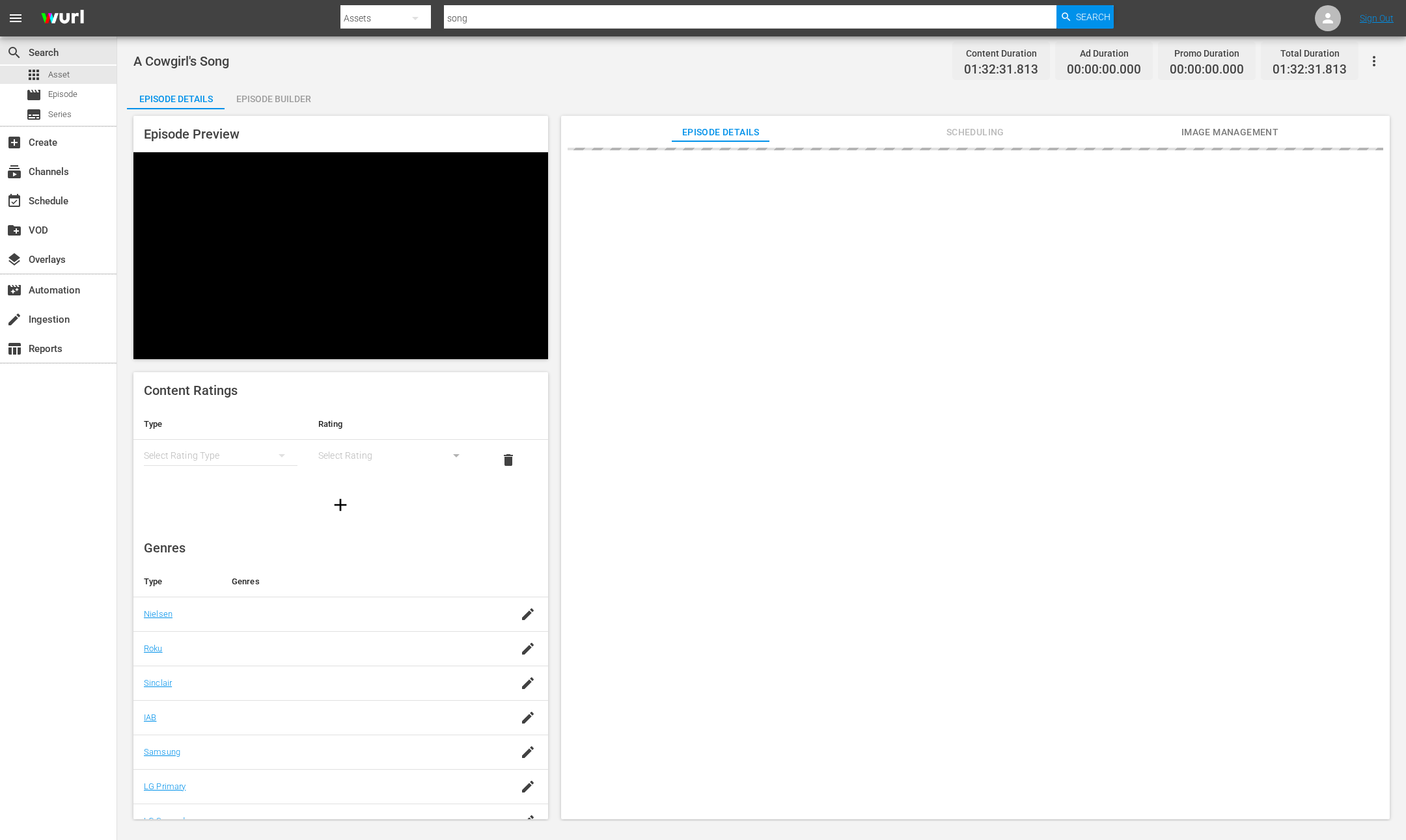
click at [1384, 57] on button "button" at bounding box center [1375, 61] width 31 height 31
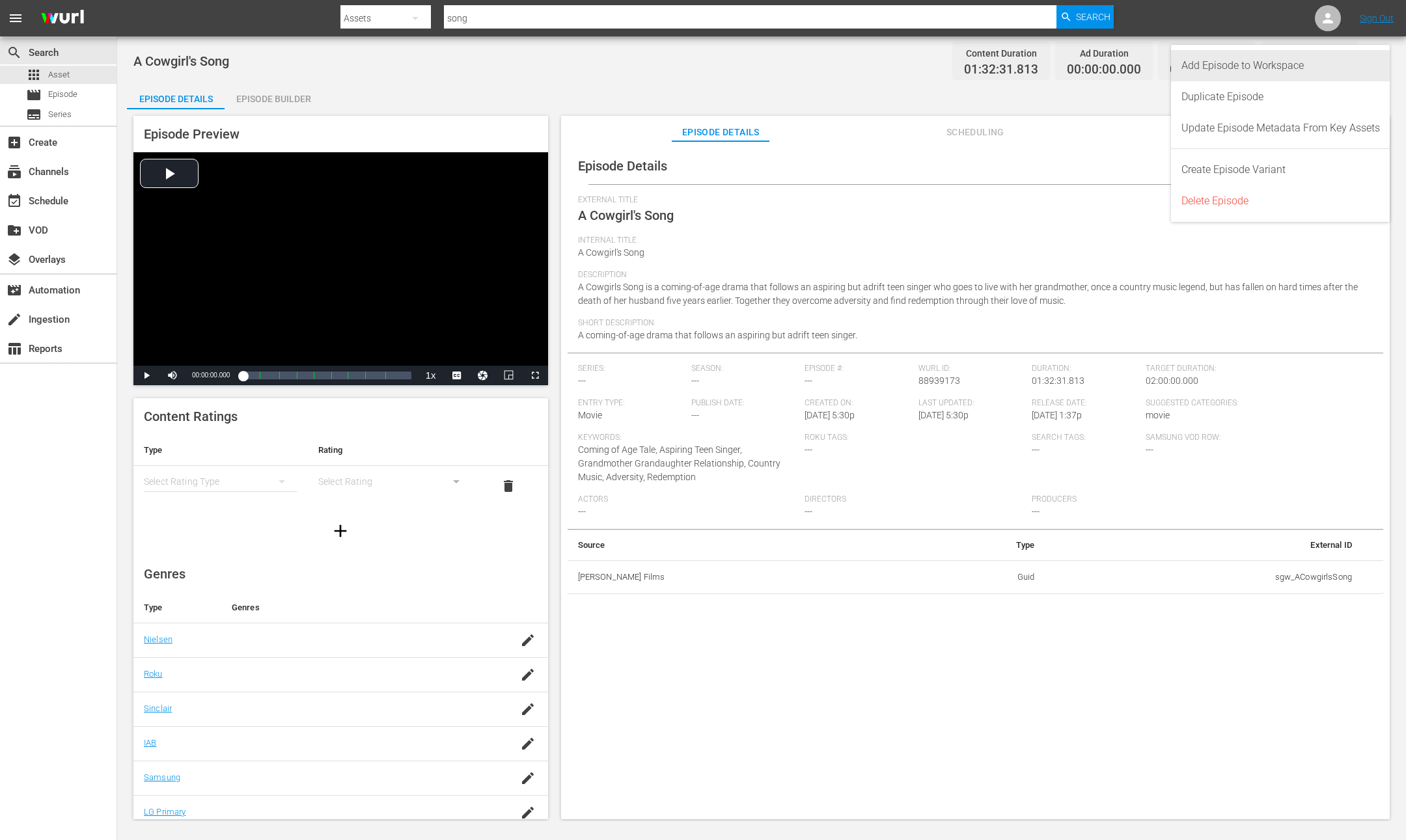
click at [1245, 61] on div "Add Episode to Workspace" at bounding box center [1281, 66] width 198 height 31
click at [1356, 165] on span "edit" at bounding box center [1361, 166] width 16 height 16
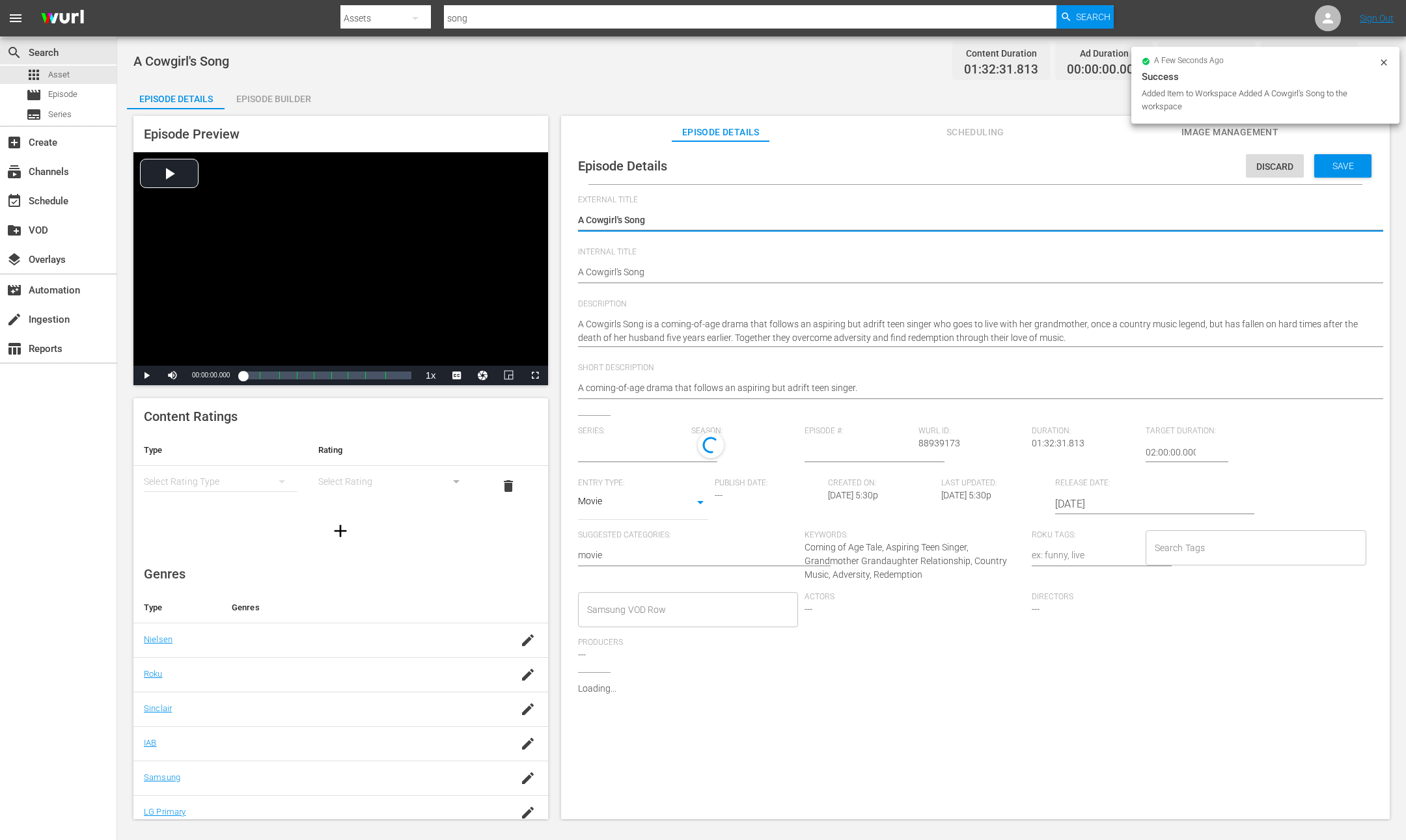
type input "No Series"
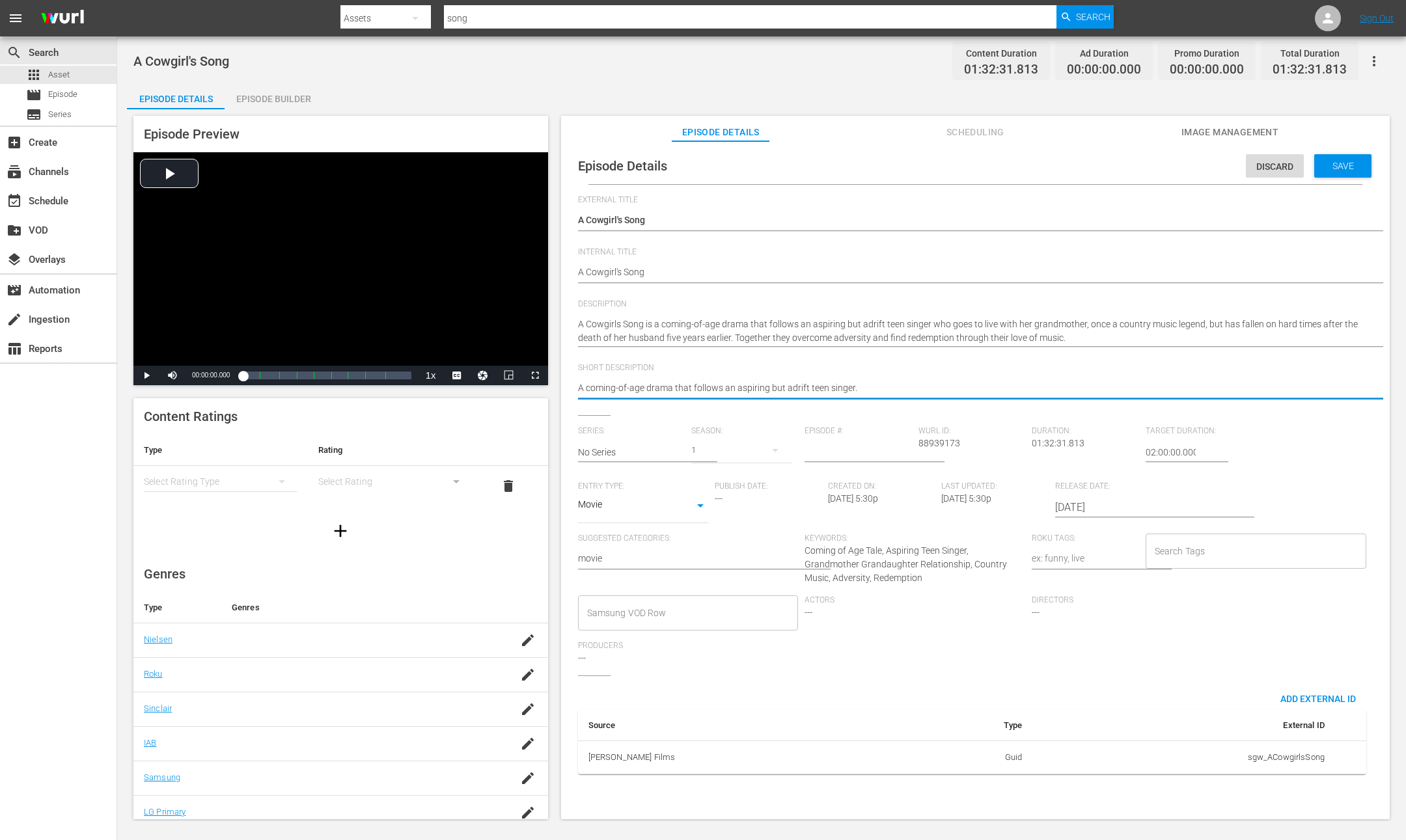
drag, startPoint x: 870, startPoint y: 382, endPoint x: 580, endPoint y: 336, distance: 293.6
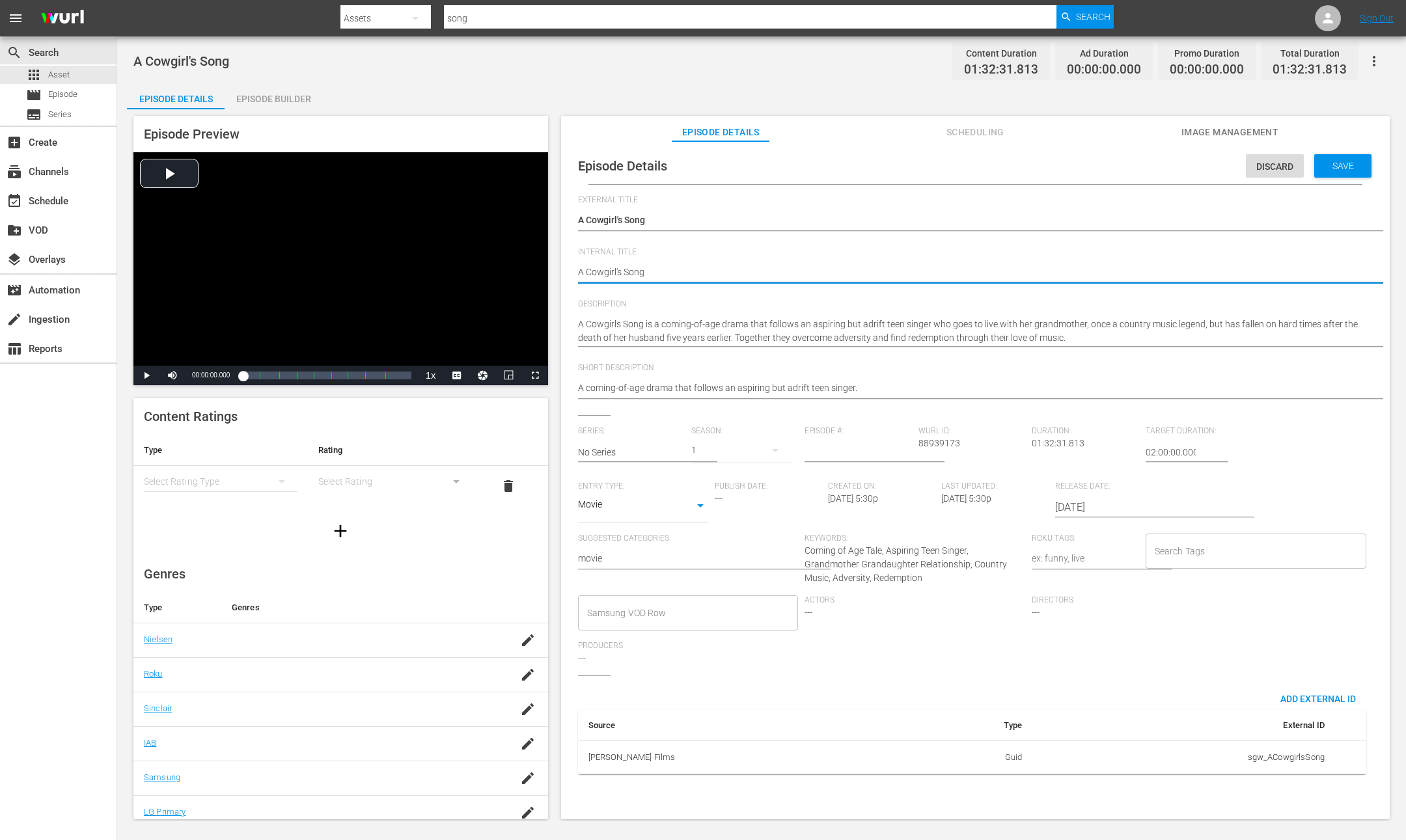
type textarea "A Cowgirl's Song"
type textarea "A Cowgirl's Song -"
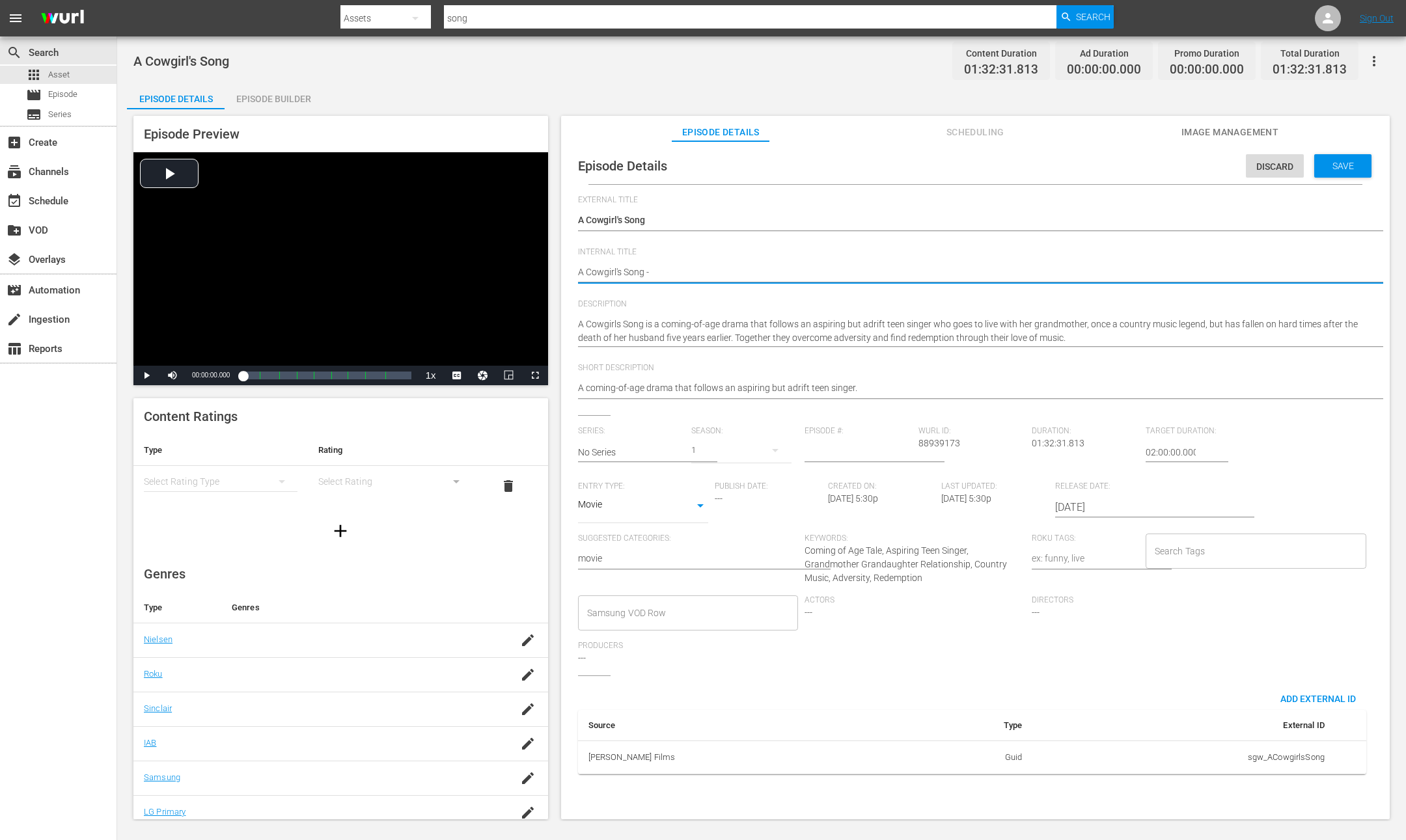
type textarea "A Cowgirl's Song -"
type textarea "A Cowgirl's Song - m"
type textarea "A Cowgirl's Song - mo"
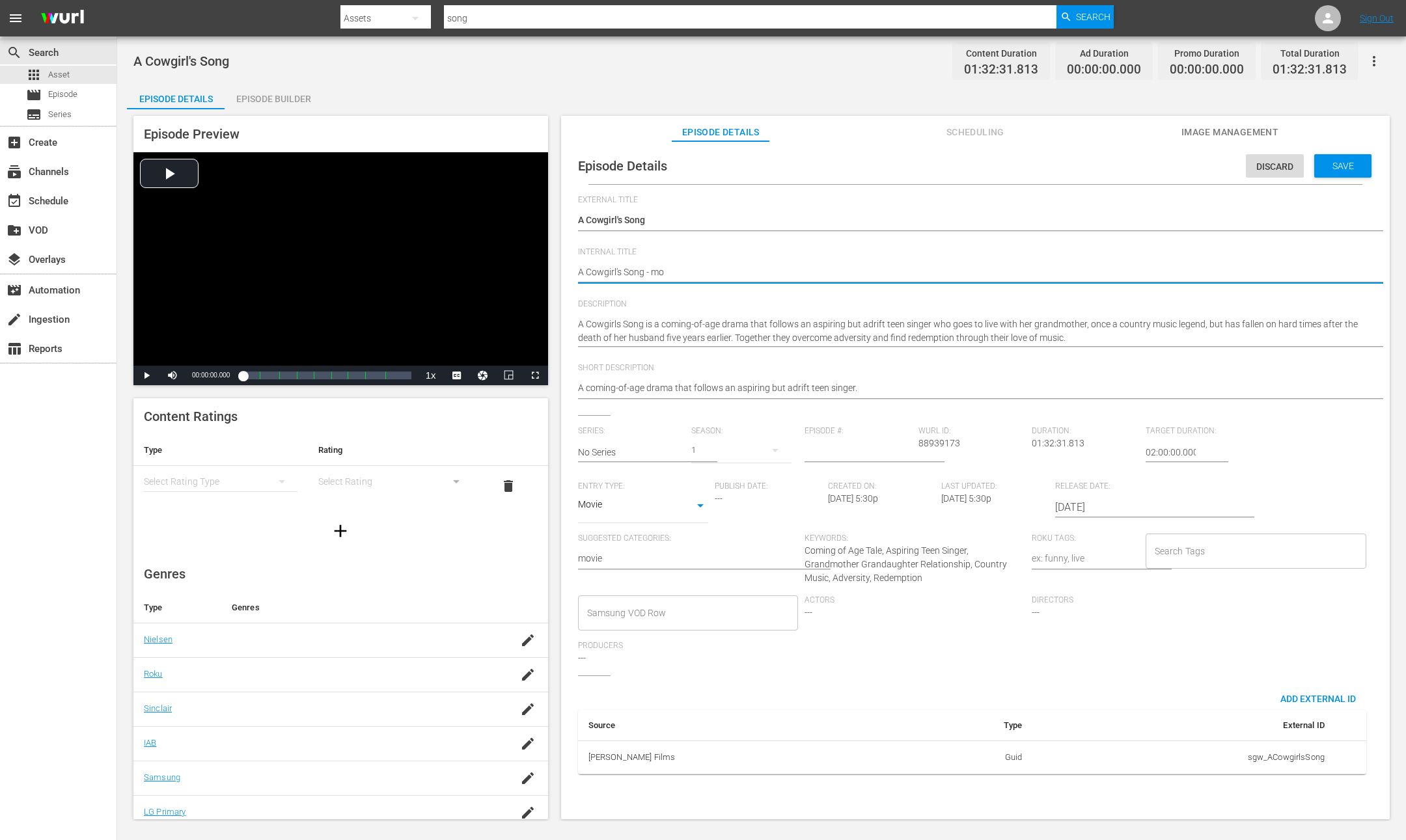
type textarea "A Cowgirl's Song - mor"
type textarea "A Cowgirl's Song - morn"
type textarea "A Cowgirl's Song - morni"
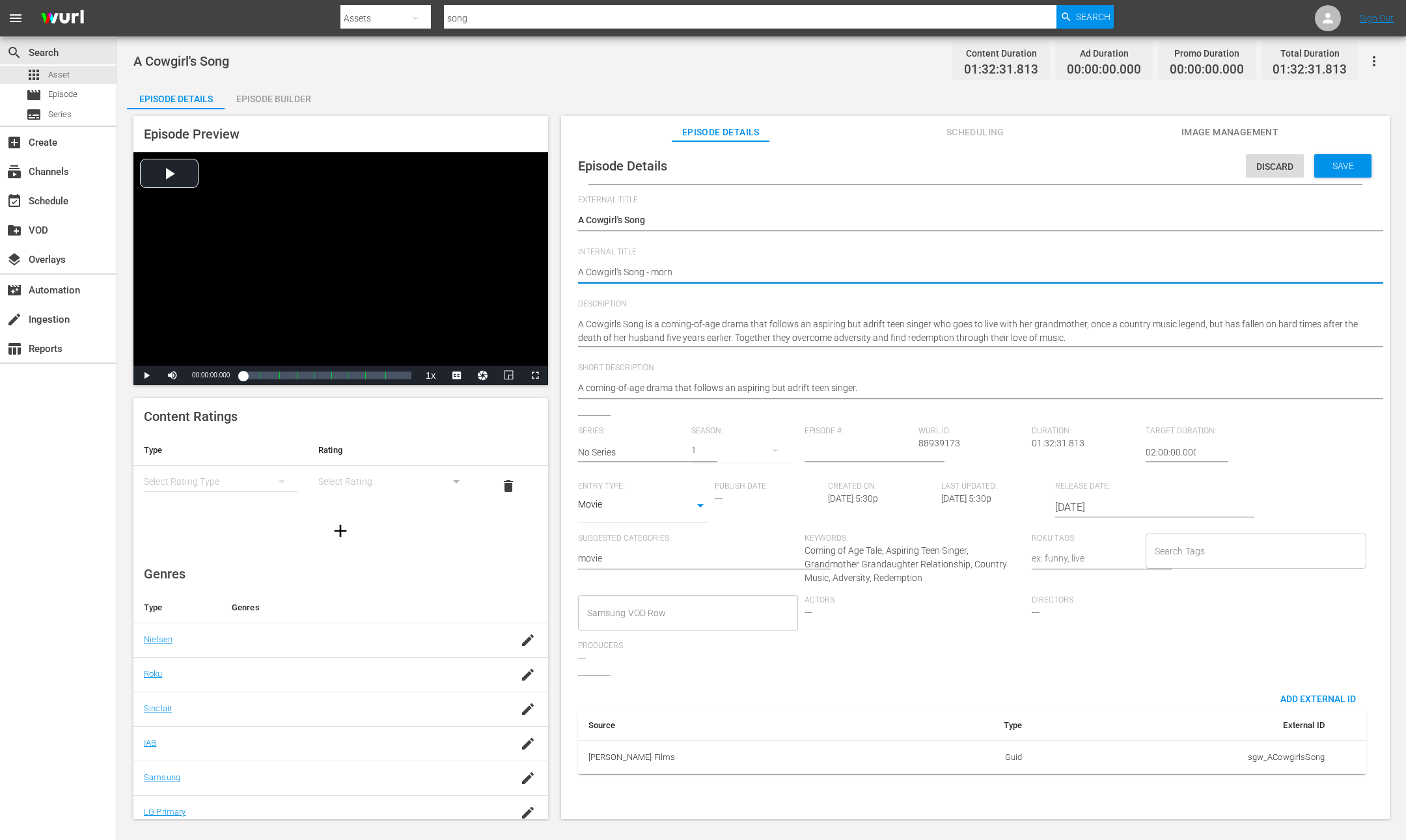
type textarea "A Cowgirl's Song - morni"
type textarea "A Cowgirl's Song - mornin"
type textarea "A Cowgirl's Song - morning"
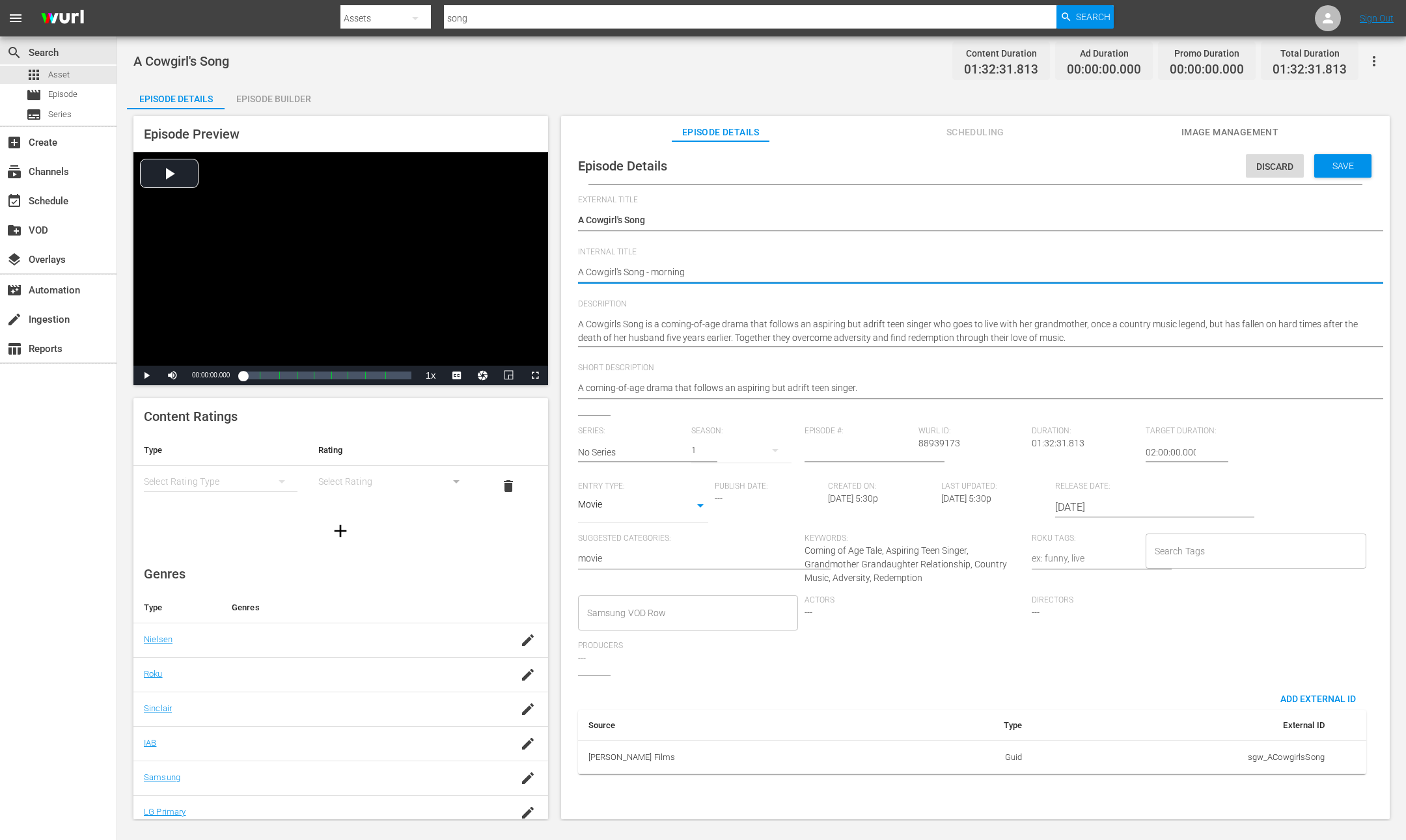
type textarea "A Cowgirl's Song - morning"
type textarea "A Cowgirl's Song - morning f"
type textarea "A Cowgirl's Song - morning fi"
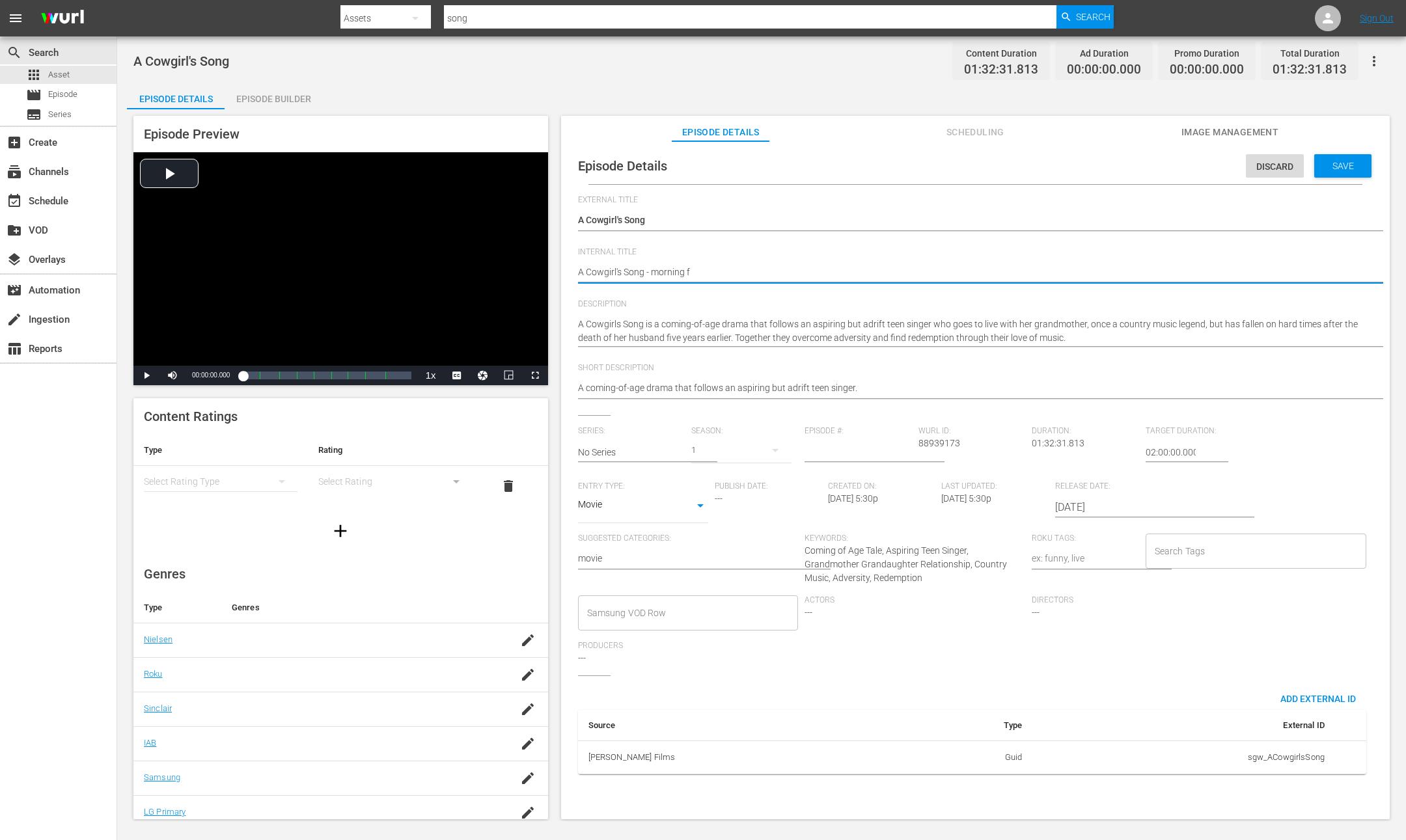
type textarea "A Cowgirl's Song - morning fi"
type textarea "A Cowgirl's Song - morning fil"
type textarea "A Cowgirl's Song - morning film"
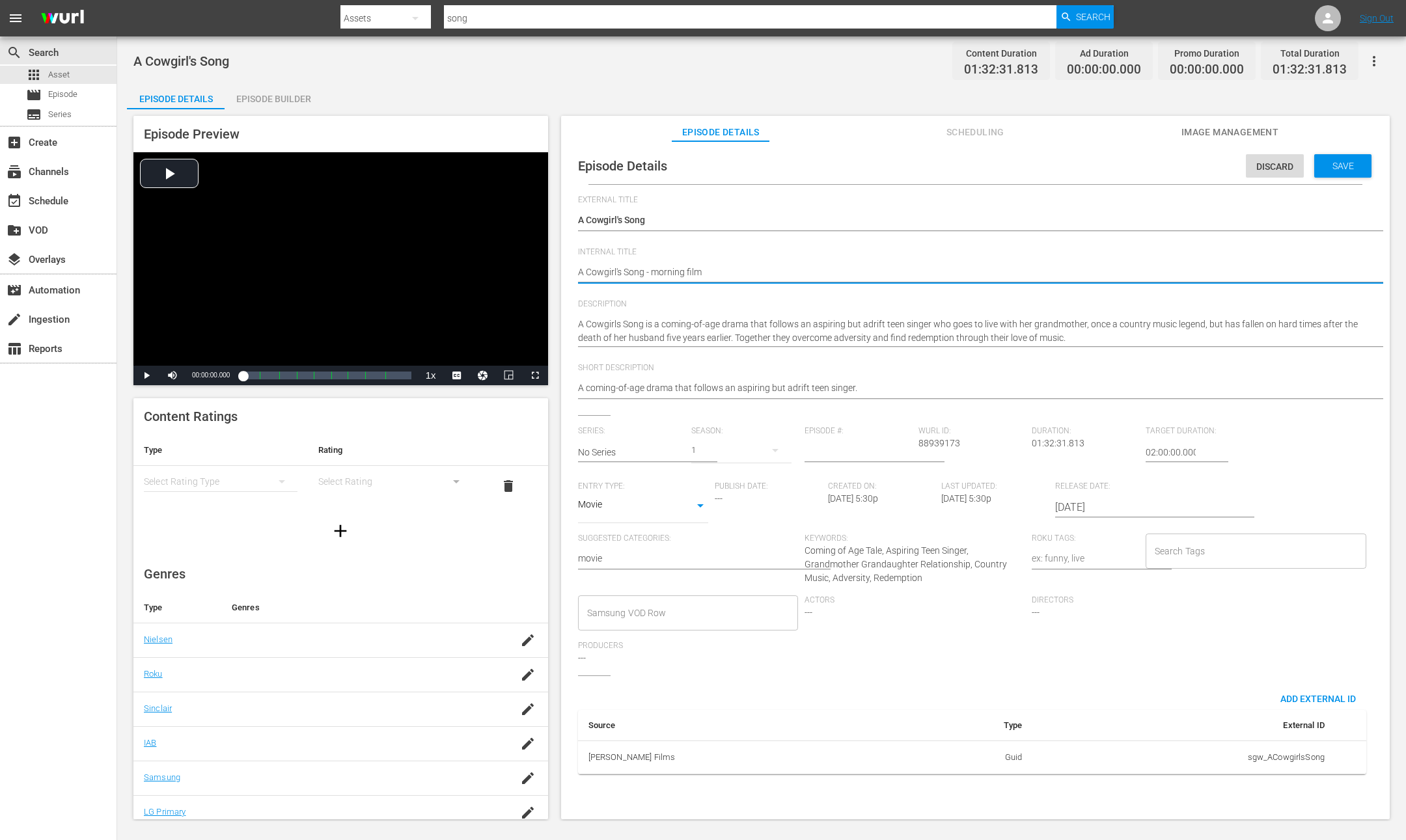
type textarea "A Cowgirl's Song - morning films"
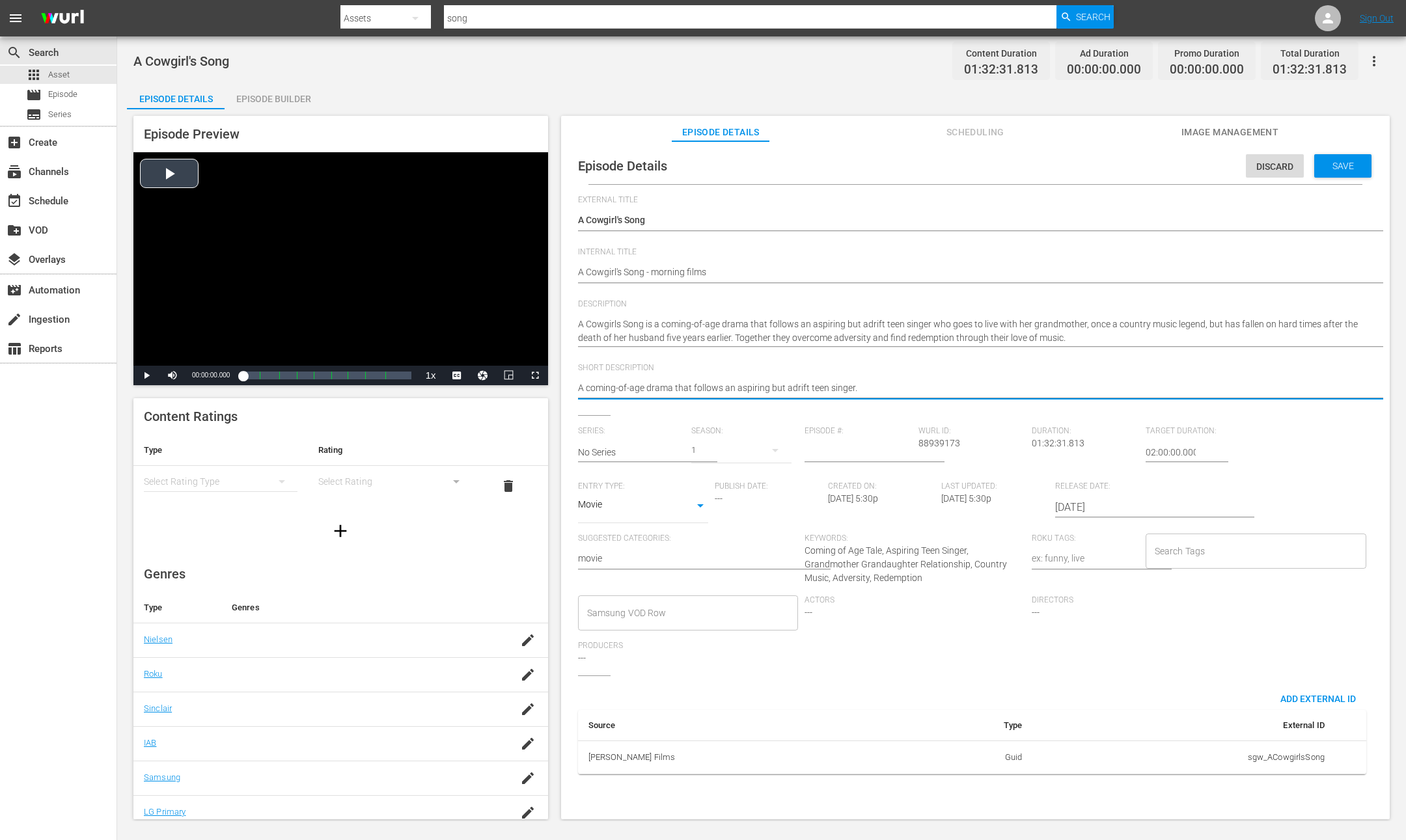
drag, startPoint x: 870, startPoint y: 385, endPoint x: 538, endPoint y: 346, distance: 334.3
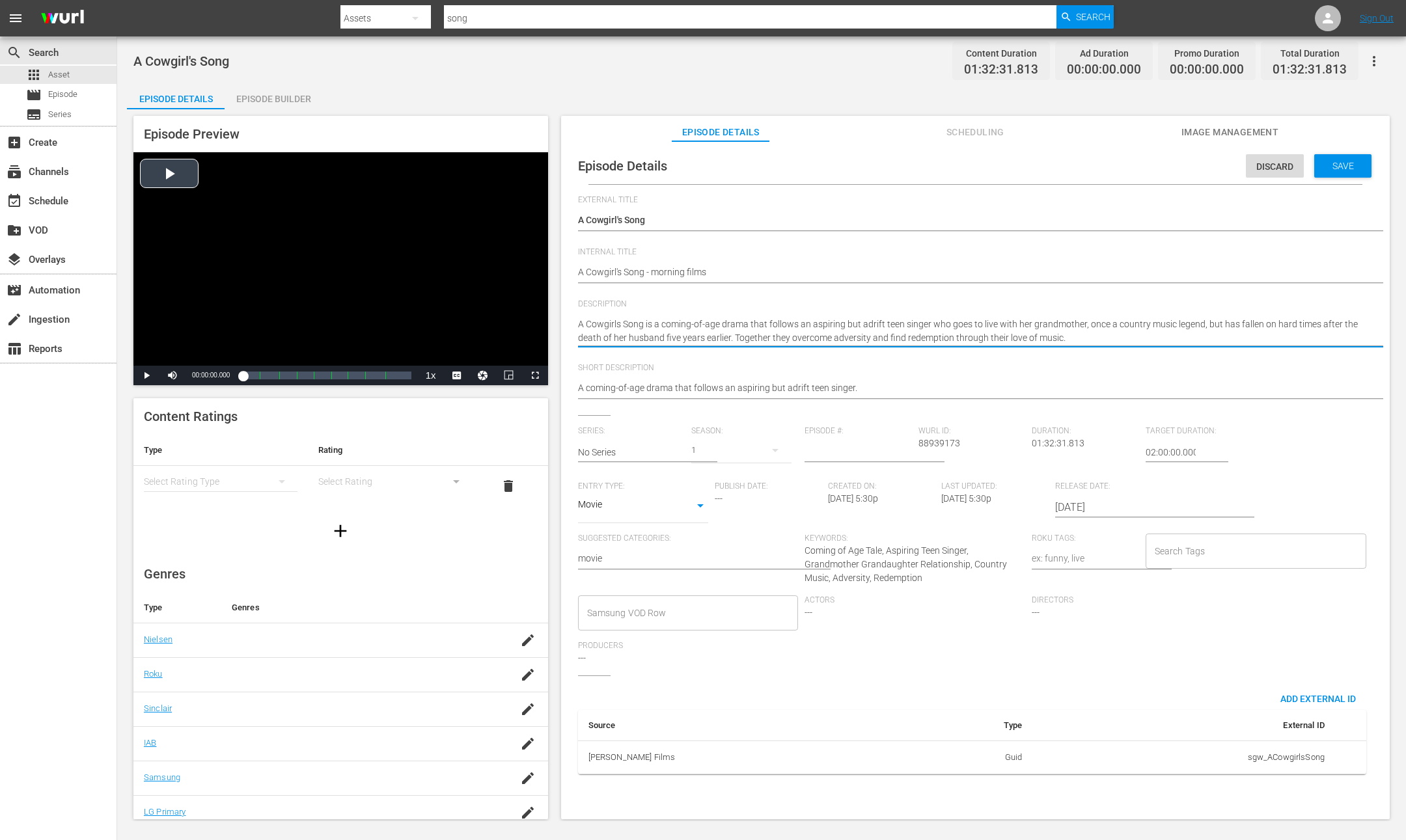
drag, startPoint x: 1078, startPoint y: 336, endPoint x: 362, endPoint y: 285, distance: 717.8
paste textarea "coming-of-age drama that follows an aspiring but adrift teen singer"
type textarea "A coming-of-age drama that follows an aspiring but adrift teen singer."
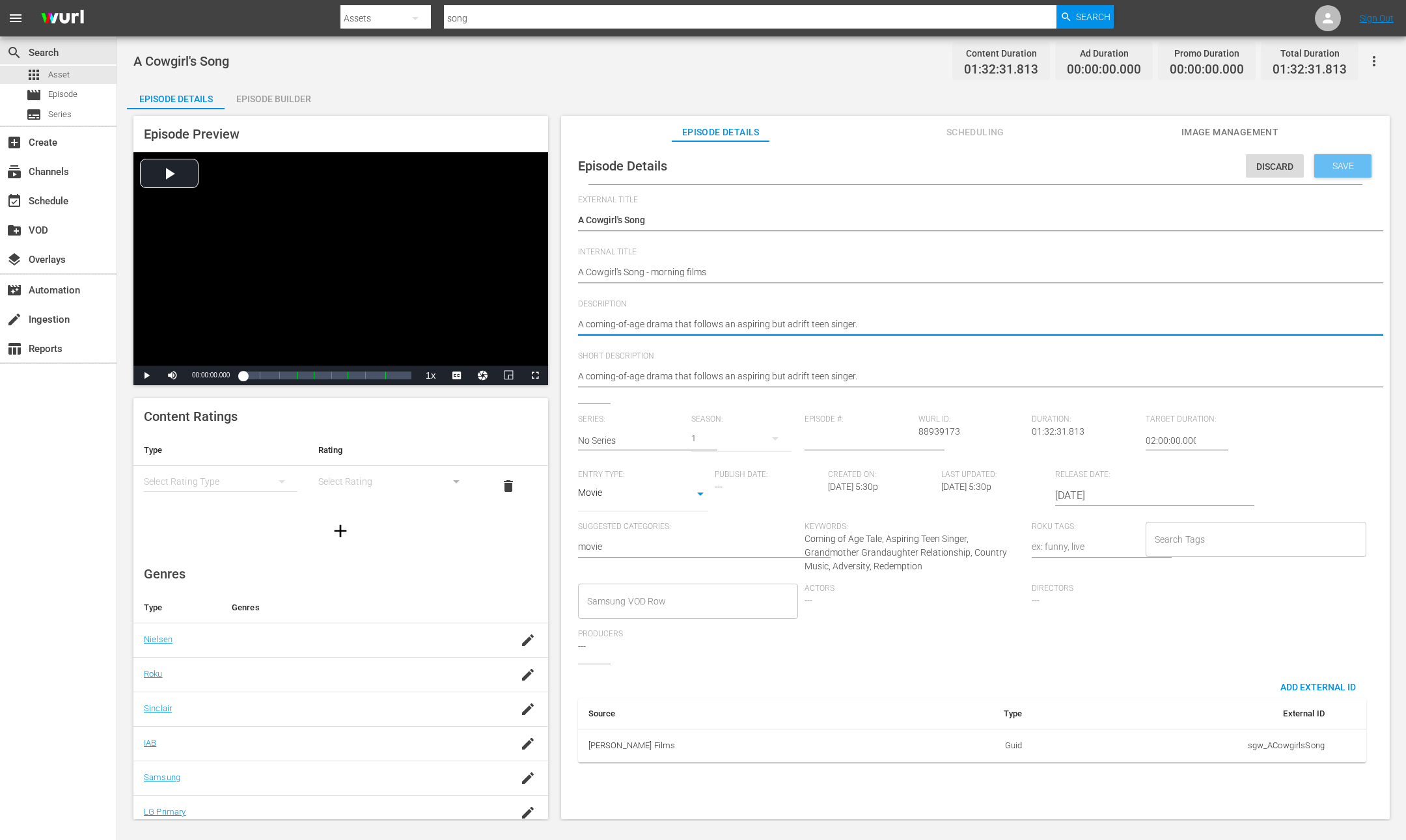
type textarea "A coming-of-age drama that follows an aspiring but adrift teen singer."
click at [1340, 168] on span "Save" at bounding box center [1343, 165] width 42 height 11
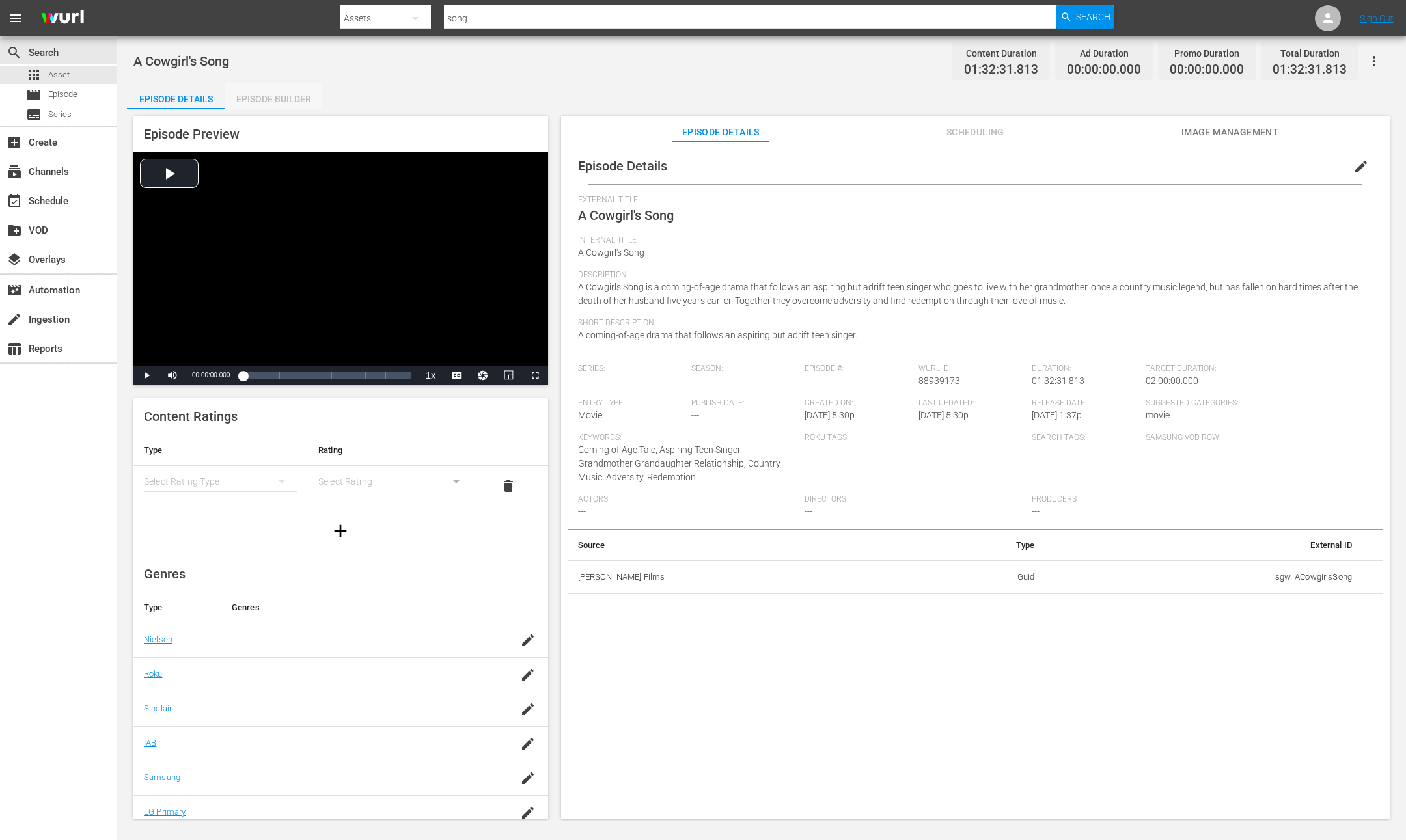
click at [286, 93] on div "Episode Builder" at bounding box center [273, 99] width 98 height 31
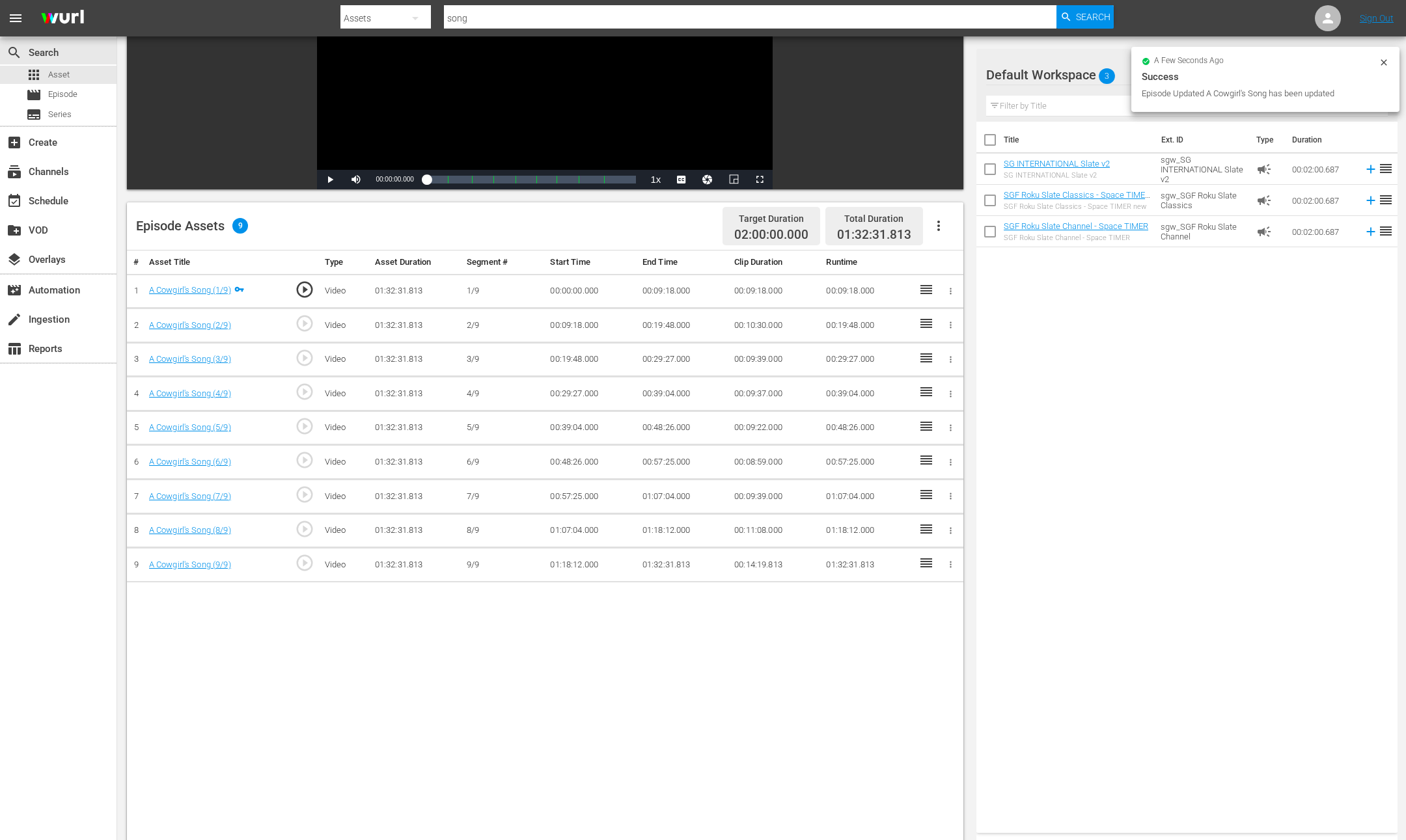
scroll to position [338, 0]
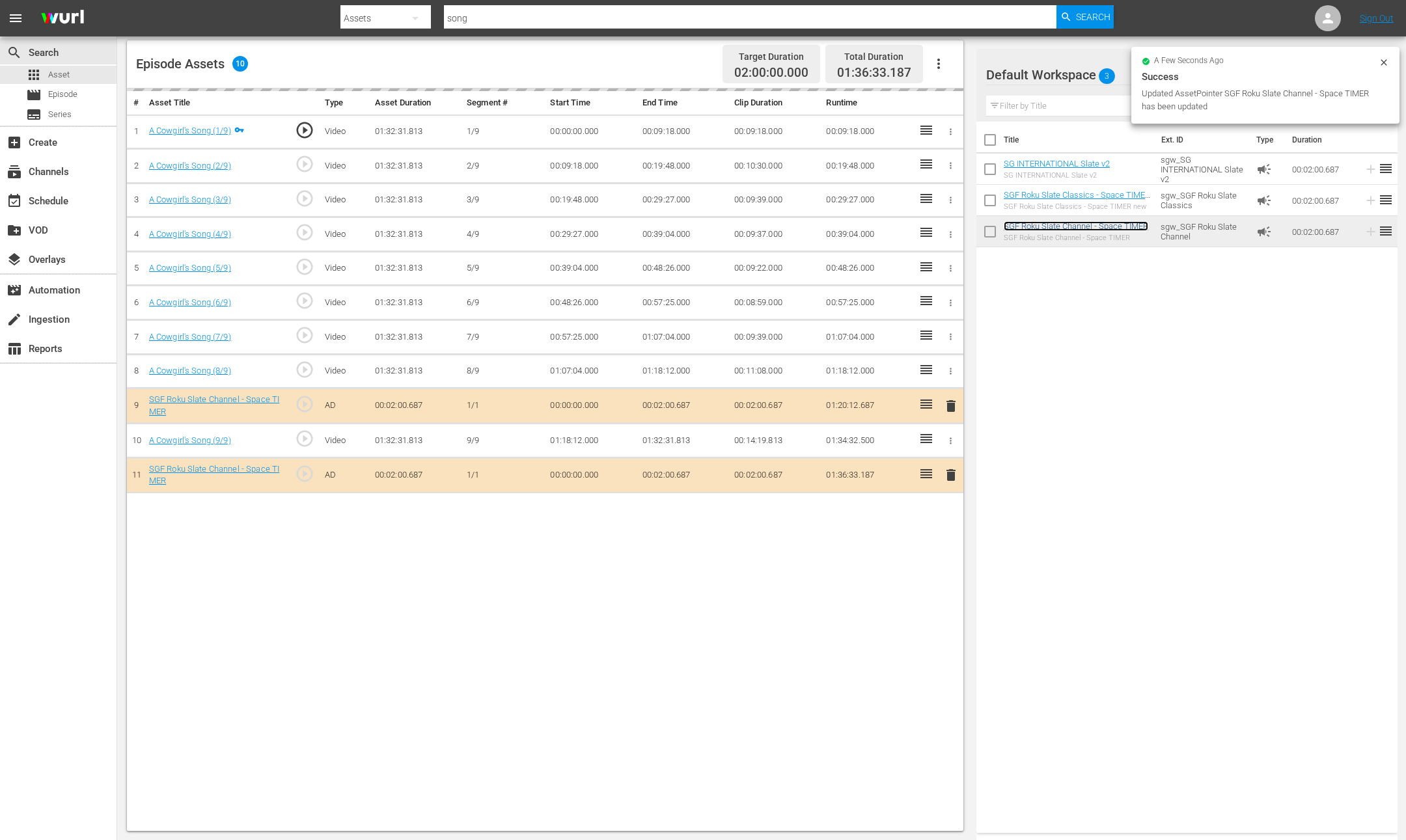
drag, startPoint x: 1125, startPoint y: 227, endPoint x: 1004, endPoint y: 299, distance: 140.8
click at [981, 302] on div "Title Ext. ID Type Duration SG INTERNATIONAL Slate v2 SG INTERNATIONAL Slate v2…" at bounding box center [1187, 475] width 421 height 706
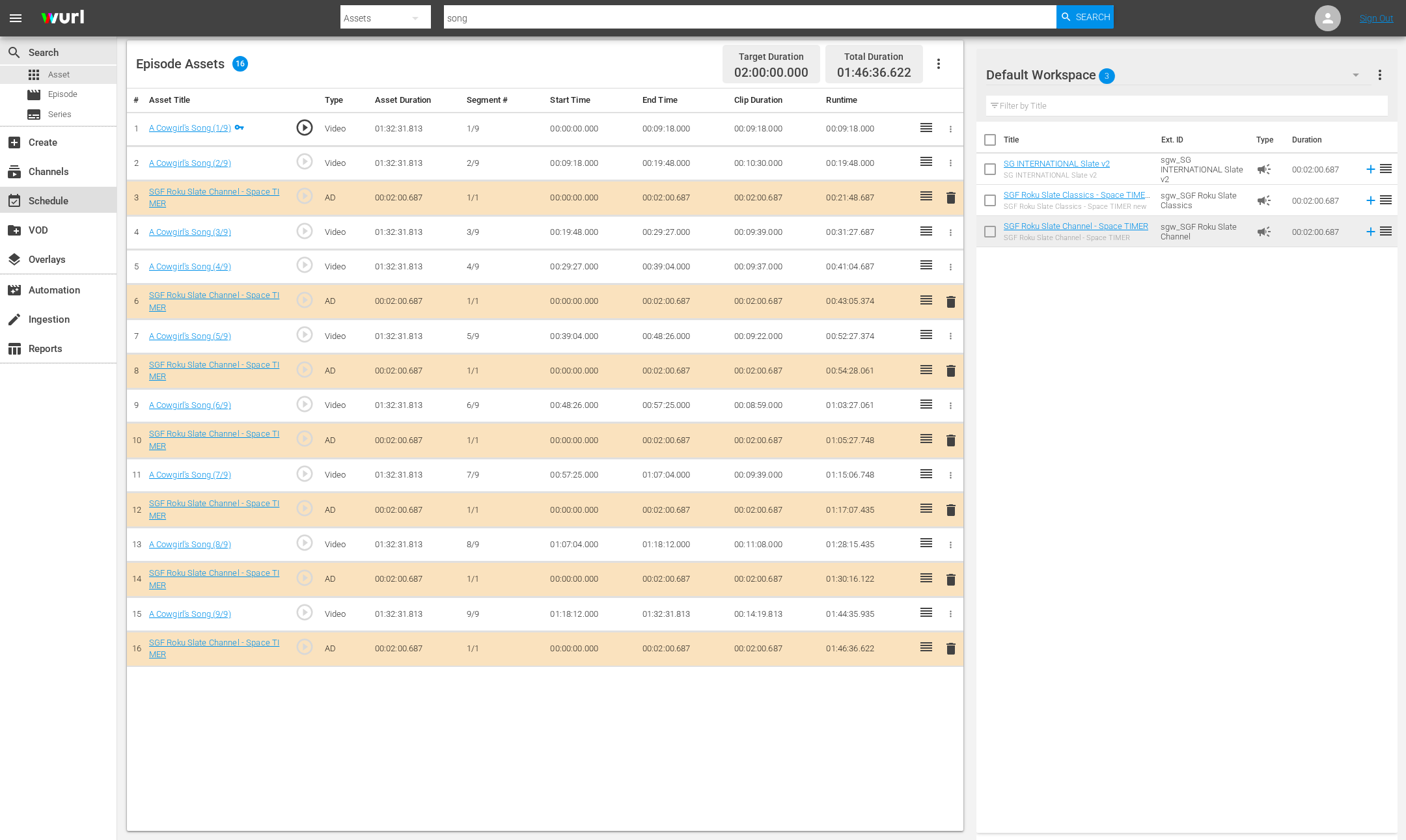
click at [54, 201] on div "event_available Schedule" at bounding box center [36, 199] width 73 height 12
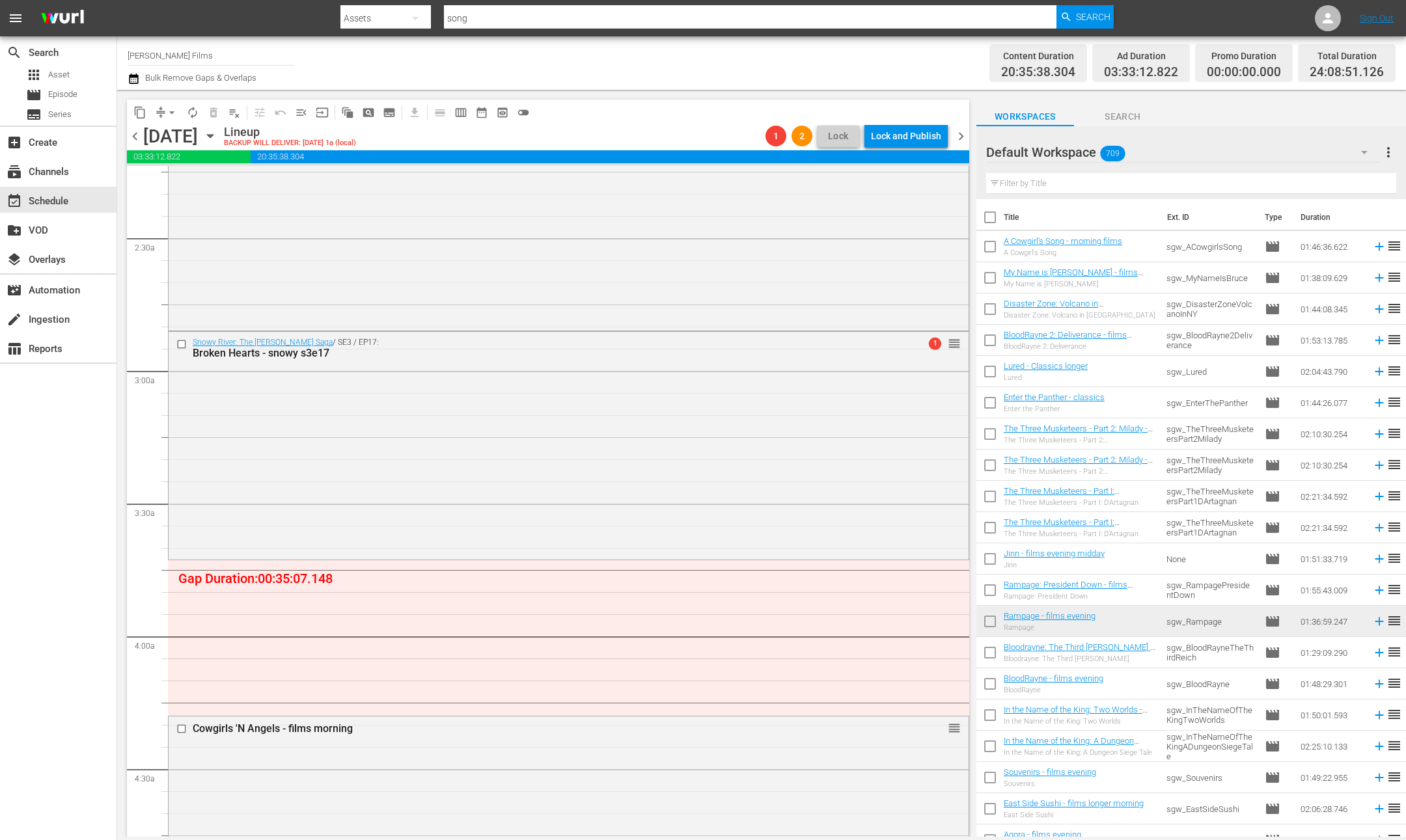
scroll to position [598, 0]
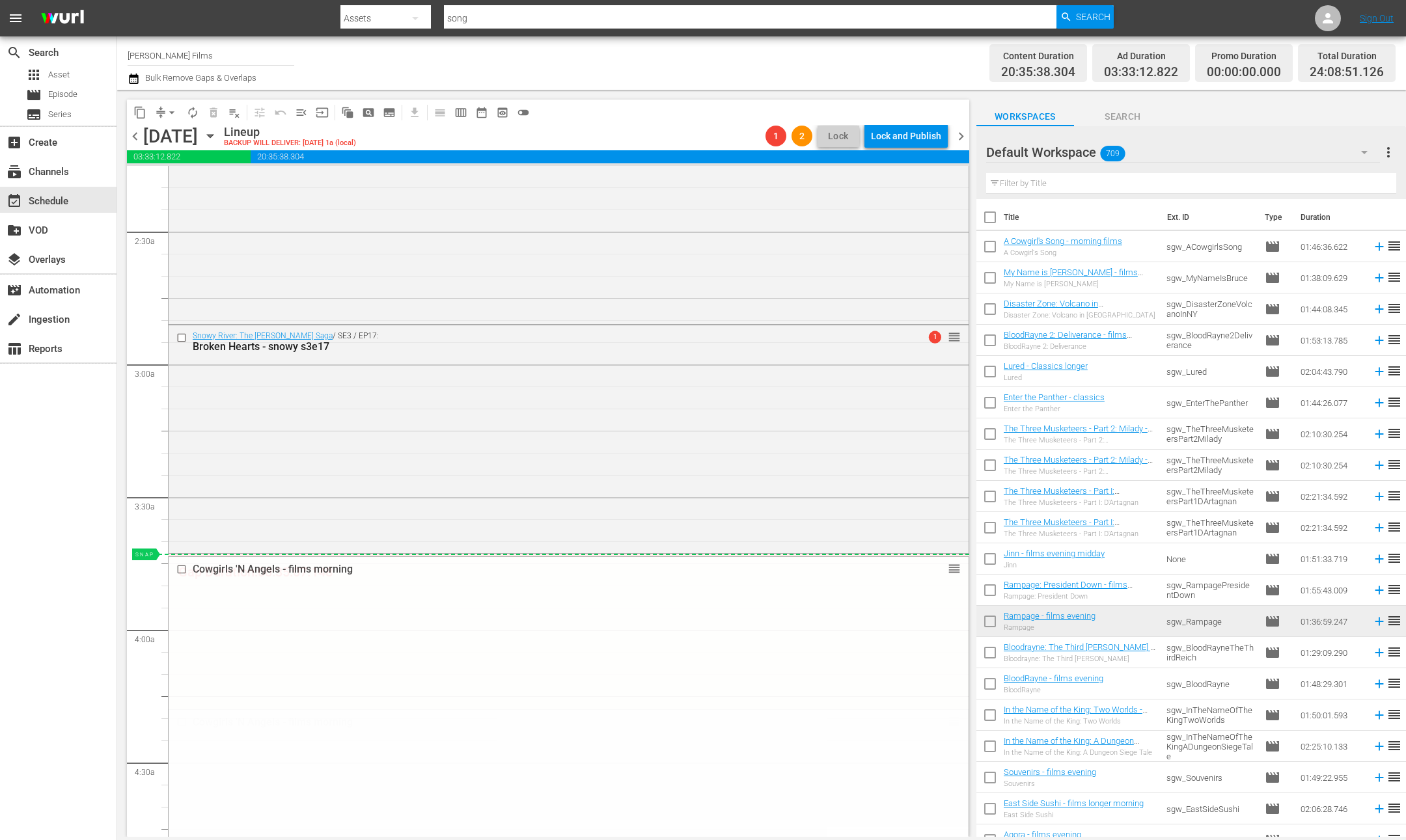
drag, startPoint x: 954, startPoint y: 721, endPoint x: 929, endPoint y: 559, distance: 163.9
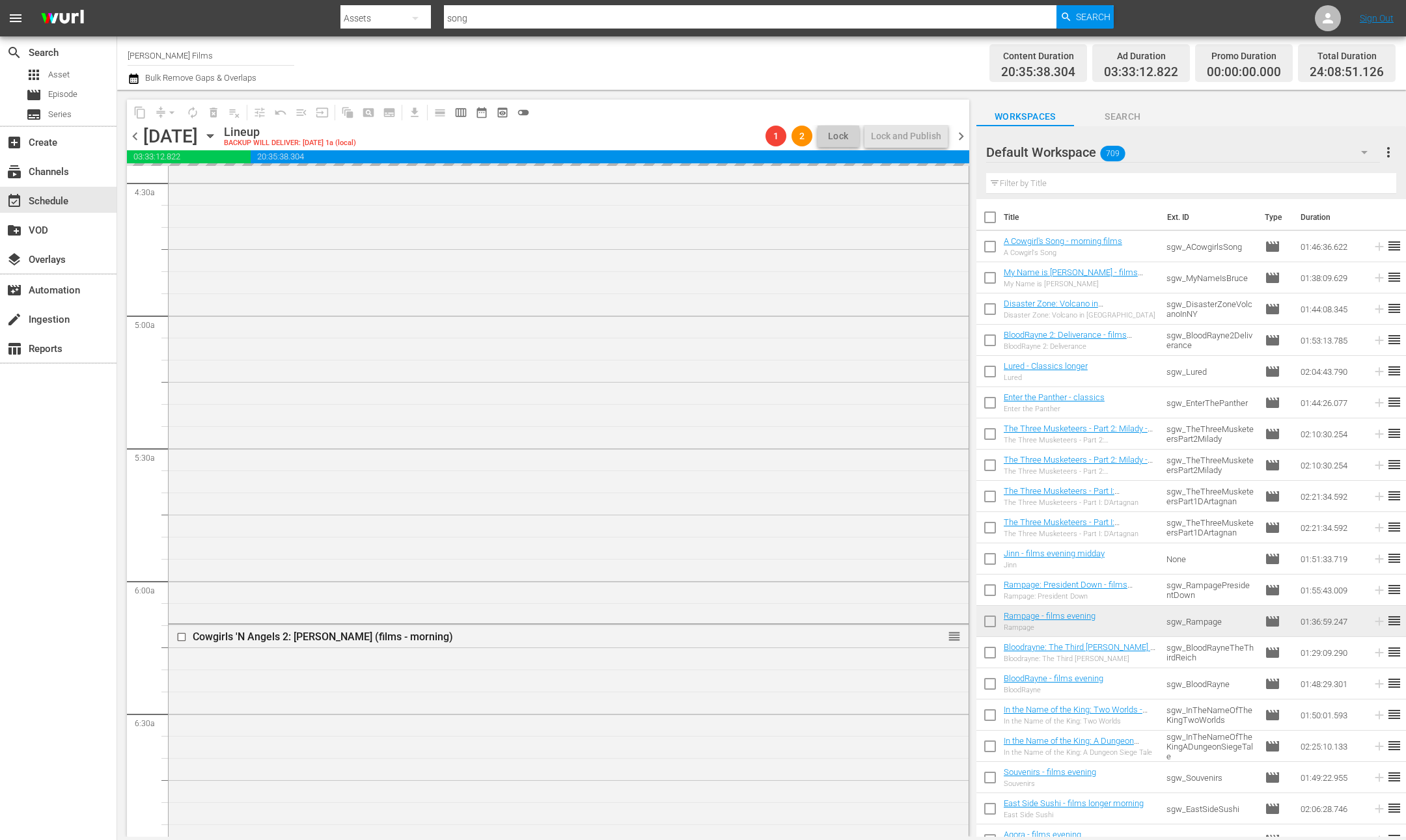
scroll to position [1292, 0]
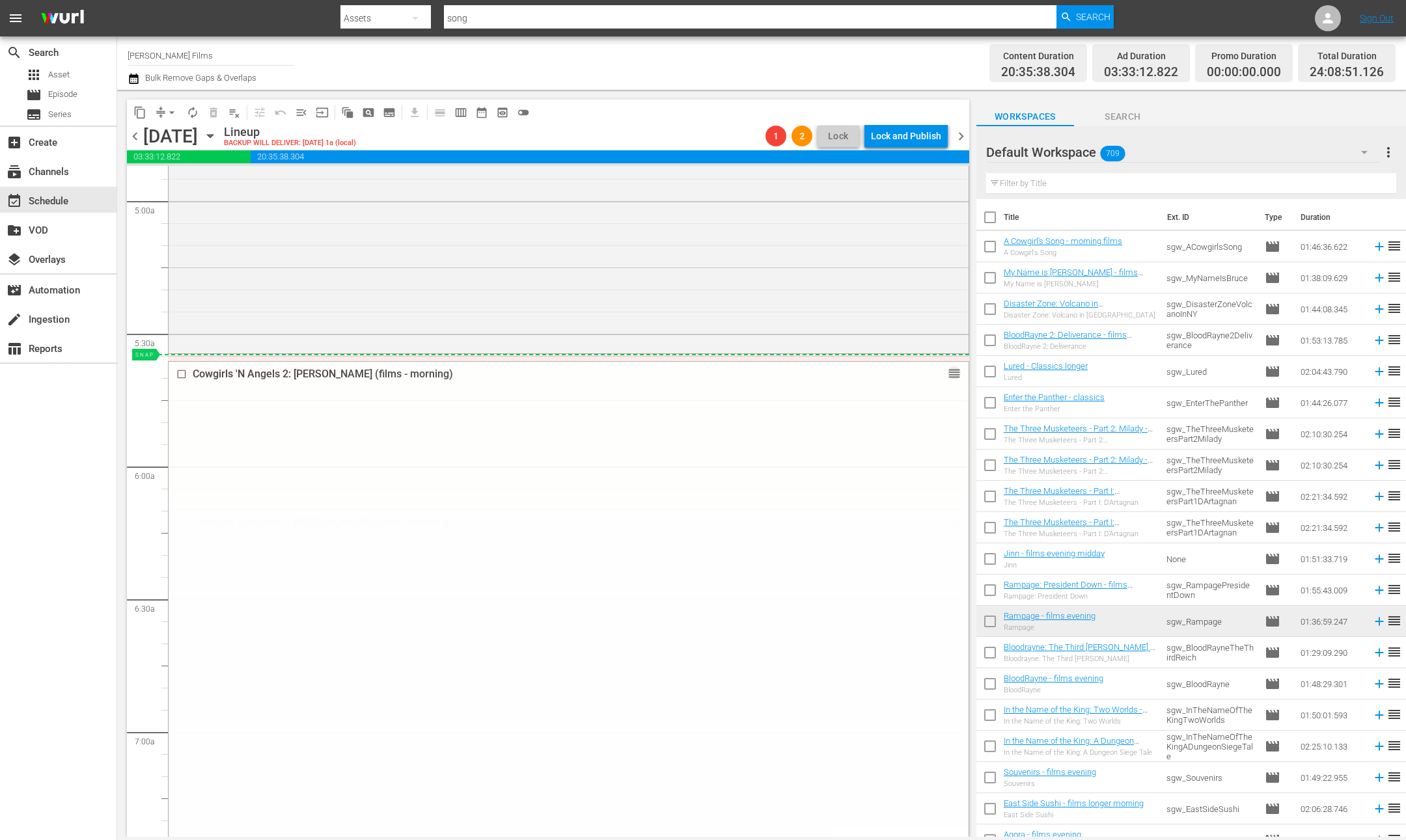
drag, startPoint x: 952, startPoint y: 522, endPoint x: 922, endPoint y: 378, distance: 147.1
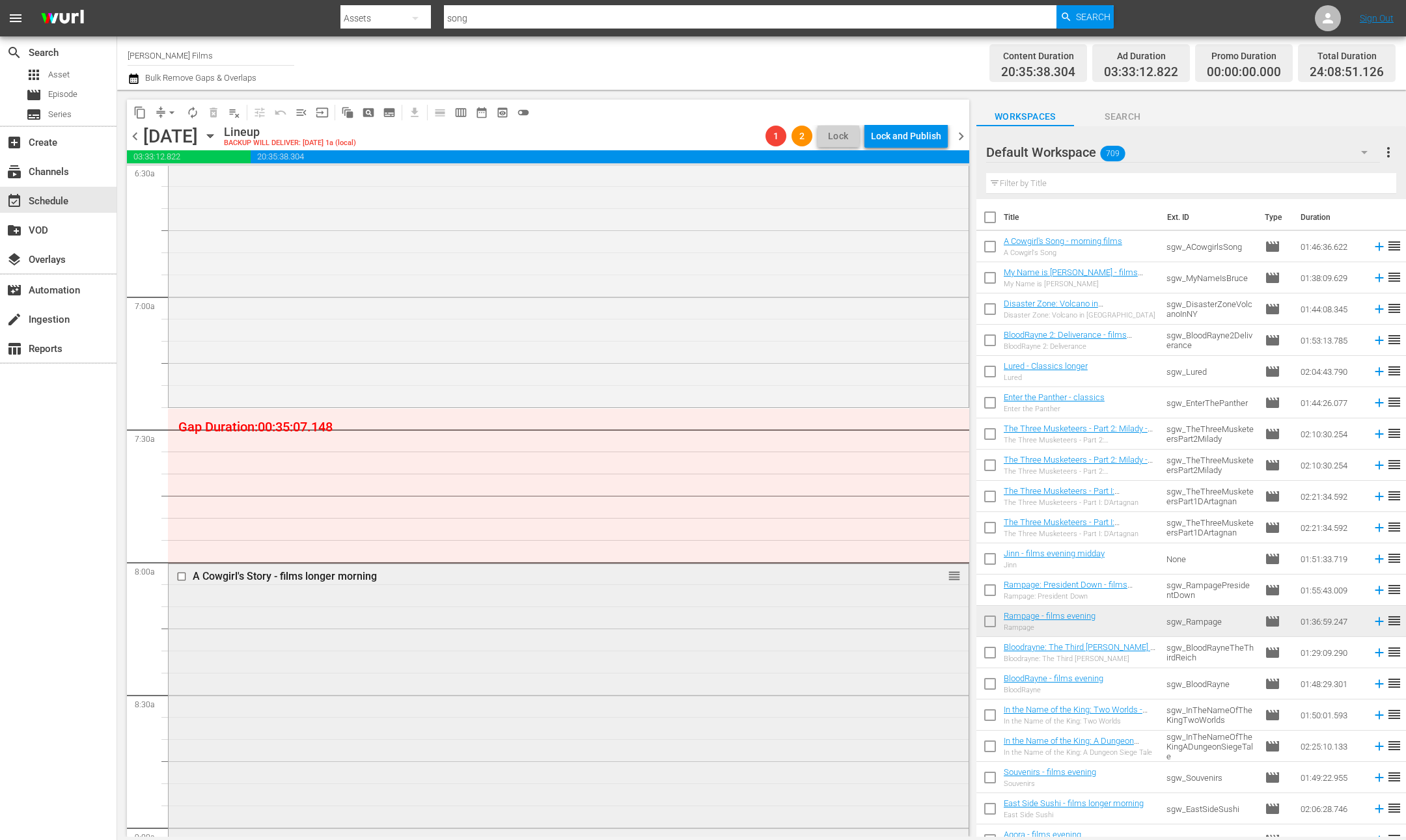
scroll to position [1761, 0]
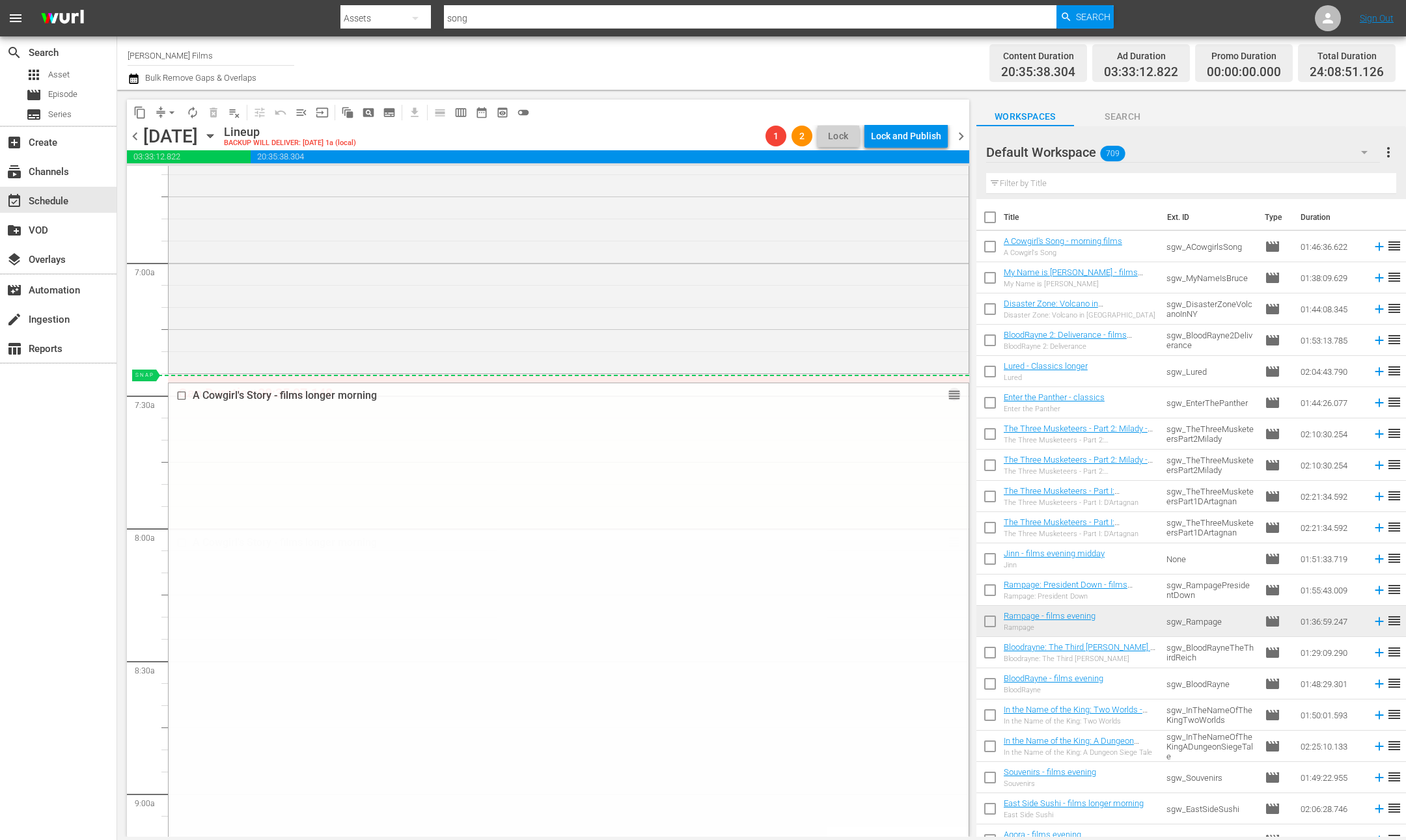
drag, startPoint x: 953, startPoint y: 541, endPoint x: 905, endPoint y: 395, distance: 153.7
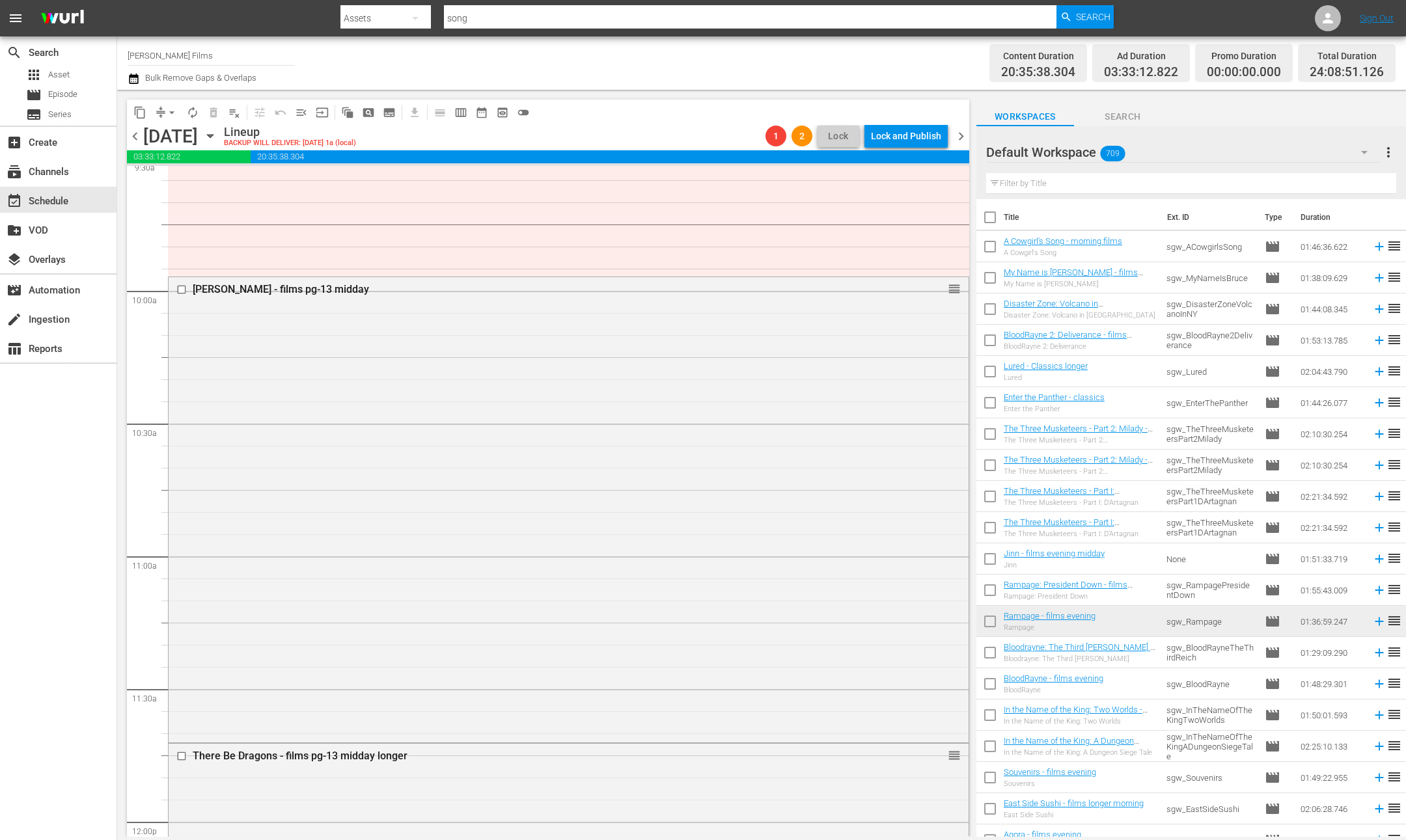
scroll to position [2470, 0]
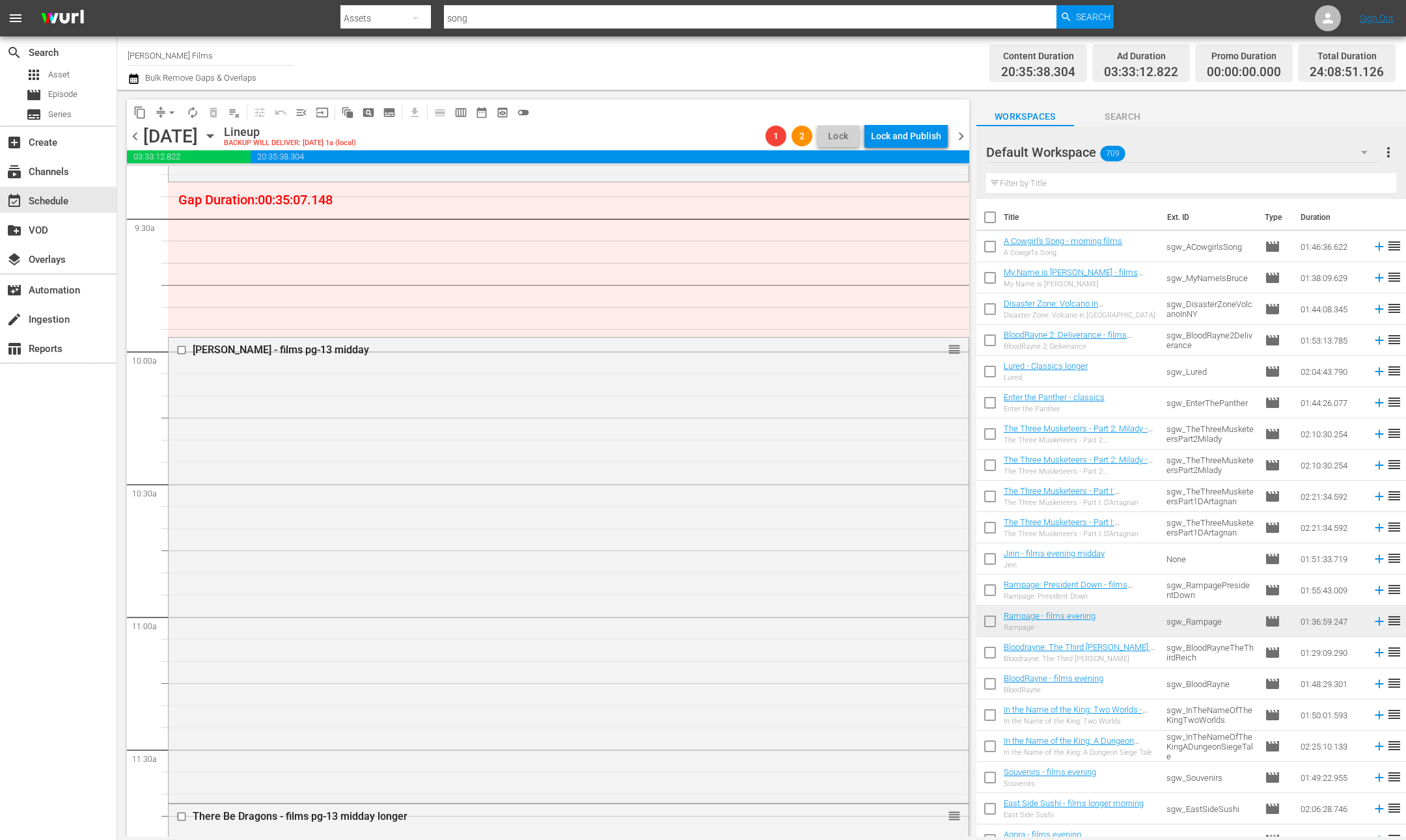
click at [1092, 182] on input "text" at bounding box center [1191, 183] width 410 height 21
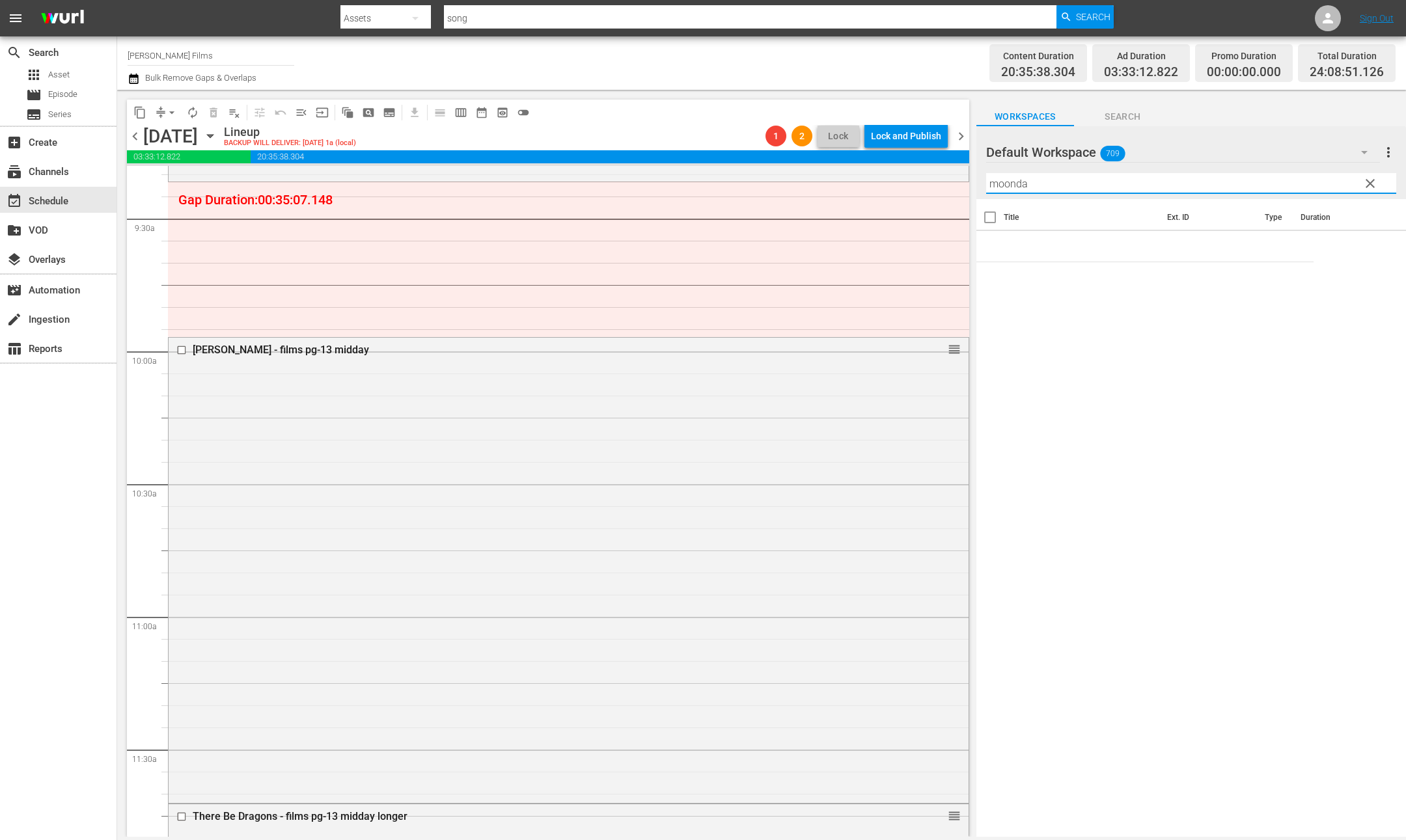
drag, startPoint x: 1062, startPoint y: 186, endPoint x: 942, endPoint y: 183, distance: 120.0
click at [942, 183] on div "content_copy compress arrow_drop_down autorenew_outlined delete_forever_outline…" at bounding box center [761, 463] width 1289 height 747
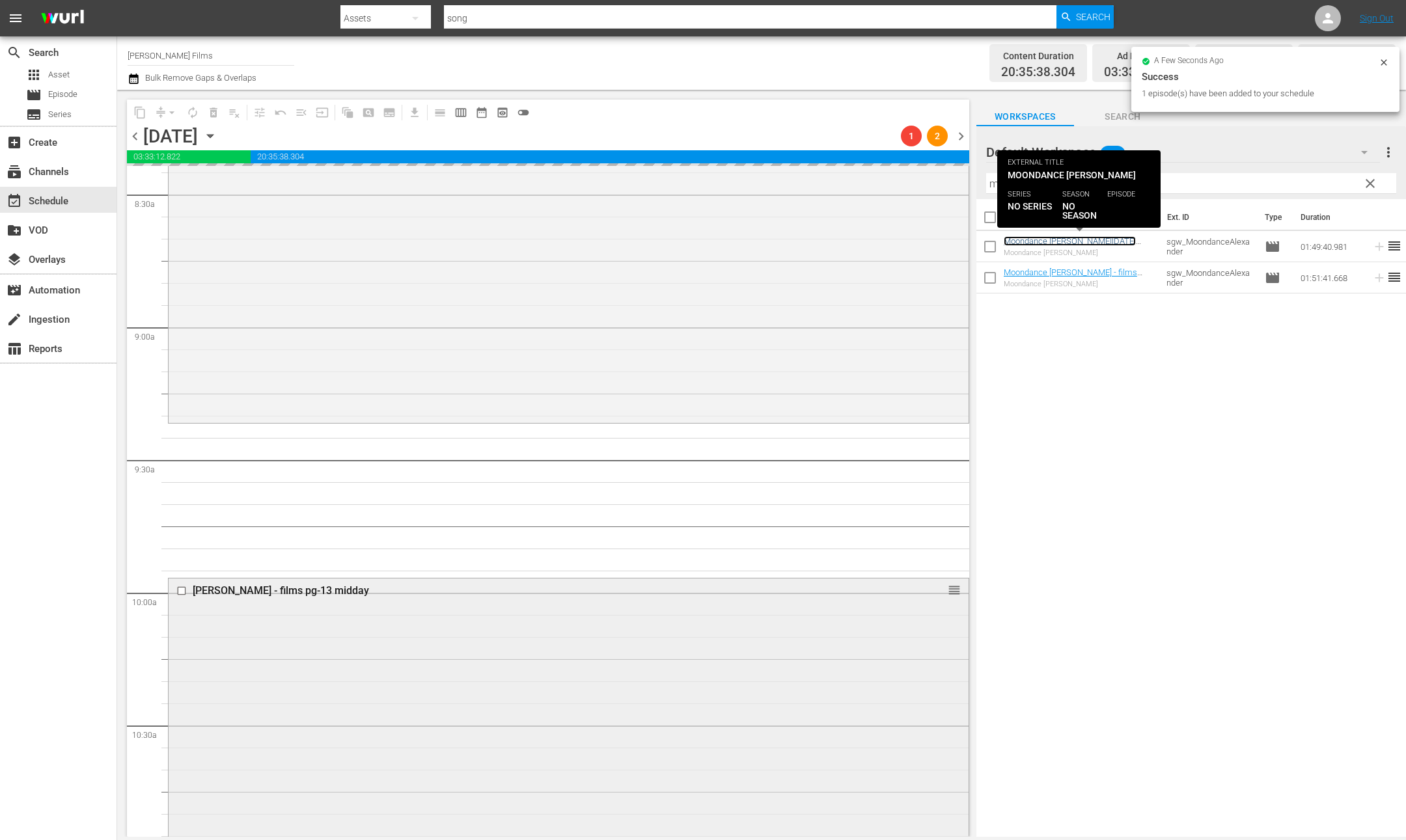
scroll to position [2487, 0]
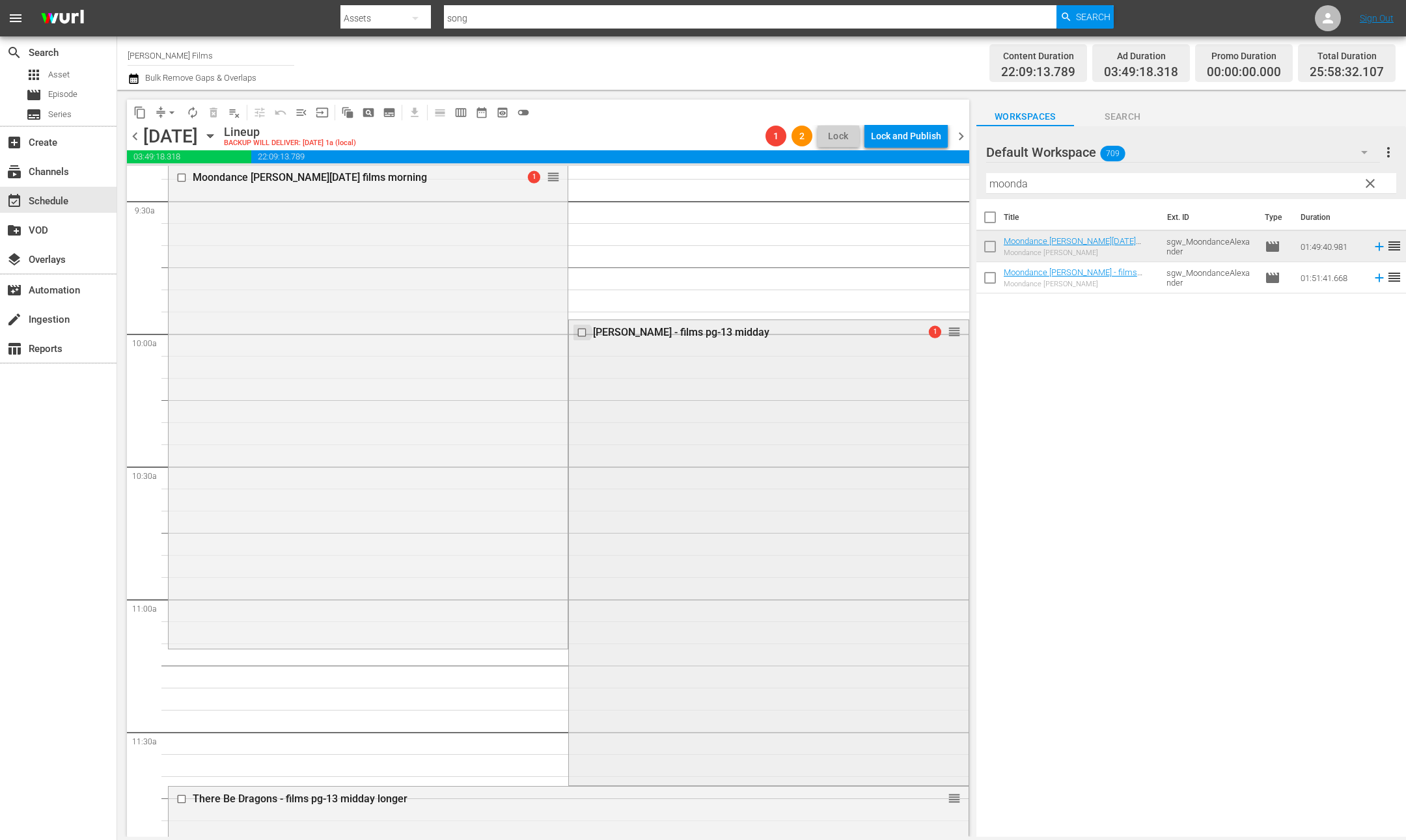
drag, startPoint x: 1045, startPoint y: 246, endPoint x: 585, endPoint y: 333, distance: 468.2
click at [585, 333] on input "checkbox" at bounding box center [584, 332] width 14 height 11
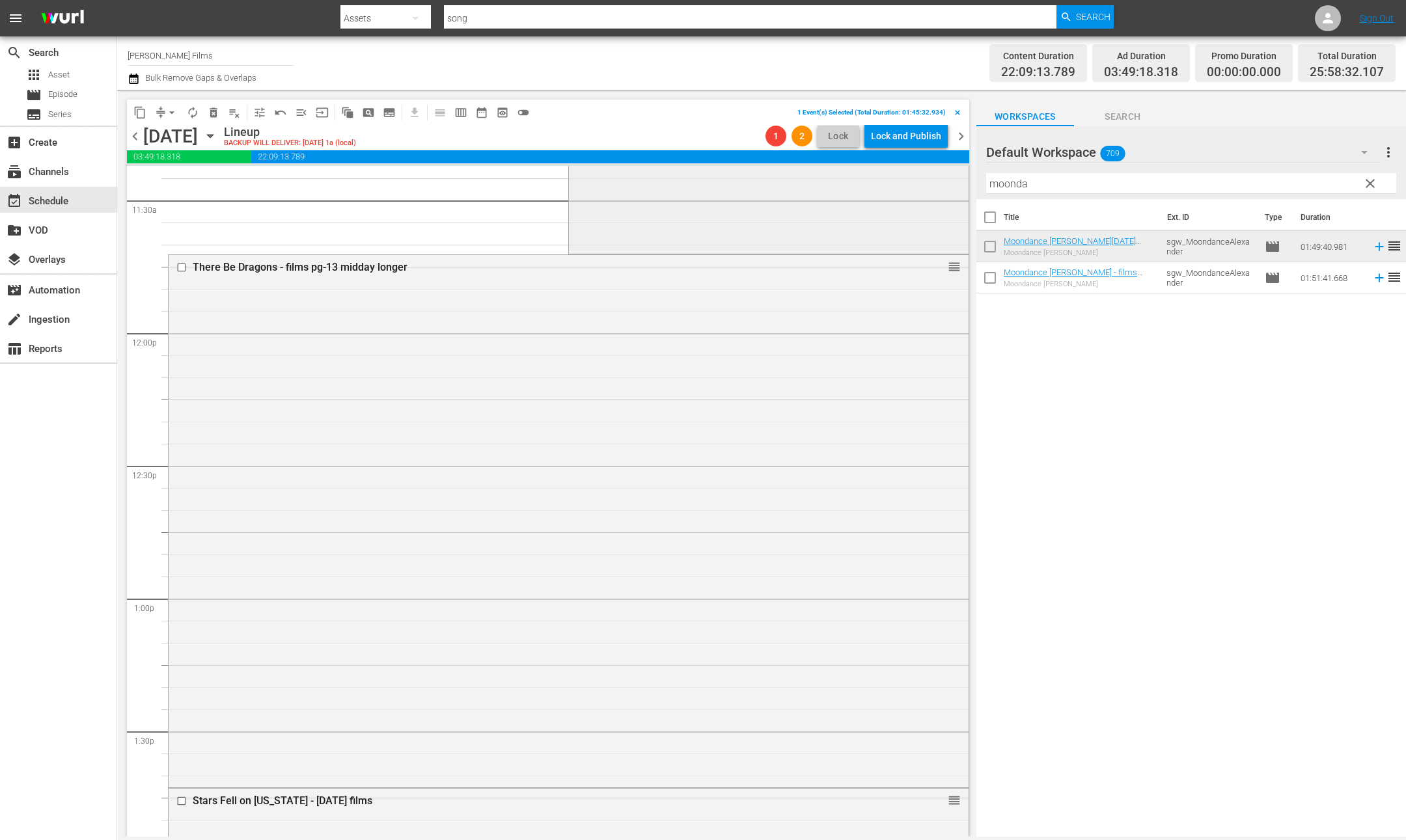
scroll to position [3000, 0]
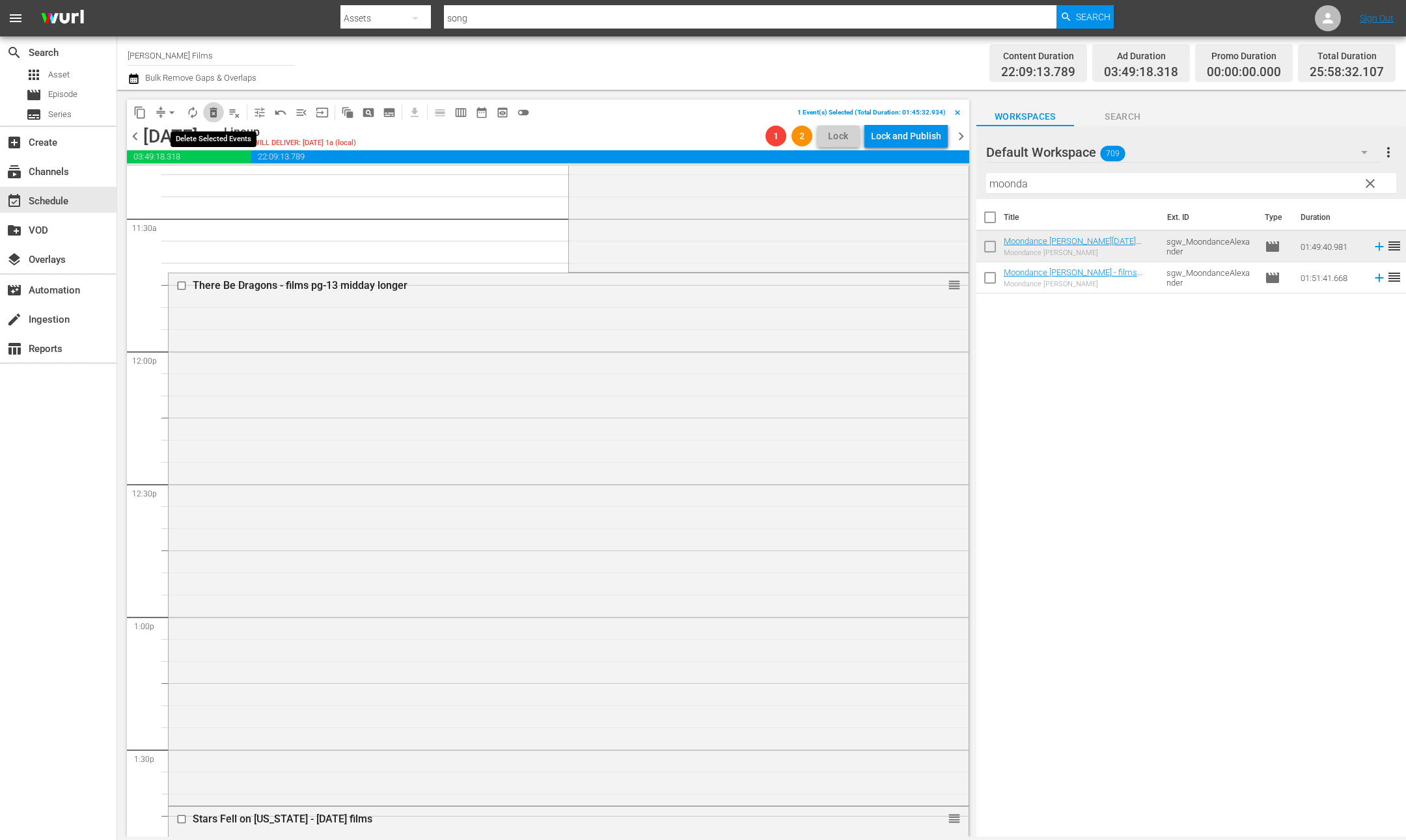
click at [216, 115] on span "delete_forever_outlined" at bounding box center [214, 113] width 13 height 13
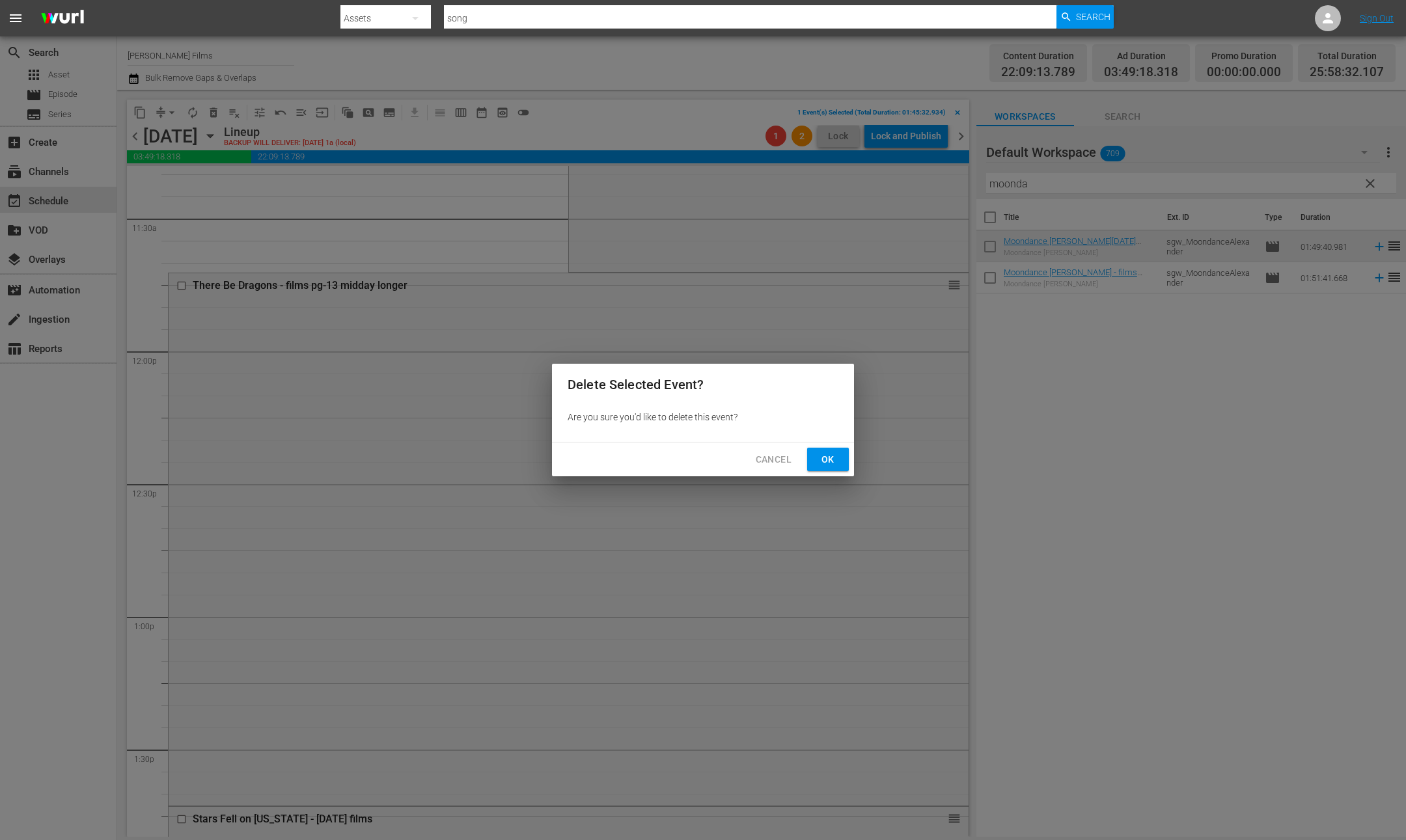
click at [831, 461] on span "Ok" at bounding box center [827, 460] width 21 height 16
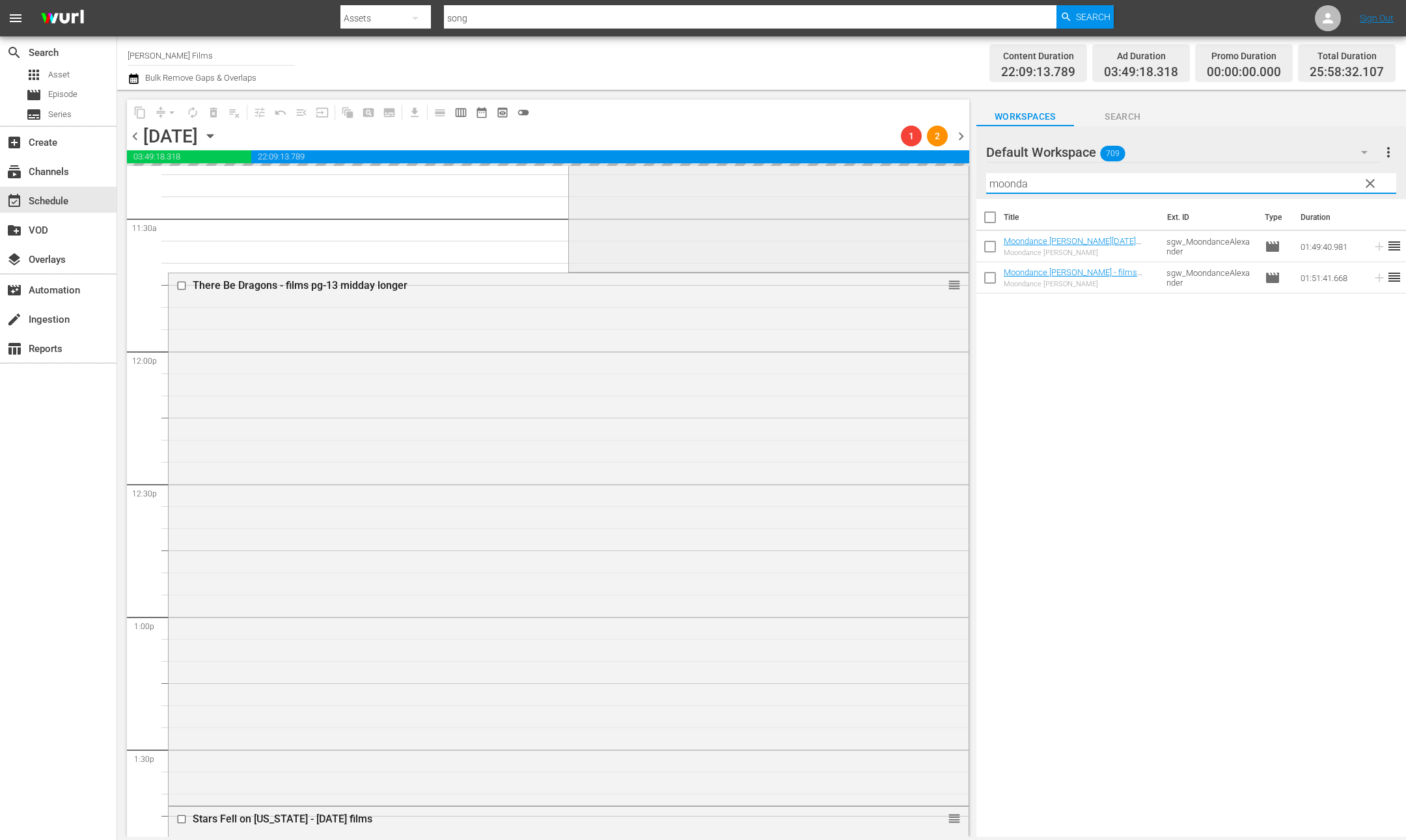
drag, startPoint x: 1054, startPoint y: 182, endPoint x: 789, endPoint y: 174, distance: 265.1
click at [803, 179] on div "content_copy compress arrow_drop_down autorenew_outlined delete_forever_outline…" at bounding box center [761, 463] width 1289 height 747
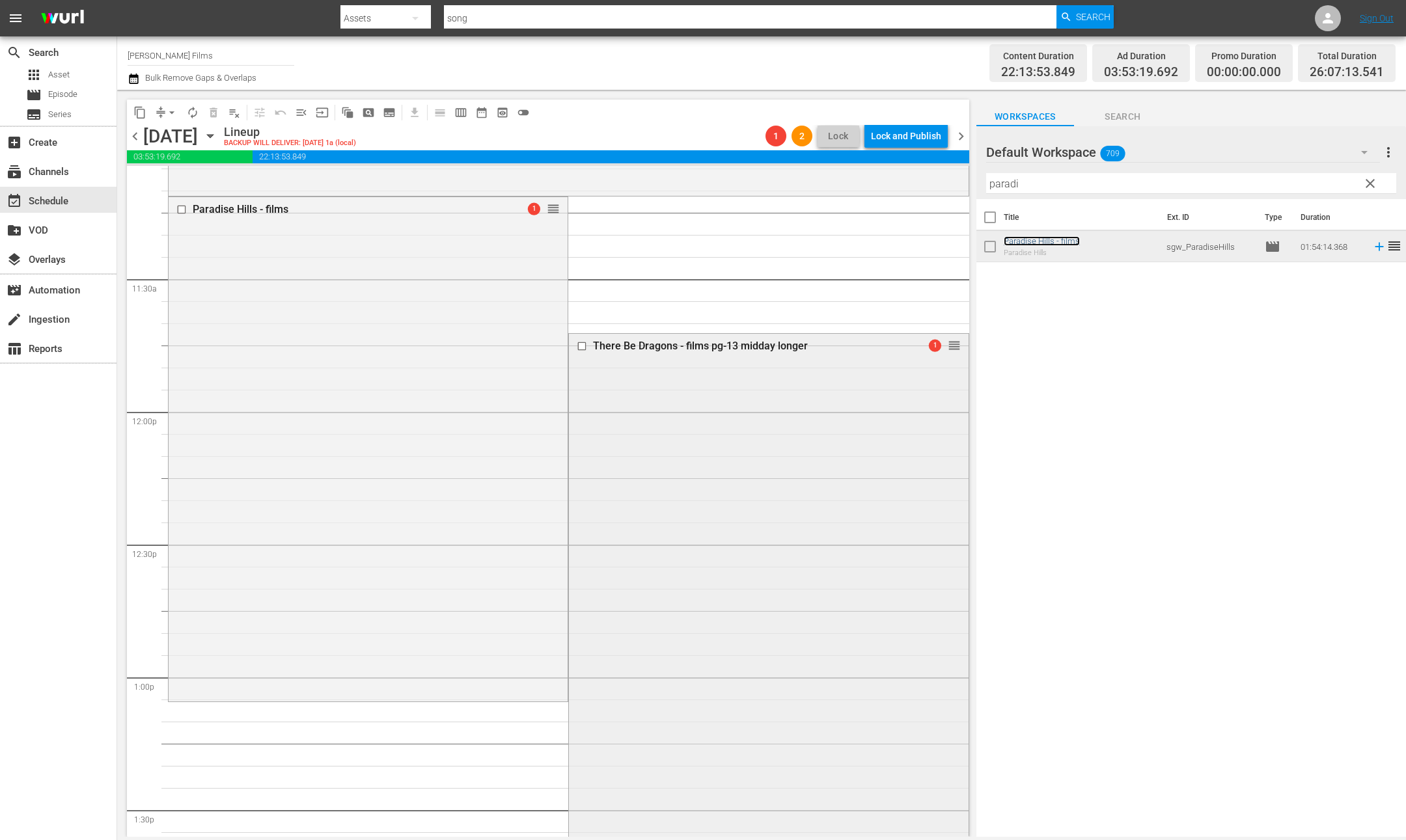
scroll to position [2943, 0]
click at [588, 343] on input "checkbox" at bounding box center [584, 343] width 14 height 11
click at [213, 116] on span "delete_forever_outlined" at bounding box center [214, 113] width 13 height 13
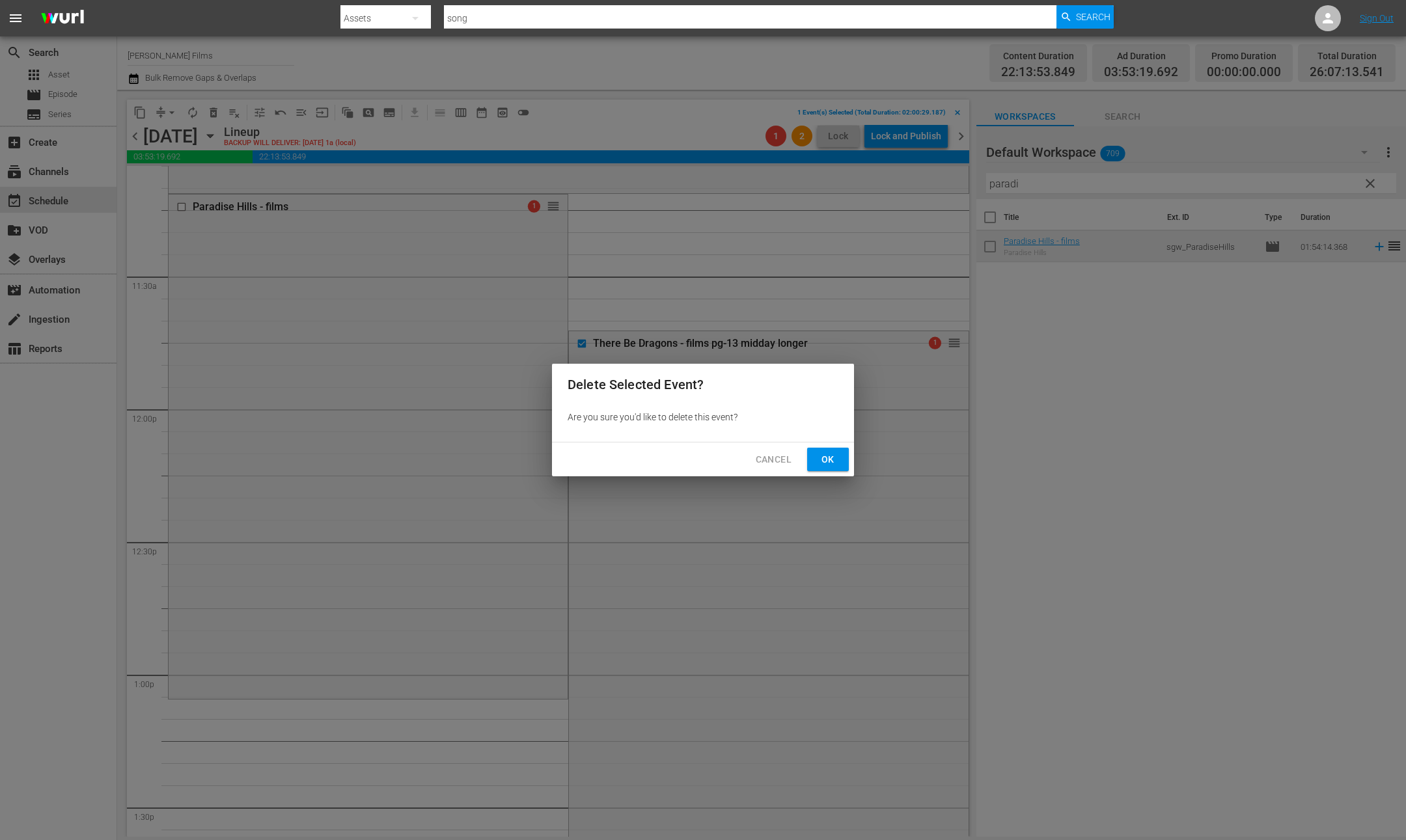
drag, startPoint x: 824, startPoint y: 466, endPoint x: 798, endPoint y: 462, distance: 26.3
click at [823, 466] on span "Ok" at bounding box center [827, 460] width 21 height 16
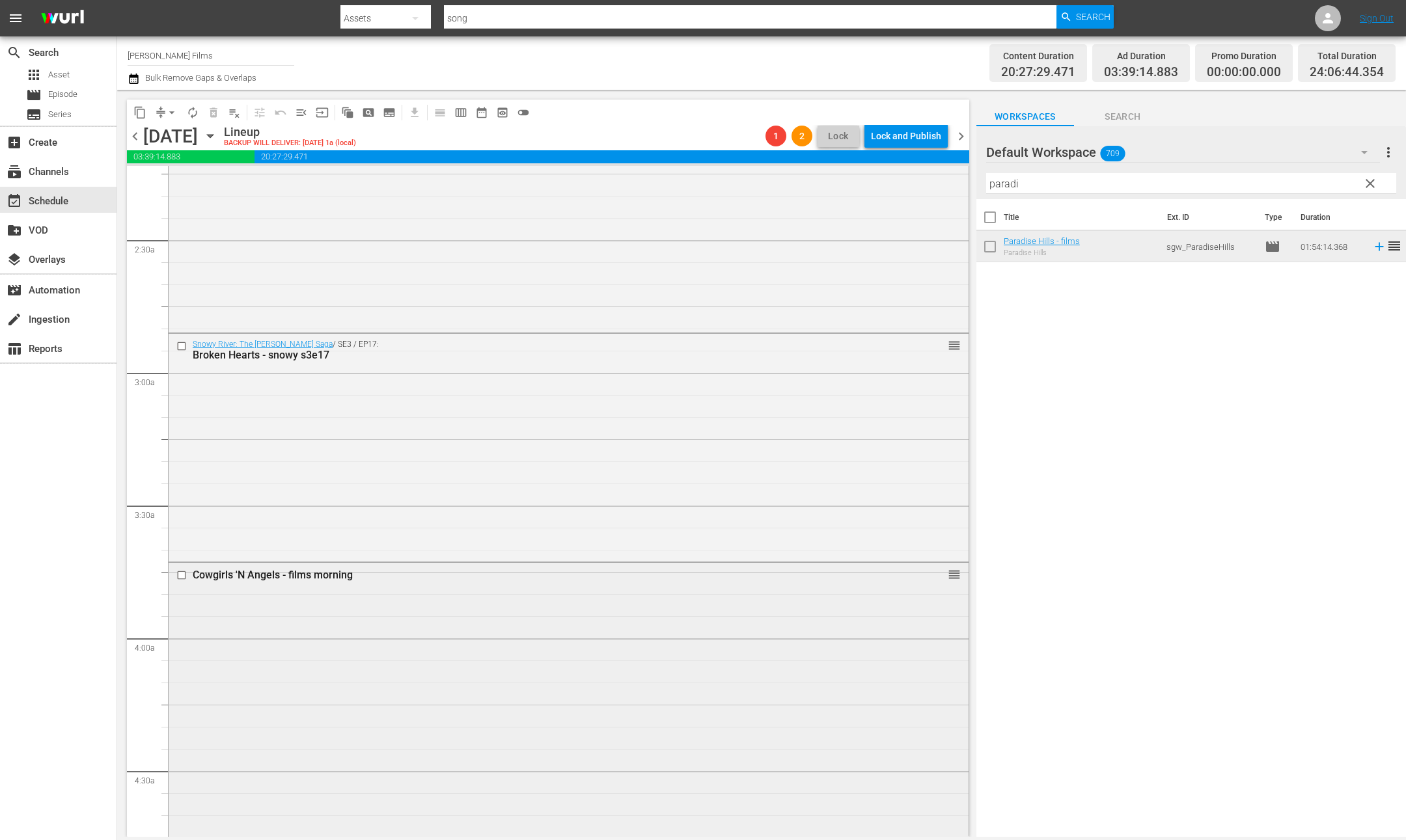
scroll to position [504, 0]
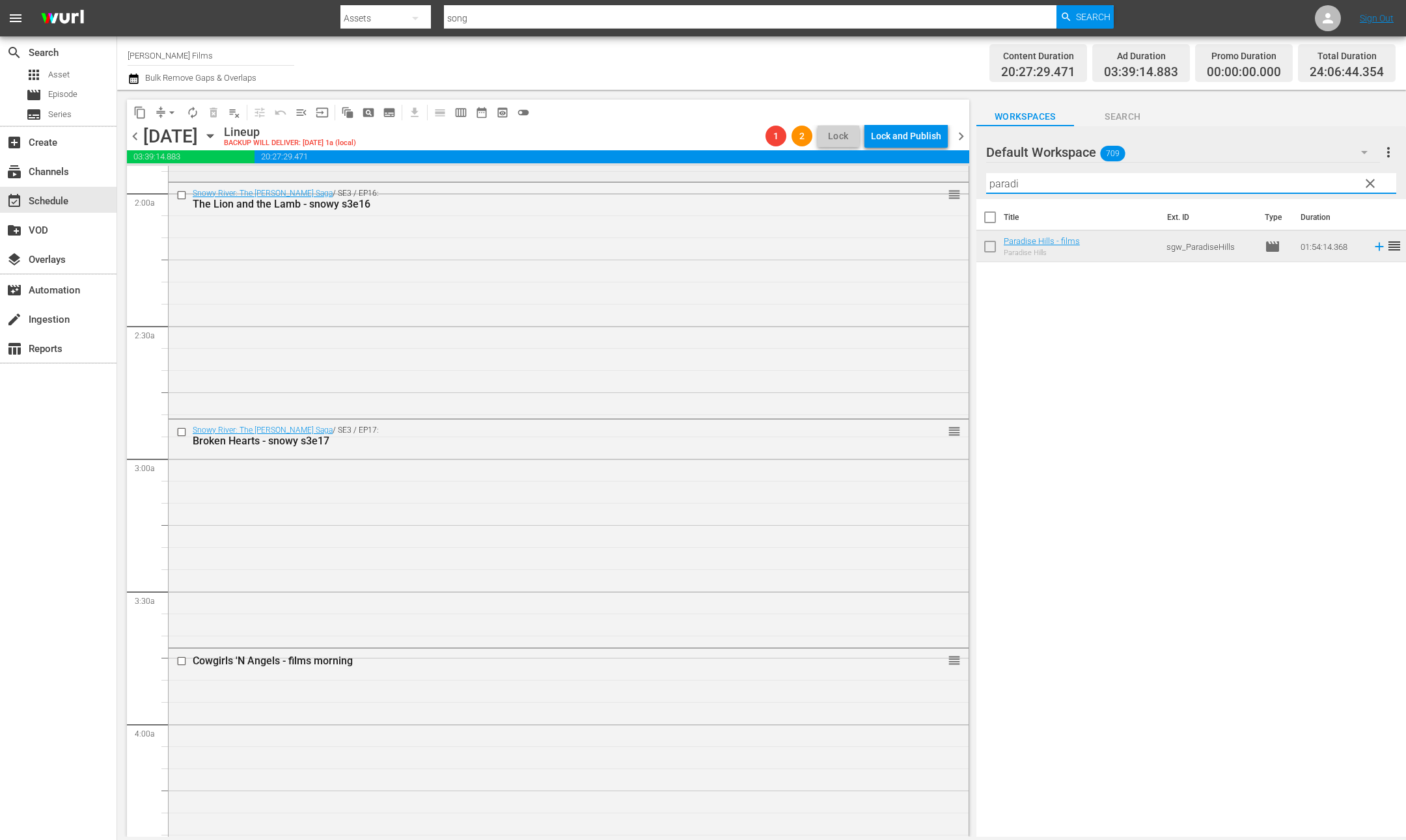
drag, startPoint x: 1021, startPoint y: 182, endPoint x: 833, endPoint y: 165, distance: 188.8
click at [833, 165] on div "content_copy compress arrow_drop_down autorenew_outlined delete_forever_outline…" at bounding box center [761, 463] width 1289 height 747
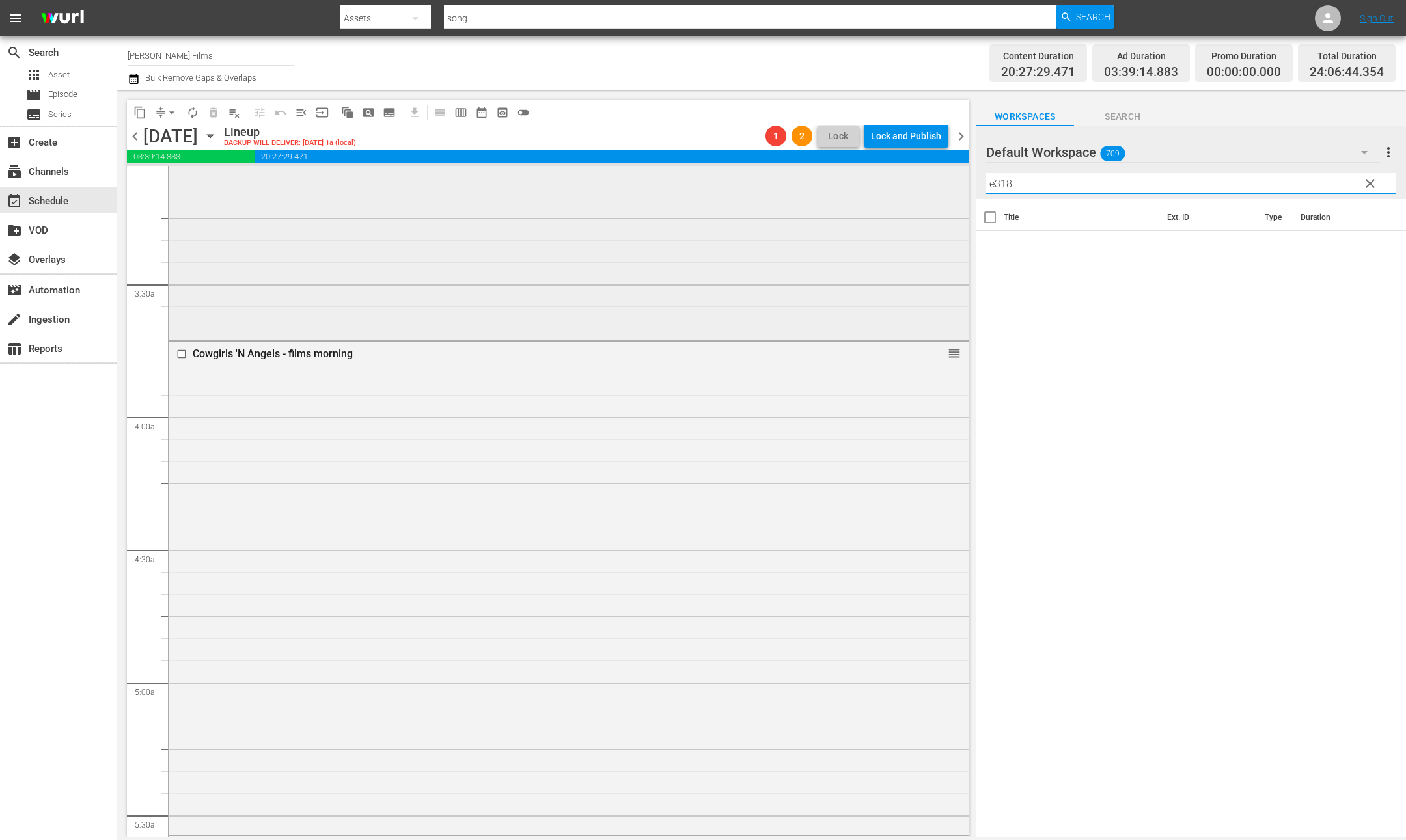
scroll to position [830, 0]
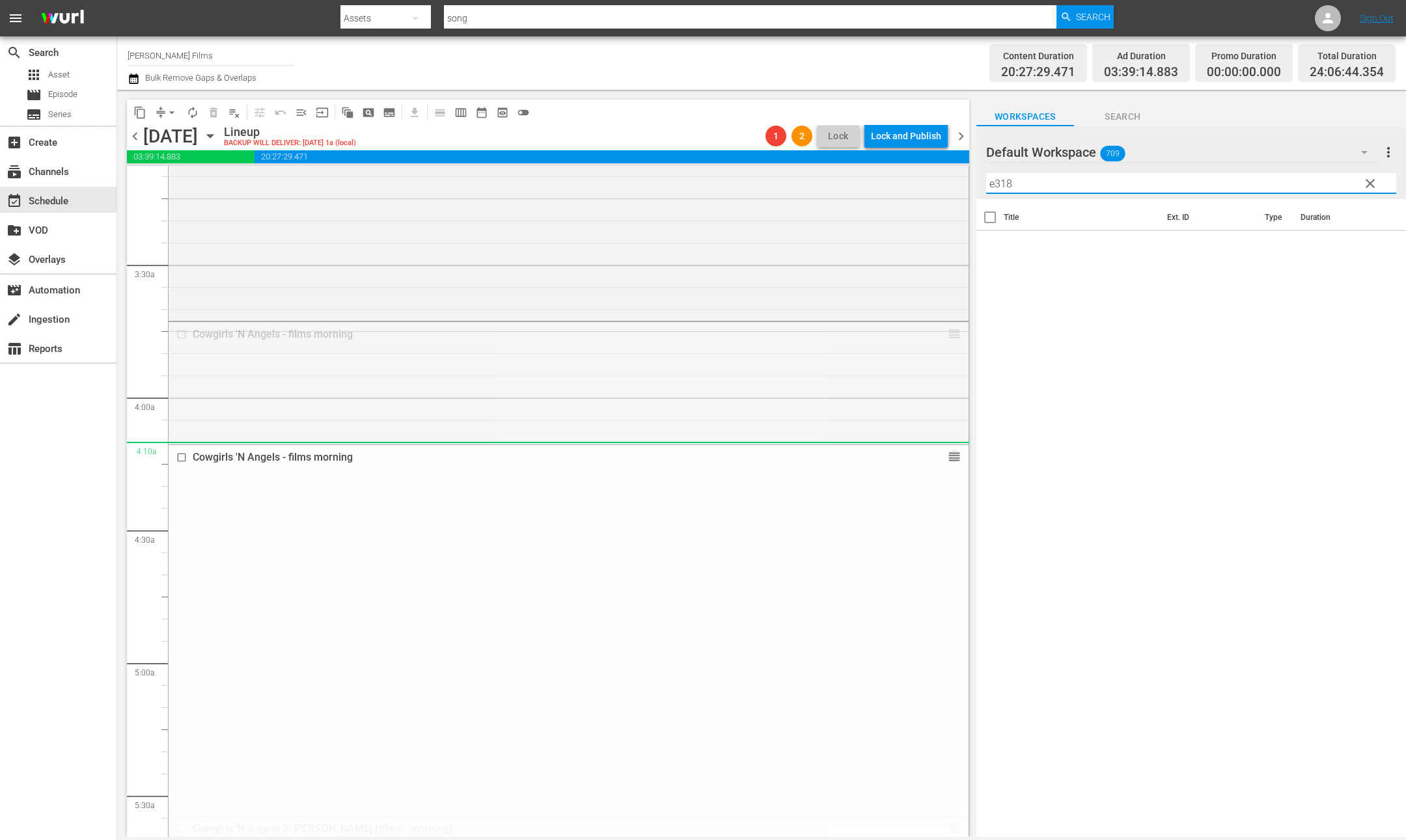
drag, startPoint x: 947, startPoint y: 329, endPoint x: 1092, endPoint y: 315, distance: 145.7
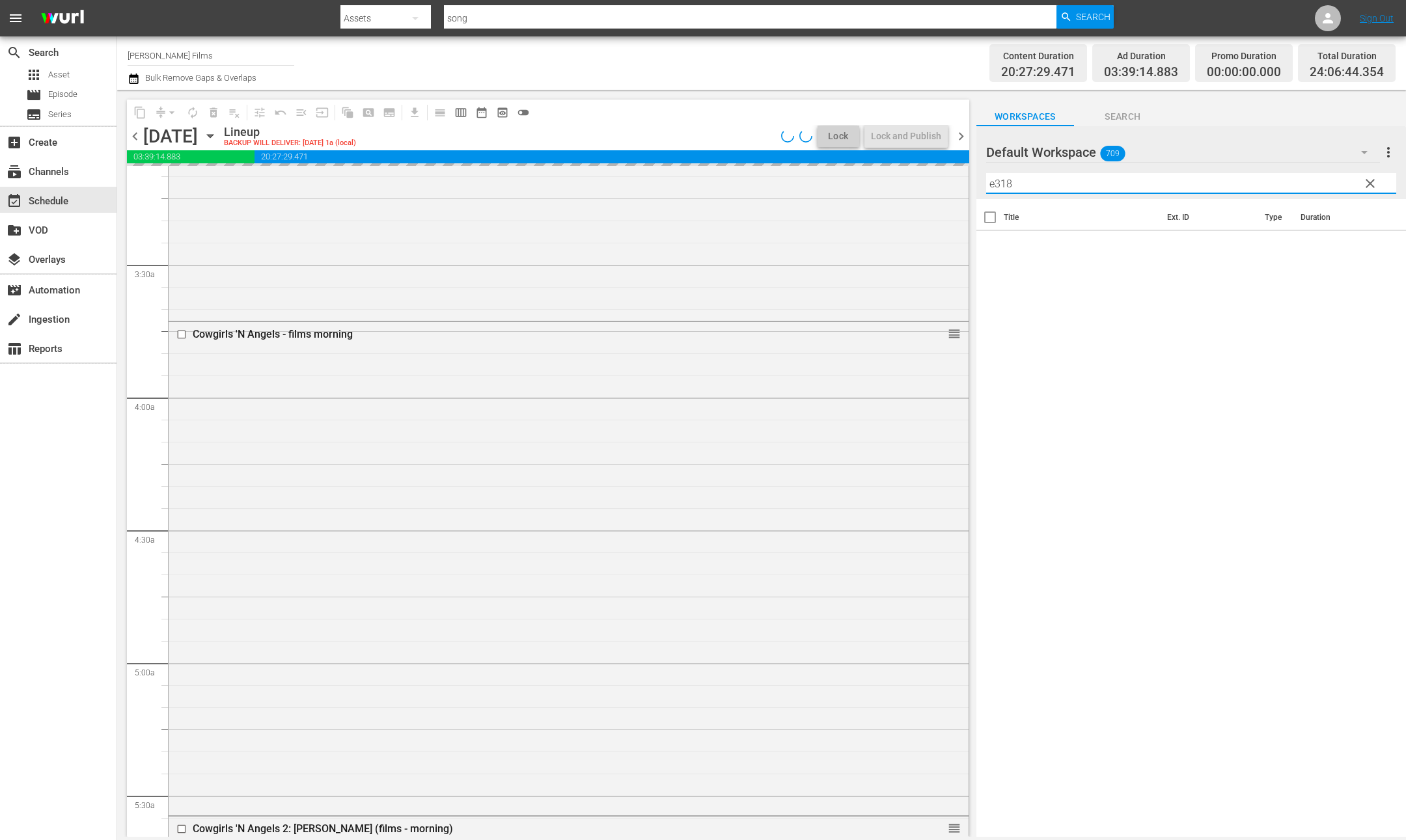
click at [1004, 185] on input "e318" at bounding box center [1191, 183] width 410 height 21
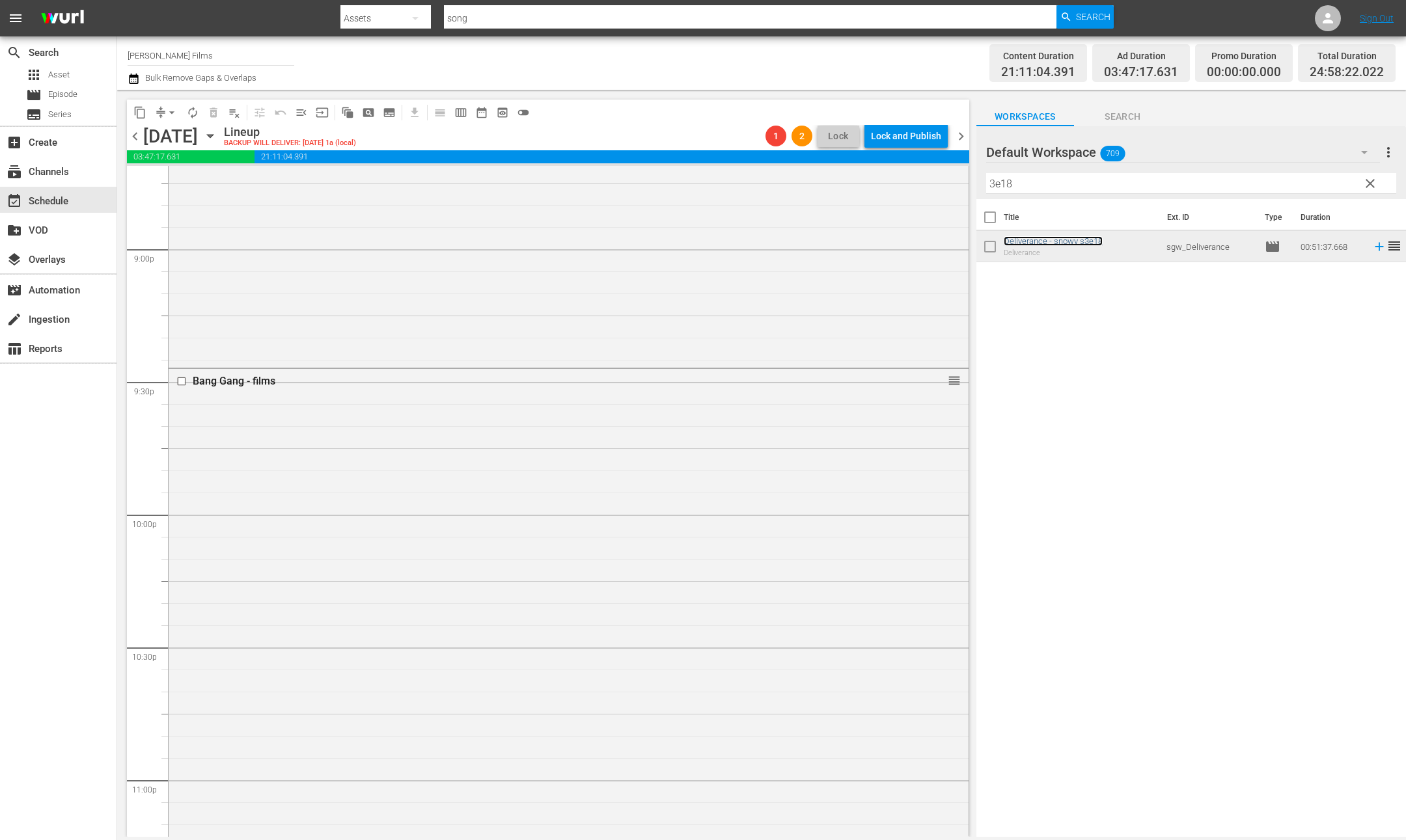
scroll to position [5903, 0]
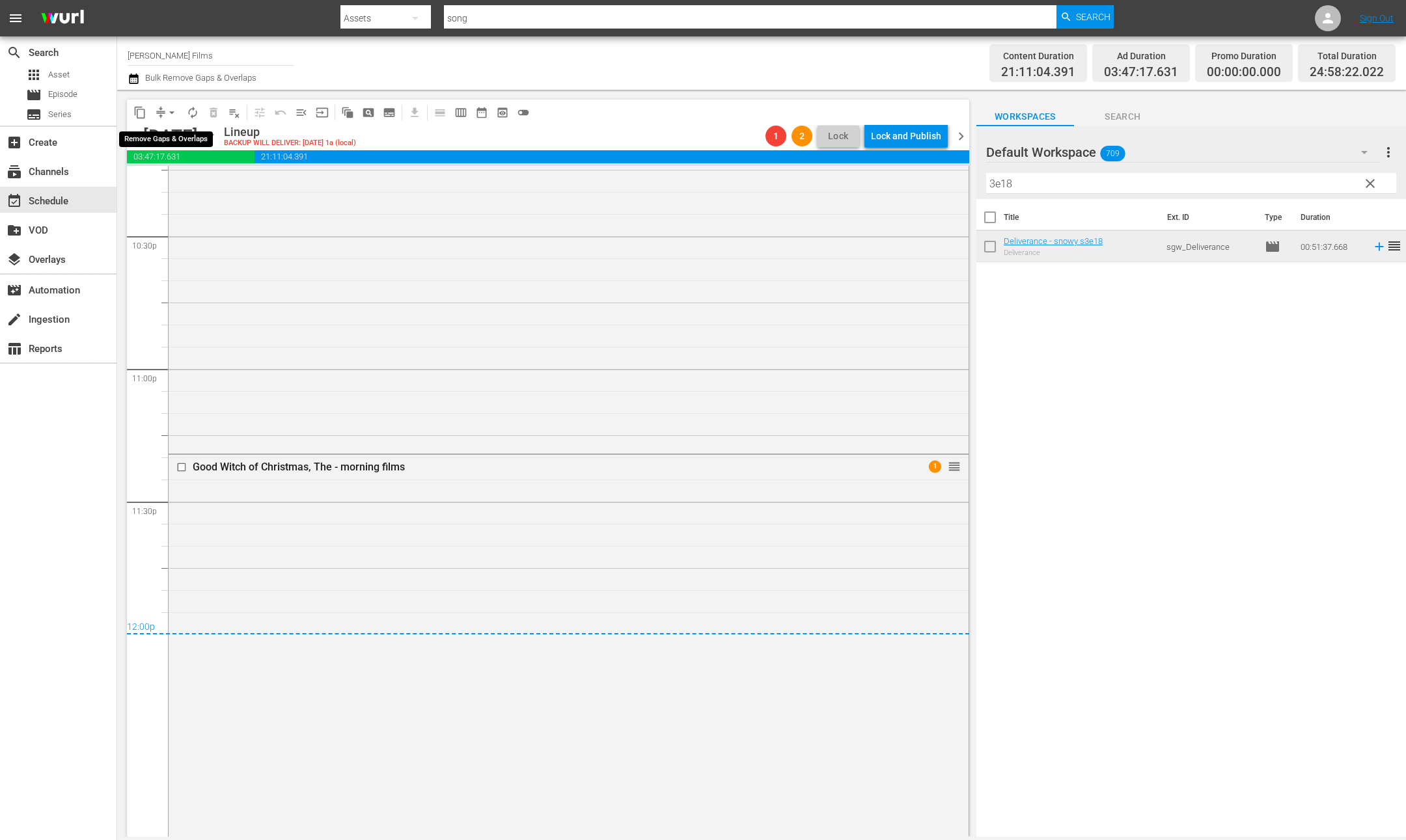
click at [167, 115] on span "arrow_drop_down" at bounding box center [172, 113] width 13 height 13
click at [216, 183] on li "Align to End of Previous Day" at bounding box center [173, 181] width 137 height 21
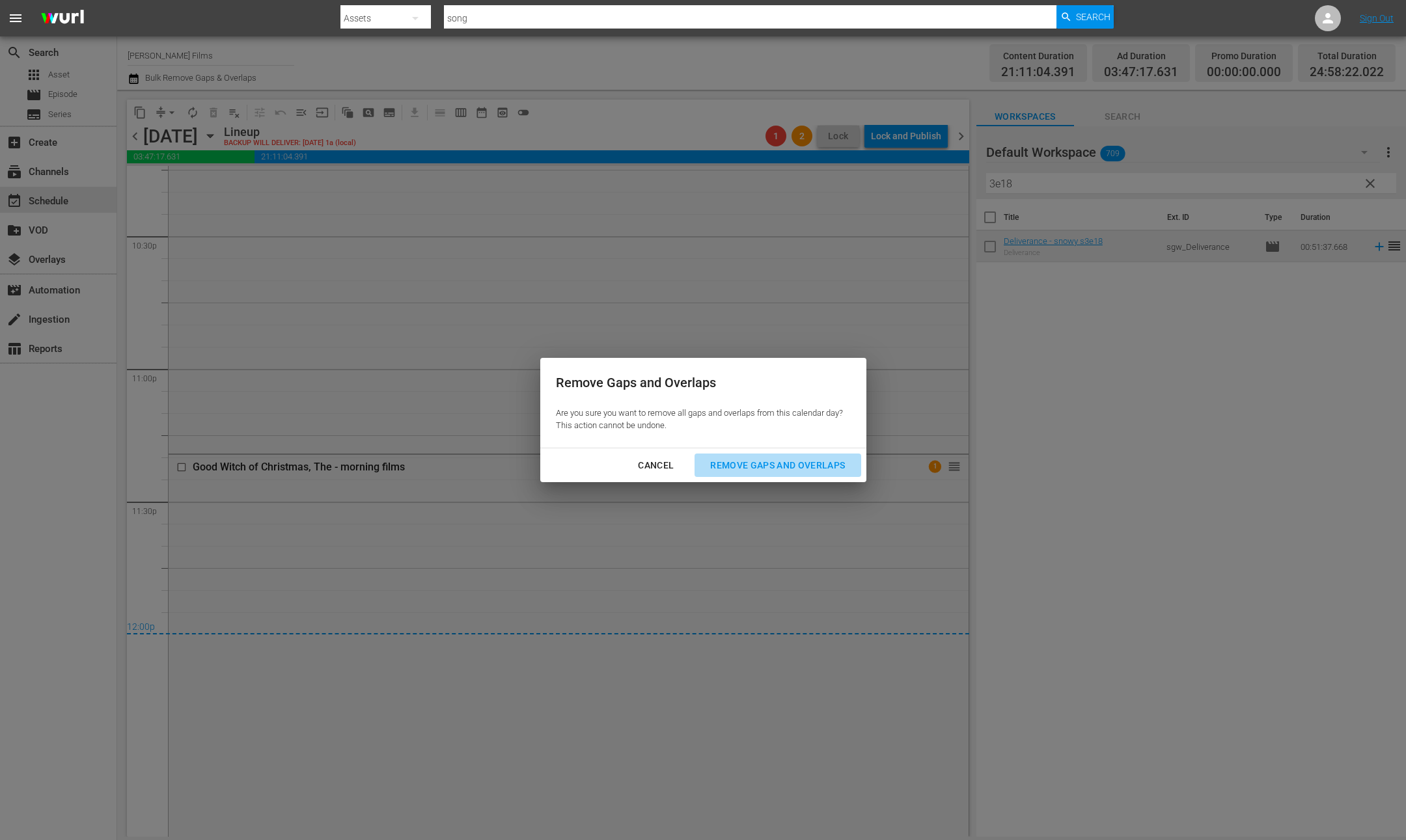
click at [793, 457] on div "Remove Gaps and Overlaps" at bounding box center [777, 466] width 156 height 16
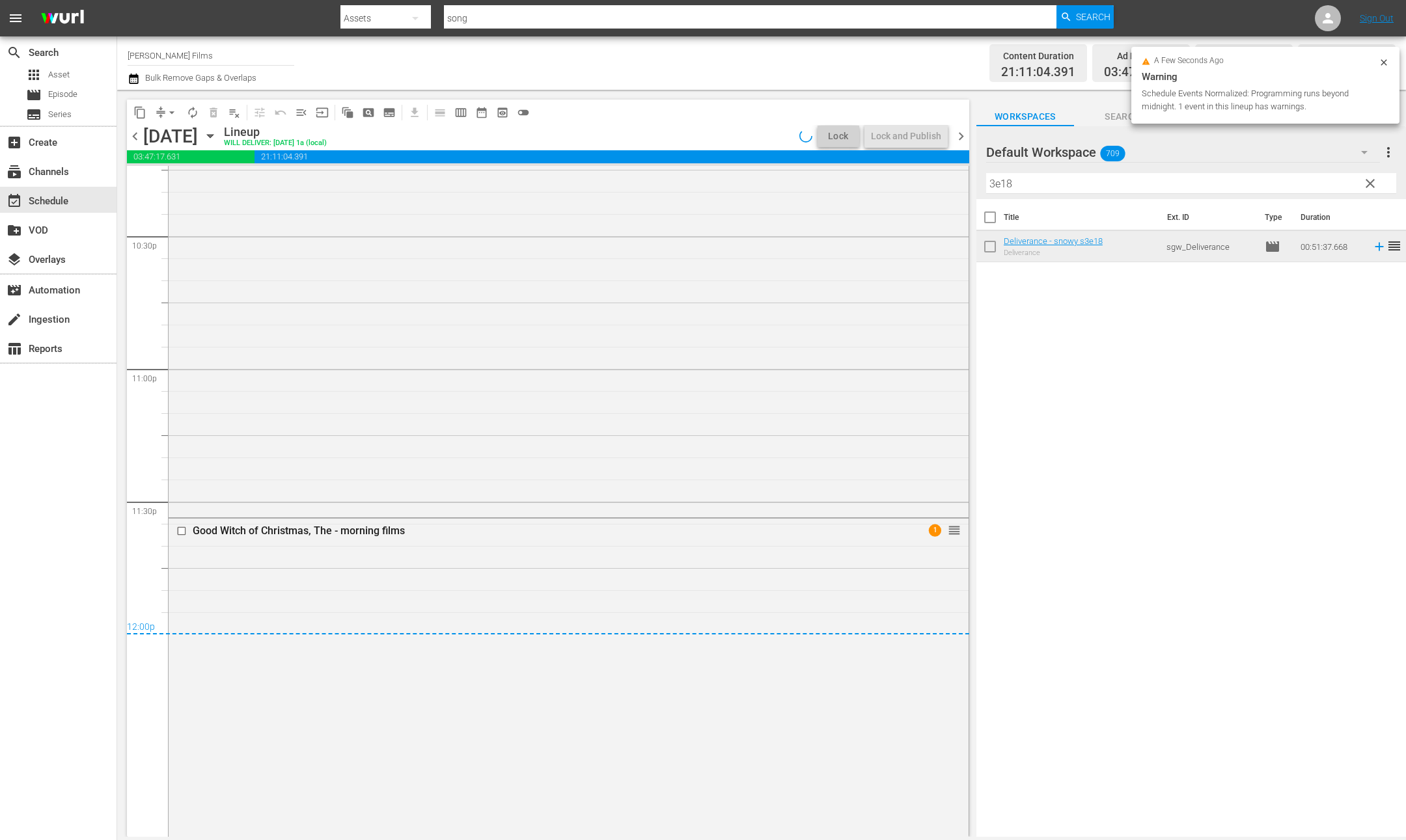
scroll to position [5881, 0]
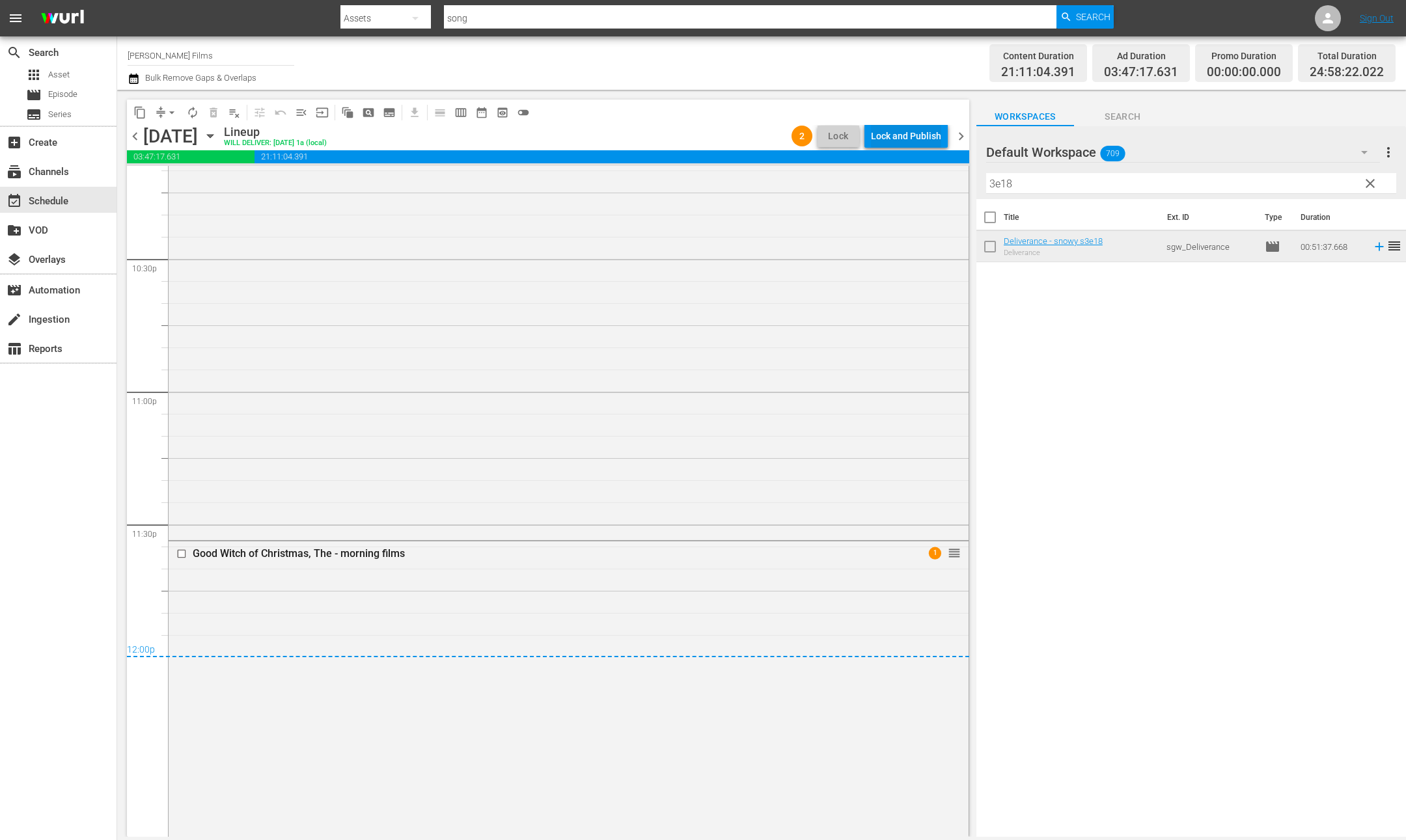
click at [895, 135] on div "Lock and Publish" at bounding box center [906, 136] width 70 height 23
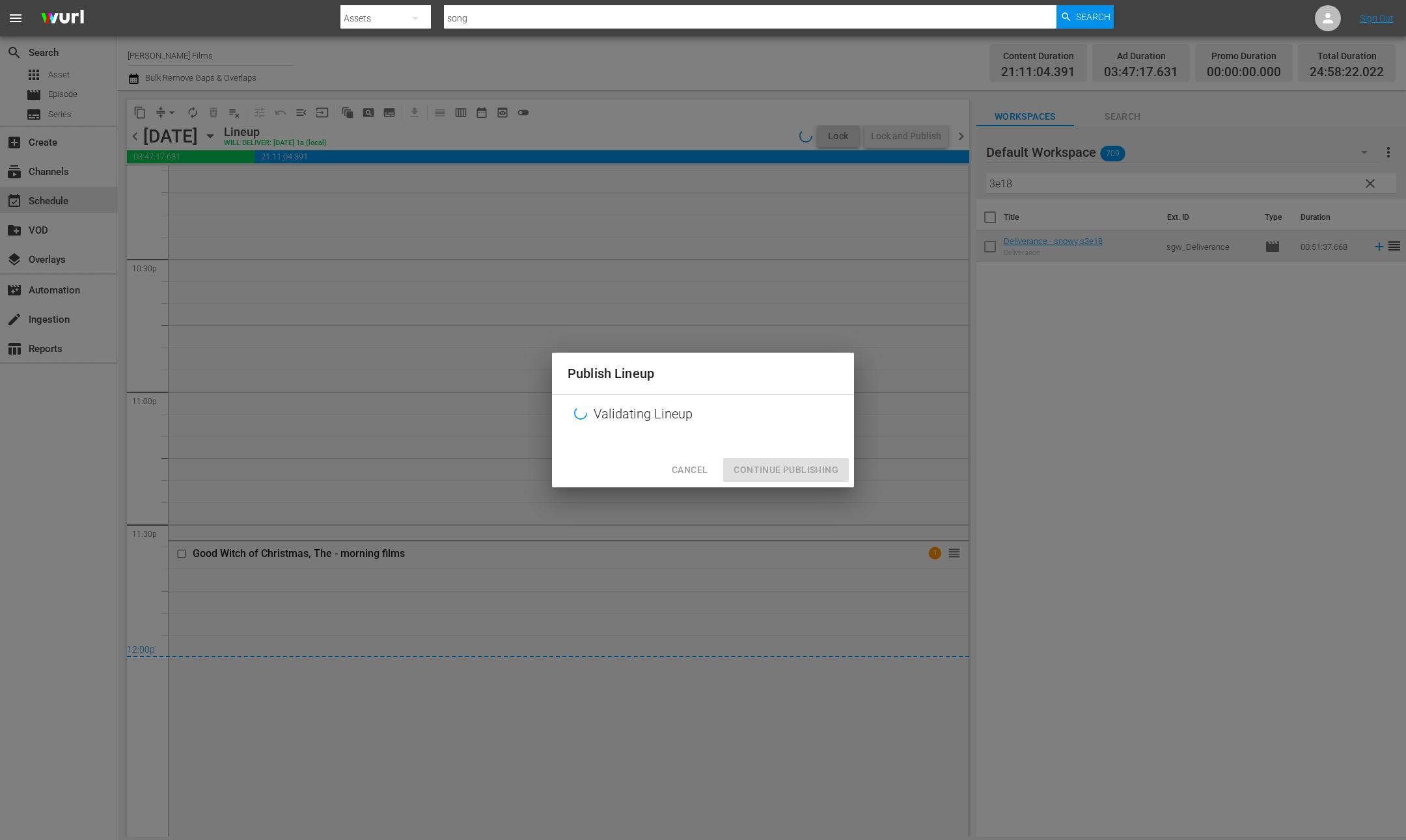
click at [821, 465] on div "Cancel Continue Publishing" at bounding box center [703, 470] width 302 height 35
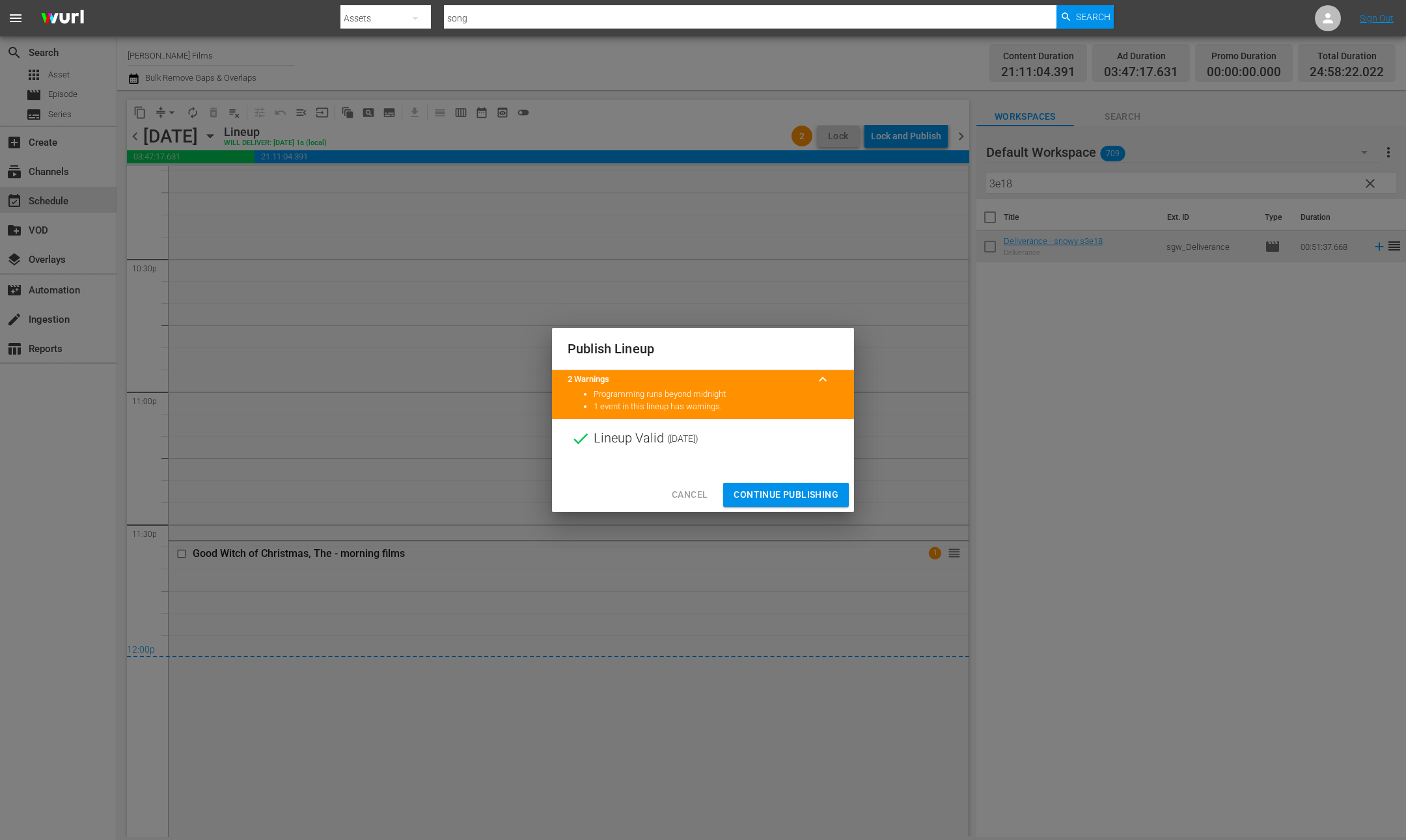
drag, startPoint x: 759, startPoint y: 499, endPoint x: 808, endPoint y: 439, distance: 77.5
click at [759, 499] on span "Continue Publishing" at bounding box center [785, 495] width 105 height 16
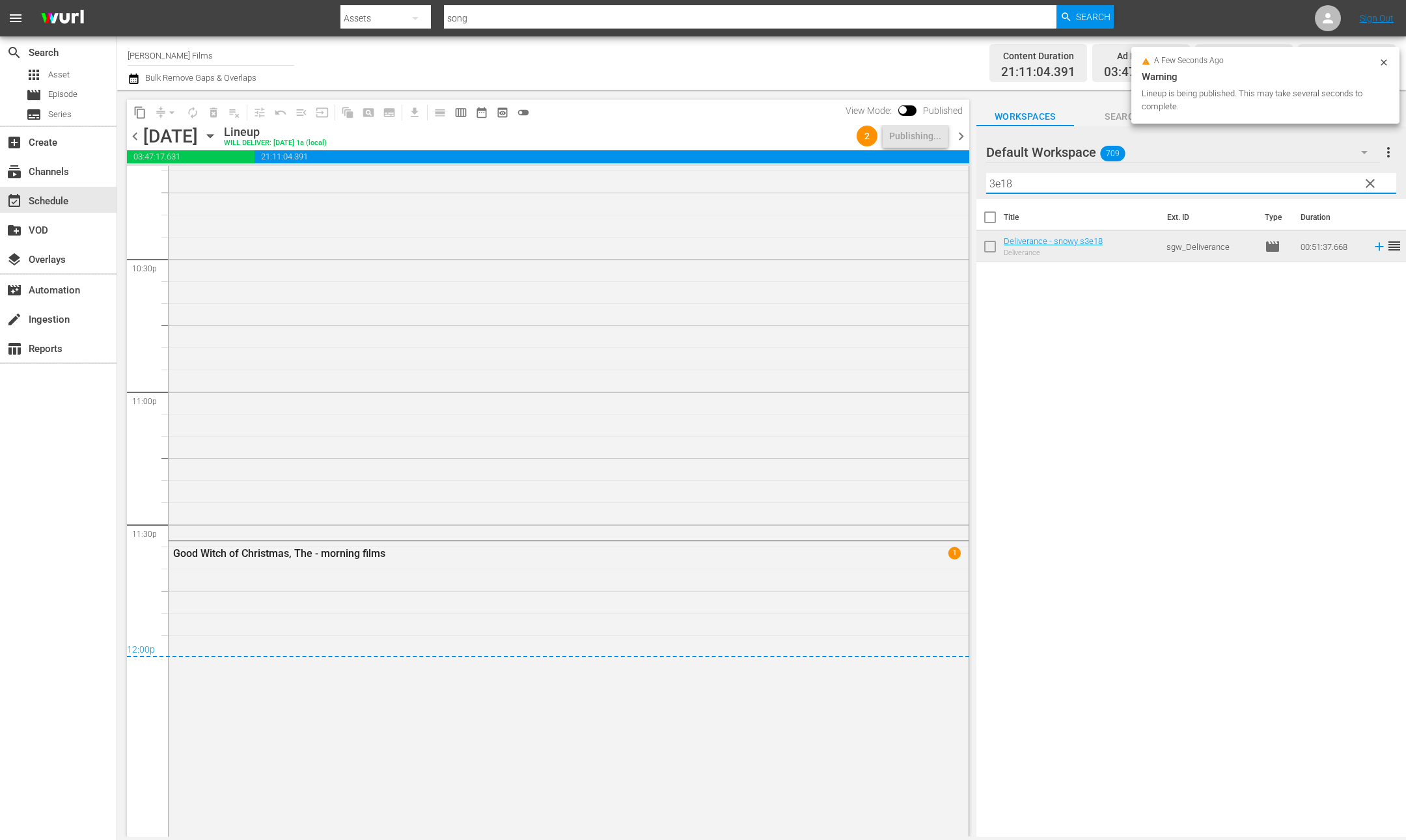
click at [1088, 188] on input "3e18" at bounding box center [1191, 183] width 410 height 21
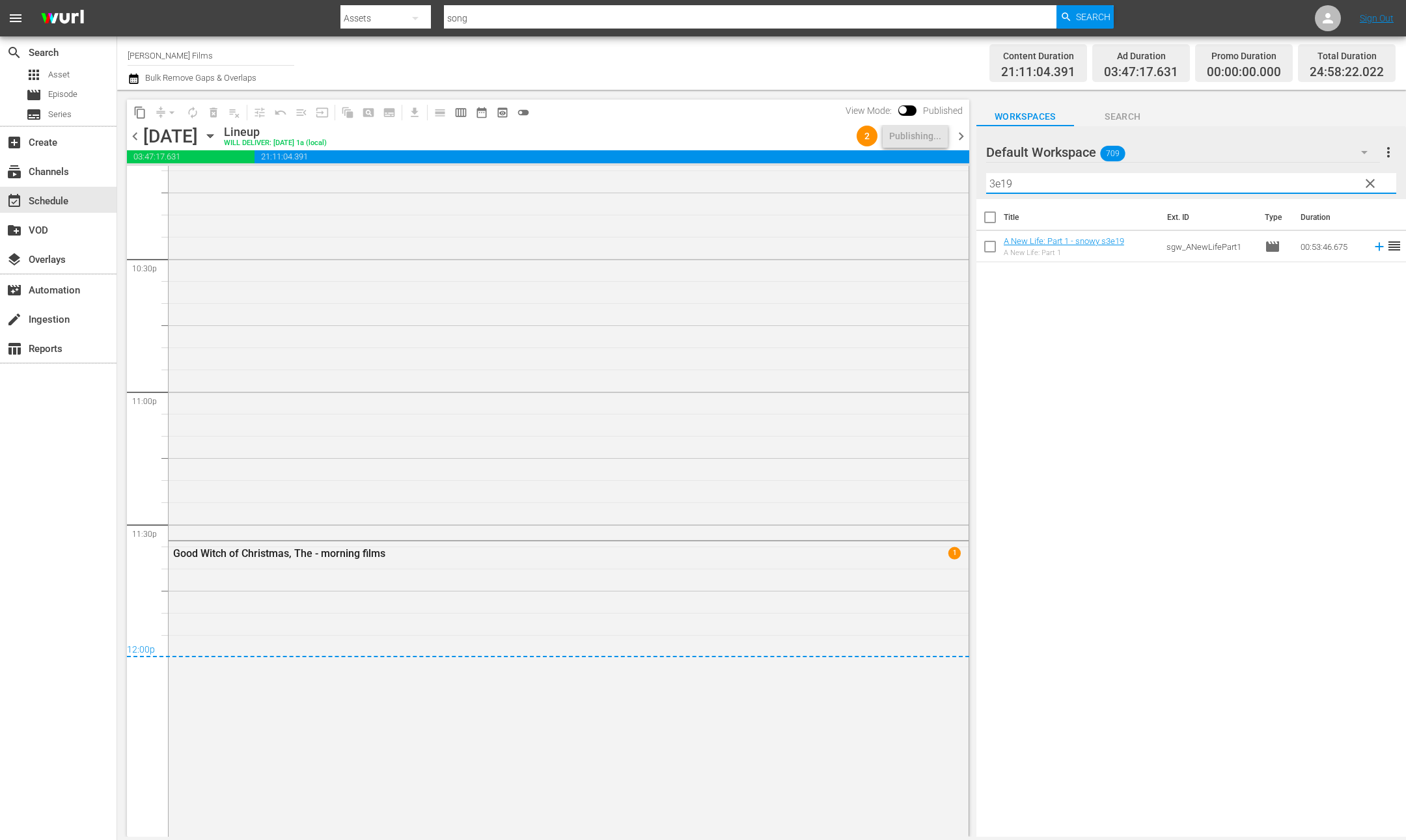
click at [960, 132] on span "chevron_right" at bounding box center [961, 137] width 16 height 16
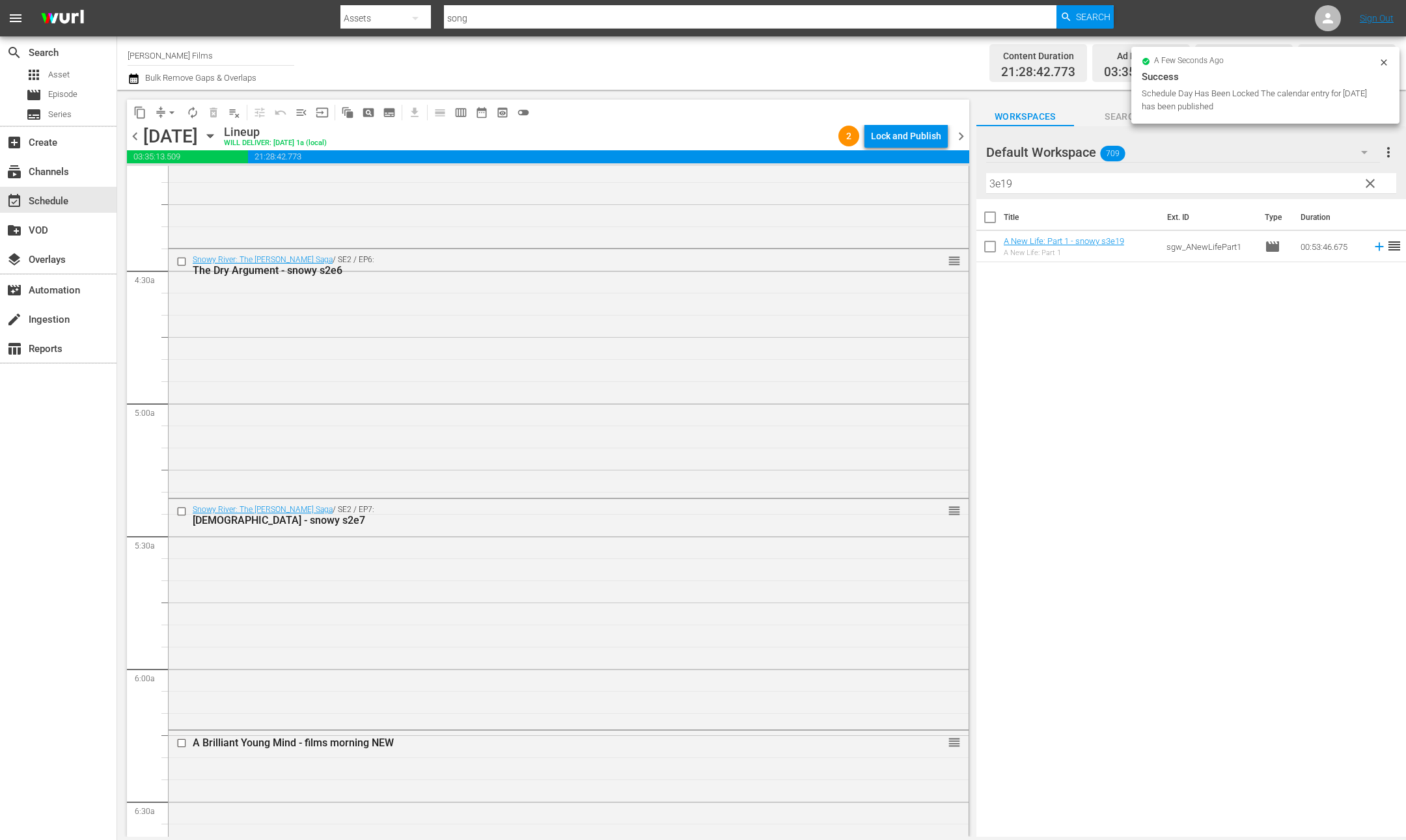
scroll to position [1084, 0]
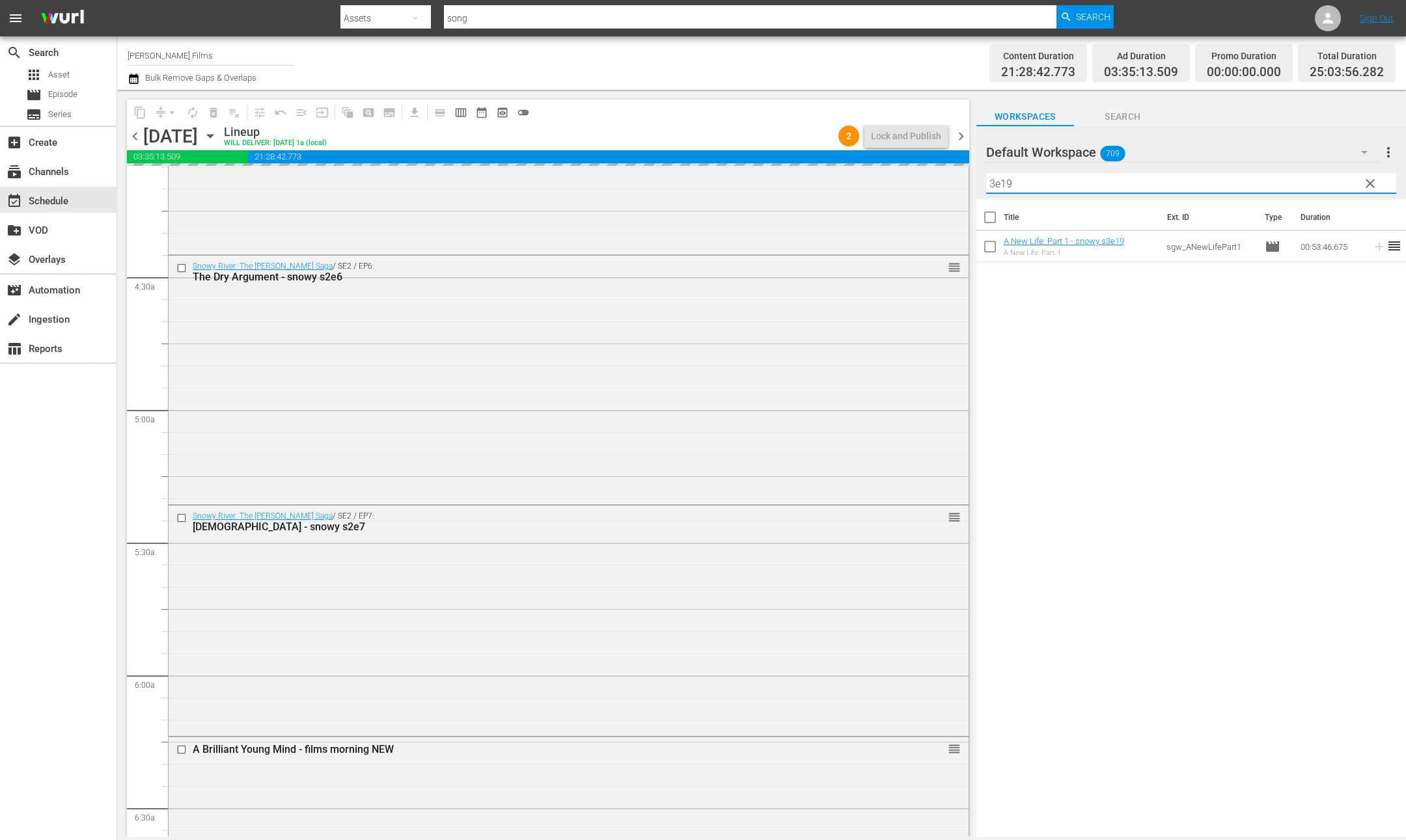
click at [1084, 179] on input "3e19" at bounding box center [1191, 183] width 410 height 21
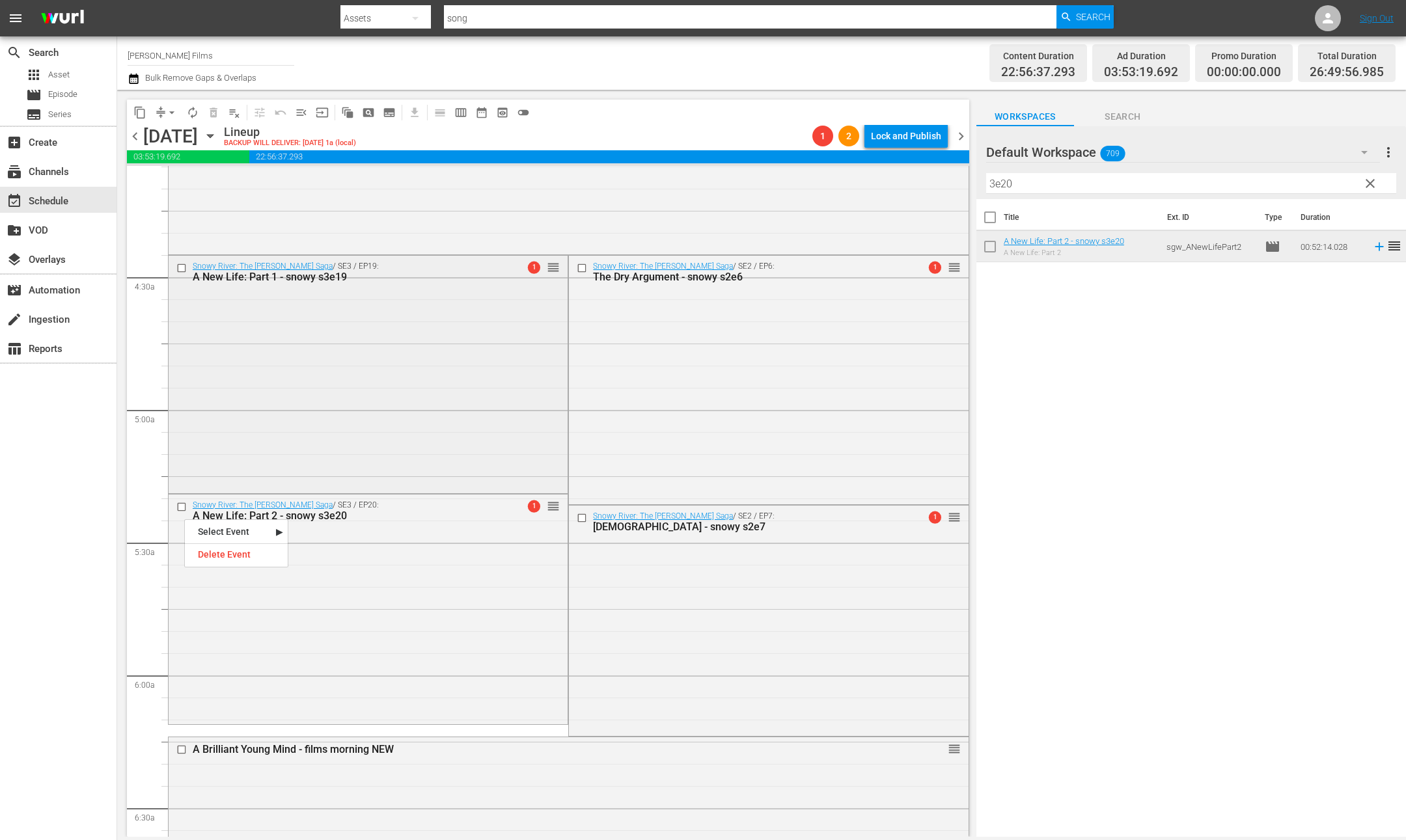
click at [180, 263] on input "checkbox" at bounding box center [183, 268] width 14 height 11
click at [584, 517] on input "checkbox" at bounding box center [584, 517] width 14 height 11
click at [586, 267] on input "checkbox" at bounding box center [584, 268] width 14 height 11
click at [178, 268] on input "checkbox" at bounding box center [183, 268] width 14 height 11
click at [216, 104] on button "delete_forever_outlined" at bounding box center [213, 112] width 21 height 21
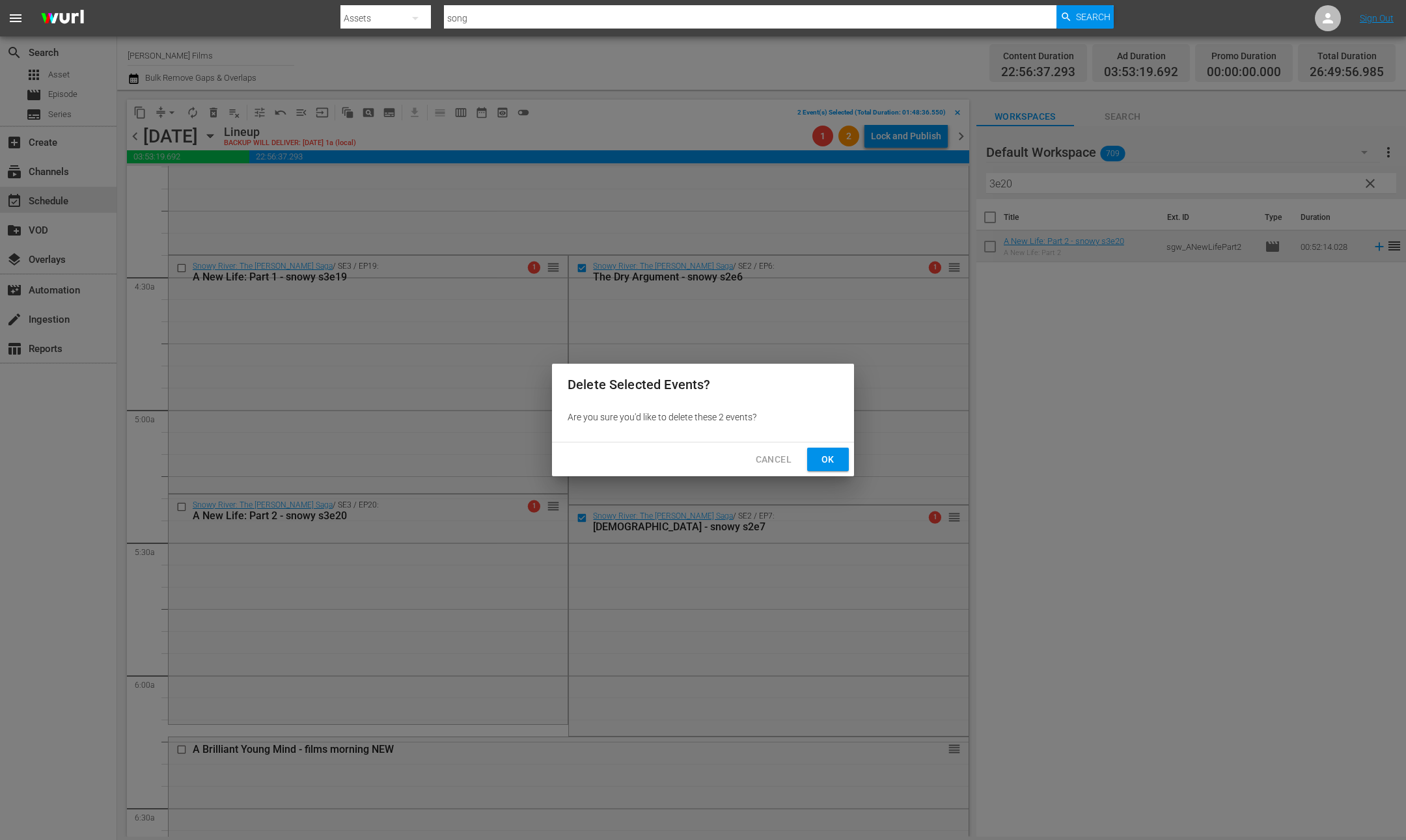
click at [828, 461] on span "Ok" at bounding box center [827, 460] width 21 height 16
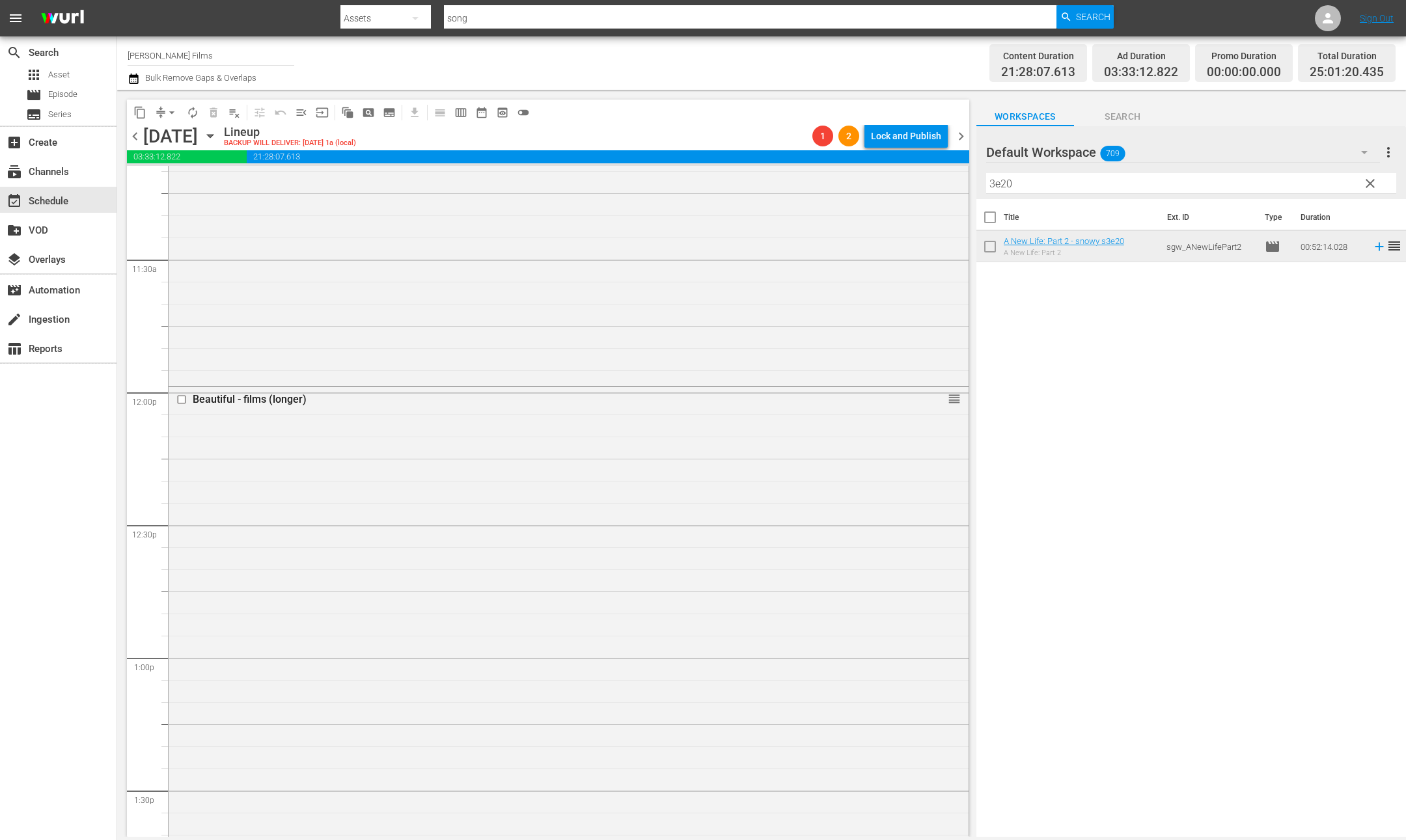
scroll to position [2968, 0]
drag, startPoint x: 1077, startPoint y: 188, endPoint x: 696, endPoint y: 160, distance: 382.0
click at [698, 160] on div "content_copy compress arrow_drop_down autorenew_outlined delete_forever_outline…" at bounding box center [761, 463] width 1289 height 747
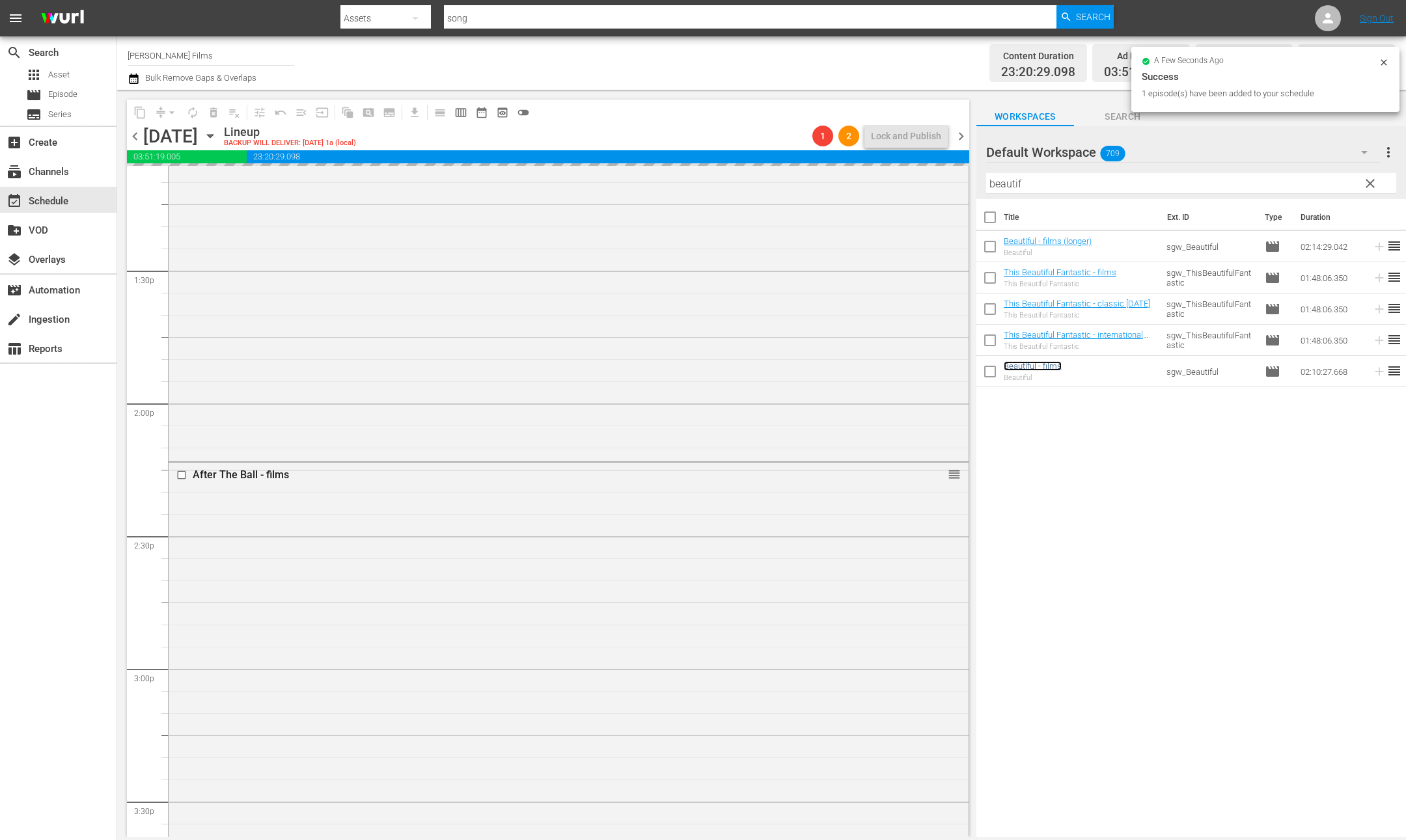
scroll to position [3481, 0]
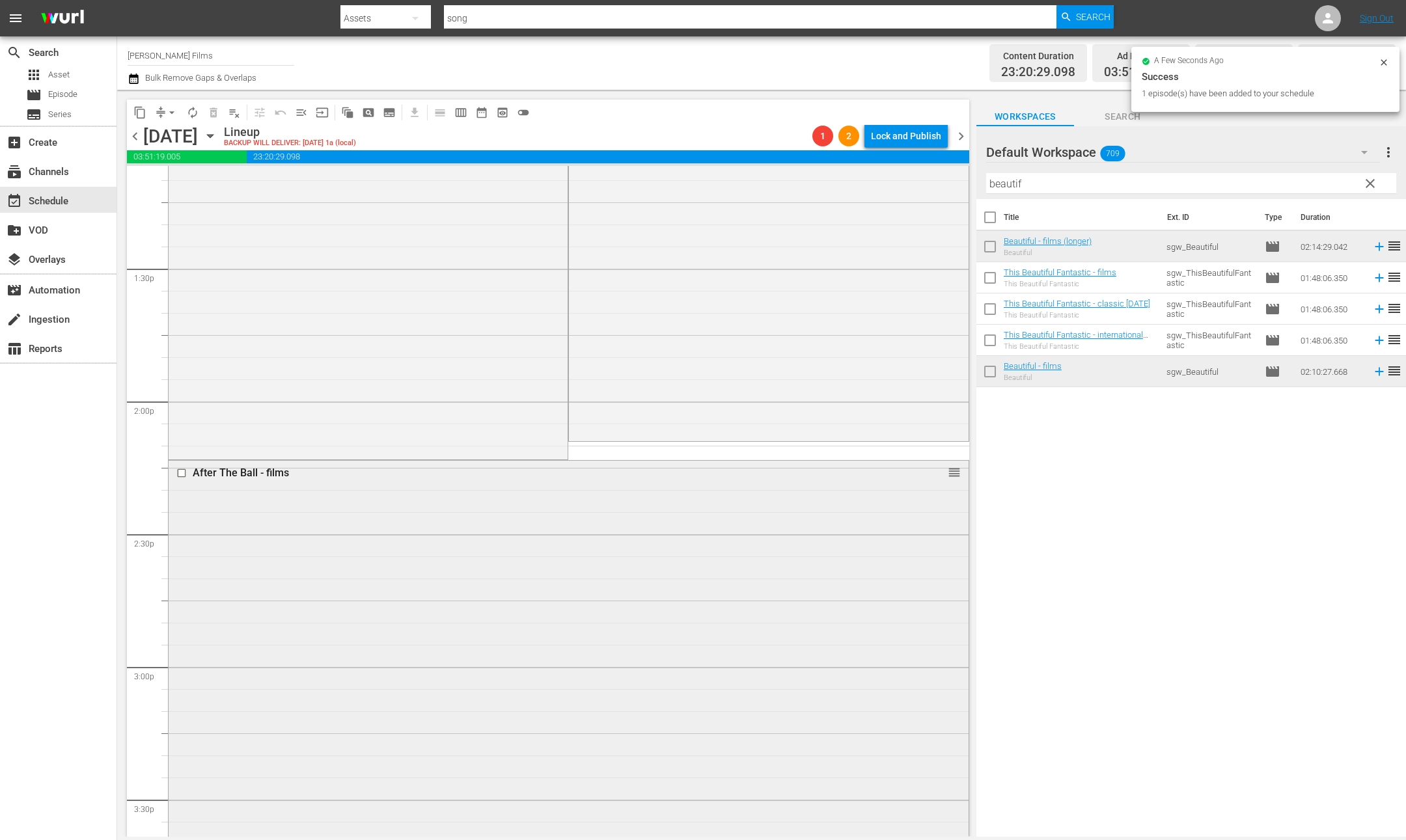
drag, startPoint x: 1045, startPoint y: 364, endPoint x: 516, endPoint y: 622, distance: 588.6
click at [516, 622] on div "After The Ball - films reorder" at bounding box center [569, 715] width 800 height 508
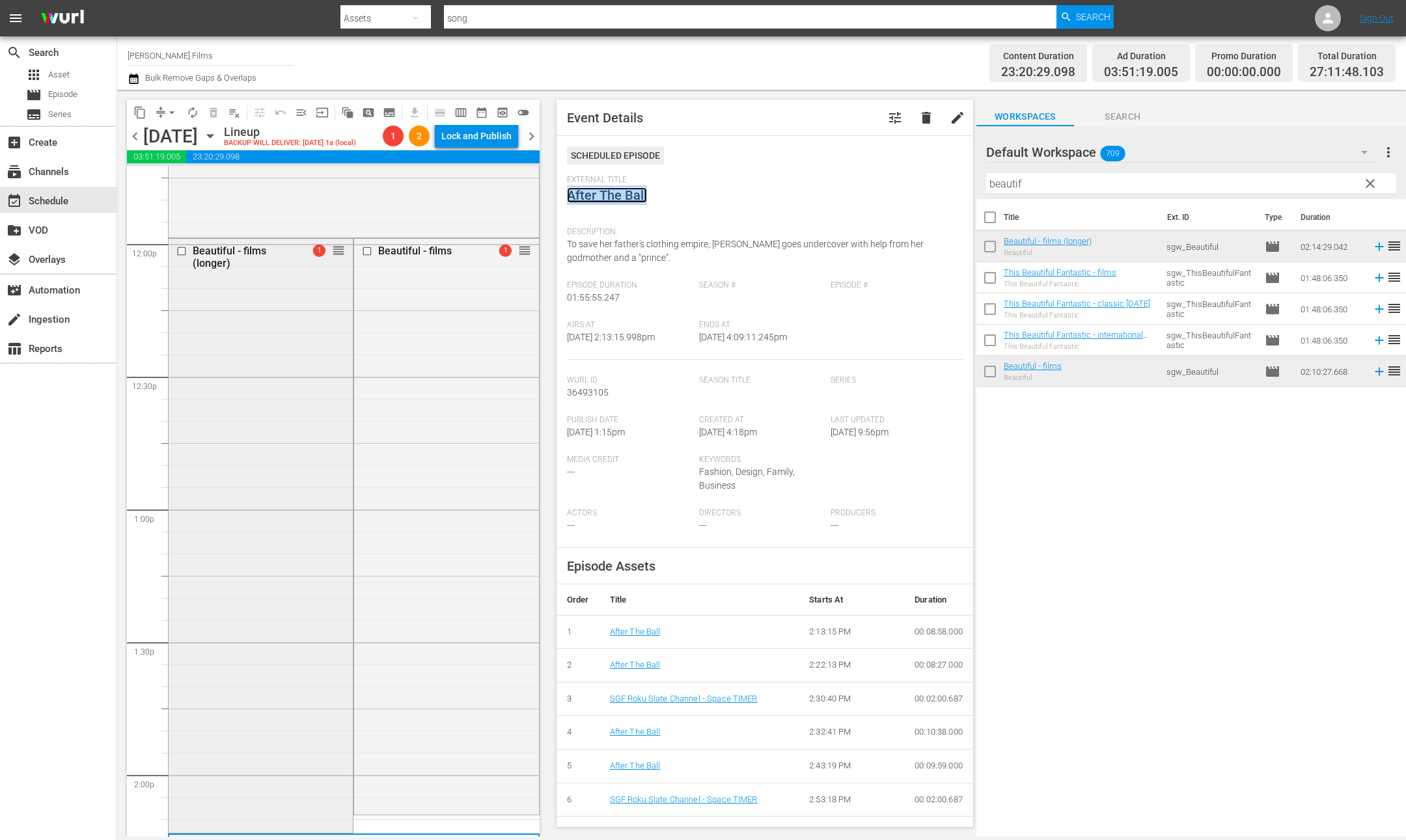
scroll to position [3020, 0]
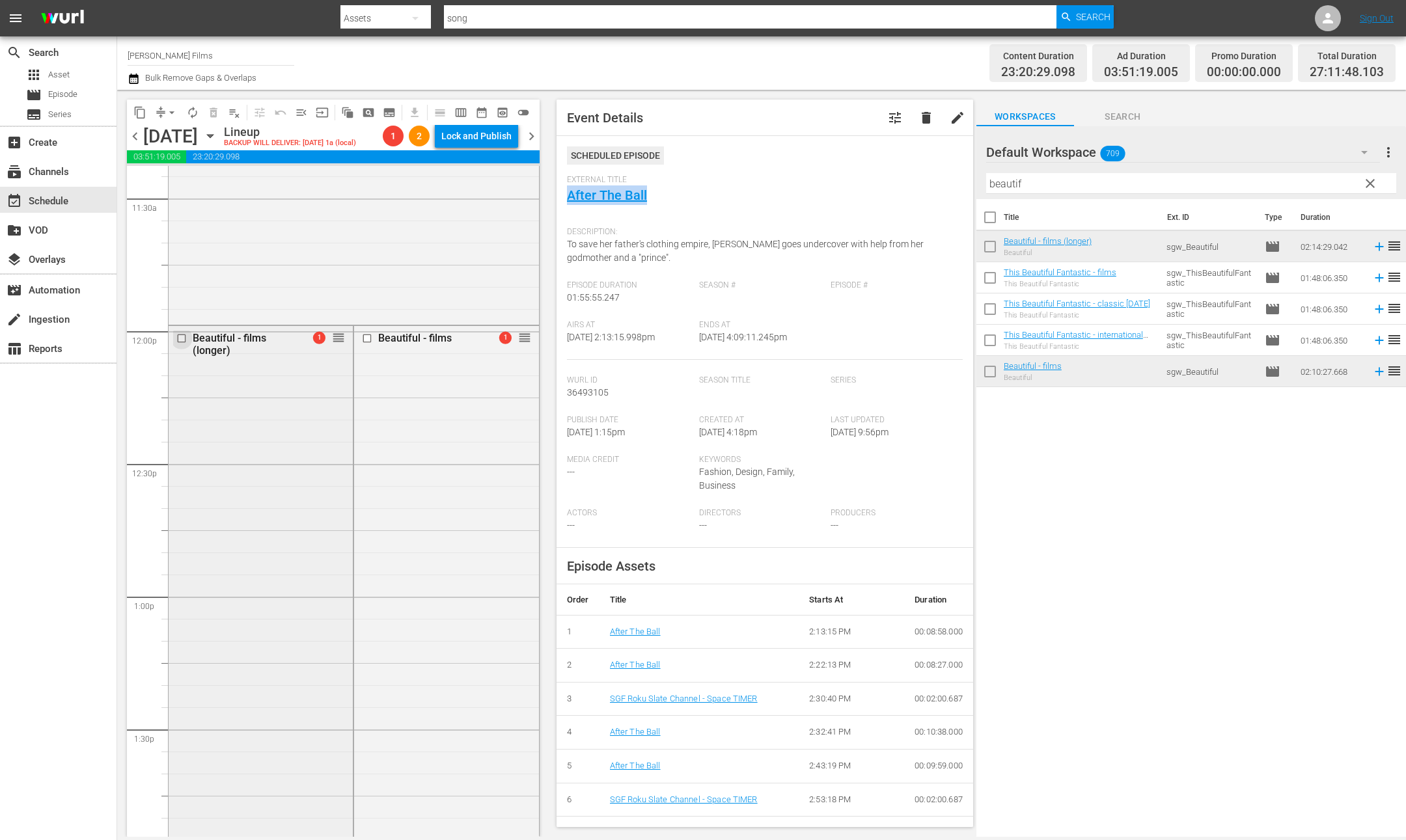
click at [182, 335] on input "checkbox" at bounding box center [183, 338] width 14 height 11
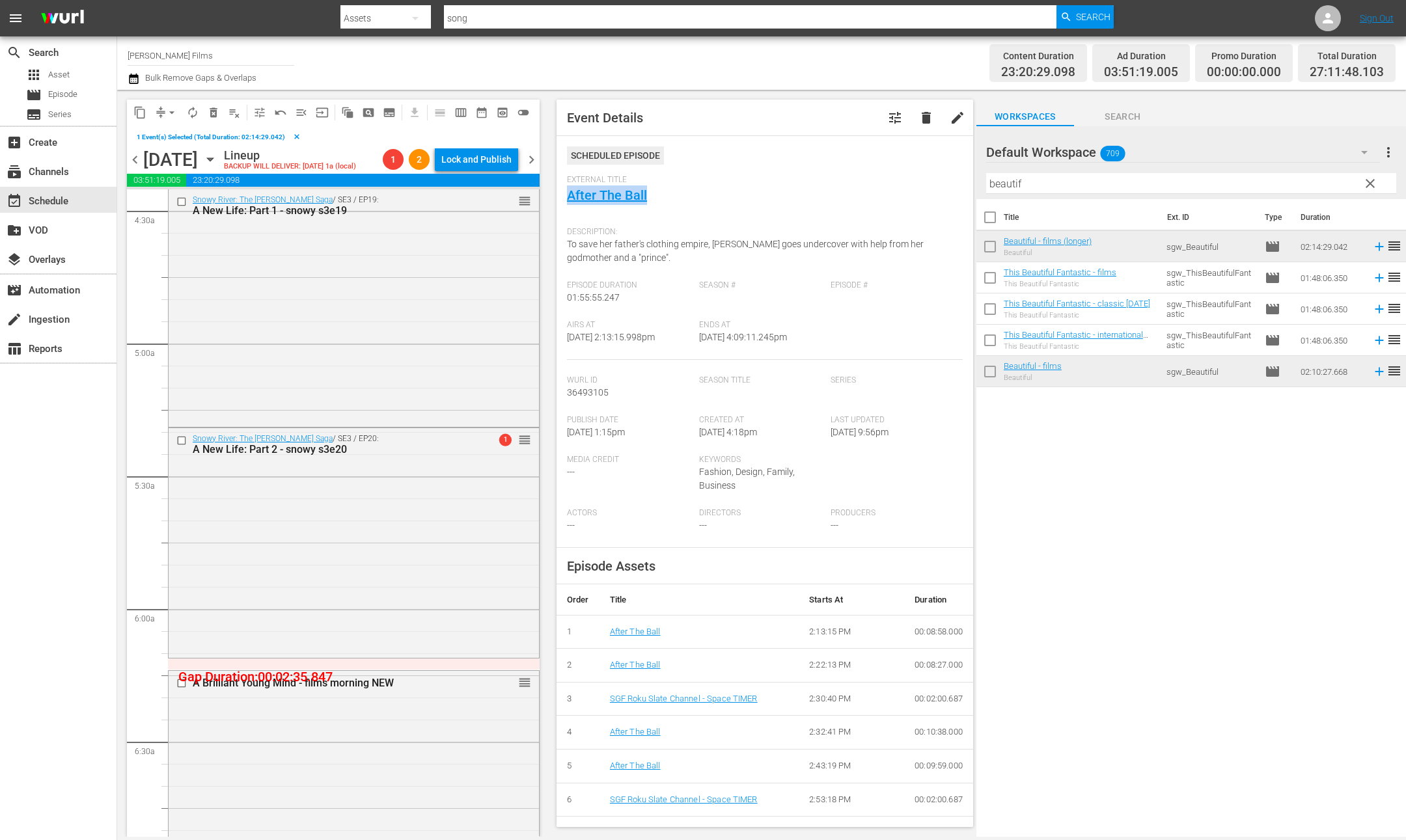
scroll to position [1172, 0]
click at [210, 108] on span "delete_forever_outlined" at bounding box center [214, 113] width 13 height 13
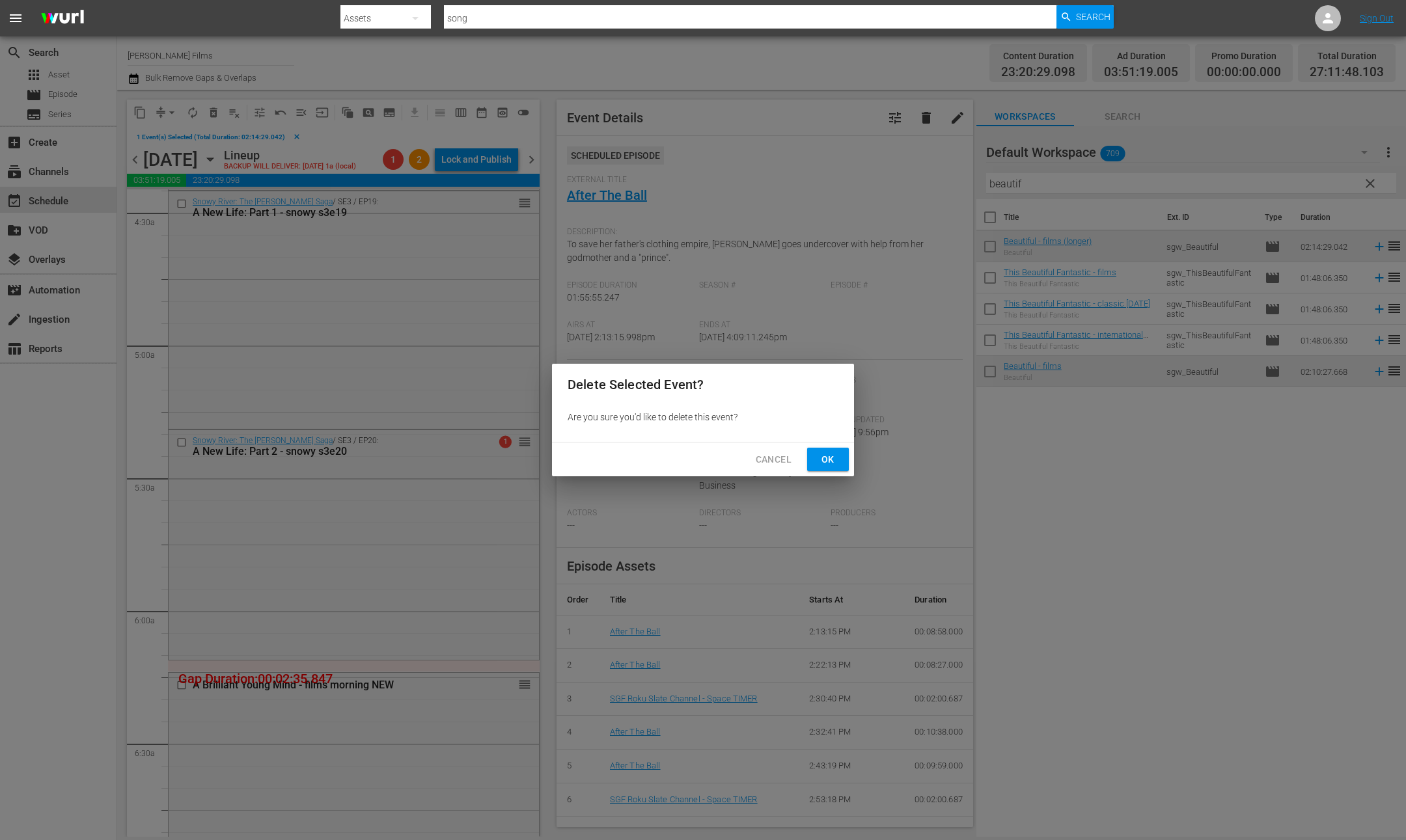
drag, startPoint x: 860, startPoint y: 462, endPoint x: 846, endPoint y: 461, distance: 14.0
click at [860, 462] on div "Delete Selected Event? Are you sure you'd like to delete this event? Cancel Ok" at bounding box center [703, 420] width 1406 height 840
drag, startPoint x: 821, startPoint y: 457, endPoint x: 608, endPoint y: 457, distance: 213.0
click at [821, 457] on span "Ok" at bounding box center [827, 460] width 21 height 16
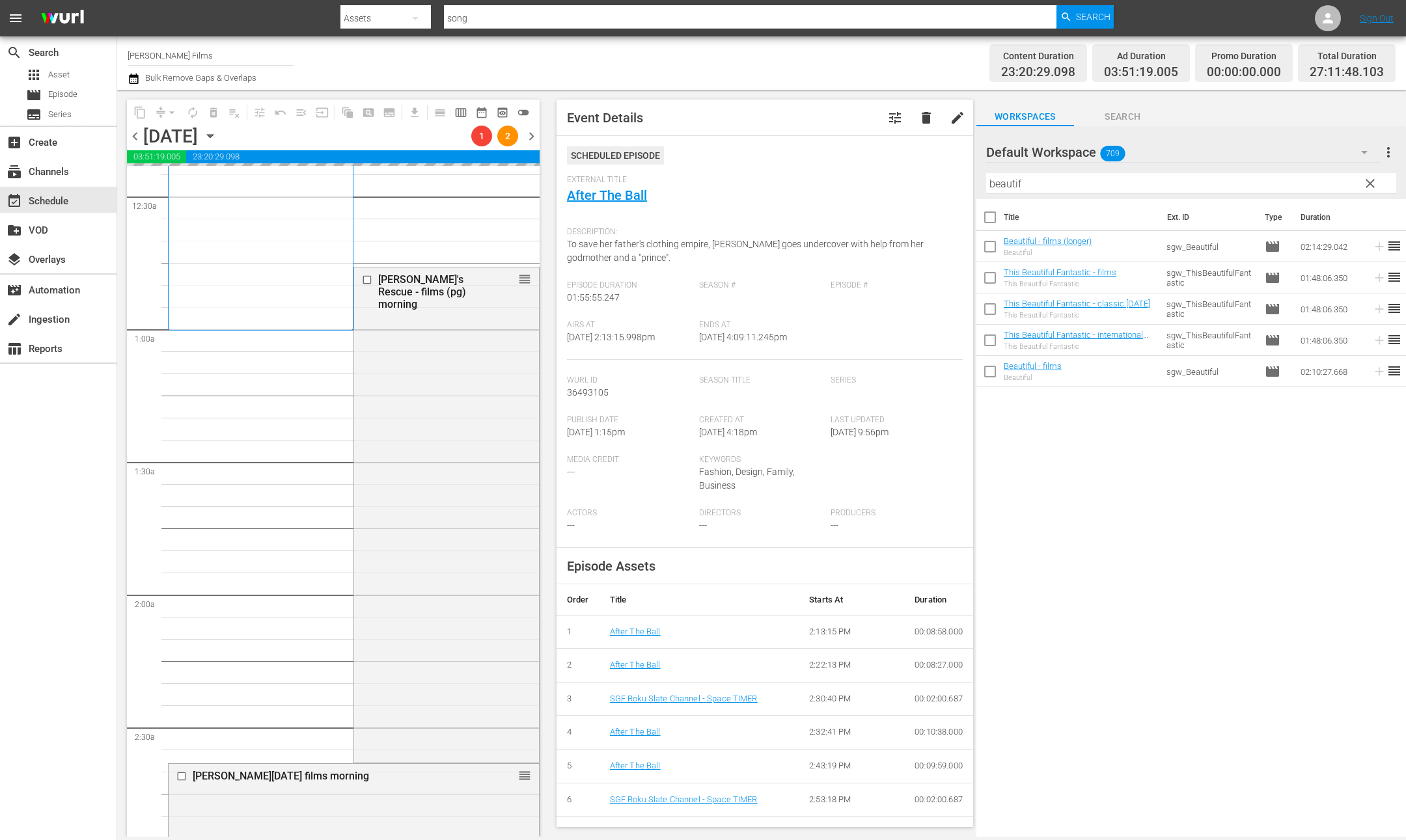
scroll to position [0, 0]
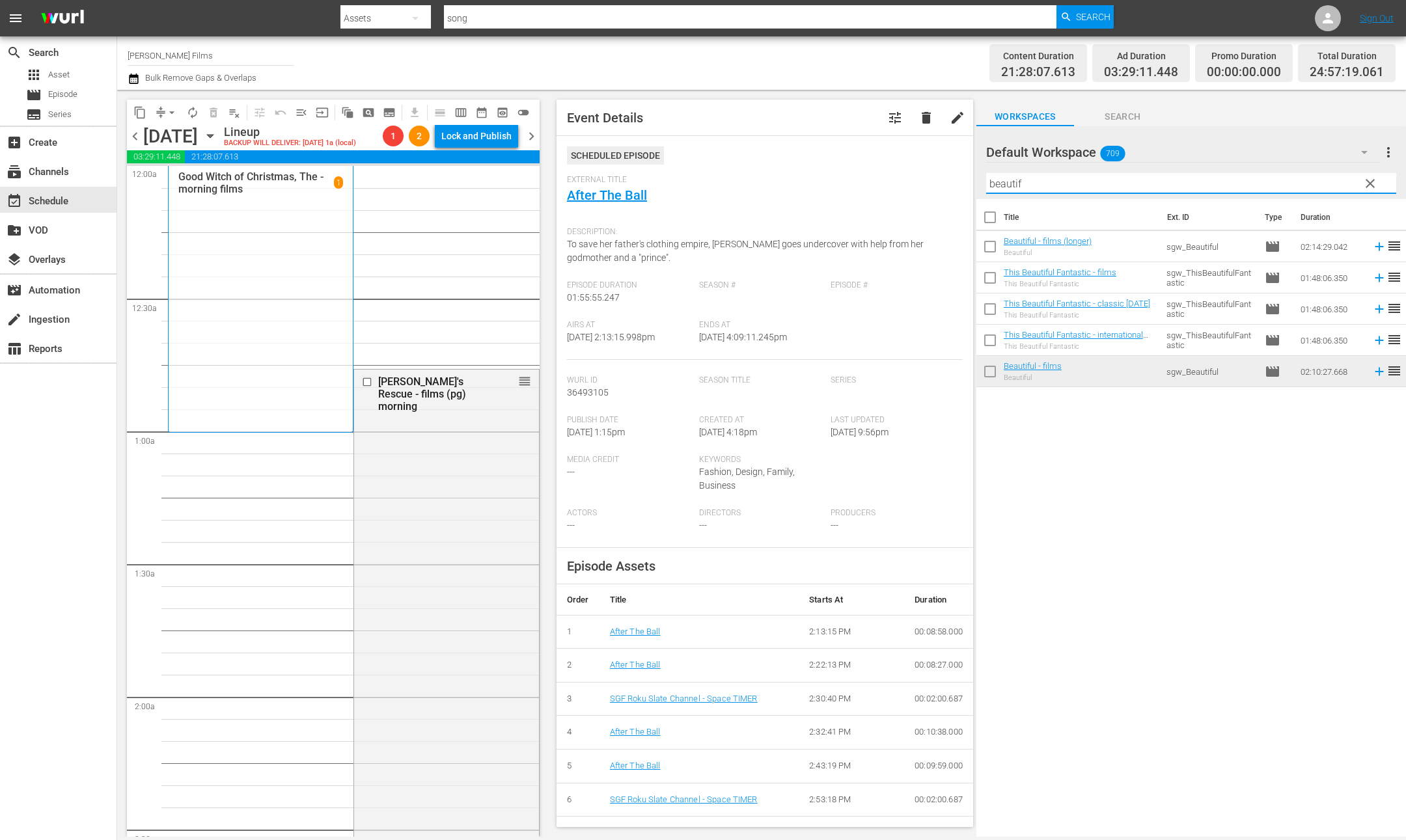
drag, startPoint x: 1045, startPoint y: 190, endPoint x: 927, endPoint y: 176, distance: 118.8
click at [929, 176] on div "content_copy compress arrow_drop_down autorenew_outlined delete_forever_outline…" at bounding box center [761, 463] width 1289 height 747
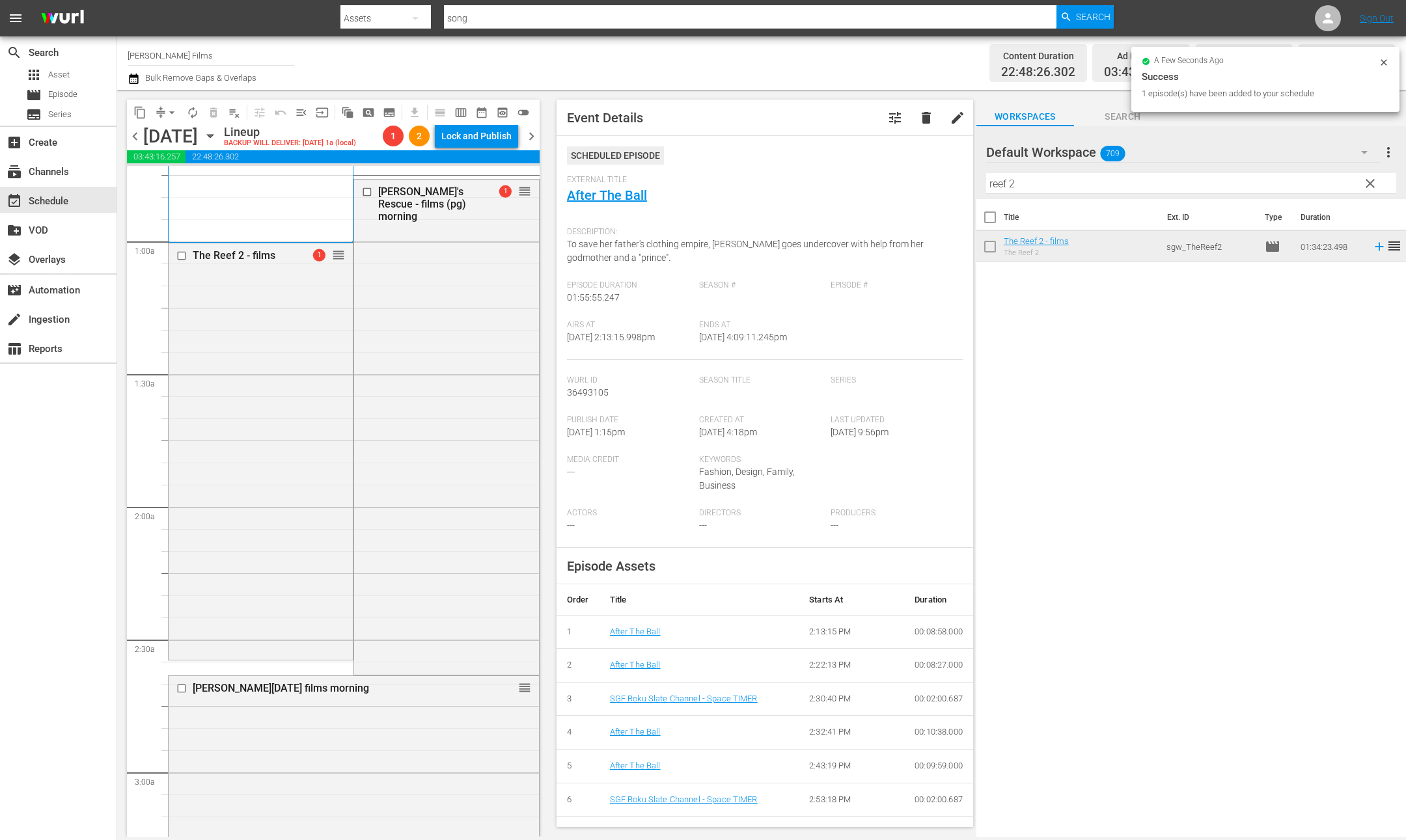
scroll to position [179, 0]
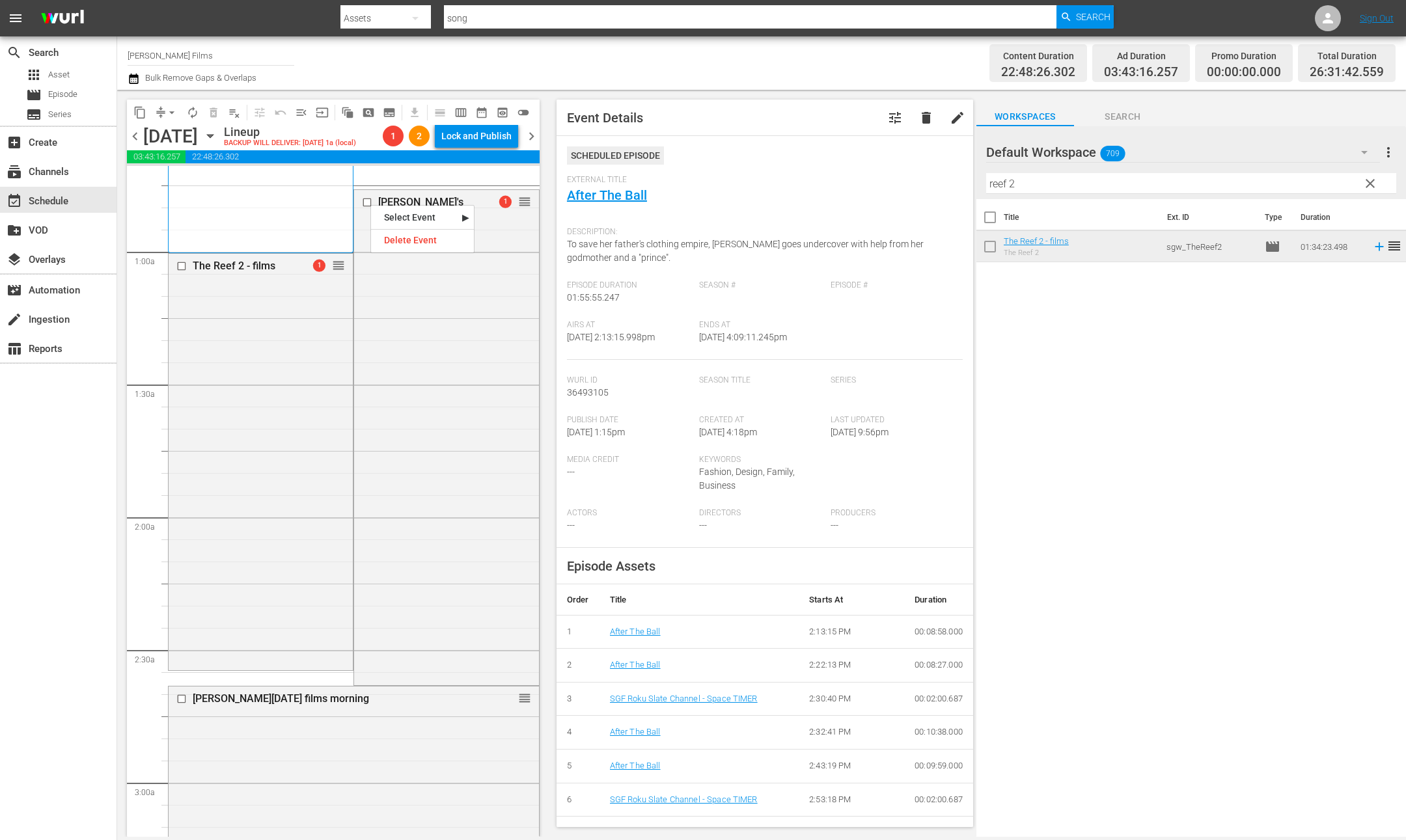
click at [368, 201] on input "checkbox" at bounding box center [369, 202] width 14 height 11
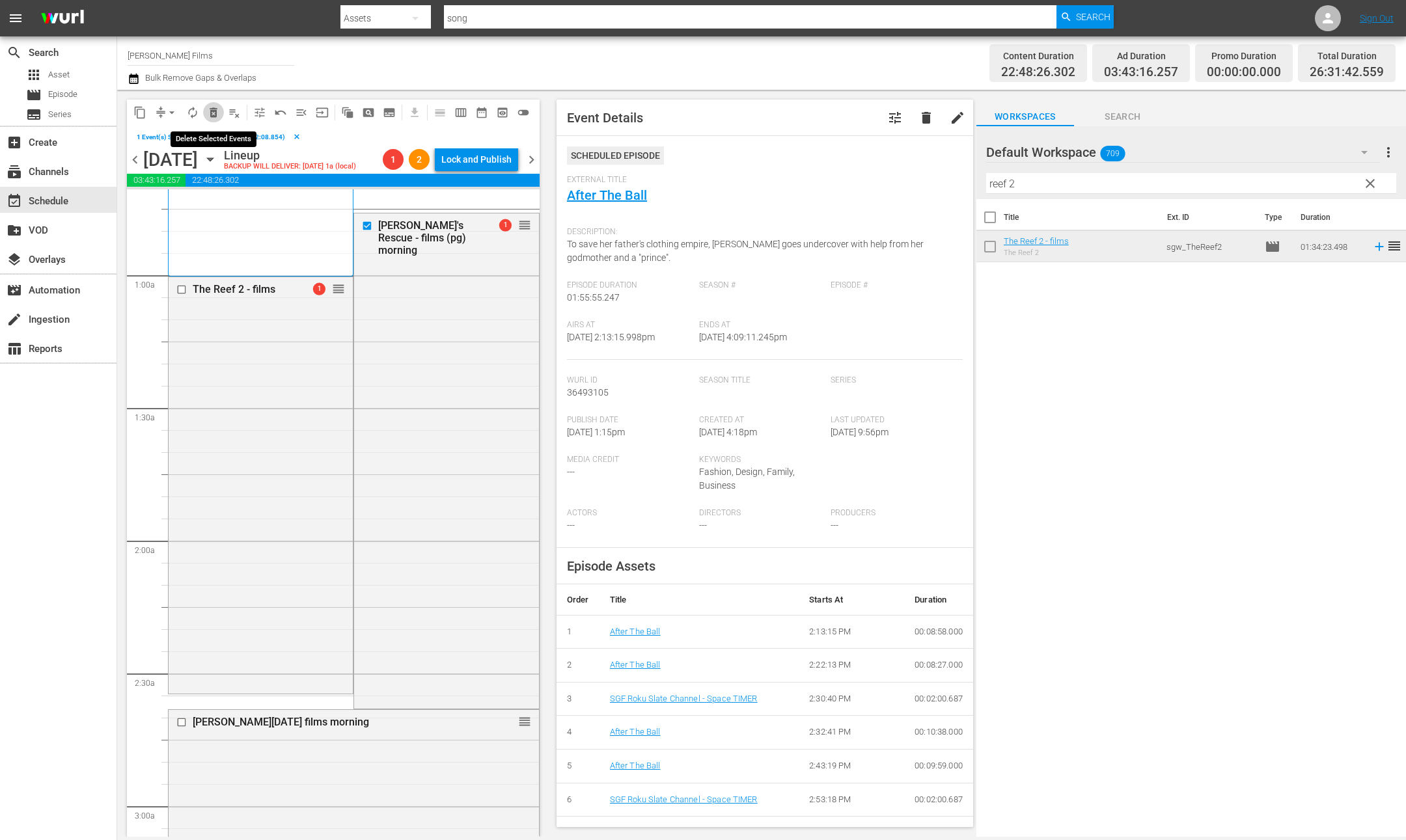
click at [219, 112] on span "delete_forever_outlined" at bounding box center [214, 113] width 13 height 13
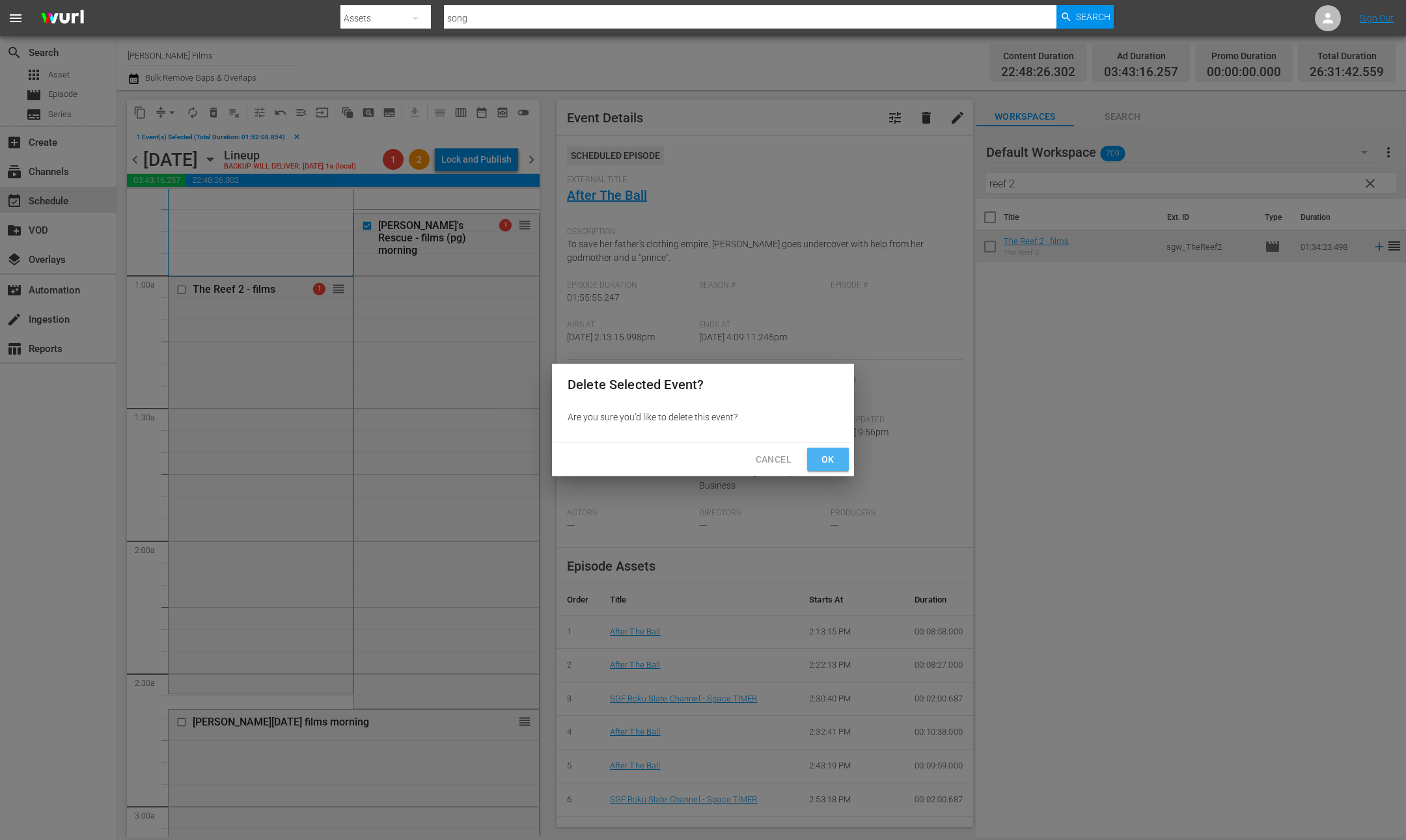
drag, startPoint x: 832, startPoint y: 462, endPoint x: 561, endPoint y: 430, distance: 272.9
click at [830, 462] on span "Ok" at bounding box center [827, 460] width 21 height 16
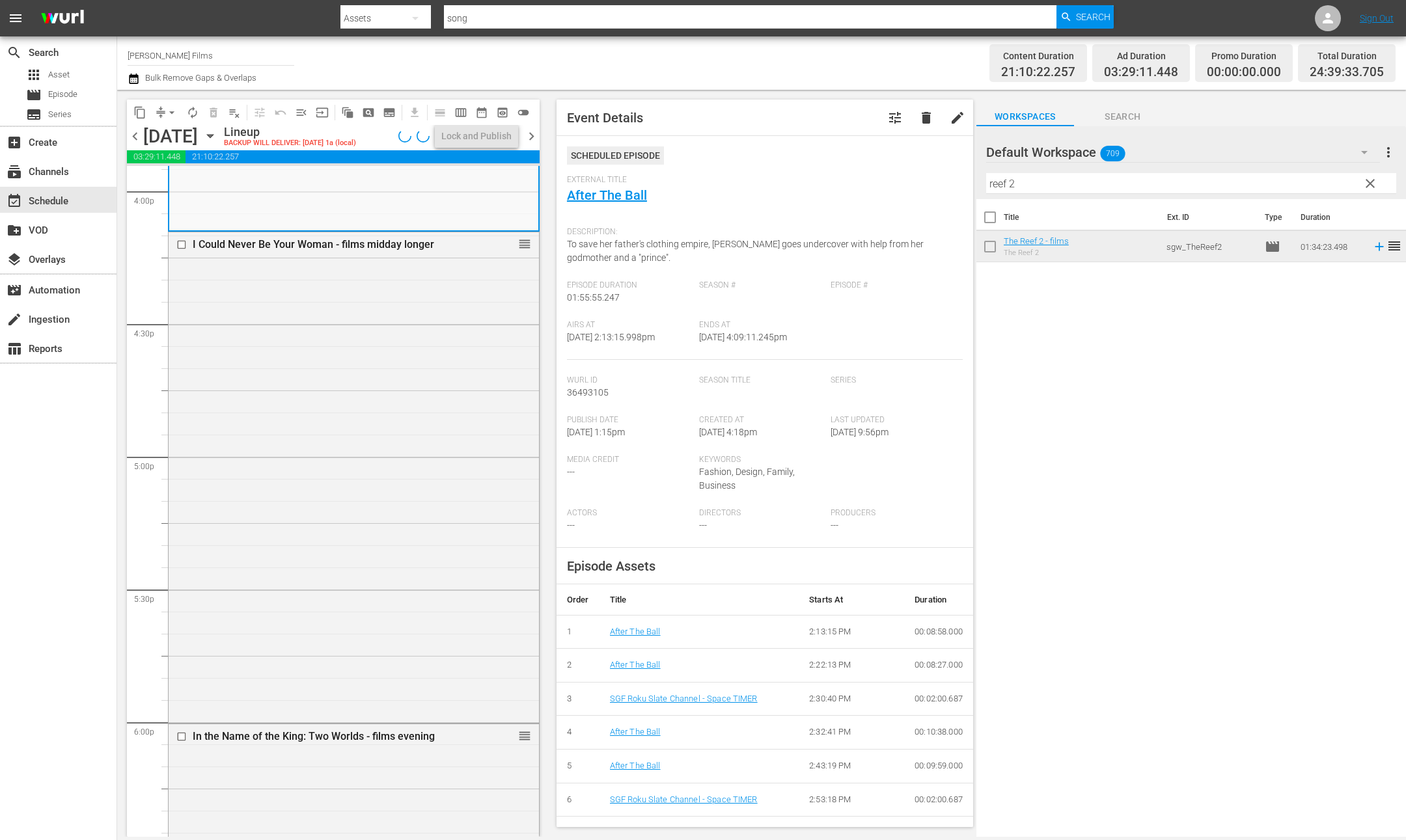
scroll to position [4223, 0]
click at [163, 112] on button "arrow_drop_down" at bounding box center [171, 112] width 21 height 21
click at [200, 183] on li "Align to End of Previous Day" at bounding box center [173, 181] width 137 height 21
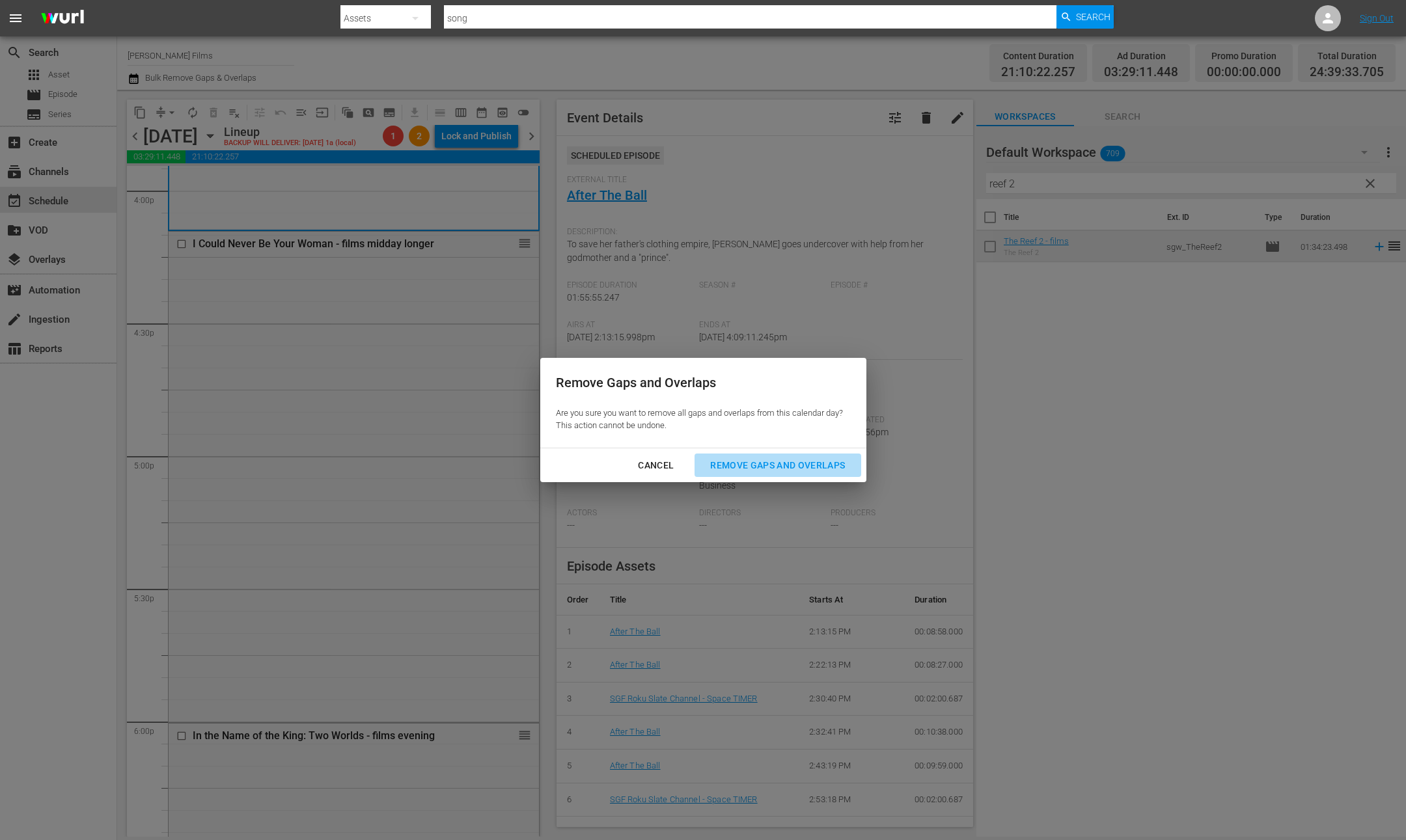
click at [791, 466] on div "Remove Gaps and Overlaps" at bounding box center [777, 466] width 156 height 16
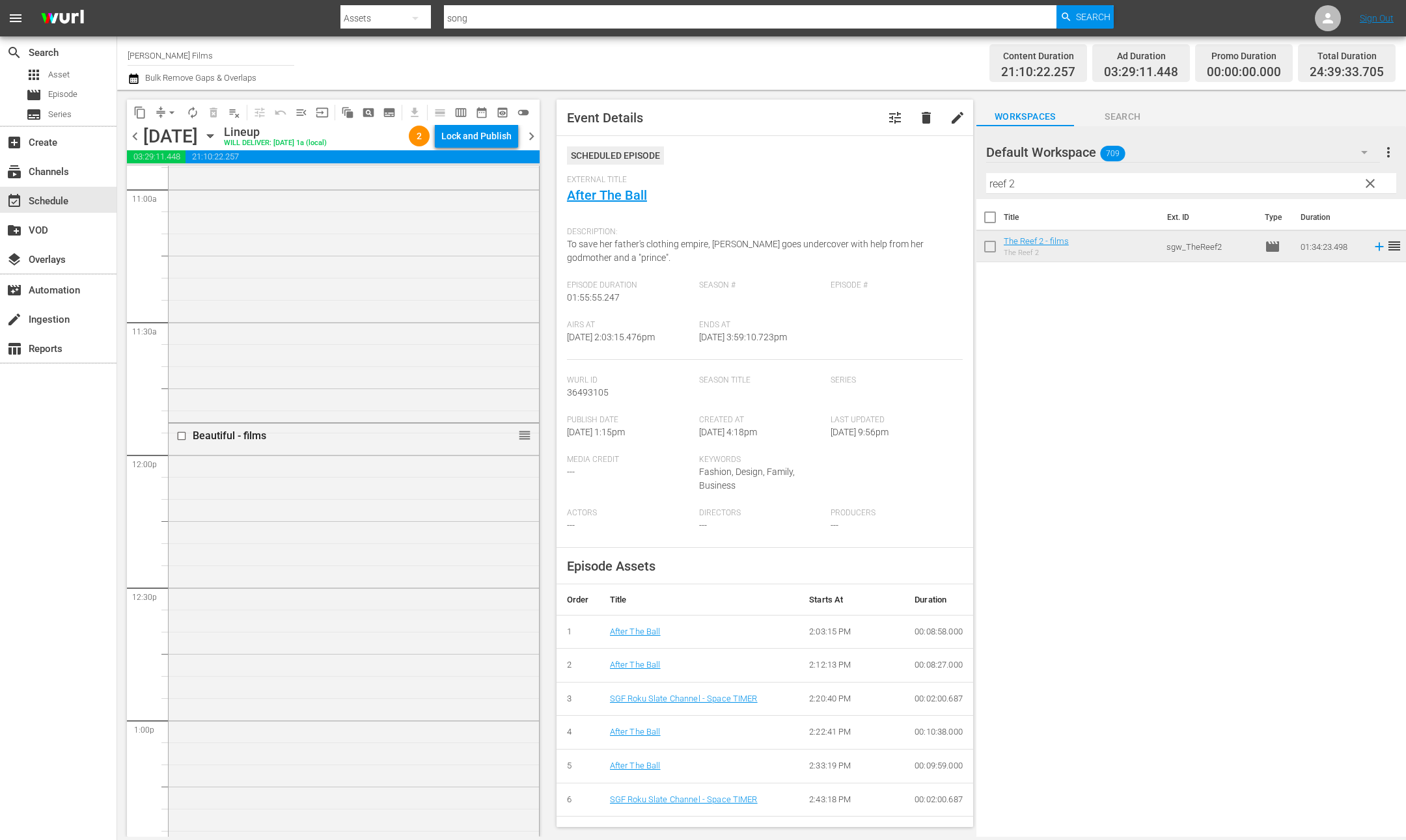
scroll to position [2927, 0]
drag, startPoint x: 1023, startPoint y: 182, endPoint x: 907, endPoint y: 179, distance: 116.0
click at [907, 179] on div "content_copy compress arrow_drop_down autorenew_outlined delete_forever_outline…" at bounding box center [761, 463] width 1289 height 747
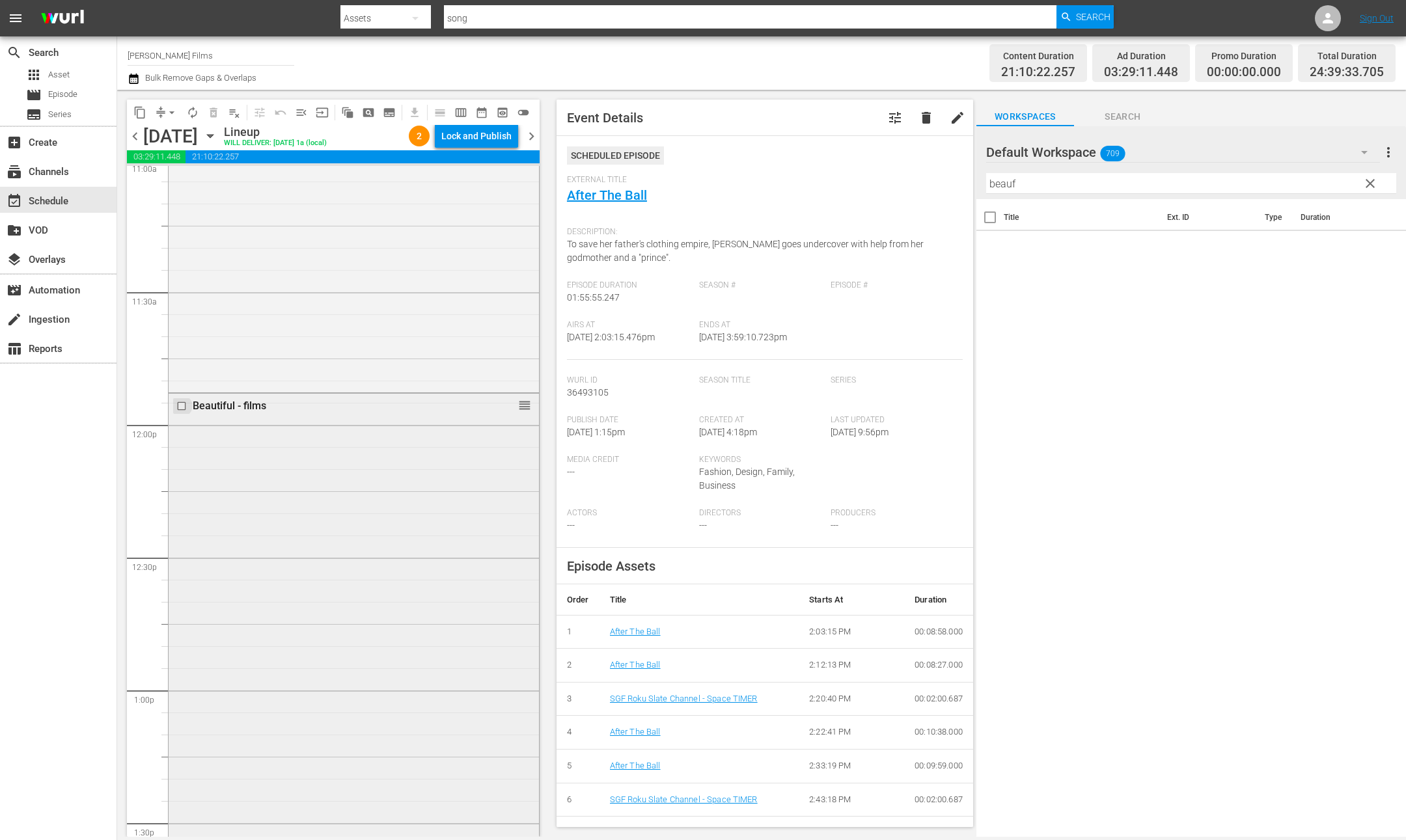
click at [184, 404] on input "checkbox" at bounding box center [183, 405] width 14 height 11
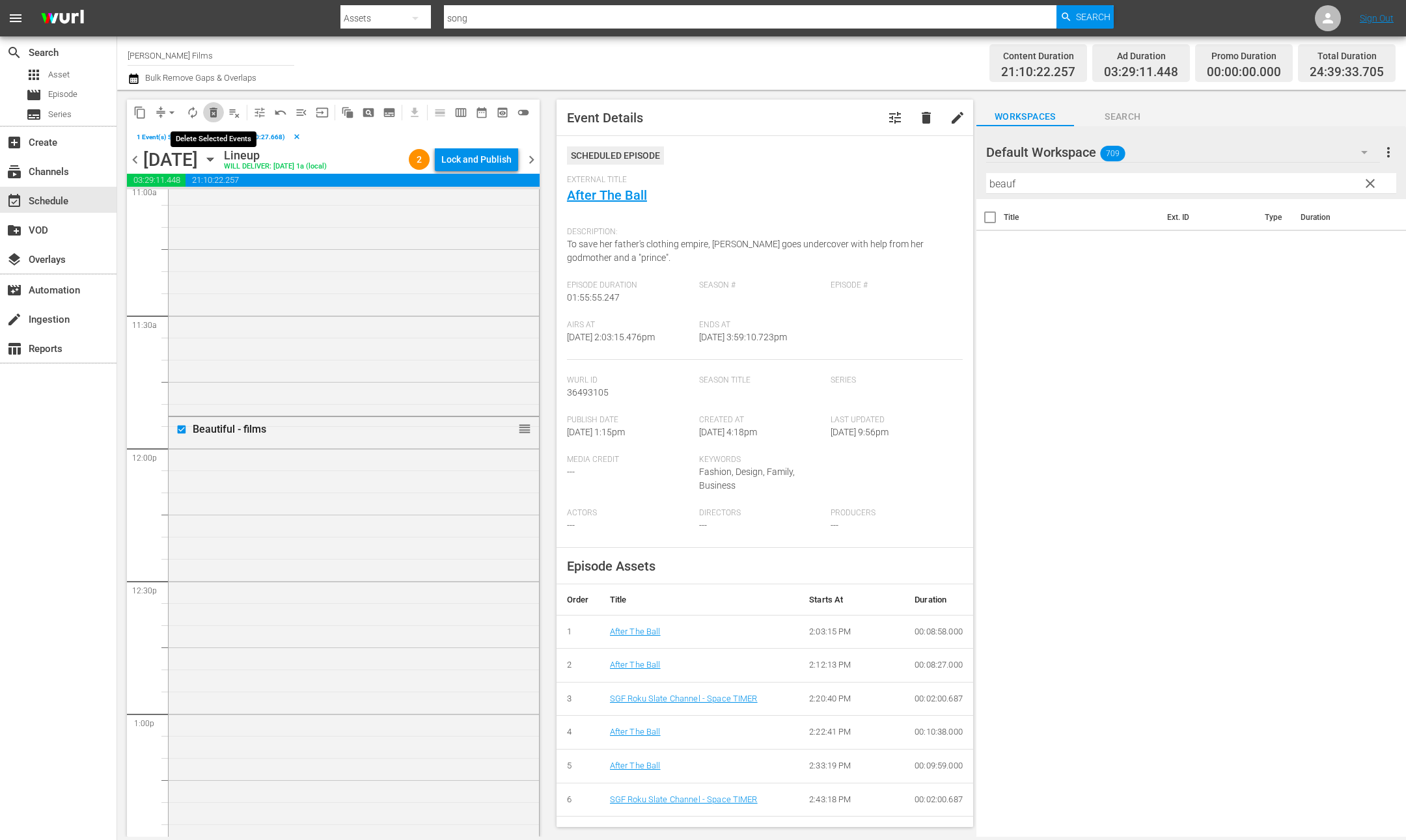
click at [213, 113] on span "delete_forever_outlined" at bounding box center [214, 113] width 13 height 13
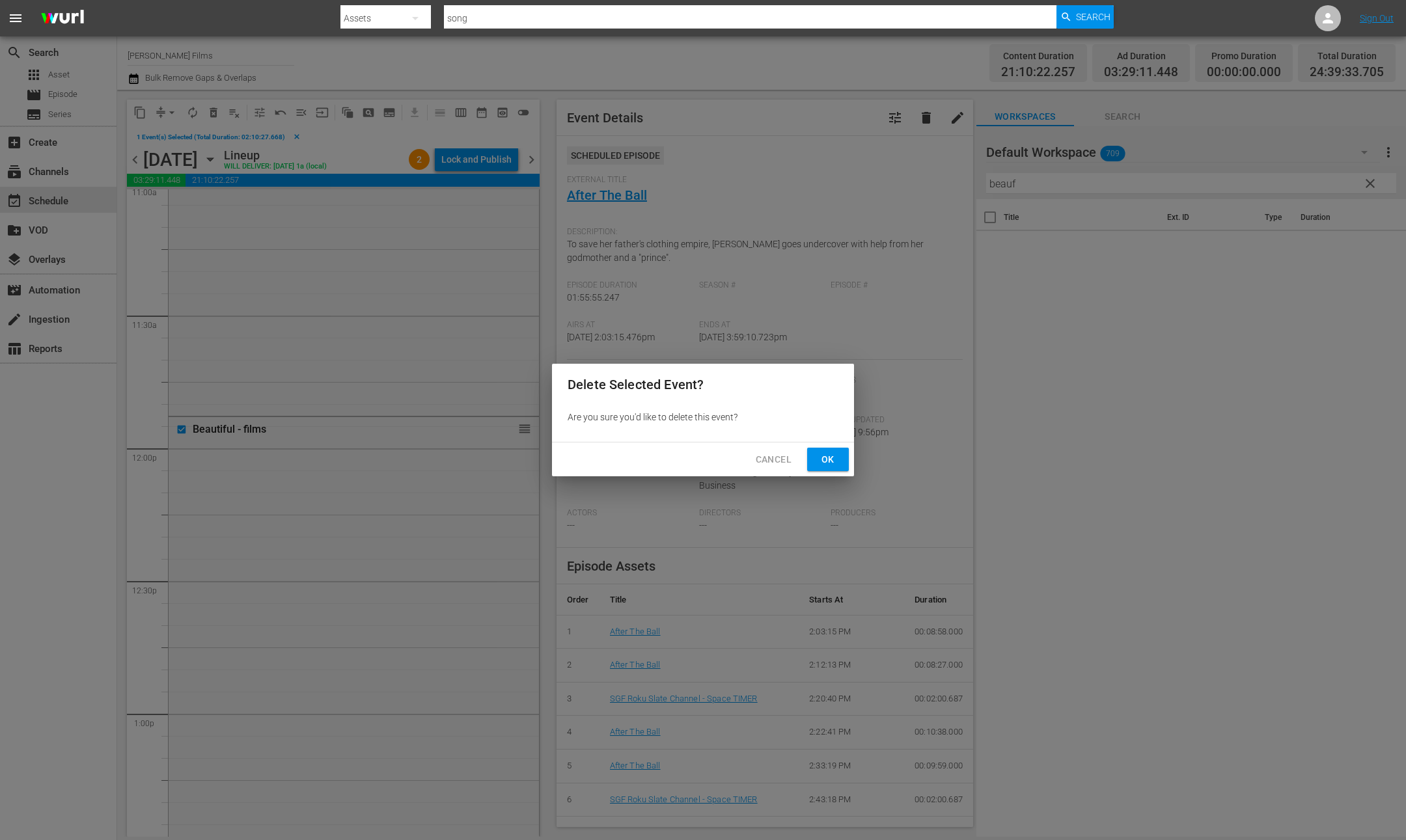
drag, startPoint x: 820, startPoint y: 459, endPoint x: 800, endPoint y: 456, distance: 20.2
click at [819, 459] on span "Ok" at bounding box center [827, 460] width 21 height 16
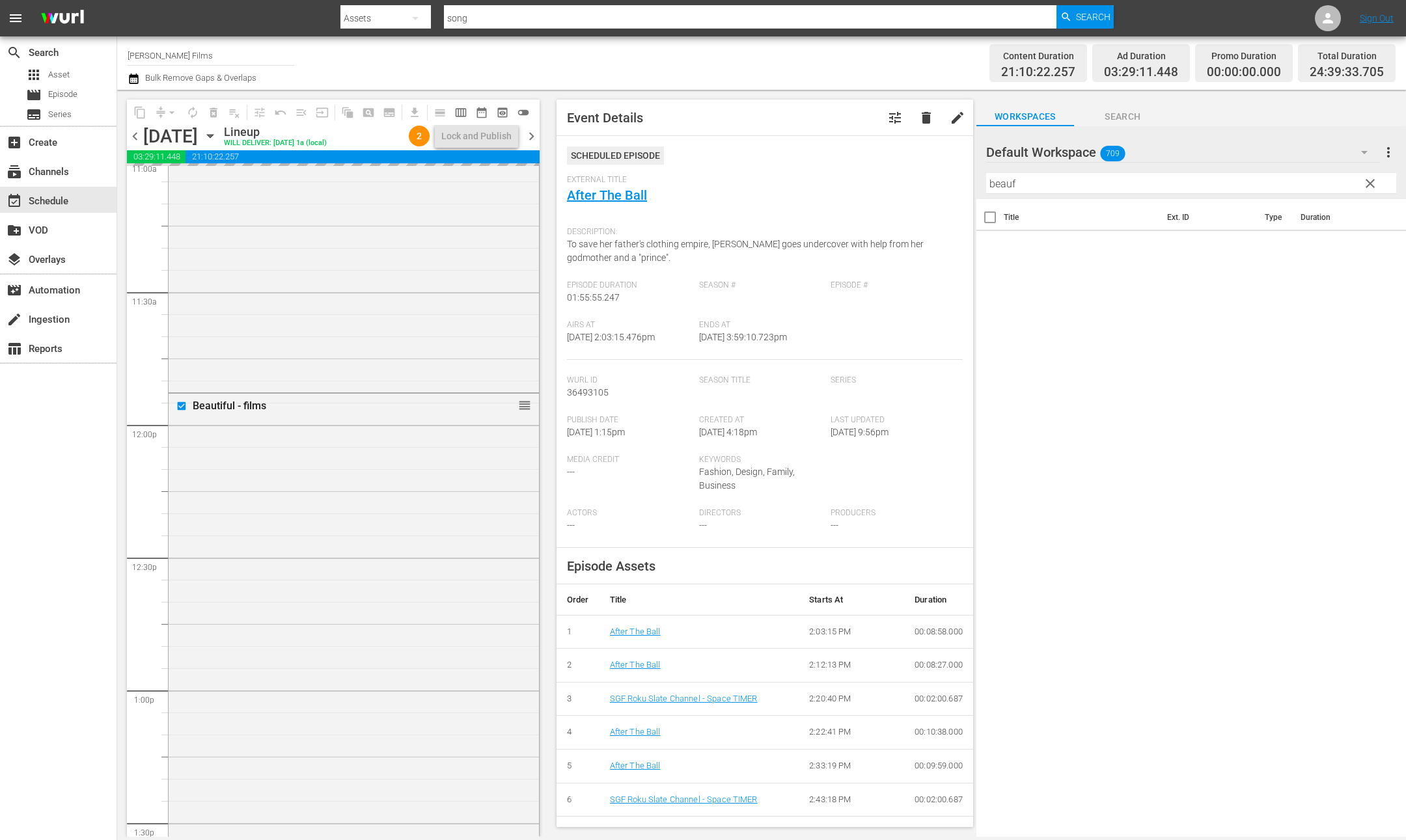
click at [1050, 183] on input "beauf" at bounding box center [1191, 183] width 410 height 21
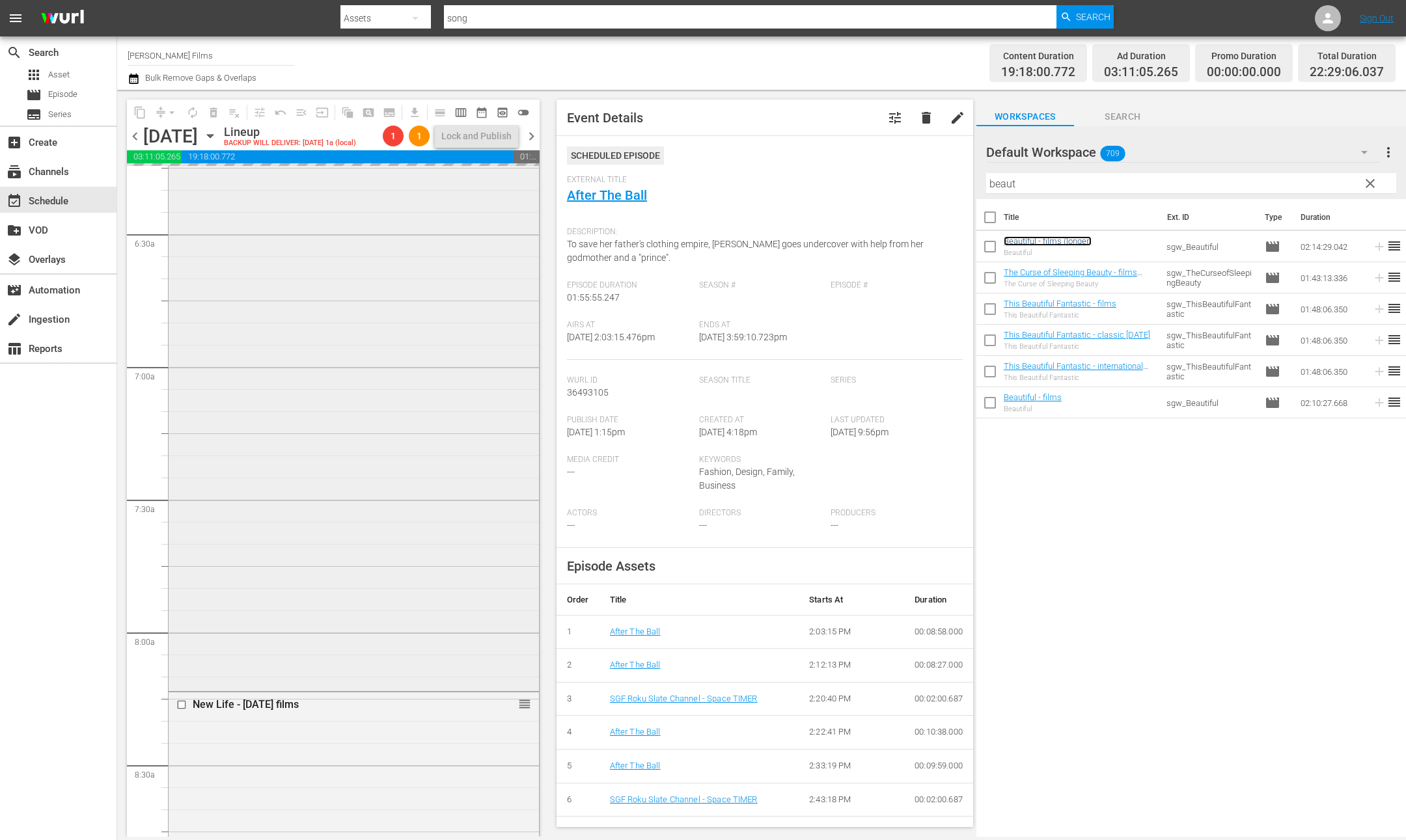
scroll to position [1570, 0]
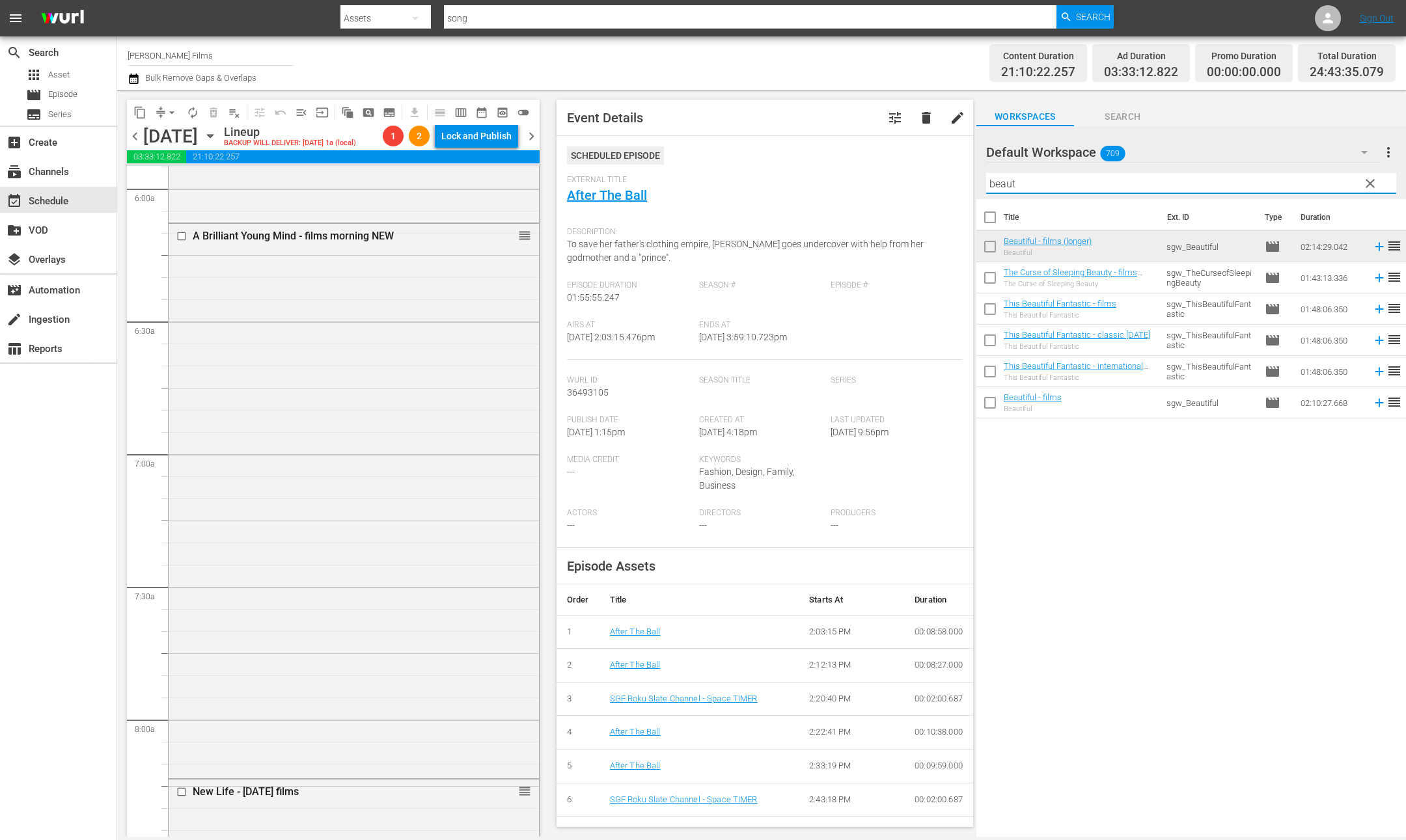
drag, startPoint x: 1032, startPoint y: 175, endPoint x: 1129, endPoint y: 179, distance: 97.1
click at [1129, 179] on input "beaut" at bounding box center [1191, 183] width 410 height 21
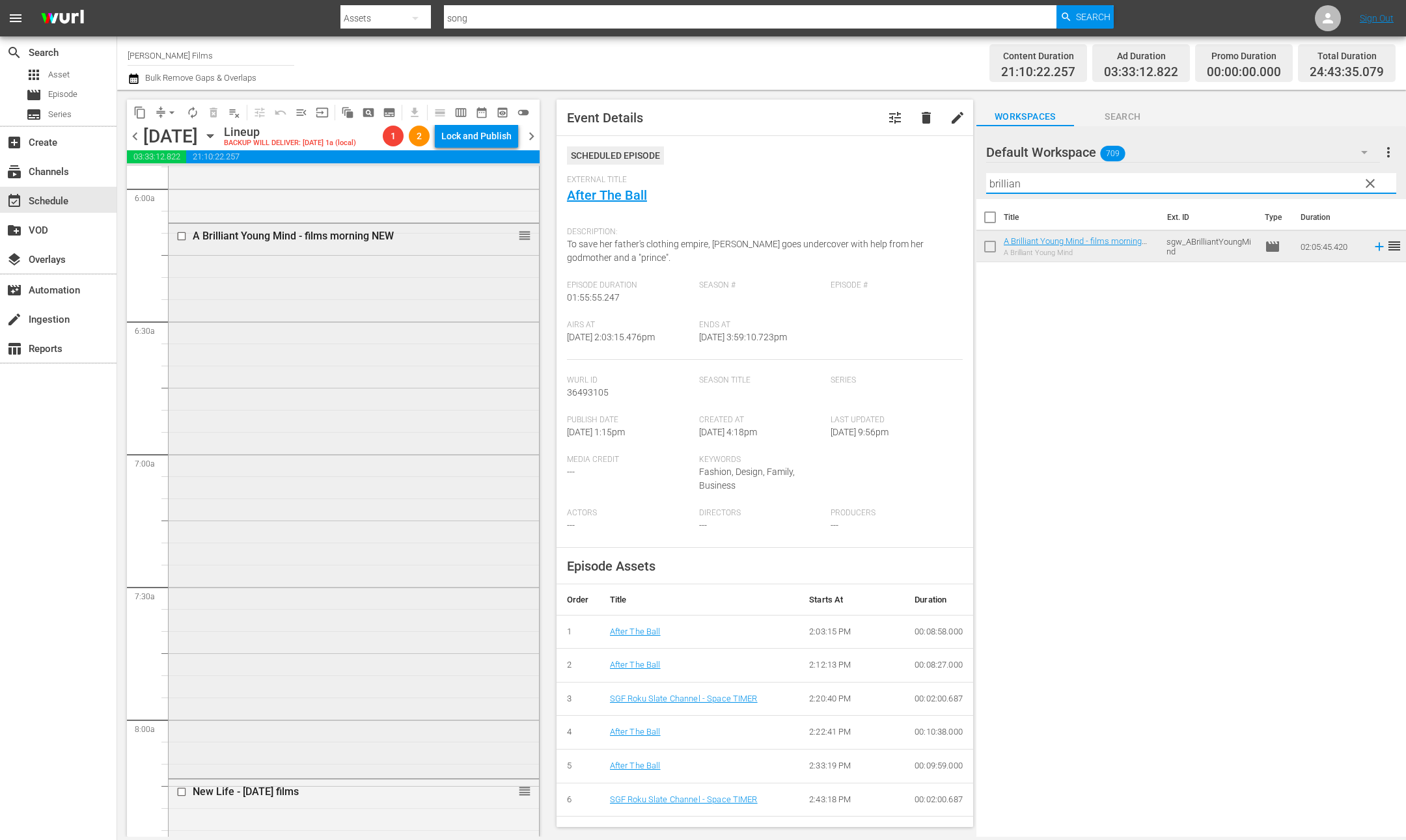
type input "brillian"
click at [343, 346] on div "A Brilliant Young Mind - films morning NEW reorder" at bounding box center [354, 499] width 370 height 552
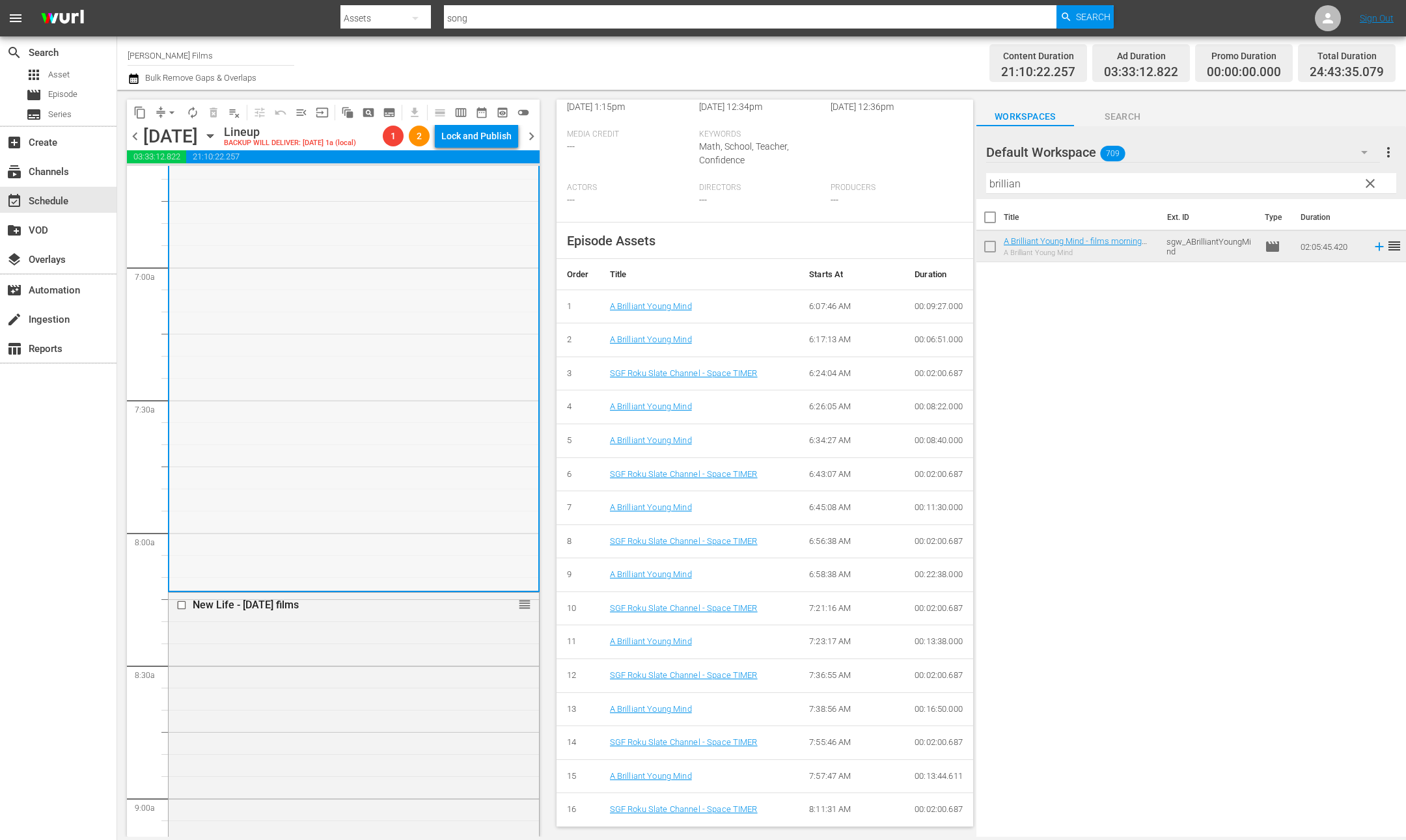
scroll to position [1840, 0]
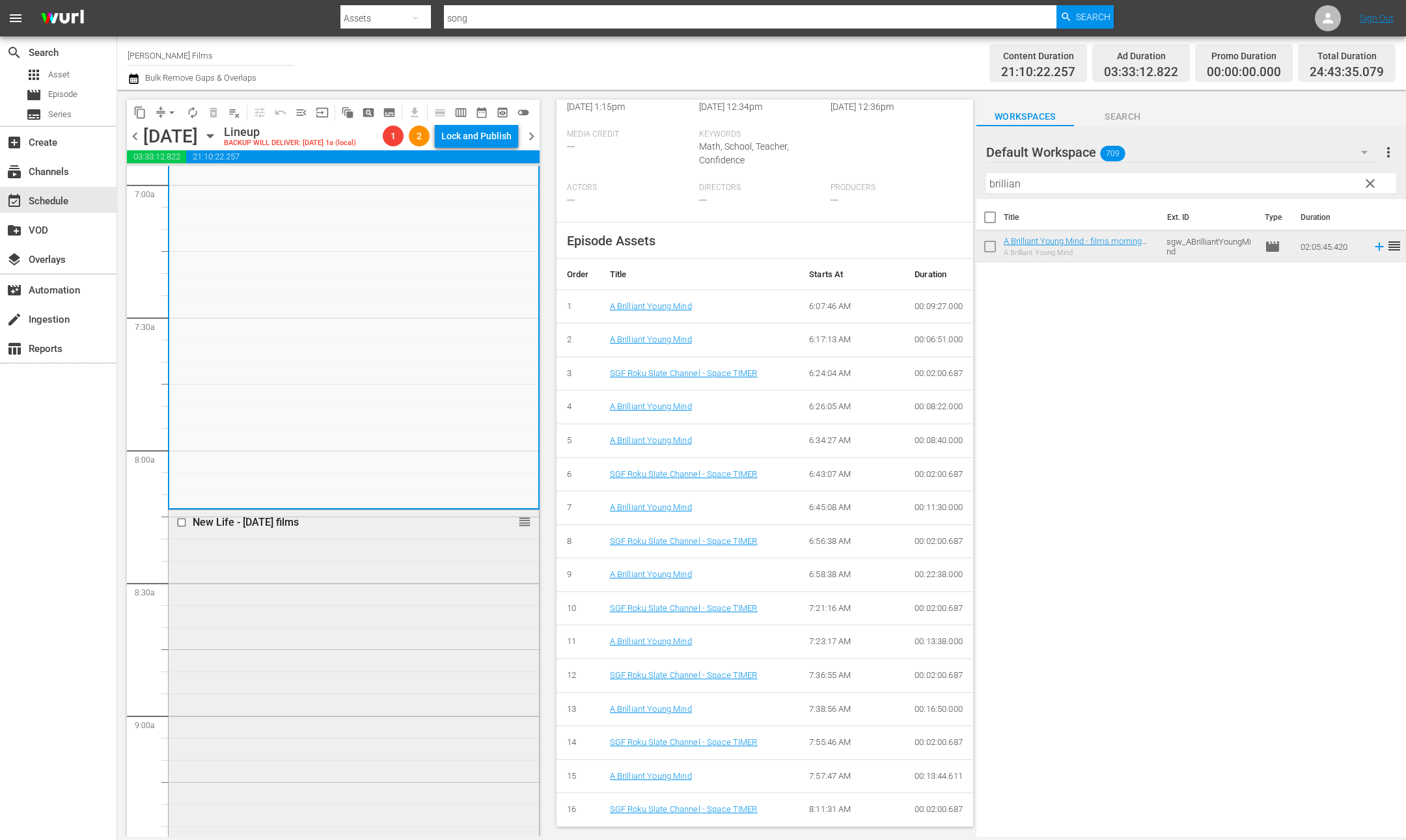
click at [356, 614] on div "New Life - [DATE] films reorder" at bounding box center [354, 737] width 370 height 454
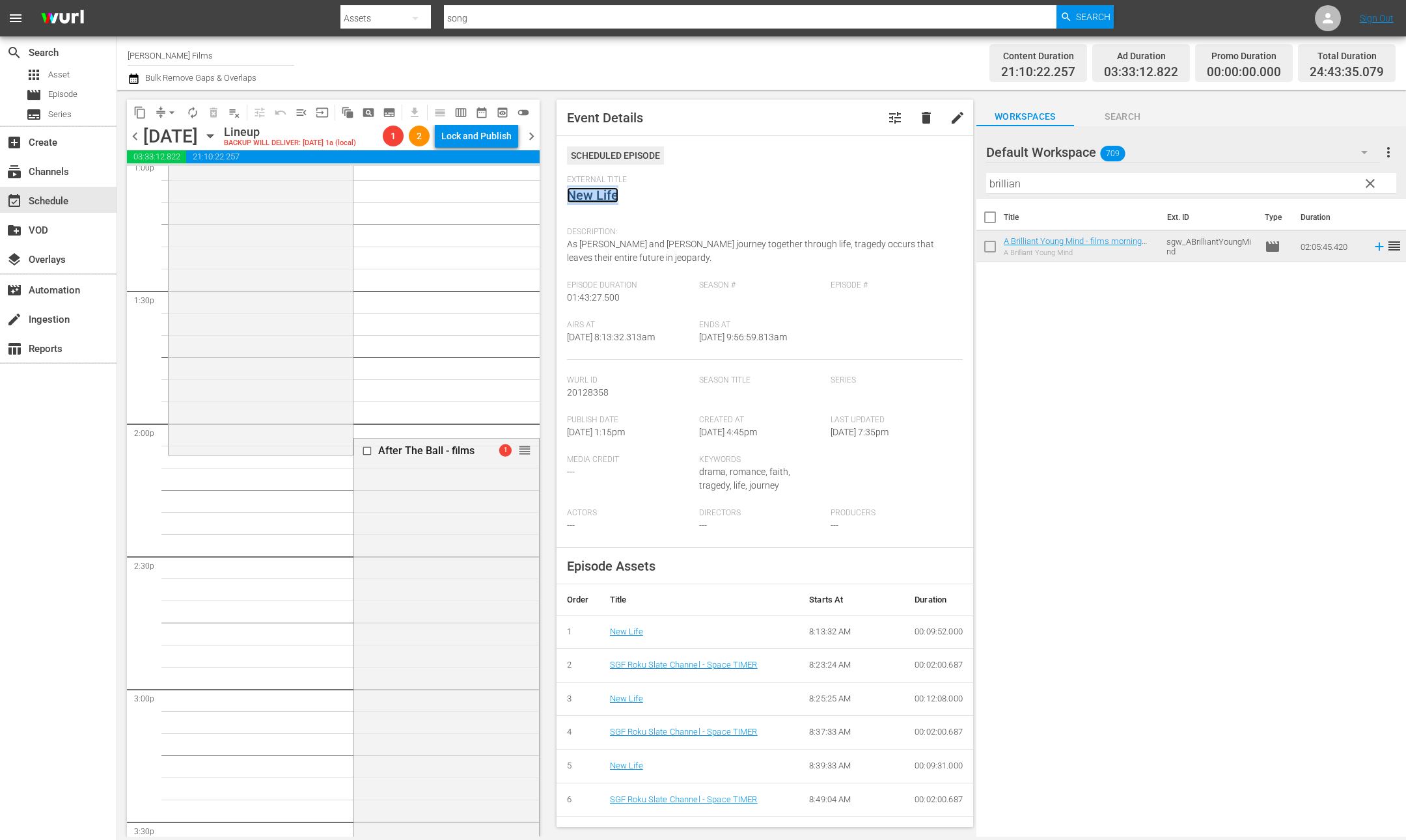
scroll to position [2827, 0]
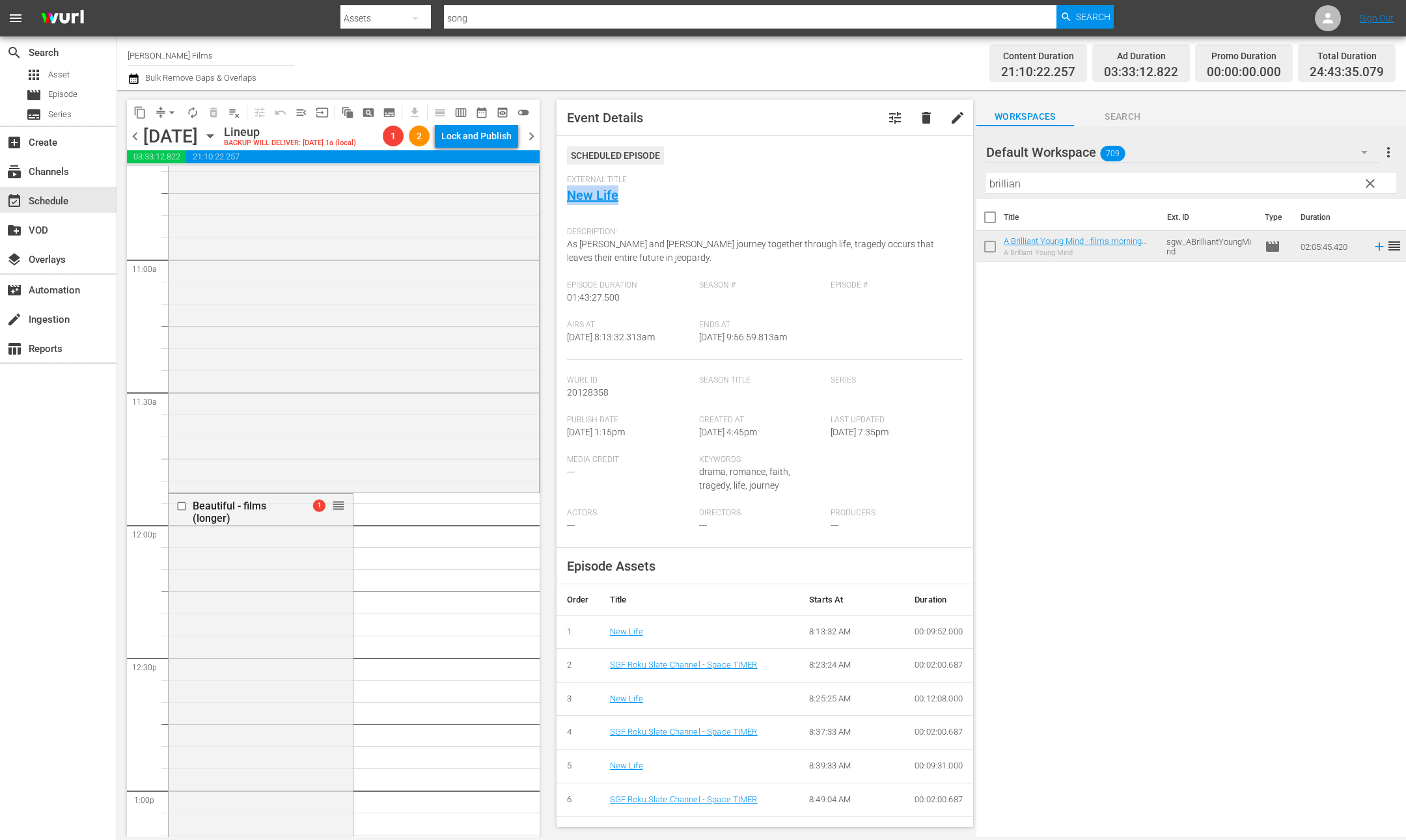
click at [217, 136] on icon "button" at bounding box center [210, 136] width 14 height 14
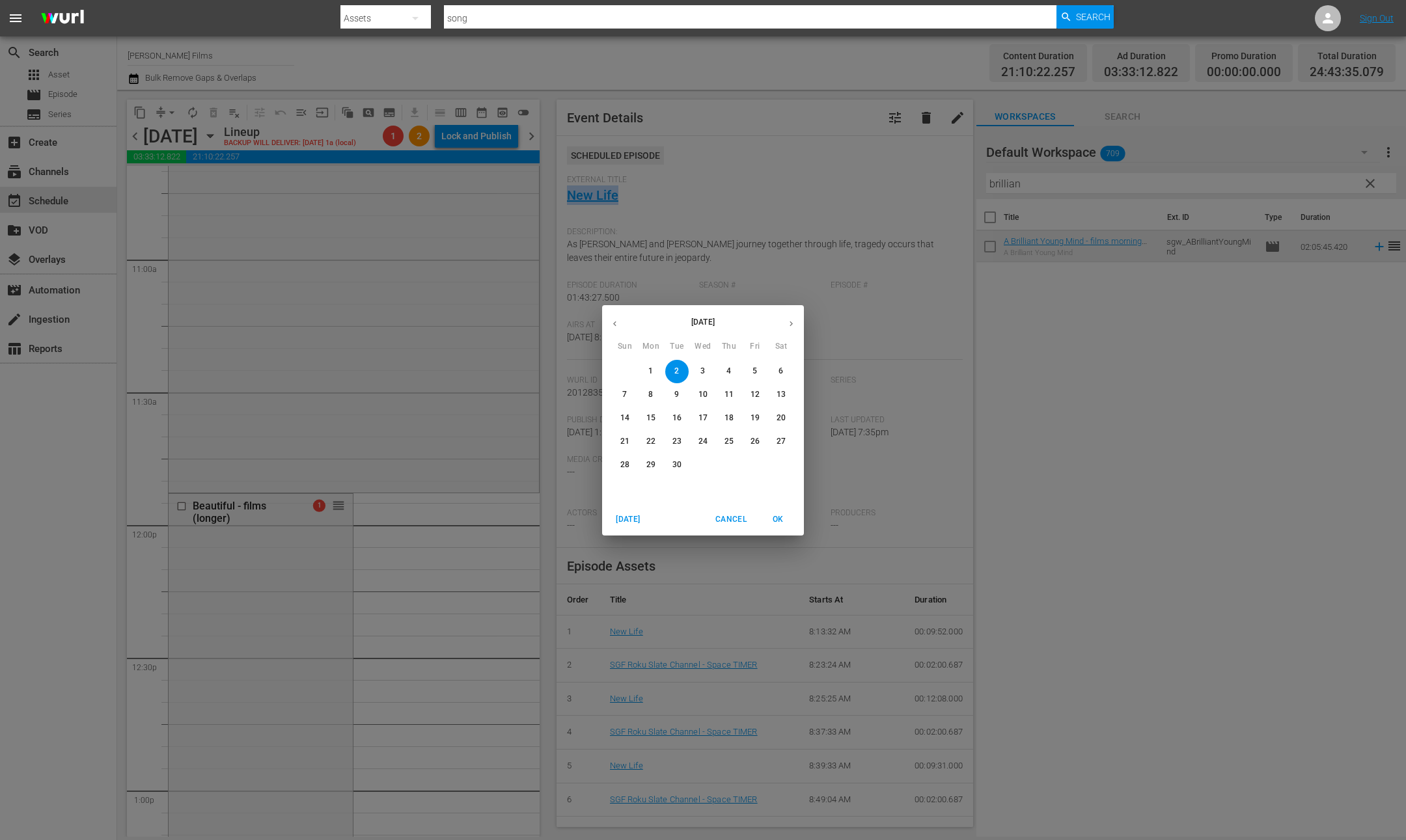
click at [611, 321] on icon "button" at bounding box center [615, 324] width 10 height 10
click at [796, 323] on icon "button" at bounding box center [791, 324] width 10 height 10
drag, startPoint x: 1250, startPoint y: 486, endPoint x: 1397, endPoint y: 545, distance: 158.4
click at [1250, 486] on div "[DATE] Sun Mon Tue Wed Thu Fri Sat 31 1 2 3 4 5 6 7 8 9 10 11 12 13 14 15 16 17…" at bounding box center [703, 420] width 1406 height 840
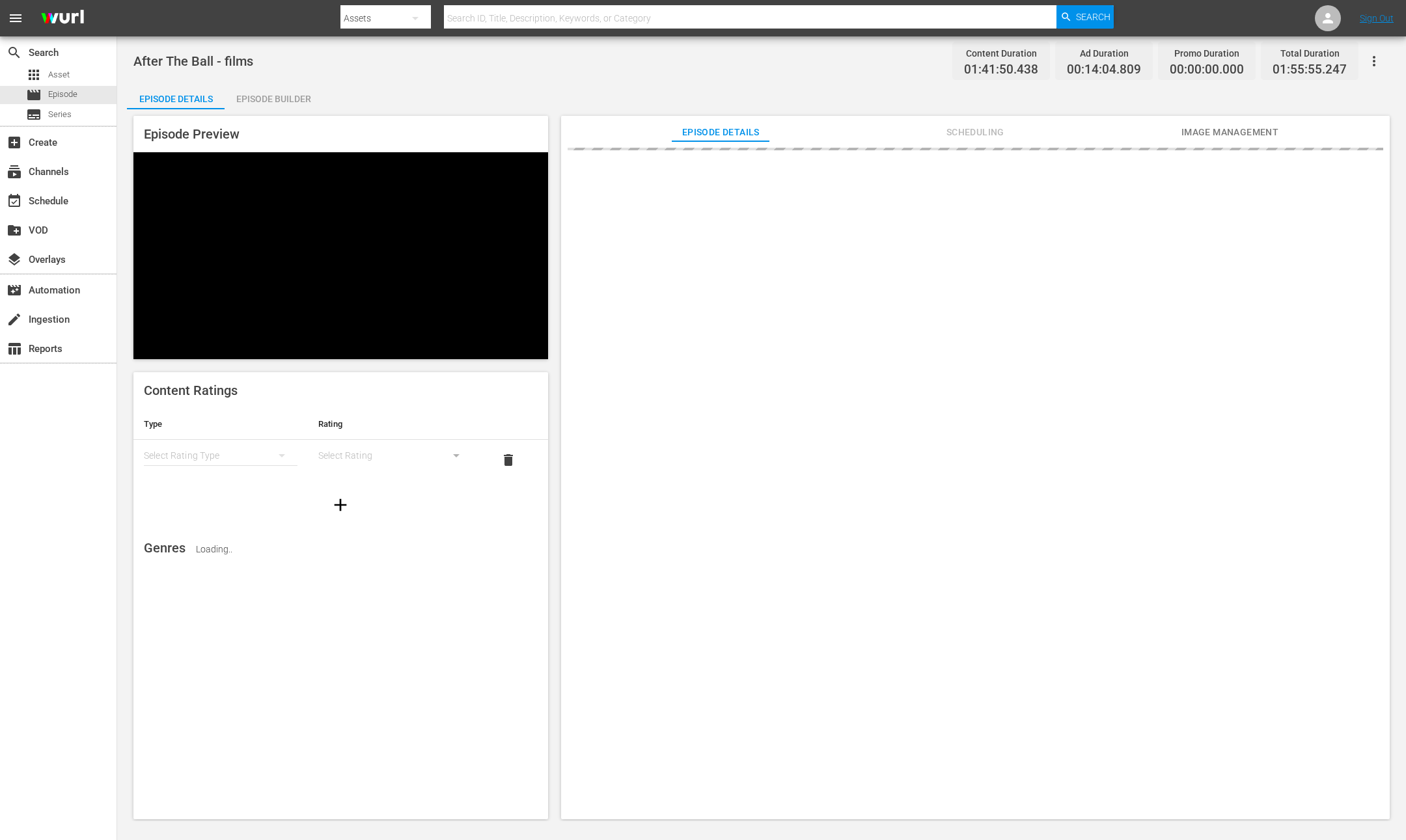
click at [961, 133] on span "Scheduling" at bounding box center [975, 132] width 98 height 16
click at [973, 136] on span "Scheduling" at bounding box center [975, 132] width 98 height 16
